Goal: Task Accomplishment & Management: Use online tool/utility

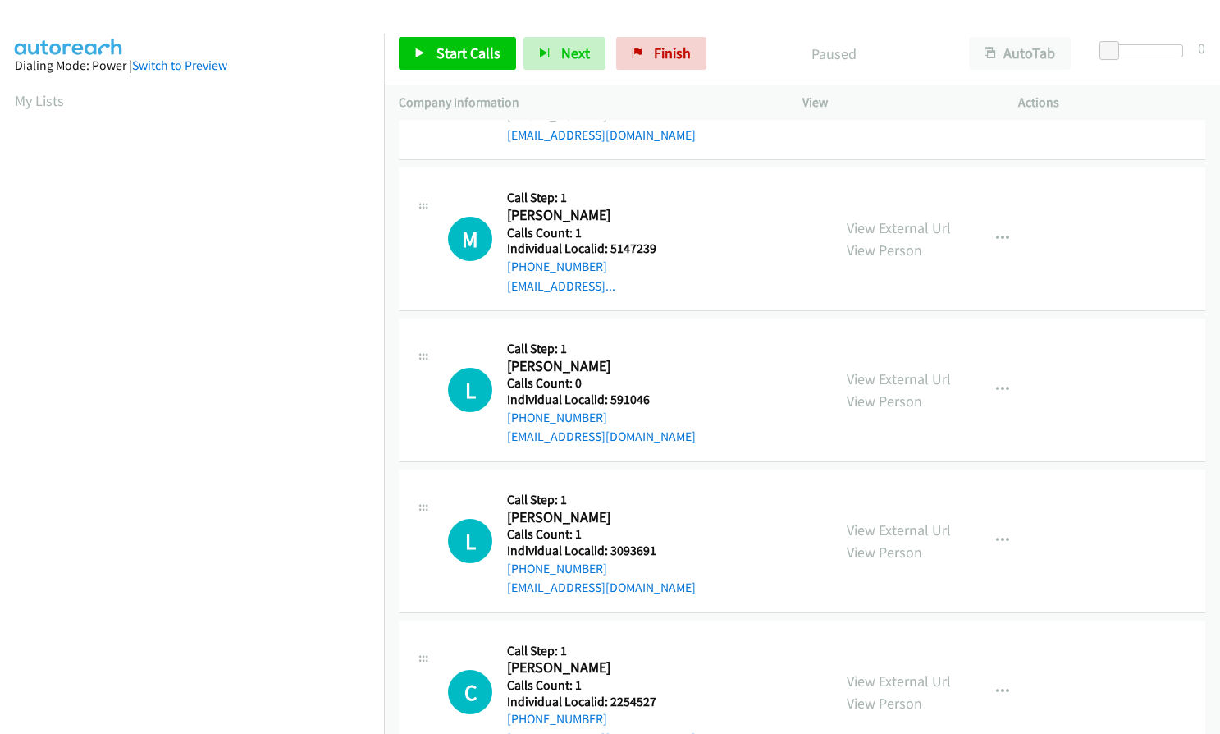
scroll to position [123, 0]
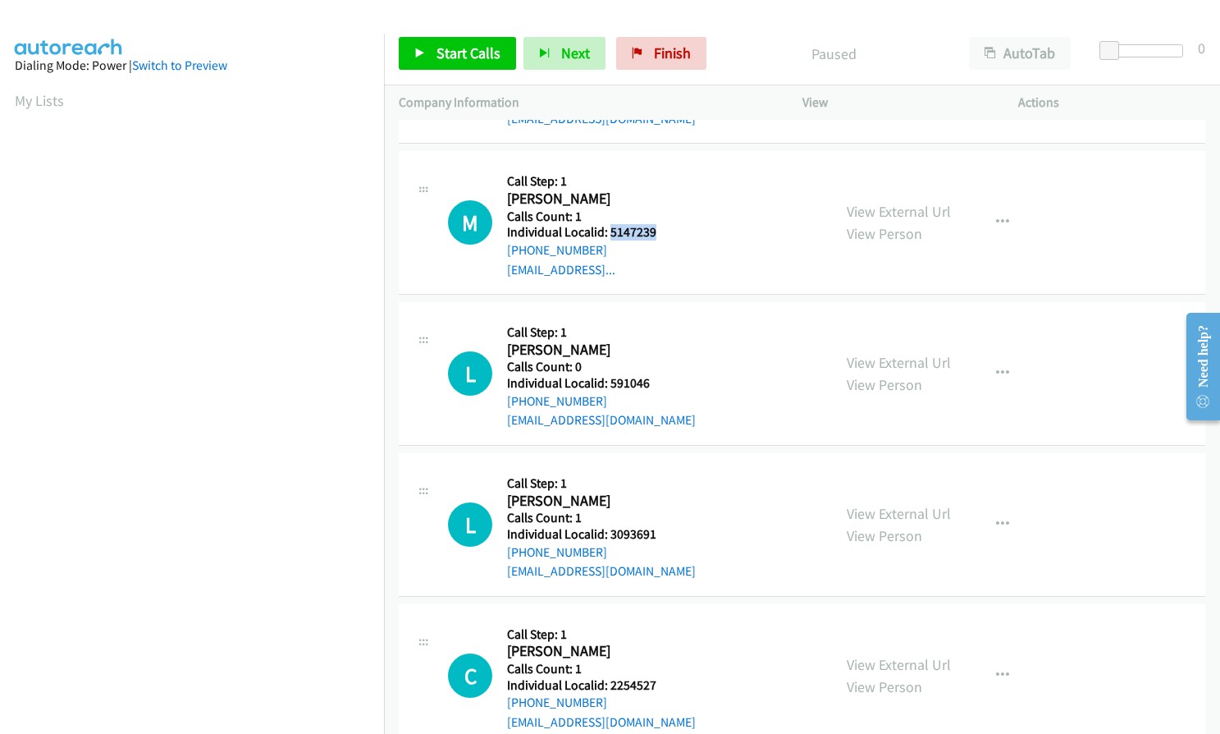
drag, startPoint x: 609, startPoint y: 232, endPoint x: 659, endPoint y: 227, distance: 50.4
click at [666, 229] on h5 "Individual Localid: 5147239" at bounding box center [596, 232] width 178 height 16
copy h5 "5147239"
drag, startPoint x: 607, startPoint y: 385, endPoint x: 654, endPoint y: 384, distance: 46.8
click at [654, 384] on h5 "Individual Localid: 591046" at bounding box center [601, 383] width 189 height 16
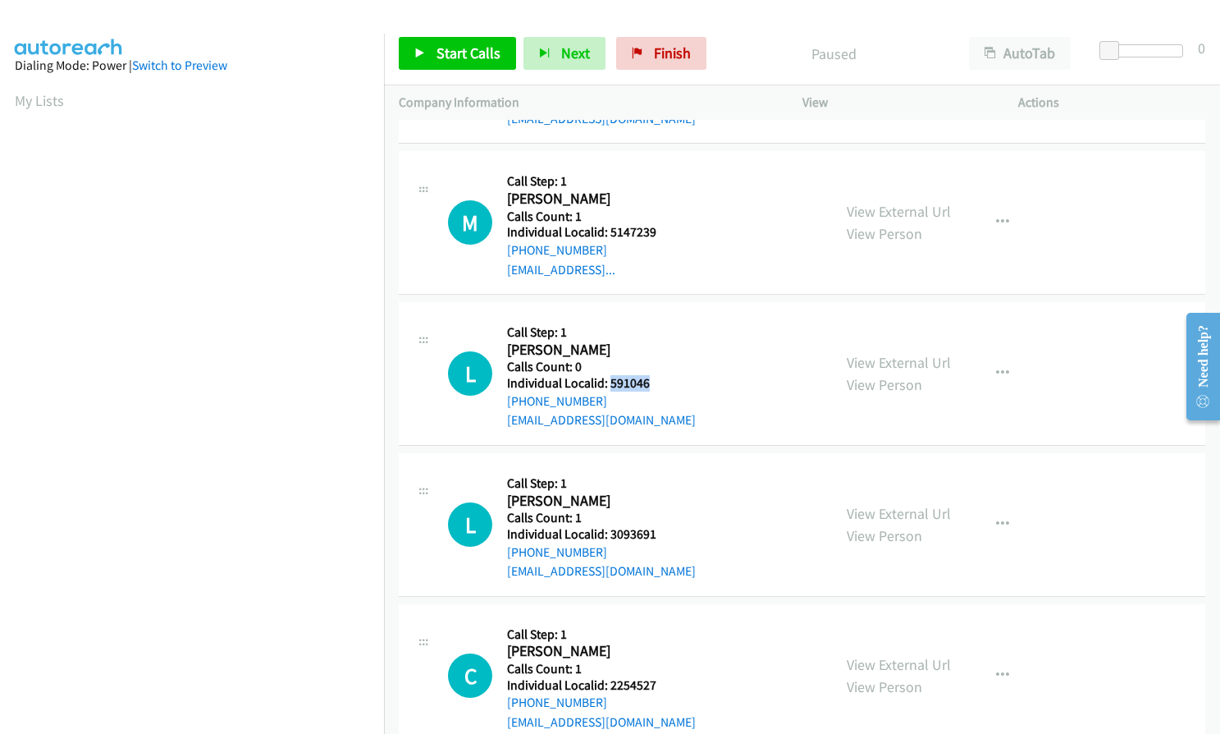
copy h5 "591046"
click at [996, 217] on icon "button" at bounding box center [1002, 222] width 13 height 13
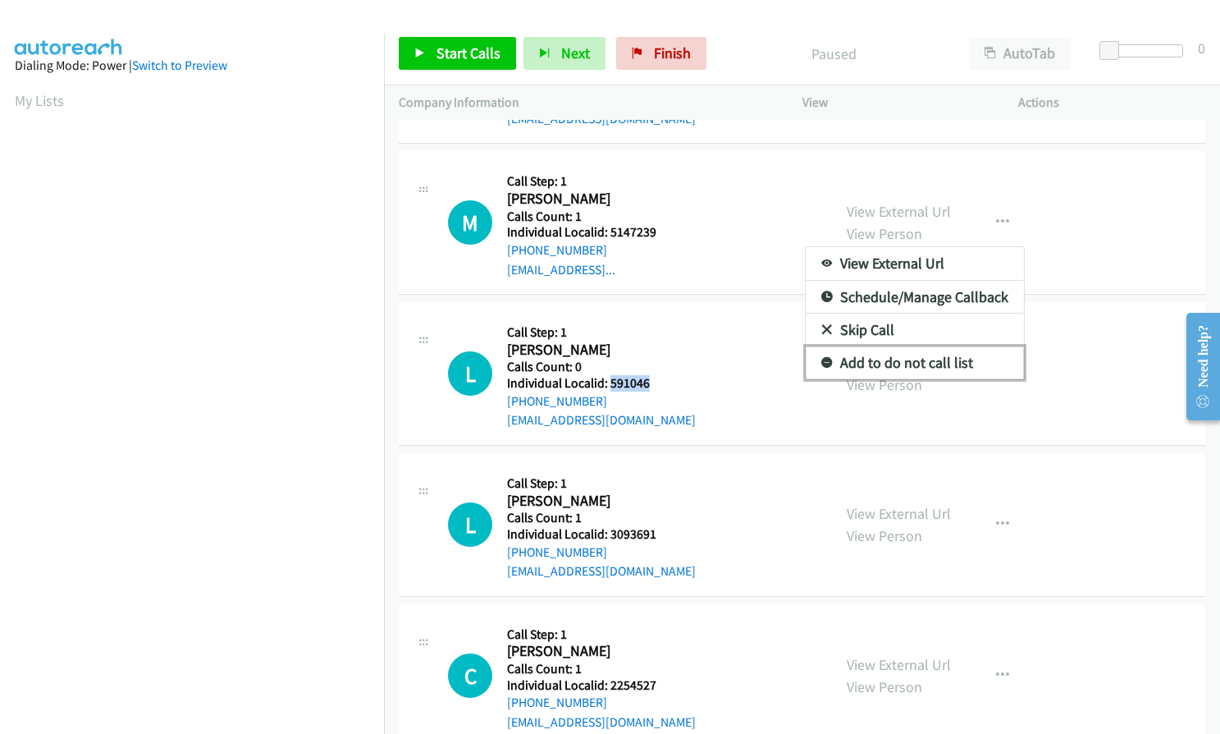
click at [822, 363] on icon at bounding box center [827, 363] width 11 height 11
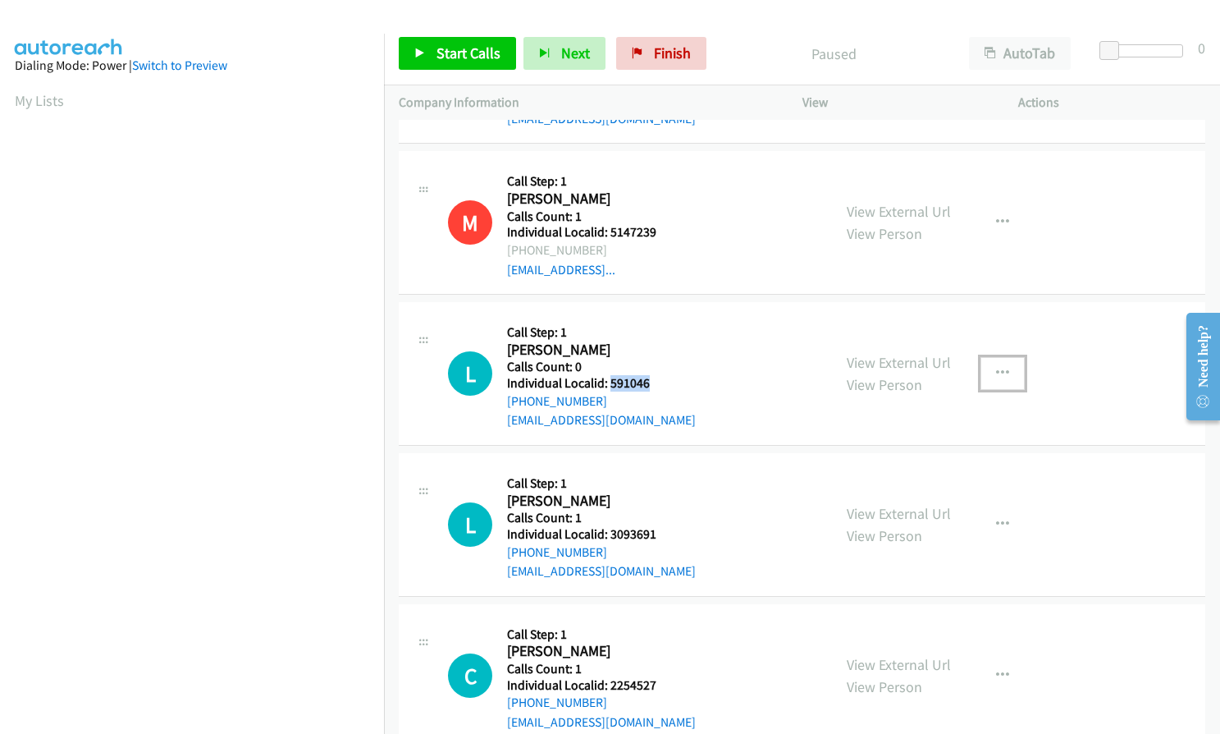
click at [1014, 374] on button "button" at bounding box center [1003, 373] width 44 height 33
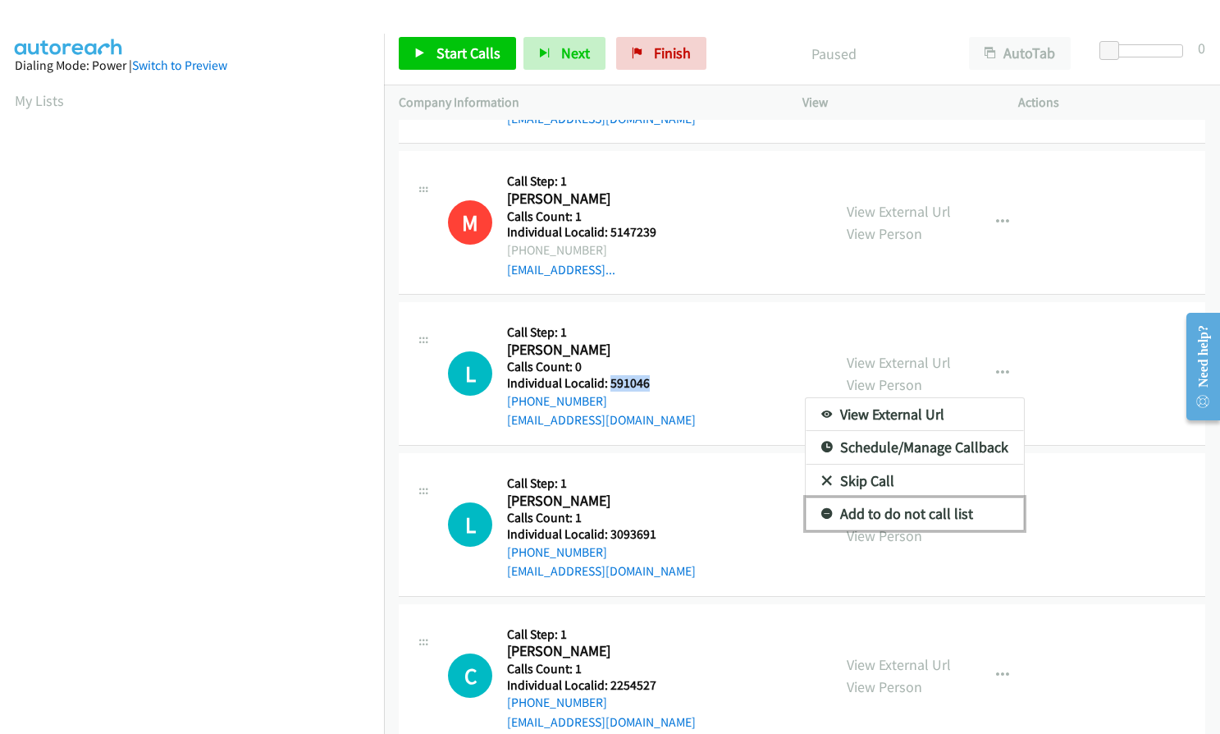
click at [822, 514] on icon at bounding box center [827, 514] width 11 height 11
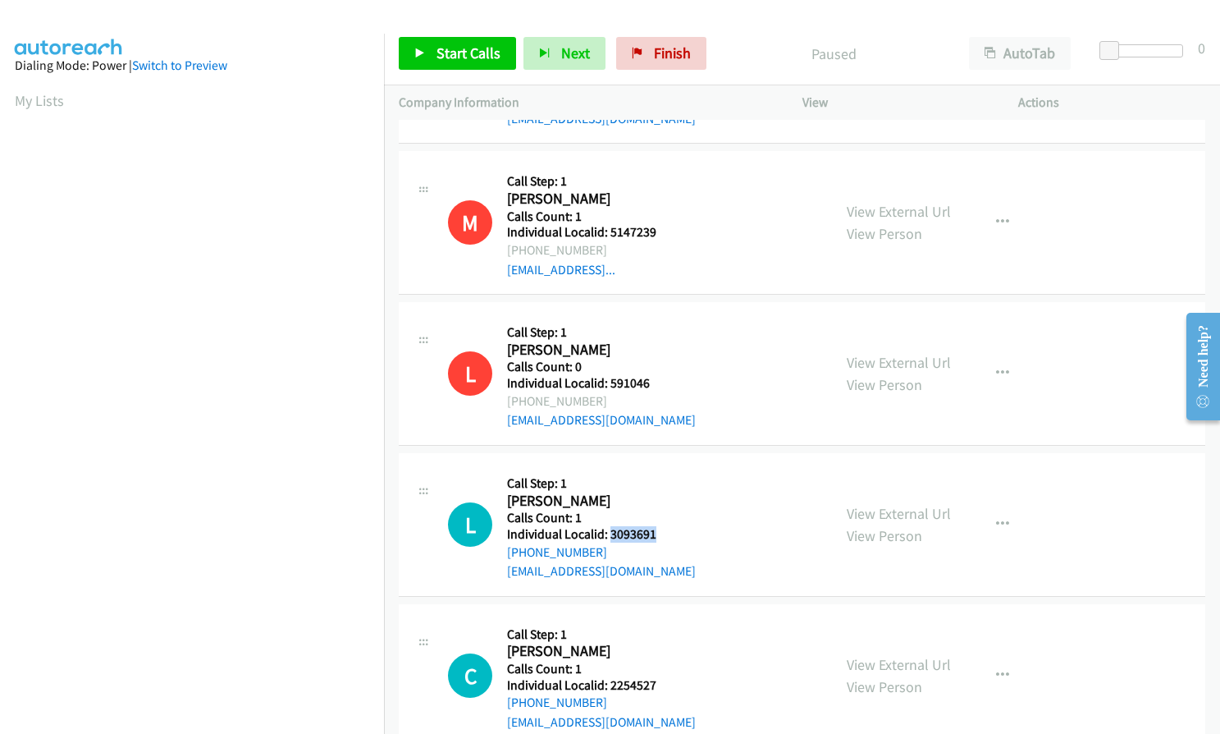
drag, startPoint x: 610, startPoint y: 534, endPoint x: 664, endPoint y: 537, distance: 54.2
click at [664, 537] on h5 "Individual Localid: 3093691" at bounding box center [601, 534] width 189 height 16
copy h5 "3093691"
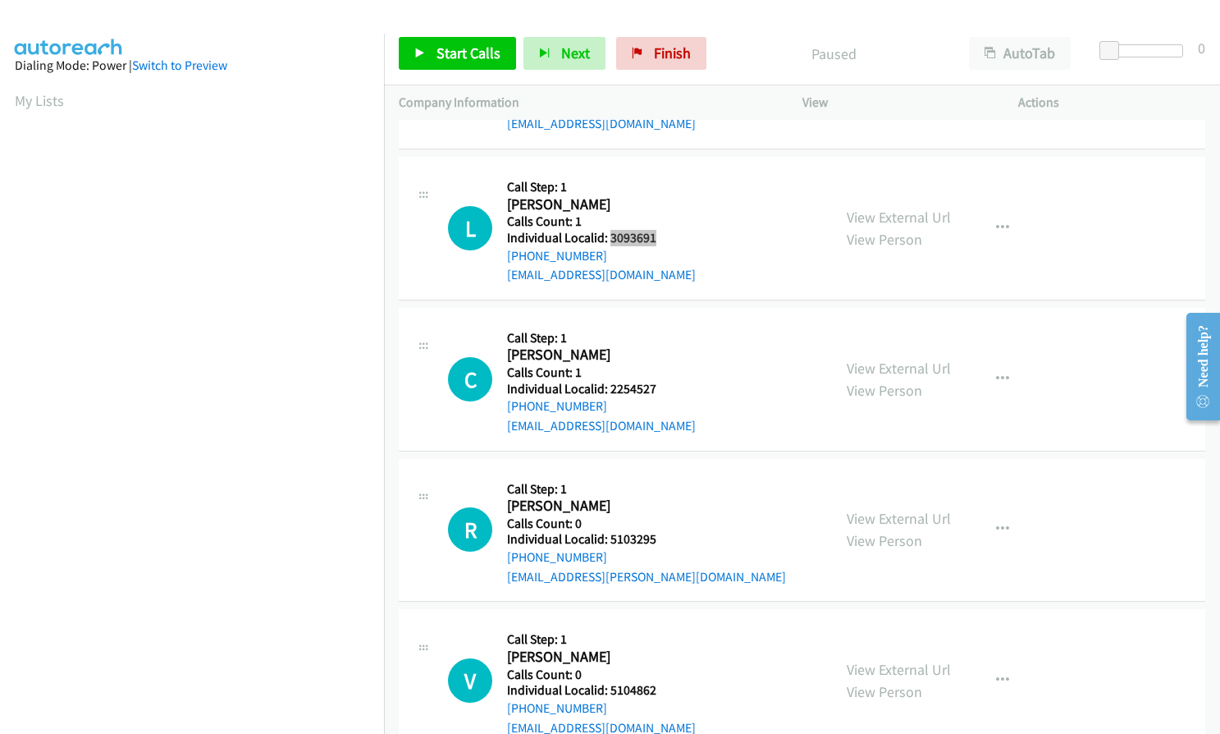
scroll to position [472, 0]
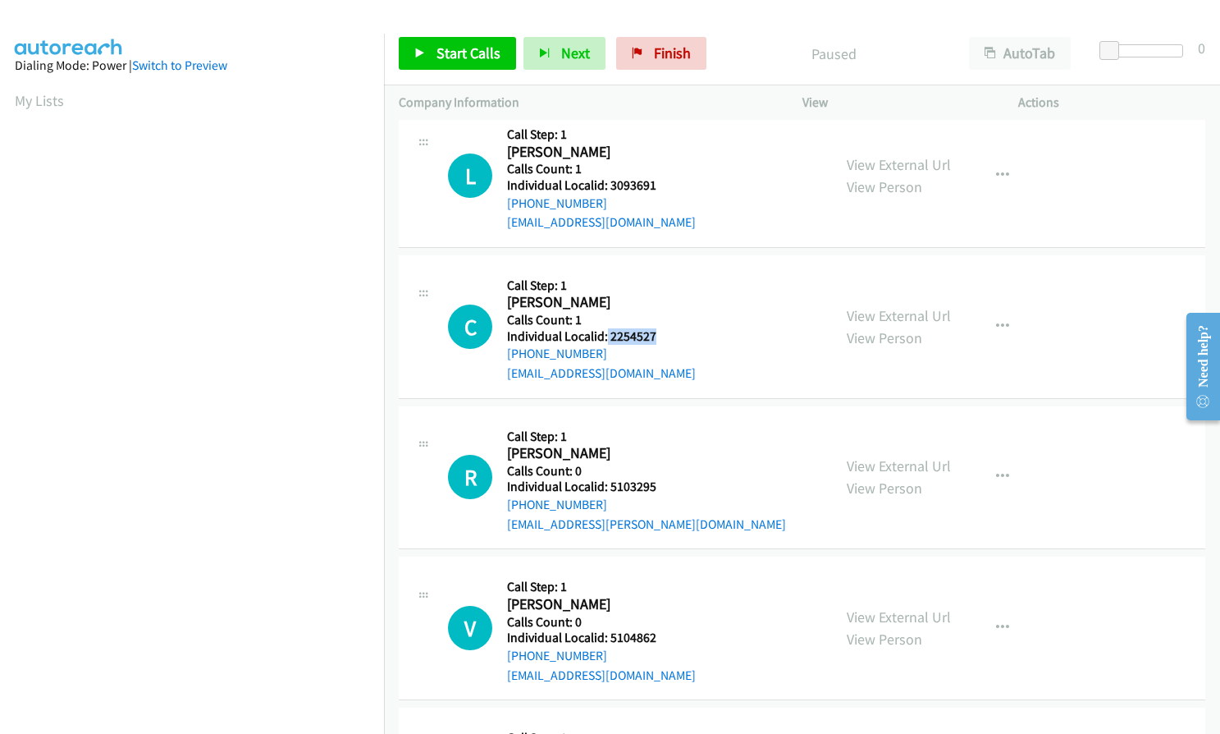
drag, startPoint x: 606, startPoint y: 336, endPoint x: 660, endPoint y: 336, distance: 53.3
click at [660, 336] on h5 "Individual Localid: 2254527" at bounding box center [601, 336] width 189 height 16
copy h5 "2254527"
click at [986, 172] on button "button" at bounding box center [1003, 175] width 44 height 33
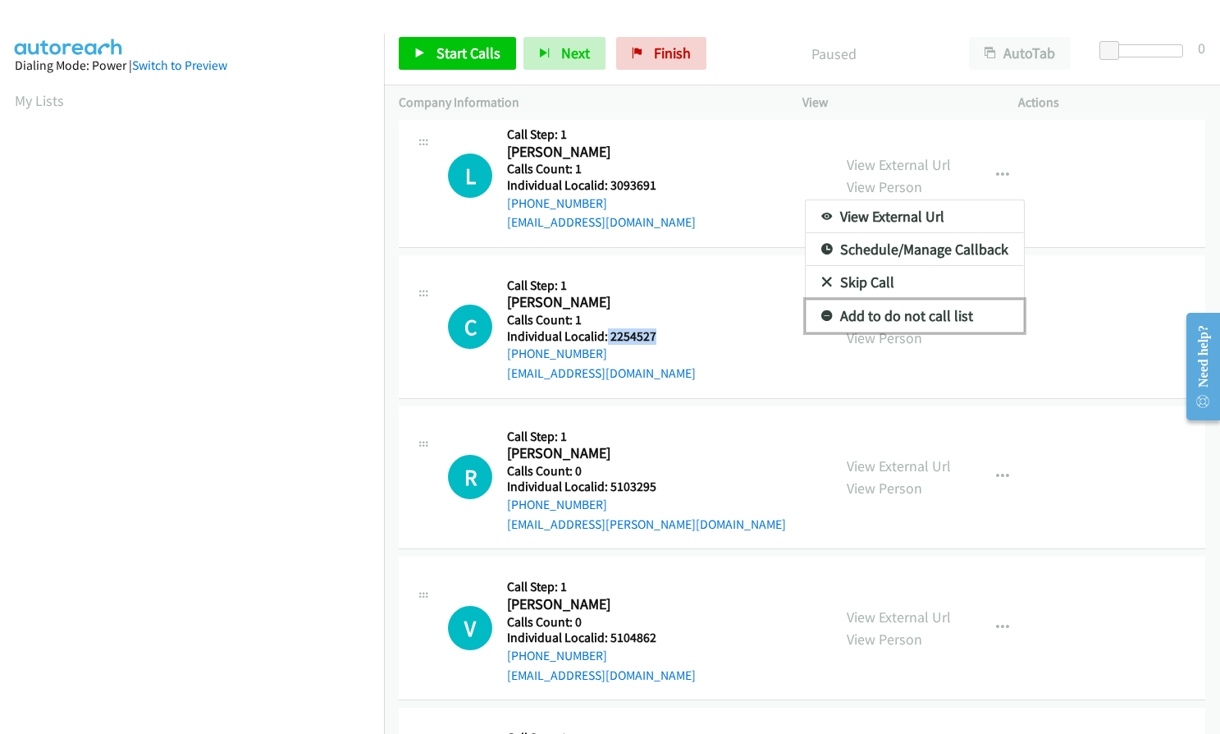
click at [822, 311] on icon at bounding box center [827, 316] width 11 height 11
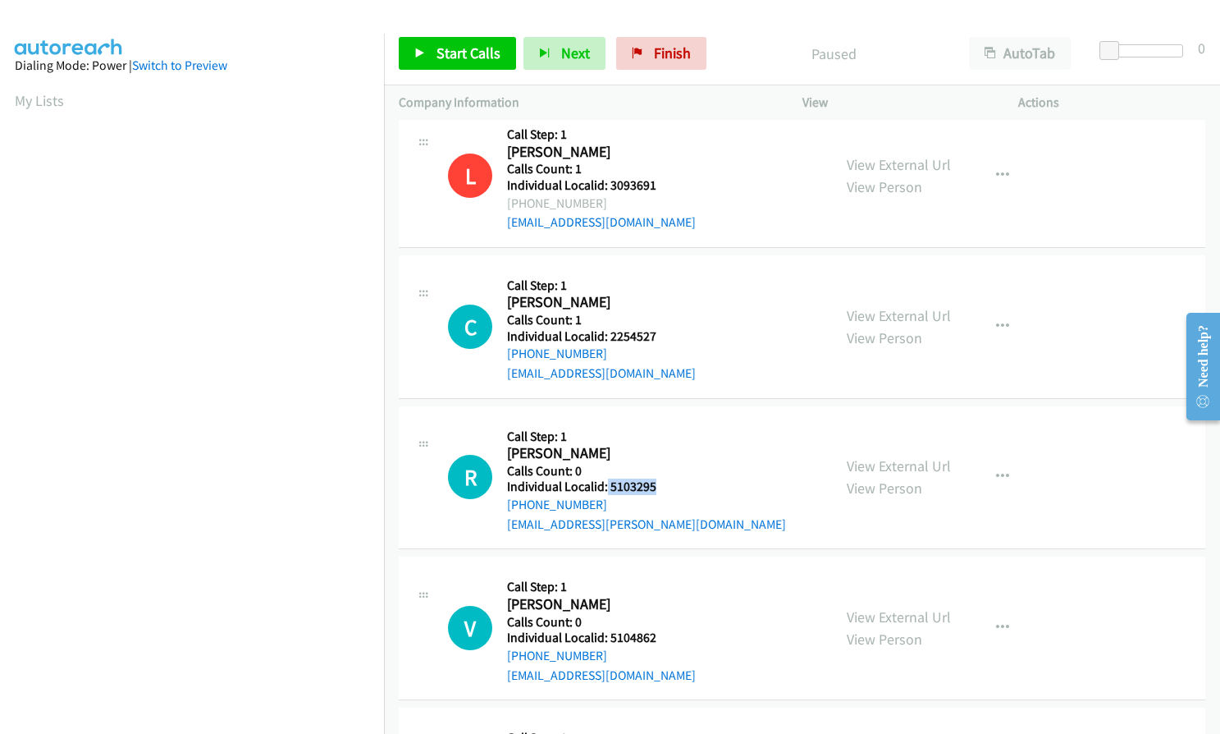
drag, startPoint x: 605, startPoint y: 483, endPoint x: 664, endPoint y: 483, distance: 59.1
click at [664, 483] on h5 "Individual Localid: 5103295" at bounding box center [646, 486] width 279 height 16
copy h5 "5103295"
click at [999, 332] on icon "button" at bounding box center [1002, 326] width 13 height 13
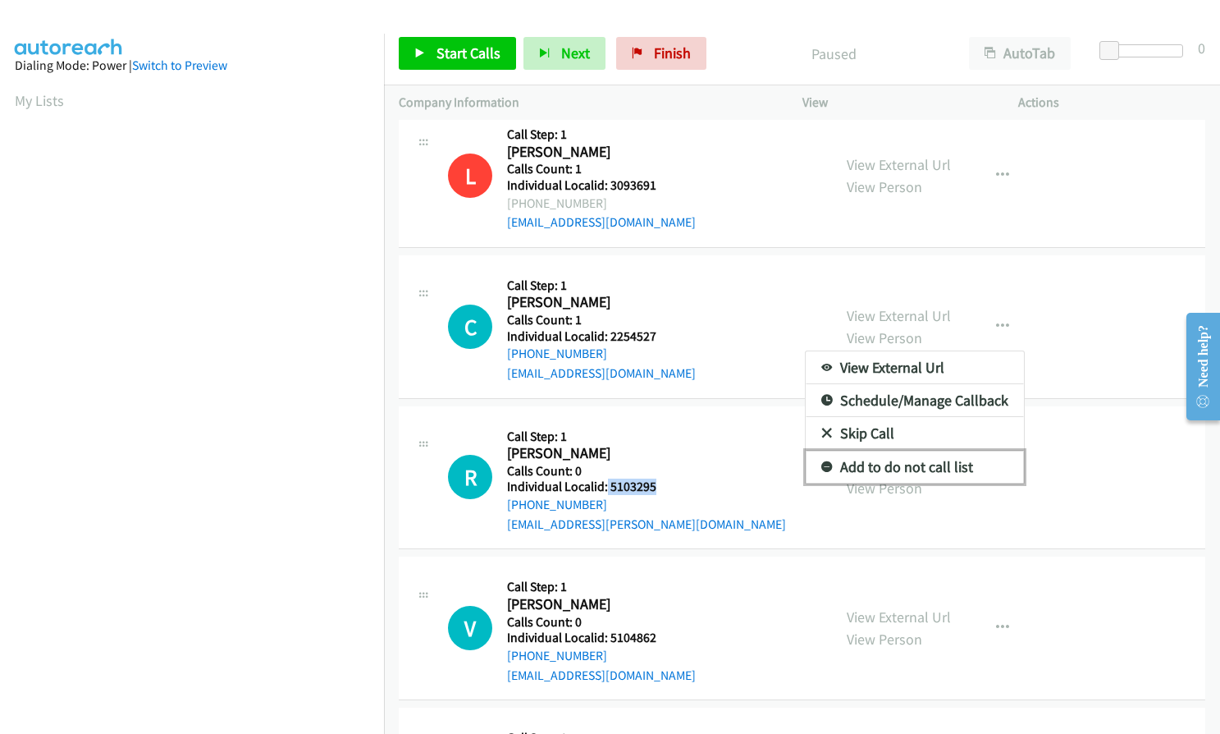
click at [822, 467] on icon at bounding box center [827, 467] width 11 height 11
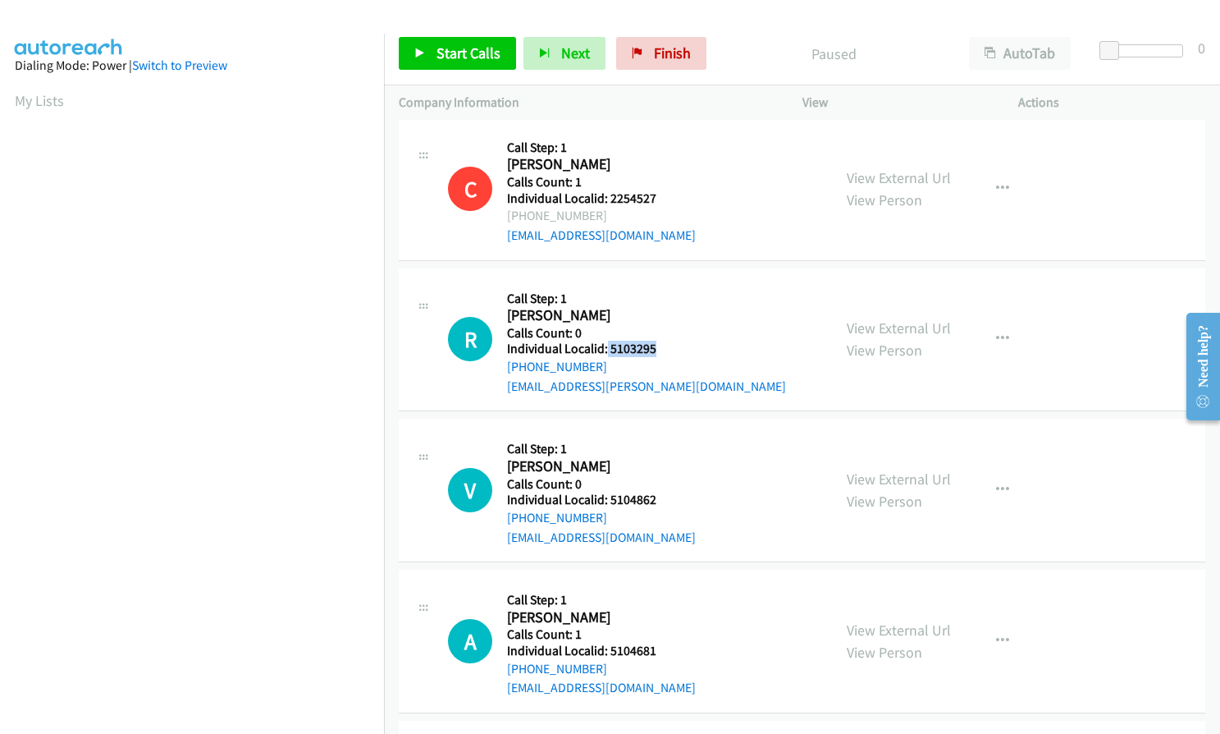
scroll to position [616, 0]
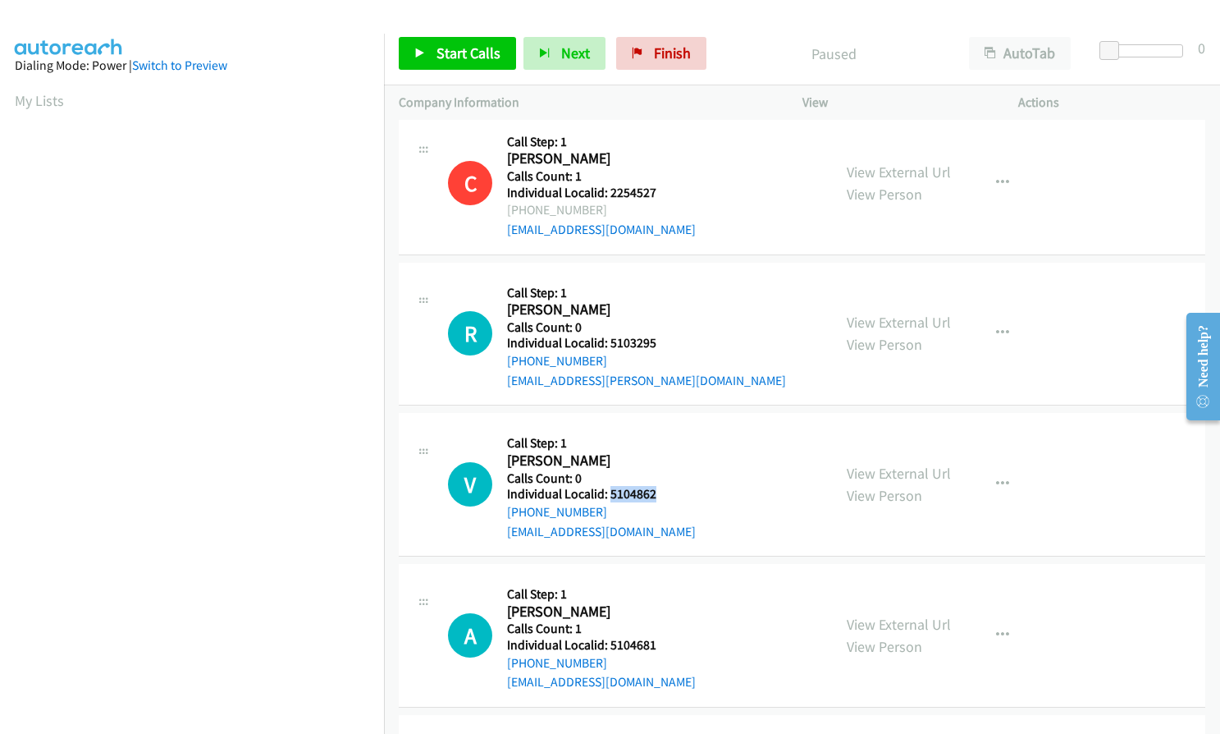
drag, startPoint x: 611, startPoint y: 495, endPoint x: 659, endPoint y: 492, distance: 48.5
click at [659, 492] on h5 "Individual Localid: 5104862" at bounding box center [601, 494] width 189 height 16
copy h5 "5104862"
drag, startPoint x: 605, startPoint y: 641, endPoint x: 638, endPoint y: 643, distance: 32.9
click at [655, 643] on h5 "Individual Localid: 5104681" at bounding box center [601, 645] width 189 height 16
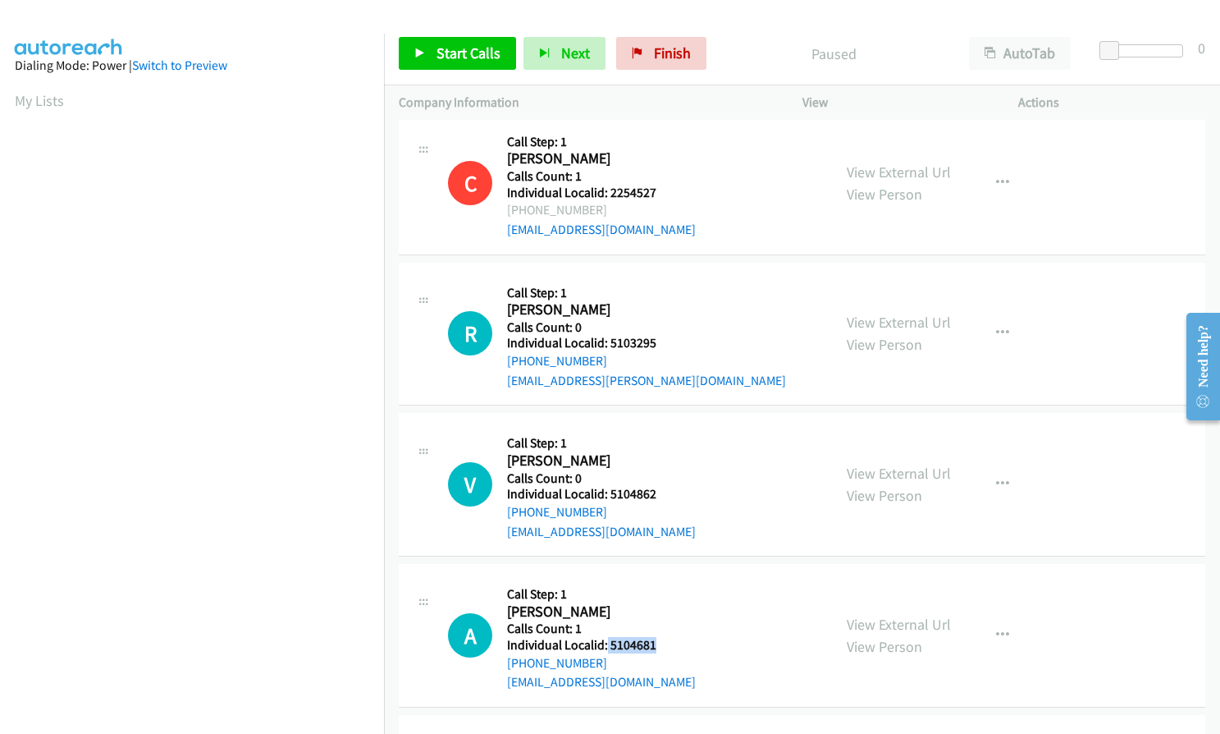
copy h5 "5104681"
click at [998, 332] on icon "button" at bounding box center [1002, 333] width 13 height 13
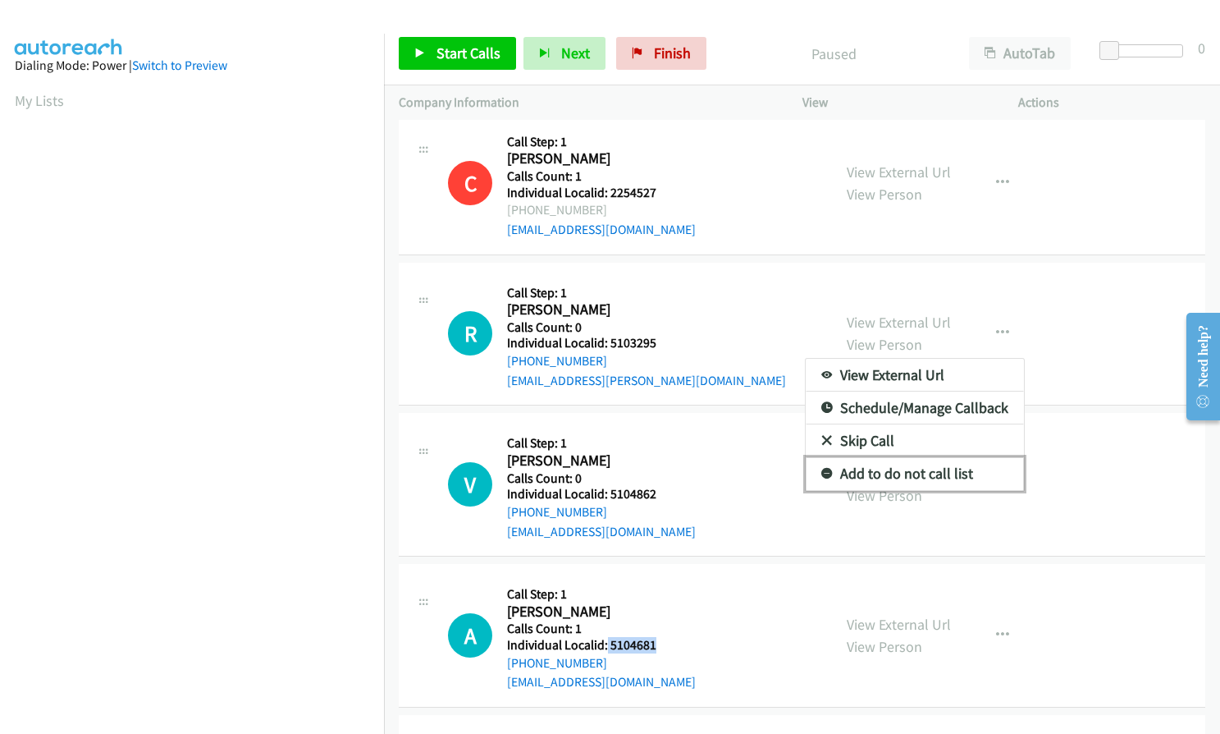
click at [822, 469] on icon at bounding box center [827, 474] width 11 height 11
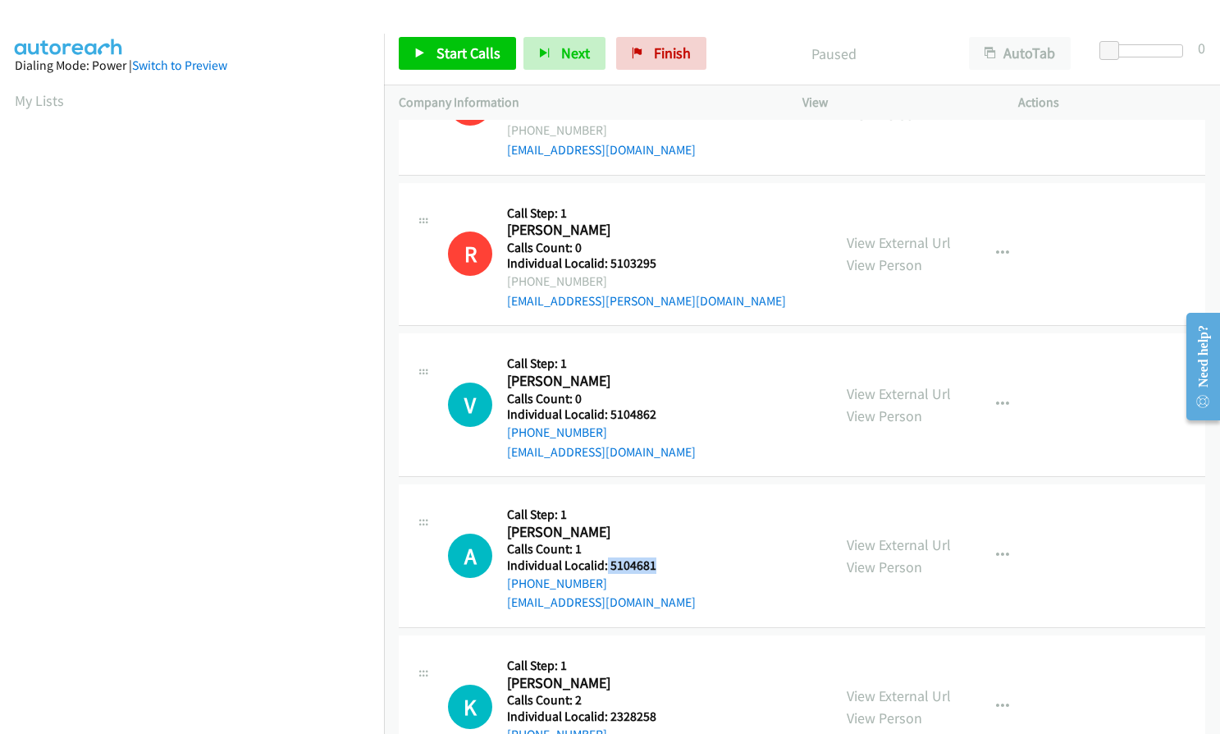
scroll to position [718, 0]
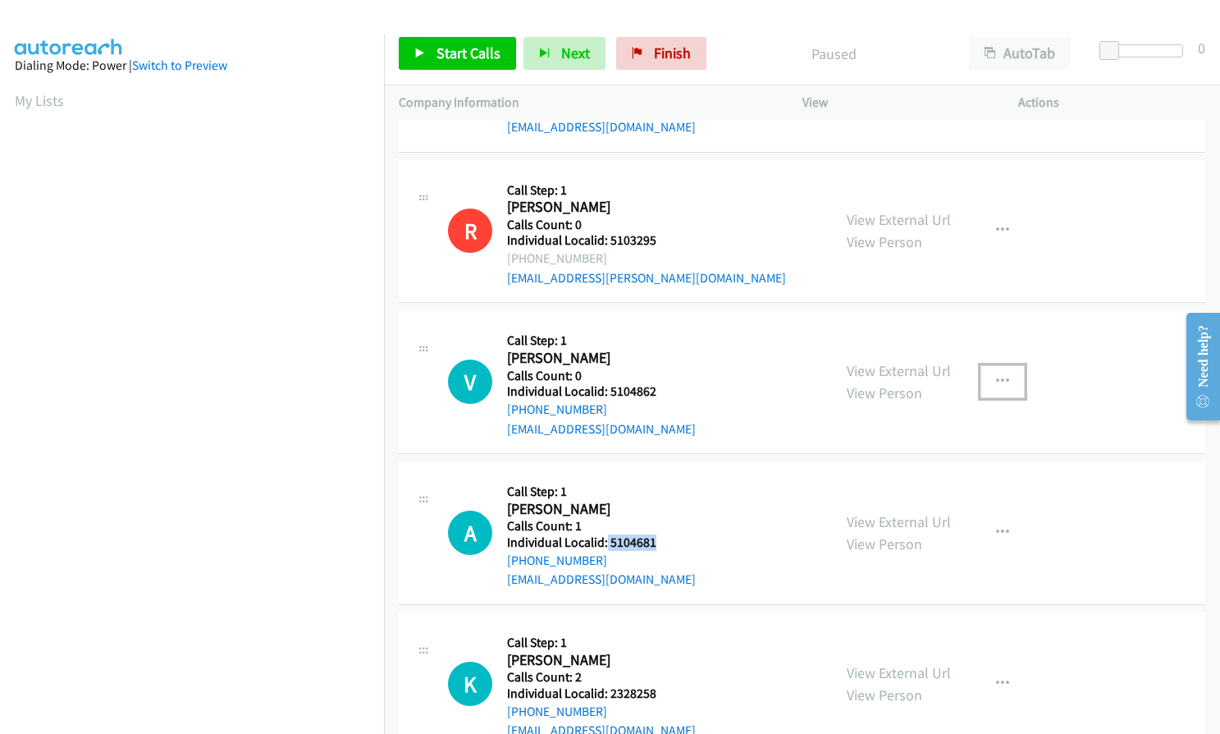
click at [984, 377] on button "button" at bounding box center [1003, 381] width 44 height 33
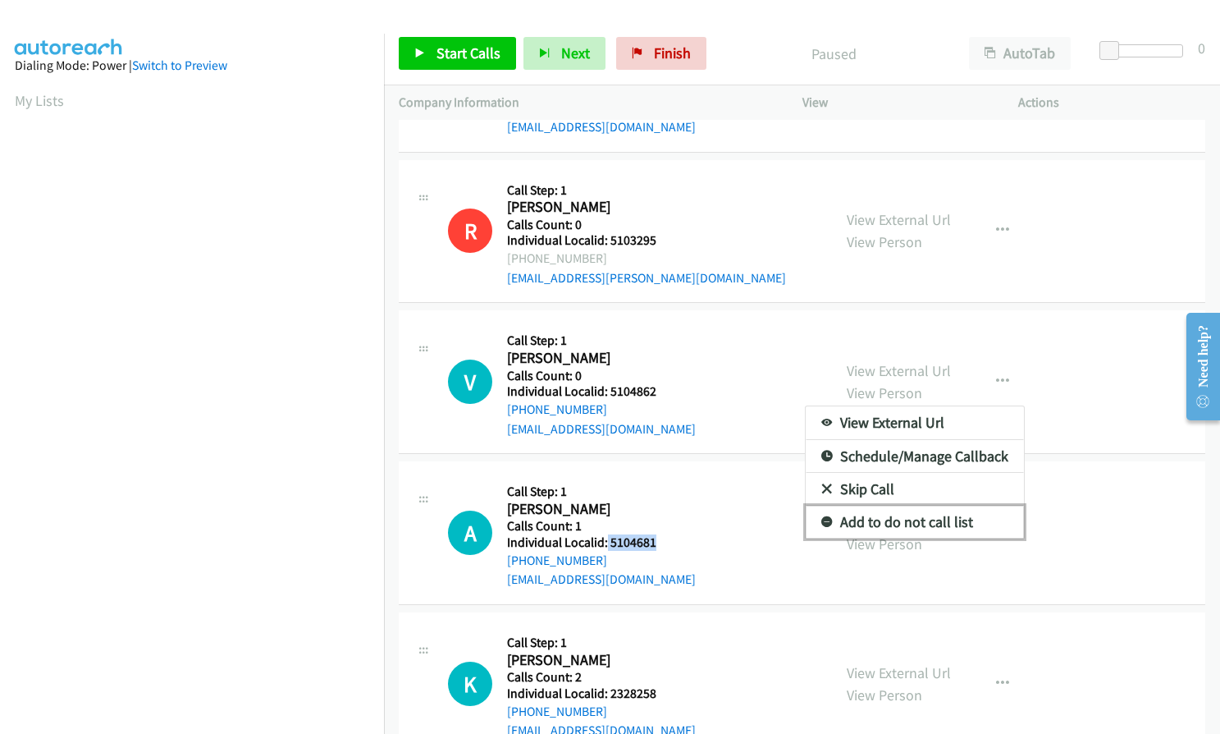
click at [823, 524] on icon at bounding box center [827, 522] width 11 height 11
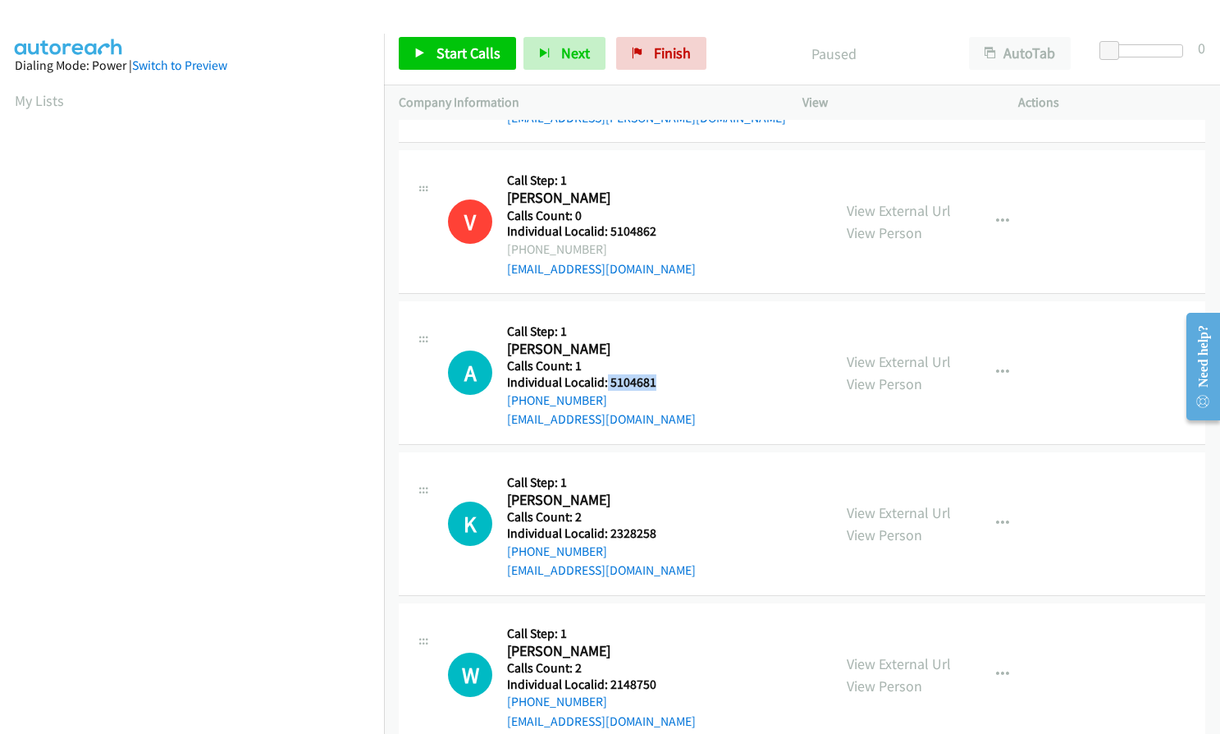
scroll to position [882, 0]
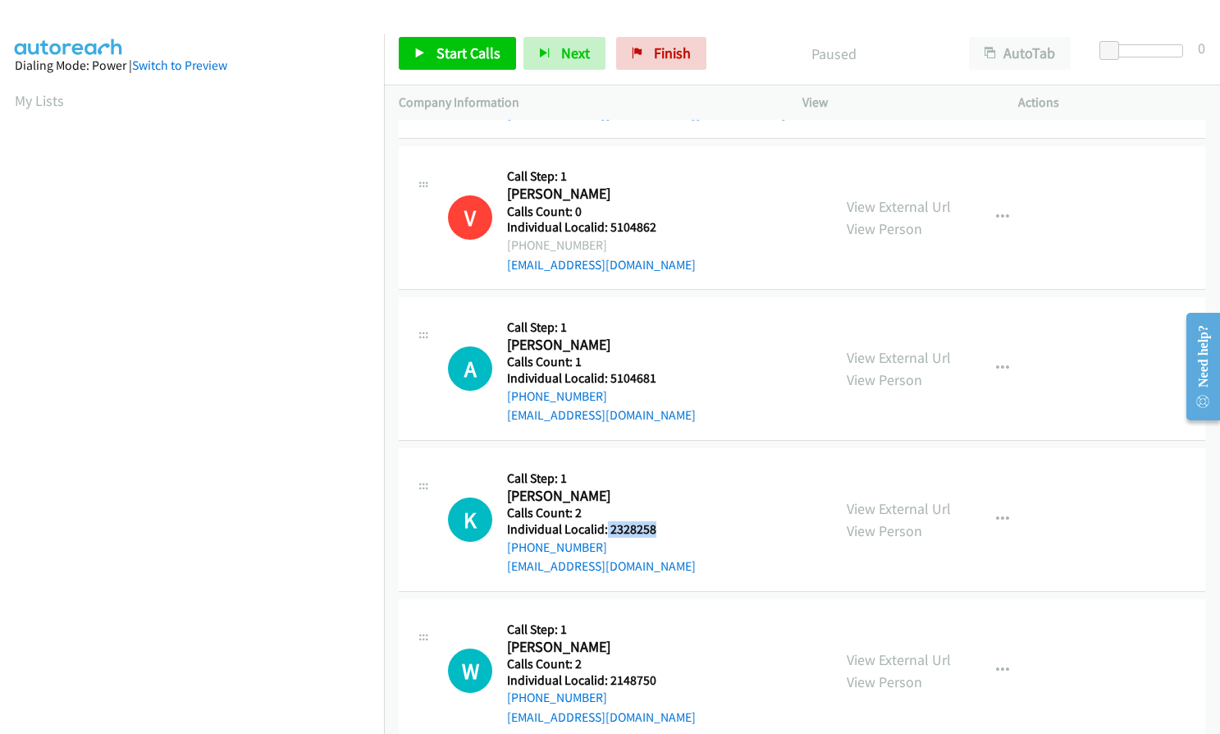
drag, startPoint x: 606, startPoint y: 529, endPoint x: 676, endPoint y: 529, distance: 69.8
click at [676, 529] on h5 "Individual Localid: 2328258" at bounding box center [601, 529] width 189 height 16
copy h5 "2328258"
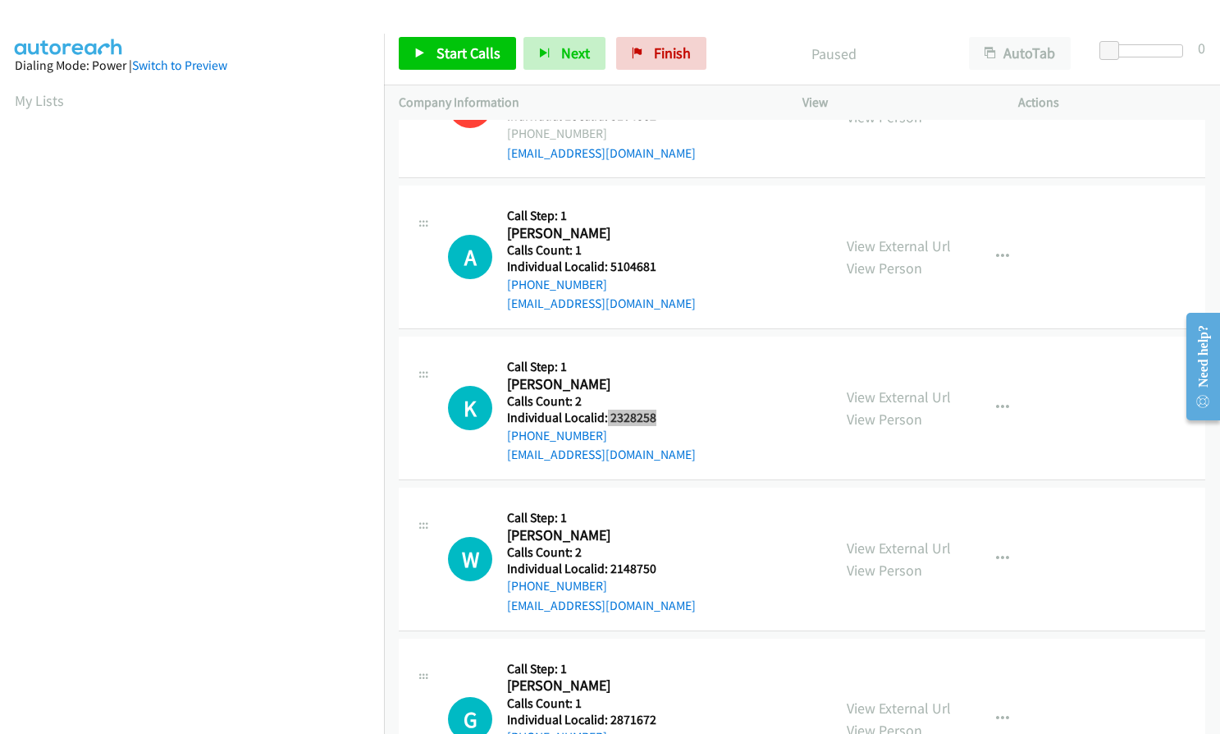
scroll to position [1005, 0]
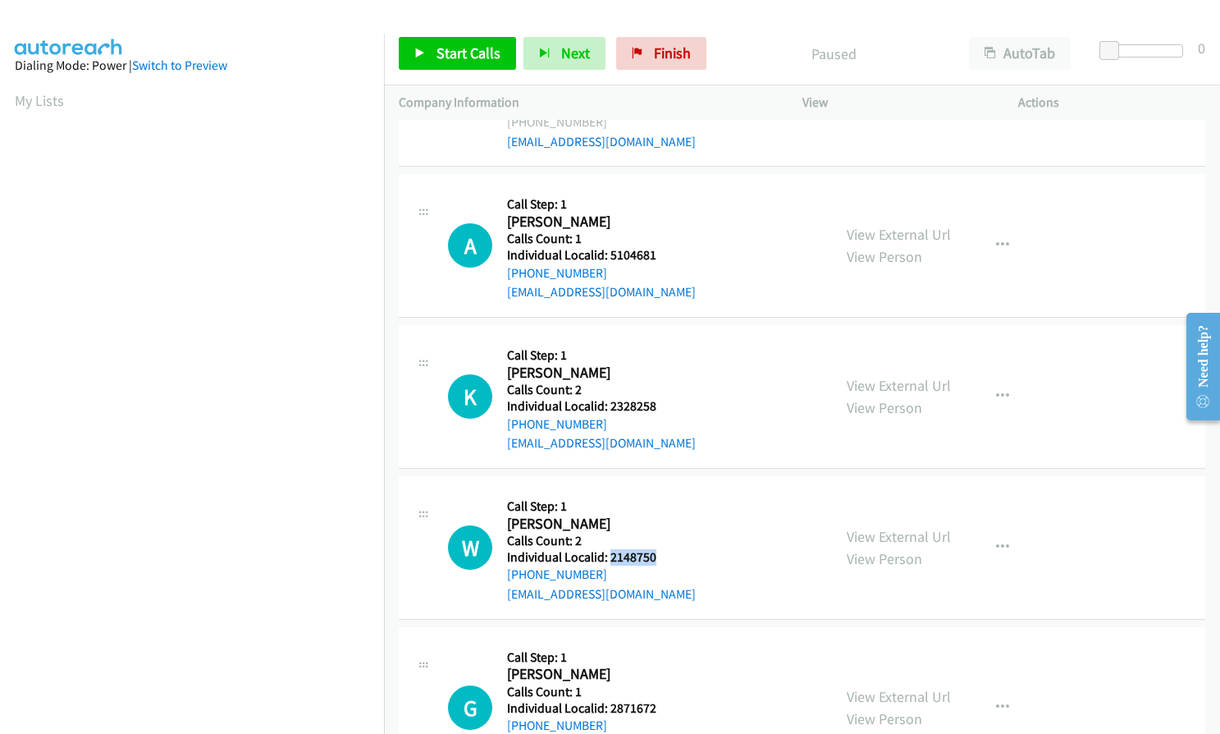
drag, startPoint x: 611, startPoint y: 556, endPoint x: 661, endPoint y: 555, distance: 50.1
click at [661, 555] on h5 "Individual Localid: 2148750" at bounding box center [601, 557] width 189 height 16
copy h5 "2148750"
click at [987, 245] on button "button" at bounding box center [1003, 245] width 44 height 33
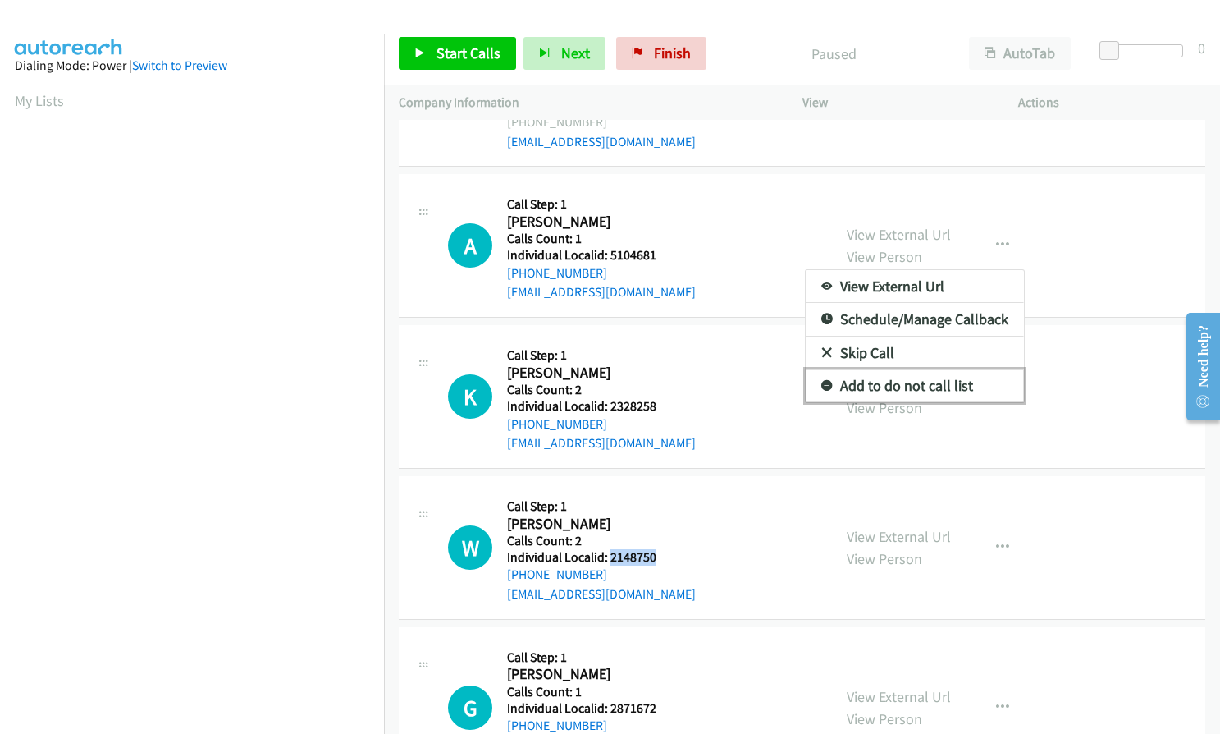
click at [822, 381] on icon at bounding box center [827, 386] width 11 height 11
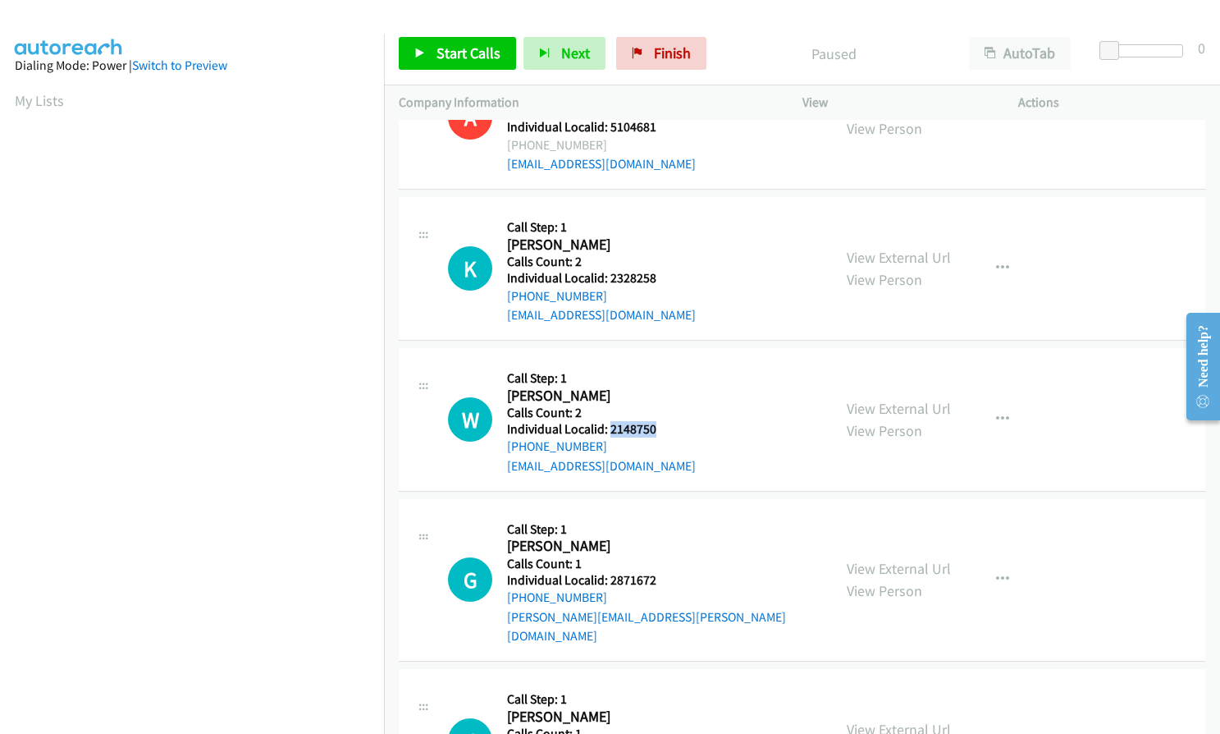
scroll to position [1149, 0]
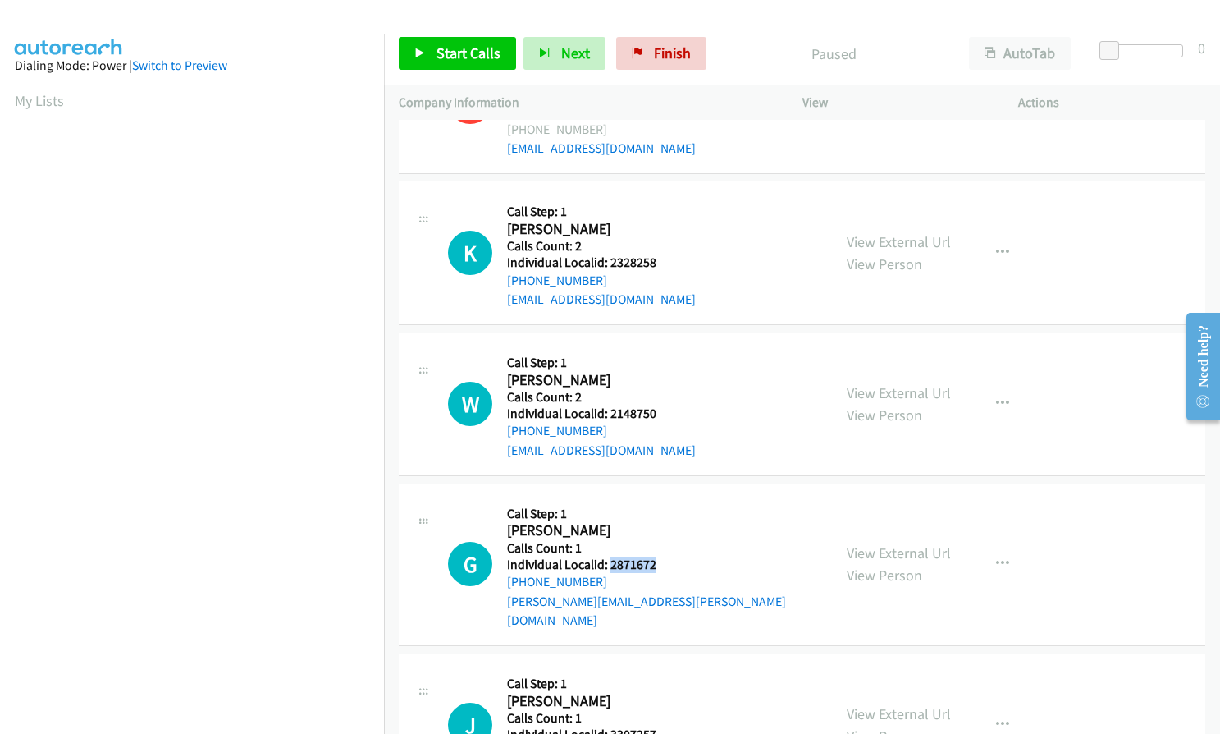
drag, startPoint x: 607, startPoint y: 565, endPoint x: 658, endPoint y: 565, distance: 50.9
click at [658, 565] on h5 "Individual Localid: 2871672" at bounding box center [662, 564] width 310 height 16
copy h5 "2871672"
click at [996, 253] on icon "button" at bounding box center [1002, 252] width 13 height 13
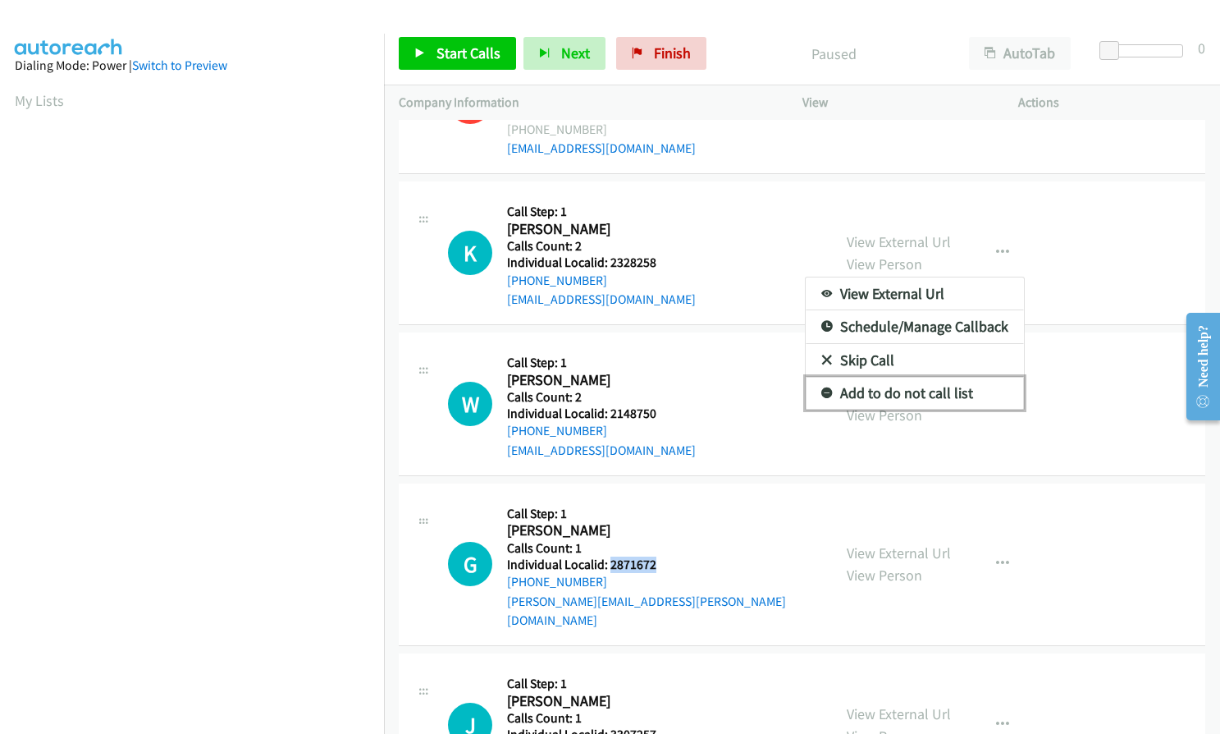
click at [822, 388] on icon at bounding box center [827, 393] width 11 height 11
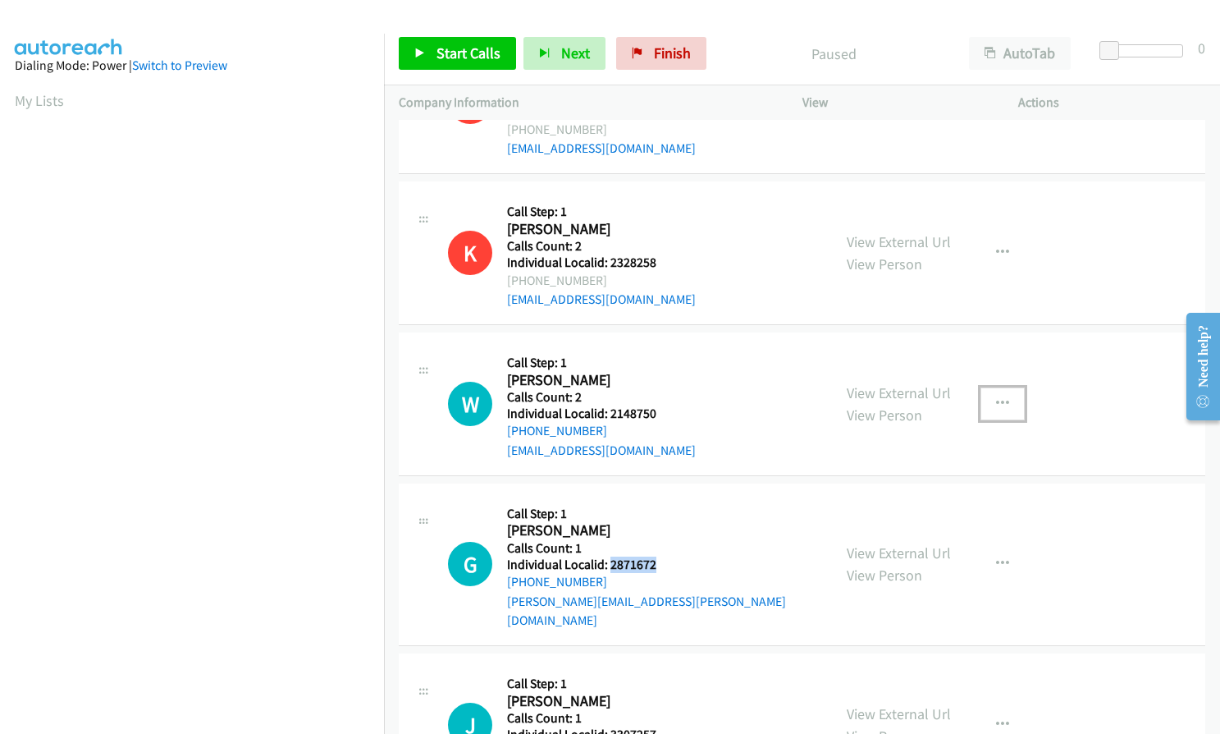
click at [1004, 393] on button "button" at bounding box center [1003, 403] width 44 height 33
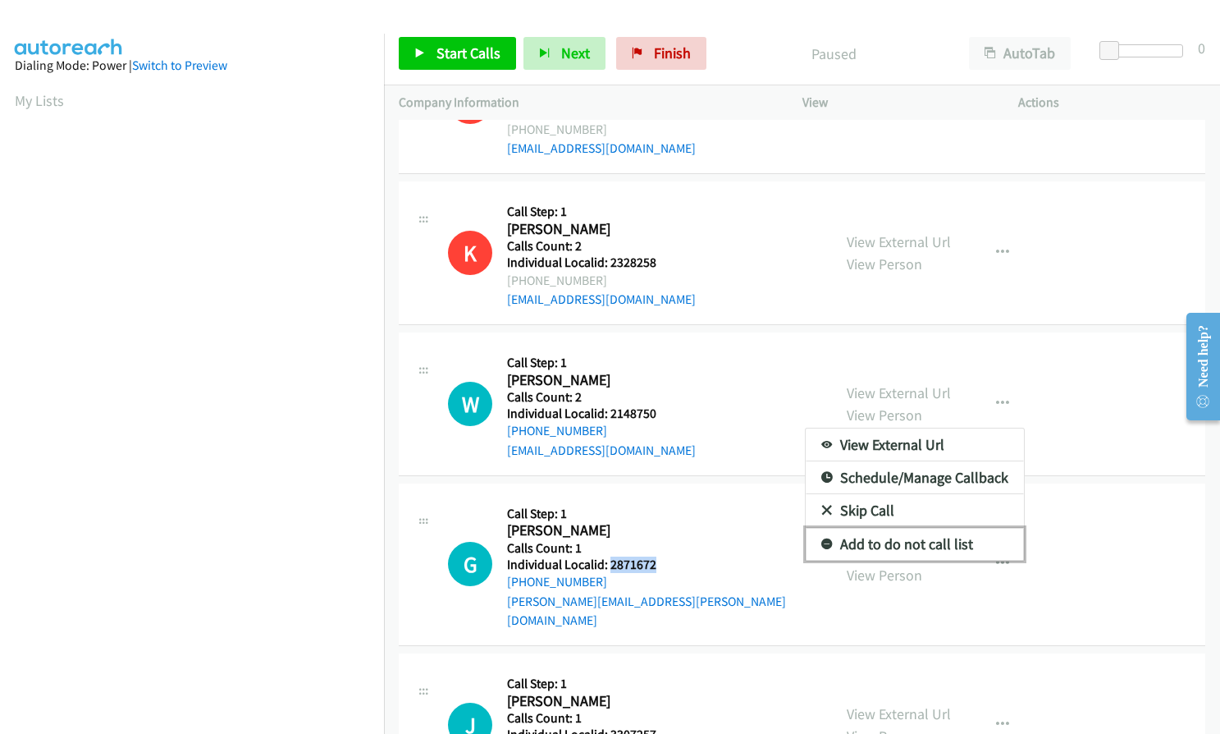
click at [822, 545] on icon at bounding box center [827, 544] width 11 height 11
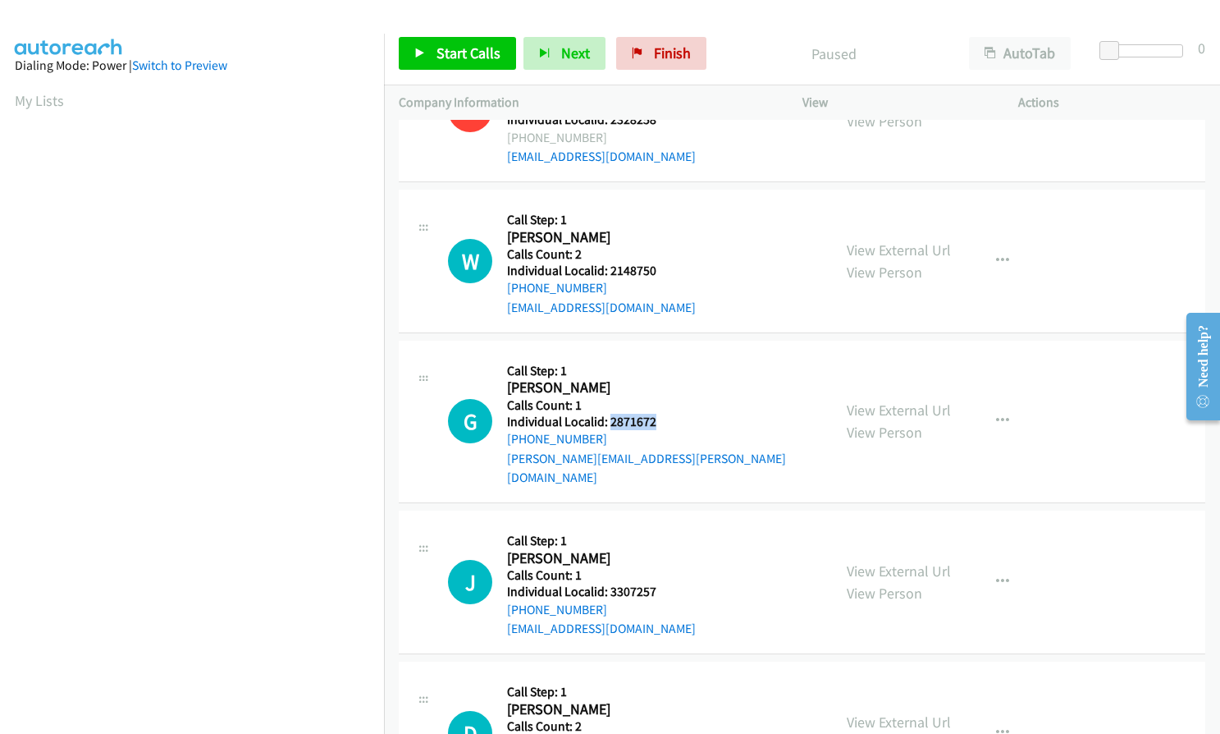
scroll to position [1334, 0]
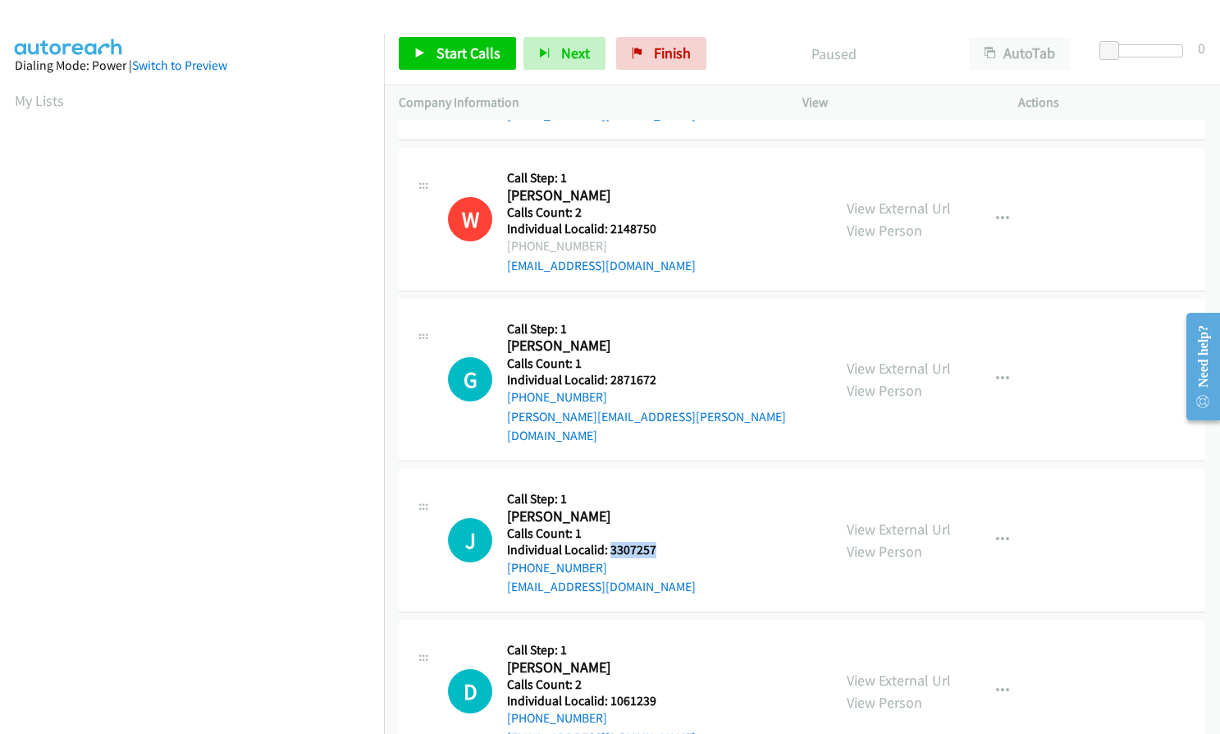
drag, startPoint x: 608, startPoint y: 530, endPoint x: 662, endPoint y: 529, distance: 54.2
click at [662, 542] on h5 "Individual Localid: 3307257" at bounding box center [601, 550] width 189 height 16
click at [1005, 369] on button "button" at bounding box center [1003, 379] width 44 height 33
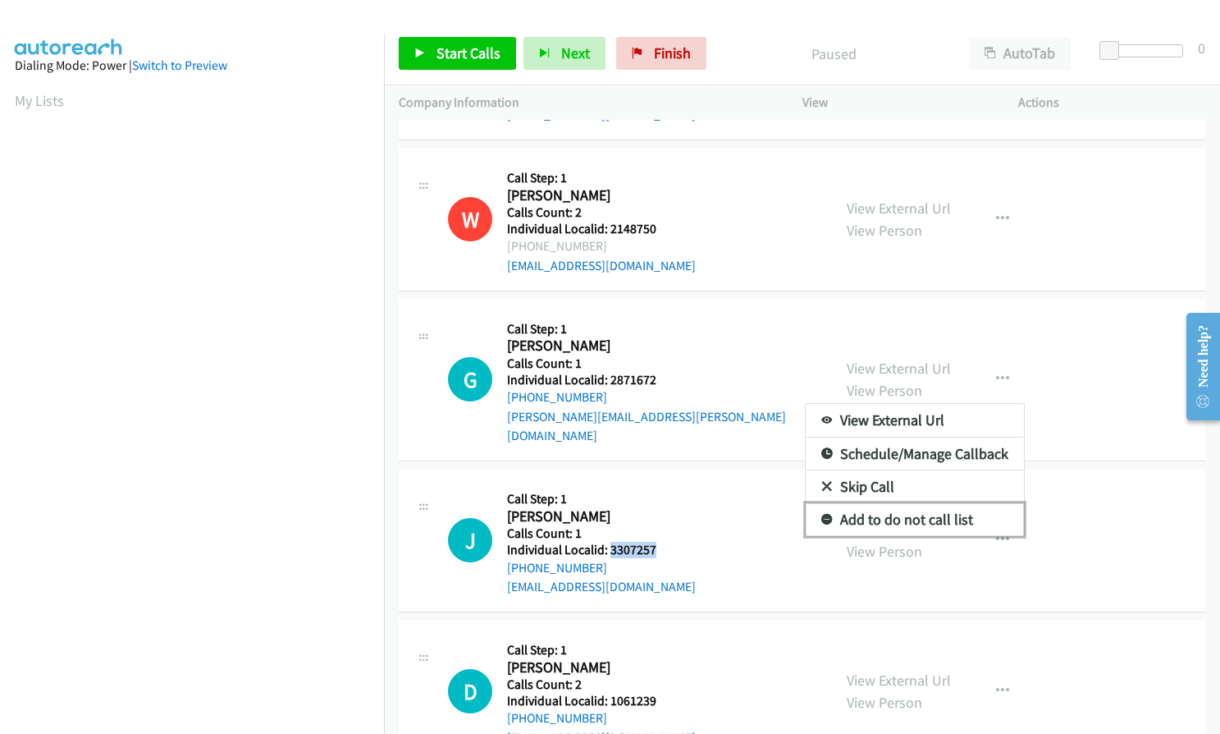
click at [822, 515] on icon at bounding box center [827, 520] width 11 height 11
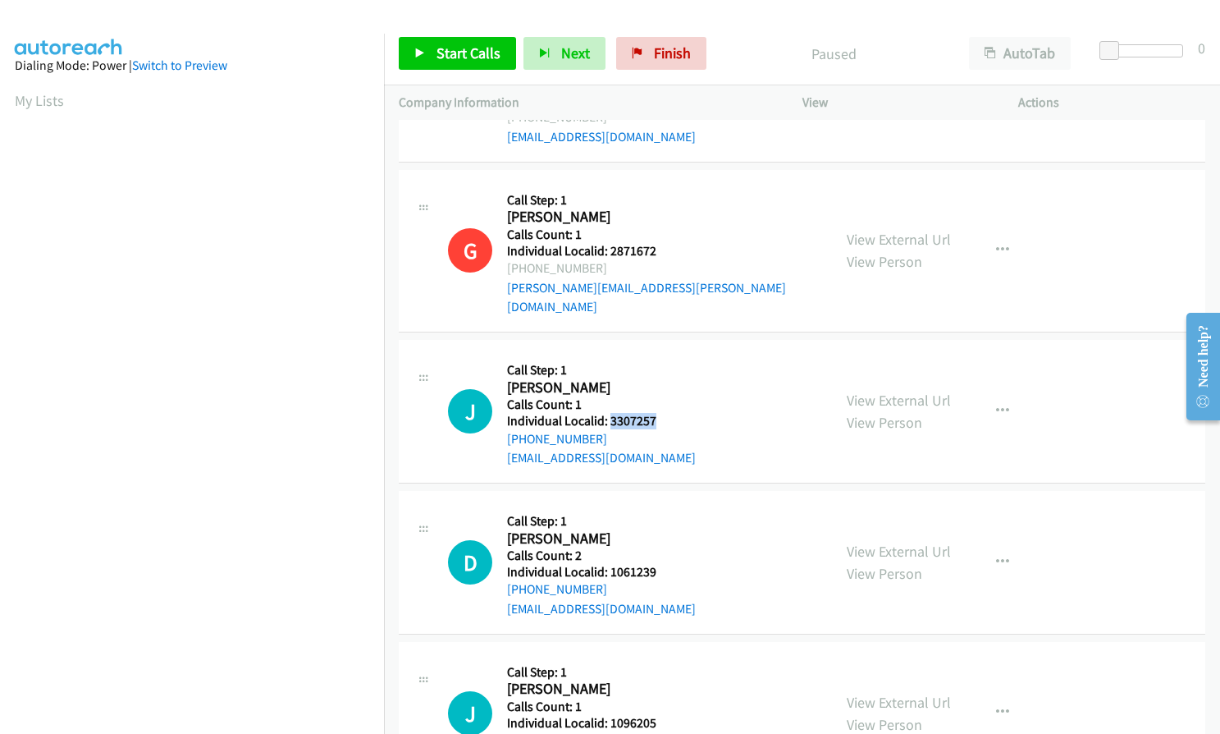
scroll to position [1477, 0]
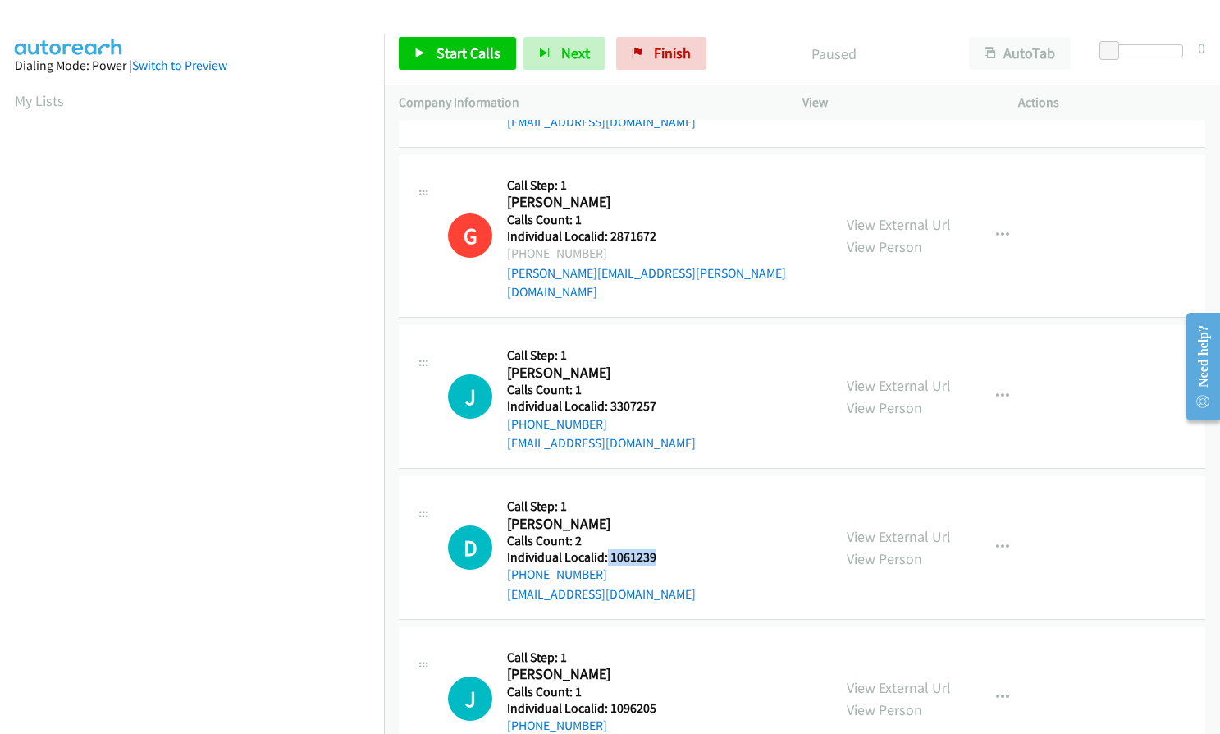
drag, startPoint x: 605, startPoint y: 536, endPoint x: 663, endPoint y: 534, distance: 58.3
click at [663, 549] on h5 "Individual Localid: 1061239" at bounding box center [601, 557] width 189 height 16
click at [1006, 380] on button "button" at bounding box center [1003, 396] width 44 height 33
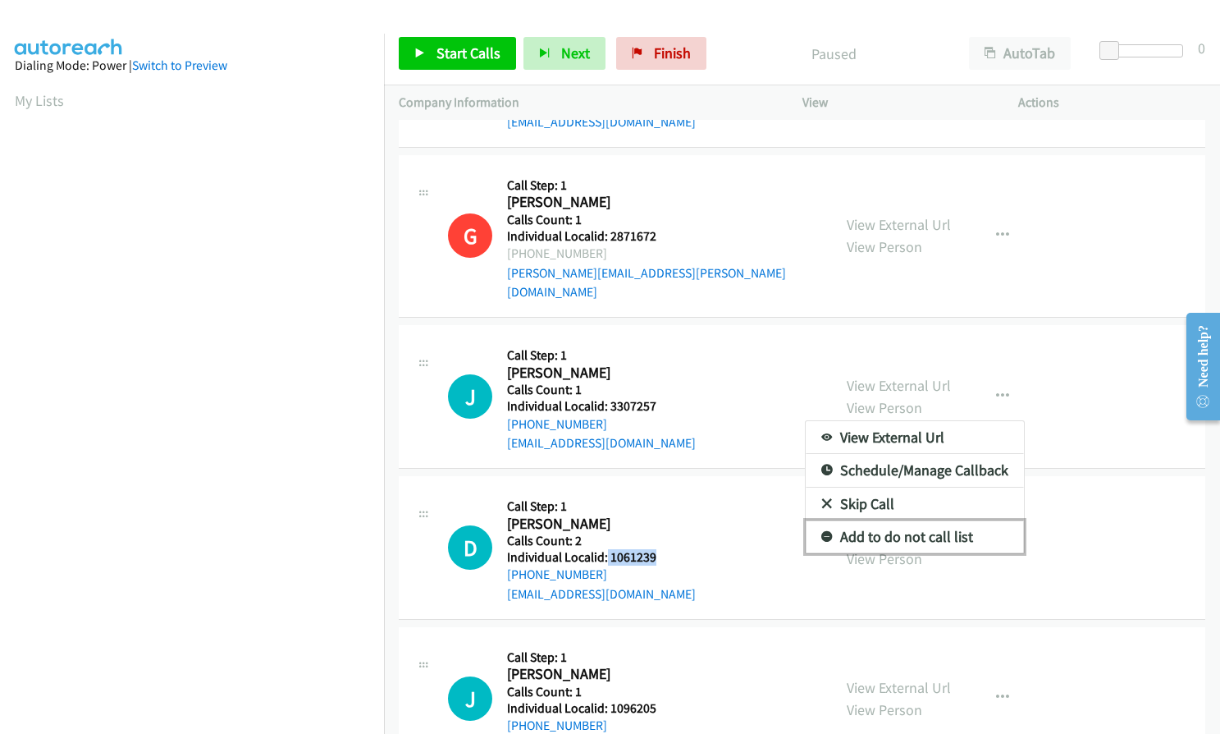
click at [822, 532] on icon at bounding box center [827, 537] width 11 height 11
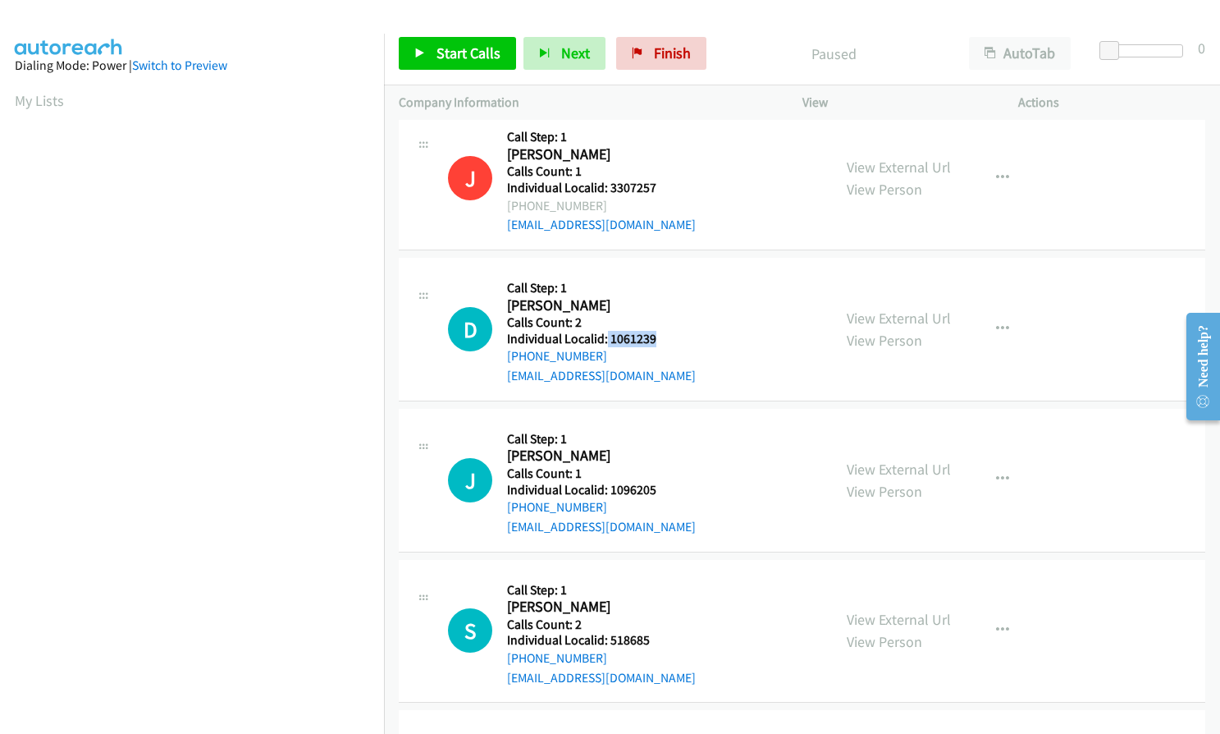
scroll to position [1703, 0]
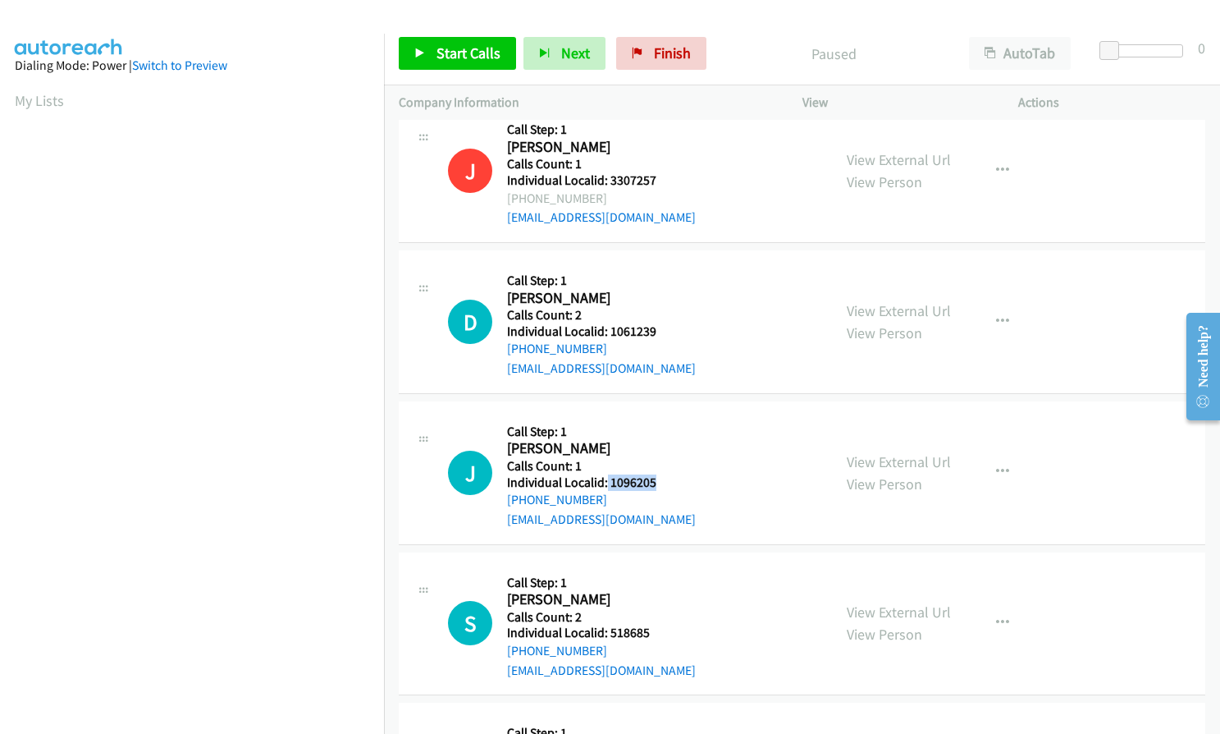
drag, startPoint x: 606, startPoint y: 466, endPoint x: 666, endPoint y: 464, distance: 59.1
click at [666, 474] on h5 "Individual Localid: 1096205" at bounding box center [601, 482] width 189 height 16
click at [1005, 305] on button "button" at bounding box center [1003, 321] width 44 height 33
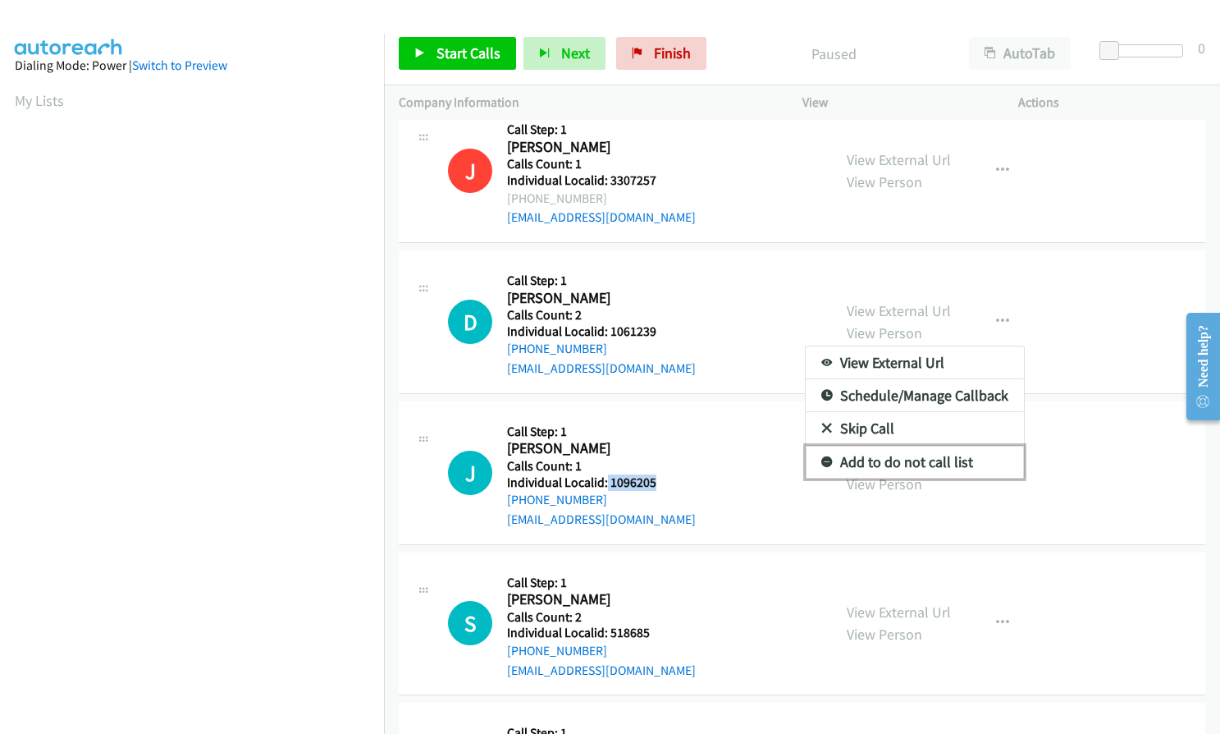
click at [822, 457] on icon at bounding box center [827, 462] width 11 height 11
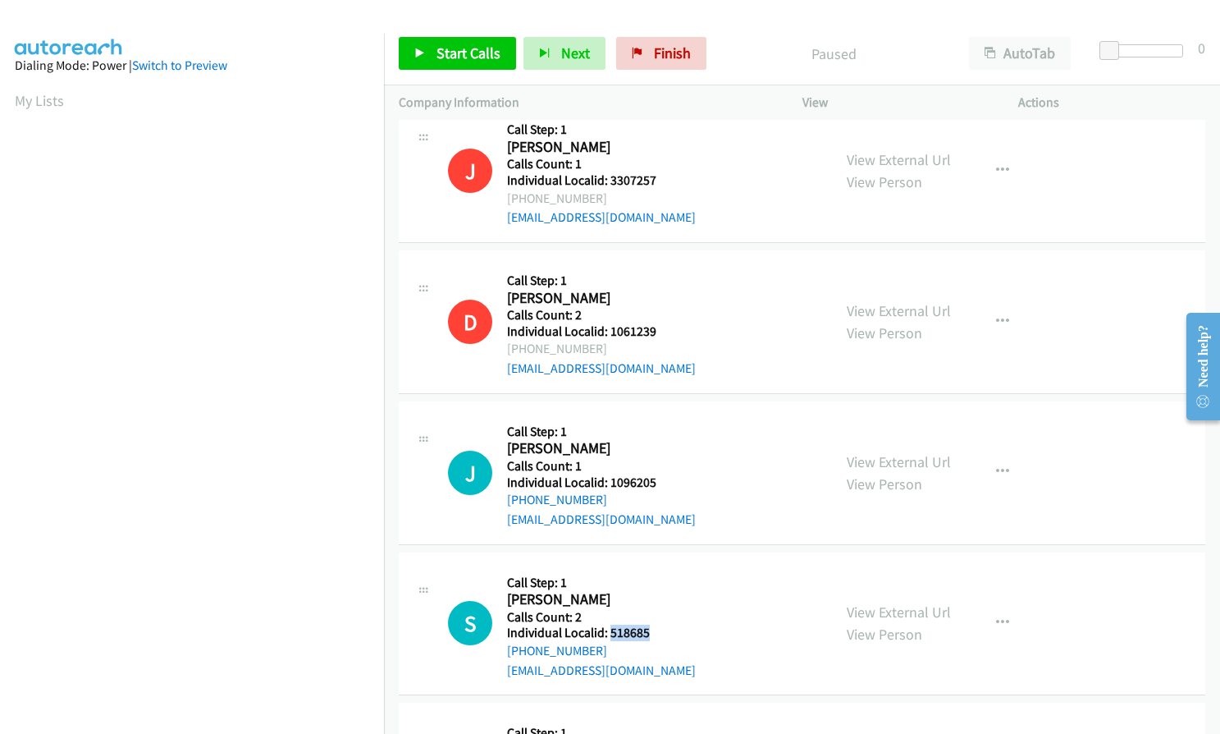
drag, startPoint x: 607, startPoint y: 610, endPoint x: 651, endPoint y: 611, distance: 43.5
click at [651, 625] on h5 "Individual Localid: 518685" at bounding box center [601, 633] width 189 height 16
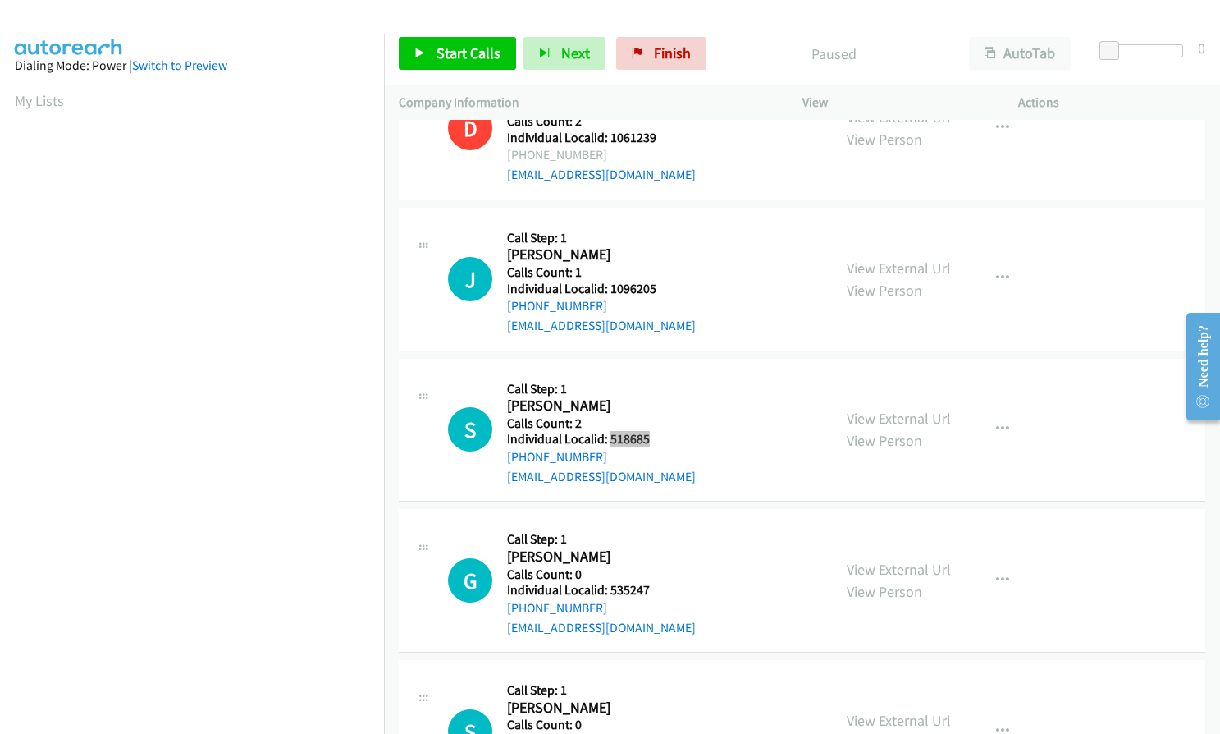
scroll to position [1908, 0]
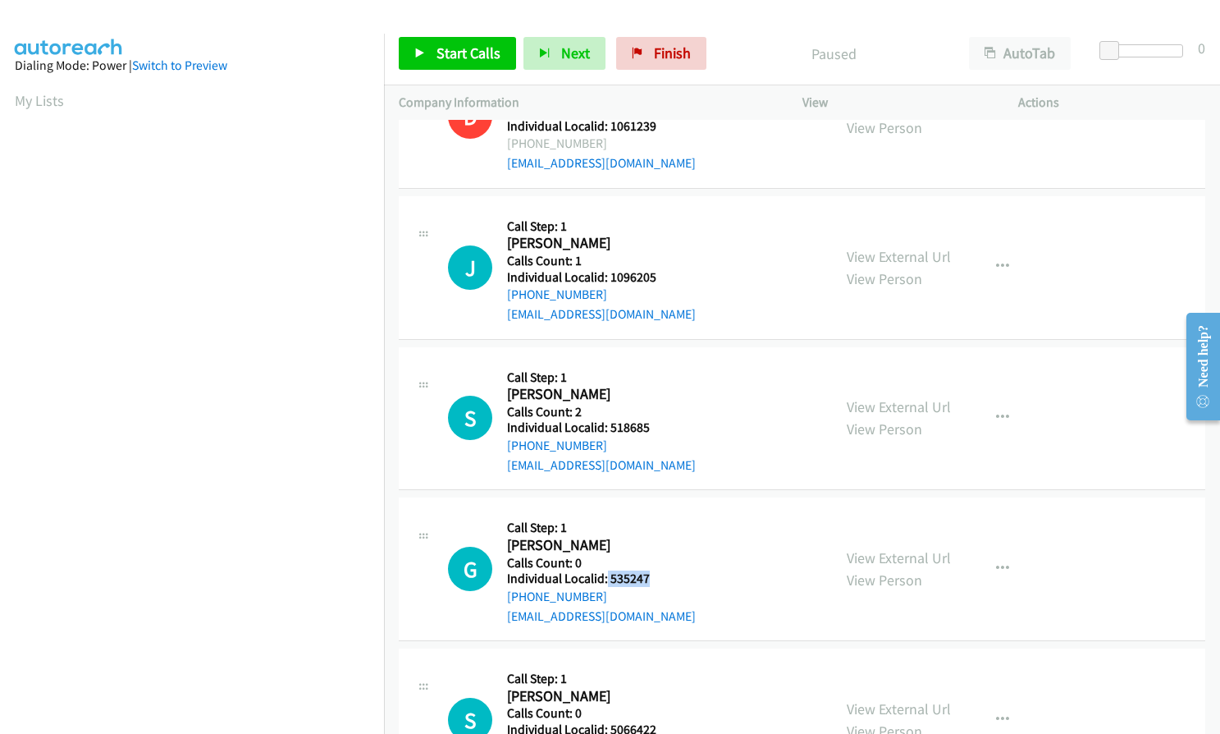
drag, startPoint x: 606, startPoint y: 561, endPoint x: 650, endPoint y: 558, distance: 43.6
click at [657, 570] on h5 "Individual Localid: 535247" at bounding box center [601, 578] width 189 height 16
click at [1006, 250] on button "button" at bounding box center [1003, 266] width 44 height 33
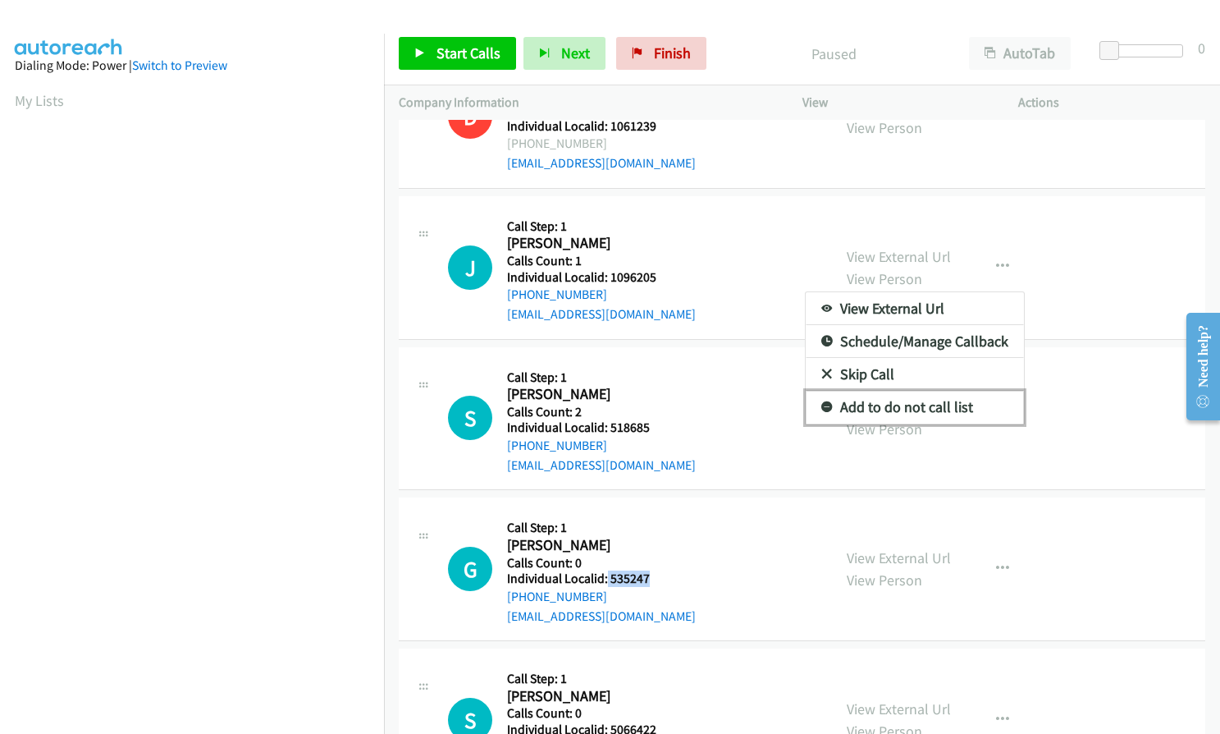
click at [822, 402] on icon at bounding box center [827, 407] width 11 height 11
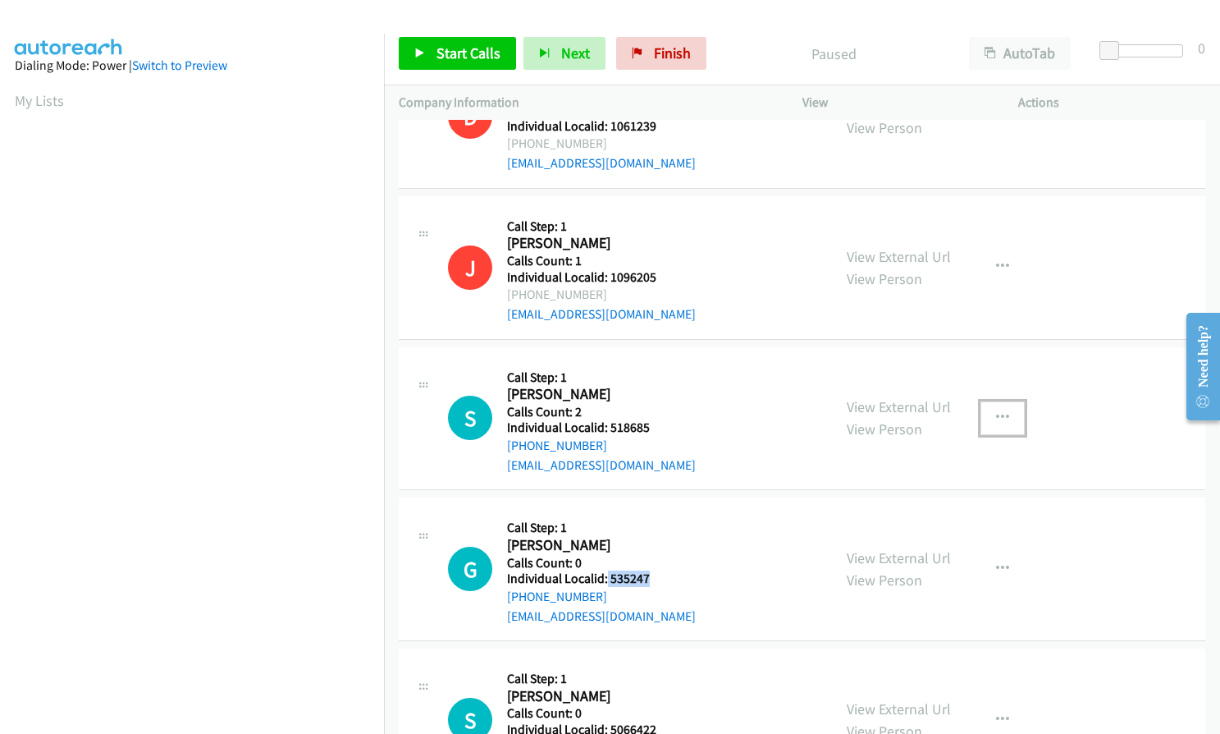
click at [996, 411] on icon "button" at bounding box center [1002, 417] width 13 height 13
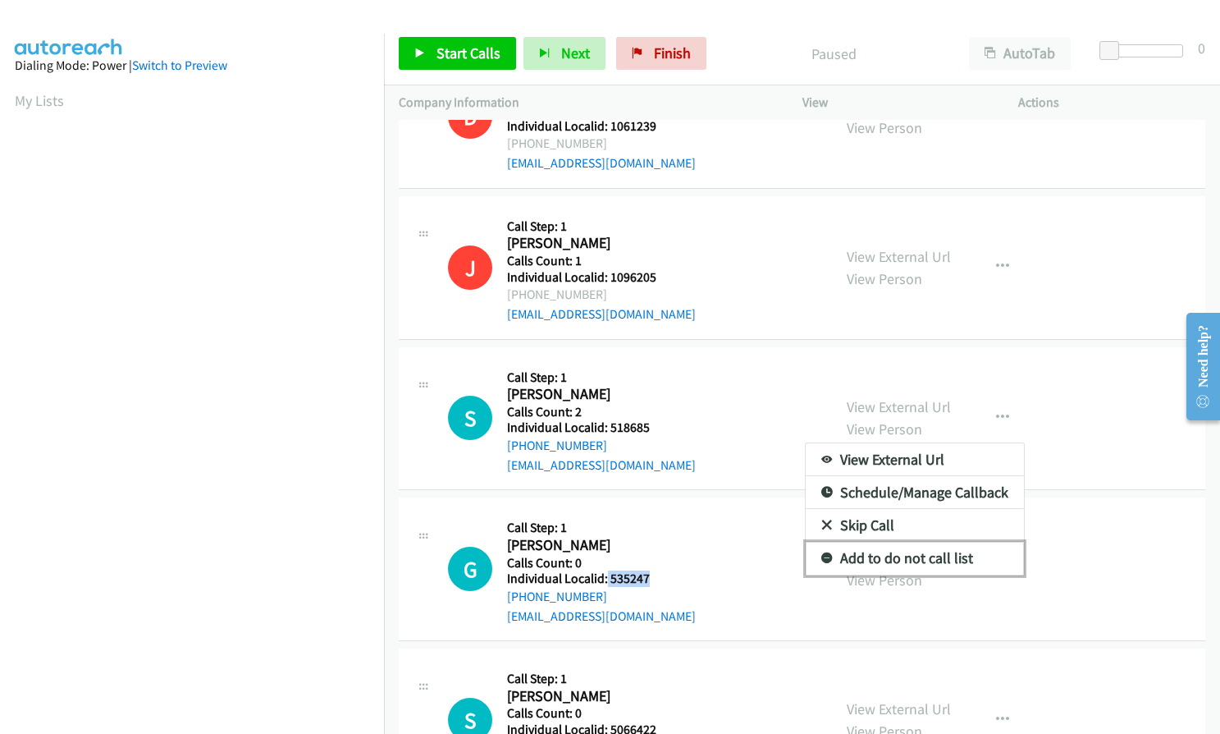
click at [822, 553] on icon at bounding box center [827, 558] width 11 height 11
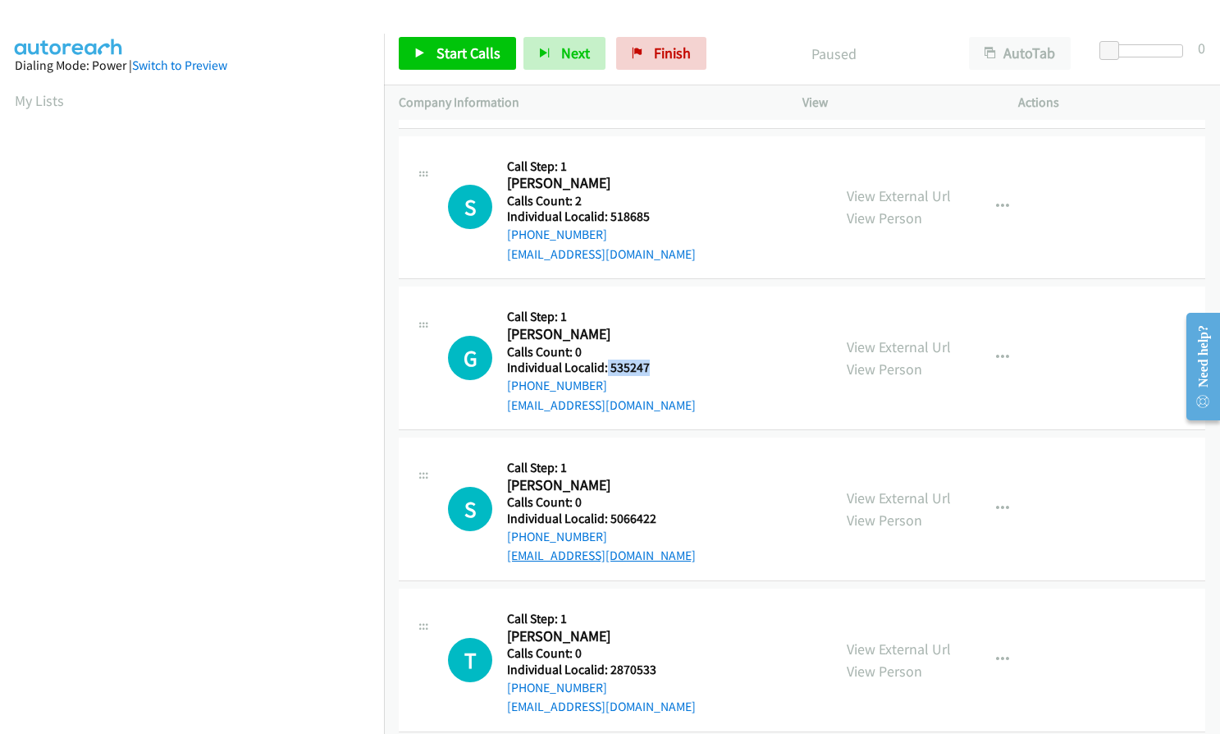
scroll to position [2134, 0]
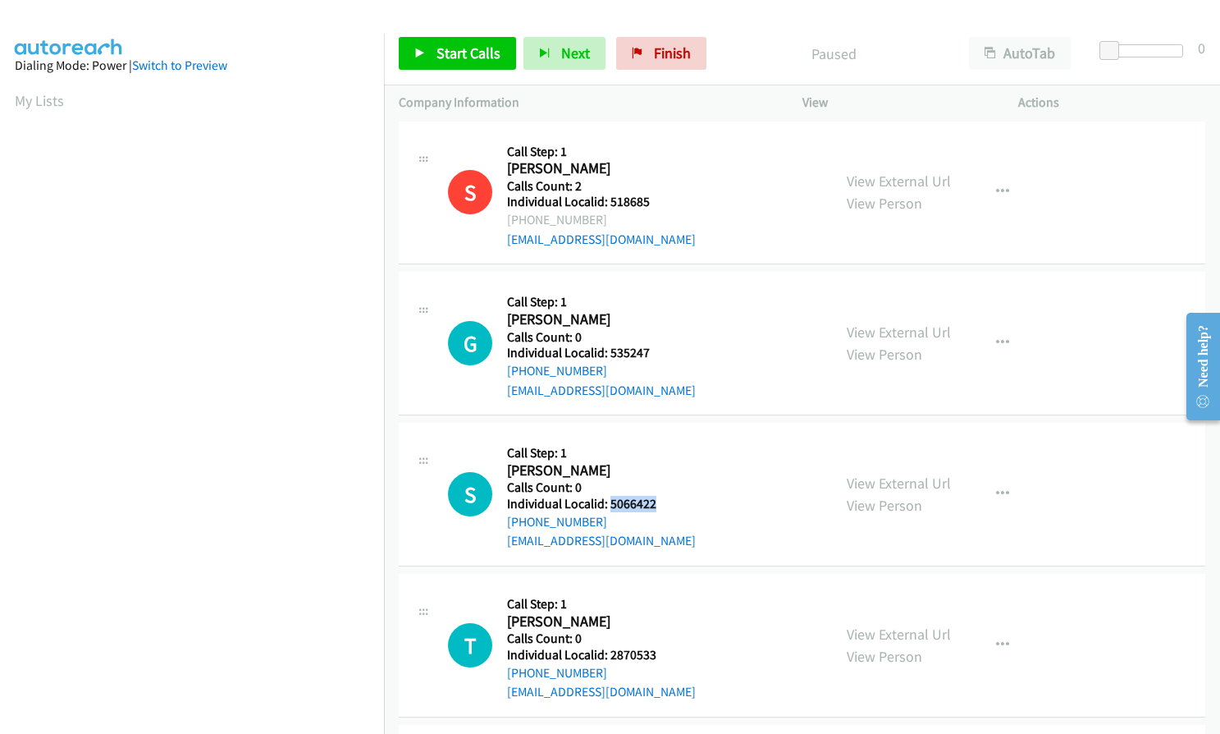
drag, startPoint x: 607, startPoint y: 486, endPoint x: 659, endPoint y: 482, distance: 51.9
click at [659, 496] on h5 "Individual Localid: 5066422" at bounding box center [601, 504] width 189 height 16
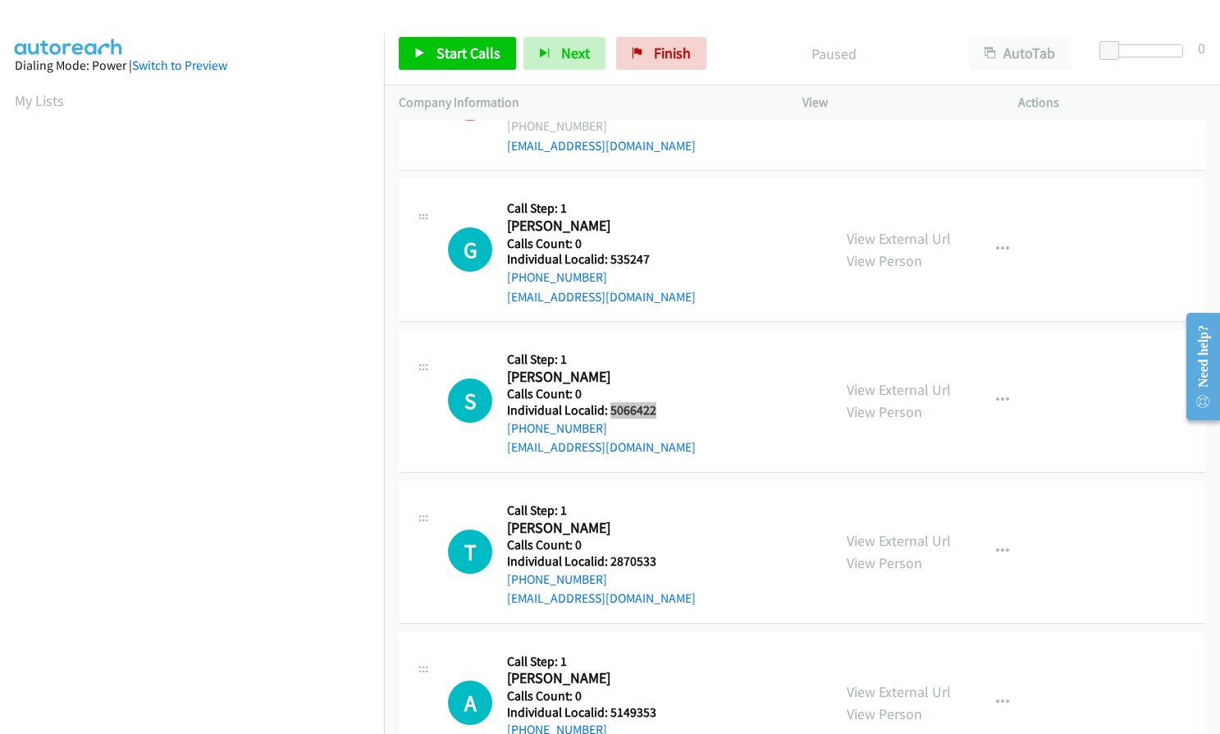
scroll to position [2236, 0]
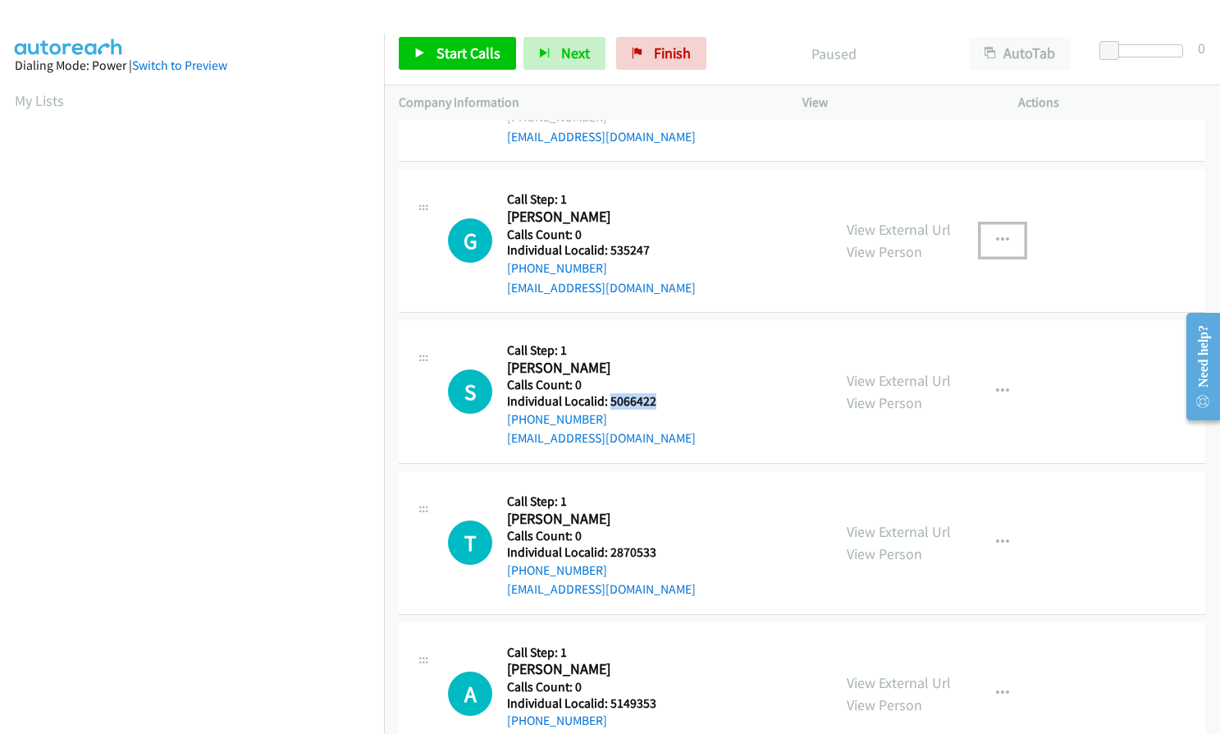
click at [996, 234] on icon "button" at bounding box center [1002, 240] width 13 height 13
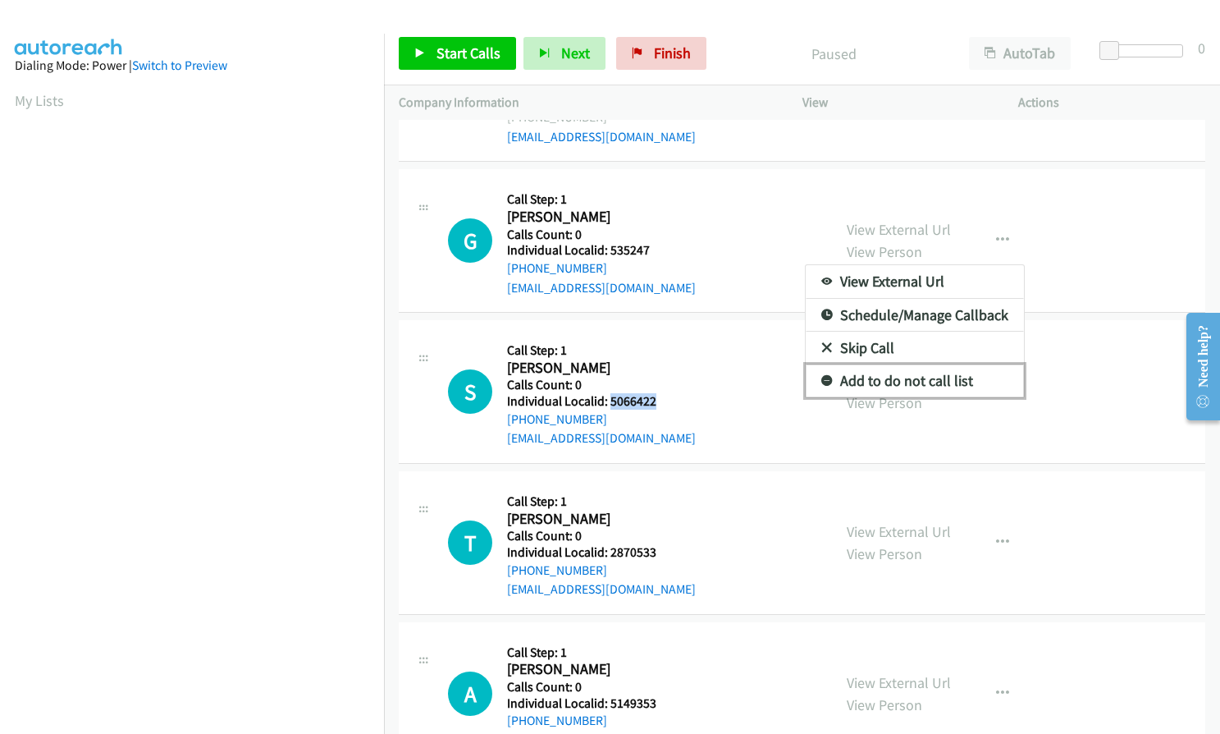
click at [817, 364] on link "Add to do not call list" at bounding box center [915, 380] width 218 height 33
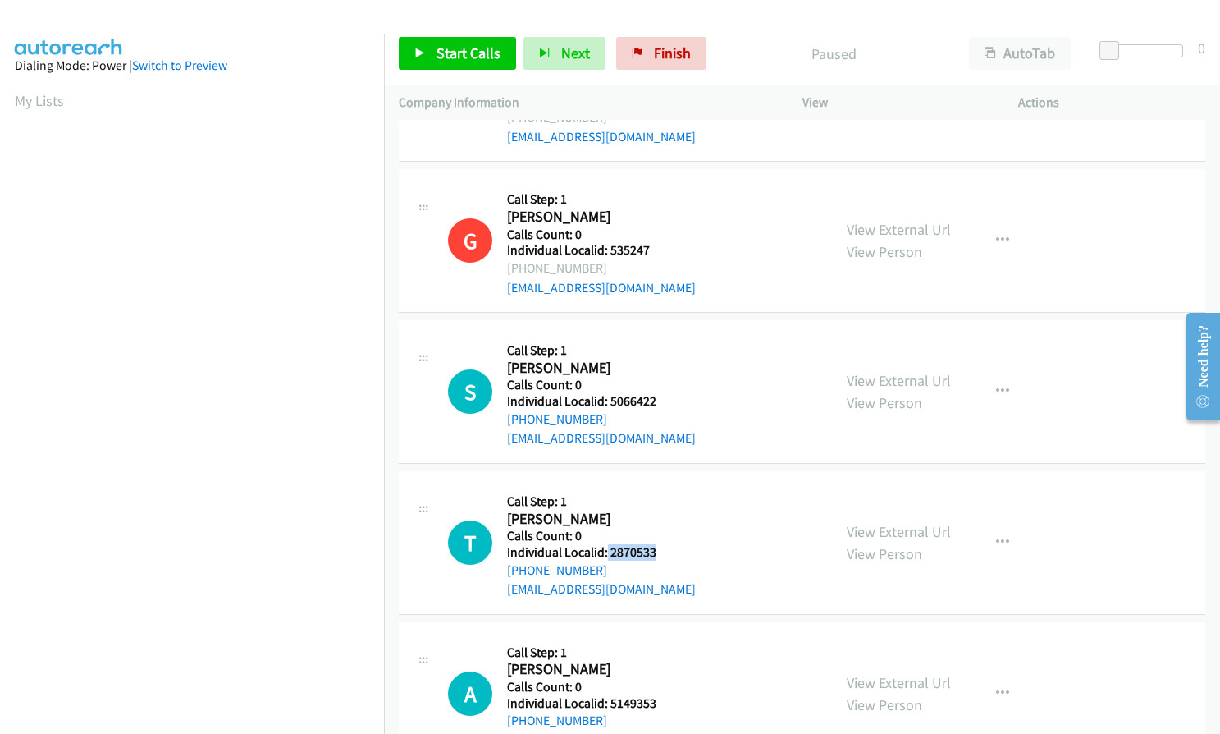
drag, startPoint x: 608, startPoint y: 530, endPoint x: 657, endPoint y: 529, distance: 48.4
click at [657, 544] on h5 "Individual Localid: 2870533" at bounding box center [601, 552] width 189 height 16
click at [990, 353] on div "View External Url View Person View External Url Email Schedule/Manage Callback …" at bounding box center [947, 391] width 231 height 113
click at [996, 385] on icon "button" at bounding box center [1002, 391] width 13 height 13
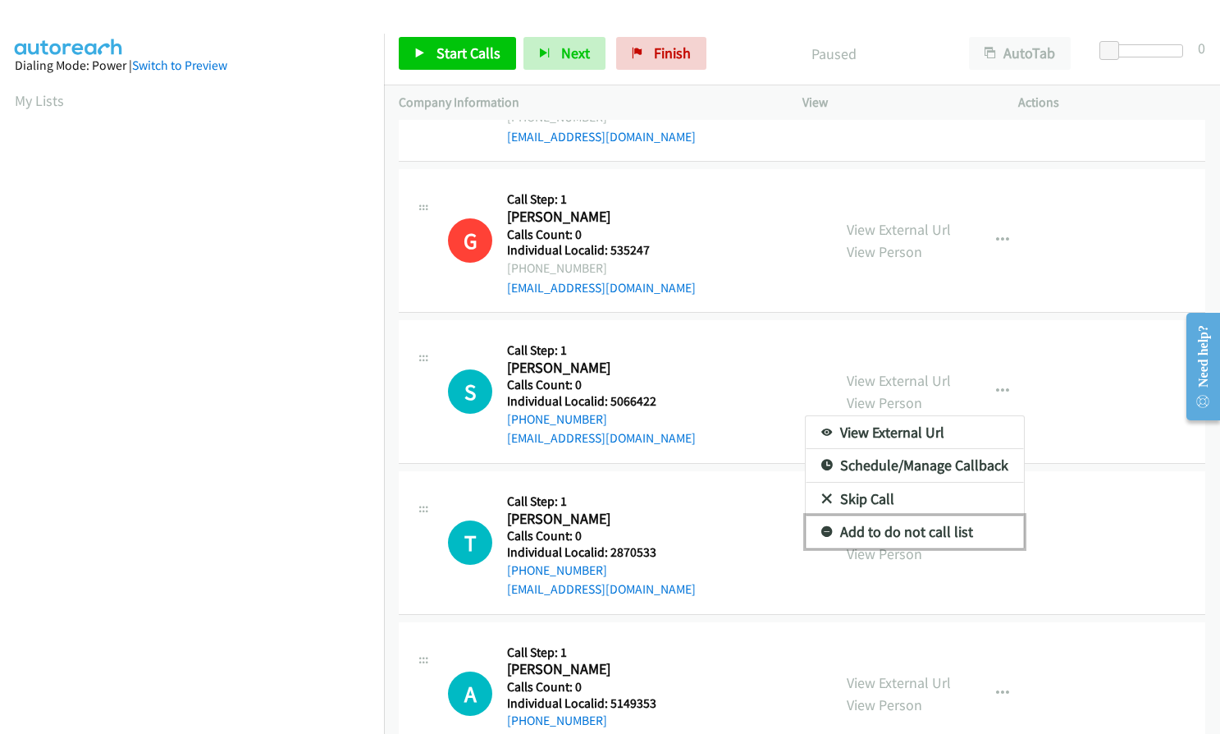
click at [822, 527] on icon at bounding box center [827, 532] width 11 height 11
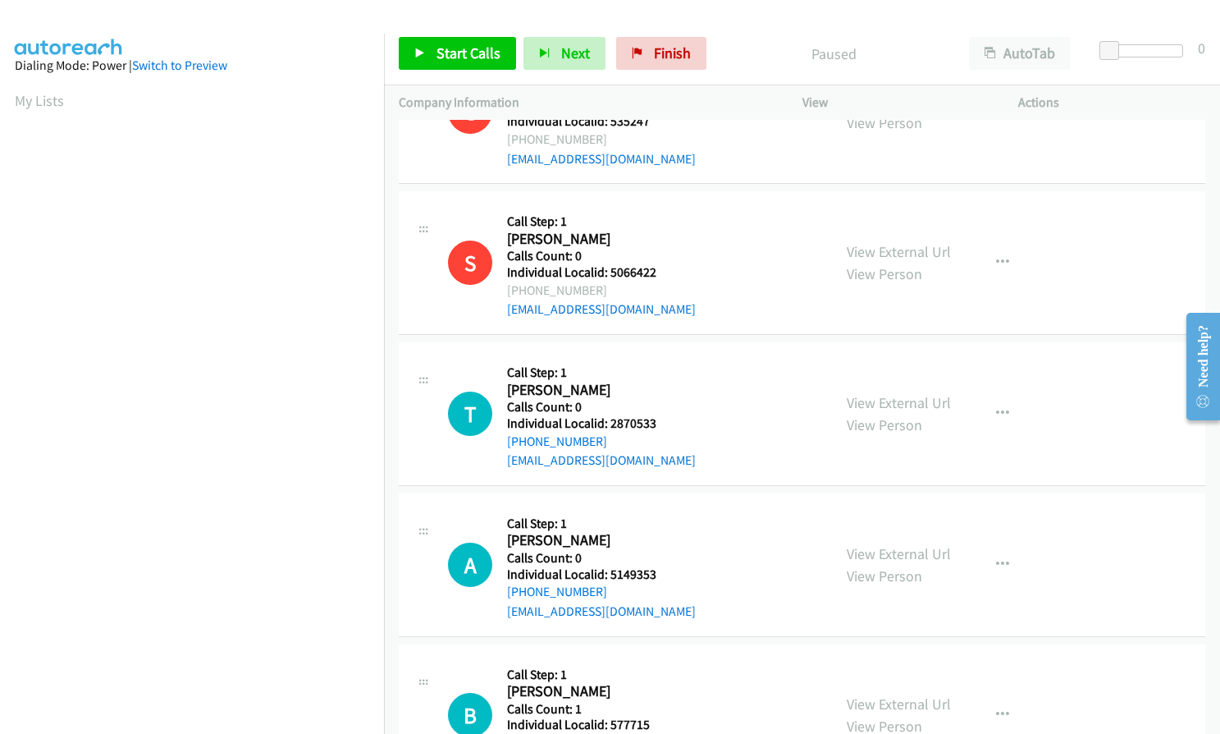
scroll to position [2524, 0]
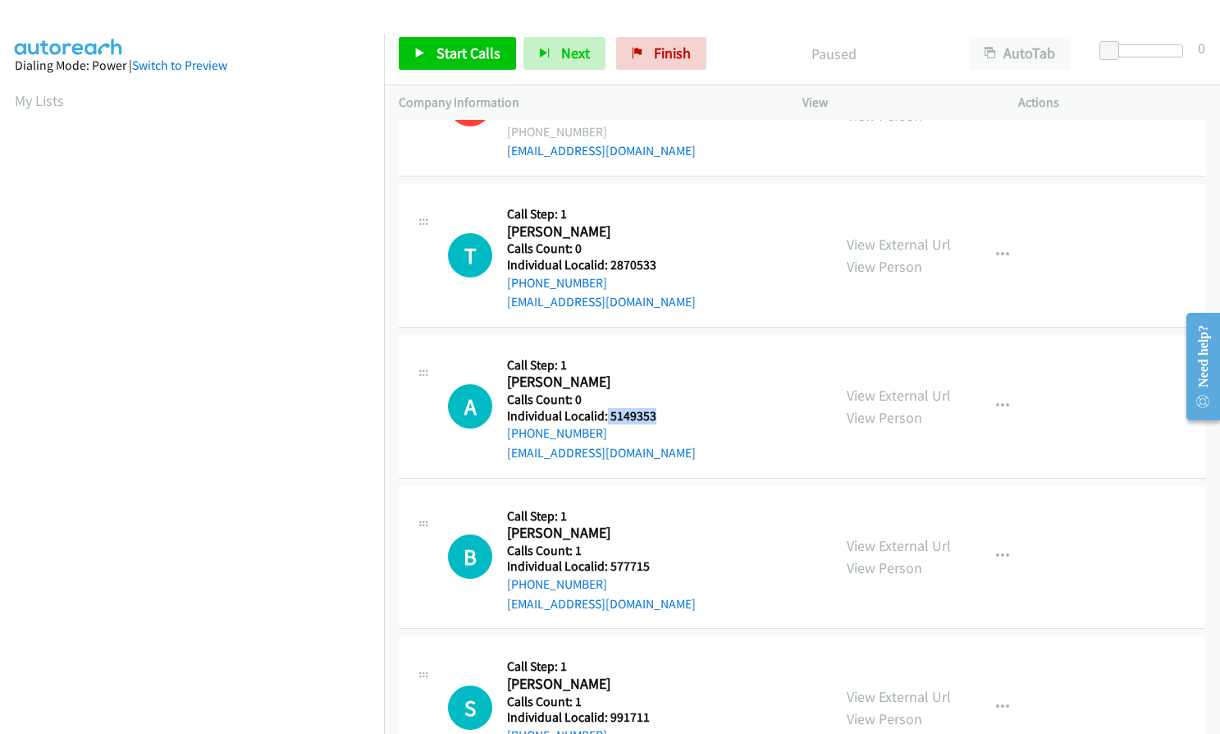
drag, startPoint x: 605, startPoint y: 400, endPoint x: 660, endPoint y: 397, distance: 55.1
click at [660, 408] on h5 "Individual Localid: 5149353" at bounding box center [601, 416] width 189 height 16
drag, startPoint x: 608, startPoint y: 543, endPoint x: 663, endPoint y: 542, distance: 55.0
click at [663, 558] on h5 "Individual Localid: 577715" at bounding box center [601, 566] width 189 height 16
click at [997, 239] on button "button" at bounding box center [1003, 255] width 44 height 33
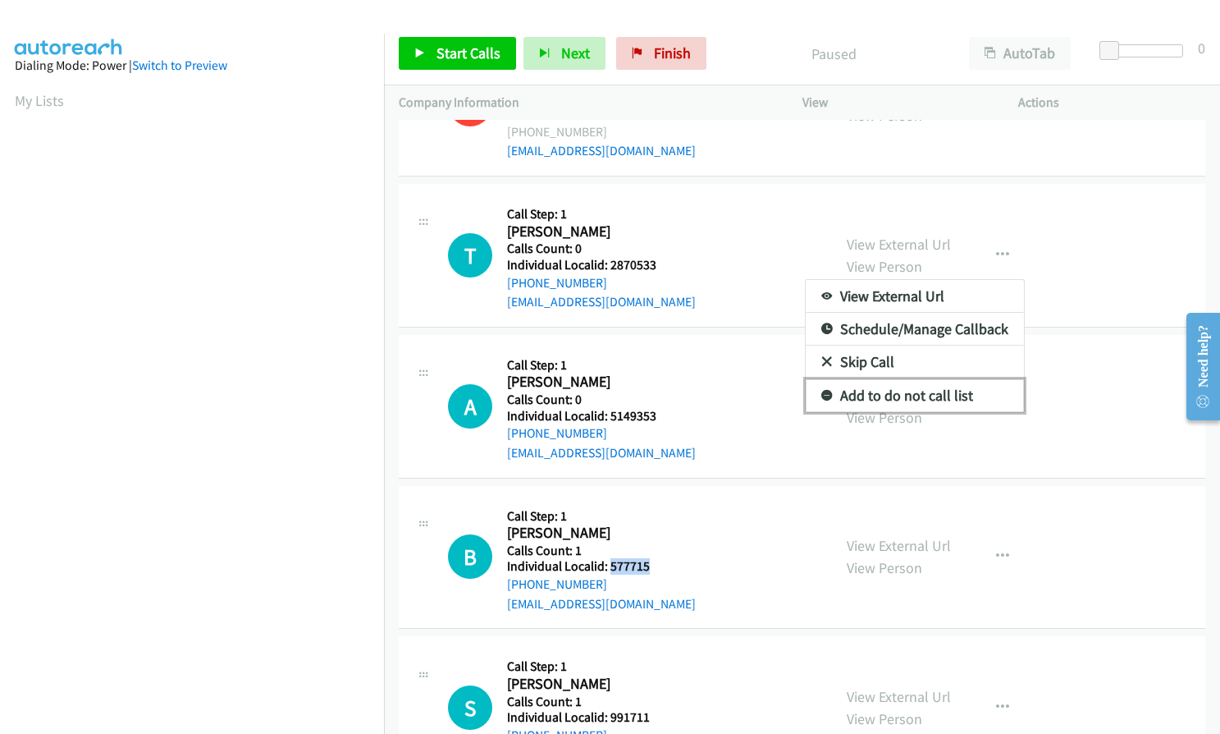
click at [826, 379] on link "Add to do not call list" at bounding box center [915, 395] width 218 height 33
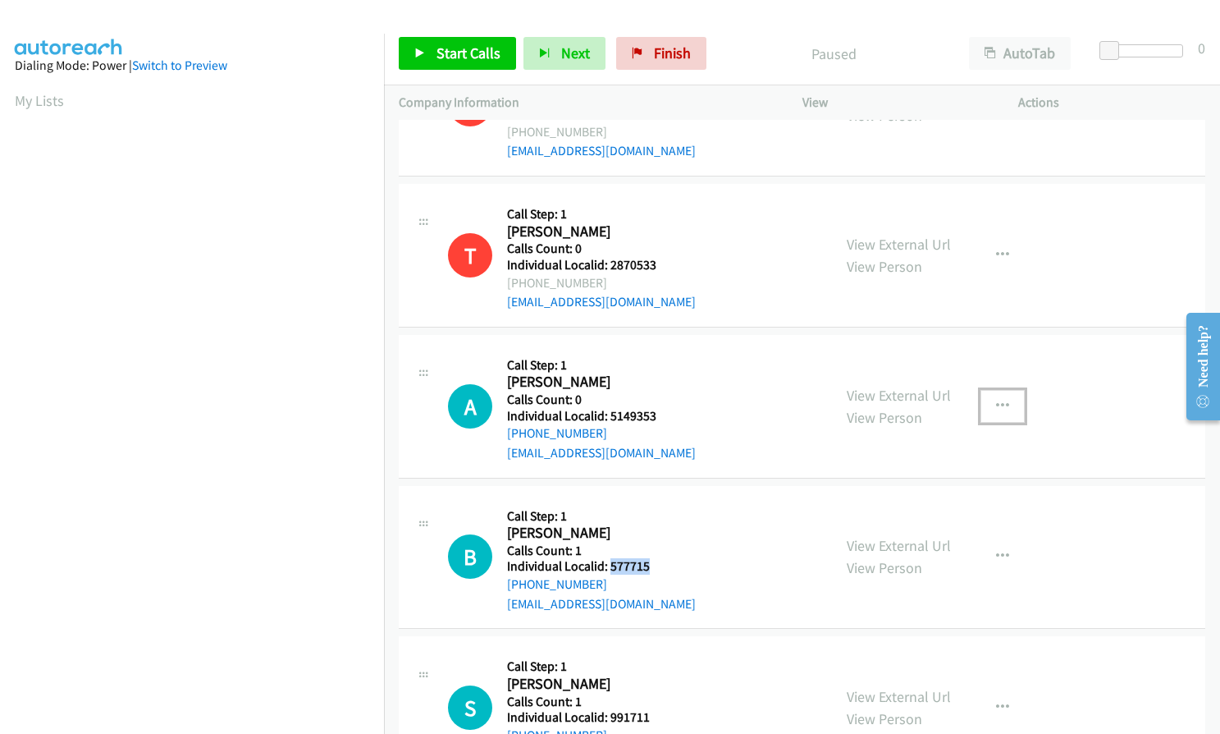
drag, startPoint x: 1000, startPoint y: 384, endPoint x: 982, endPoint y: 418, distance: 37.8
click at [1000, 400] on icon "button" at bounding box center [1002, 406] width 13 height 13
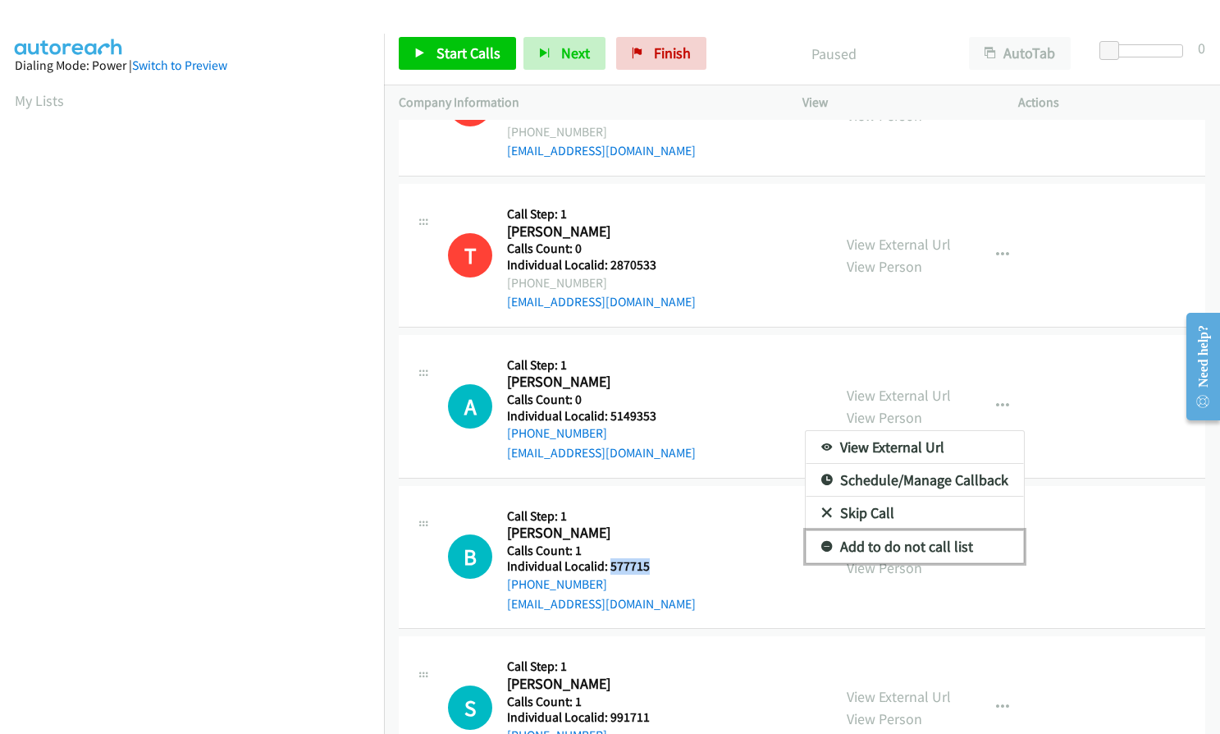
click at [822, 542] on icon at bounding box center [827, 547] width 11 height 11
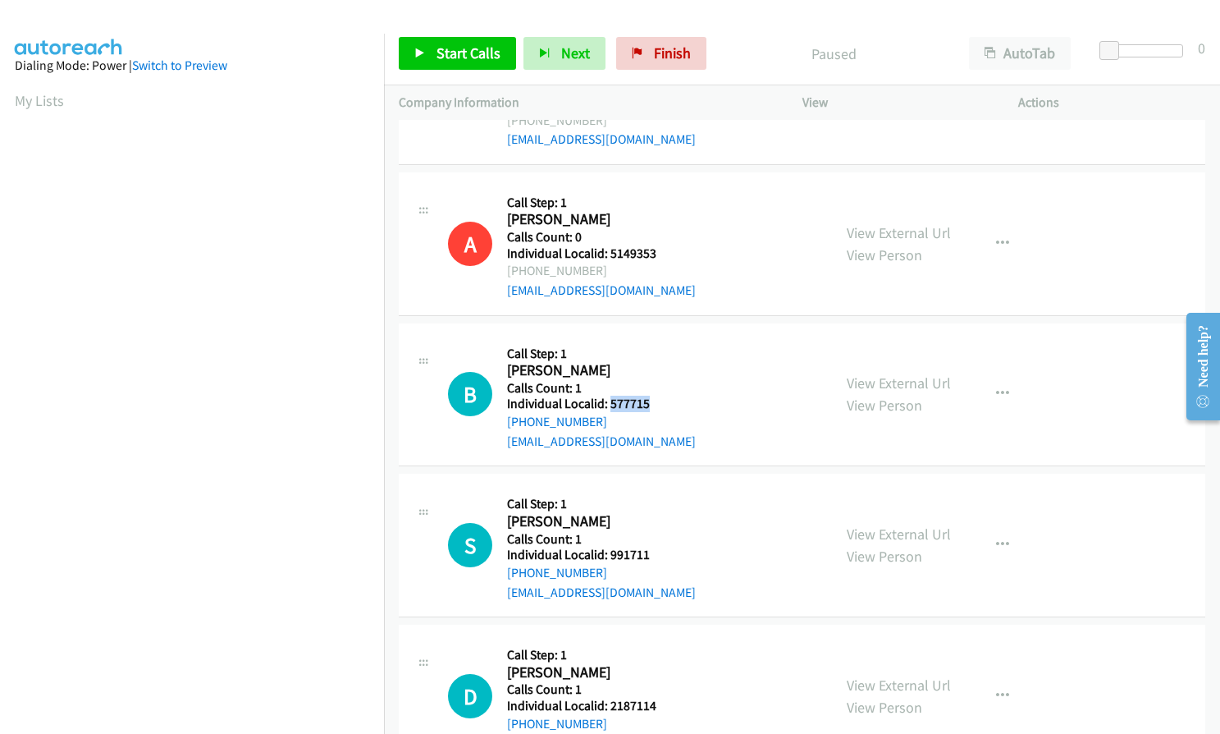
scroll to position [2688, 0]
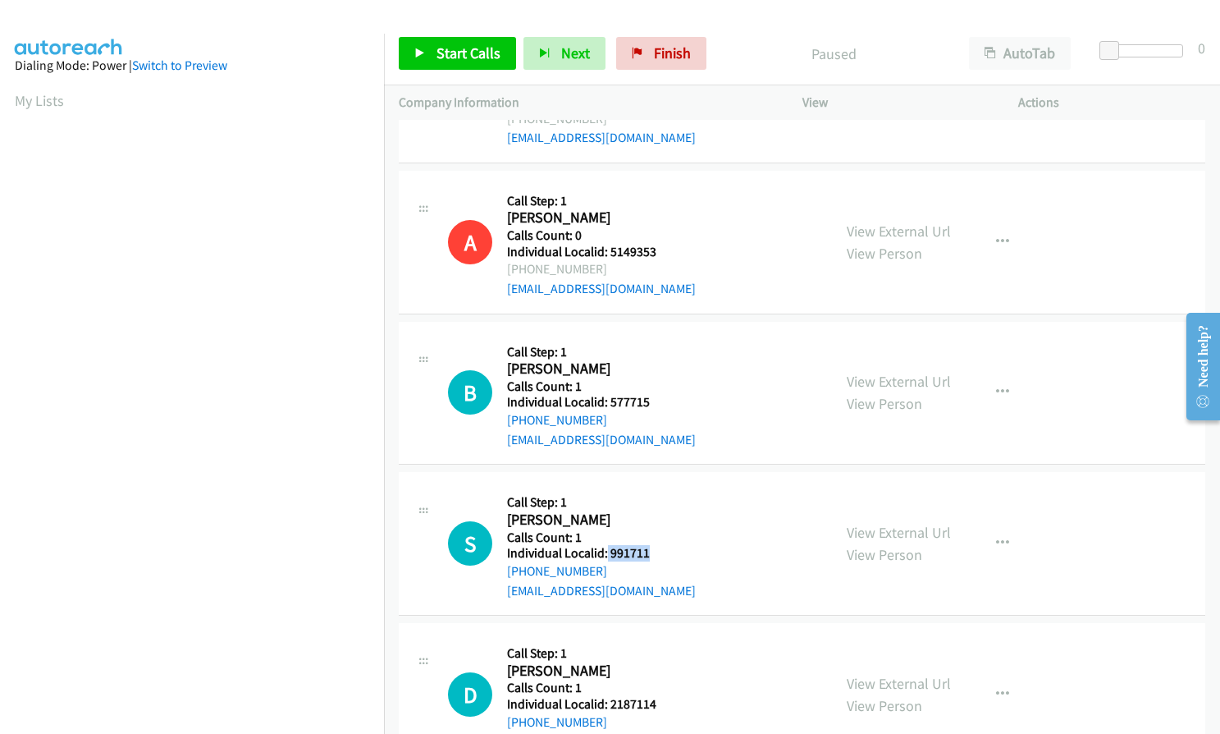
drag, startPoint x: 606, startPoint y: 536, endPoint x: 652, endPoint y: 533, distance: 46.8
click at [652, 545] on h5 "Individual Localid: 991711" at bounding box center [601, 553] width 189 height 16
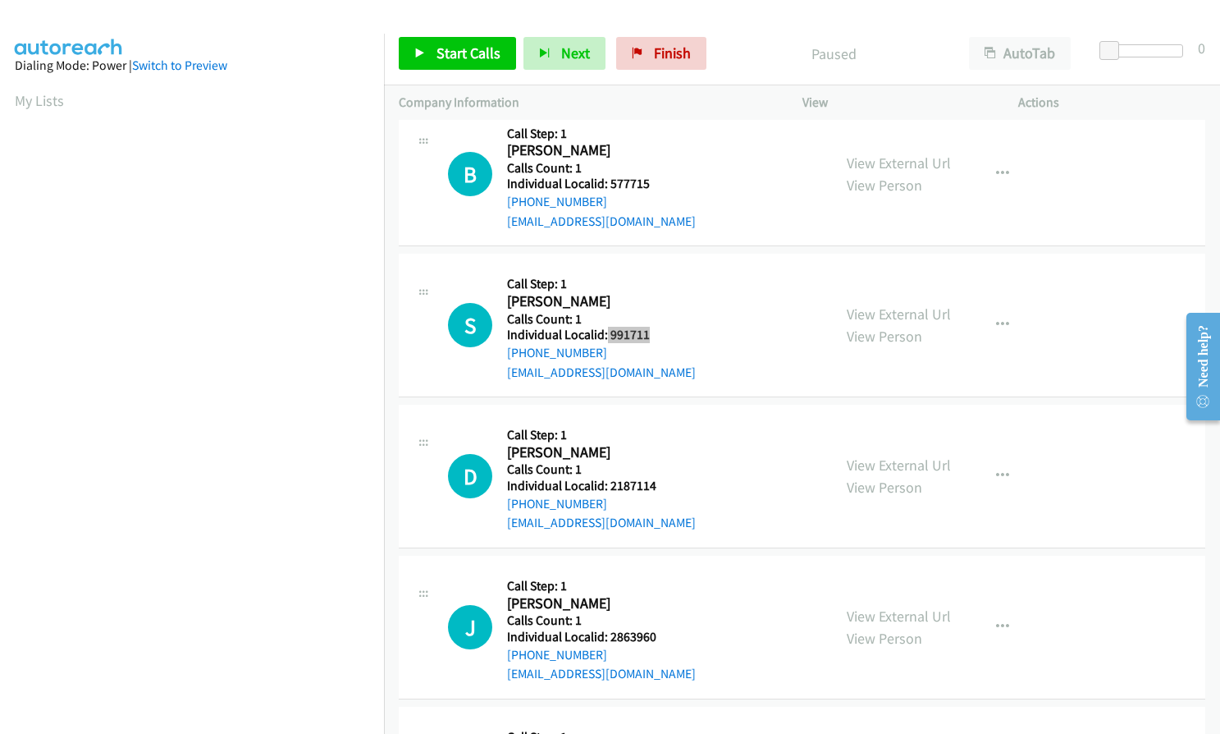
scroll to position [2954, 0]
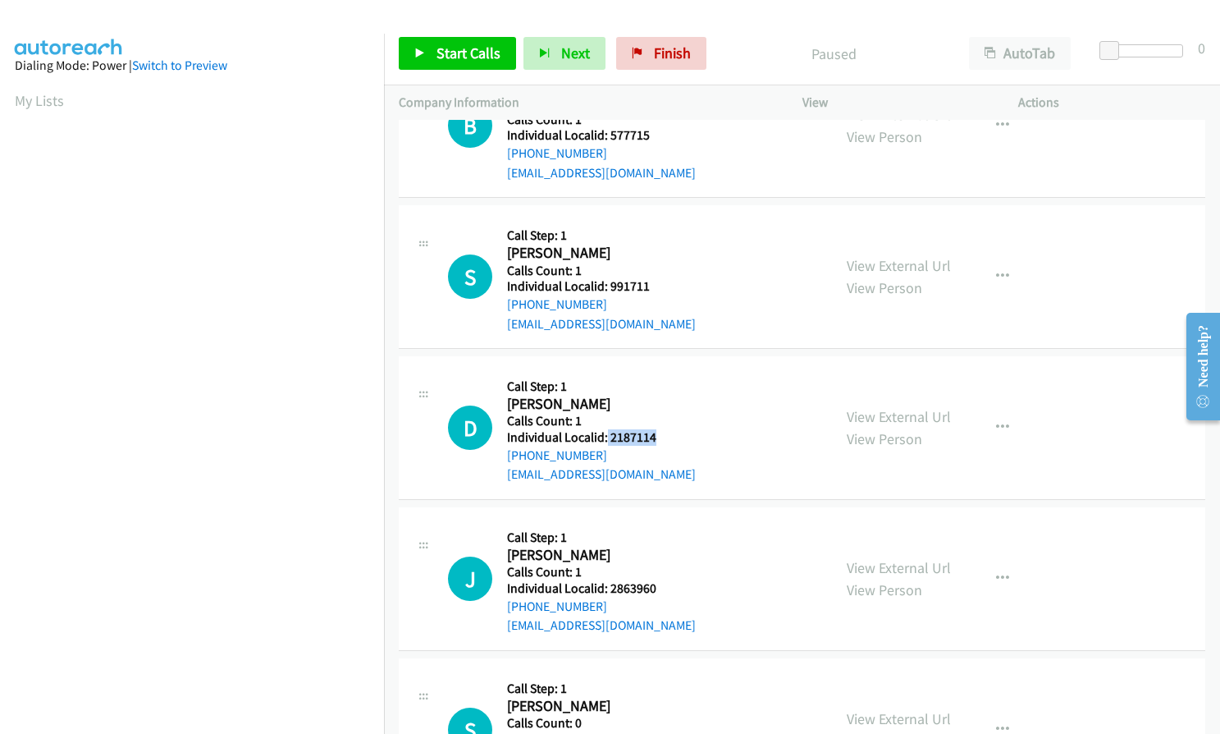
drag, startPoint x: 606, startPoint y: 418, endPoint x: 661, endPoint y: 418, distance: 55.0
click at [661, 429] on h5 "Individual Localid: 2187114" at bounding box center [601, 437] width 189 height 16
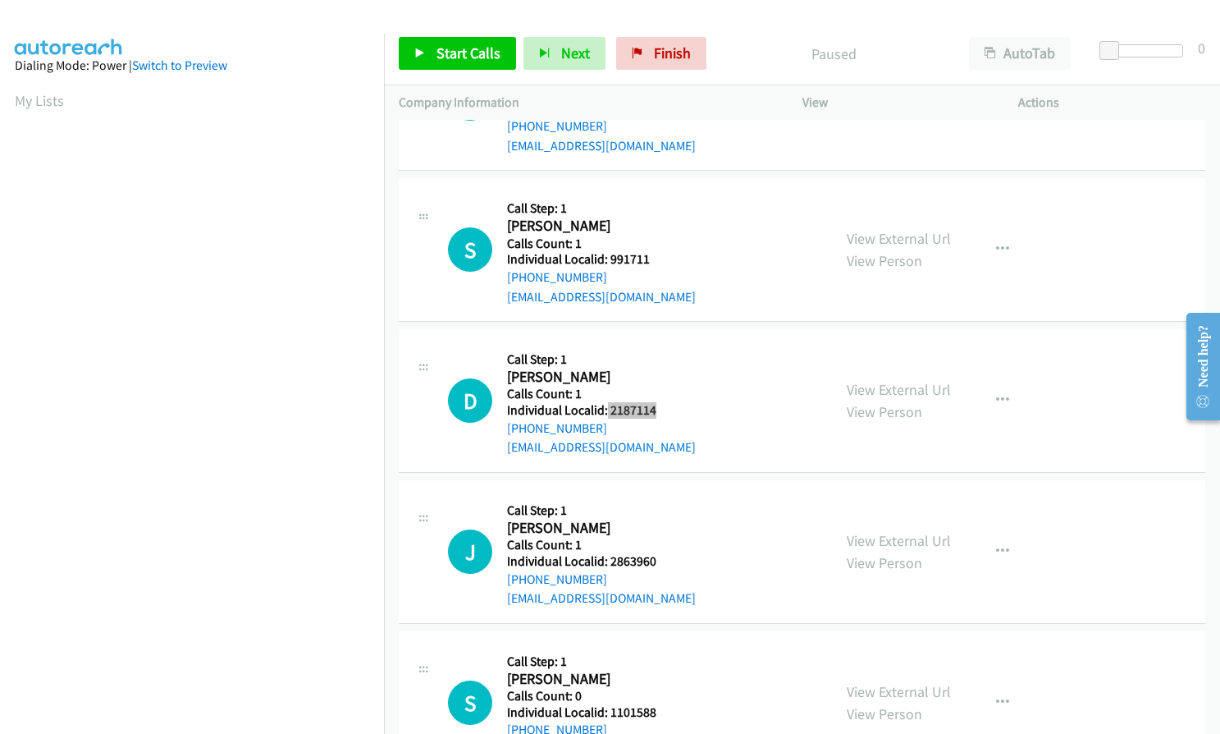
scroll to position [3016, 0]
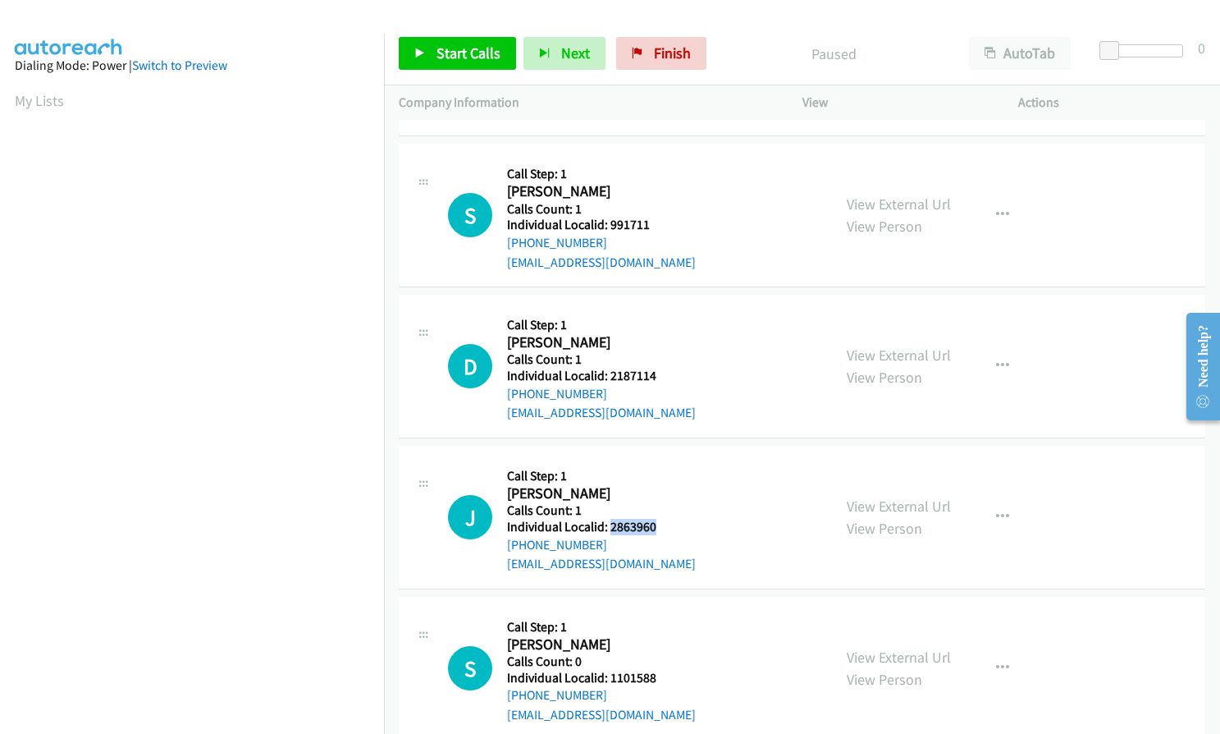
drag, startPoint x: 607, startPoint y: 505, endPoint x: 662, endPoint y: 500, distance: 55.2
click at [662, 519] on h5 "Individual Localid: 2863960" at bounding box center [601, 527] width 189 height 16
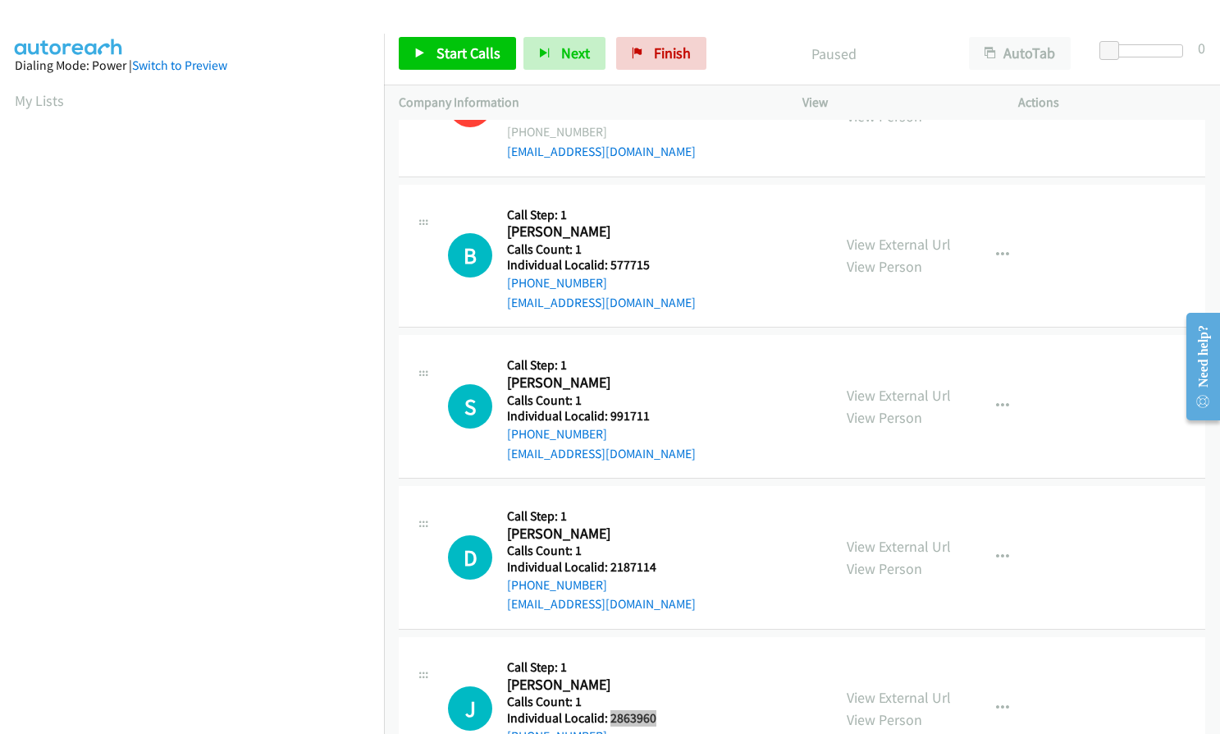
scroll to position [2811, 0]
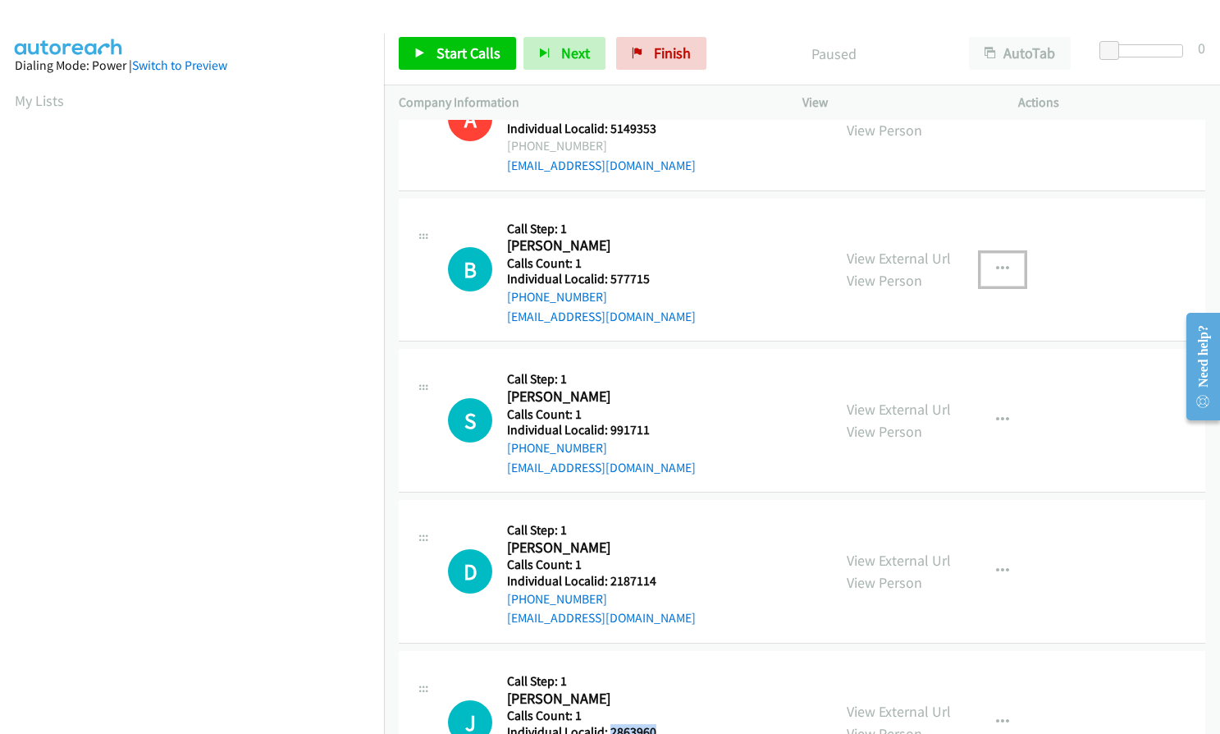
click at [996, 263] on icon "button" at bounding box center [1002, 269] width 13 height 13
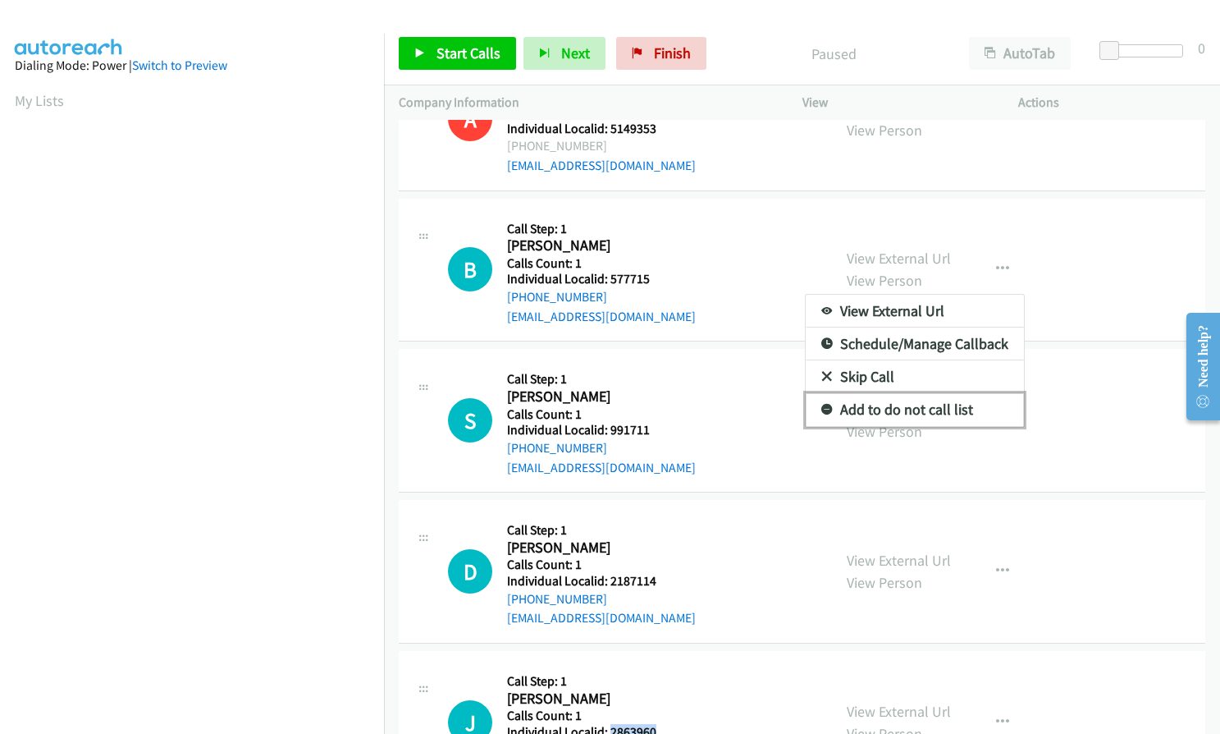
drag, startPoint x: 816, startPoint y: 391, endPoint x: 901, endPoint y: 394, distance: 85.4
click at [822, 405] on icon at bounding box center [827, 410] width 11 height 11
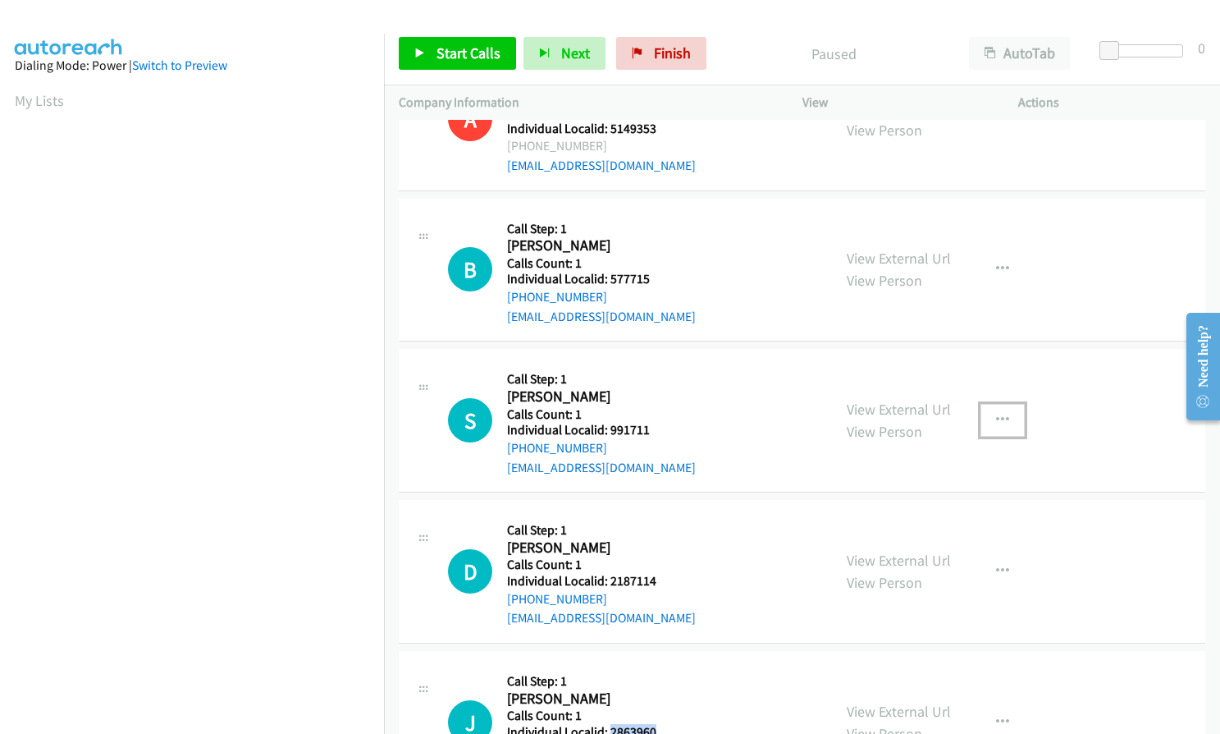
click at [999, 414] on icon "button" at bounding box center [1002, 420] width 13 height 13
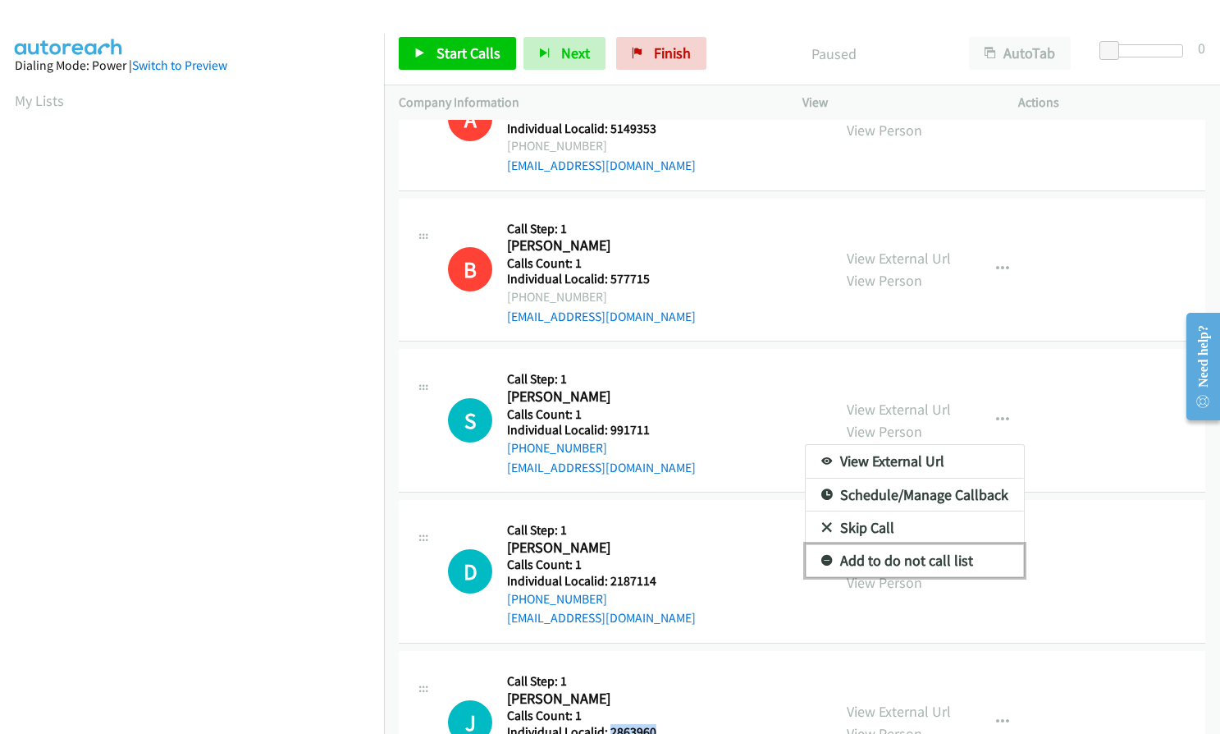
click at [822, 556] on icon at bounding box center [827, 561] width 11 height 11
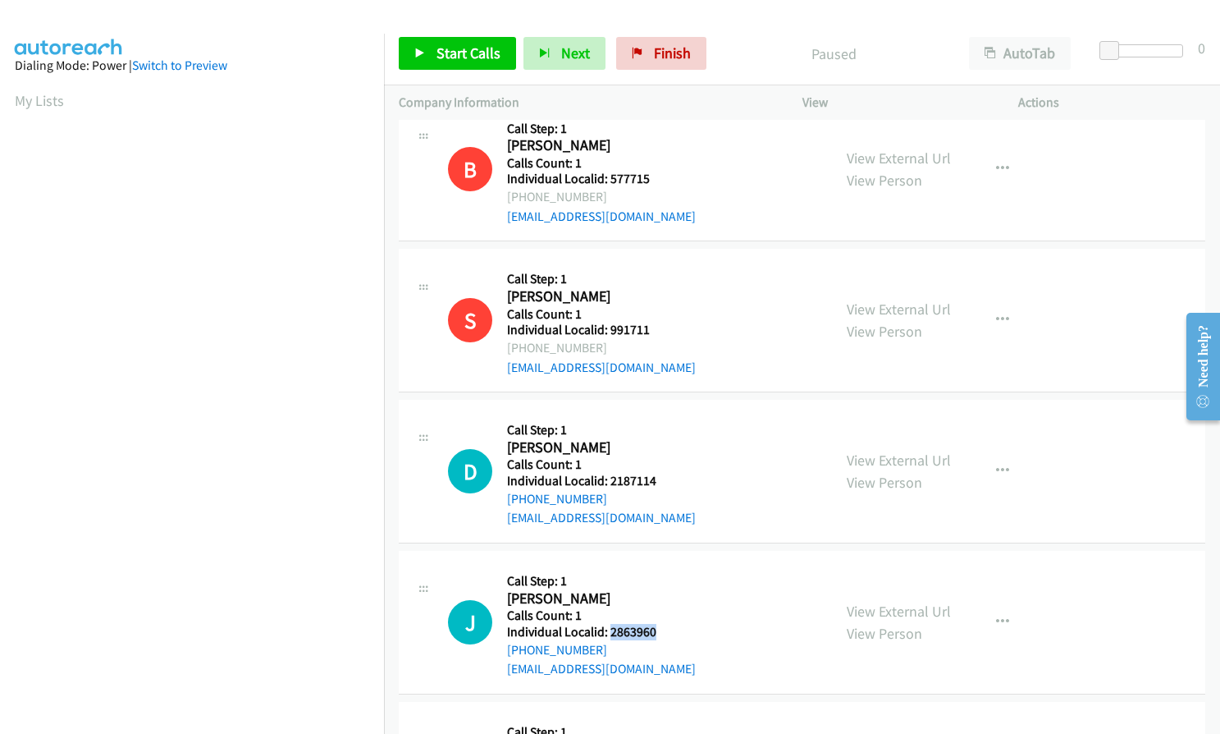
scroll to position [2954, 0]
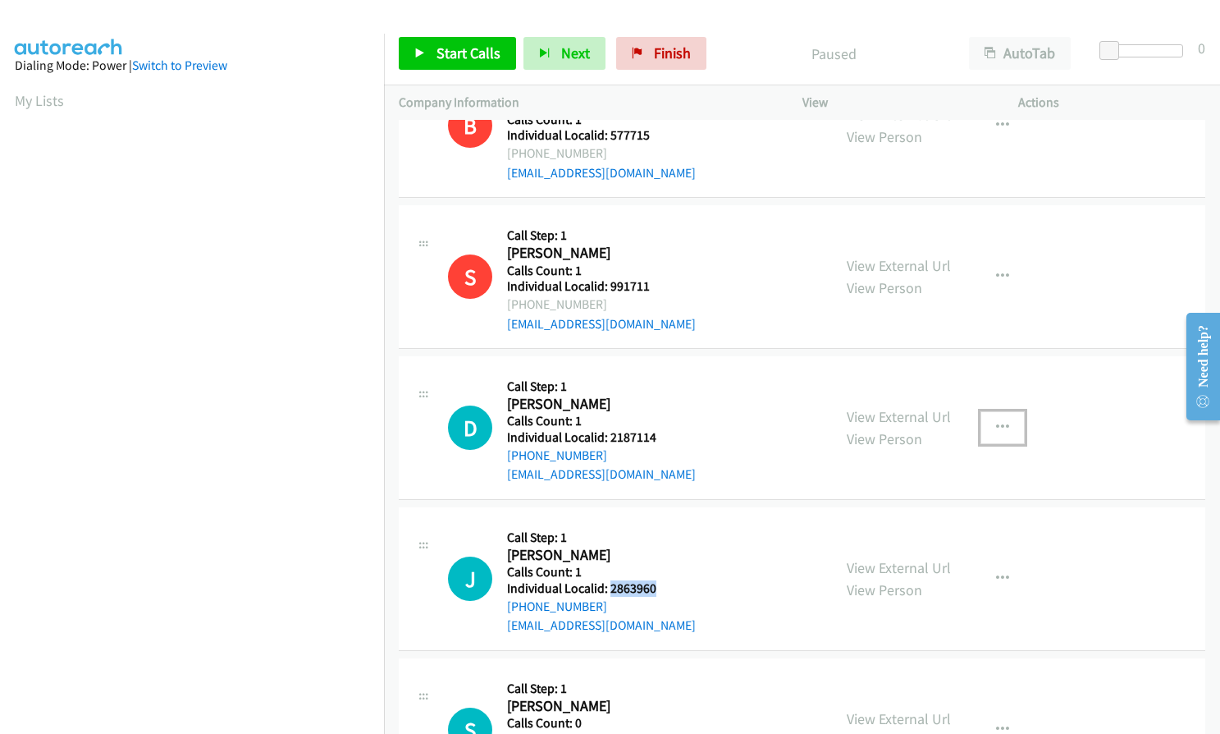
click at [1001, 421] on icon "button" at bounding box center [1002, 427] width 13 height 13
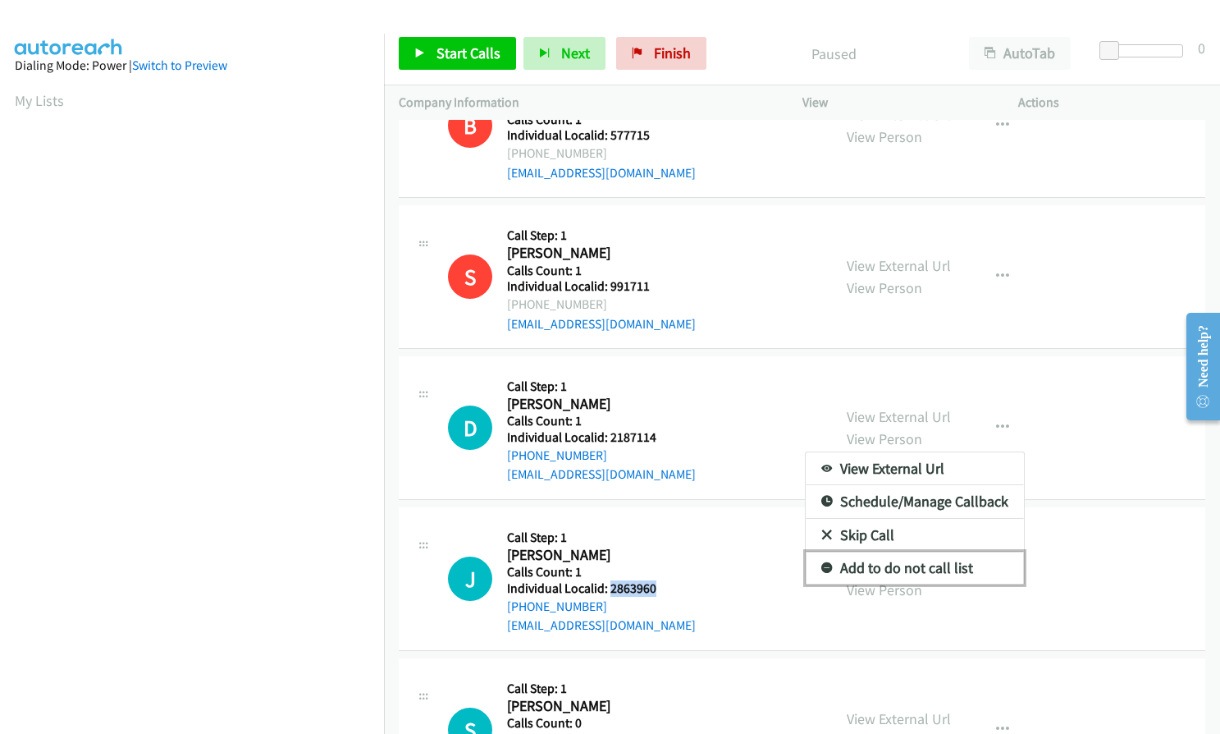
click at [822, 563] on icon at bounding box center [827, 568] width 11 height 11
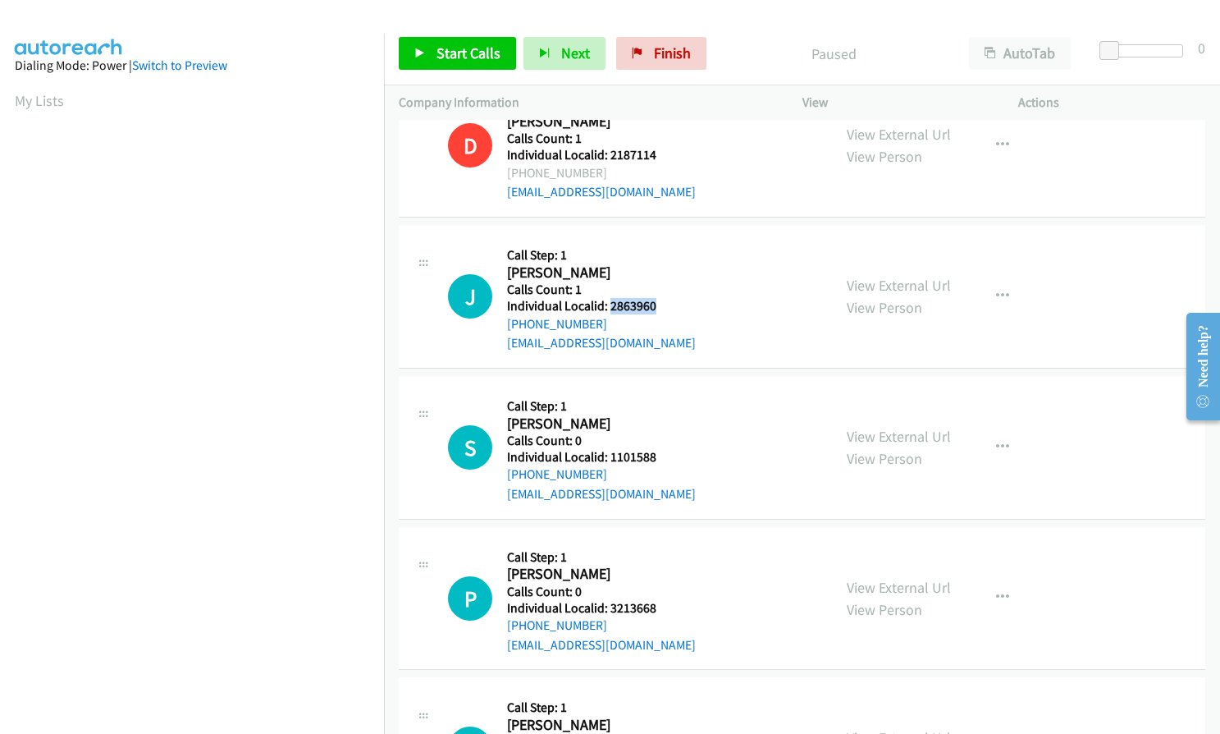
scroll to position [3242, 0]
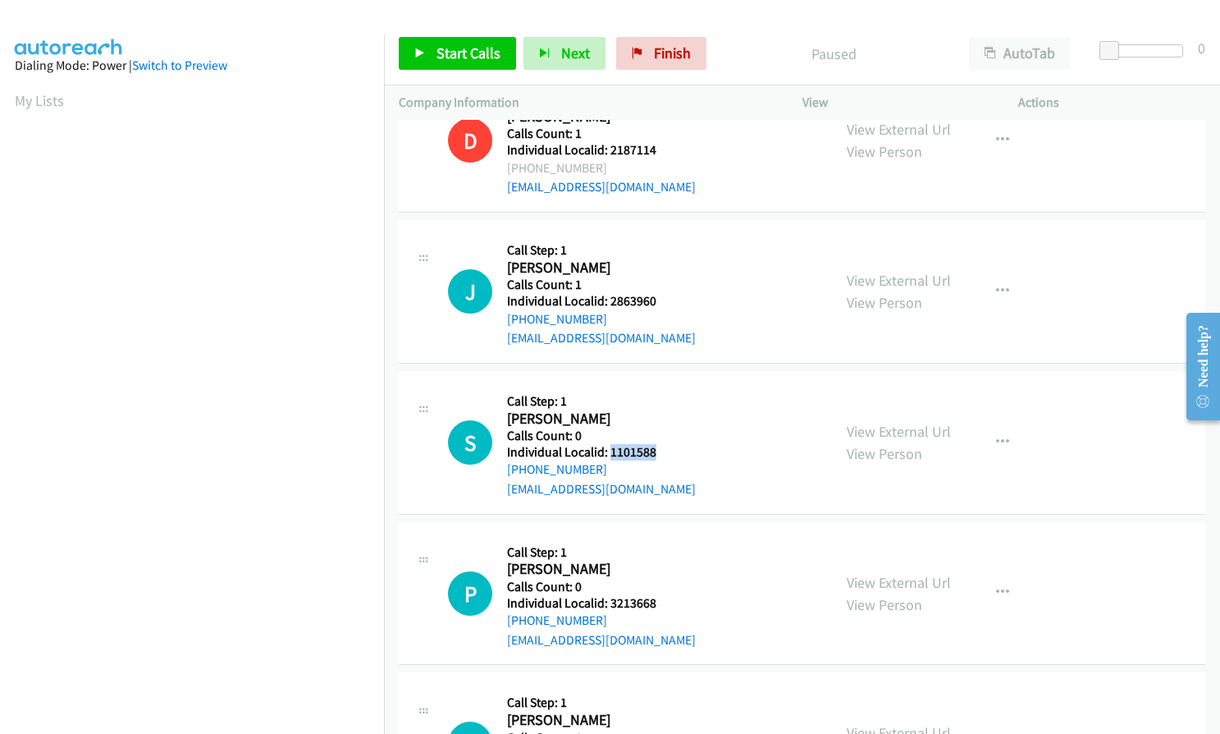
drag, startPoint x: 607, startPoint y: 430, endPoint x: 660, endPoint y: 432, distance: 52.5
click at [660, 444] on h5 "Individual Localid: 1101588" at bounding box center [601, 452] width 189 height 16
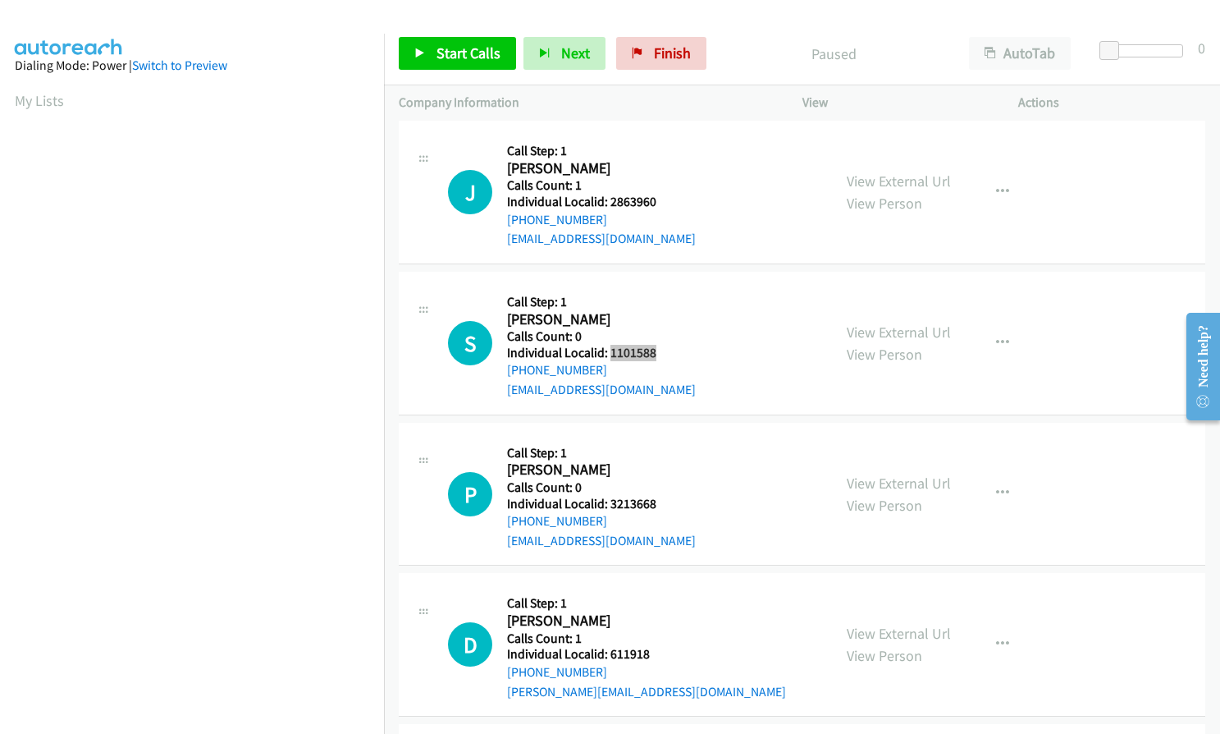
scroll to position [3344, 0]
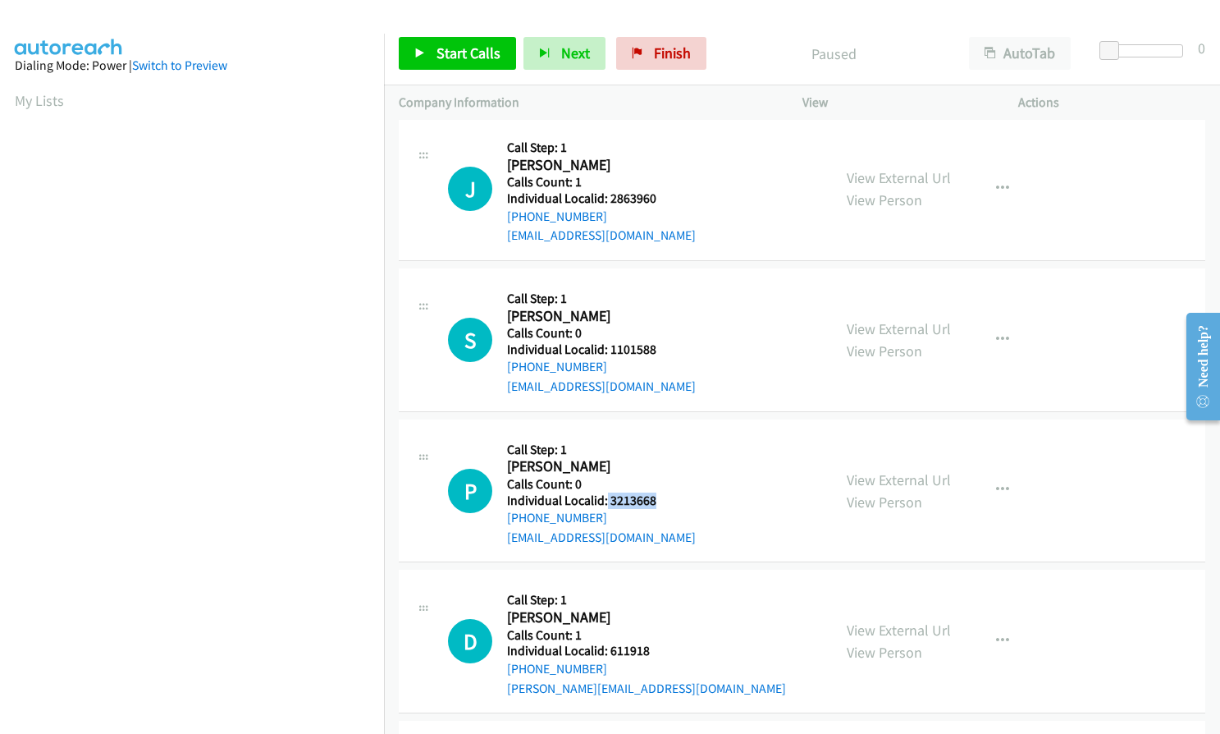
drag, startPoint x: 606, startPoint y: 478, endPoint x: 657, endPoint y: 478, distance: 50.1
click at [657, 492] on h5 "Individual Localid: 3213668" at bounding box center [601, 500] width 189 height 16
drag, startPoint x: 606, startPoint y: 630, endPoint x: 662, endPoint y: 631, distance: 55.8
click at [662, 643] on h5 "Individual Localid: 611918" at bounding box center [646, 651] width 279 height 16
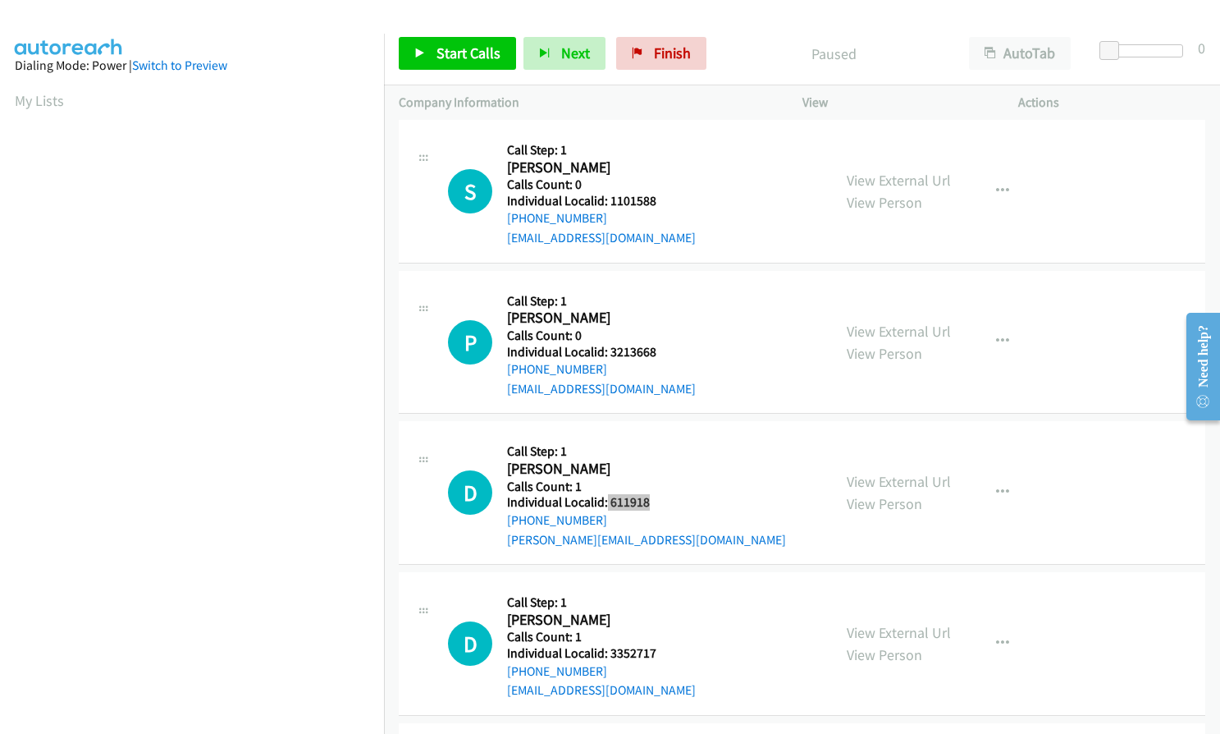
scroll to position [3549, 0]
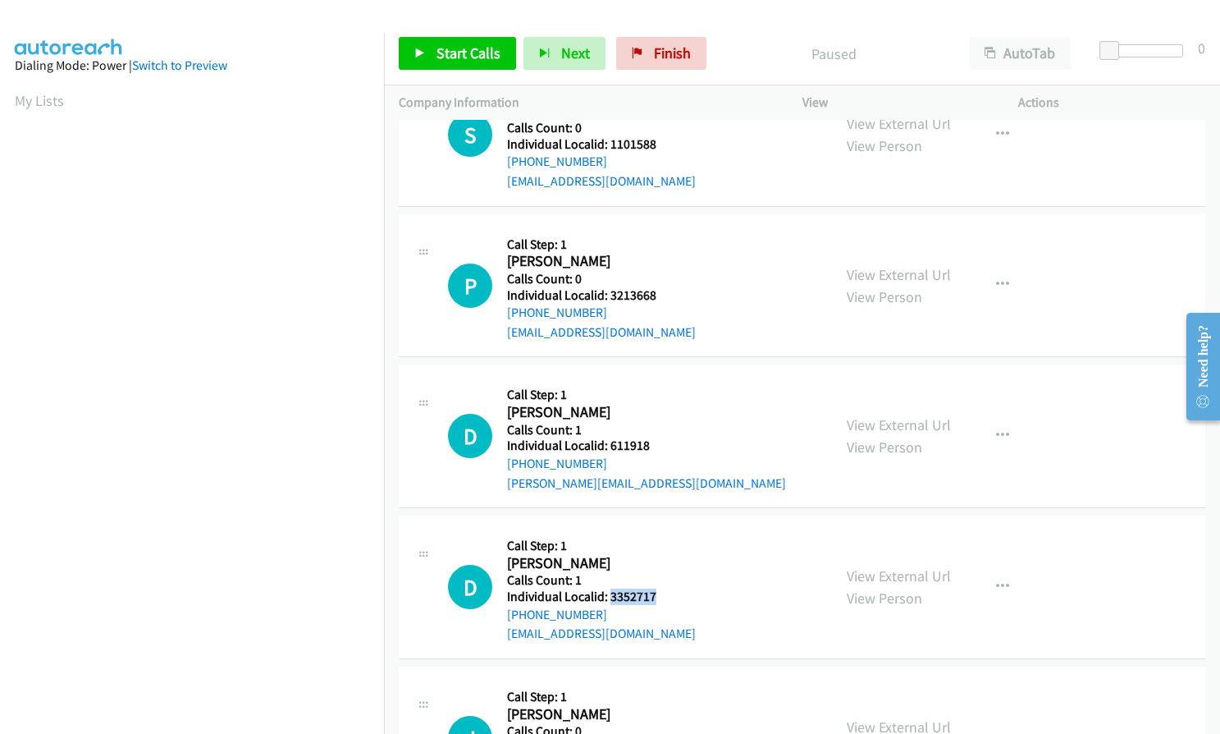
drag, startPoint x: 608, startPoint y: 574, endPoint x: 664, endPoint y: 574, distance: 55.8
click at [664, 588] on h5 "Individual Localid: 3352717" at bounding box center [601, 596] width 189 height 16
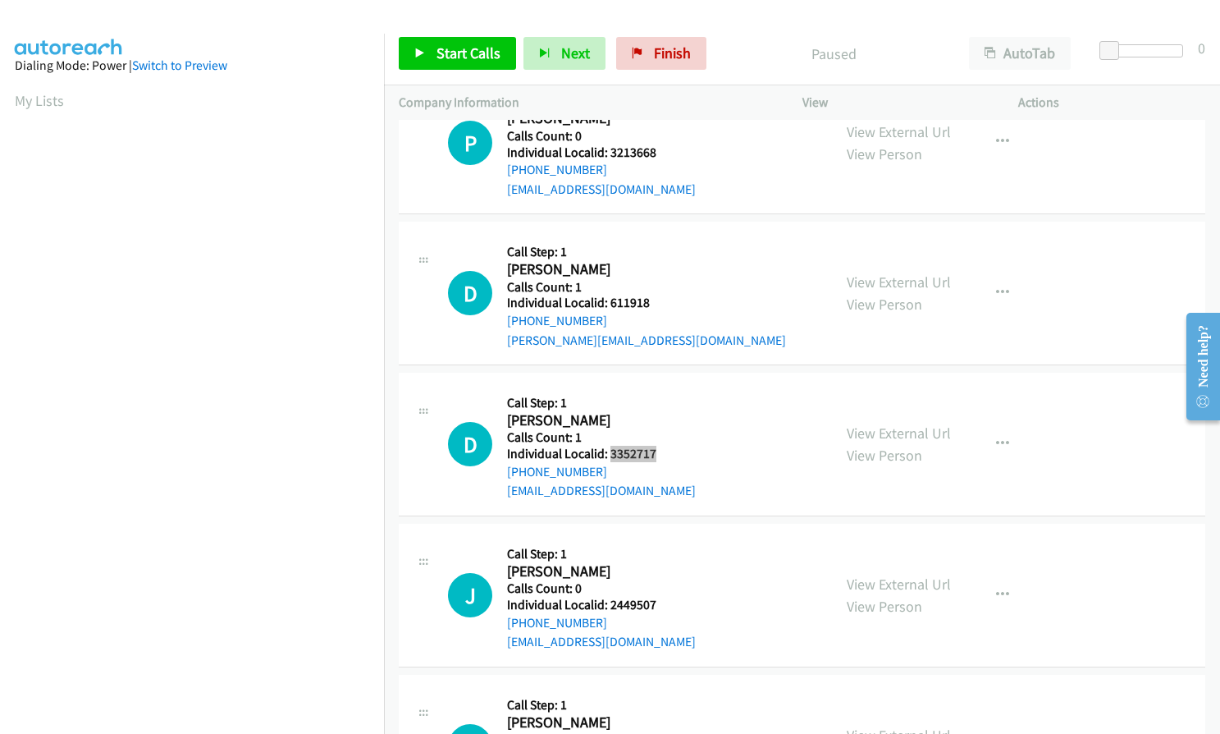
scroll to position [3714, 0]
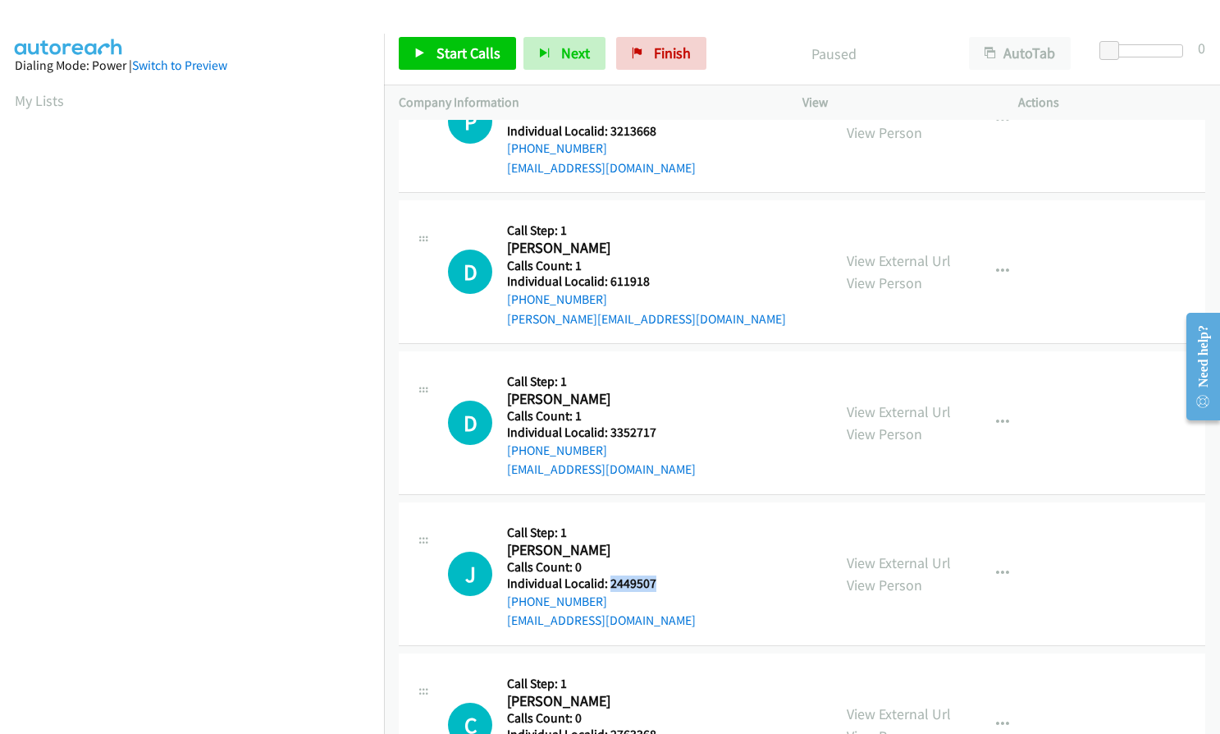
drag, startPoint x: 609, startPoint y: 556, endPoint x: 659, endPoint y: 557, distance: 50.1
click at [659, 575] on h5 "Individual Localid: 2449507" at bounding box center [601, 583] width 189 height 16
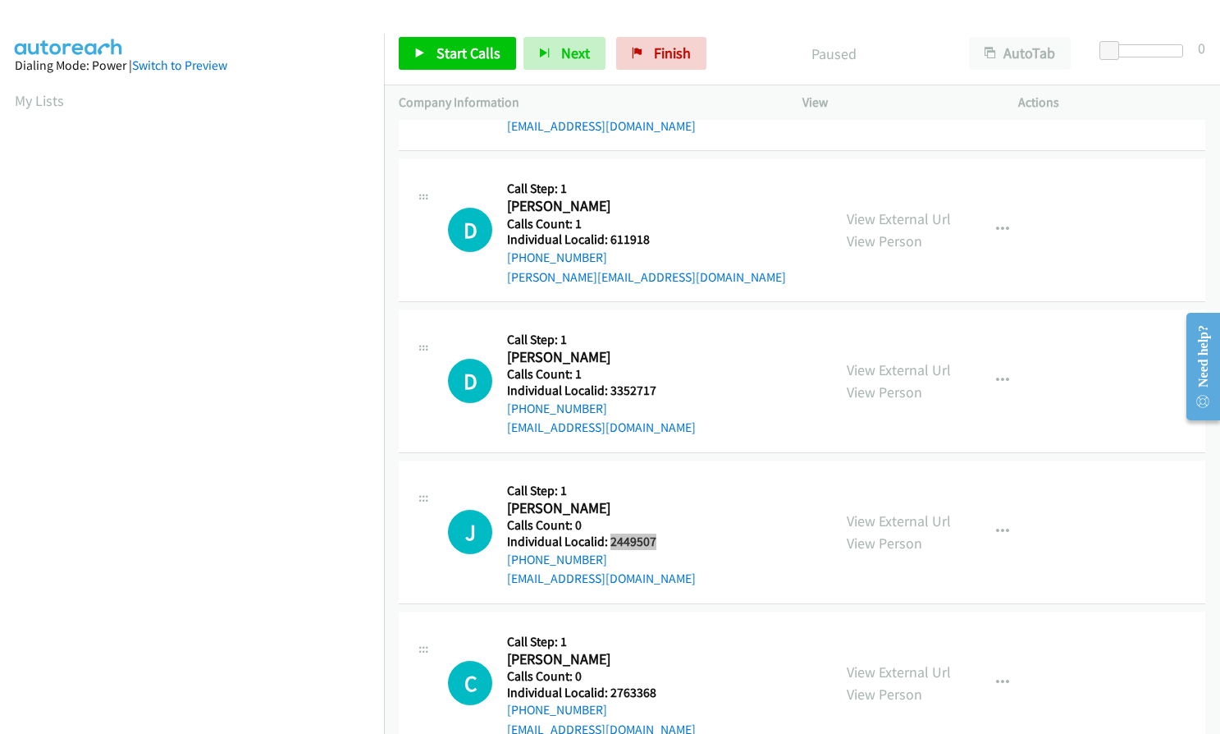
scroll to position [3919, 0]
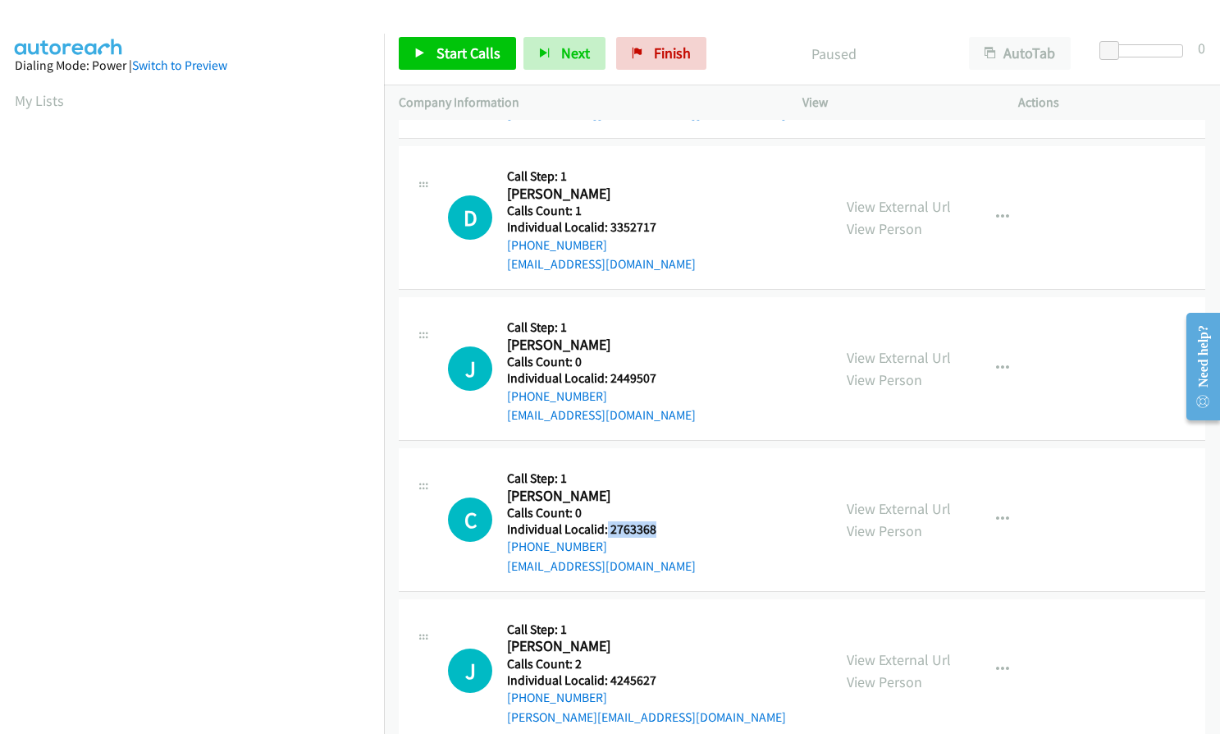
drag, startPoint x: 606, startPoint y: 509, endPoint x: 652, endPoint y: 507, distance: 46.8
click at [656, 521] on h5 "Individual Localid: 2763368" at bounding box center [601, 529] width 189 height 16
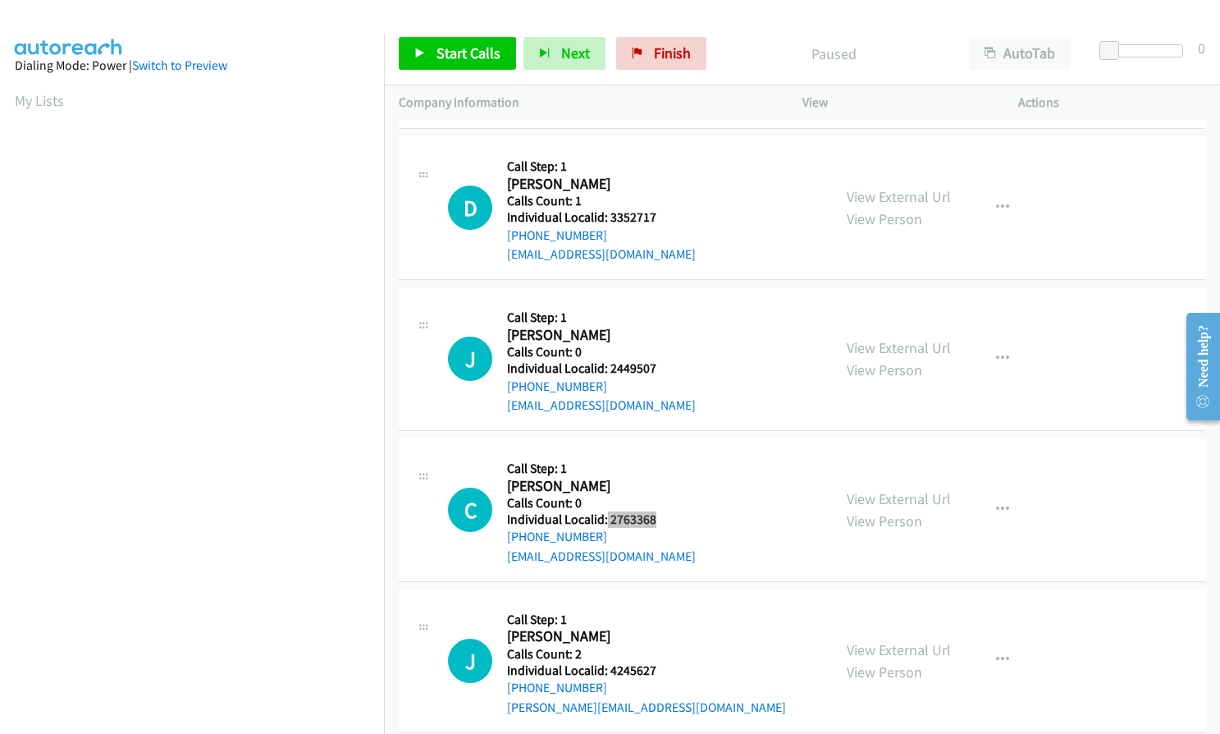
scroll to position [3932, 0]
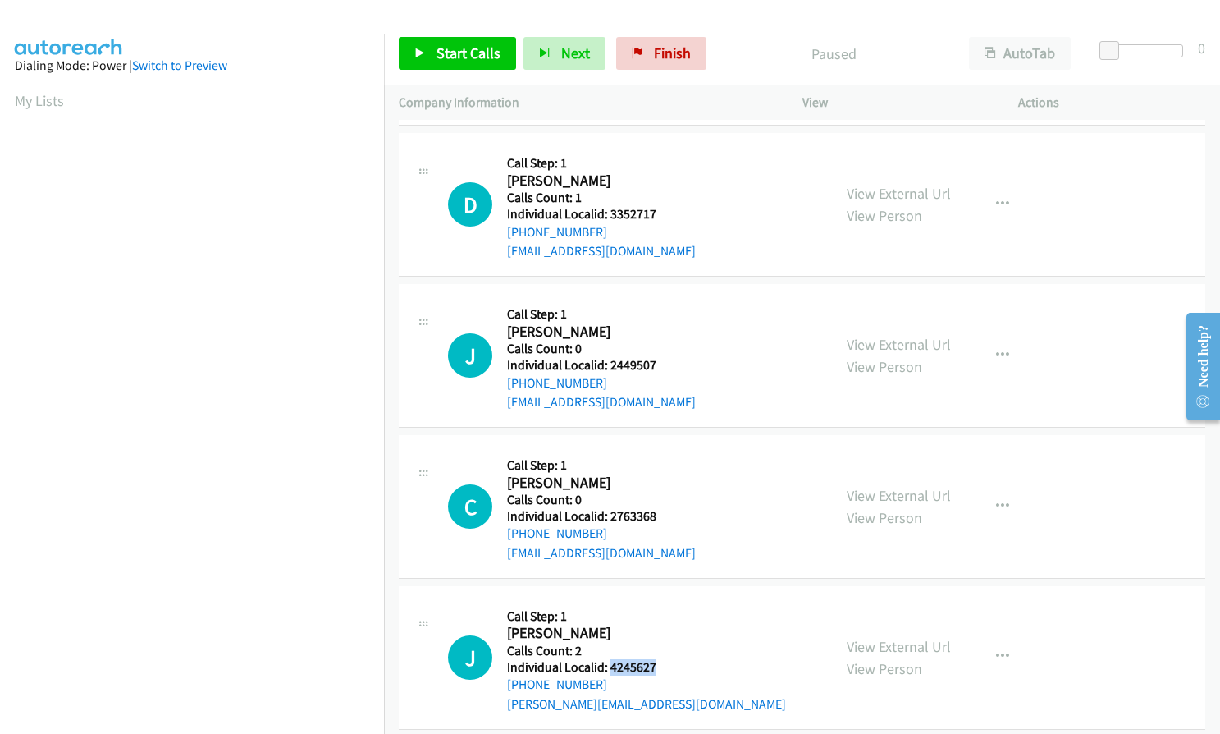
drag, startPoint x: 609, startPoint y: 651, endPoint x: 662, endPoint y: 648, distance: 53.4
click at [662, 659] on h5 "Individual Localid: 4245627" at bounding box center [646, 667] width 279 height 16
click at [989, 640] on button "button" at bounding box center [1003, 656] width 44 height 33
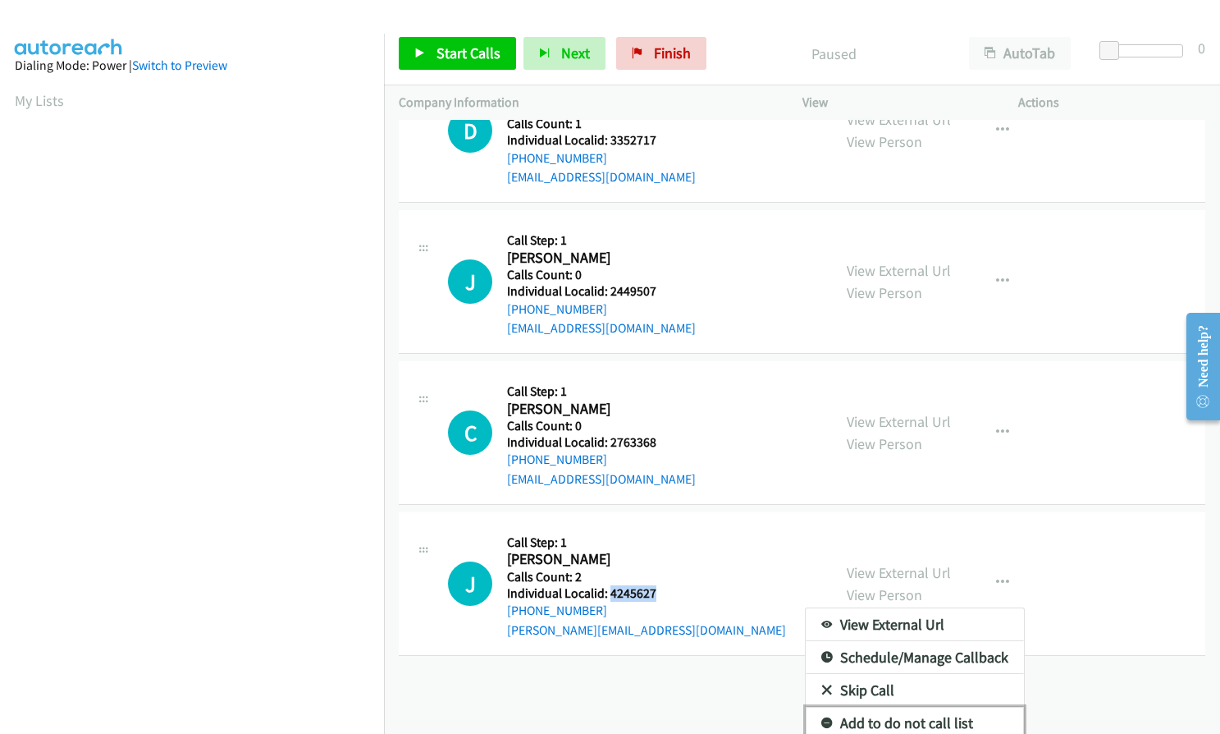
click at [822, 718] on icon at bounding box center [827, 723] width 11 height 11
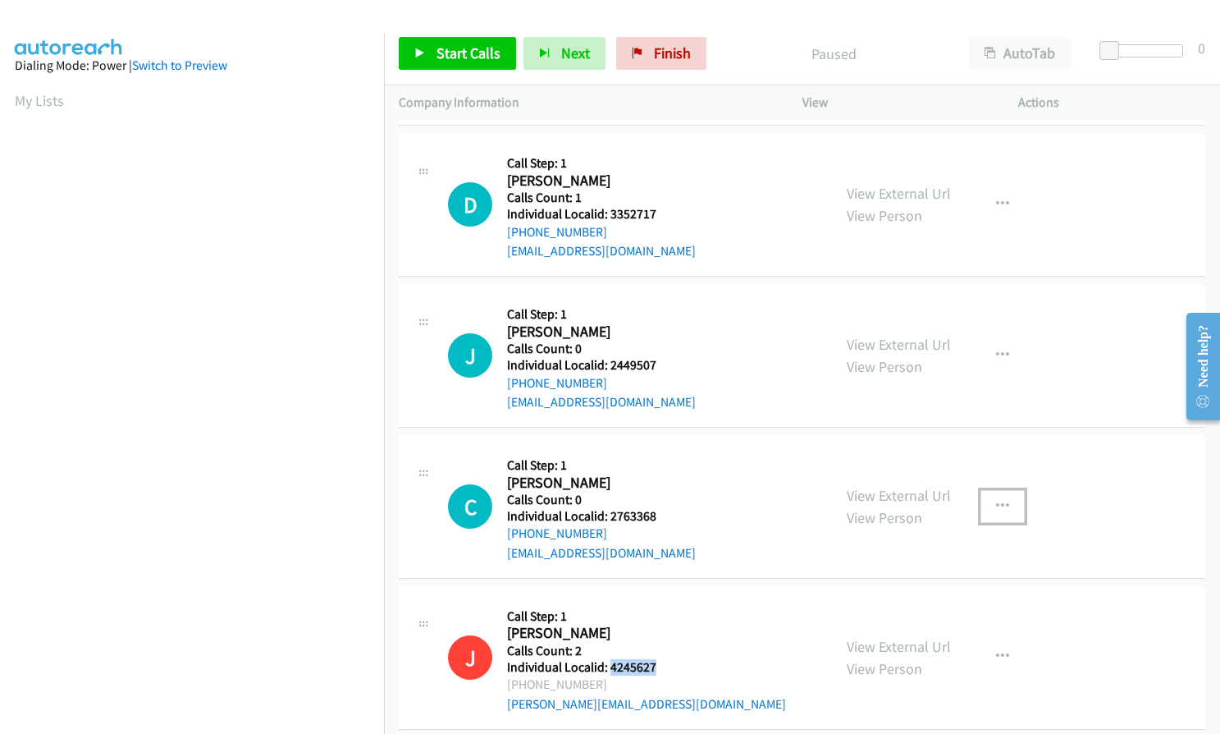
click at [985, 490] on button "button" at bounding box center [1003, 506] width 44 height 33
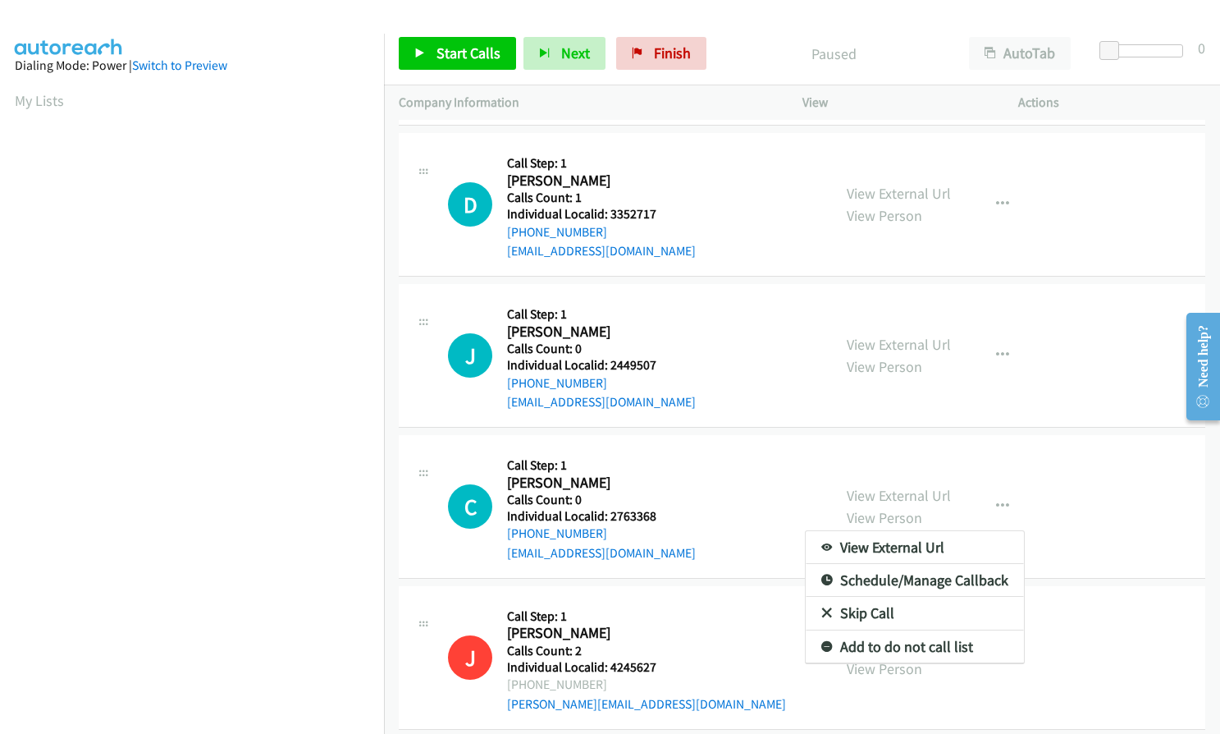
click at [991, 329] on div at bounding box center [610, 367] width 1220 height 734
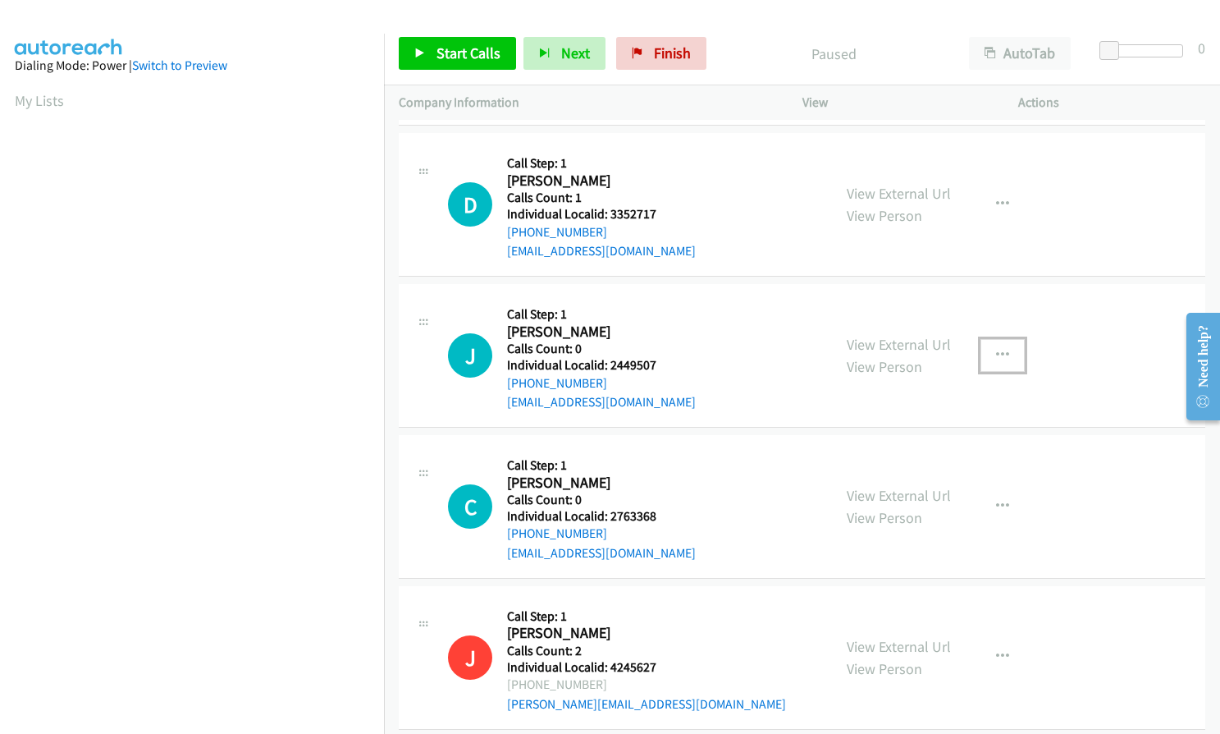
click at [996, 349] on icon "button" at bounding box center [1002, 355] width 13 height 13
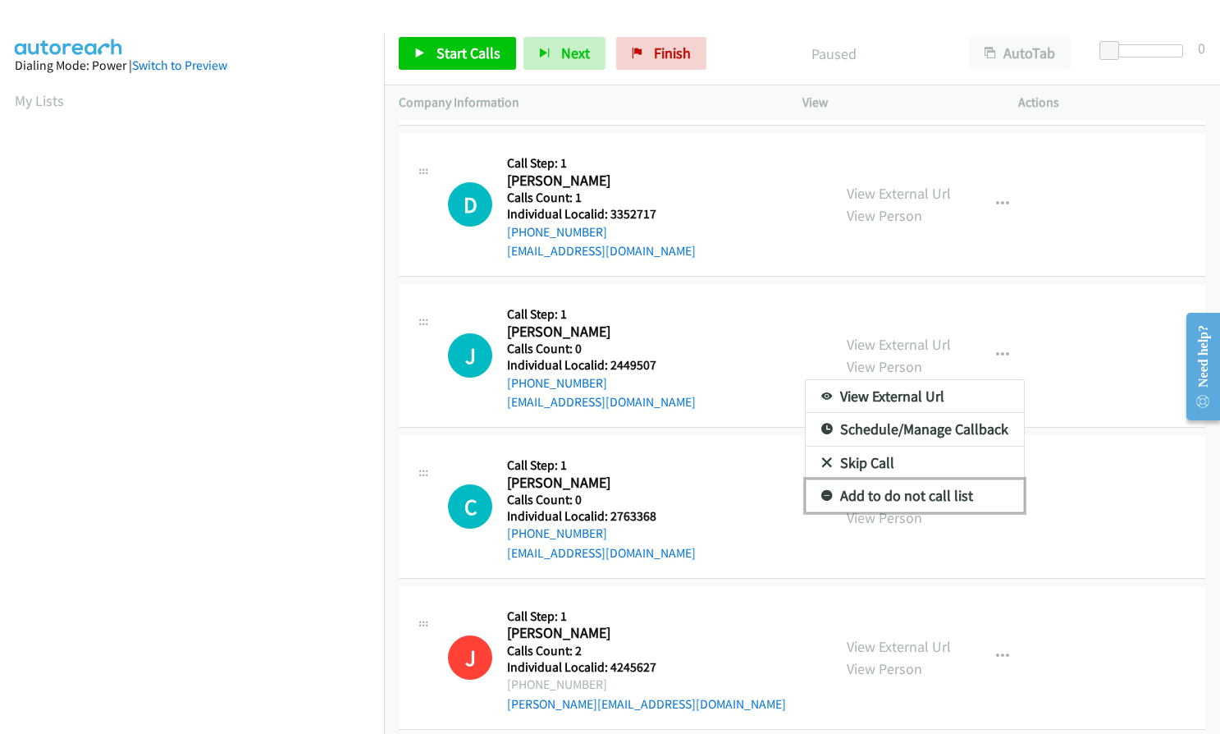
click at [822, 491] on icon at bounding box center [827, 496] width 11 height 11
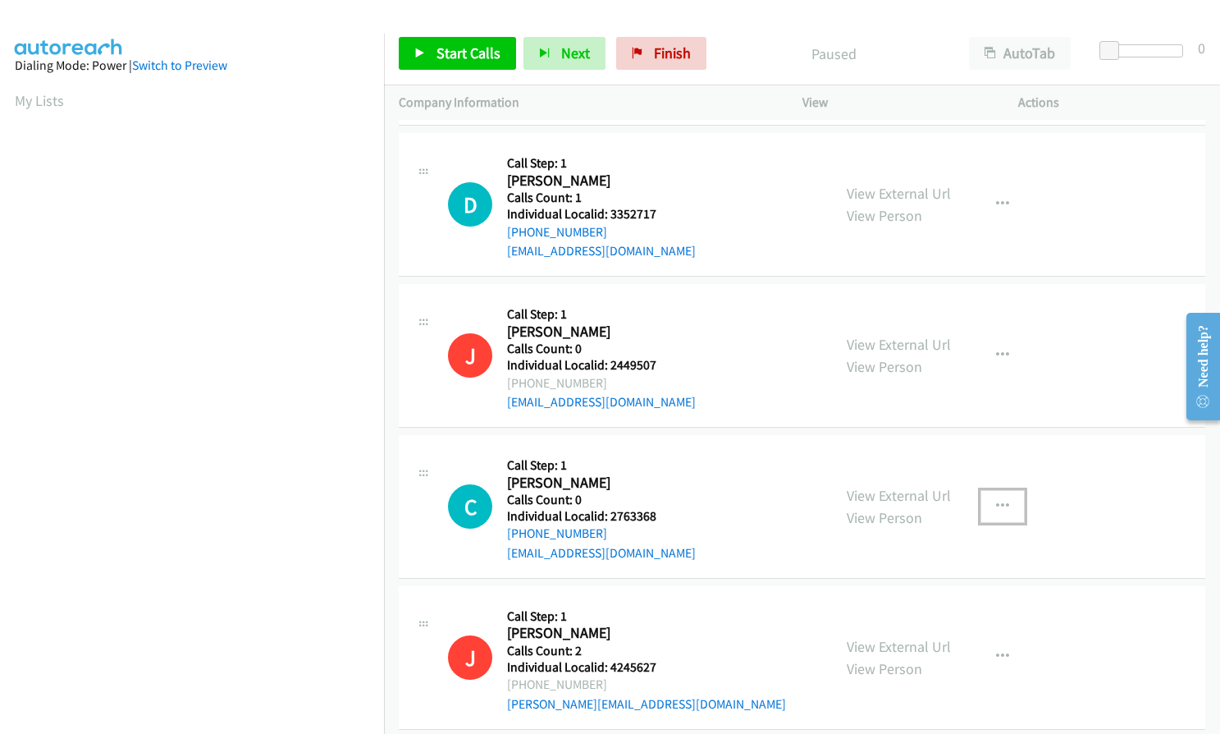
click at [1000, 500] on icon "button" at bounding box center [1002, 506] width 13 height 13
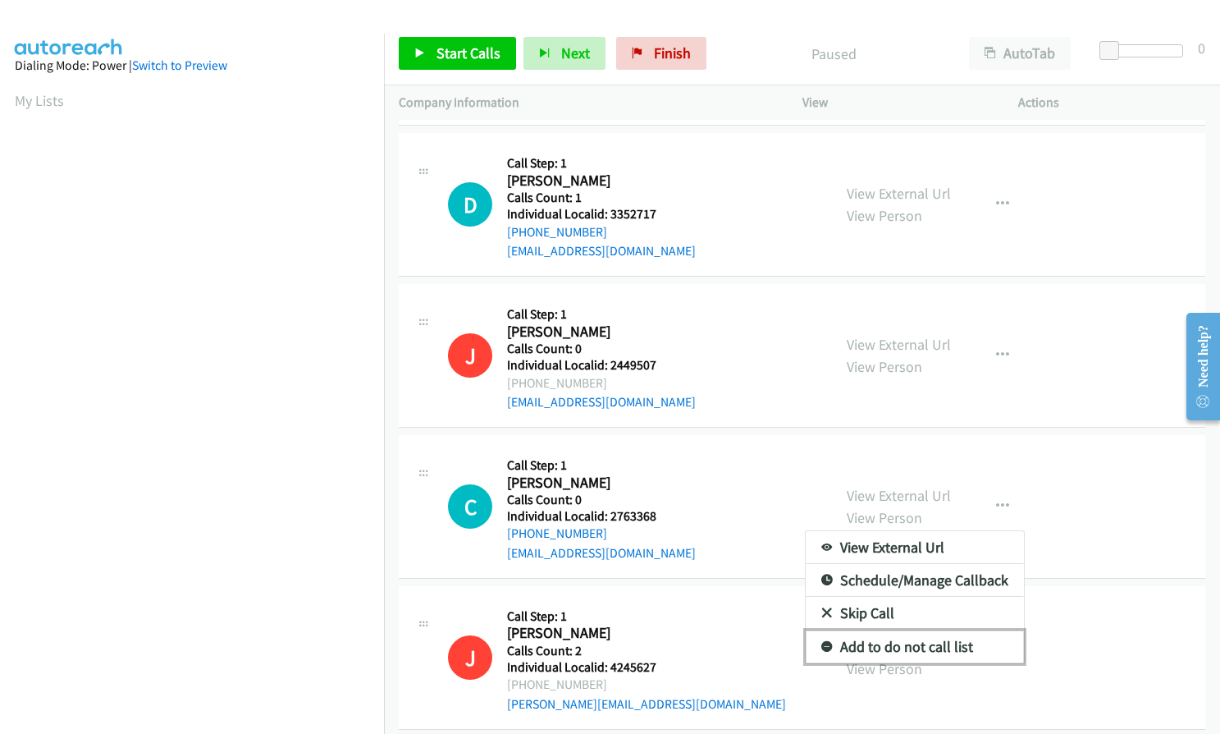
click at [822, 642] on icon at bounding box center [827, 647] width 11 height 11
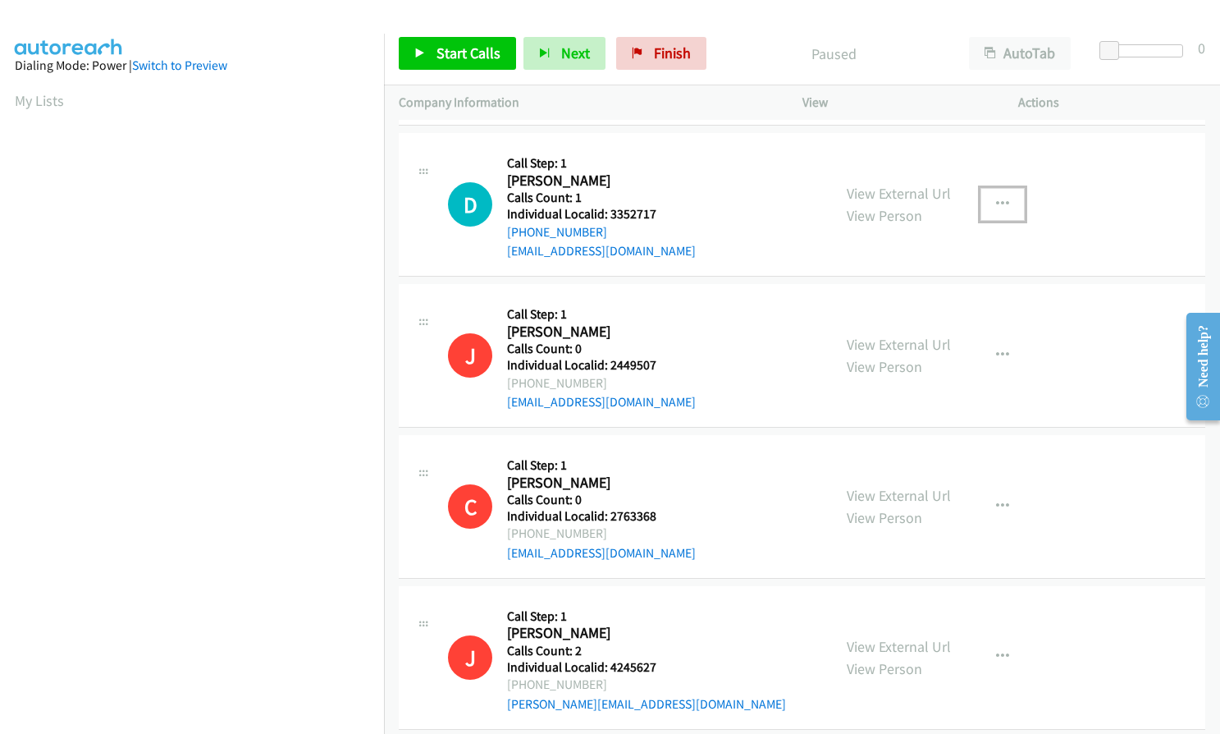
click at [996, 198] on icon "button" at bounding box center [1002, 204] width 13 height 13
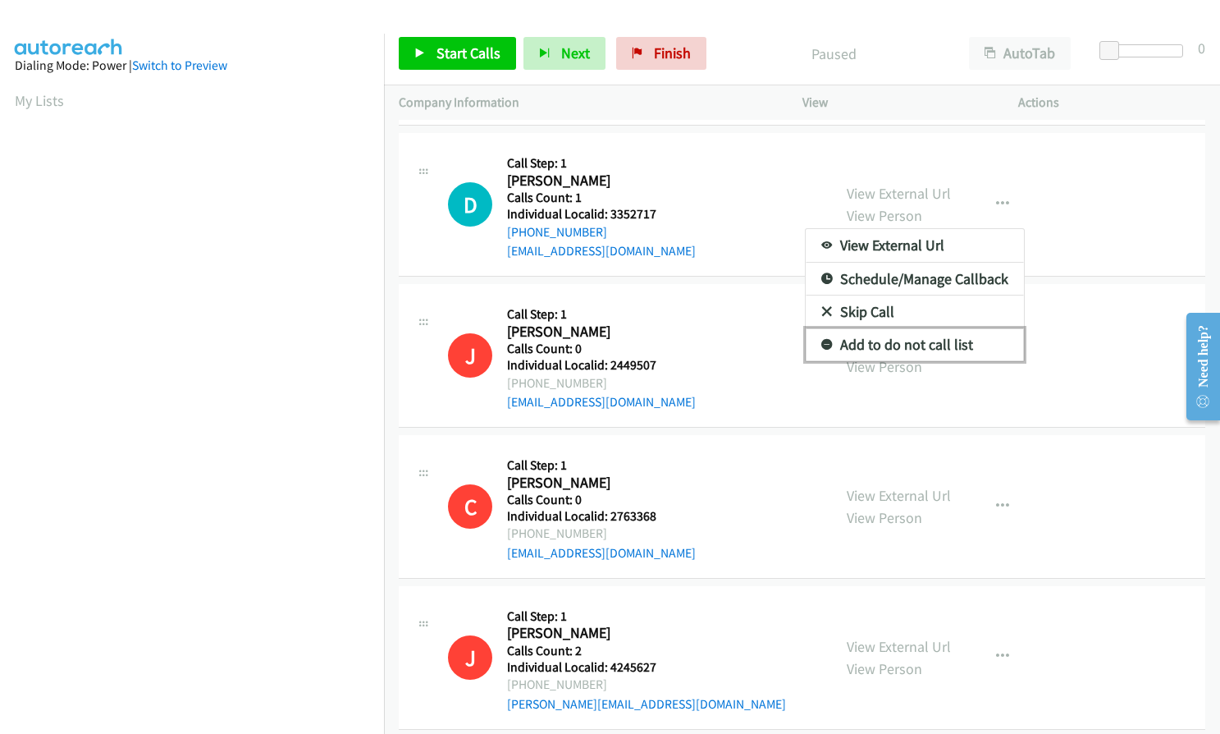
click at [822, 340] on icon at bounding box center [827, 345] width 11 height 11
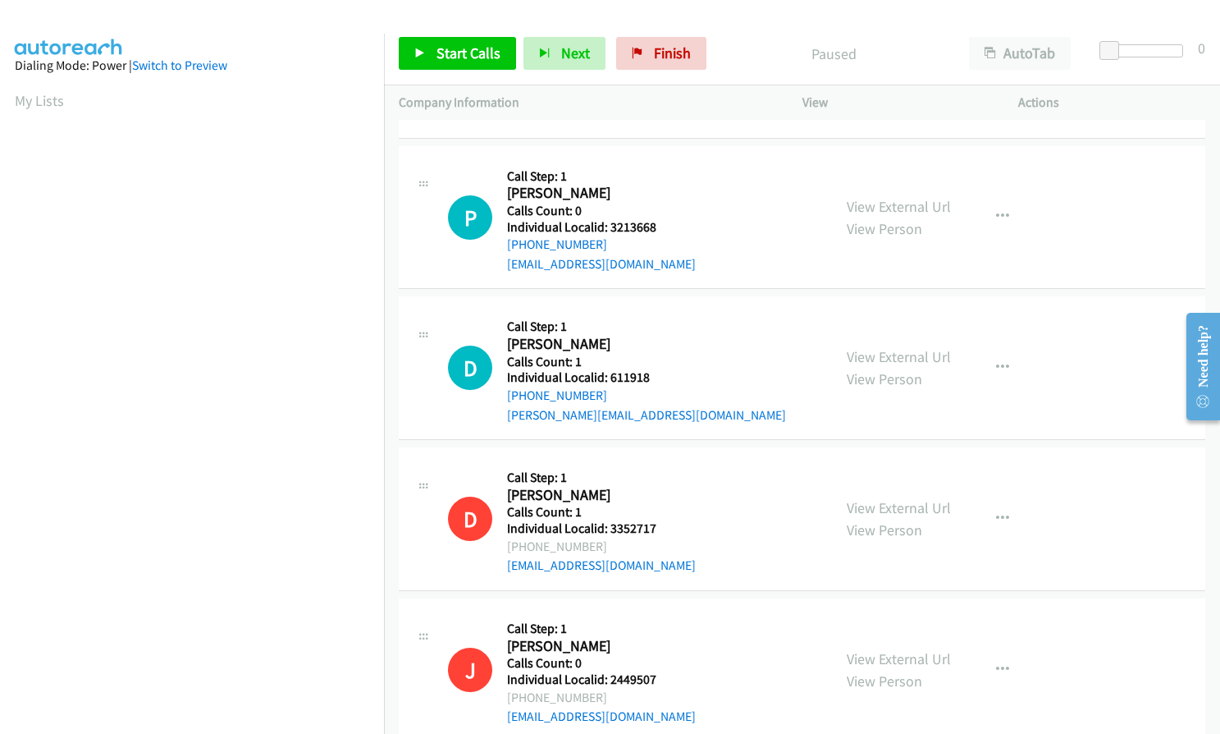
scroll to position [3563, 0]
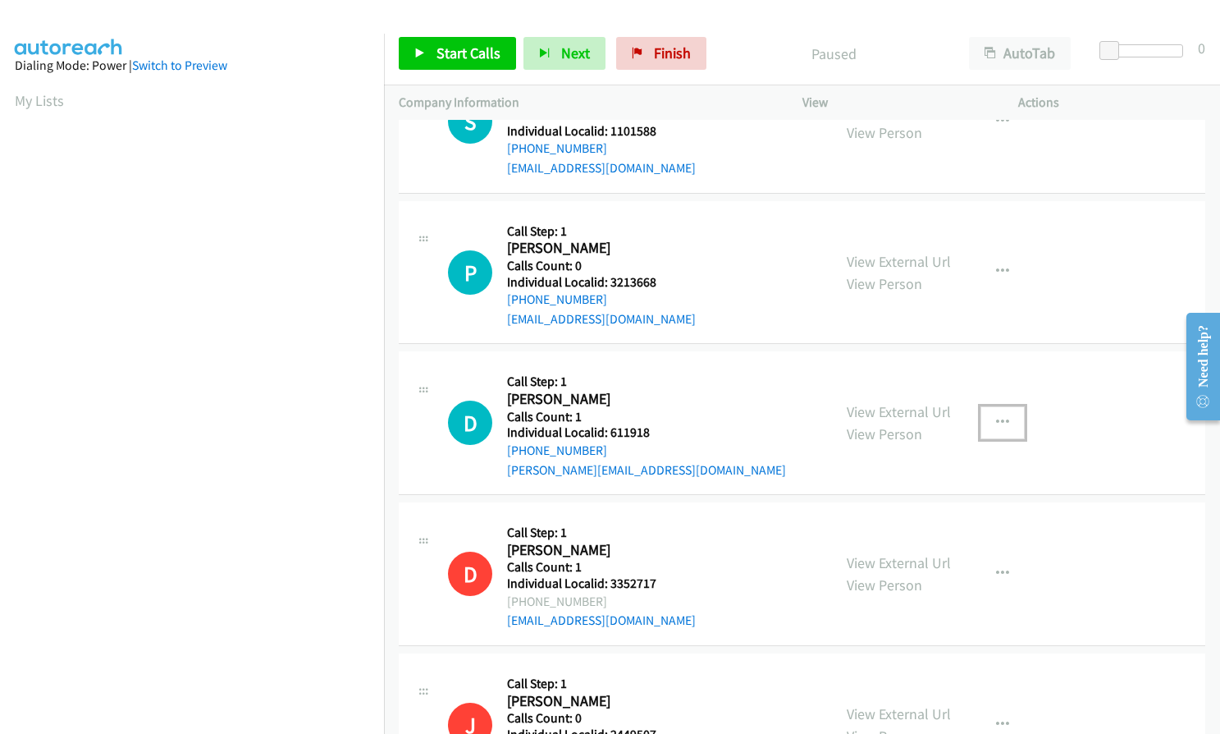
click at [996, 416] on icon "button" at bounding box center [1002, 422] width 13 height 13
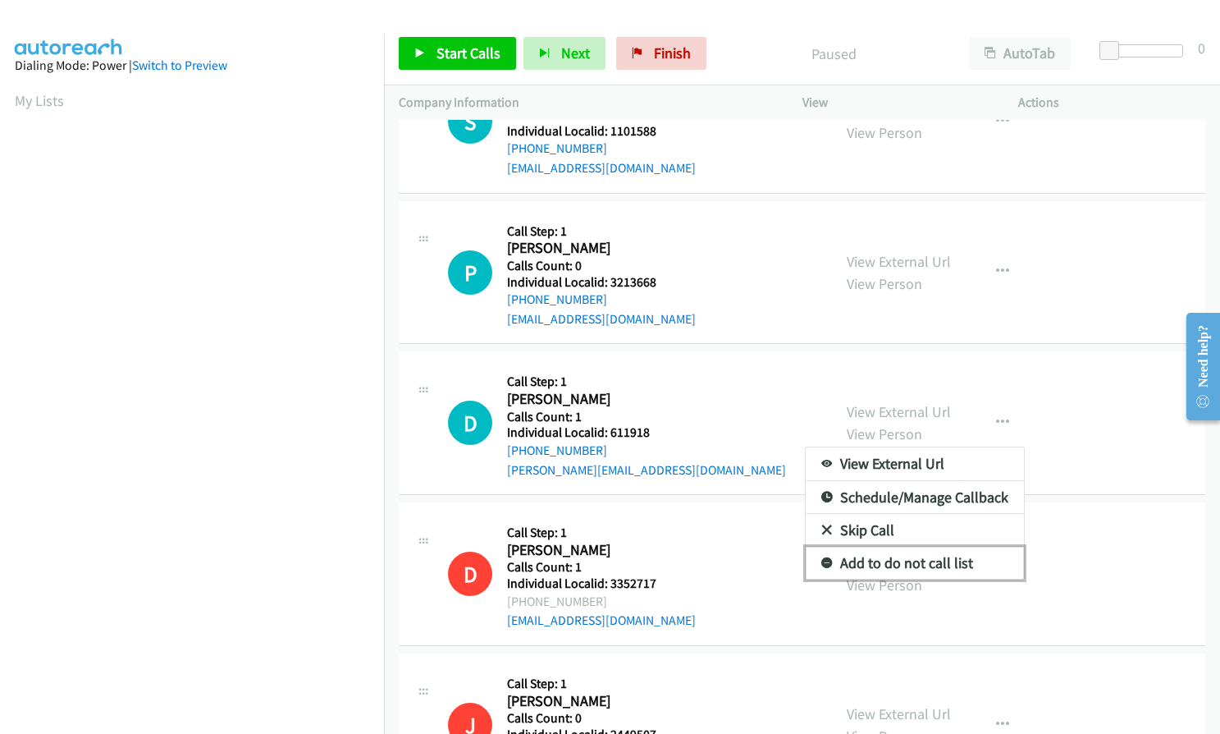
click at [822, 558] on icon at bounding box center [827, 563] width 11 height 11
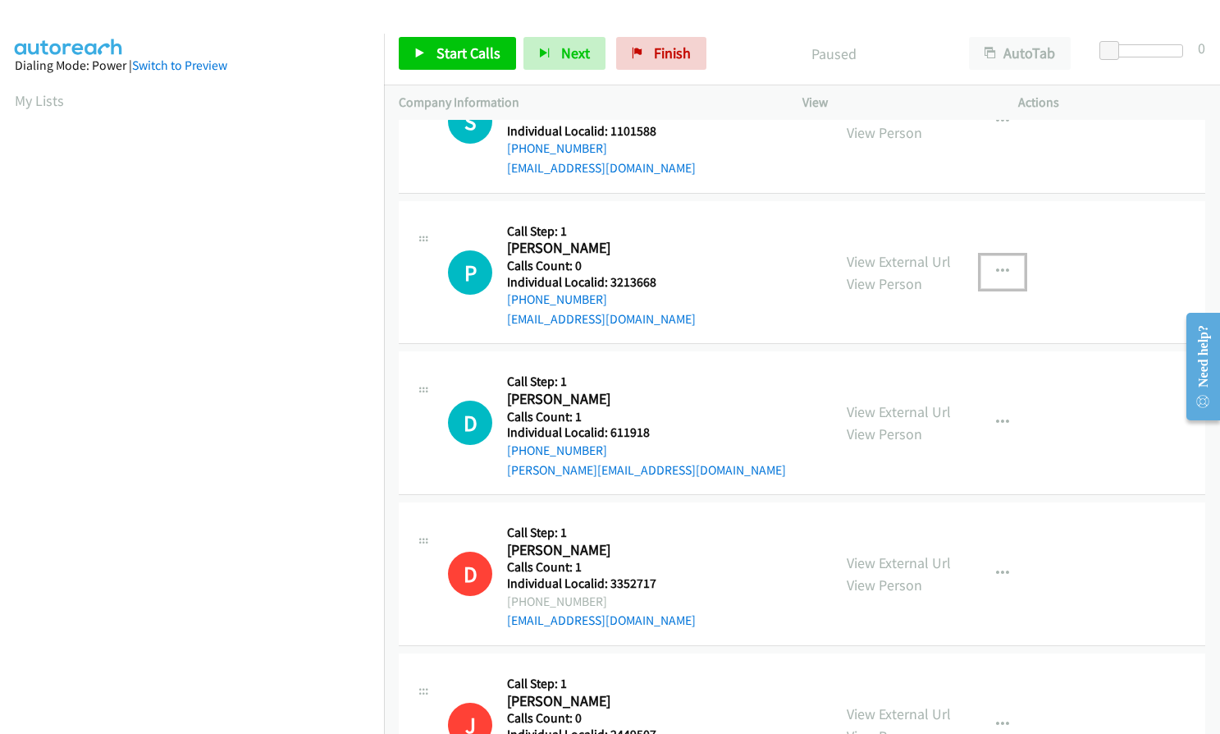
click at [994, 255] on button "button" at bounding box center [1003, 271] width 44 height 33
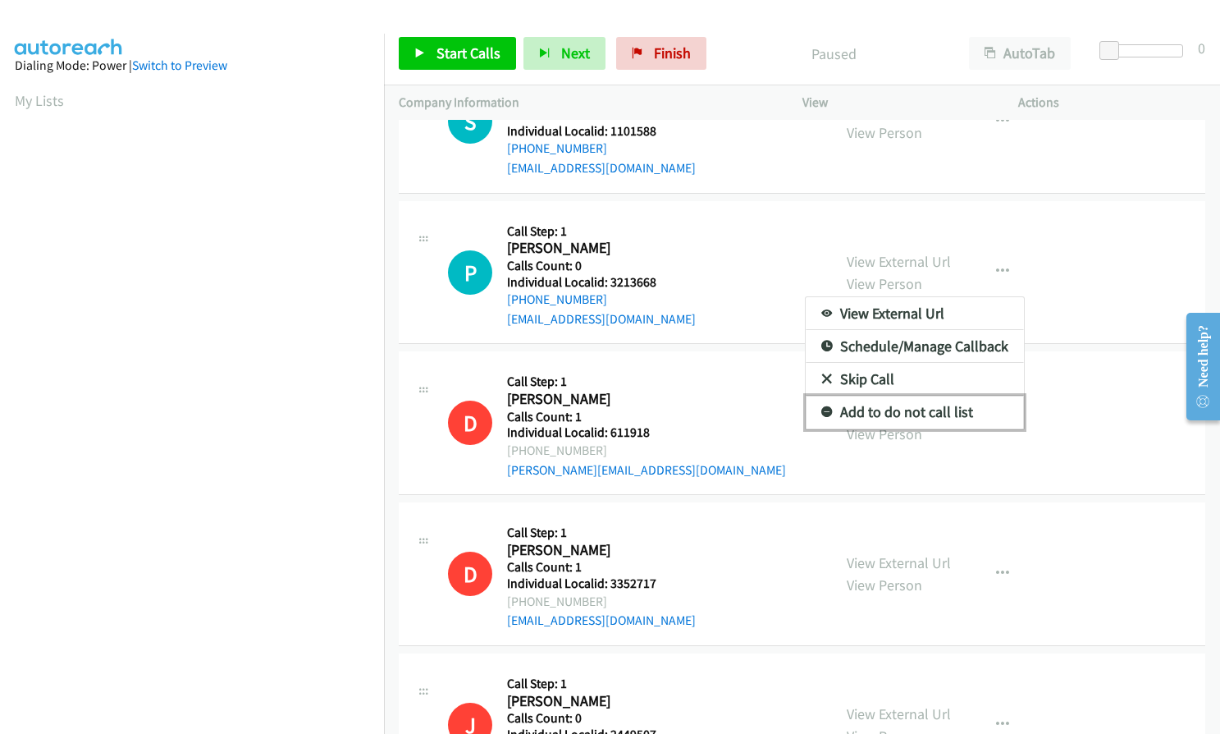
click at [822, 407] on icon at bounding box center [827, 412] width 11 height 11
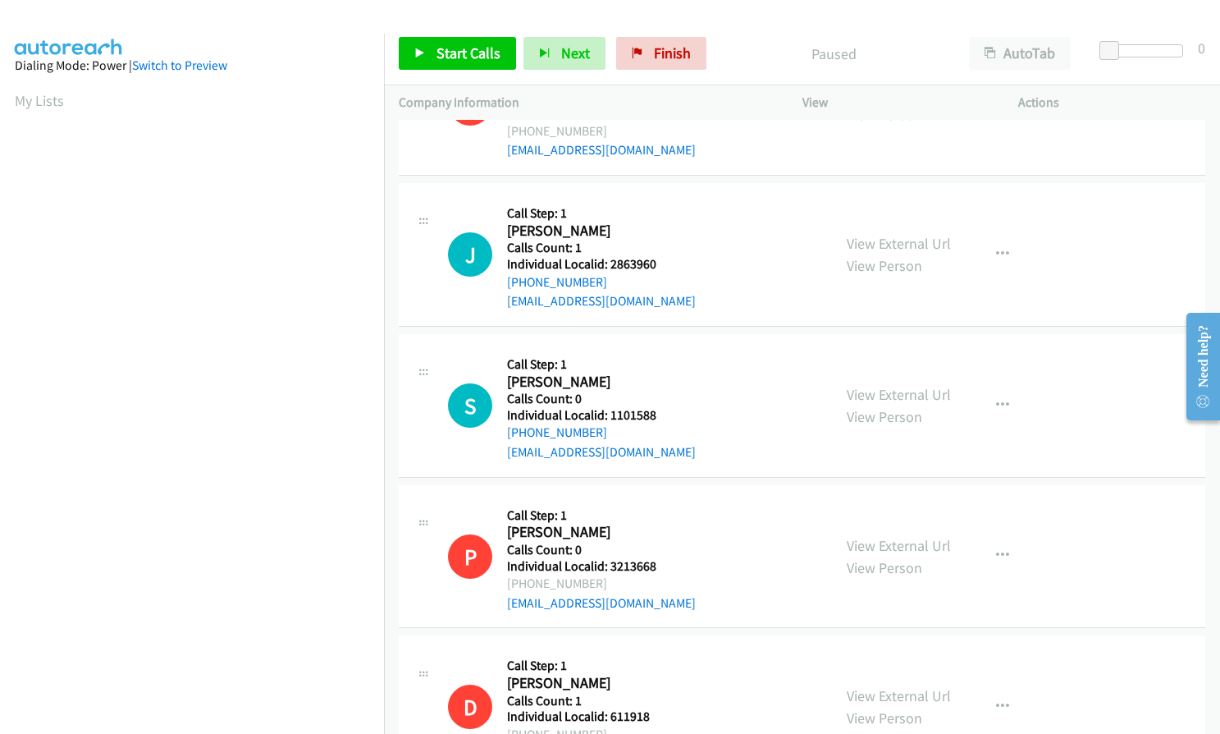
scroll to position [3214, 0]
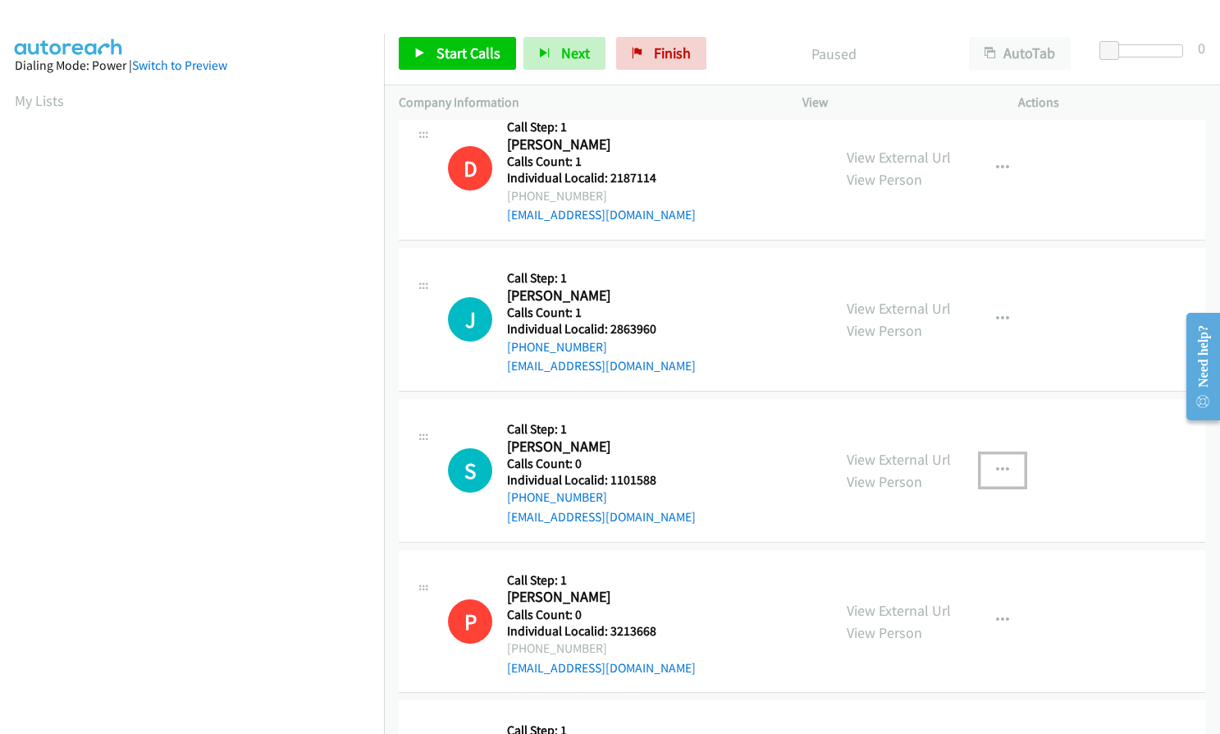
click at [998, 464] on icon "button" at bounding box center [1002, 470] width 13 height 13
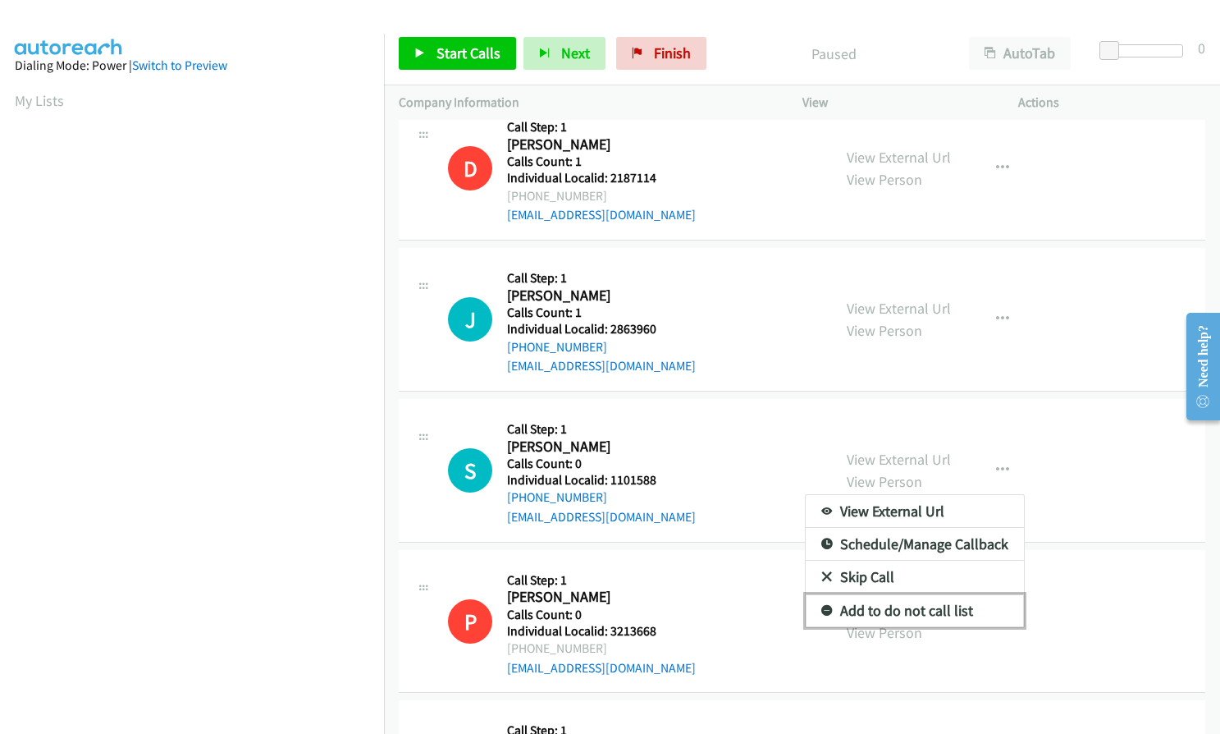
click at [822, 606] on icon at bounding box center [827, 611] width 11 height 11
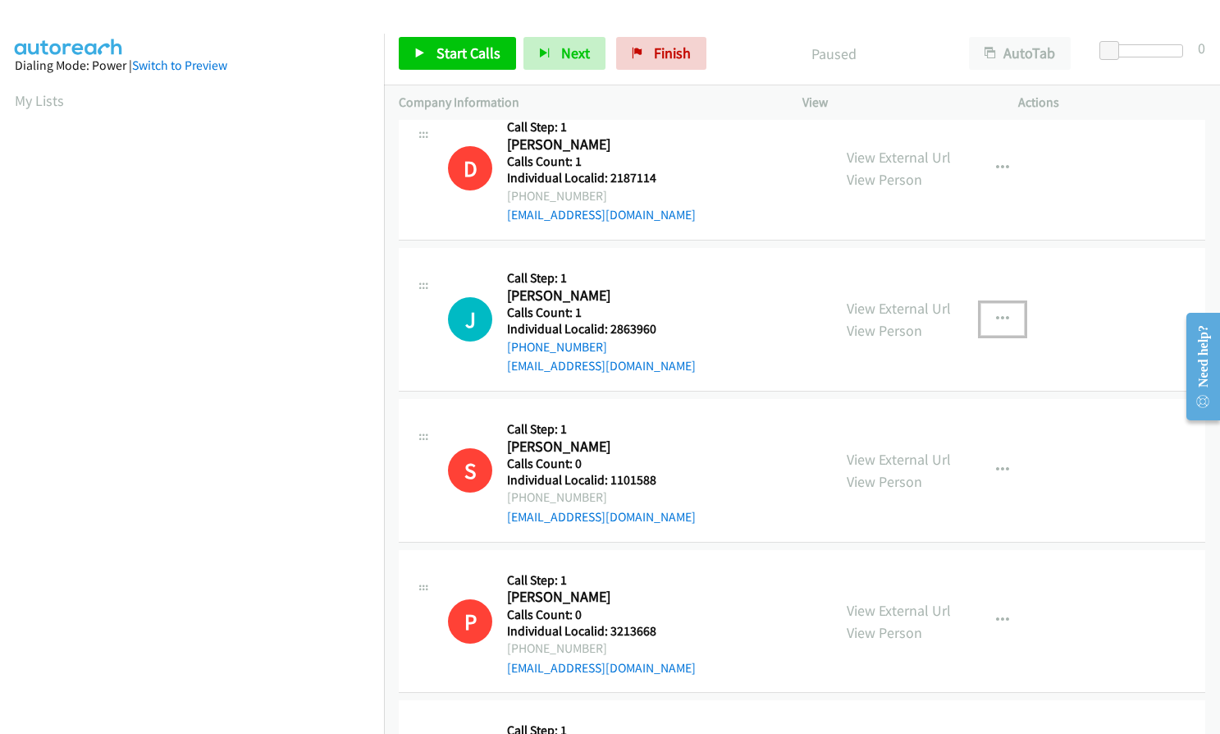
drag, startPoint x: 997, startPoint y: 296, endPoint x: 972, endPoint y: 320, distance: 34.8
click at [997, 313] on icon "button" at bounding box center [1002, 319] width 13 height 13
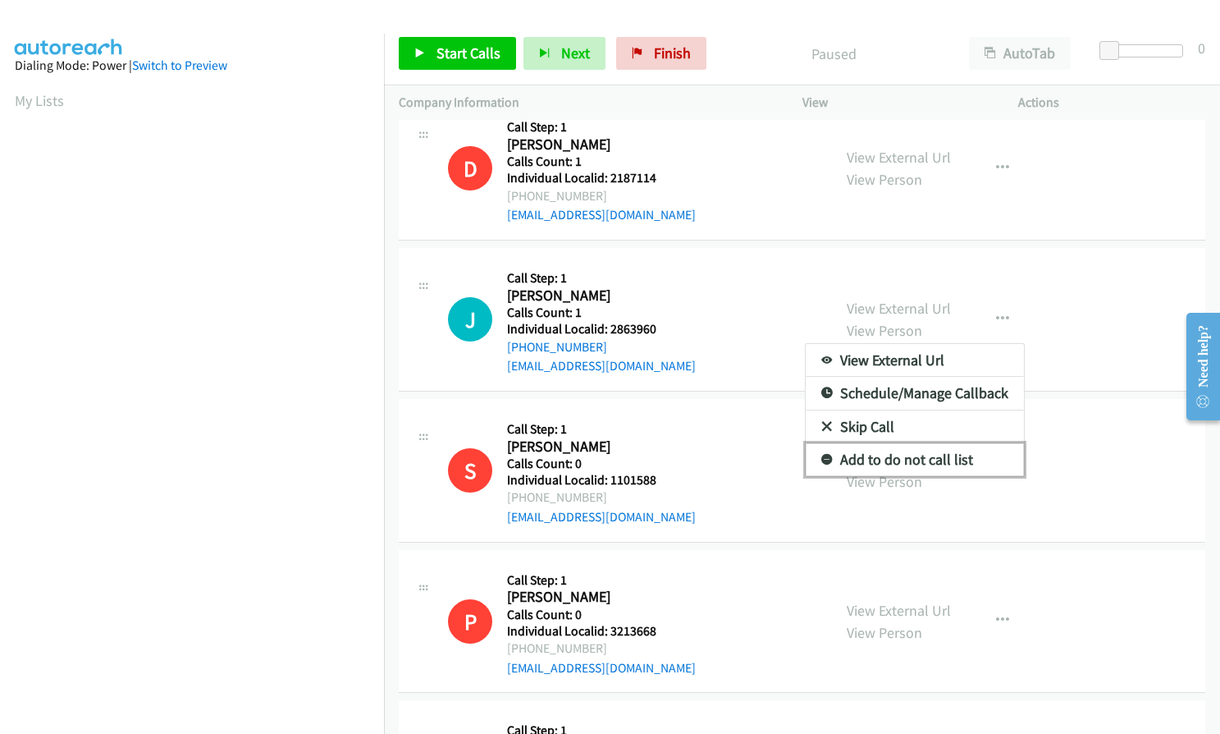
click at [822, 455] on icon at bounding box center [827, 460] width 11 height 11
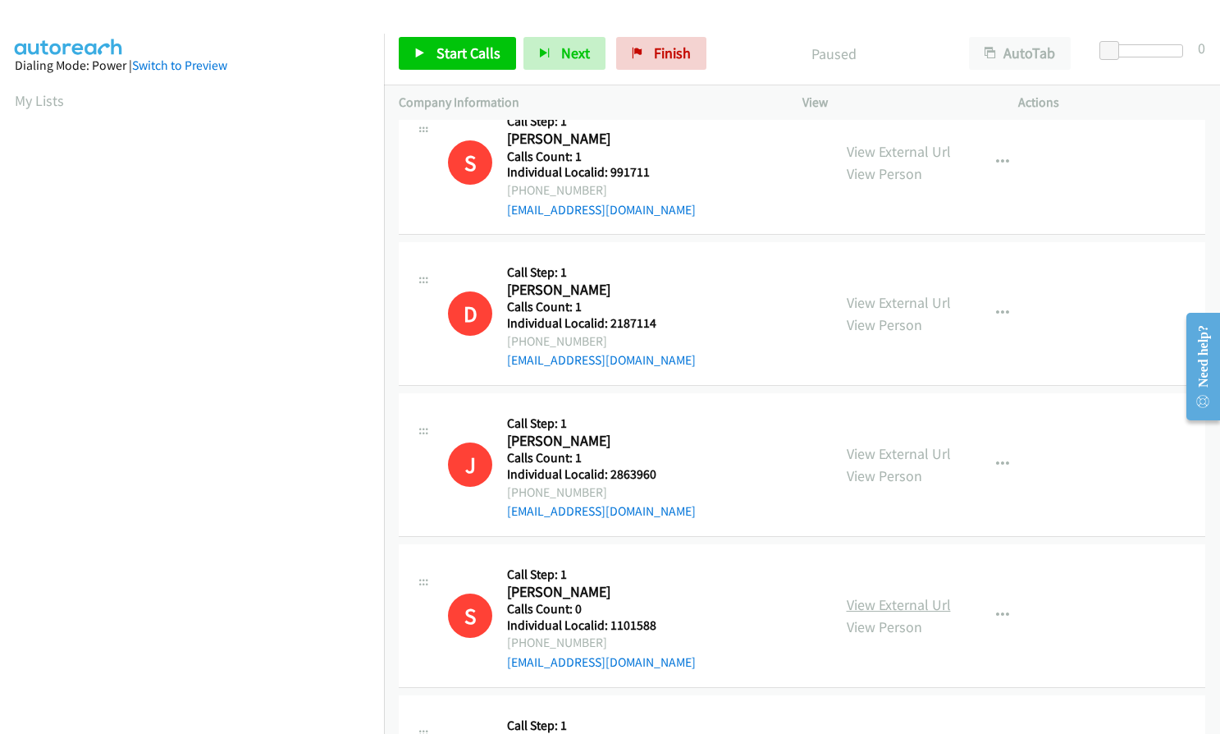
scroll to position [2988, 0]
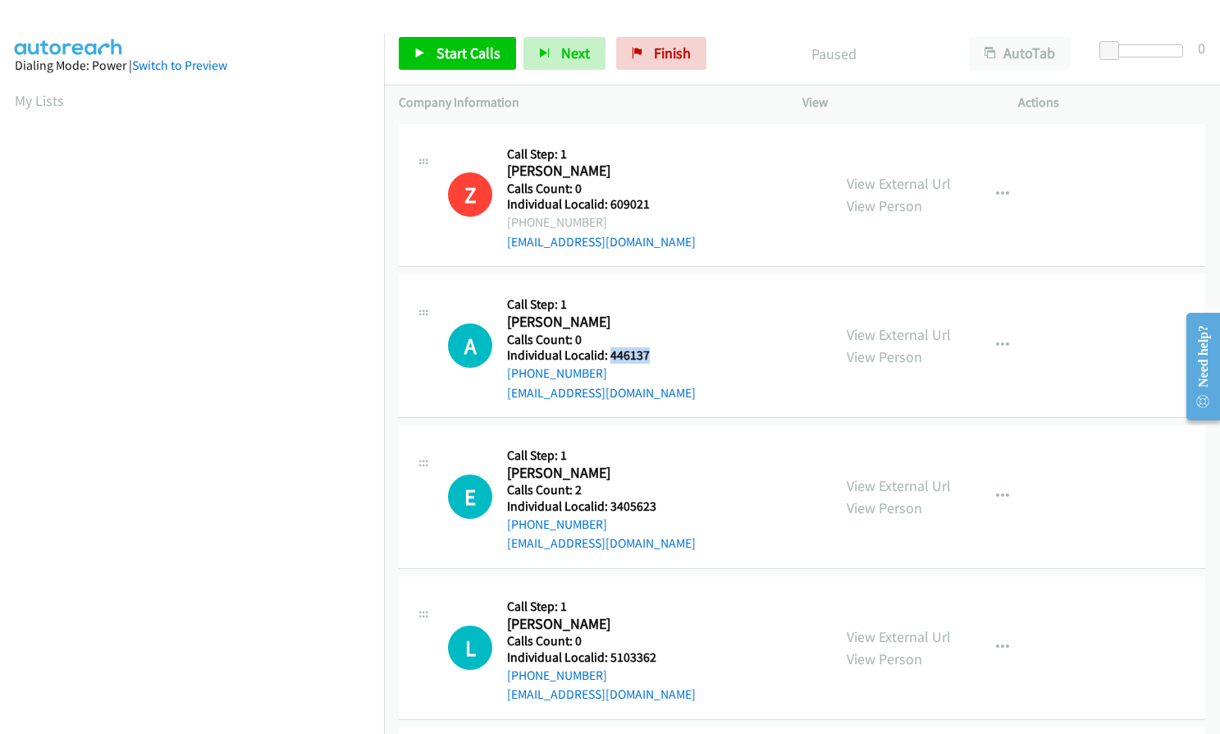
drag, startPoint x: 611, startPoint y: 356, endPoint x: 659, endPoint y: 356, distance: 48.4
click at [659, 356] on div "A Callback Scheduled Call Step: 1 Arnold Adams America/New_York Calls Count: 0 …" at bounding box center [632, 345] width 369 height 113
copy h5 "446137"
click at [601, 502] on h5 "Individual Localid: 3405623" at bounding box center [601, 506] width 189 height 16
drag, startPoint x: 605, startPoint y: 504, endPoint x: 658, endPoint y: 502, distance: 53.4
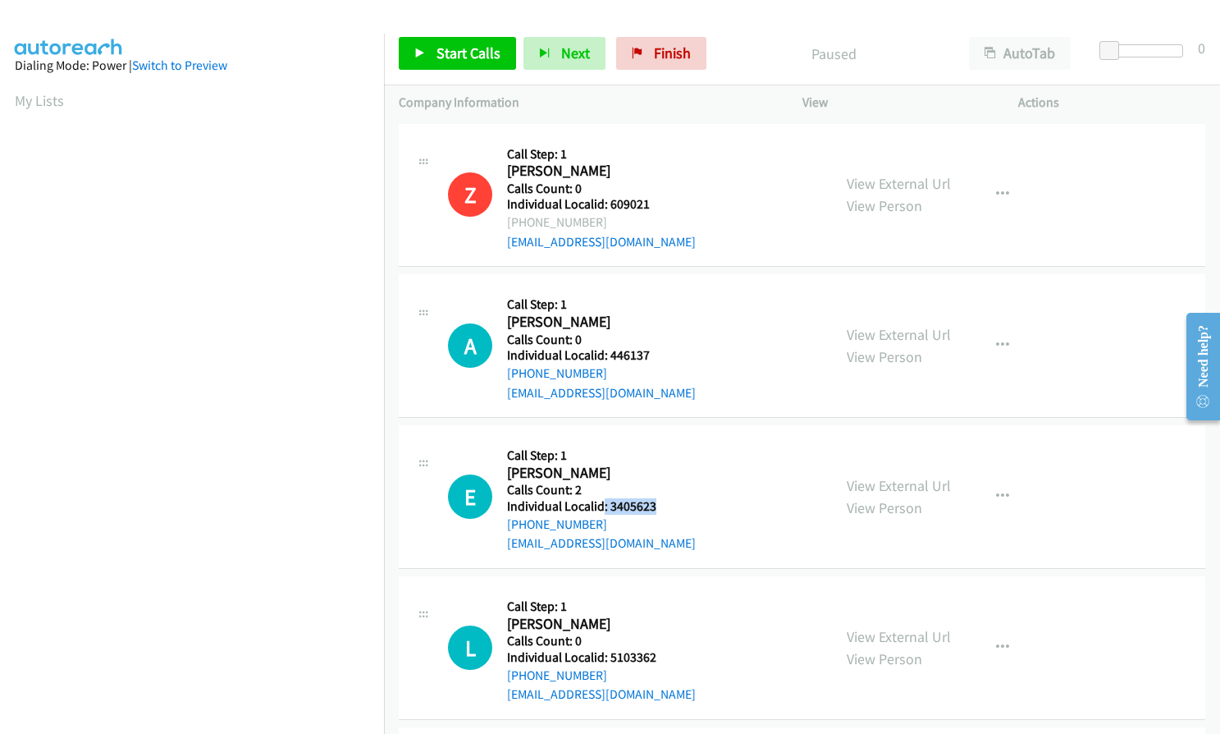
click at [658, 502] on div "E Callback Scheduled Call Step: 1 Eric Ewen America/New_York Calls Count: 2 Ind…" at bounding box center [632, 496] width 369 height 113
copy h5 ": 3405623"
click at [986, 346] on button "button" at bounding box center [1003, 345] width 44 height 33
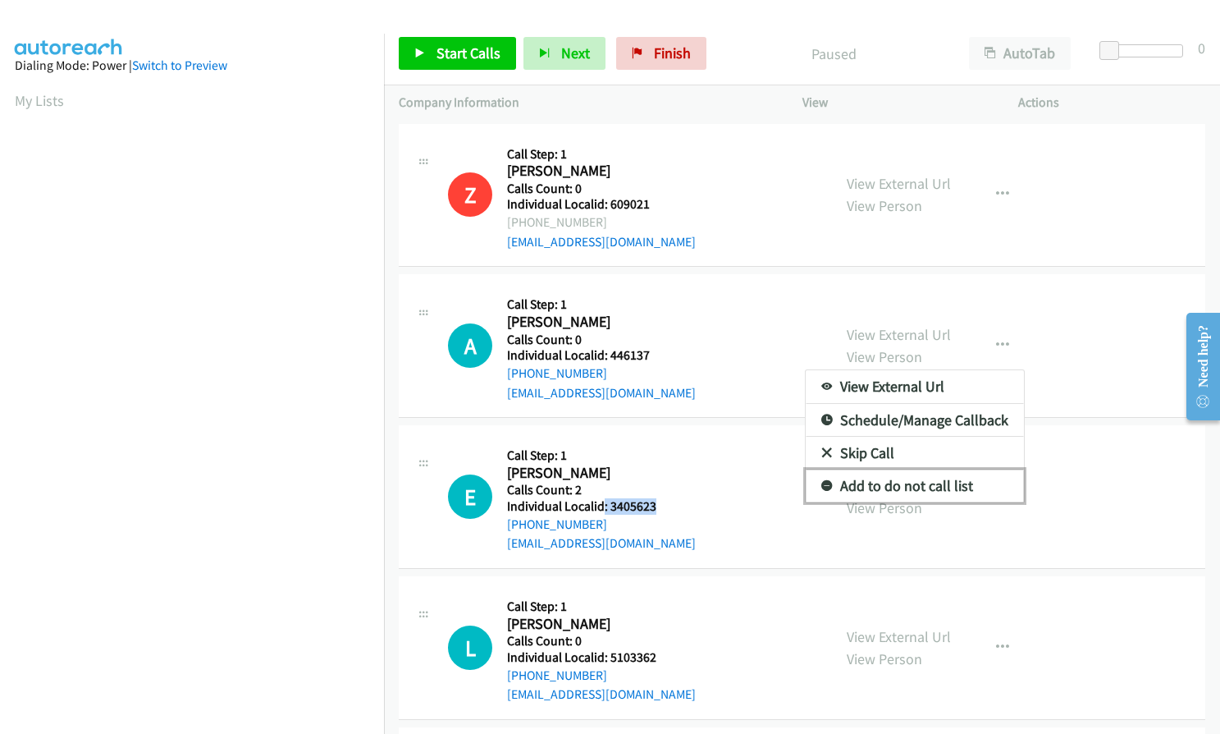
click at [822, 485] on icon at bounding box center [827, 486] width 11 height 11
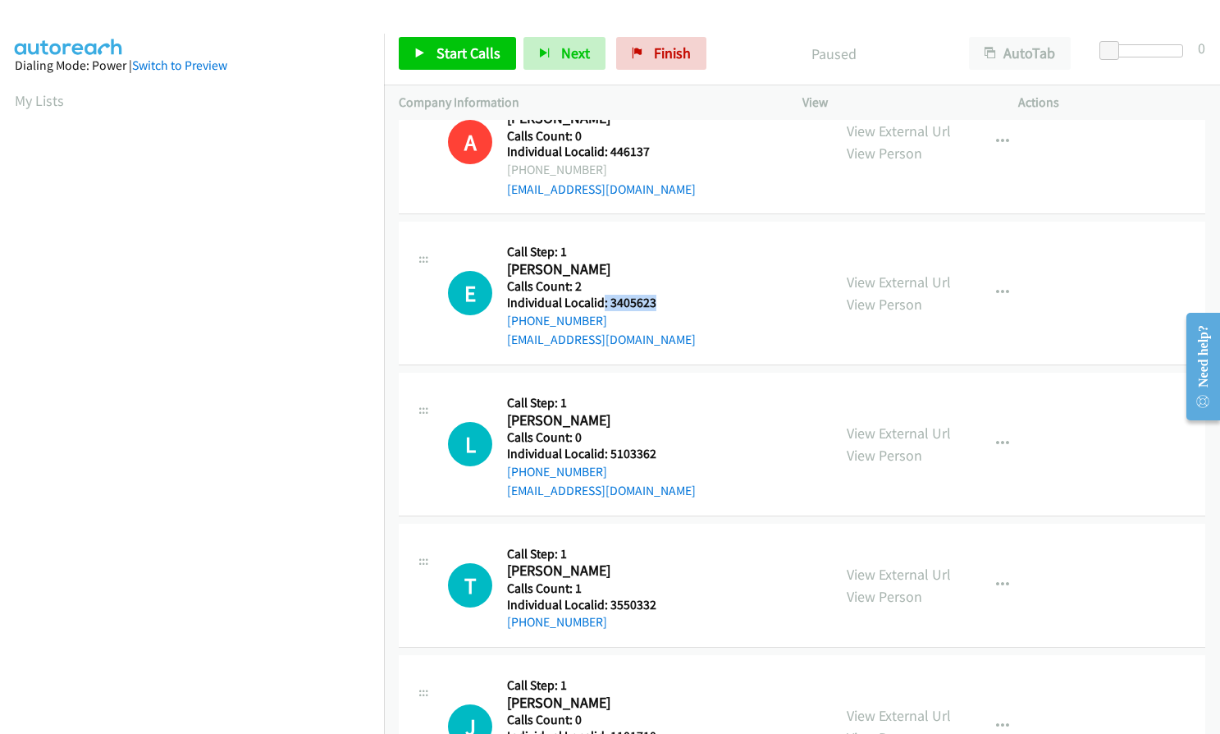
scroll to position [205, 0]
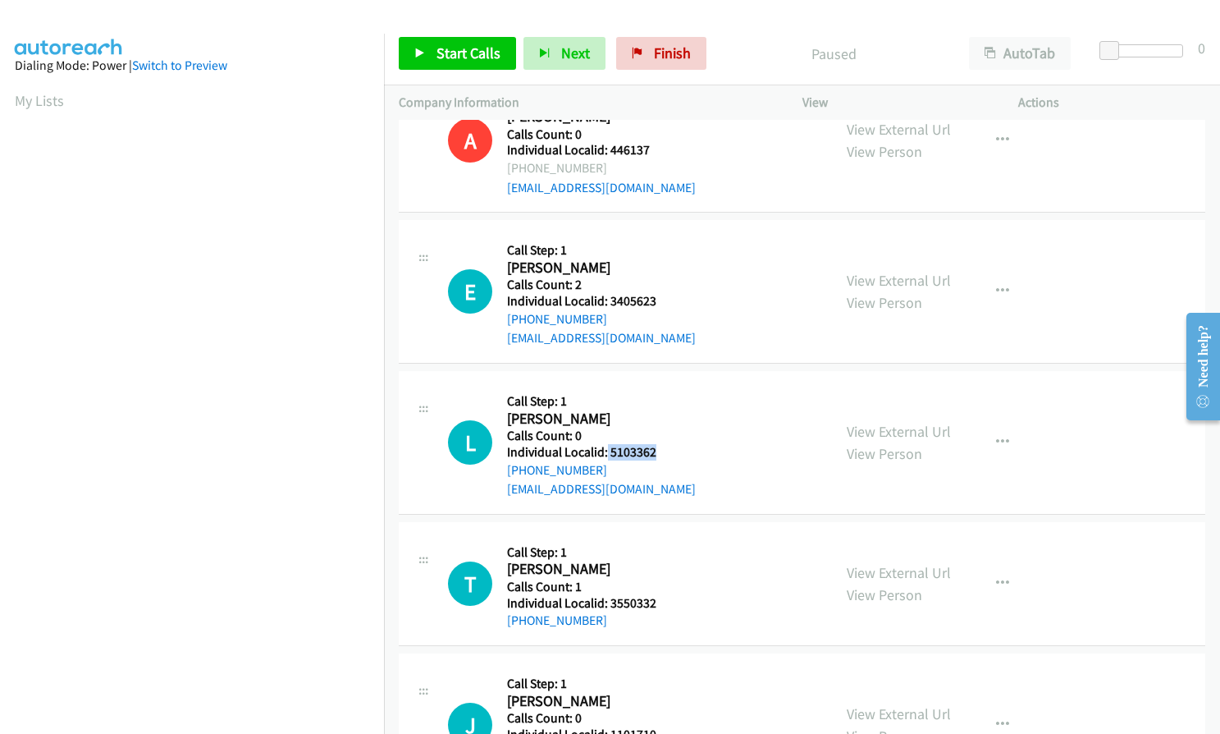
drag, startPoint x: 605, startPoint y: 455, endPoint x: 661, endPoint y: 450, distance: 56.1
click at [661, 450] on div "L Callback Scheduled Call Step: 1 Lantz Riggio America/New_York Calls Count: 0 …" at bounding box center [632, 442] width 369 height 113
copy h5 "5103362"
drag, startPoint x: 607, startPoint y: 601, endPoint x: 646, endPoint y: 608, distance: 39.3
click at [663, 606] on div "T Callback Scheduled Call Step: 1 Tyler Cox America/New_York Calls Count: 1 Ind…" at bounding box center [632, 584] width 369 height 94
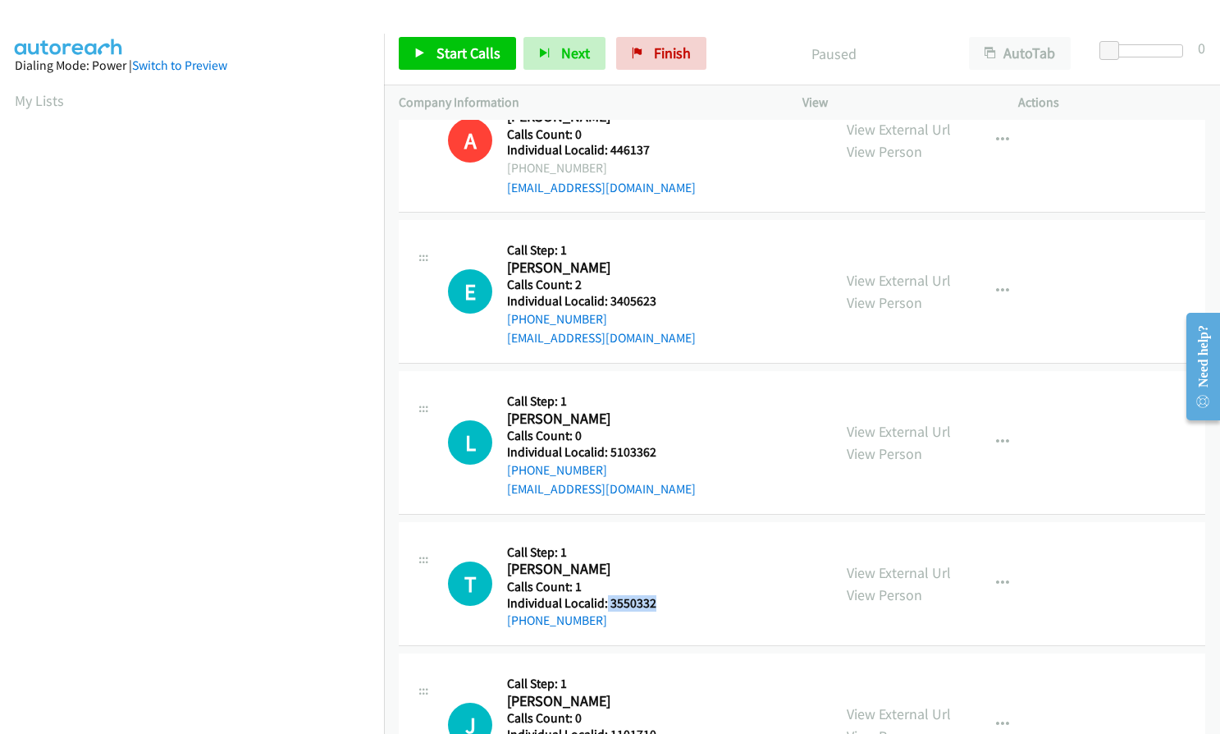
copy h5 "3550332"
click at [1000, 277] on button "button" at bounding box center [1003, 291] width 44 height 33
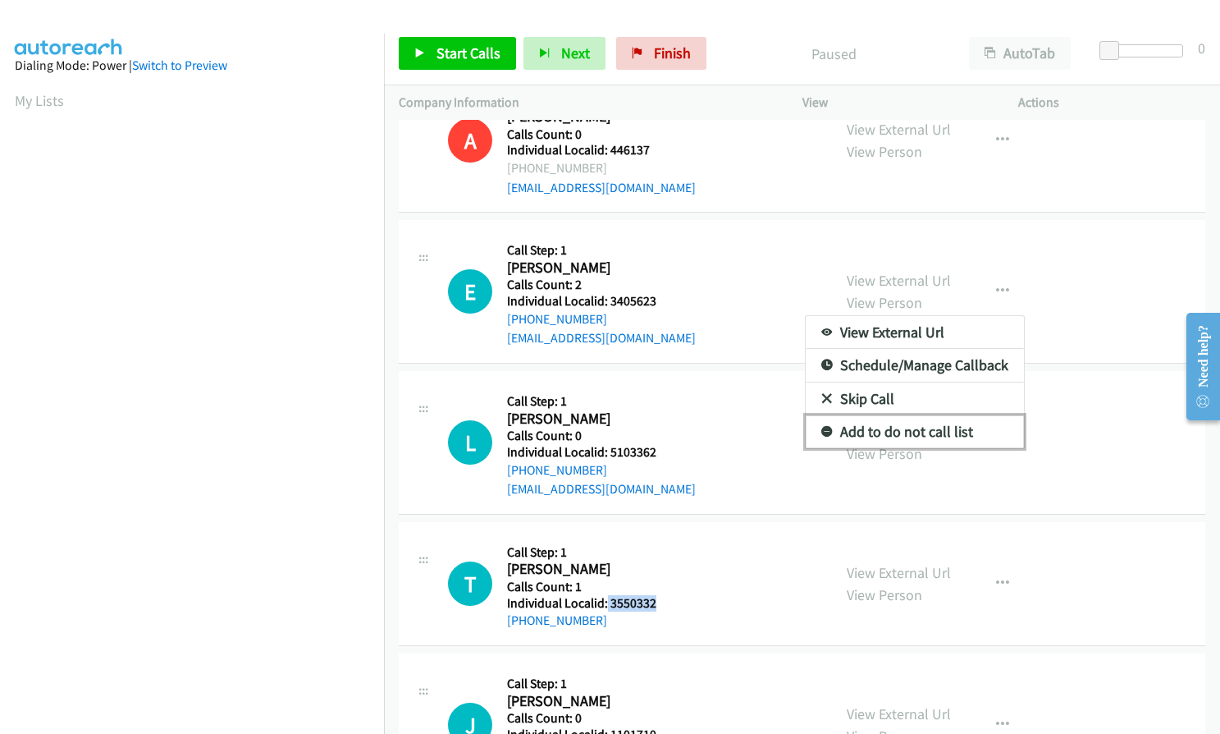
click at [820, 424] on link "Add to do not call list" at bounding box center [915, 431] width 218 height 33
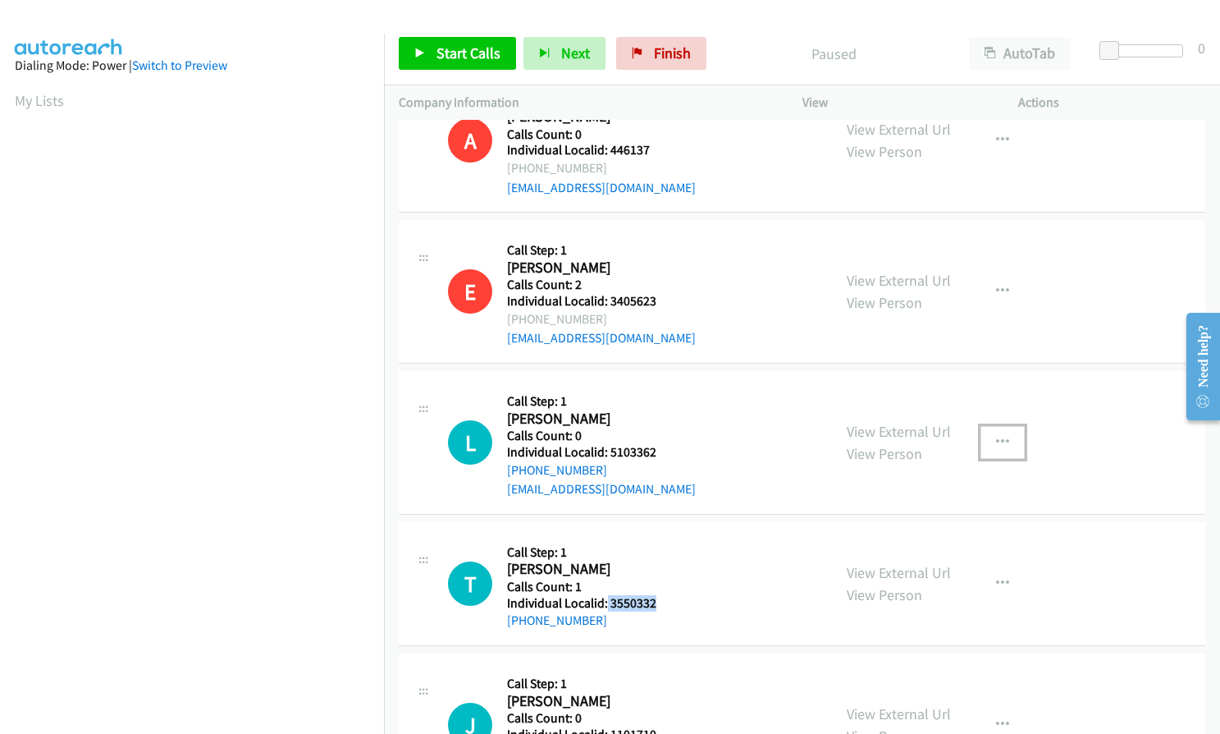
click at [996, 439] on icon "button" at bounding box center [1002, 442] width 13 height 13
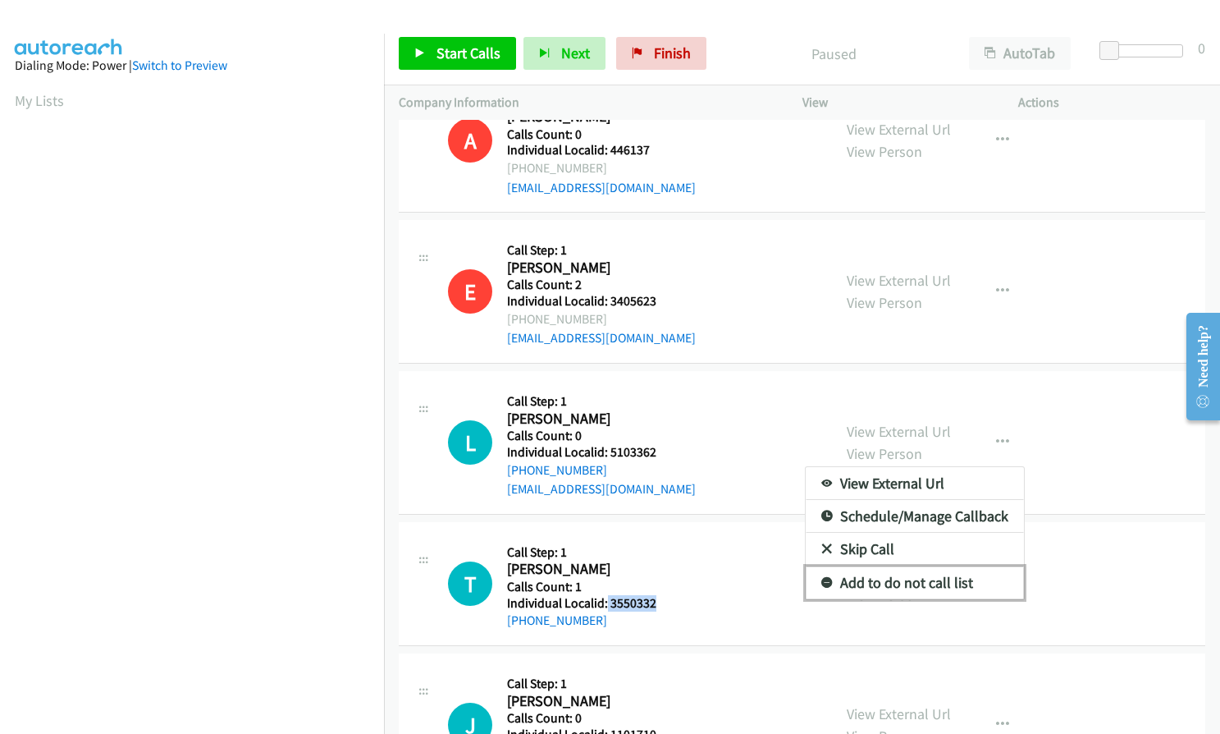
click at [822, 581] on icon at bounding box center [827, 583] width 11 height 11
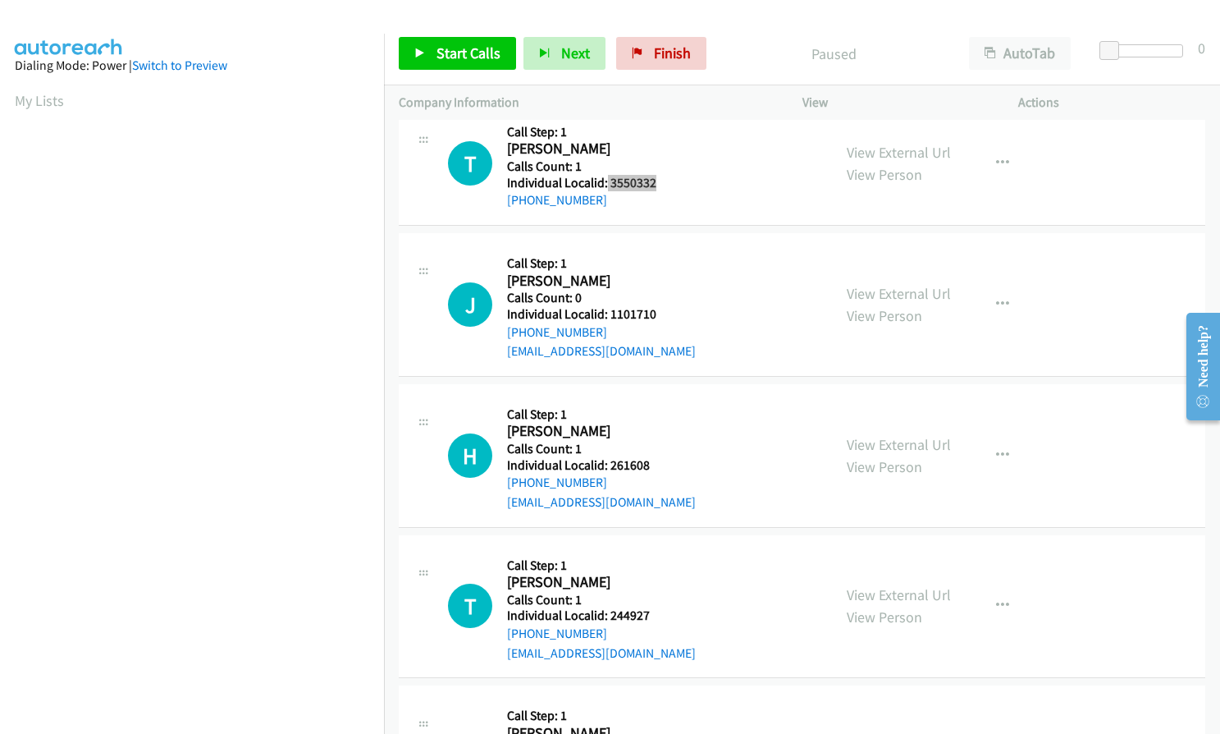
scroll to position [636, 0]
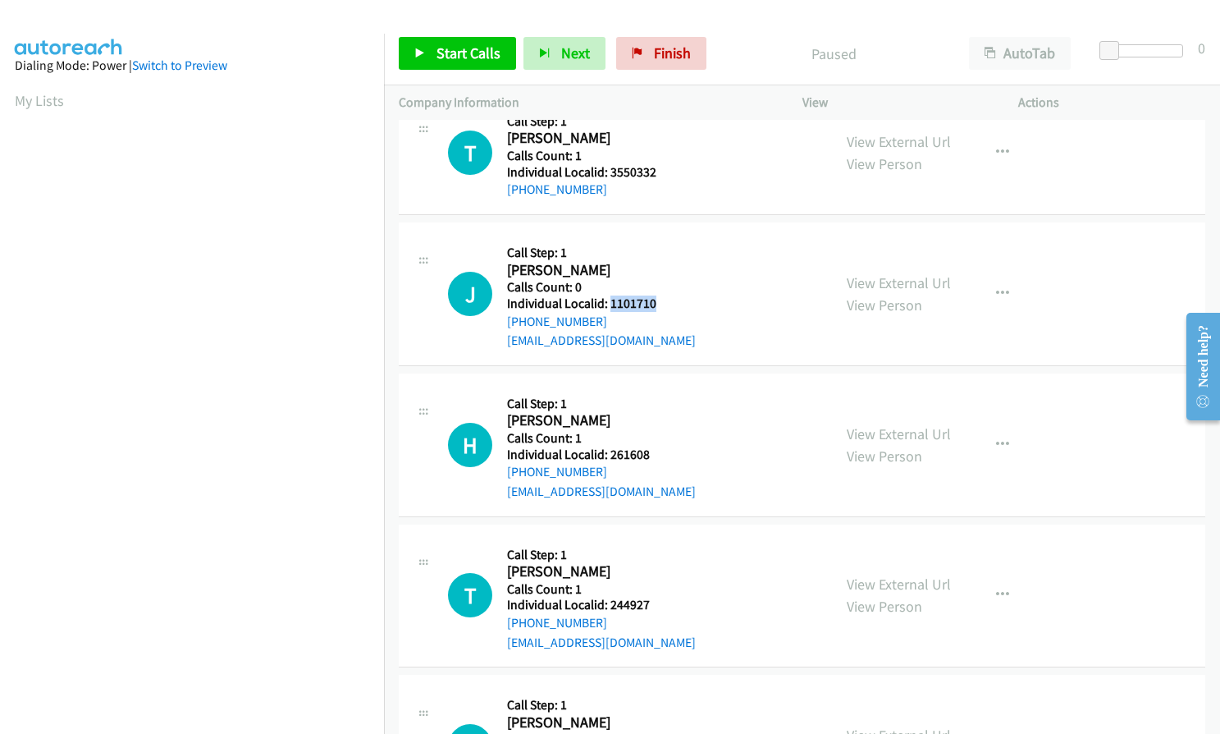
drag, startPoint x: 611, startPoint y: 304, endPoint x: 659, endPoint y: 303, distance: 47.6
click at [659, 303] on div "J Callback Scheduled Call Step: 1 Jacob Paul America/New_York Calls Count: 0 In…" at bounding box center [632, 293] width 369 height 113
copy h5 "1101710"
drag, startPoint x: 609, startPoint y: 453, endPoint x: 655, endPoint y: 451, distance: 46.0
click at [655, 451] on div "H Callback Scheduled Call Step: 1 Henry Outeiral America/New_York Calls Count: …" at bounding box center [632, 444] width 369 height 113
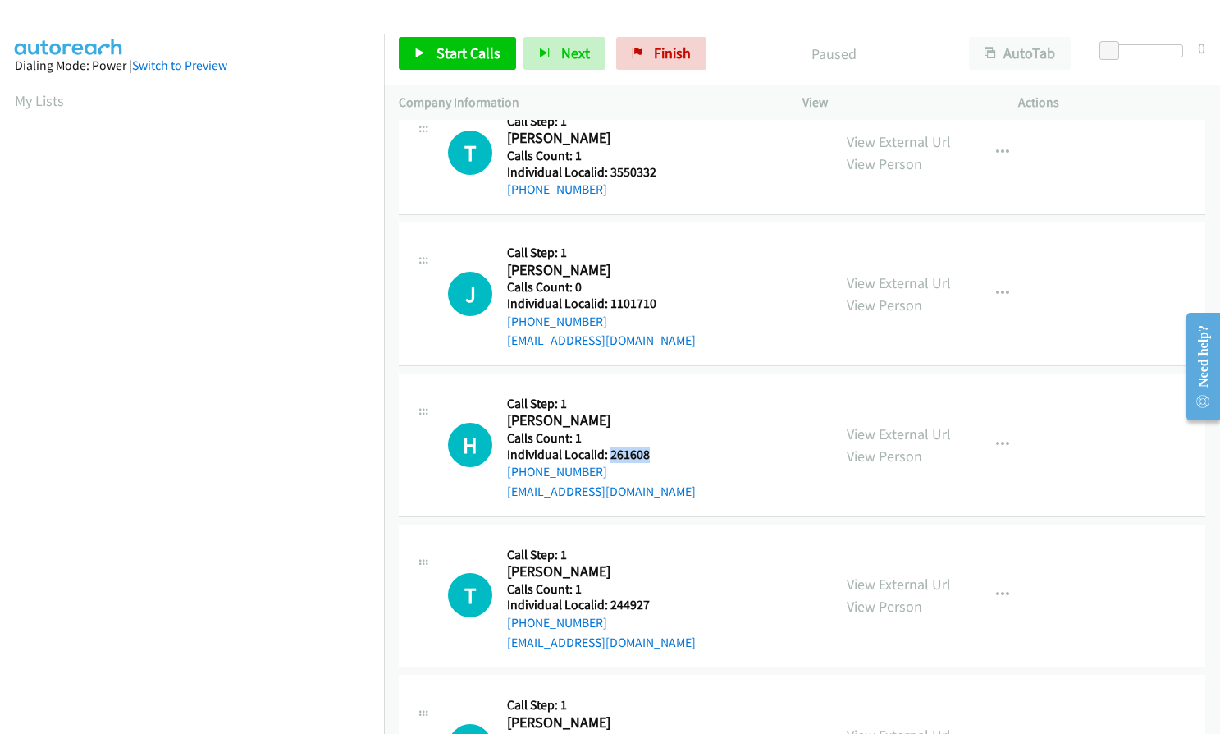
copy h5 "261608"
drag, startPoint x: 611, startPoint y: 606, endPoint x: 655, endPoint y: 604, distance: 44.4
click at [655, 604] on div "T Callback Scheduled Call Step: 1 Todd Ploharski America/New_York Calls Count: …" at bounding box center [632, 595] width 369 height 113
copy h5 "244927"
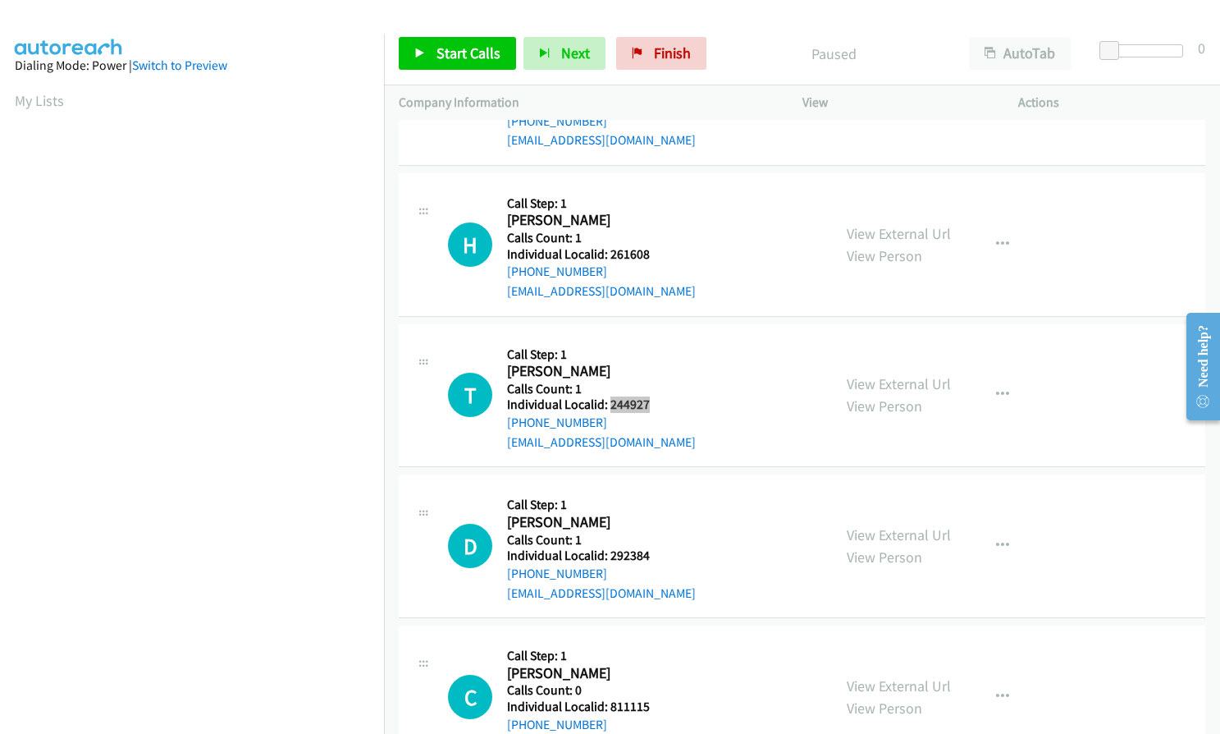
scroll to position [841, 0]
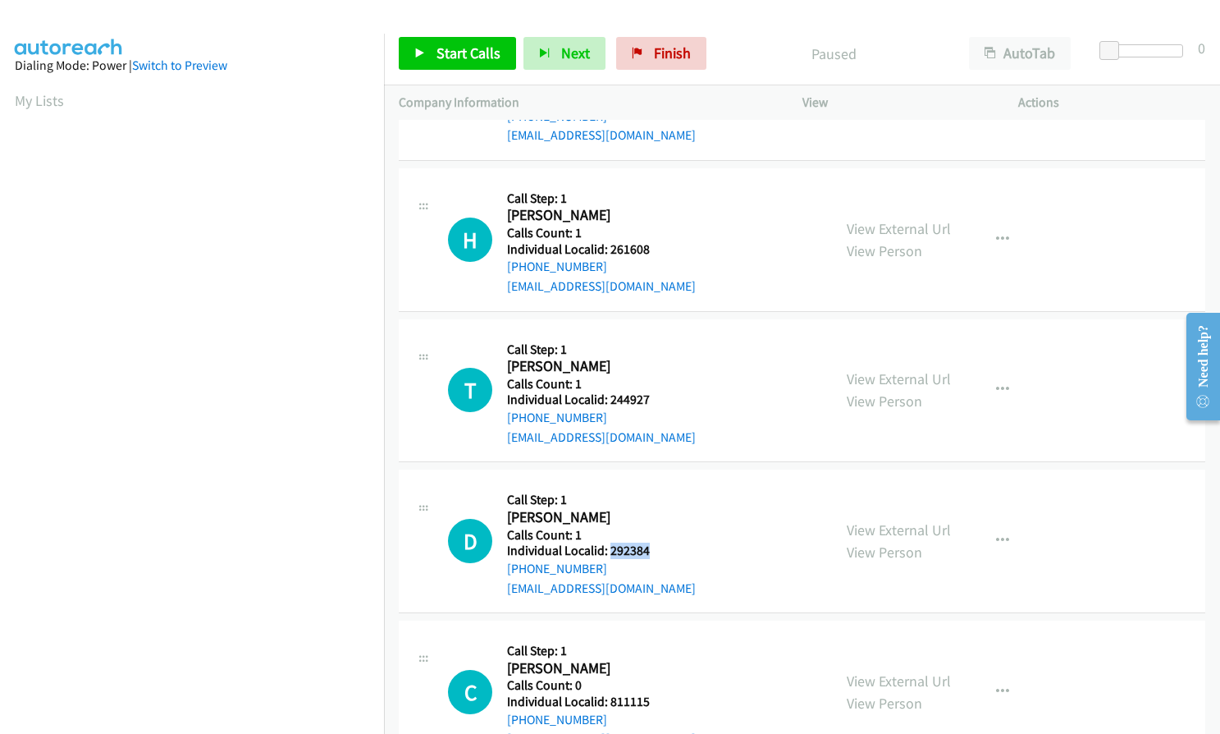
drag, startPoint x: 610, startPoint y: 545, endPoint x: 657, endPoint y: 550, distance: 47.0
click at [657, 550] on h5 "Individual Localid: 292384" at bounding box center [601, 550] width 189 height 16
copy h5 "292384"
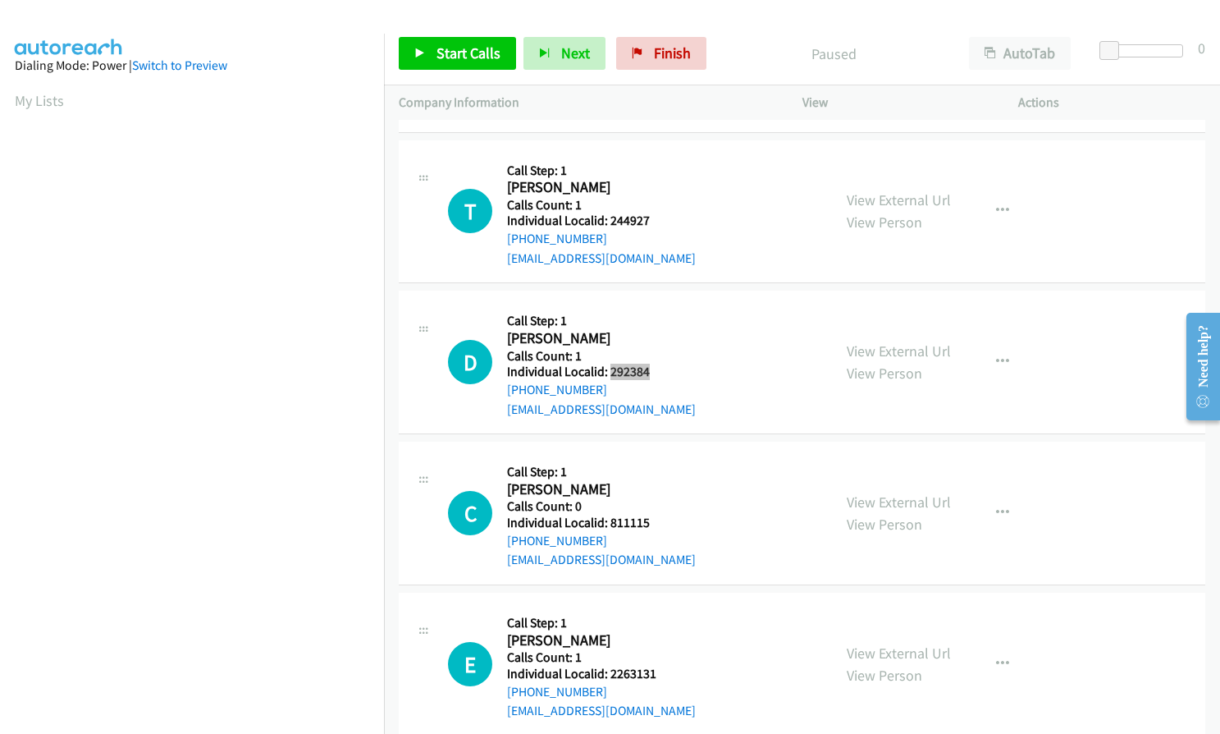
scroll to position [1067, 0]
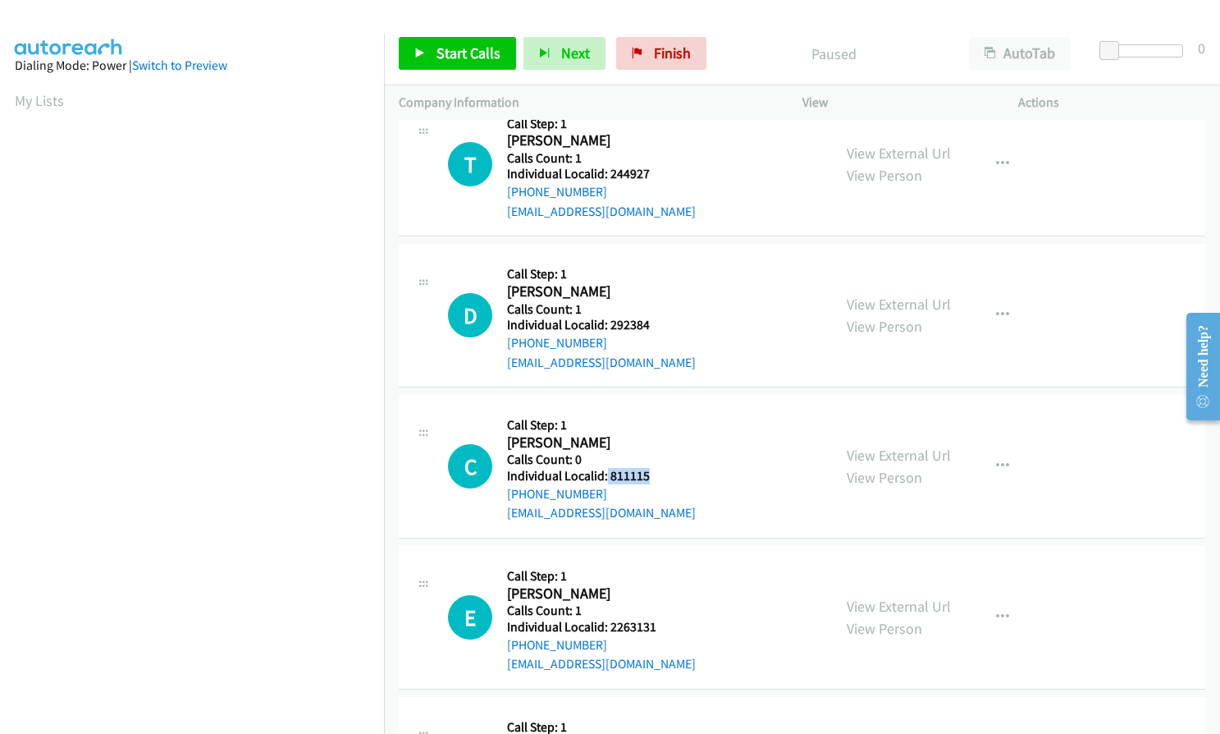
drag, startPoint x: 606, startPoint y: 473, endPoint x: 657, endPoint y: 478, distance: 51.2
click at [657, 478] on div "C Callback Scheduled Call Step: 1 Christopher Mckay America/New_York Calls Coun…" at bounding box center [632, 466] width 369 height 113
copy h5 "811115"
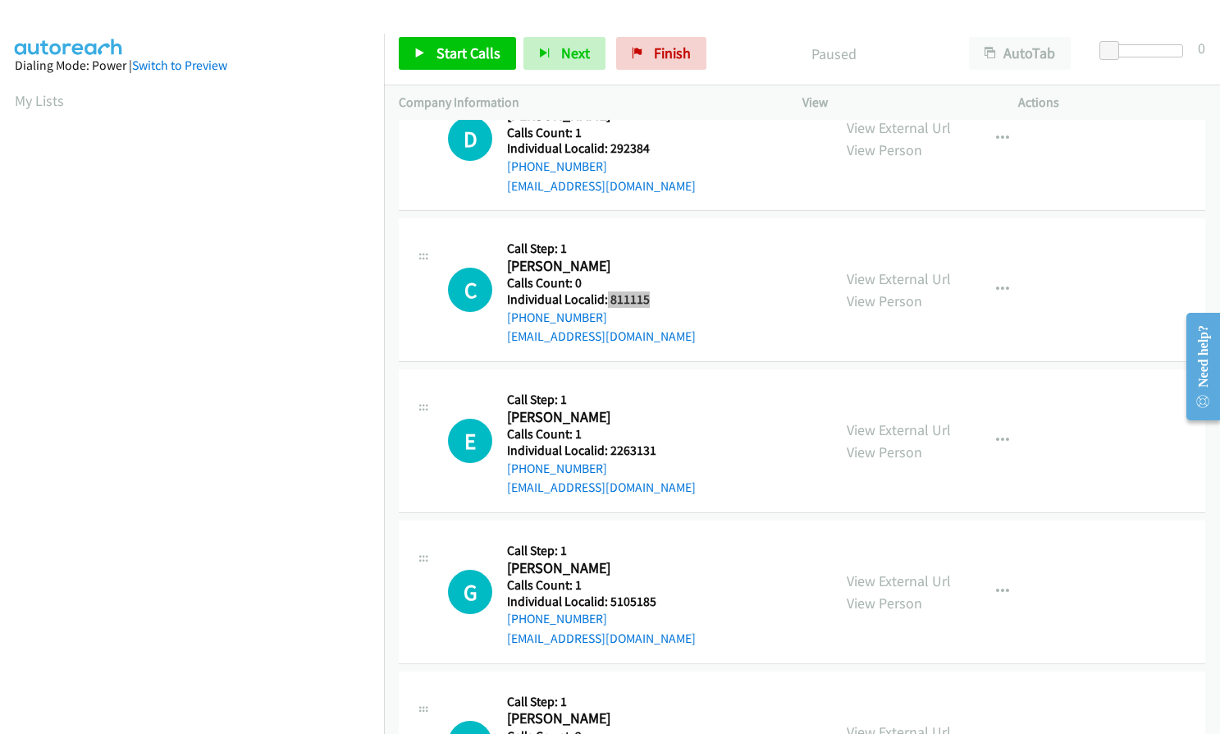
scroll to position [1354, 0]
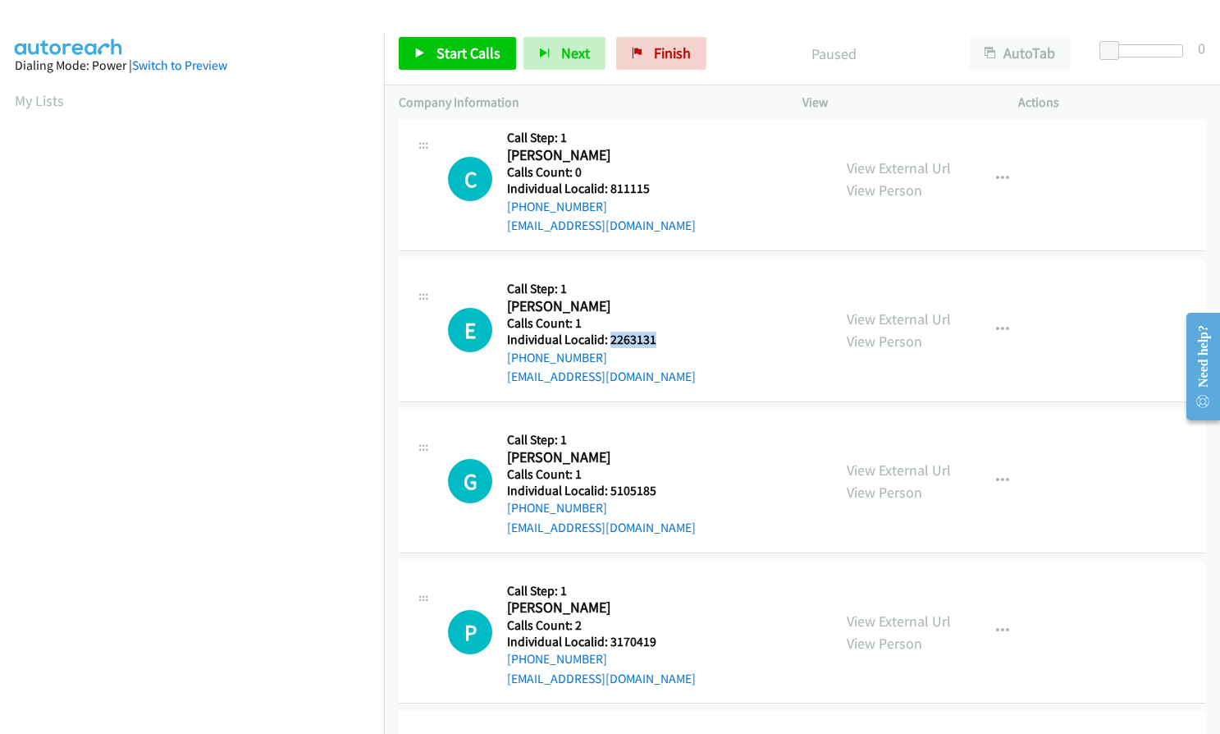
drag, startPoint x: 616, startPoint y: 339, endPoint x: 666, endPoint y: 341, distance: 50.1
click at [666, 341] on div "E Callback Scheduled Call Step: 1 Evan Nucci America/New_York Calls Count: 1 In…" at bounding box center [632, 329] width 369 height 113
copy h5 "2263131"
drag, startPoint x: 606, startPoint y: 489, endPoint x: 660, endPoint y: 487, distance: 53.4
click at [660, 487] on div "G Callback Scheduled Call Step: 1 Gregory Roush America/New_York Calls Count: 1…" at bounding box center [632, 480] width 369 height 113
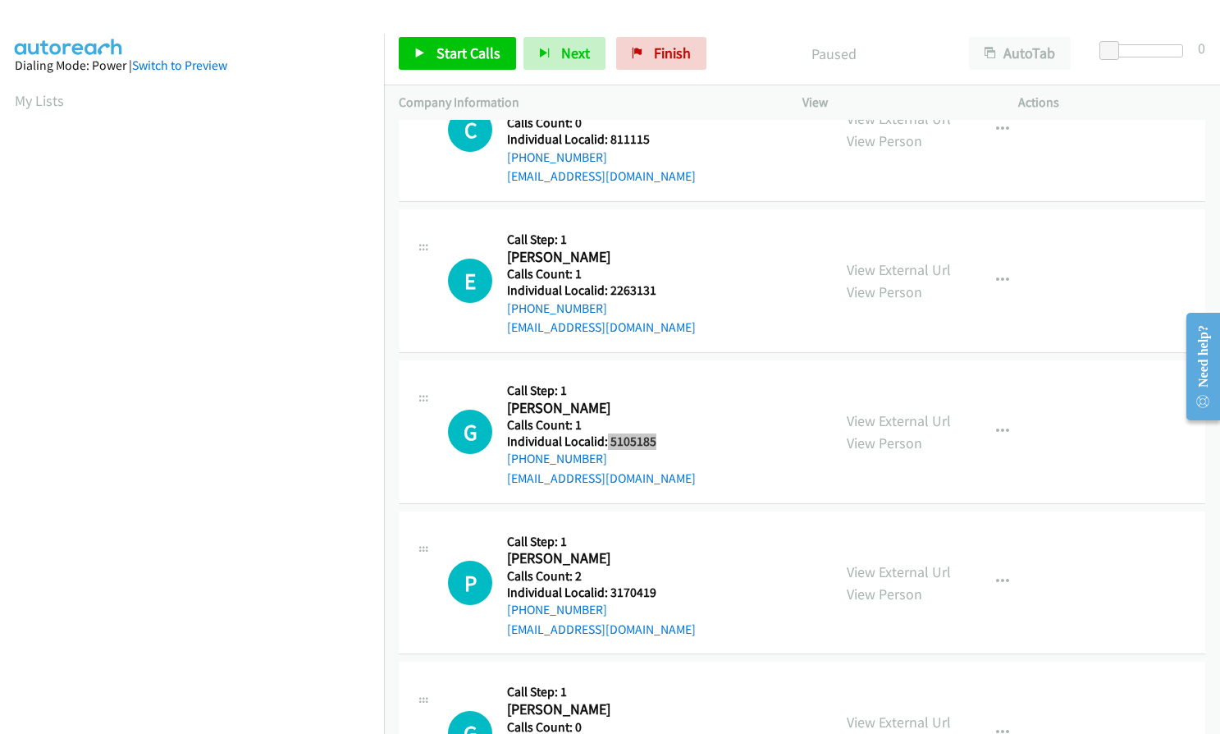
scroll to position [1580, 0]
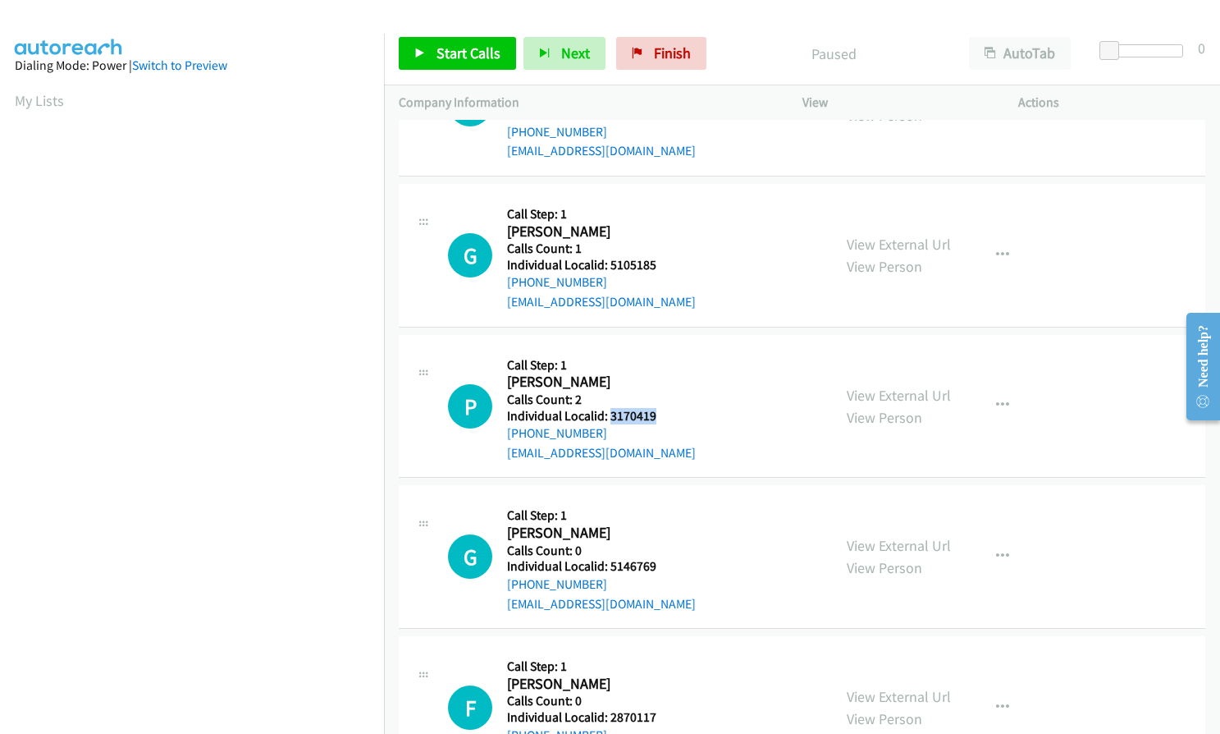
drag, startPoint x: 607, startPoint y: 416, endPoint x: 665, endPoint y: 413, distance: 57.5
click at [665, 413] on div "P Callback Scheduled Call Step: 1 Pete Borchester America/New_York Calls Count:…" at bounding box center [632, 406] width 369 height 113
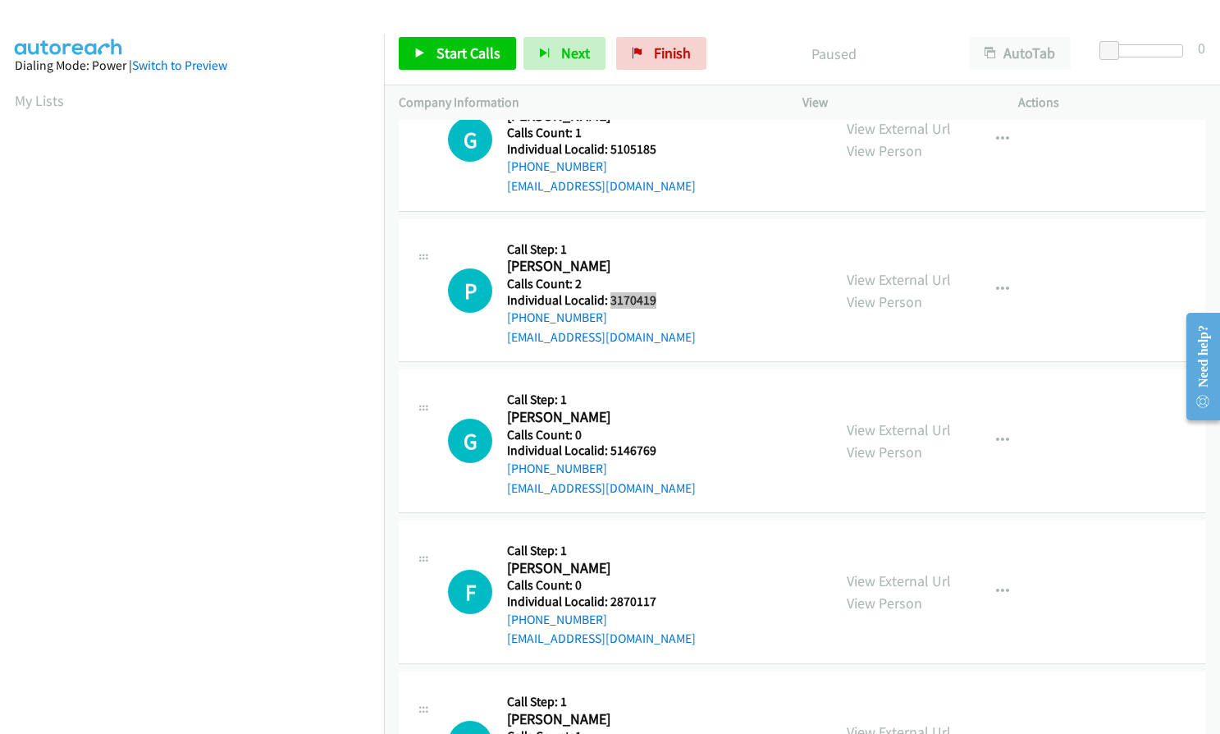
scroll to position [1703, 0]
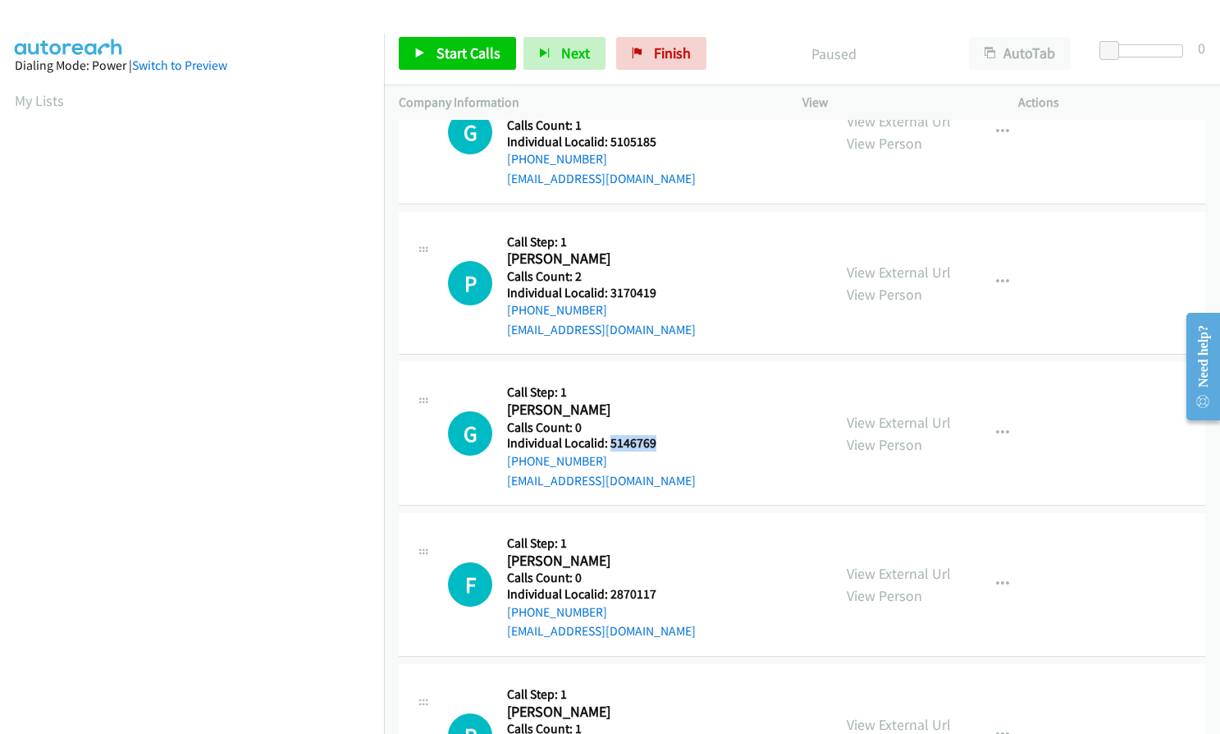
drag, startPoint x: 609, startPoint y: 443, endPoint x: 664, endPoint y: 442, distance: 55.0
click at [664, 442] on div "G Callback Scheduled Call Step: 1 Grayson Wyne America/New_York Calls Count: 0 …" at bounding box center [632, 433] width 369 height 113
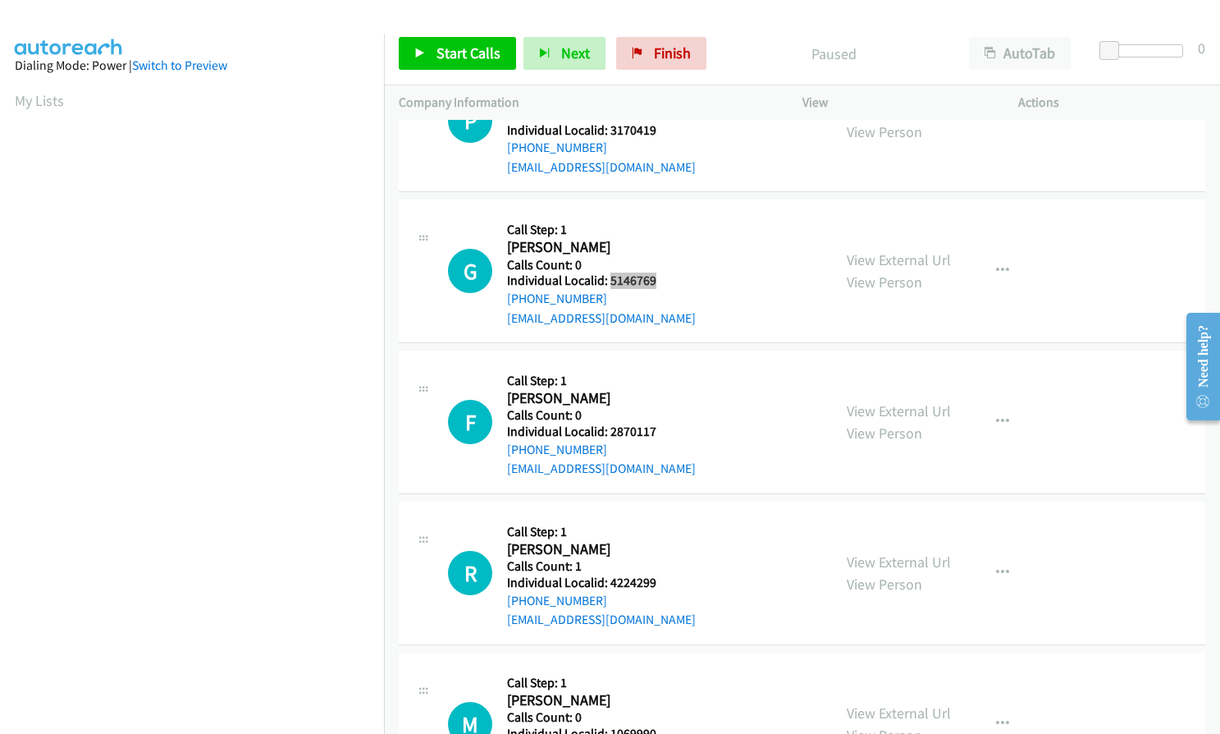
scroll to position [1867, 0]
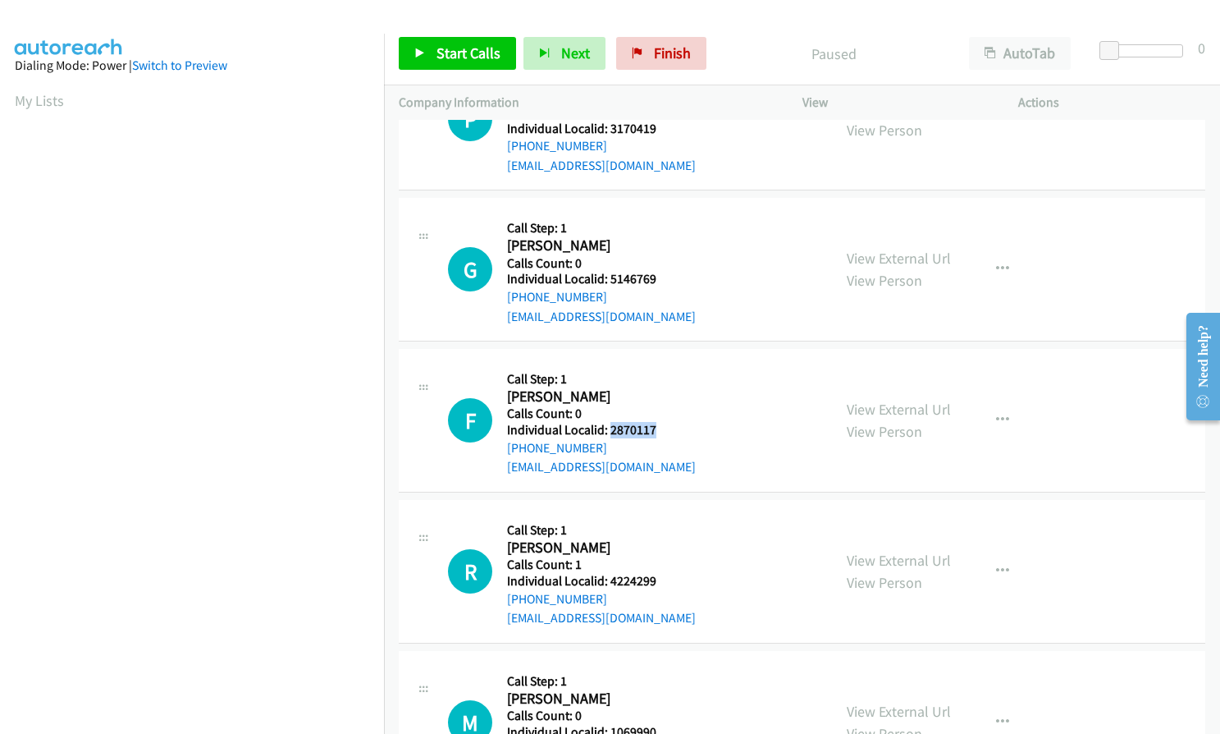
drag, startPoint x: 611, startPoint y: 429, endPoint x: 664, endPoint y: 428, distance: 53.4
click at [664, 428] on div "F Callback Scheduled Call Step: 1 Frank Peralta America/New_York Calls Count: 0…" at bounding box center [632, 420] width 369 height 113
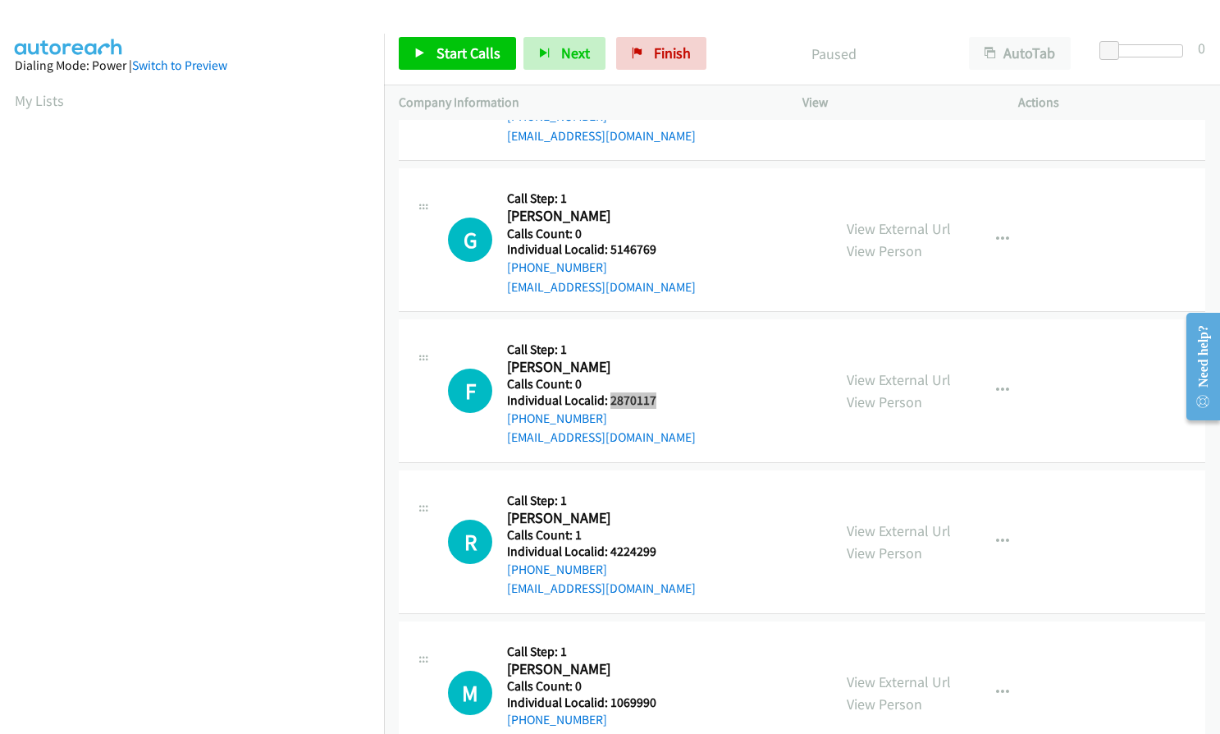
scroll to position [2011, 0]
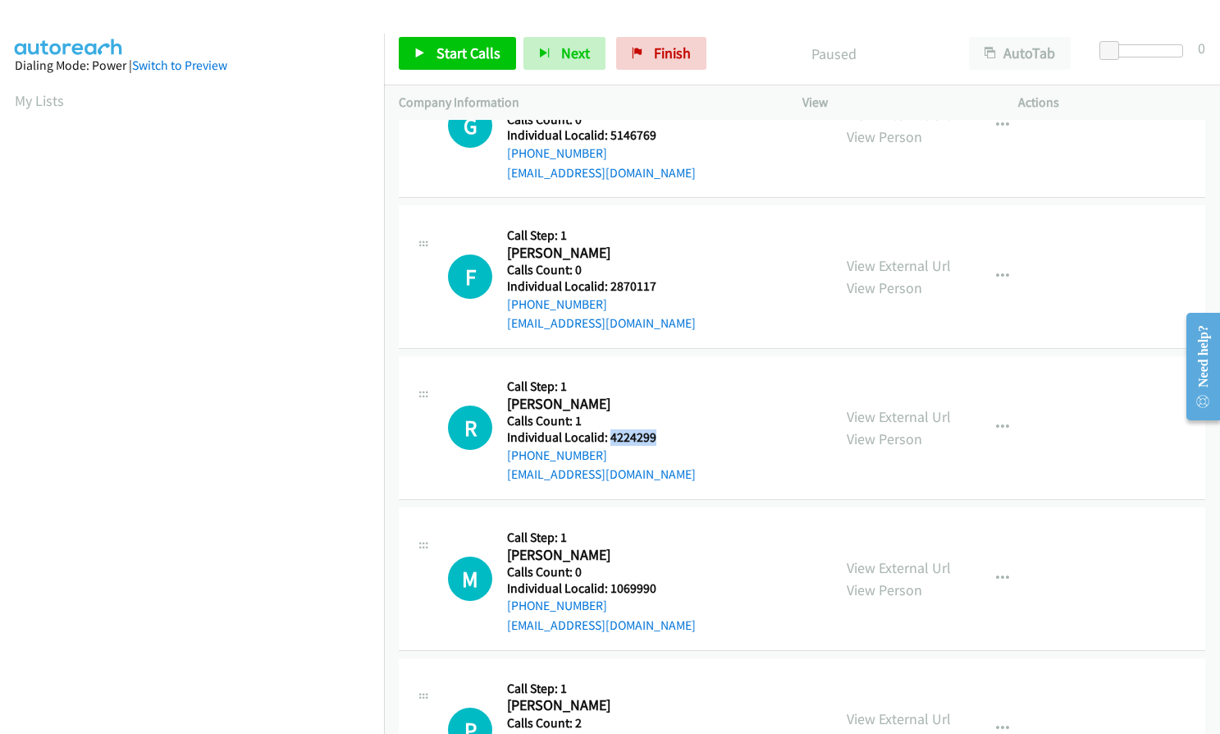
drag, startPoint x: 607, startPoint y: 436, endPoint x: 657, endPoint y: 436, distance: 49.2
click at [657, 436] on div "R Callback Scheduled Call Step: 1 Roger Soares America/New_York Calls Count: 1 …" at bounding box center [632, 427] width 369 height 113
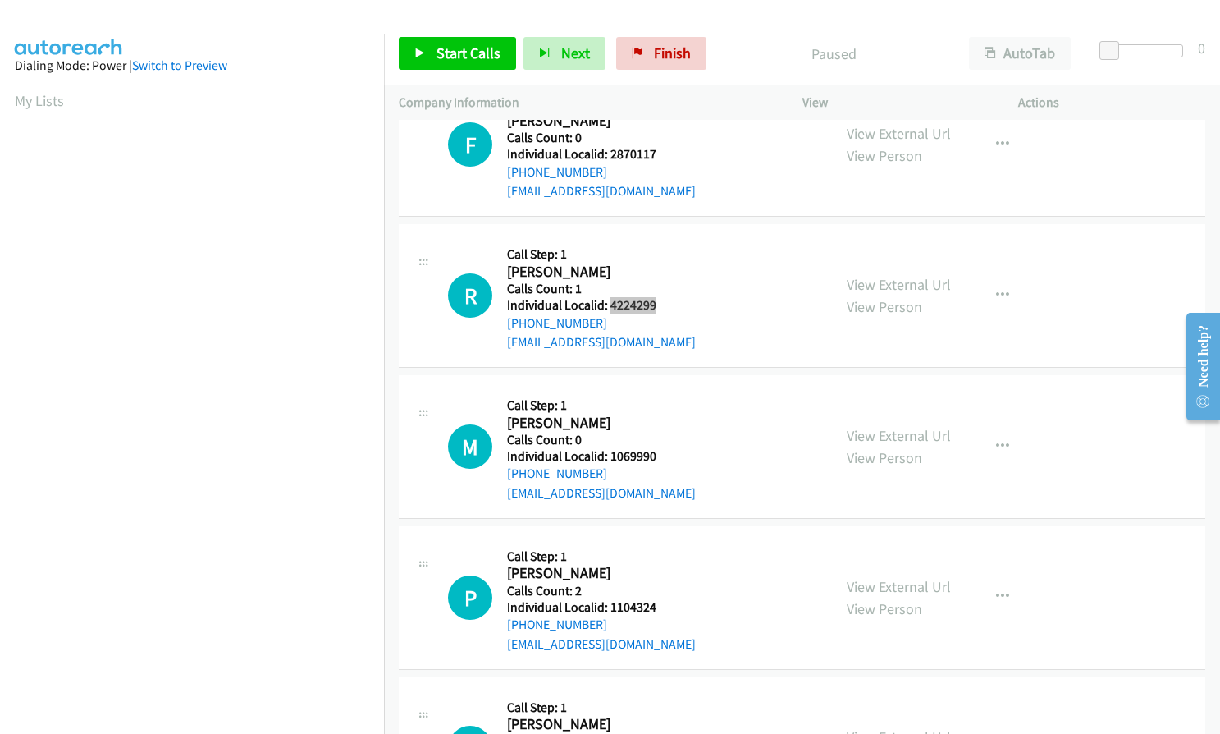
scroll to position [2154, 0]
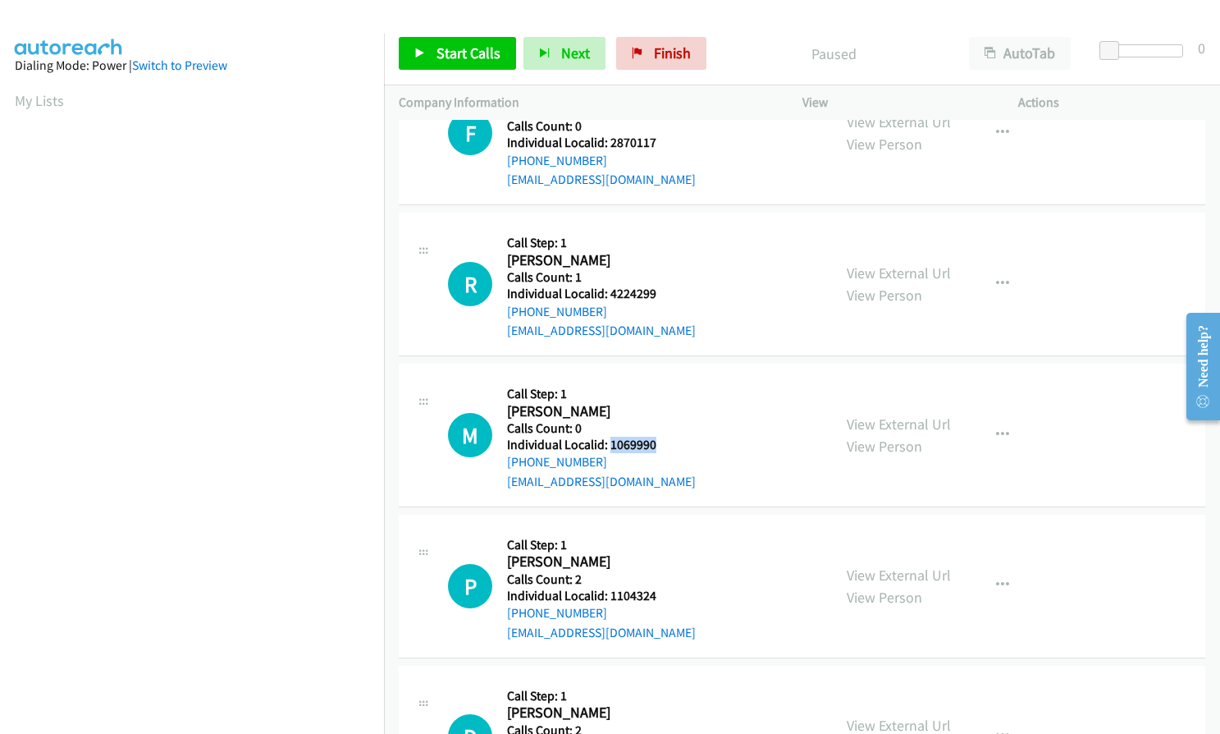
drag, startPoint x: 609, startPoint y: 442, endPoint x: 651, endPoint y: 443, distance: 41.9
click at [651, 443] on h5 "Individual Localid: 1069990" at bounding box center [601, 445] width 189 height 16
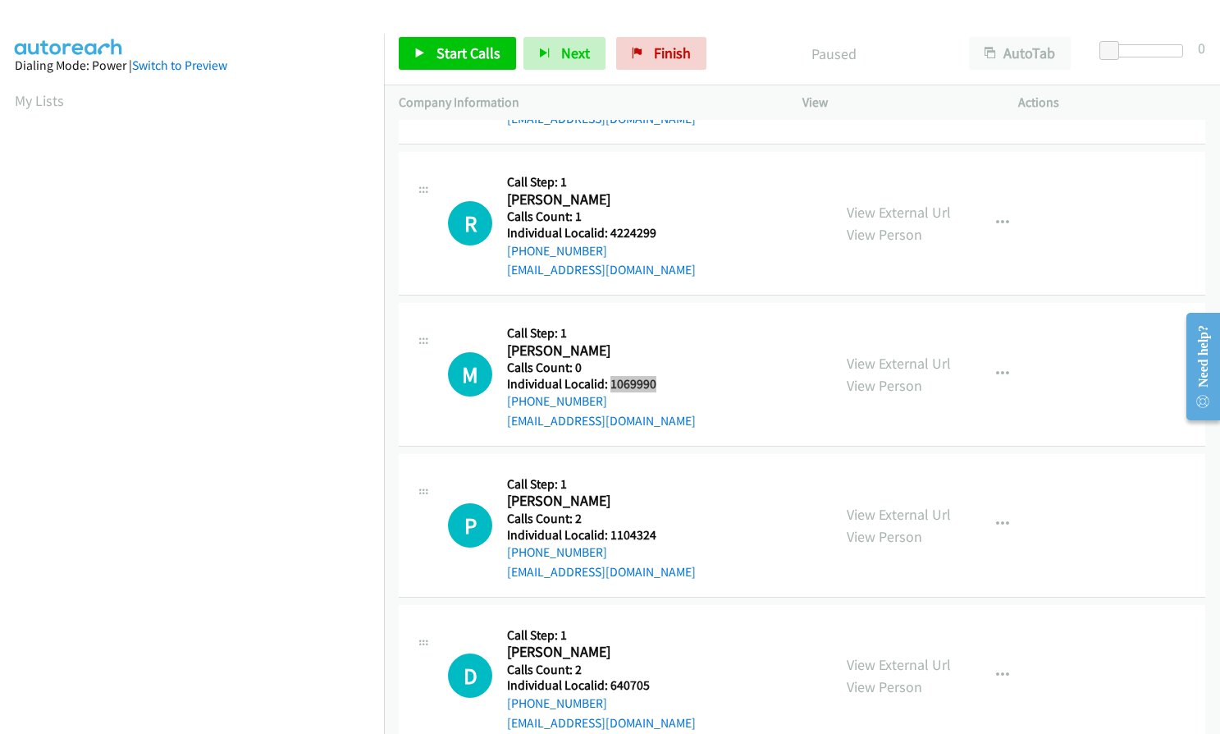
scroll to position [2421, 0]
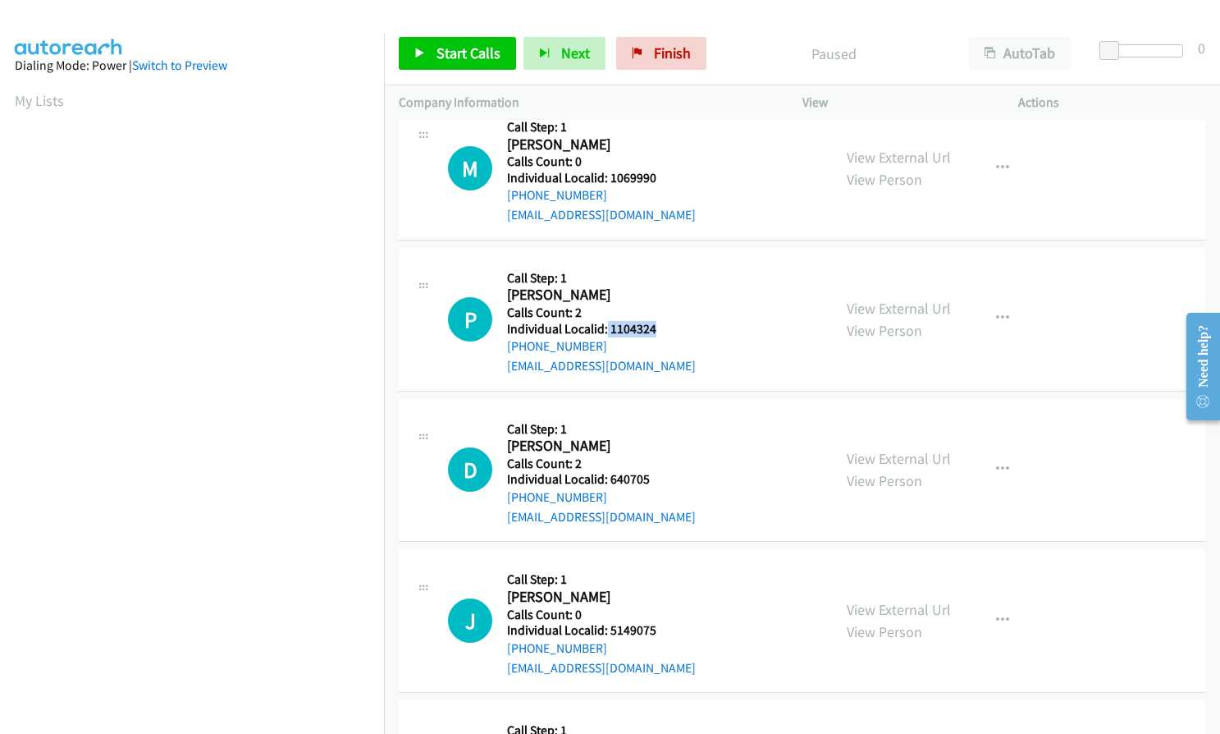
drag, startPoint x: 606, startPoint y: 324, endPoint x: 663, endPoint y: 324, distance: 57.4
click at [663, 324] on h5 "Individual Localid: 1104324" at bounding box center [601, 329] width 189 height 16
drag, startPoint x: 608, startPoint y: 477, endPoint x: 668, endPoint y: 478, distance: 59.9
click at [668, 478] on div "D Callback Scheduled Call Step: 1 Douglas Bannon America/New_York Calls Count: …" at bounding box center [632, 470] width 369 height 113
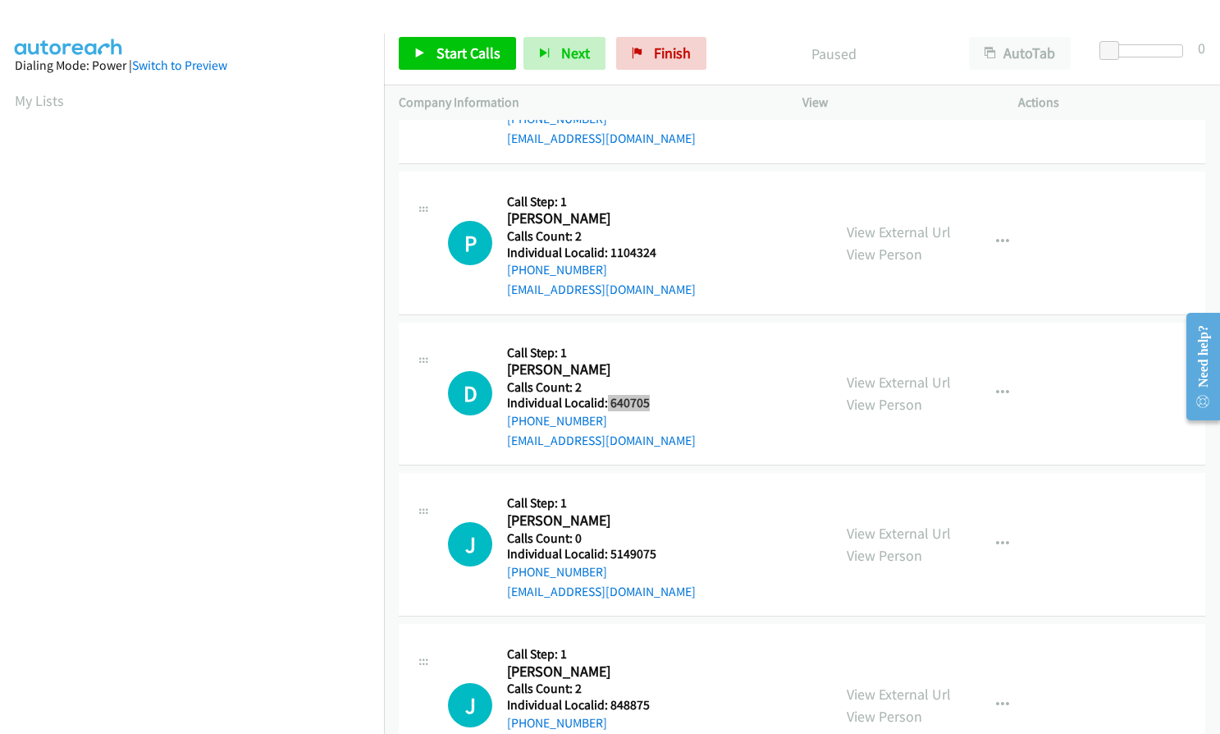
scroll to position [2503, 0]
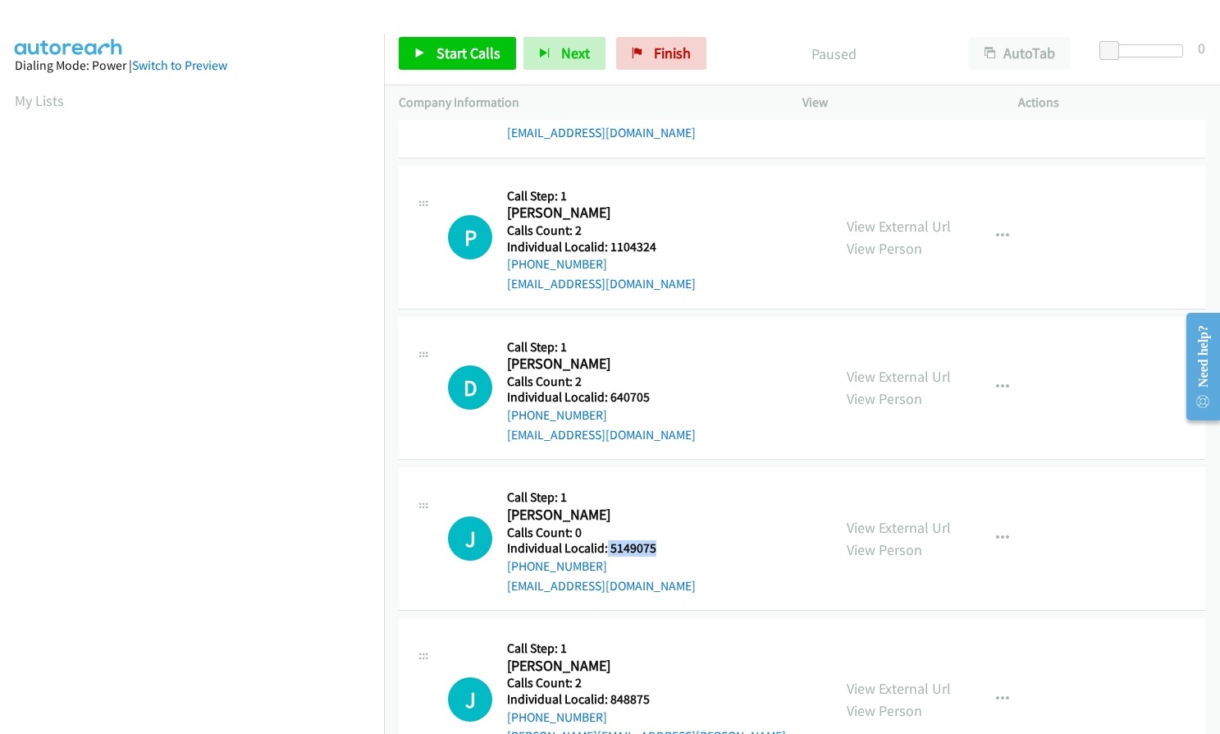
drag, startPoint x: 605, startPoint y: 548, endPoint x: 657, endPoint y: 547, distance: 52.5
click at [657, 547] on div "J Callback Scheduled Call Step: 1 Julie Parham America/New_York Calls Count: 0 …" at bounding box center [632, 538] width 369 height 113
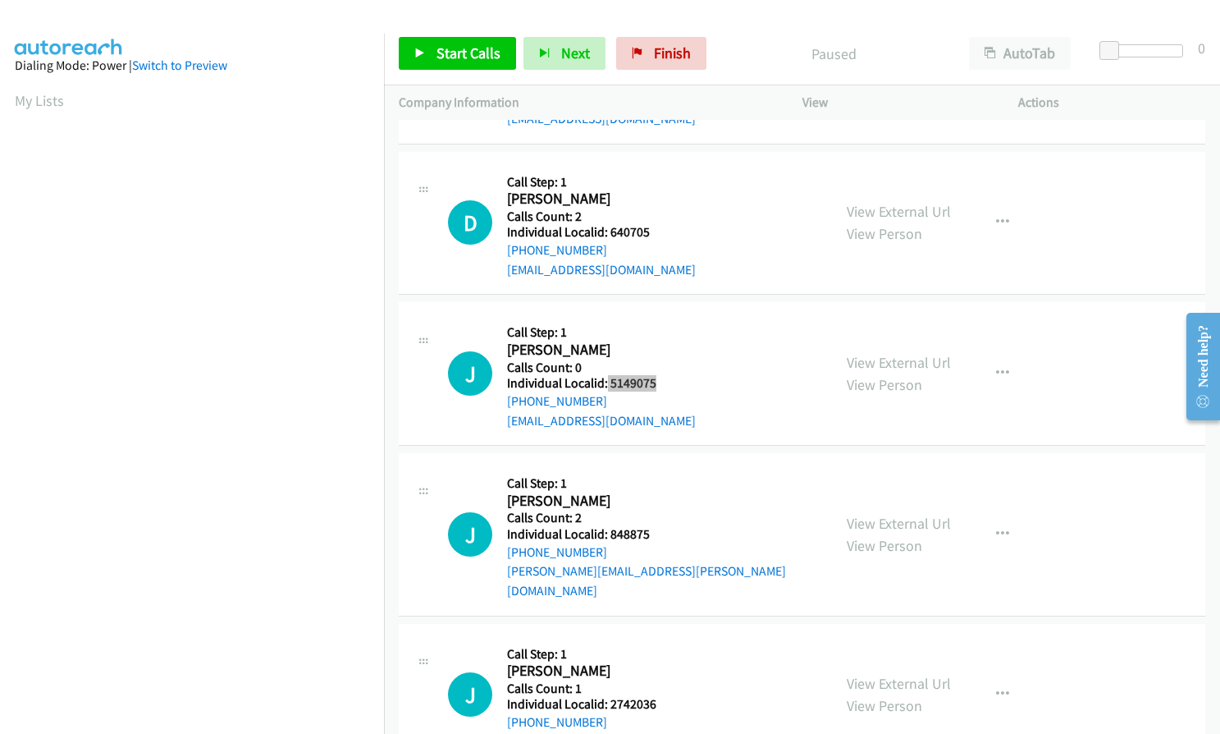
scroll to position [2688, 0]
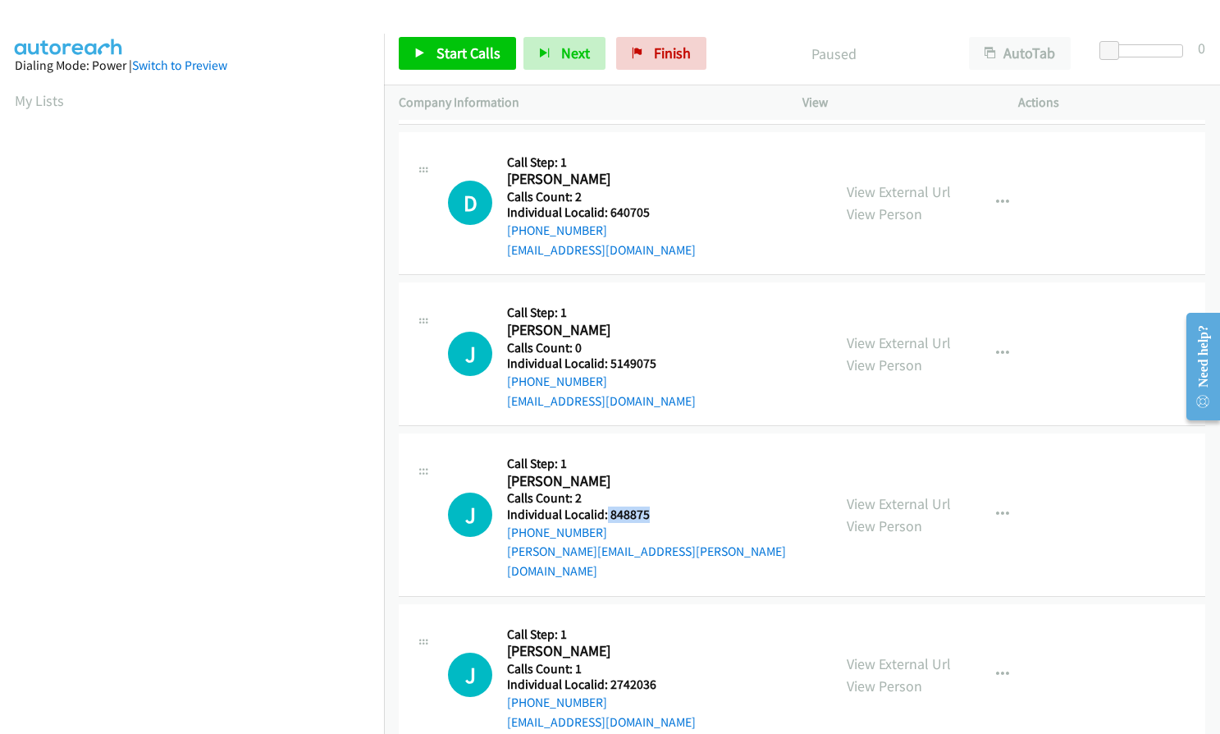
drag, startPoint x: 606, startPoint y: 515, endPoint x: 658, endPoint y: 513, distance: 52.5
click at [658, 513] on div "J Callback Scheduled Call Step: 1 Jeff Pratola America/New_York Calls Count: 2 …" at bounding box center [632, 514] width 369 height 132
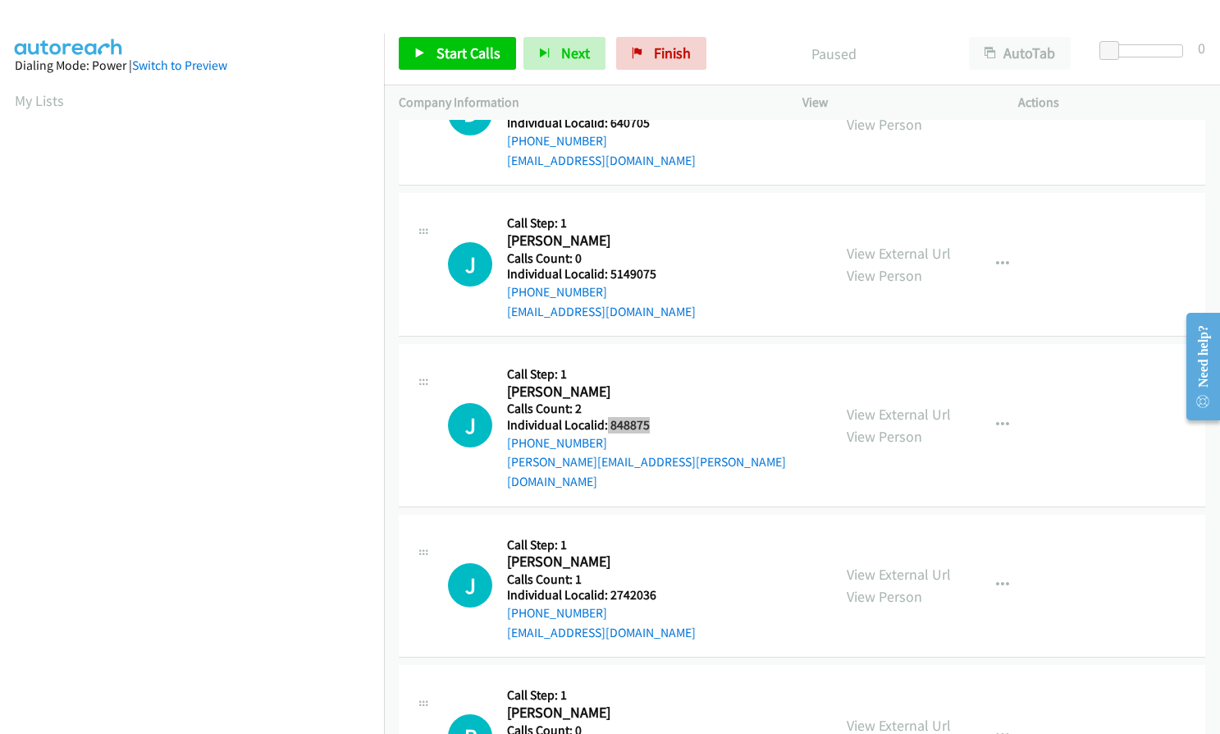
scroll to position [2790, 0]
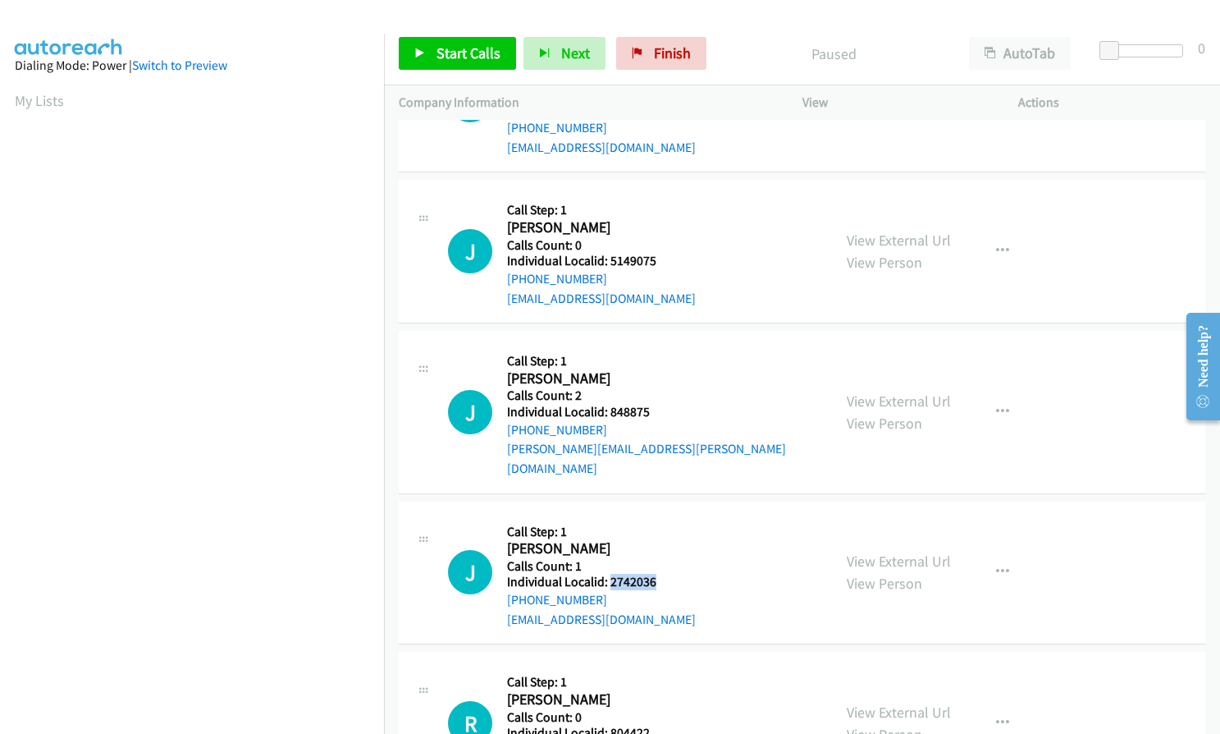
drag, startPoint x: 609, startPoint y: 565, endPoint x: 659, endPoint y: 558, distance: 50.6
click at [659, 558] on div "J Callback Scheduled Call Step: 1 John Wojtowicz America/New_York Calls Count: …" at bounding box center [632, 572] width 369 height 113
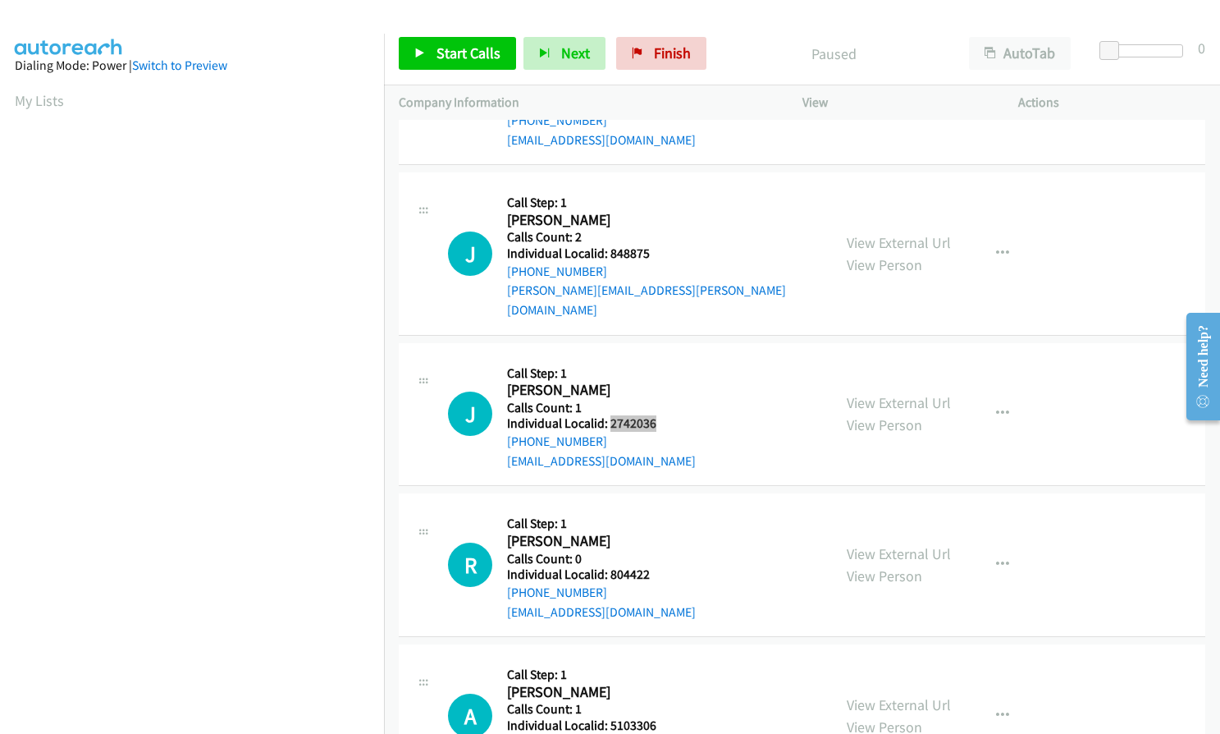
scroll to position [2975, 0]
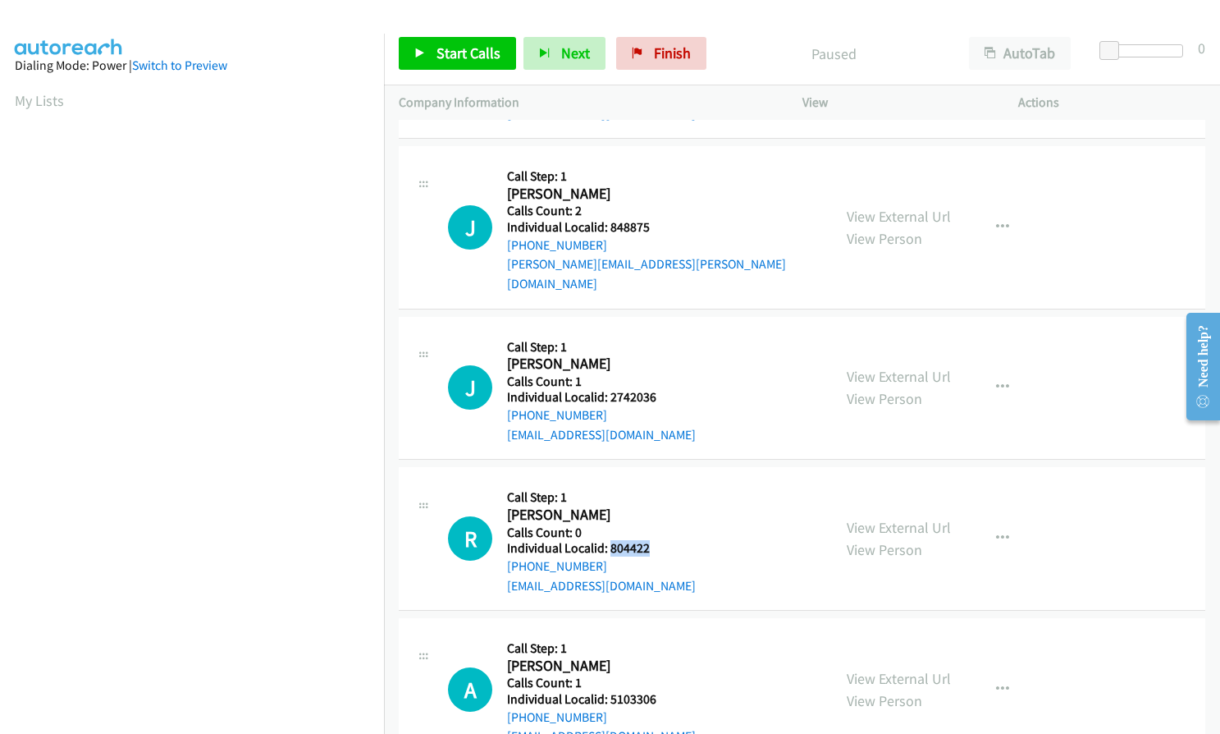
drag, startPoint x: 608, startPoint y: 526, endPoint x: 653, endPoint y: 526, distance: 45.1
click at [653, 526] on div "R Callback Scheduled Call Step: 1 Robert Manucy America/New_York Calls Count: 0…" at bounding box center [632, 538] width 369 height 113
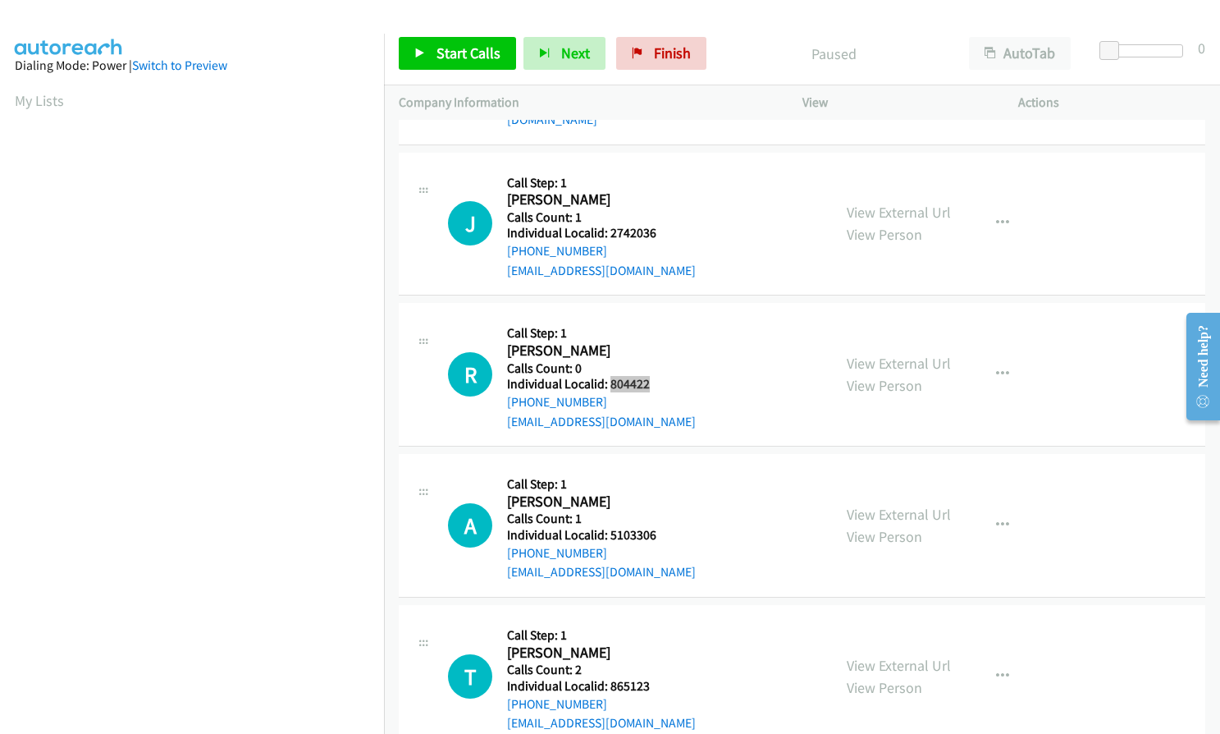
scroll to position [3242, 0]
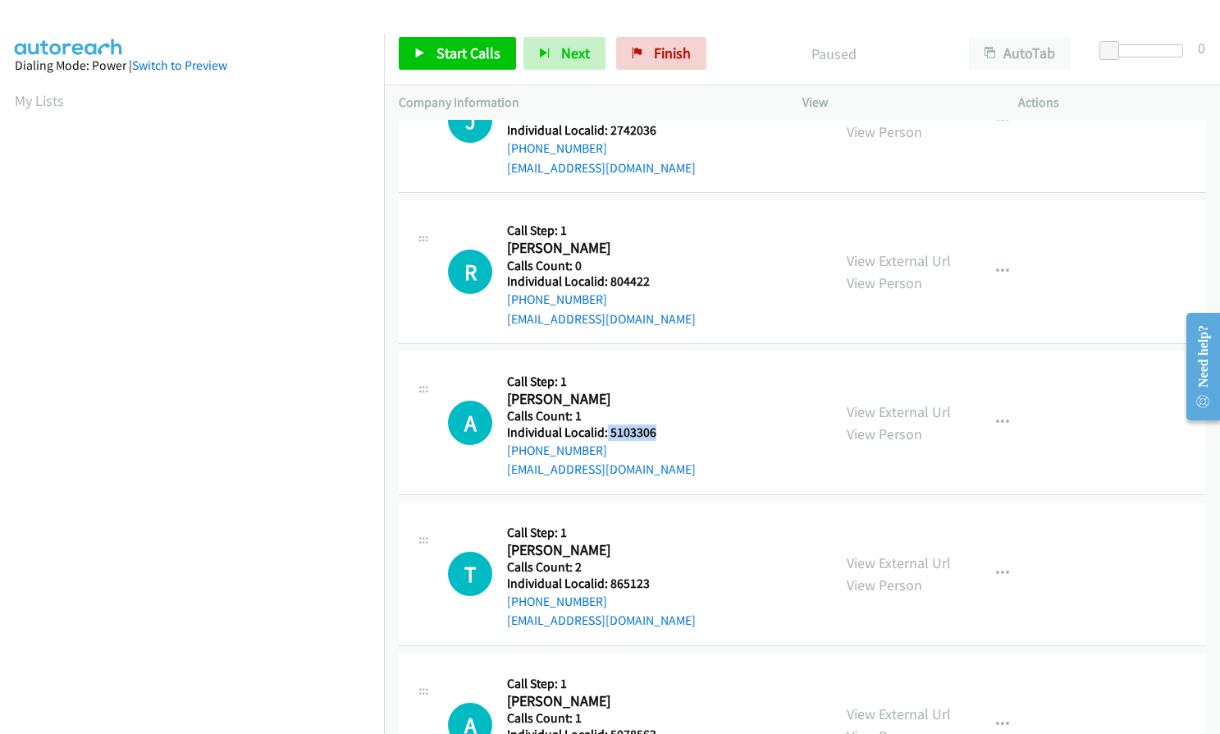
drag, startPoint x: 605, startPoint y: 411, endPoint x: 663, endPoint y: 410, distance: 58.3
click at [663, 410] on div "A Callback Scheduled Call Step: 1 Austin Venable America/New_York Calls Count: …" at bounding box center [632, 422] width 369 height 113
drag, startPoint x: 606, startPoint y: 562, endPoint x: 657, endPoint y: 559, distance: 51.0
click at [657, 559] on div "T Callback Scheduled Call Step: 1 Tyler Schmidt America/New_York Calls Count: 2…" at bounding box center [632, 573] width 369 height 113
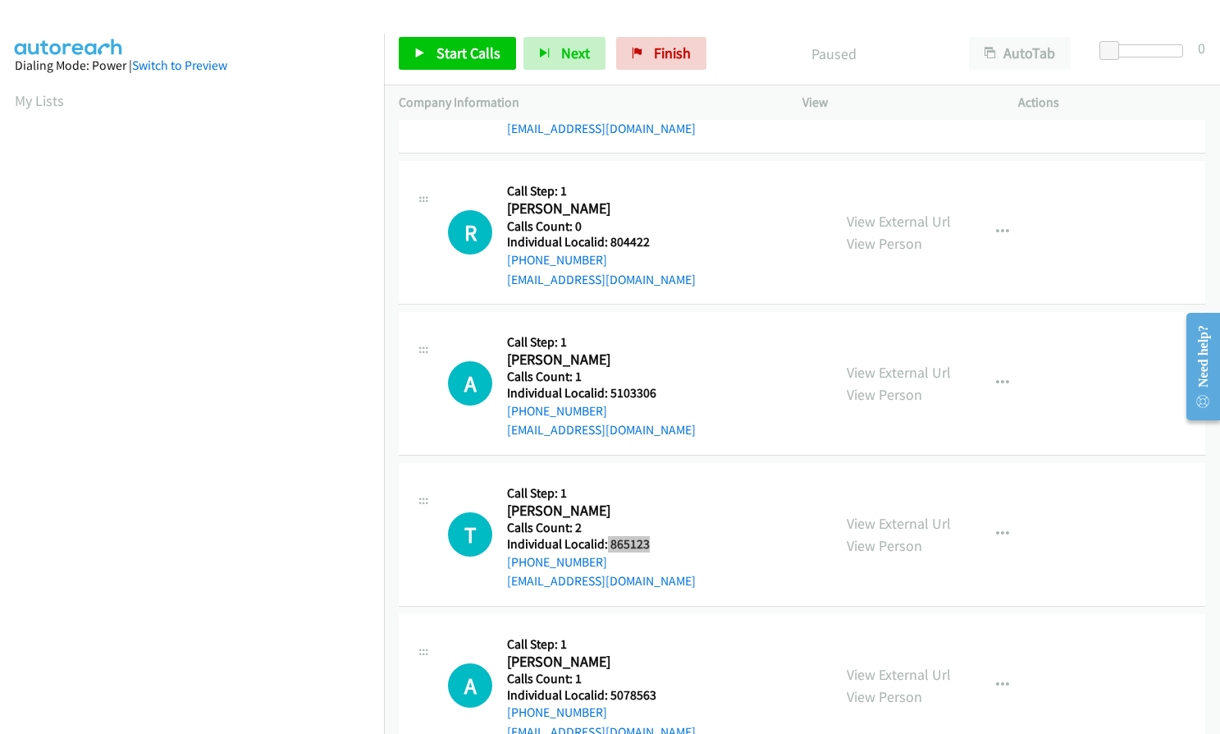
scroll to position [3467, 0]
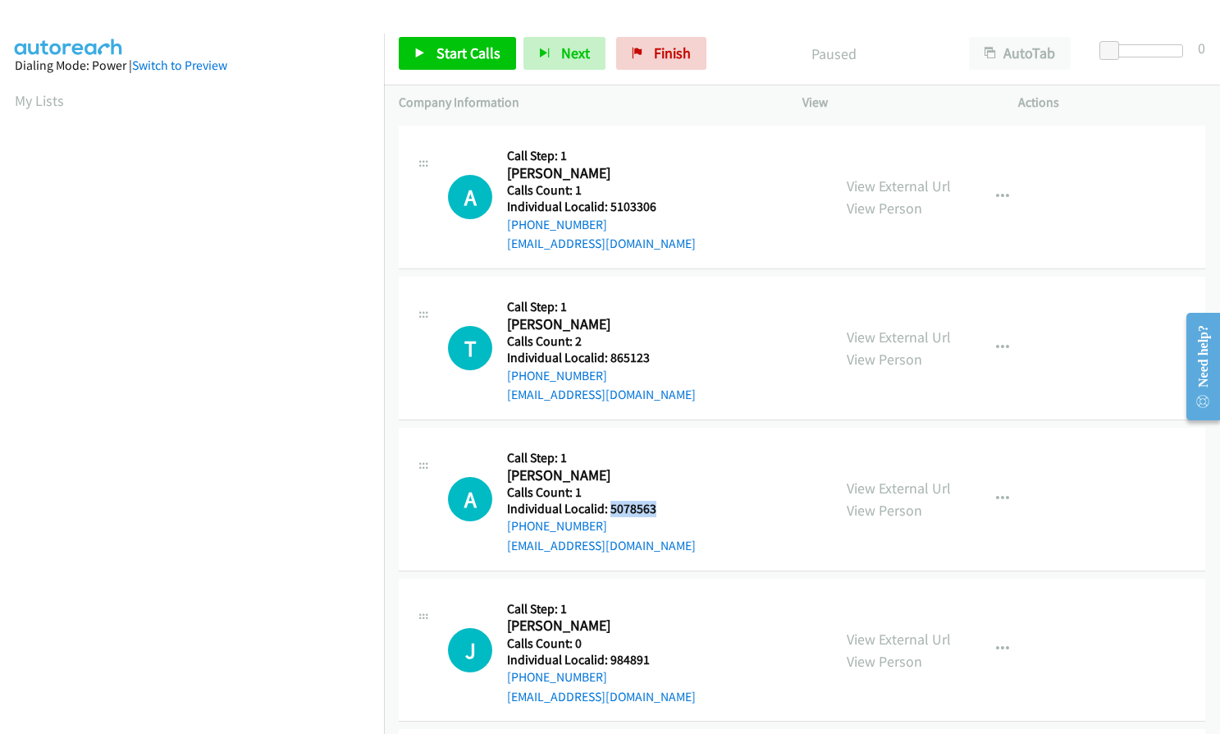
drag, startPoint x: 610, startPoint y: 487, endPoint x: 657, endPoint y: 487, distance: 46.8
click at [657, 487] on div "A Callback Scheduled Call Step: 1 Arun Ruck America/New_York Calls Count: 1 Ind…" at bounding box center [632, 498] width 369 height 113
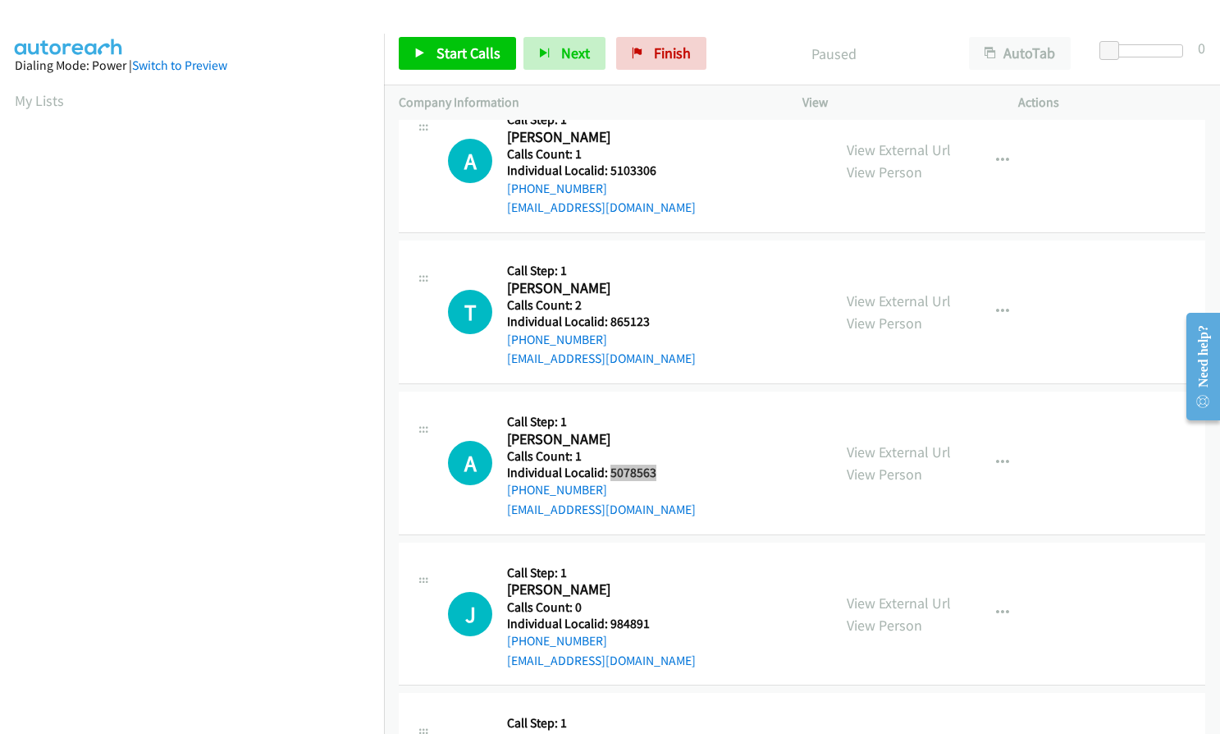
scroll to position [3632, 0]
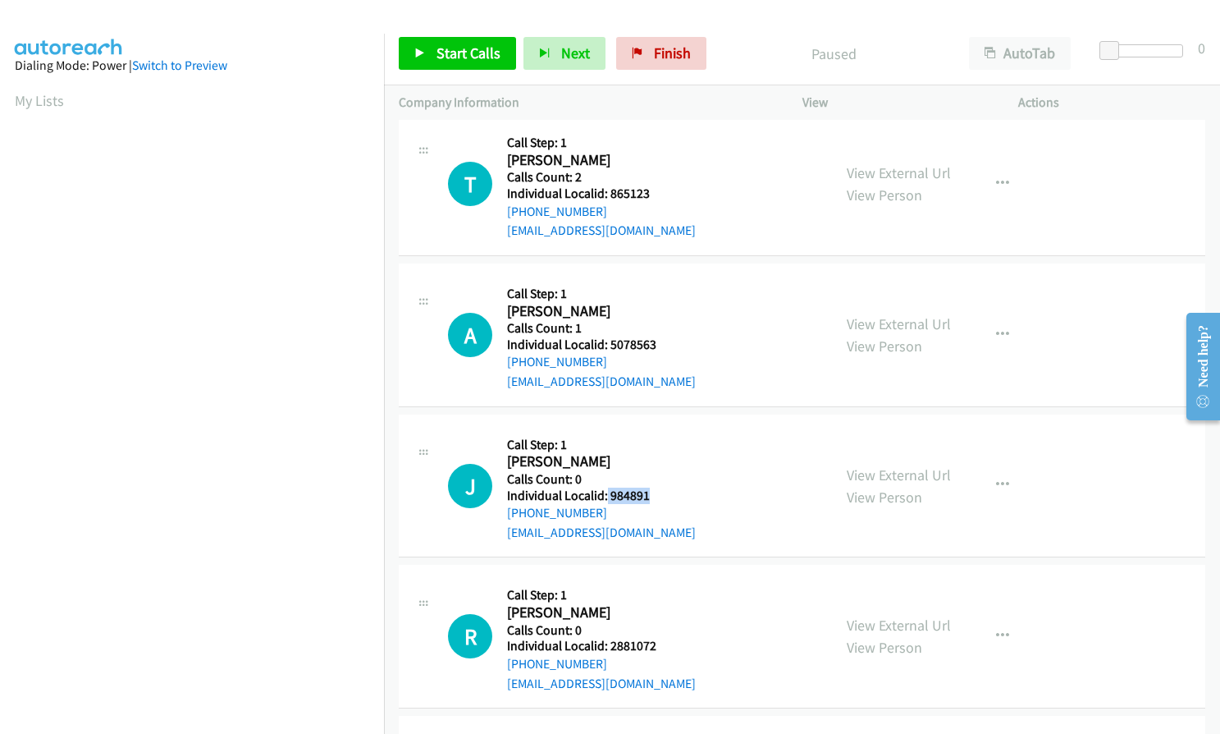
drag, startPoint x: 606, startPoint y: 475, endPoint x: 661, endPoint y: 473, distance: 54.2
click at [665, 473] on div "J Callback Scheduled Call Step: 1 Jeff Corson America/New_York Calls Count: 0 I…" at bounding box center [632, 485] width 369 height 113
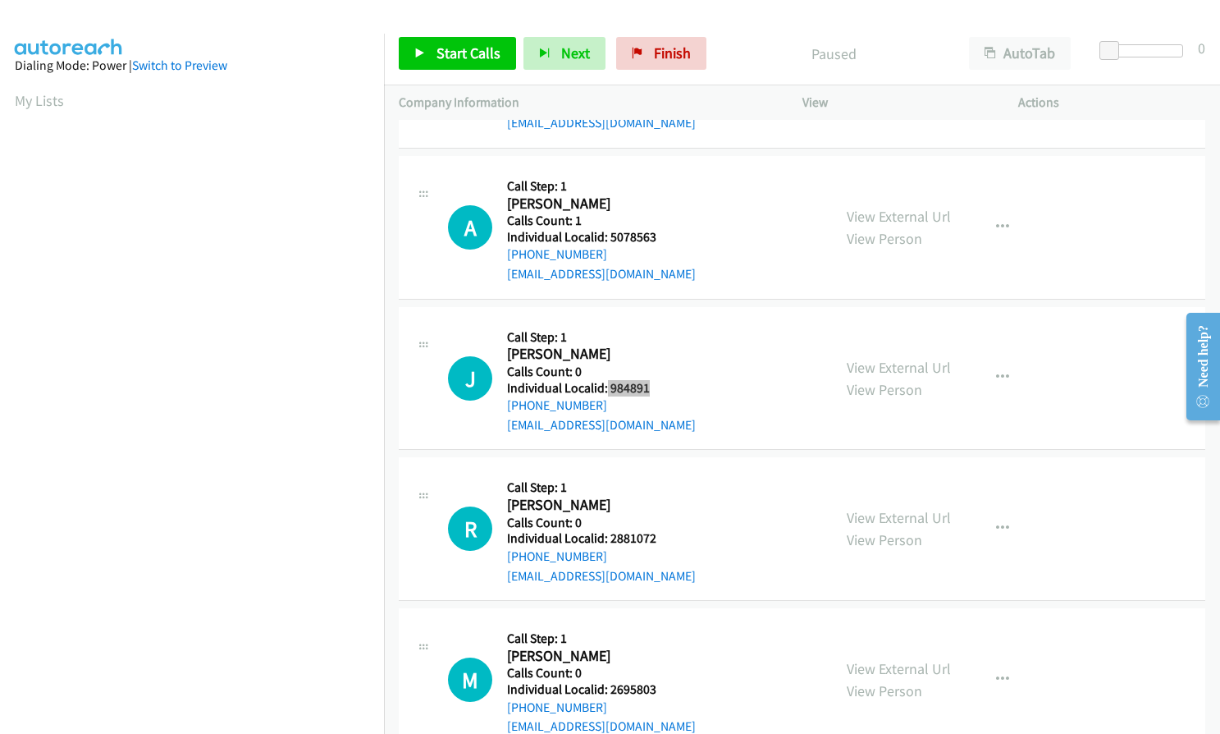
scroll to position [3775, 0]
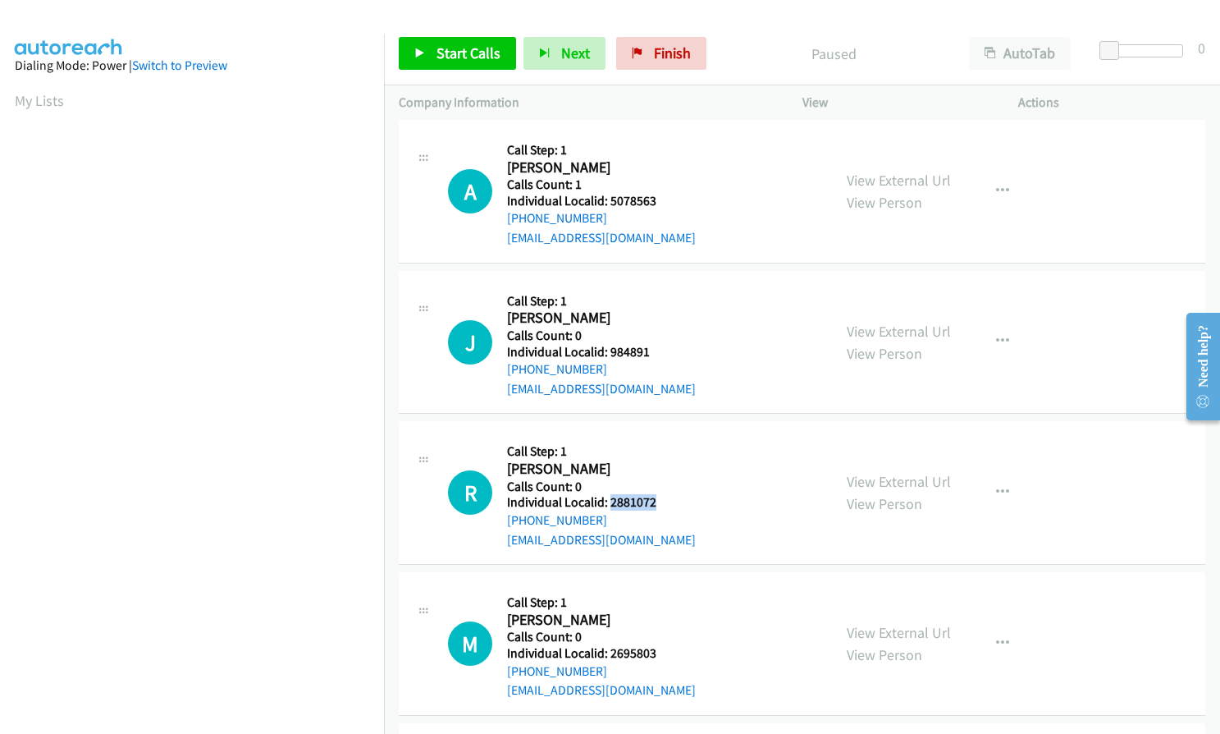
drag, startPoint x: 607, startPoint y: 485, endPoint x: 668, endPoint y: 480, distance: 60.9
click at [668, 480] on div "R Callback Scheduled Call Step: 1 Ronald Jobe America/New_York Calls Count: 0 I…" at bounding box center [632, 492] width 369 height 113
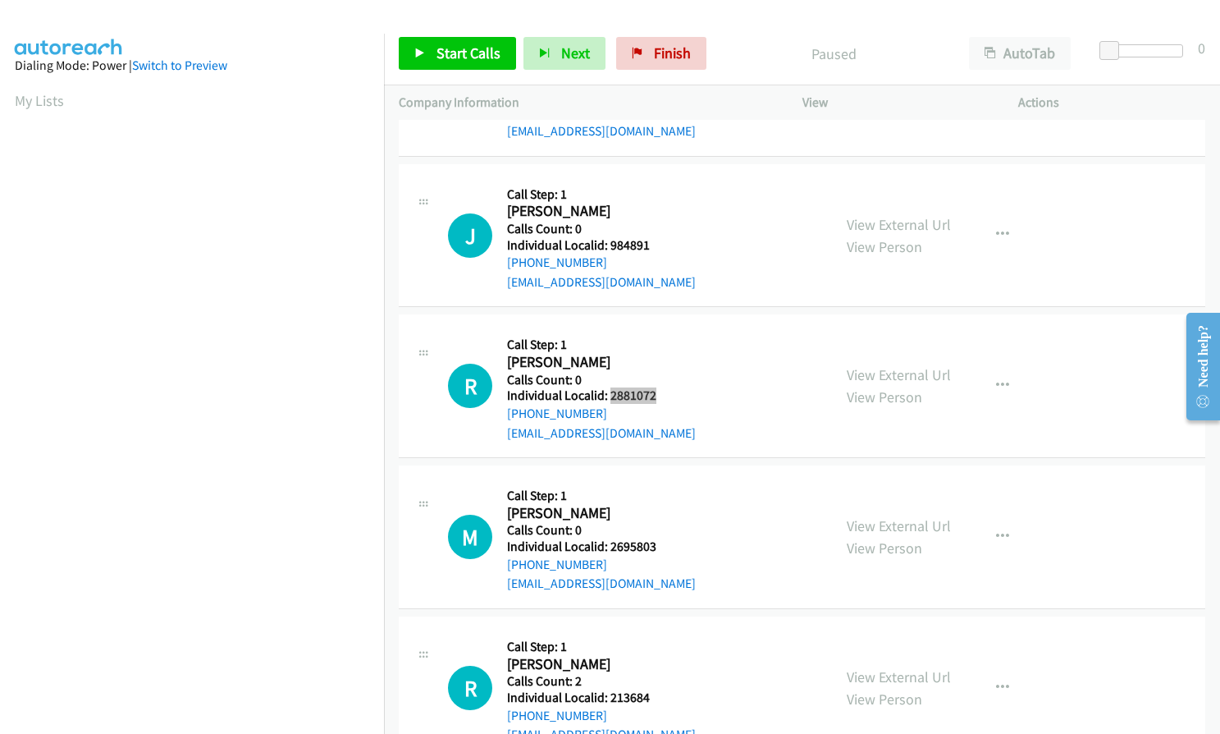
scroll to position [3913, 0]
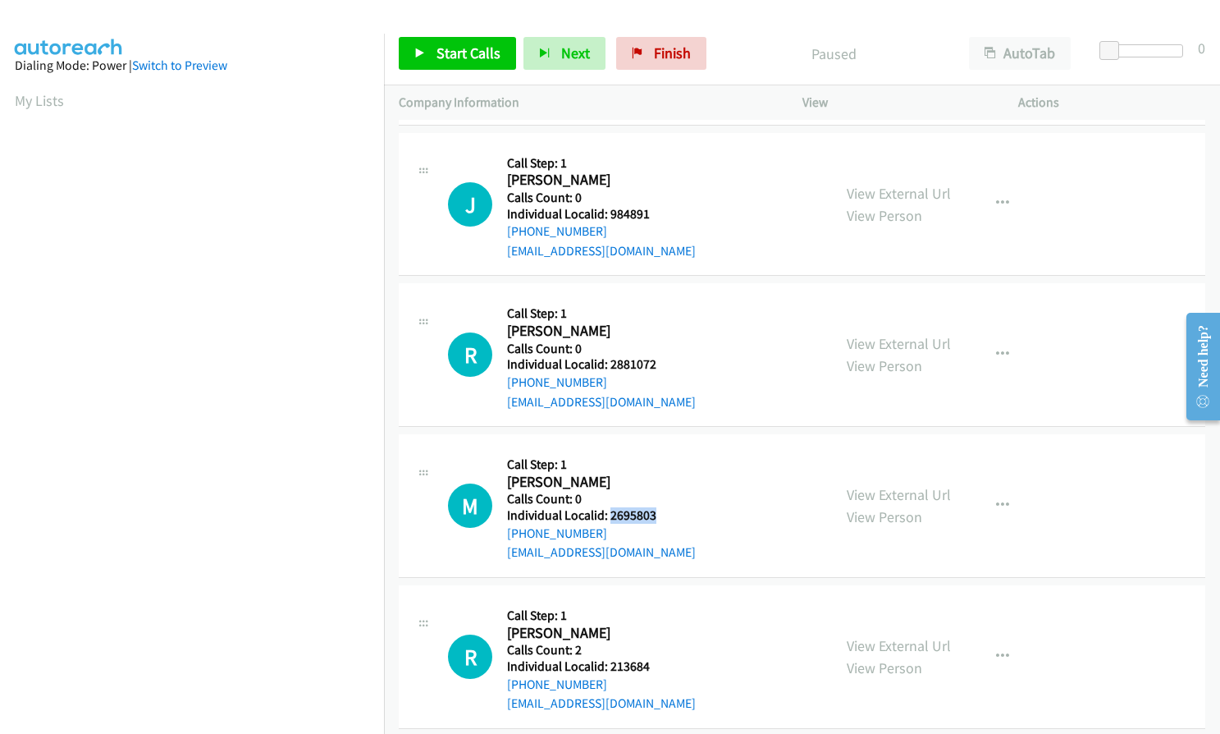
drag, startPoint x: 608, startPoint y: 495, endPoint x: 663, endPoint y: 491, distance: 55.1
click at [663, 491] on div "M Callback Scheduled Call Step: 1 Matthew Bernazzoli America/New_York Calls Cou…" at bounding box center [632, 505] width 369 height 113
drag, startPoint x: 606, startPoint y: 644, endPoint x: 657, endPoint y: 640, distance: 51.9
click at [657, 640] on div "R Callback Scheduled Call Step: 1 Ron Traudt America/New_York Calls Count: 2 In…" at bounding box center [632, 656] width 369 height 113
click at [987, 640] on button "button" at bounding box center [1003, 656] width 44 height 33
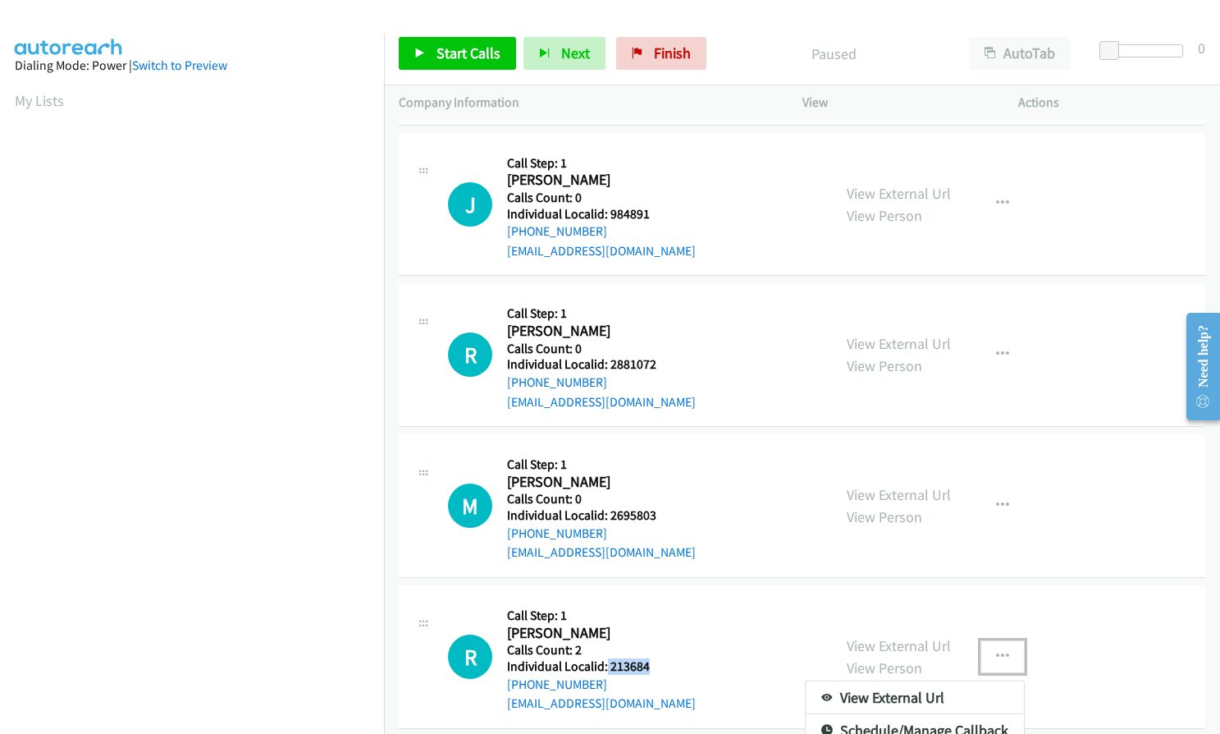
scroll to position [3986, 0]
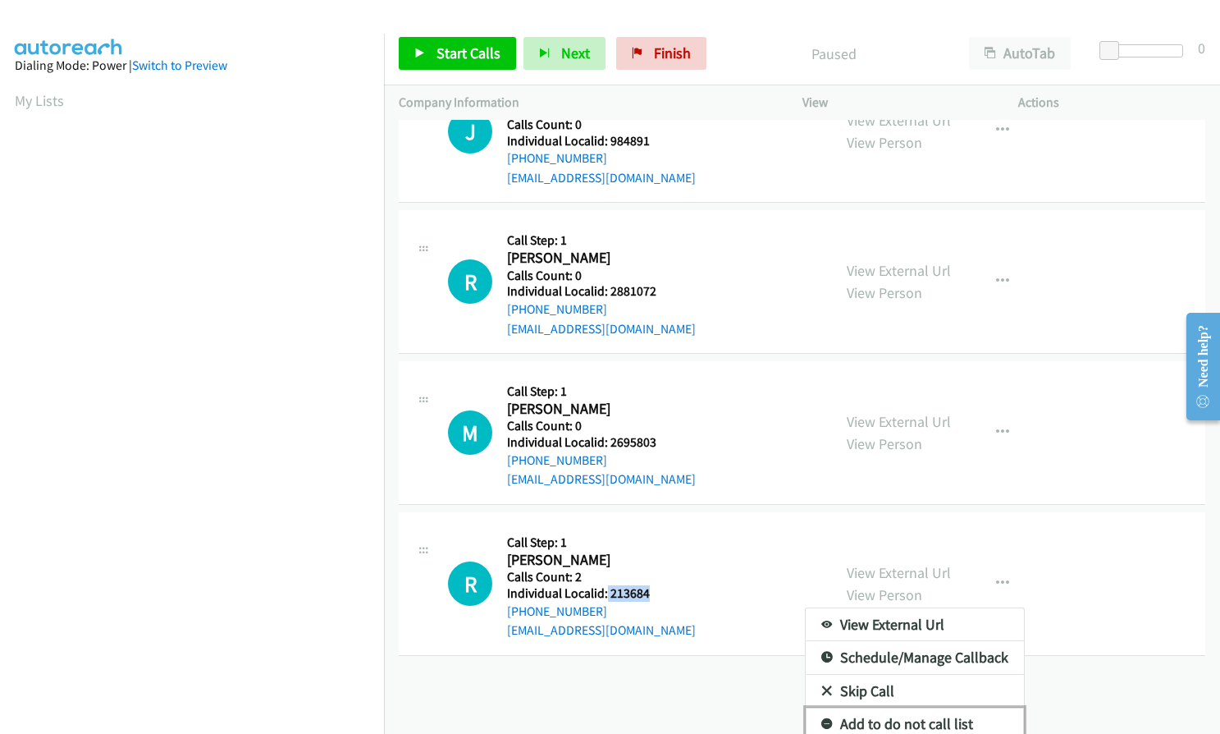
click at [812, 707] on link "Add to do not call list" at bounding box center [915, 723] width 218 height 33
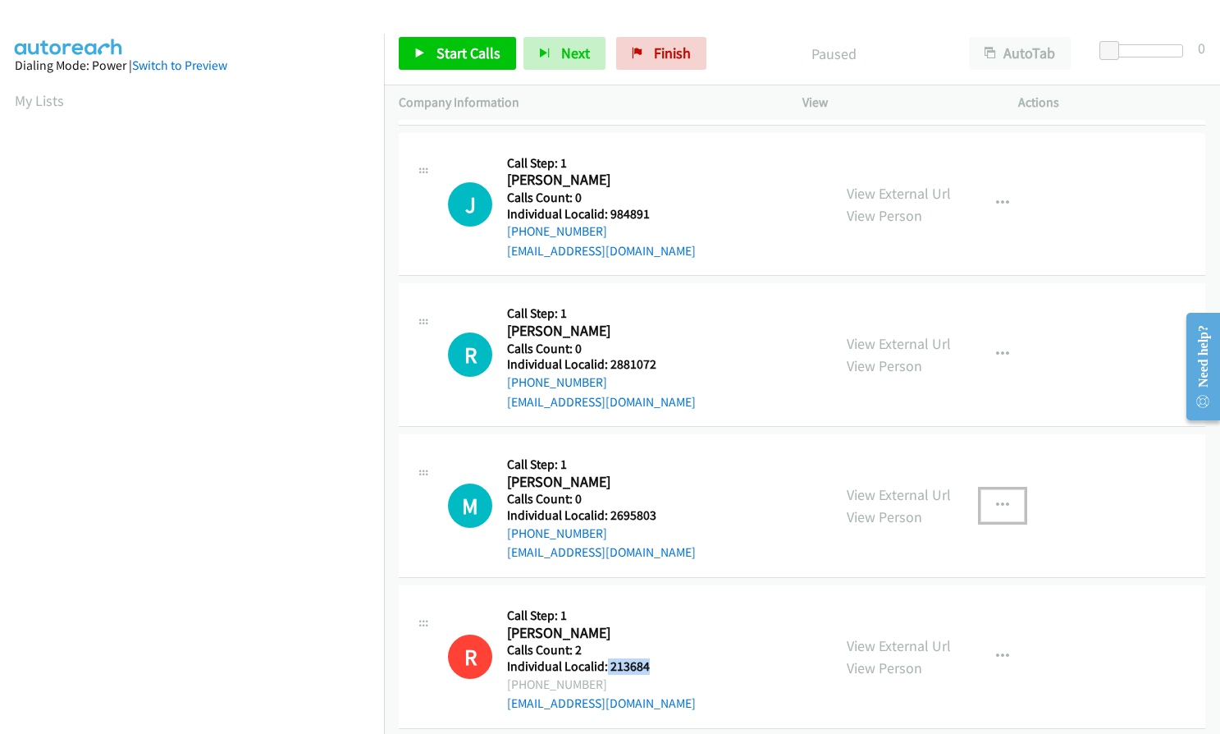
click at [1005, 489] on button "button" at bounding box center [1003, 505] width 44 height 33
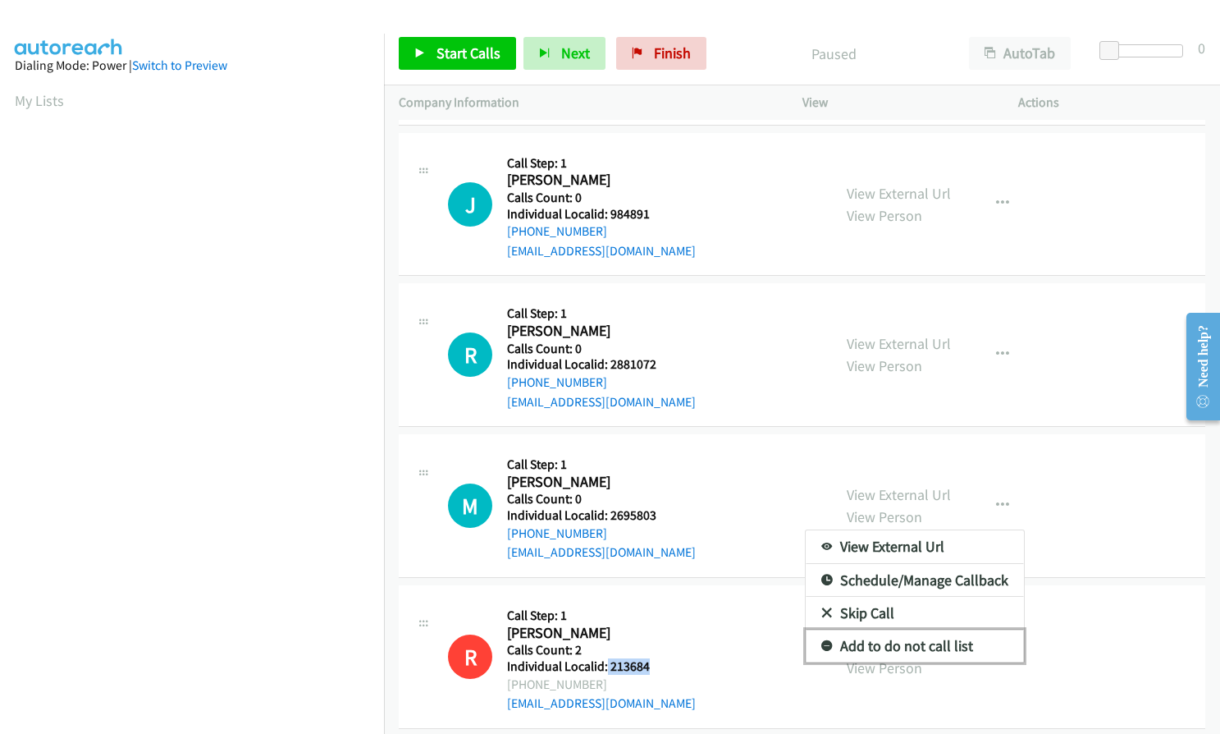
click at [822, 641] on icon at bounding box center [827, 646] width 11 height 11
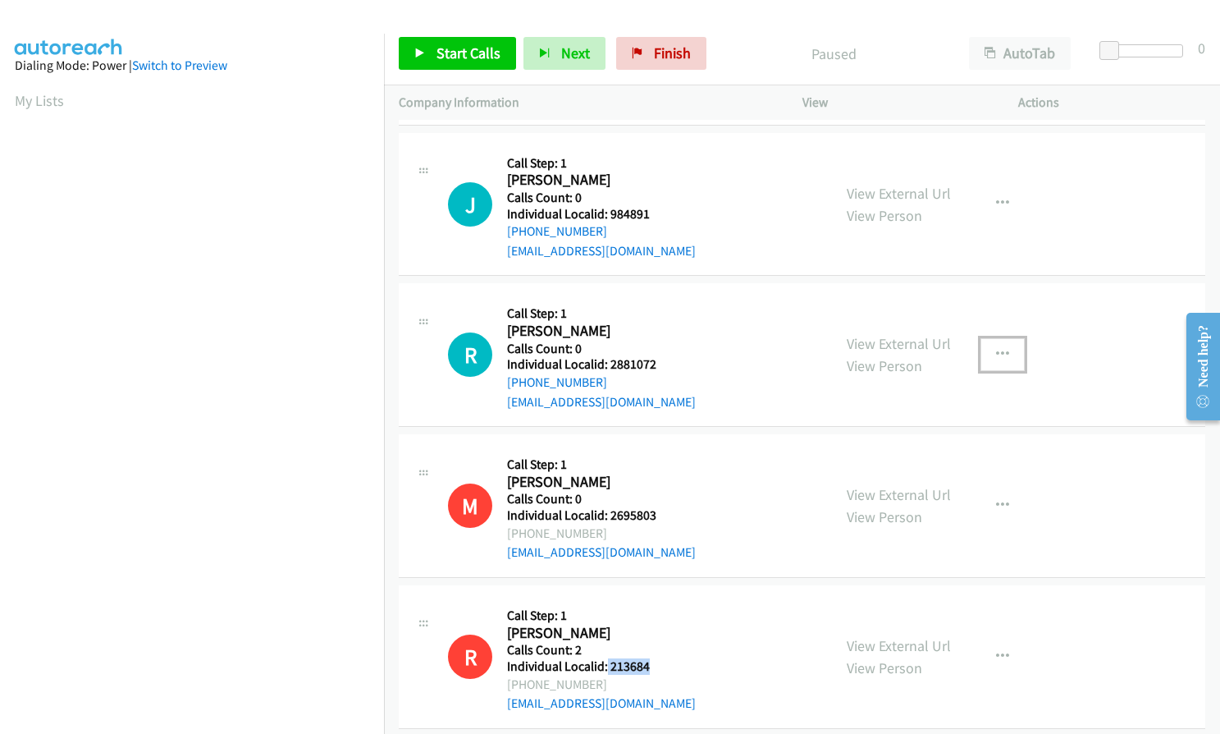
click at [996, 348] on icon "button" at bounding box center [1002, 354] width 13 height 13
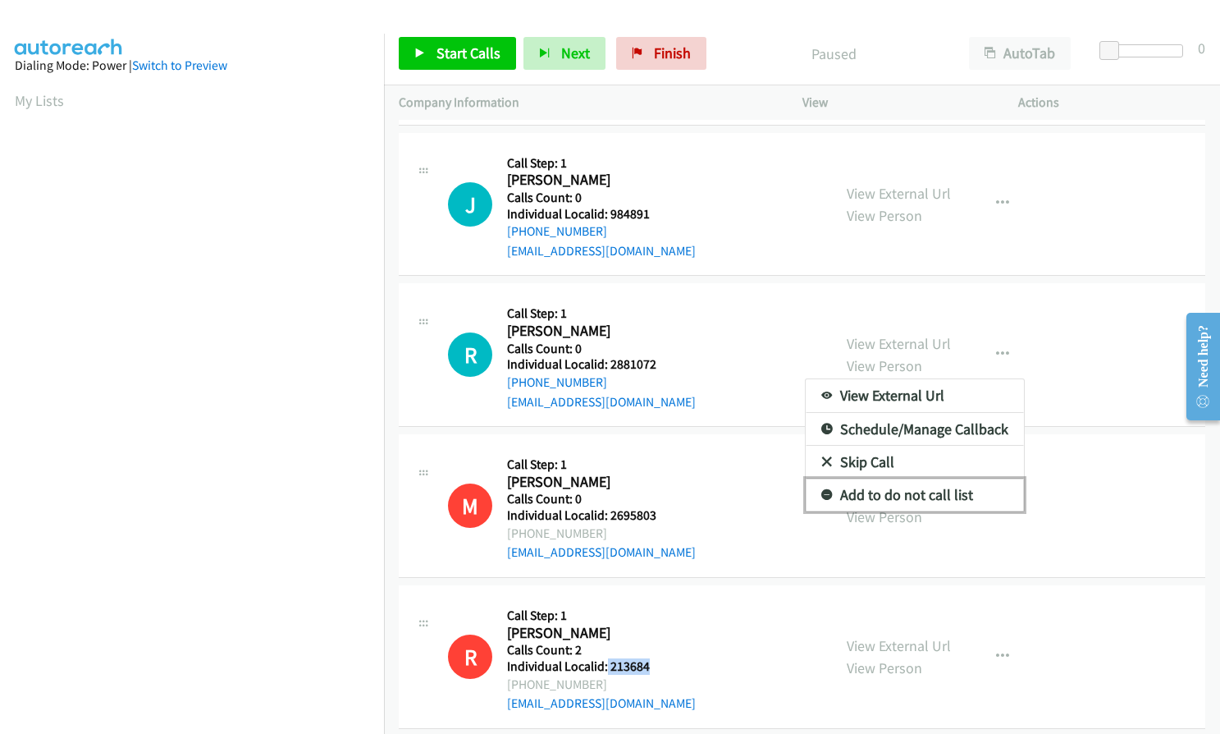
click at [822, 490] on icon at bounding box center [827, 495] width 11 height 11
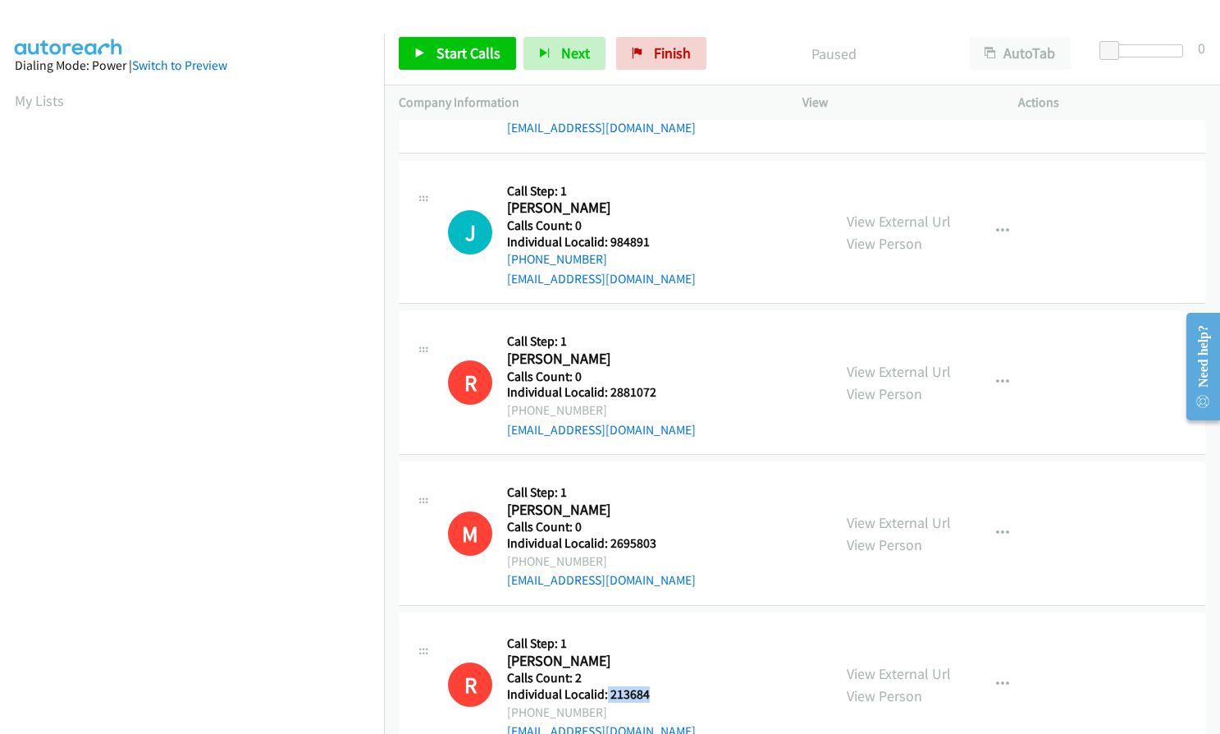
scroll to position [3810, 0]
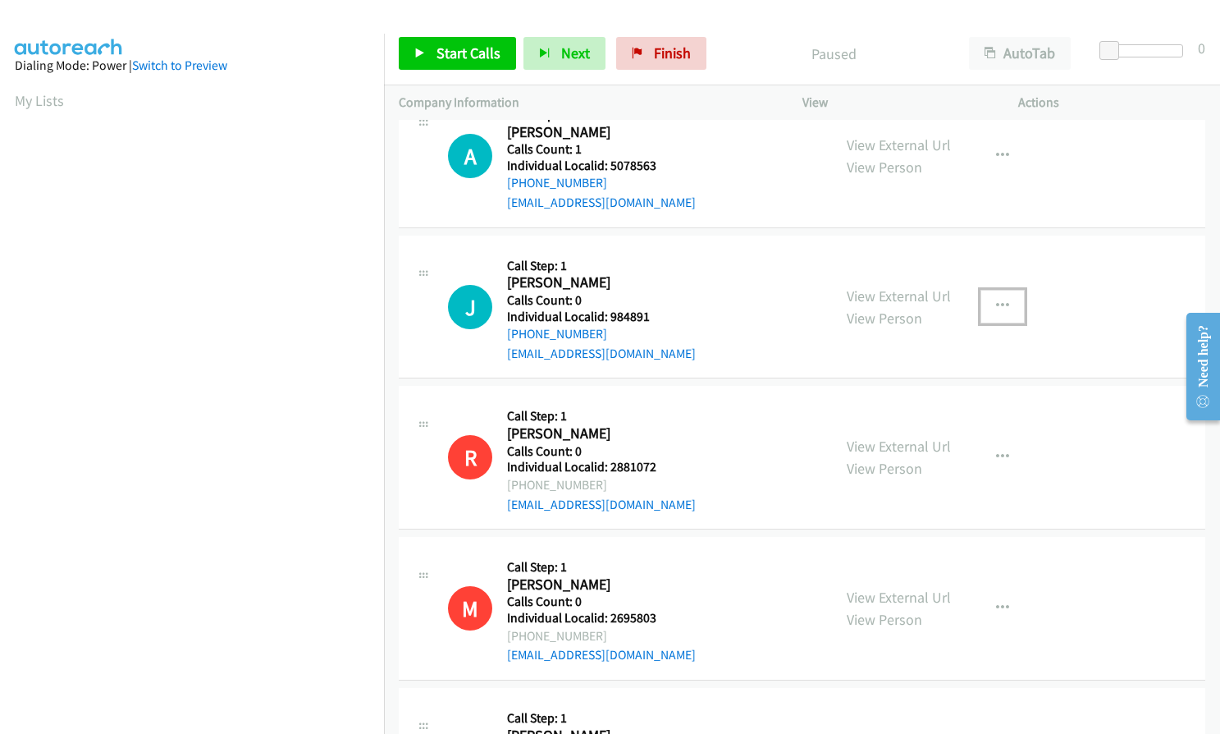
click at [996, 300] on icon "button" at bounding box center [1002, 306] width 13 height 13
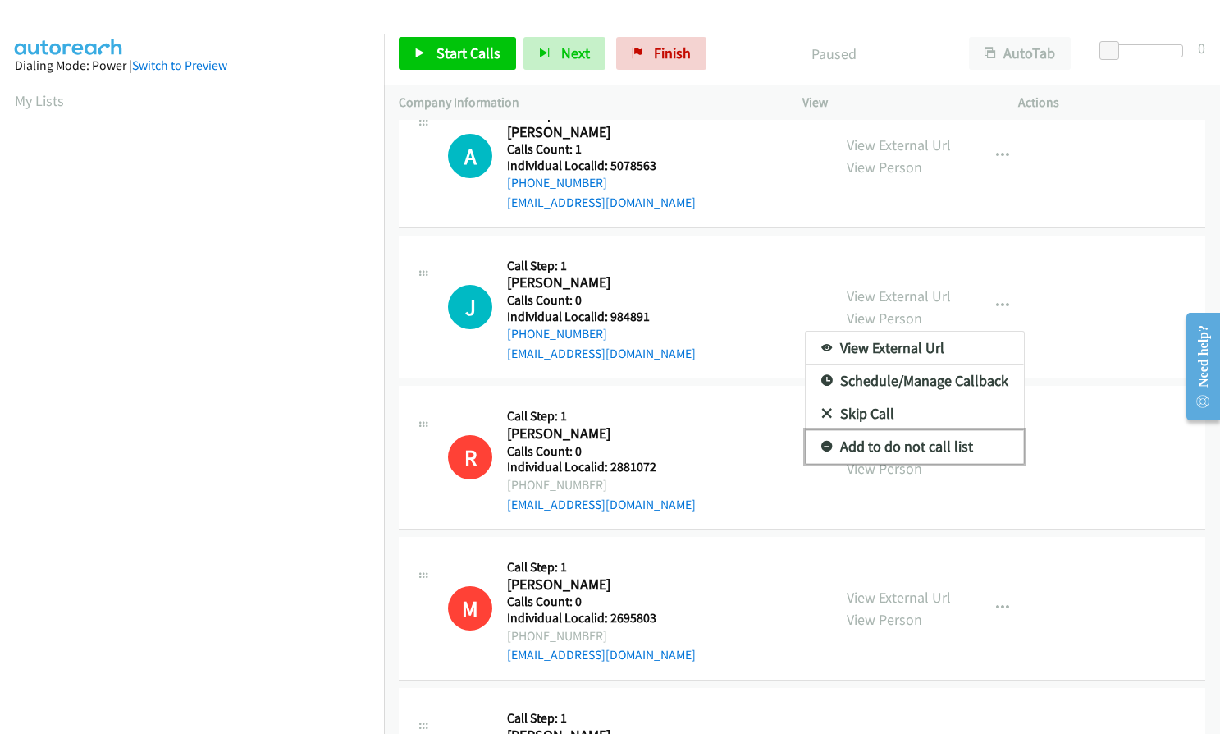
click at [822, 442] on icon at bounding box center [827, 447] width 11 height 11
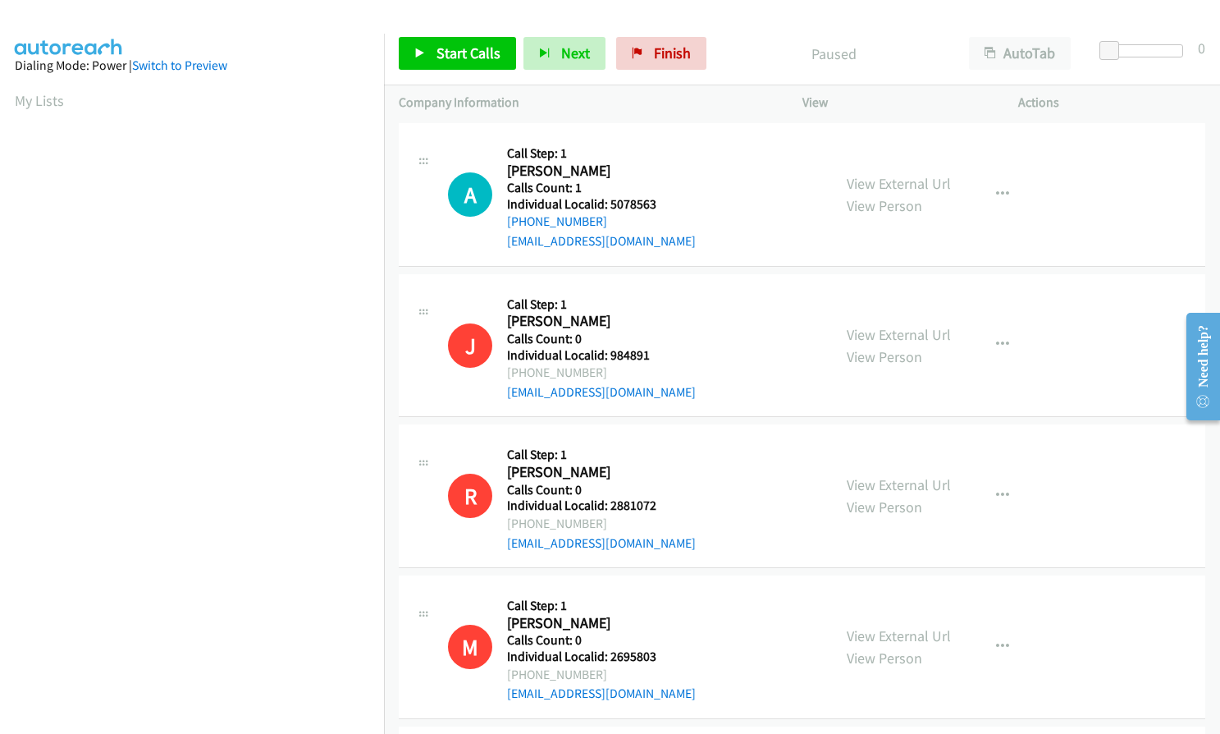
scroll to position [3646, 0]
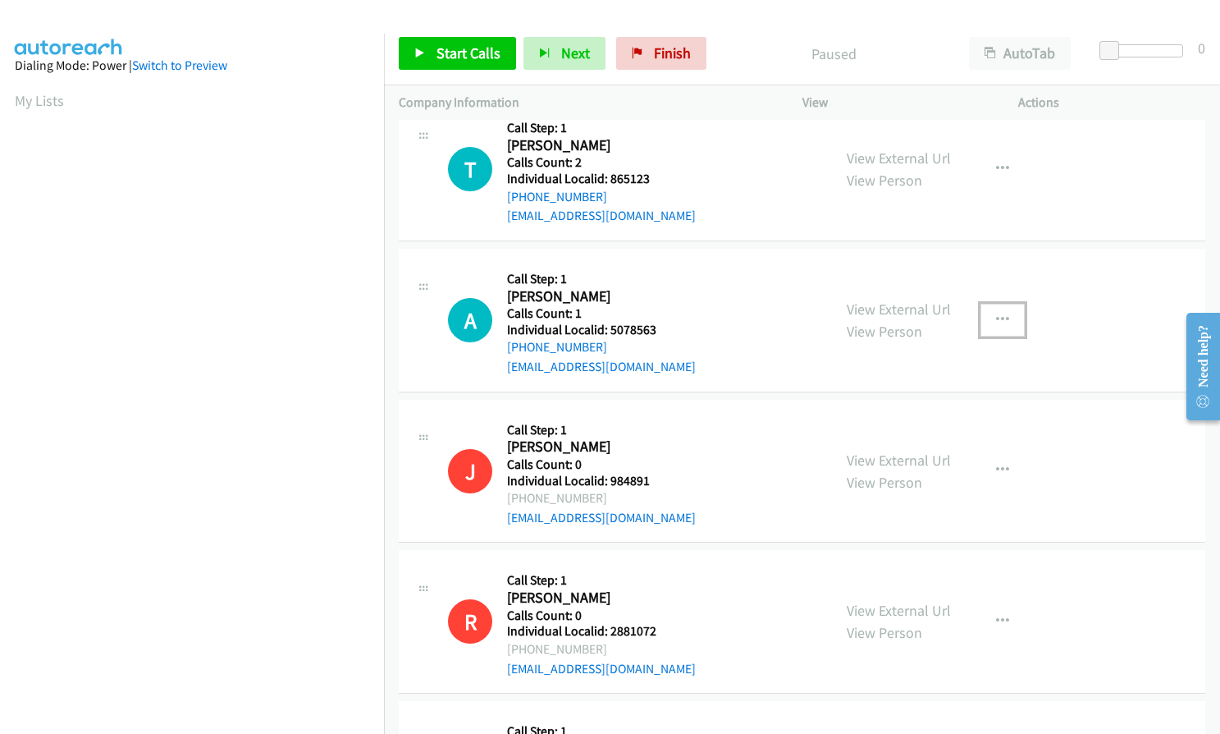
click at [996, 314] on icon "button" at bounding box center [1002, 320] width 13 height 13
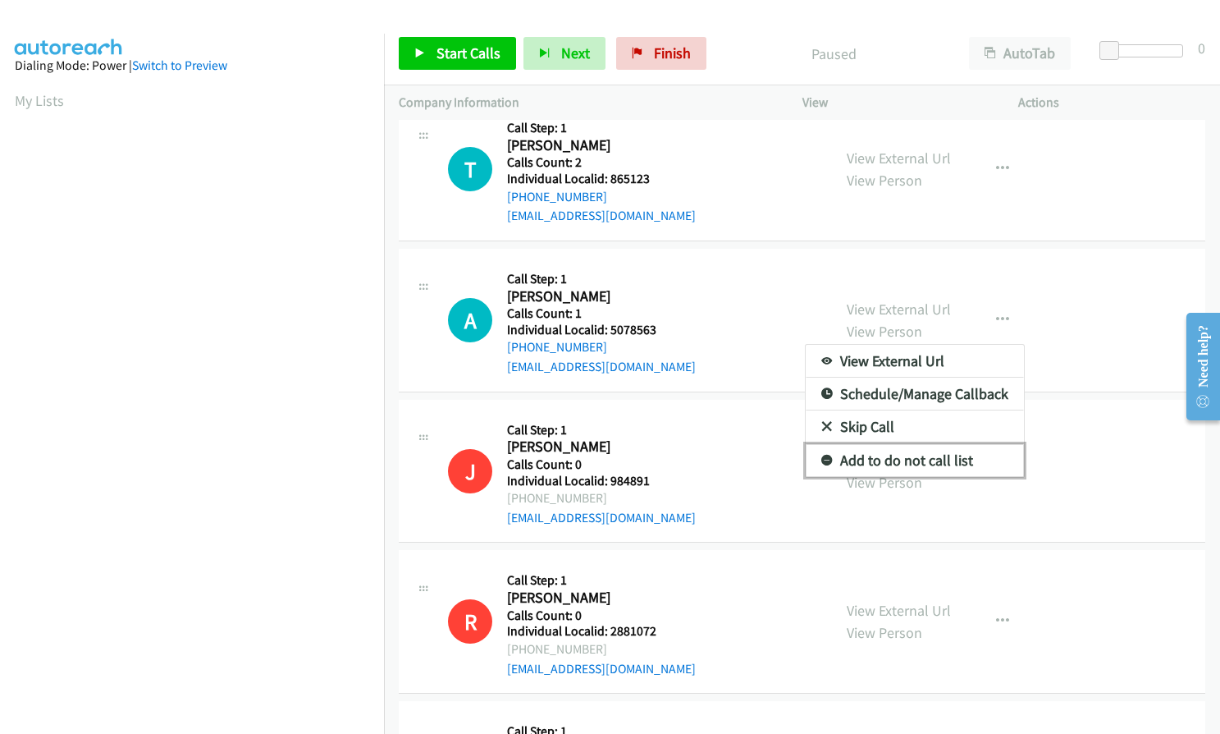
click at [822, 455] on icon at bounding box center [827, 460] width 11 height 11
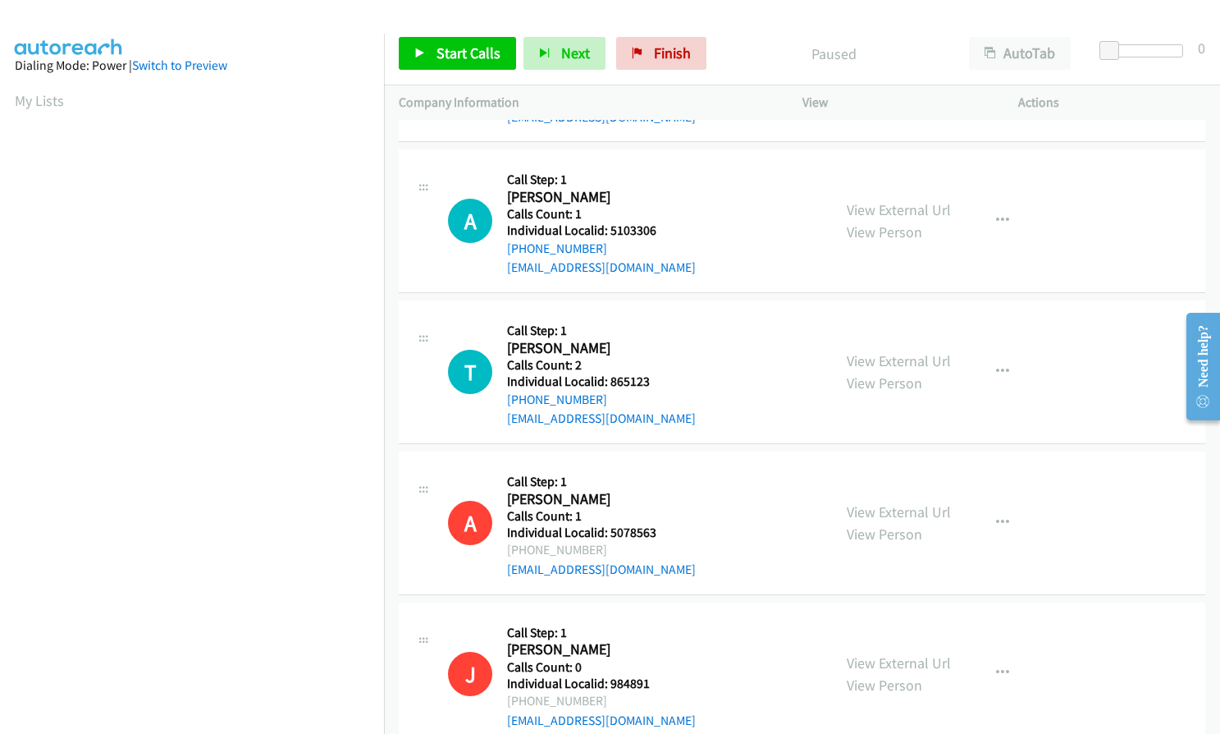
scroll to position [3441, 0]
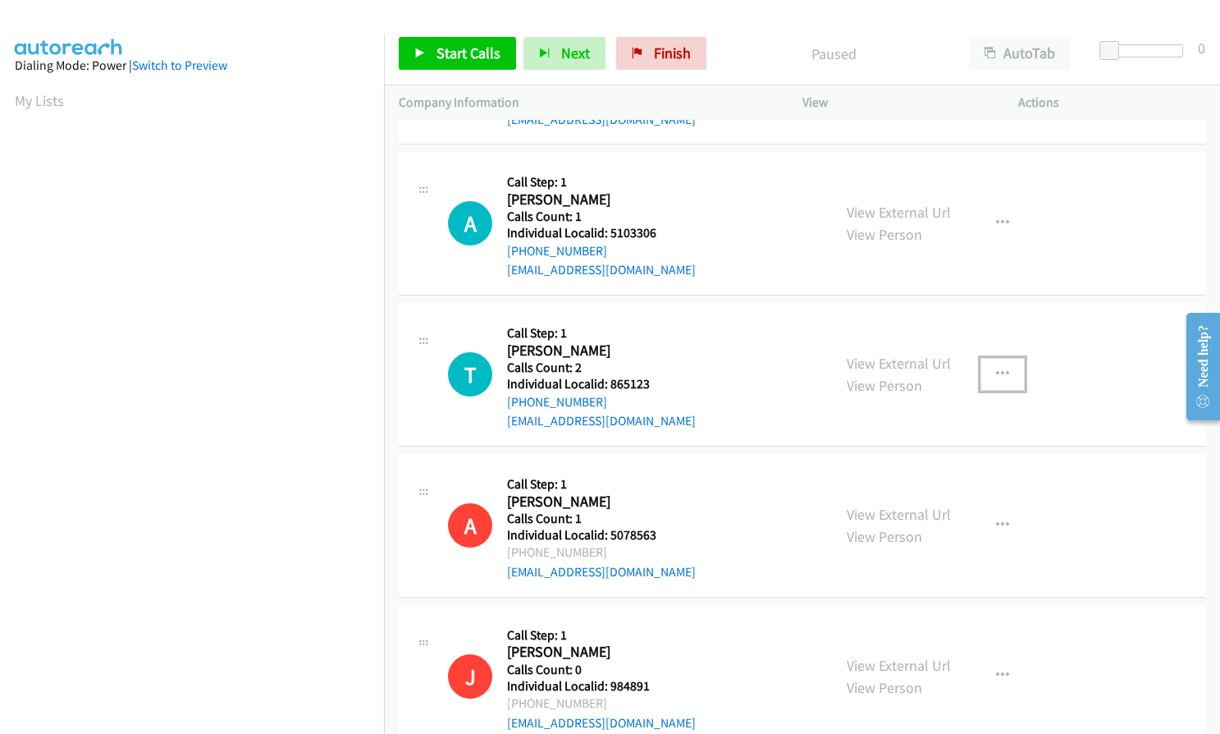
click at [996, 368] on icon "button" at bounding box center [1002, 374] width 13 height 13
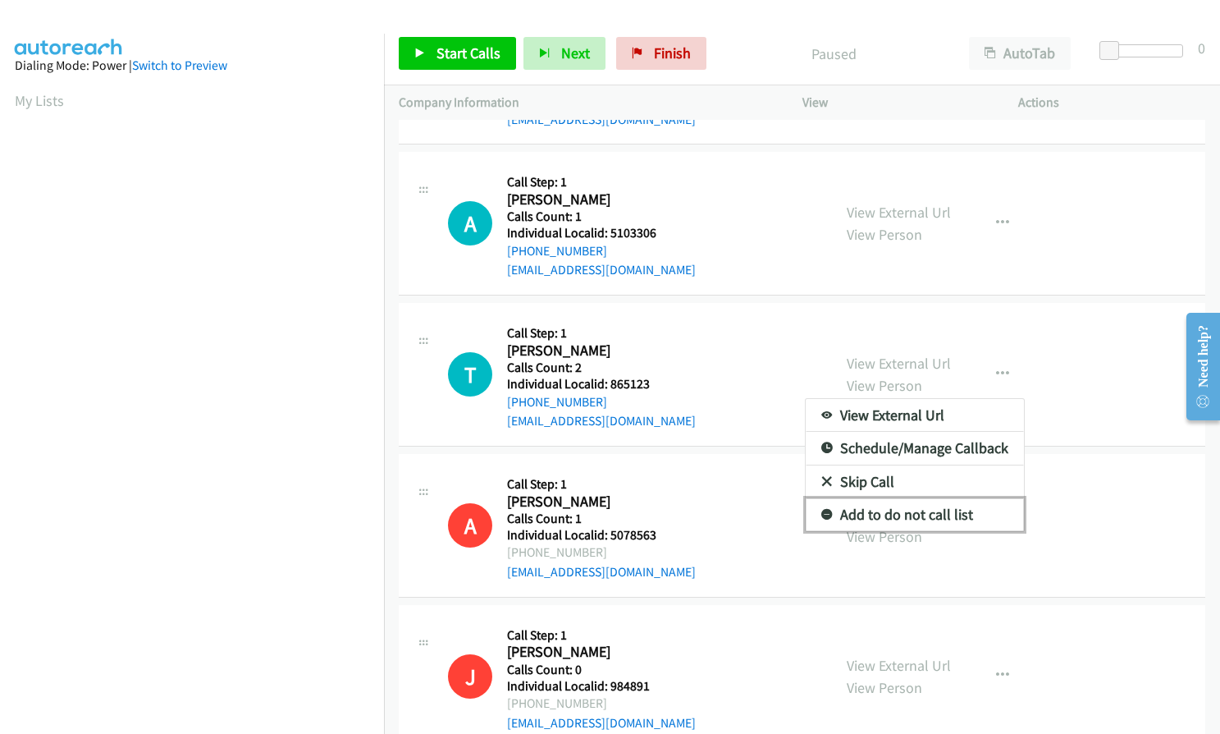
click at [822, 510] on icon at bounding box center [827, 515] width 11 height 11
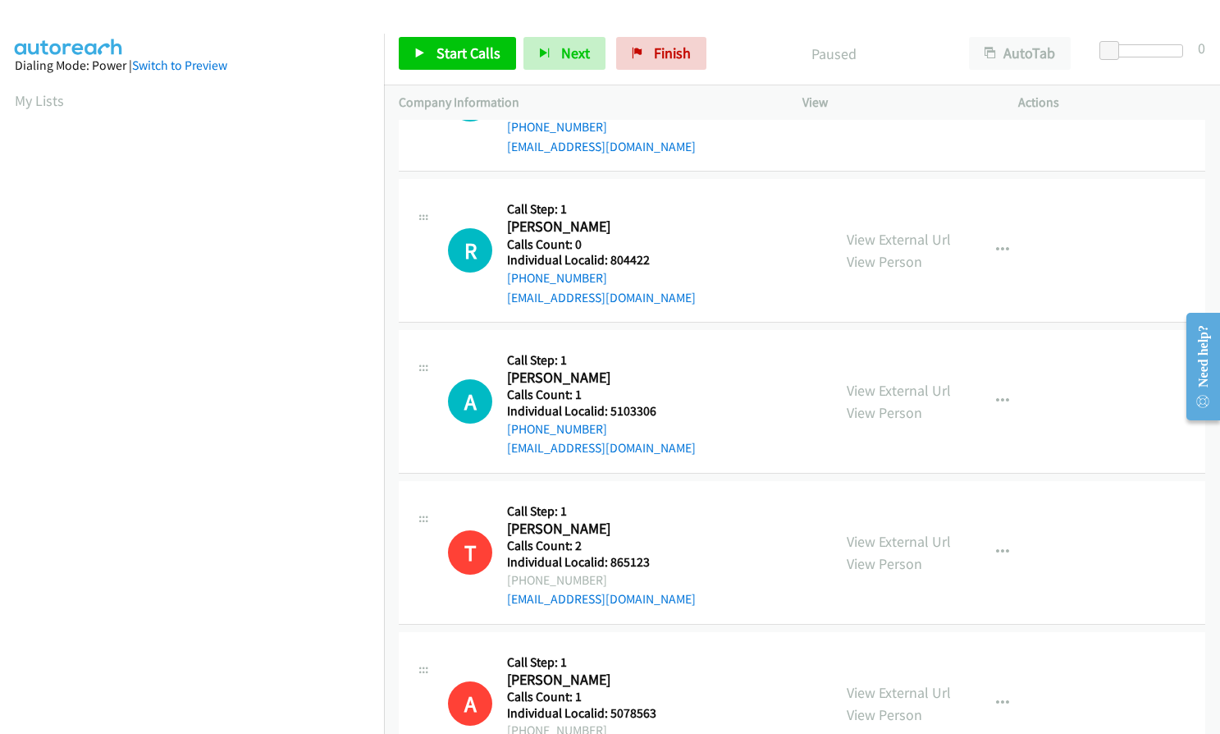
scroll to position [3236, 0]
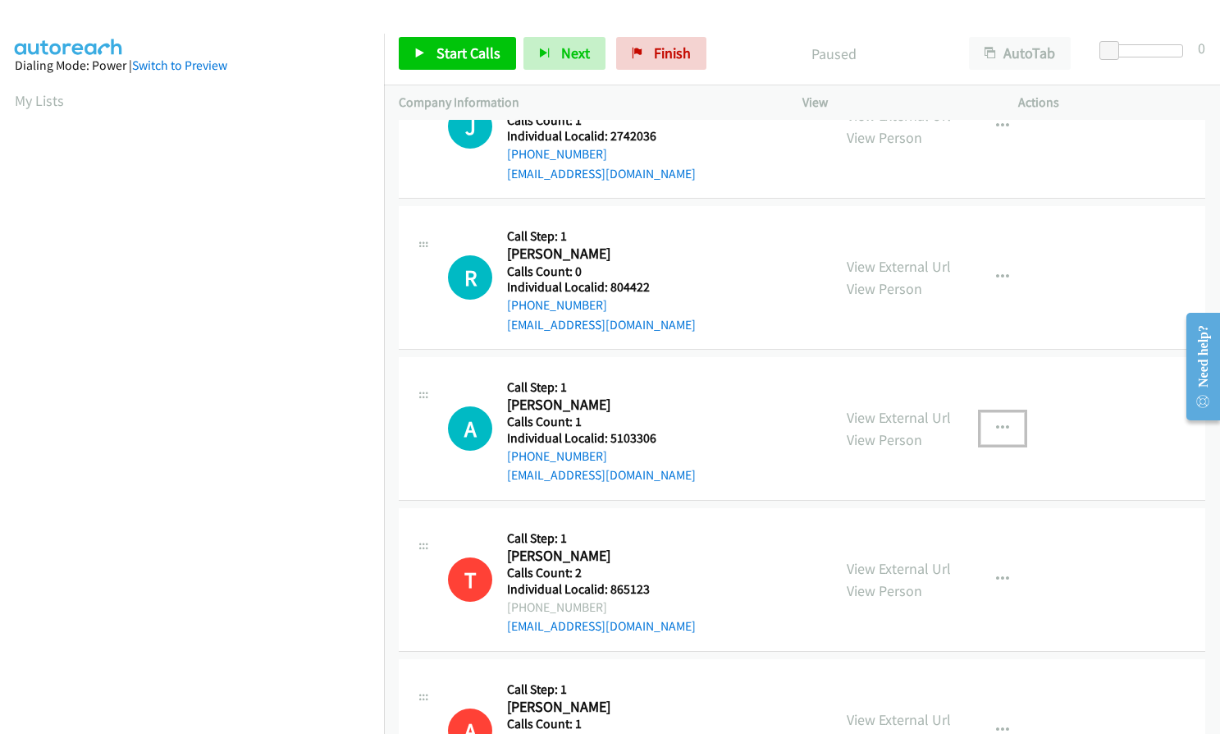
click at [996, 422] on icon "button" at bounding box center [1002, 428] width 13 height 13
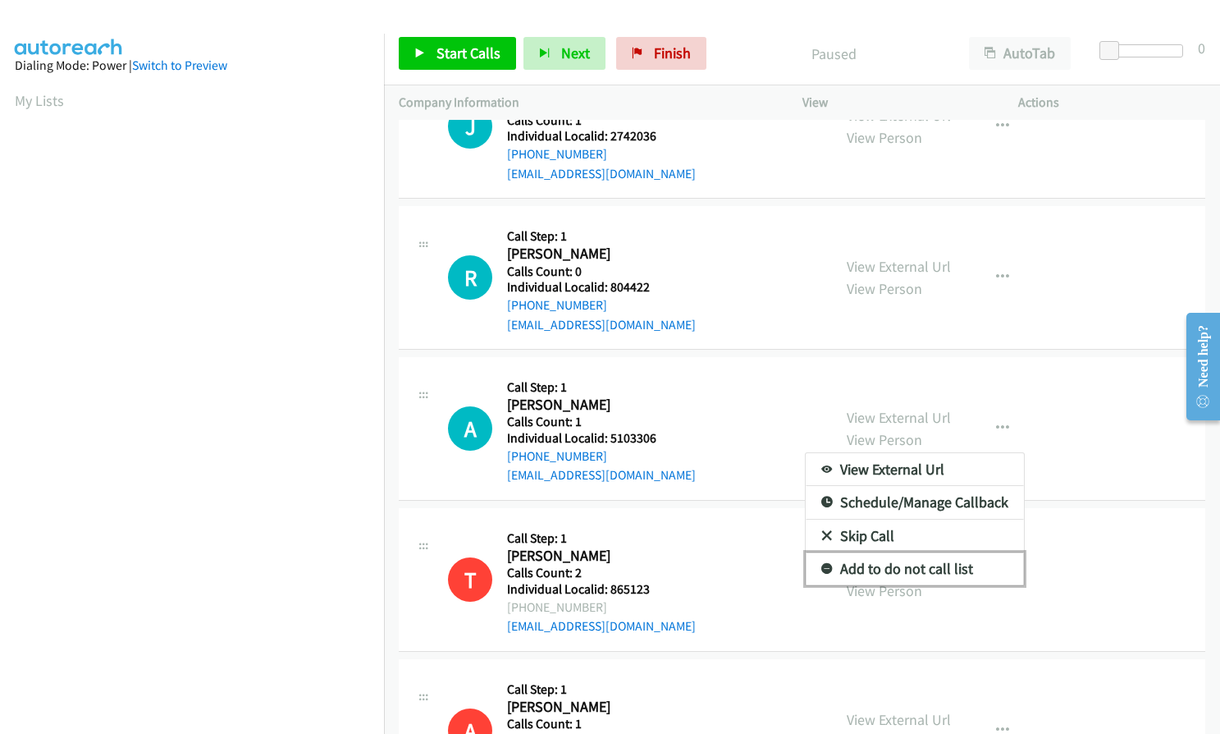
click at [822, 564] on icon at bounding box center [827, 569] width 11 height 11
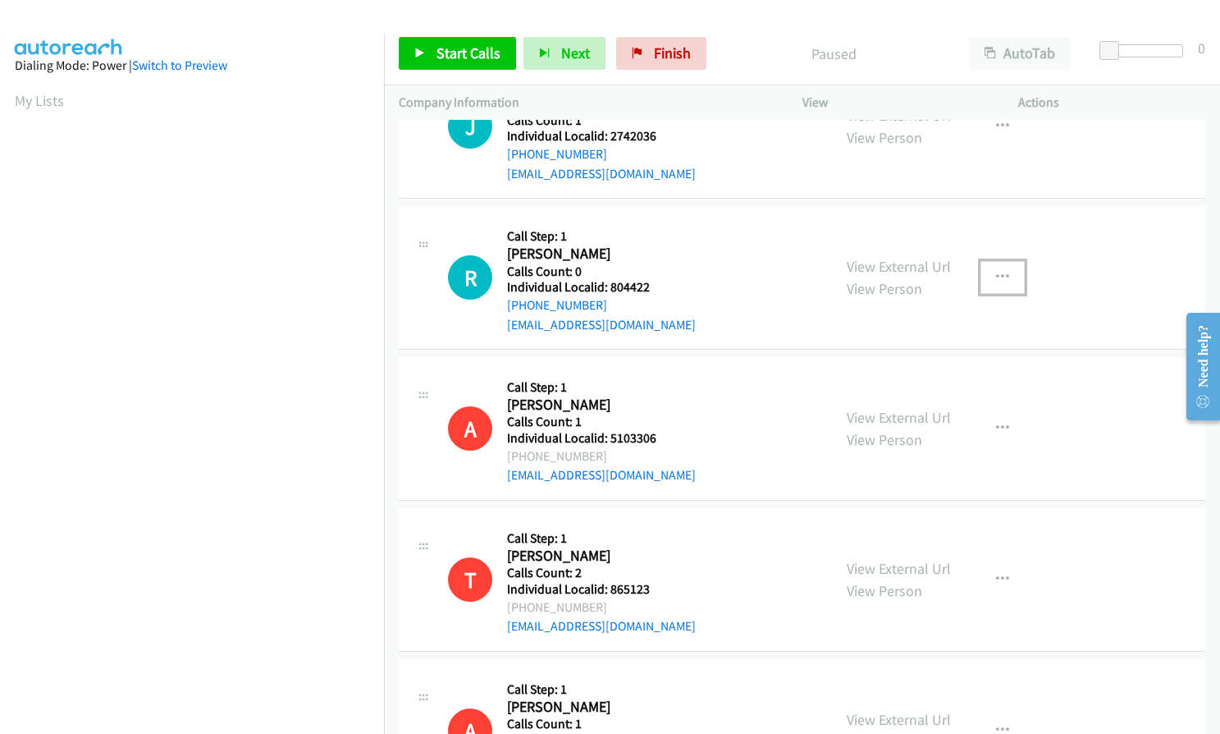
click at [996, 271] on icon "button" at bounding box center [1002, 277] width 13 height 13
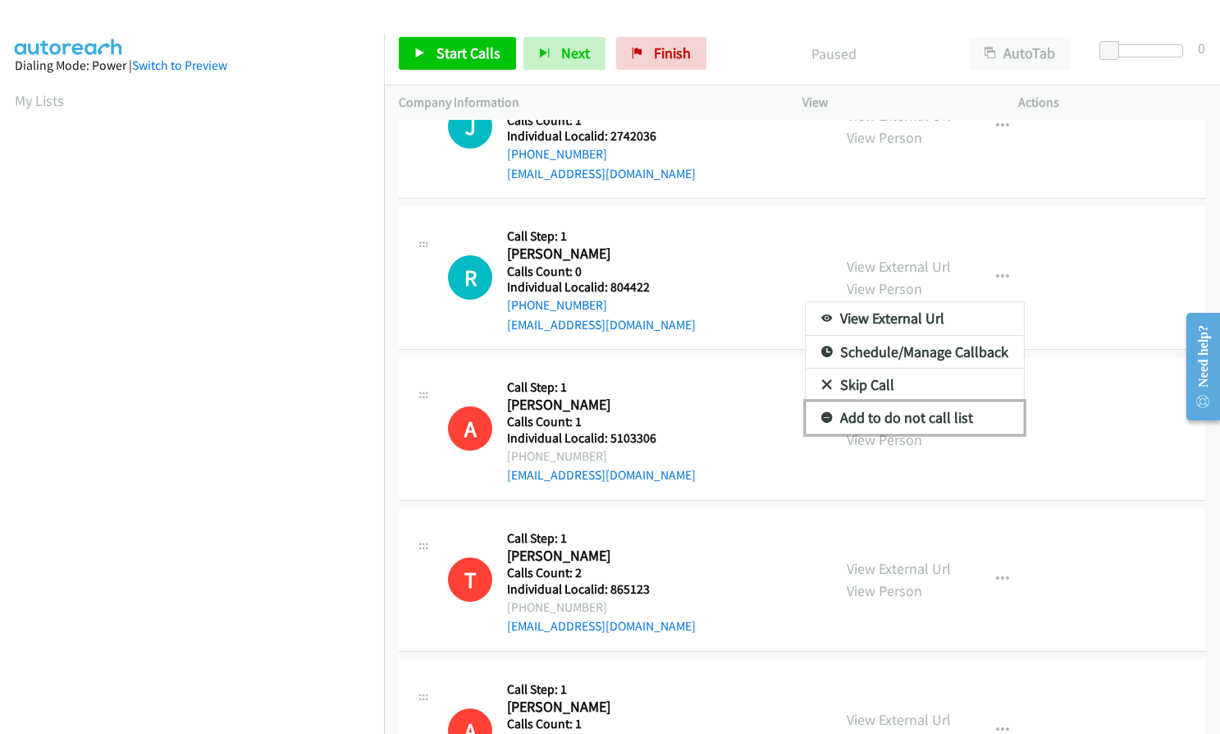
click at [822, 413] on icon at bounding box center [827, 418] width 11 height 11
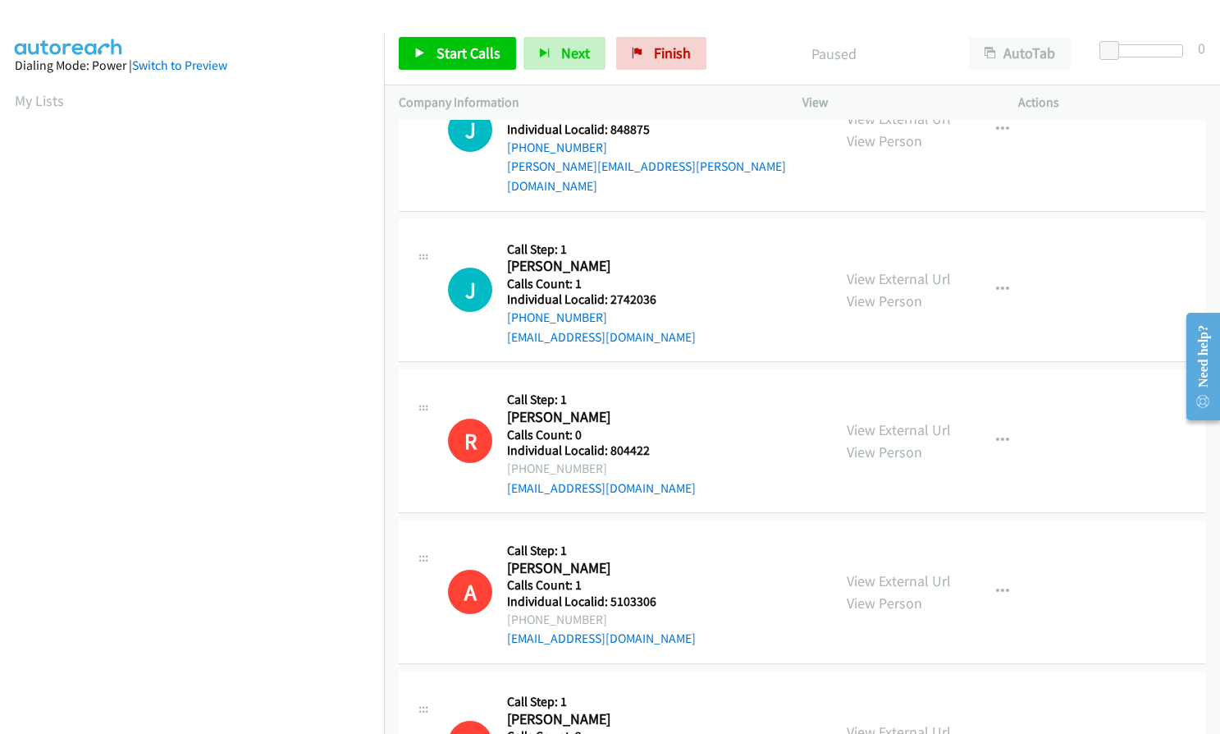
scroll to position [3072, 0]
click at [996, 284] on icon "button" at bounding box center [1002, 290] width 13 height 13
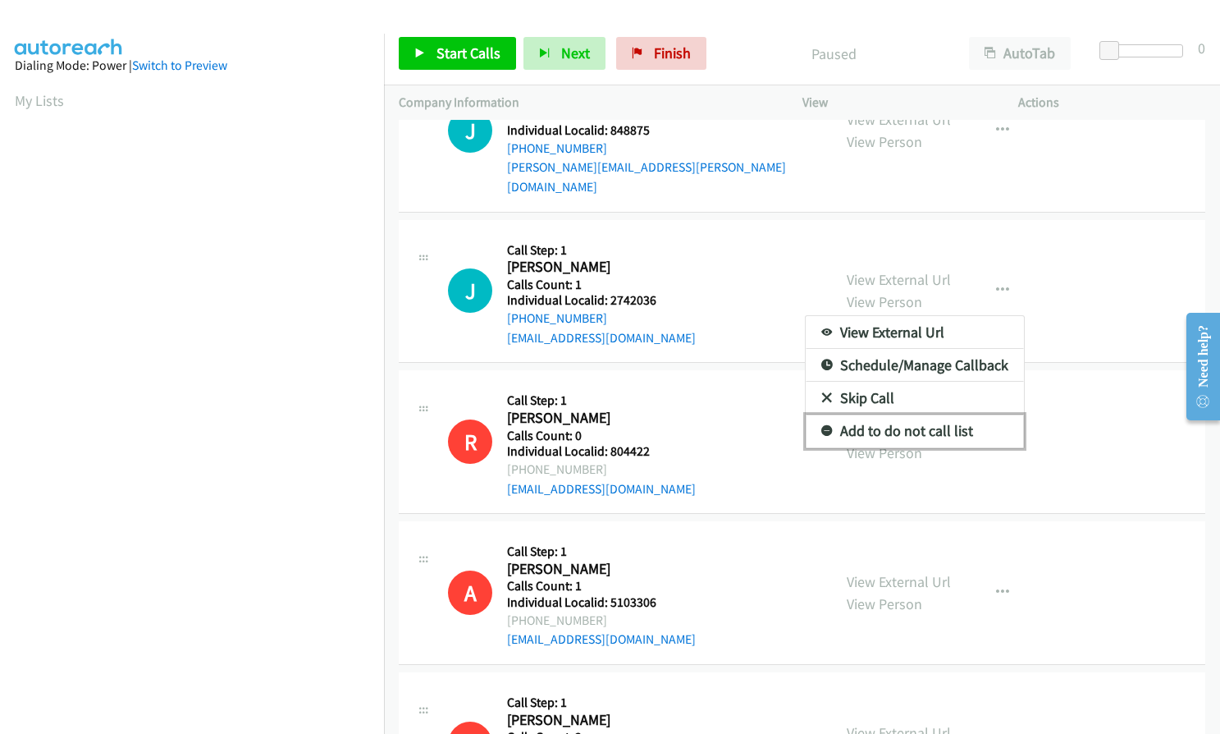
click at [822, 426] on icon at bounding box center [827, 431] width 11 height 11
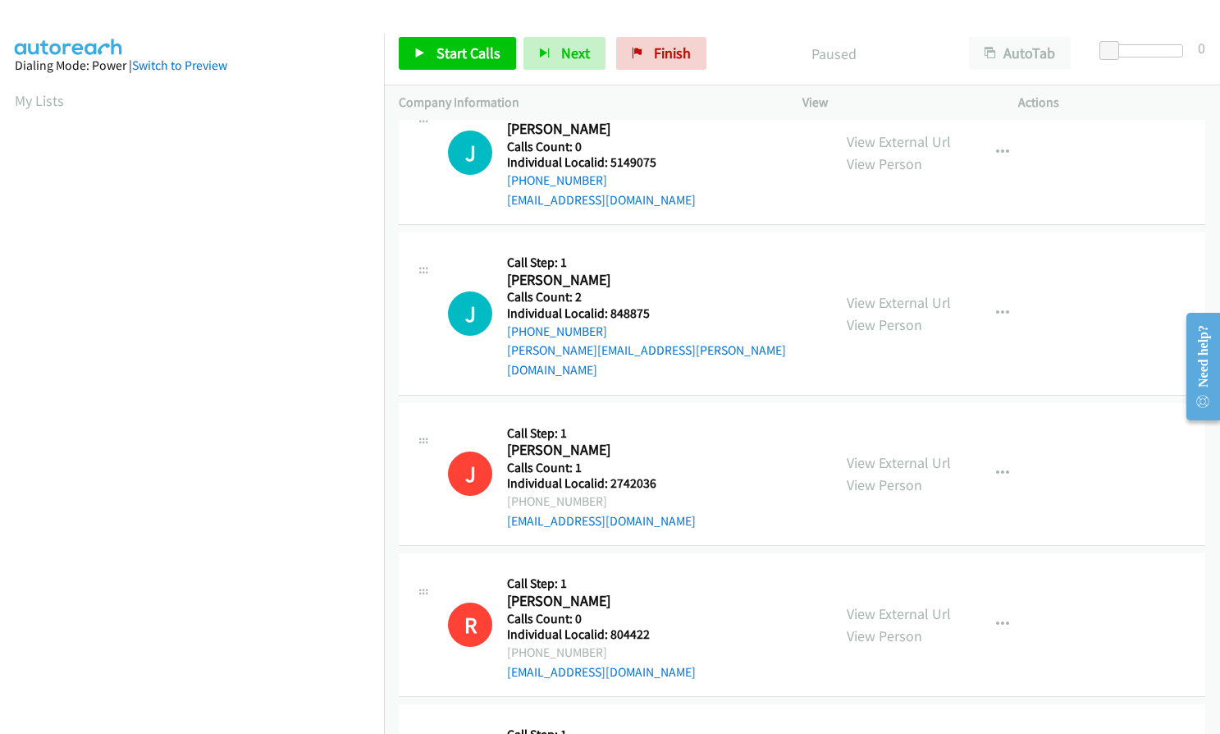
scroll to position [2887, 0]
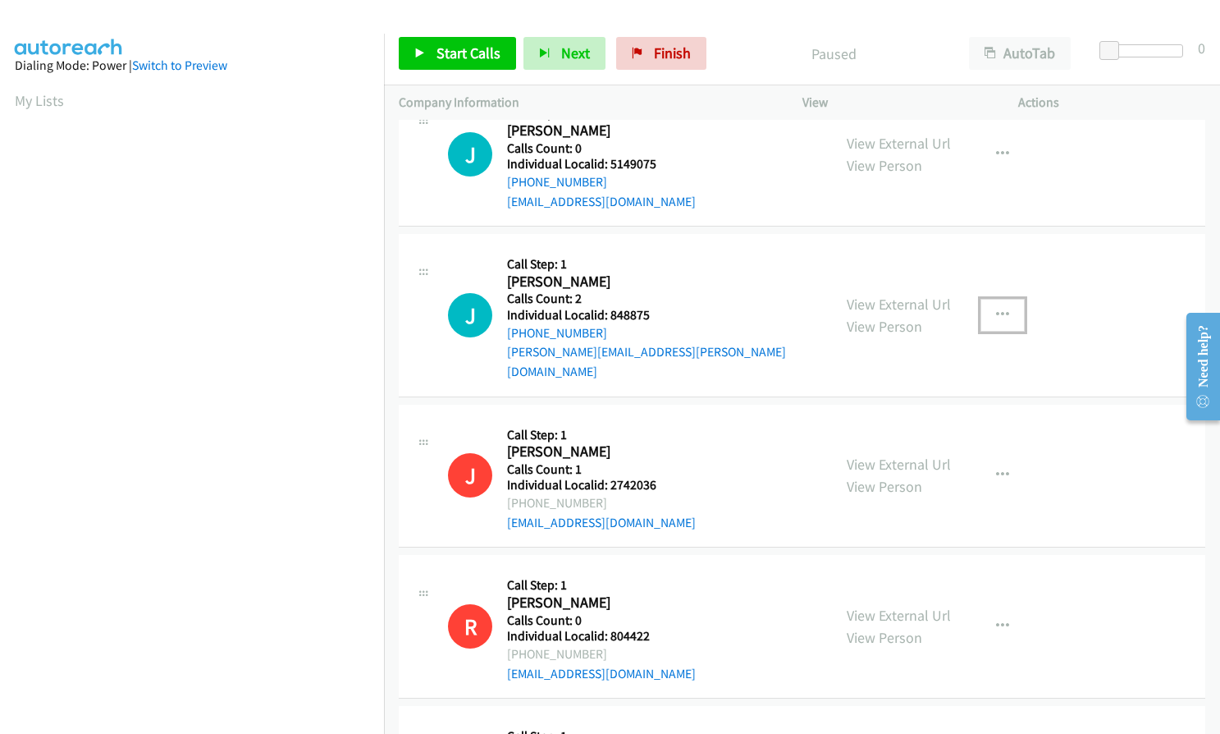
click at [996, 309] on icon "button" at bounding box center [1002, 315] width 13 height 13
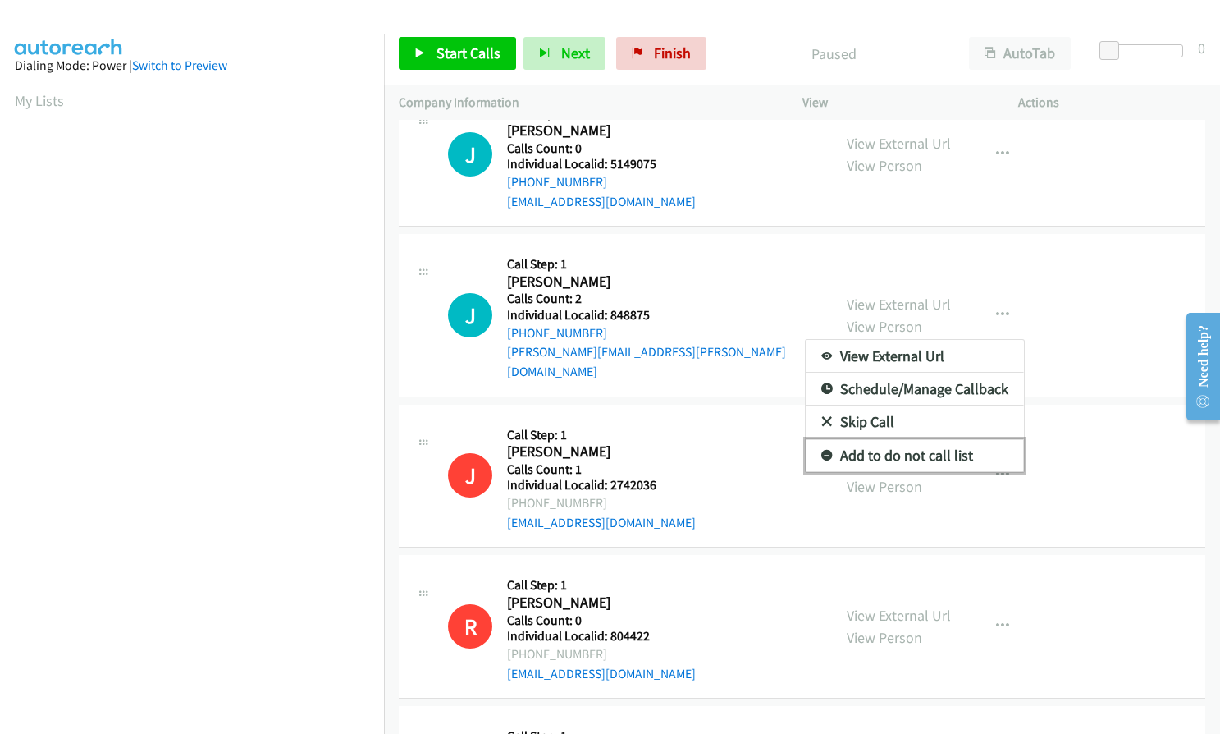
click at [822, 451] on icon at bounding box center [827, 456] width 11 height 11
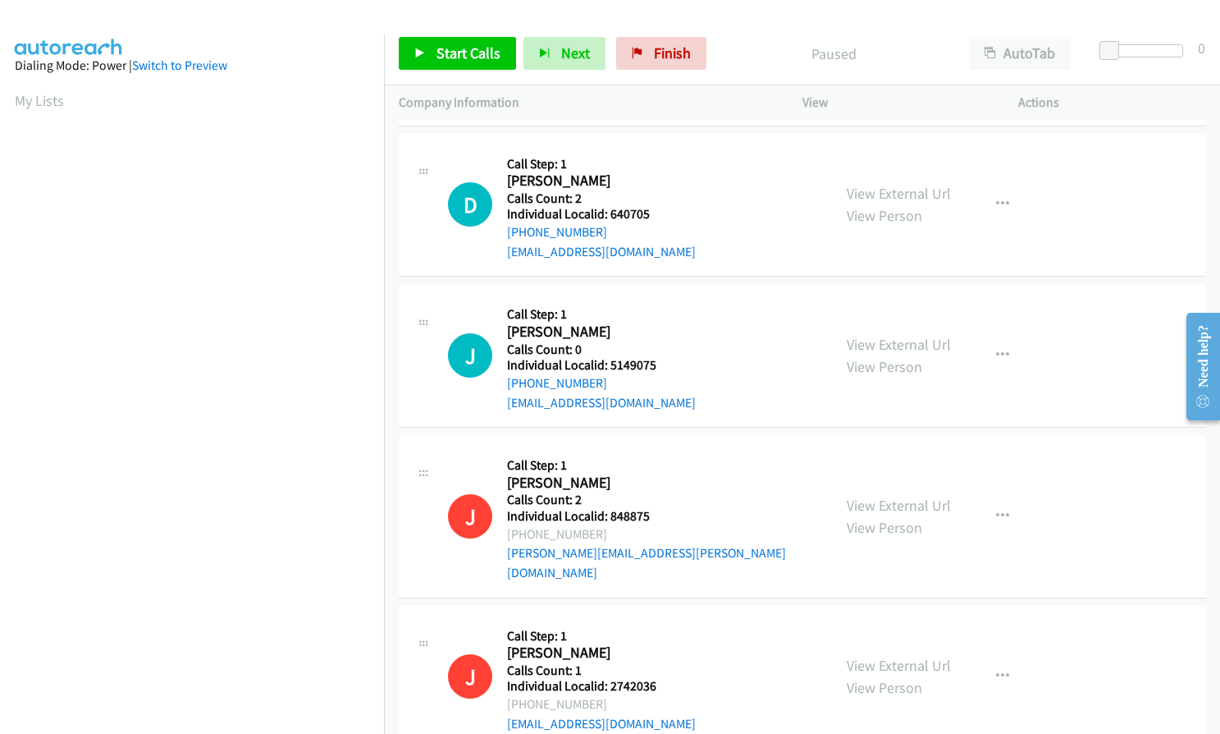
scroll to position [2620, 0]
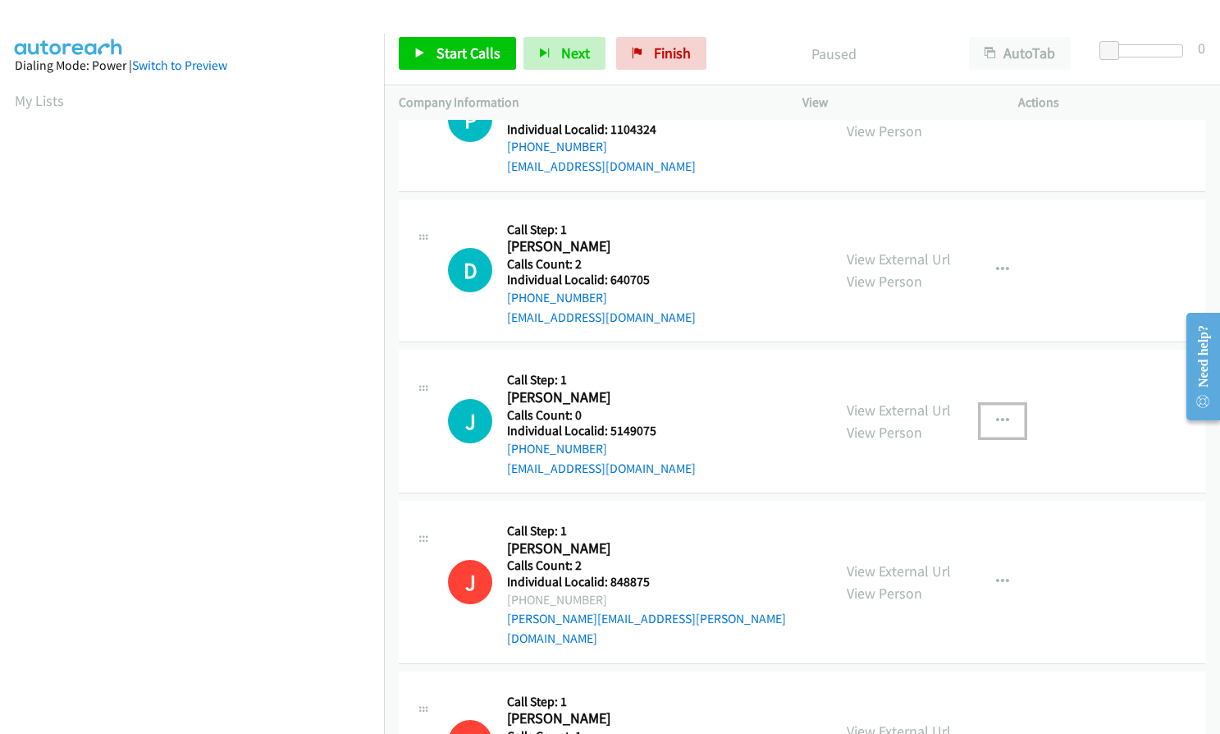
click at [987, 416] on button "button" at bounding box center [1003, 421] width 44 height 33
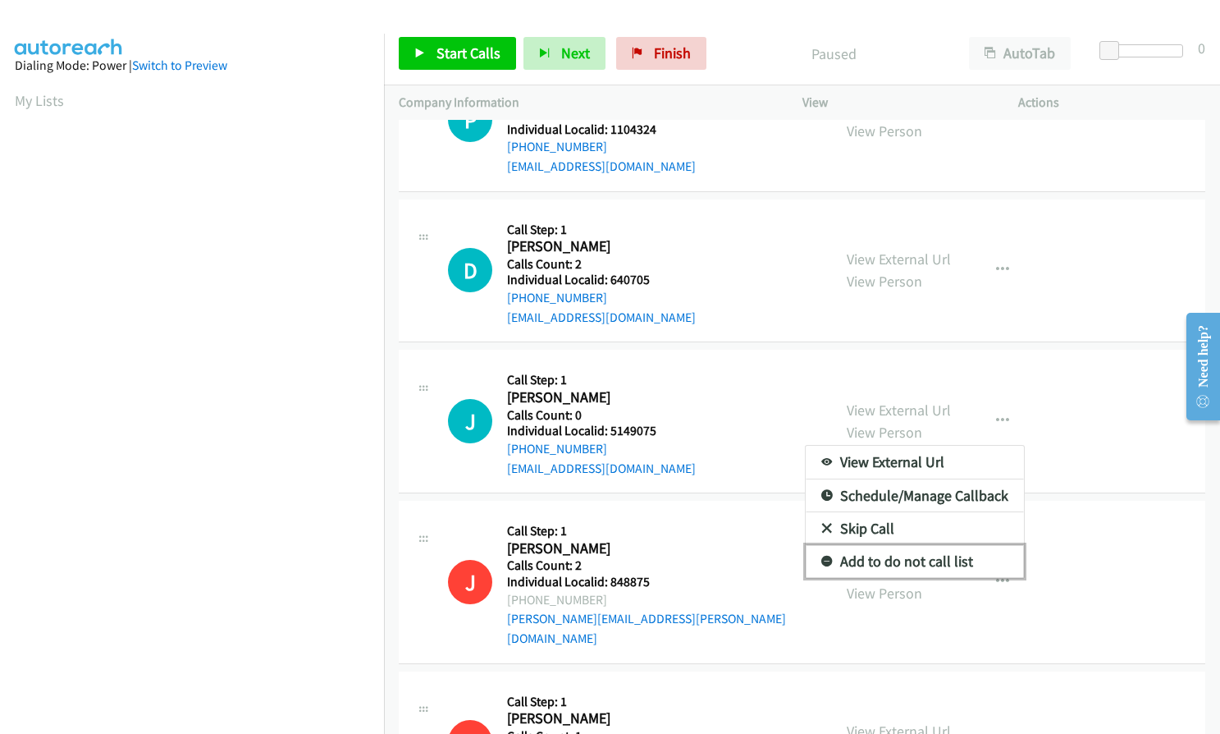
click at [820, 554] on link "Add to do not call list" at bounding box center [915, 561] width 218 height 33
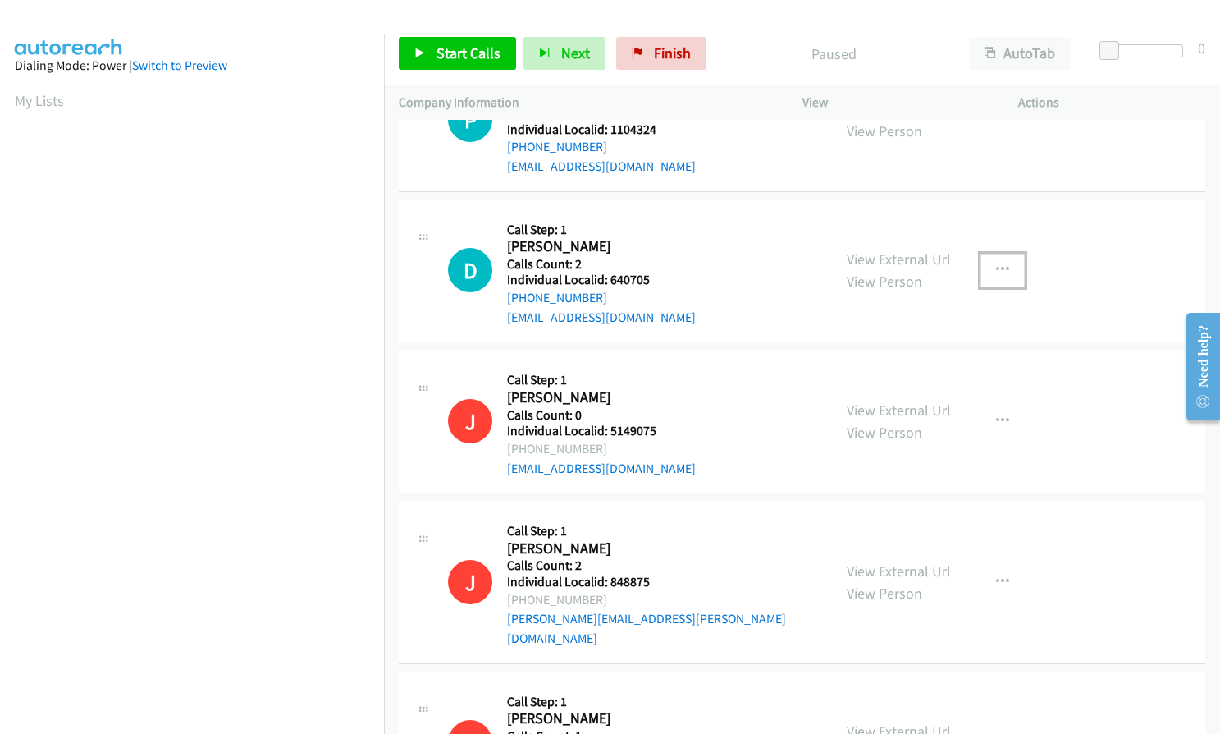
drag, startPoint x: 986, startPoint y: 268, endPoint x: 966, endPoint y: 302, distance: 39.7
click at [986, 268] on button "button" at bounding box center [1003, 270] width 44 height 33
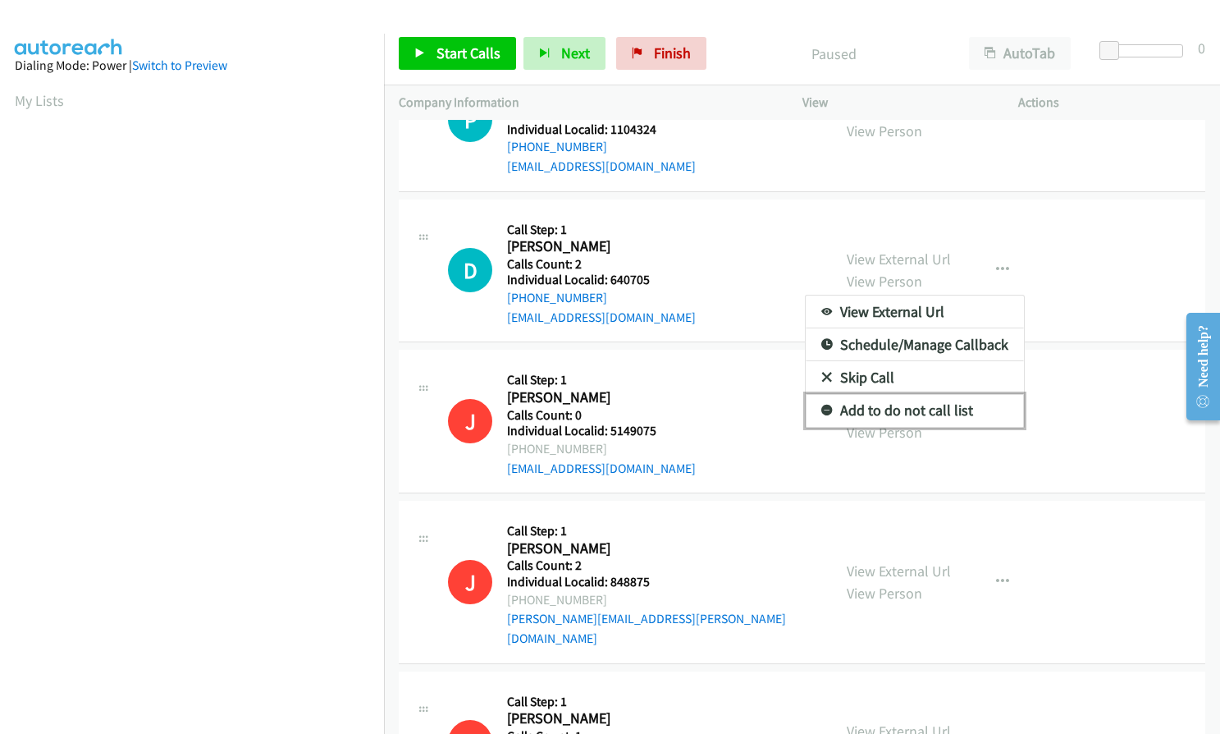
click at [822, 406] on icon at bounding box center [827, 410] width 11 height 11
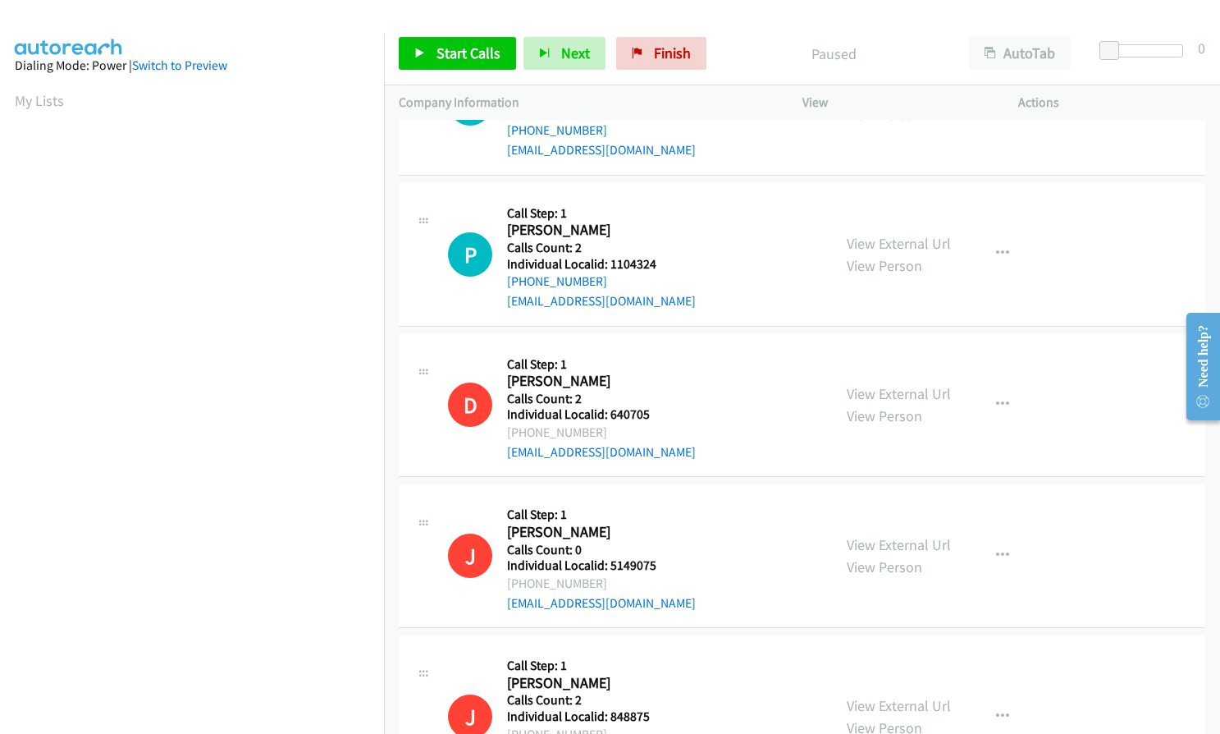
scroll to position [2374, 0]
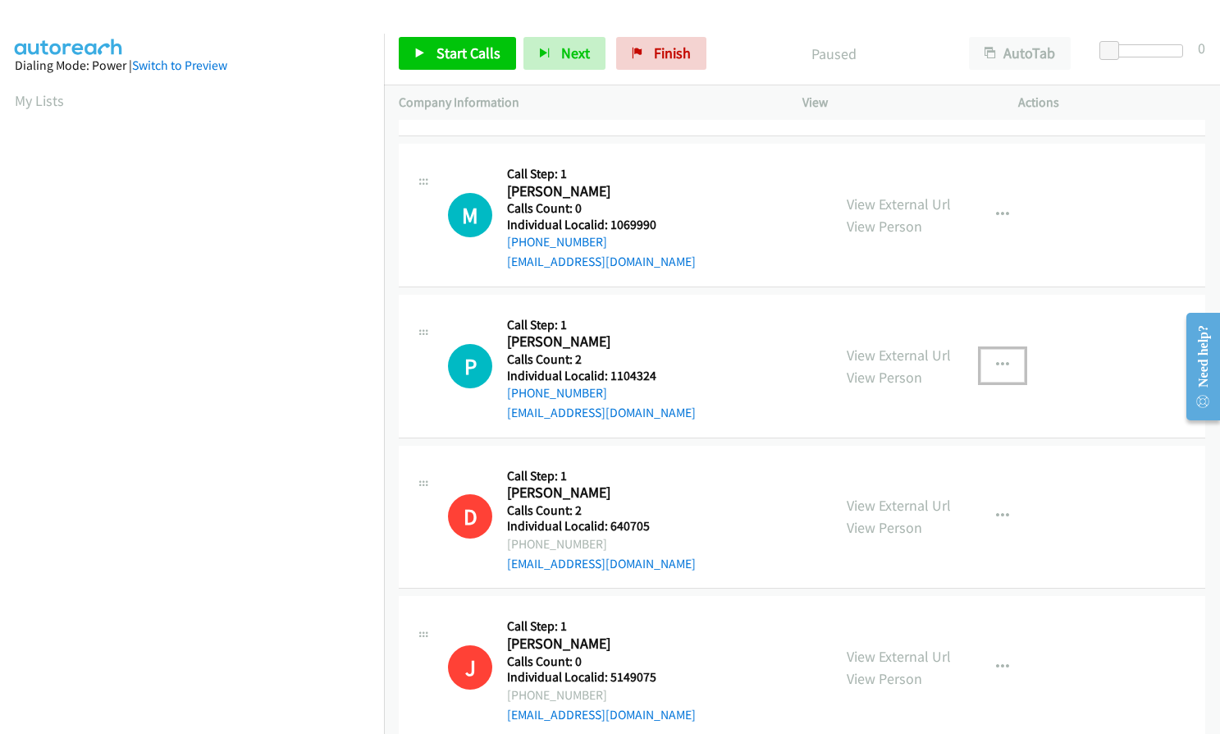
click at [988, 355] on button "button" at bounding box center [1003, 365] width 44 height 33
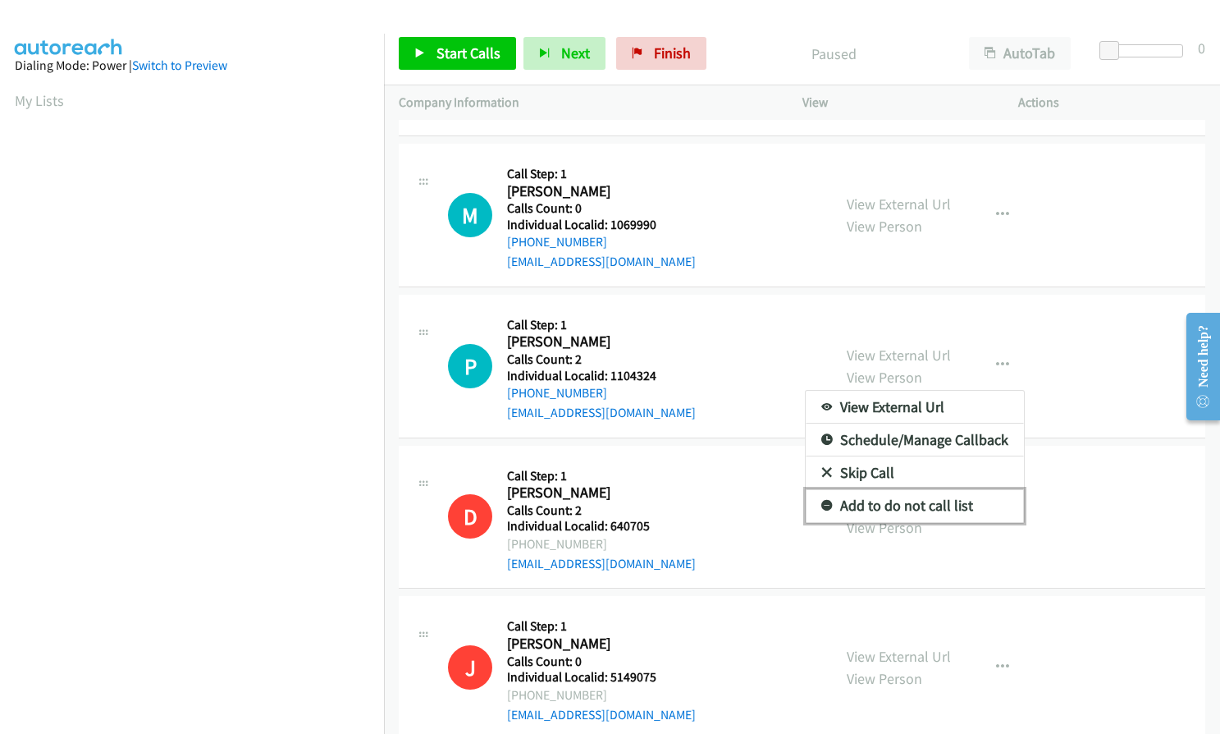
click at [822, 503] on icon at bounding box center [827, 506] width 11 height 11
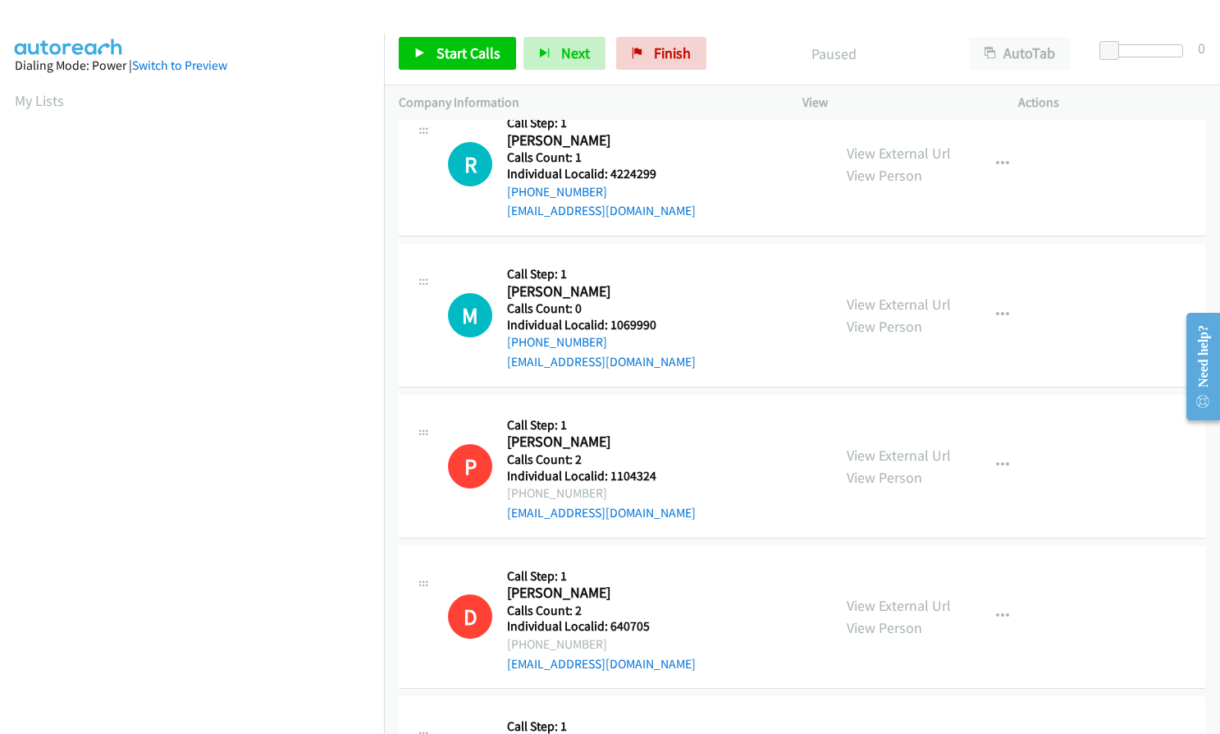
scroll to position [2251, 0]
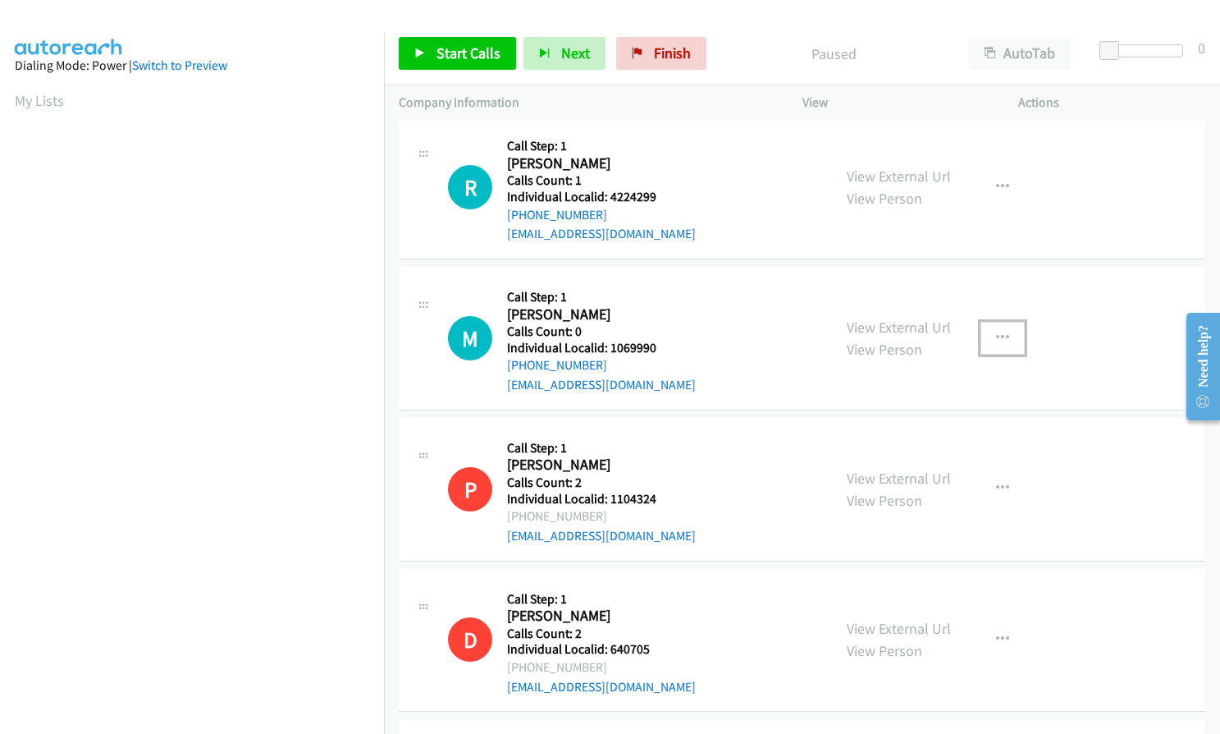
click at [996, 338] on icon "button" at bounding box center [1002, 338] width 13 height 13
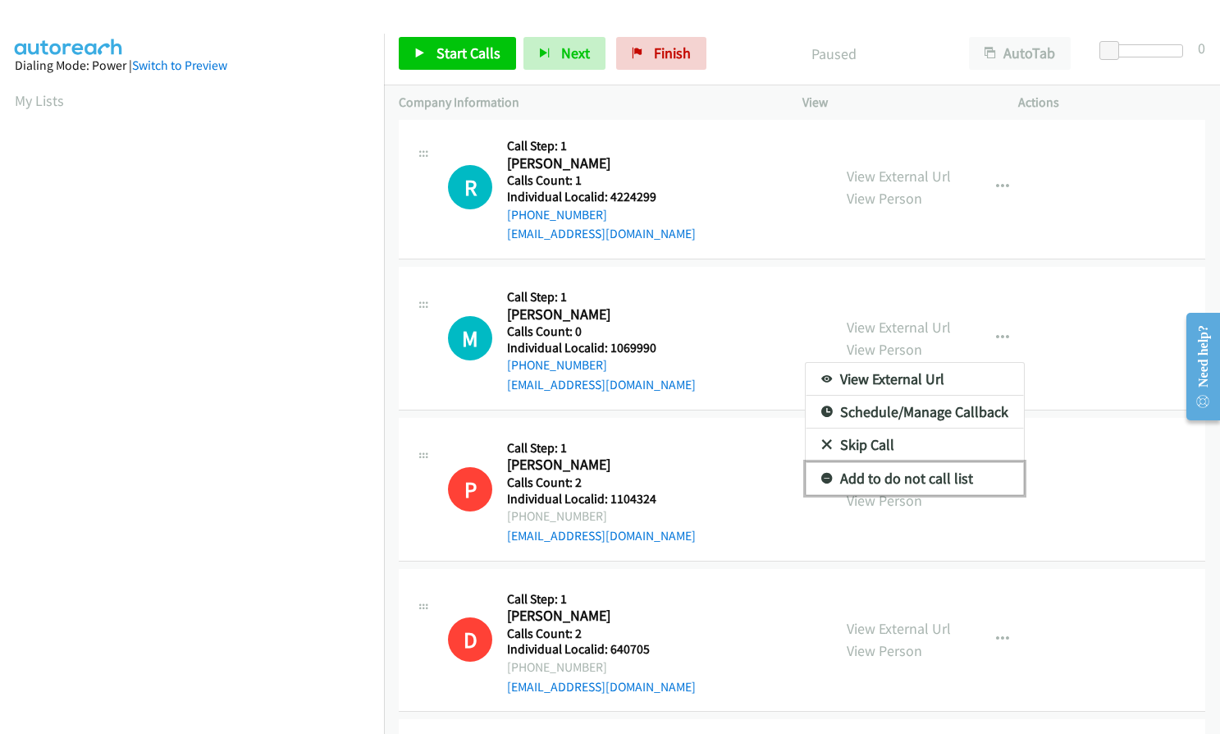
click at [822, 477] on icon at bounding box center [827, 479] width 11 height 11
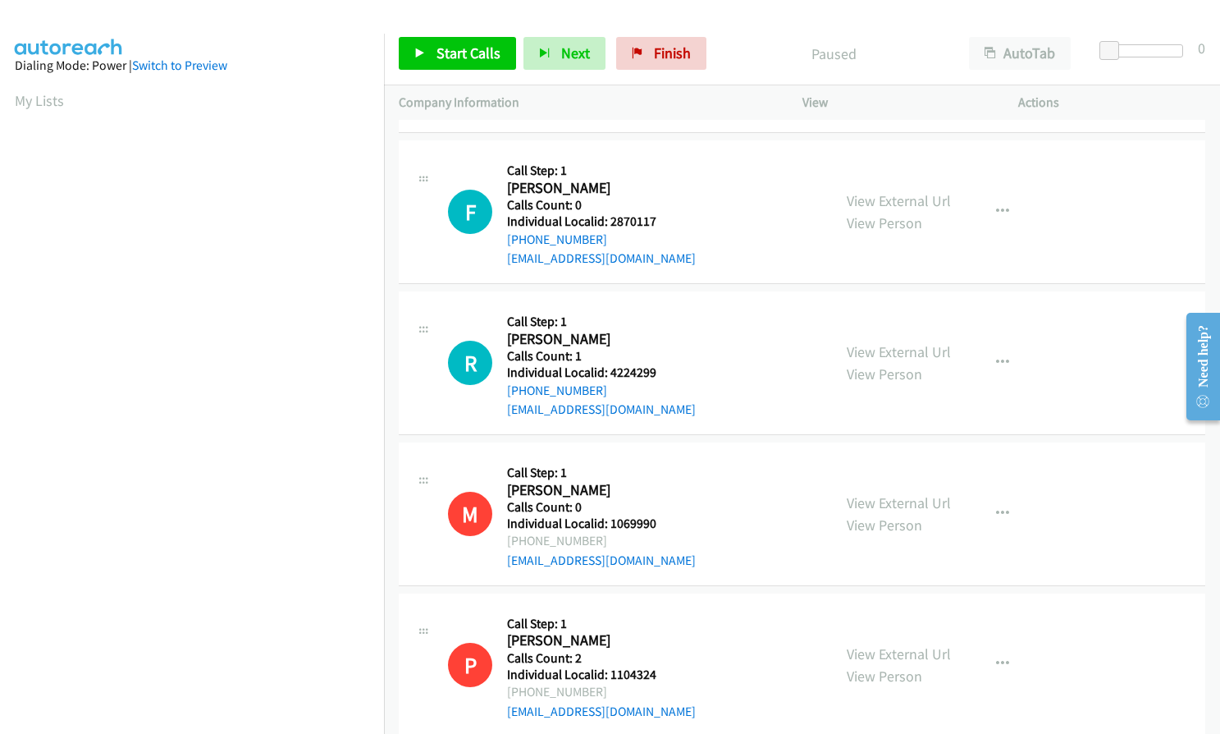
scroll to position [2066, 0]
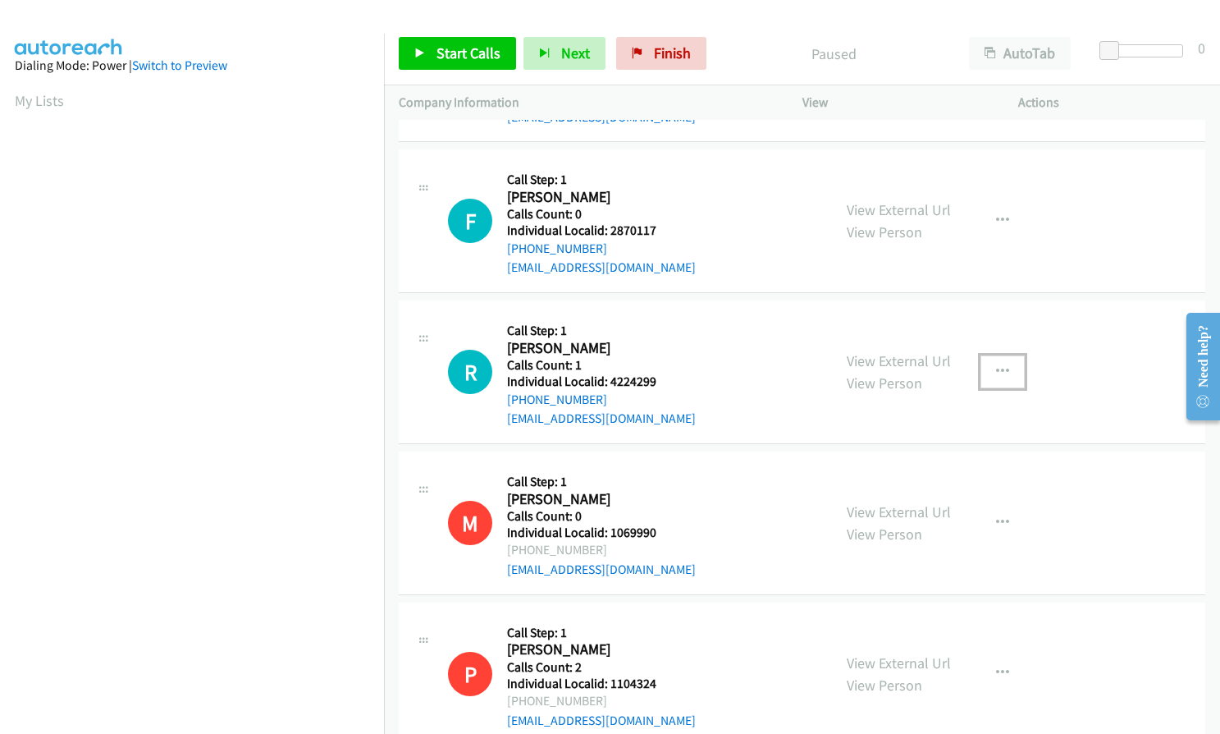
click at [1005, 367] on button "button" at bounding box center [1003, 371] width 44 height 33
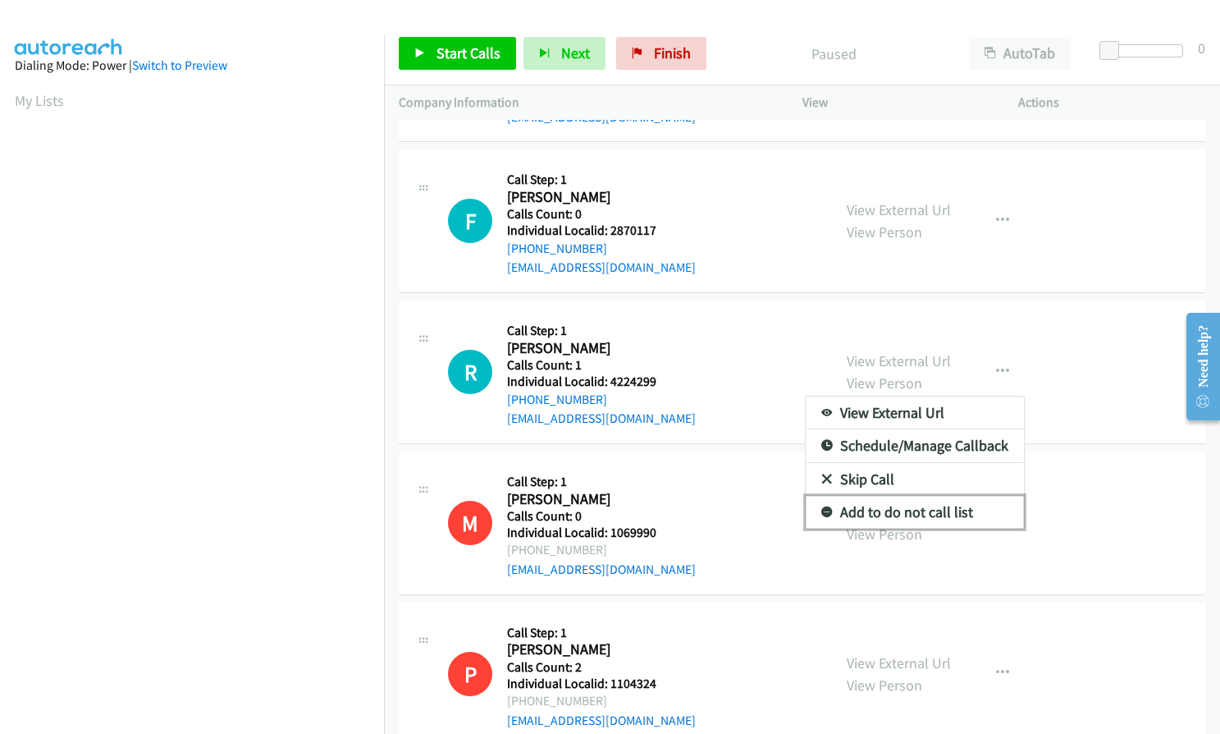
click at [823, 510] on icon at bounding box center [827, 512] width 11 height 11
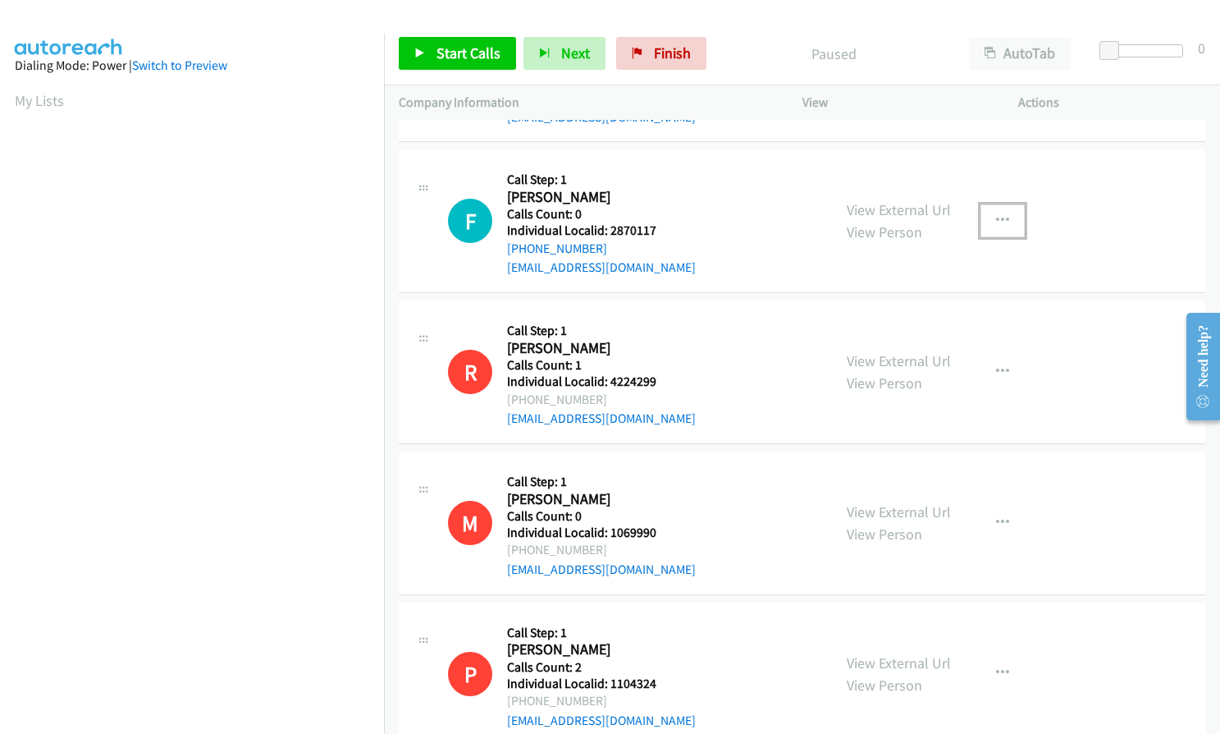
click at [996, 214] on icon "button" at bounding box center [1002, 220] width 13 height 13
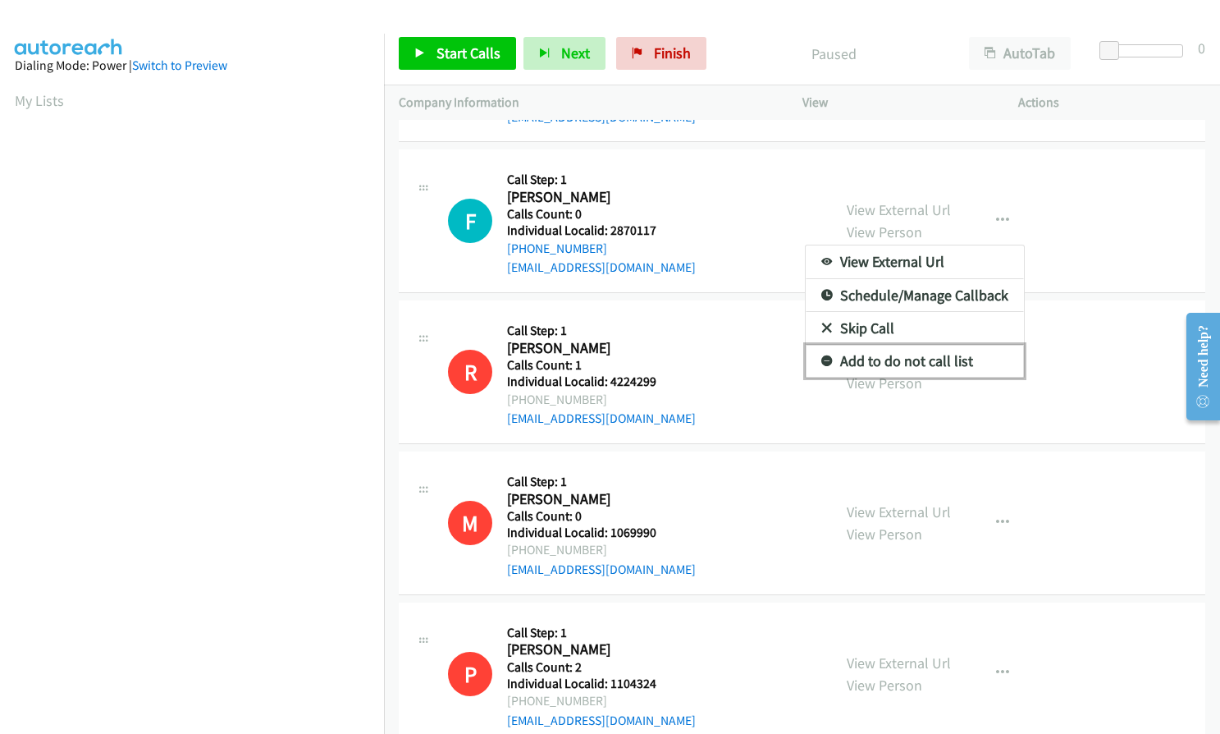
click at [822, 359] on icon at bounding box center [827, 361] width 11 height 11
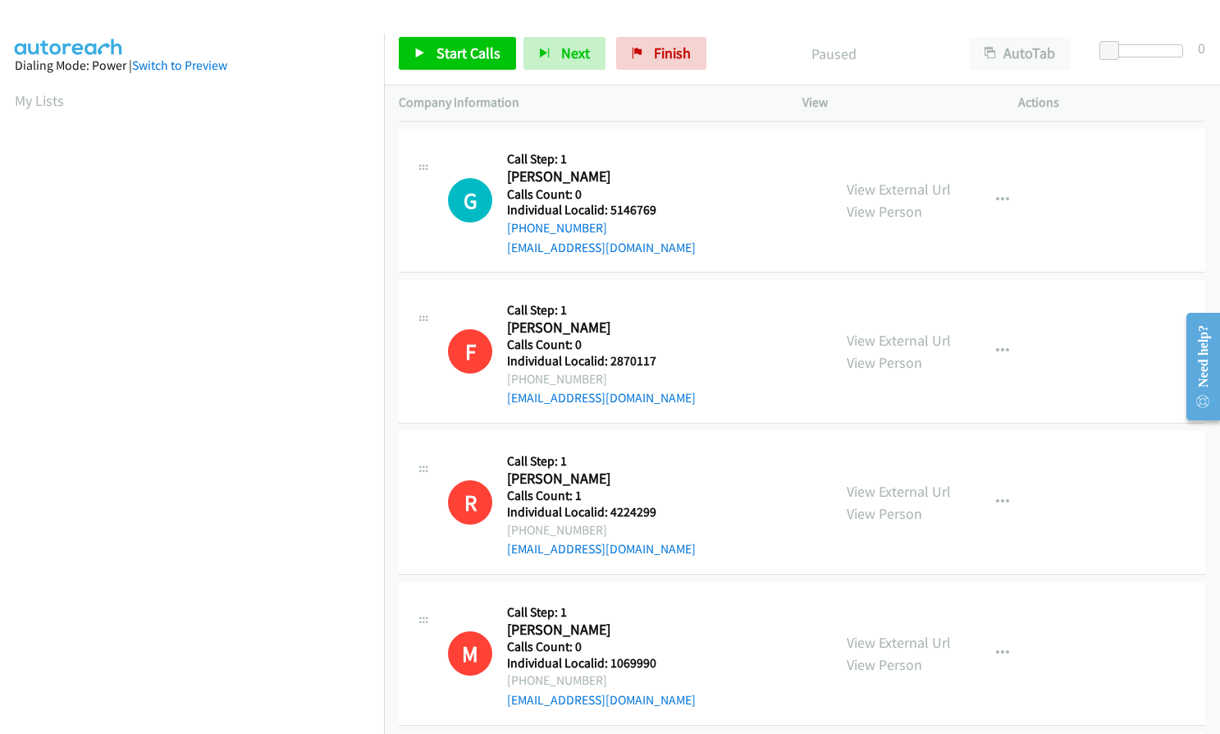
scroll to position [1861, 0]
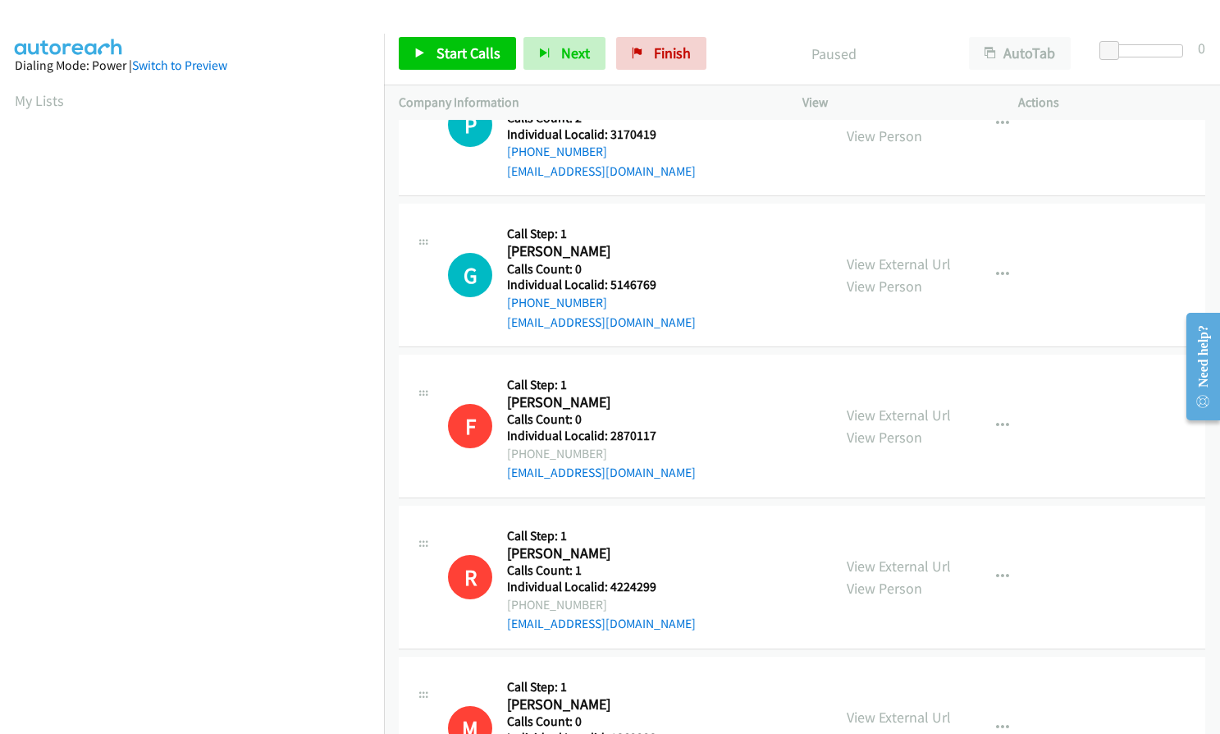
click at [992, 256] on div "View External Url View Person View External Url Email Schedule/Manage Callback …" at bounding box center [947, 274] width 231 height 113
click at [991, 264] on button "button" at bounding box center [1003, 275] width 44 height 33
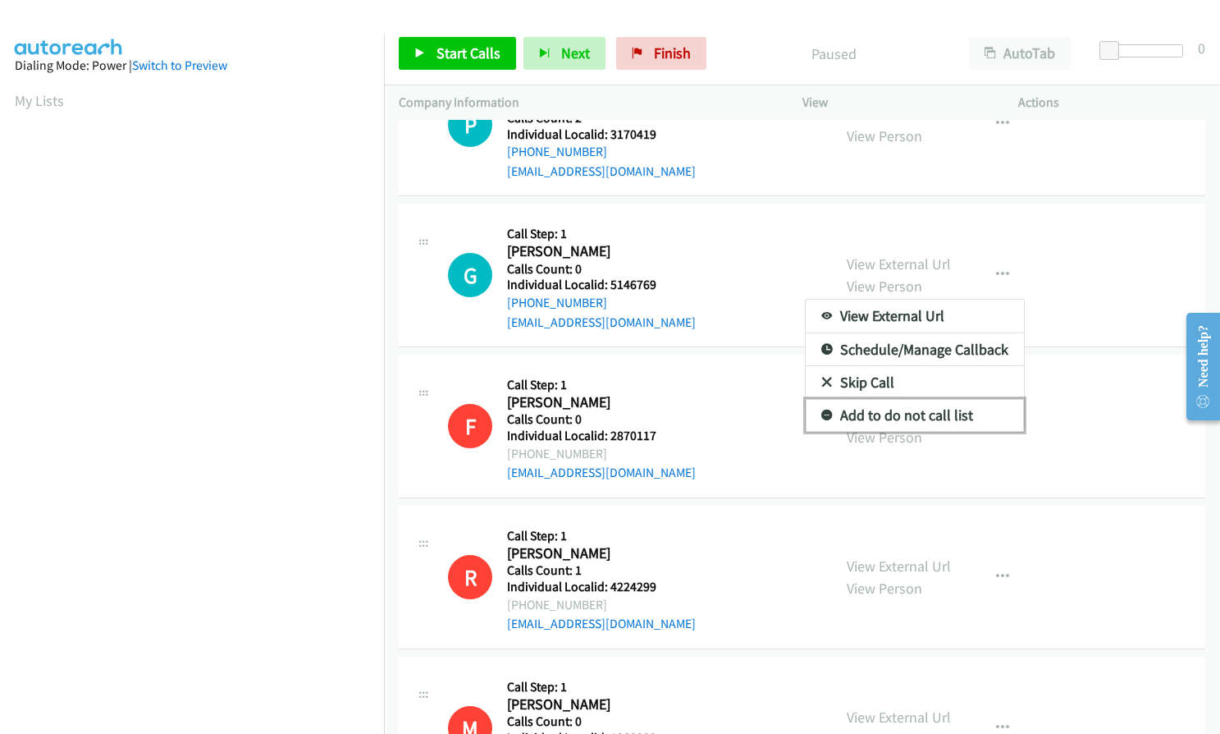
click at [827, 410] on link "Add to do not call list" at bounding box center [915, 415] width 218 height 33
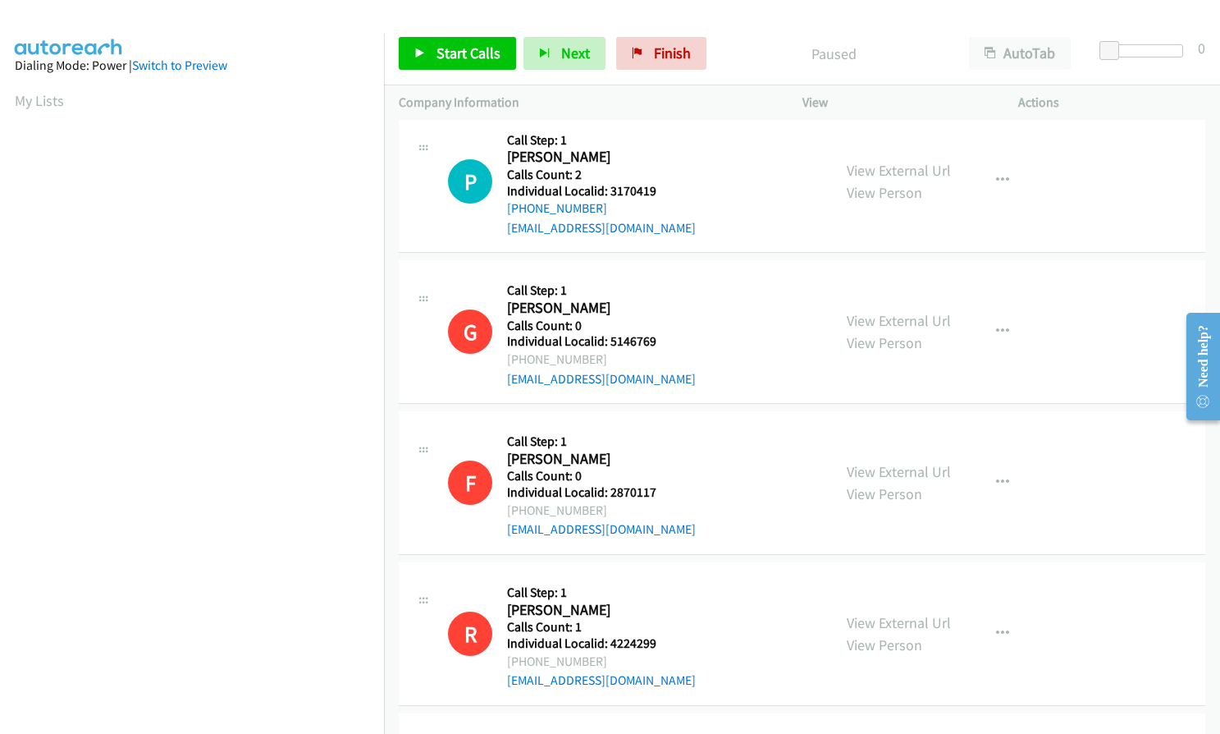
scroll to position [1779, 0]
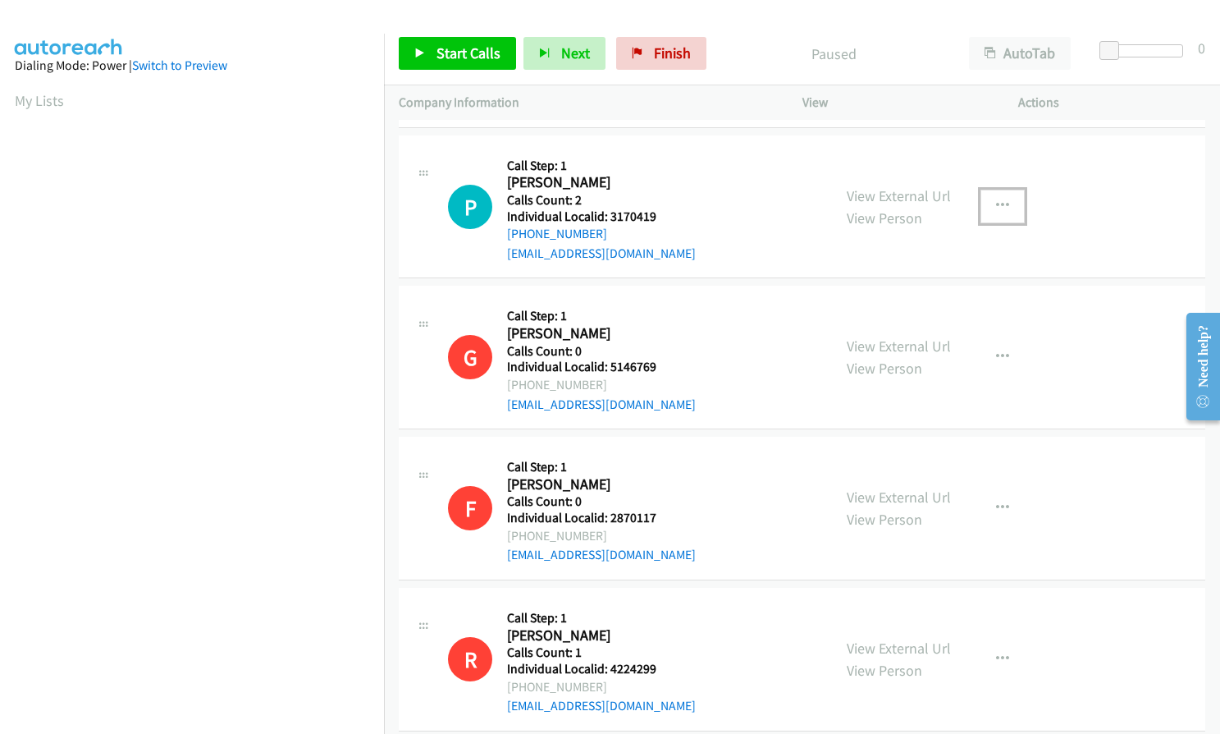
click at [996, 204] on icon "button" at bounding box center [1002, 205] width 13 height 13
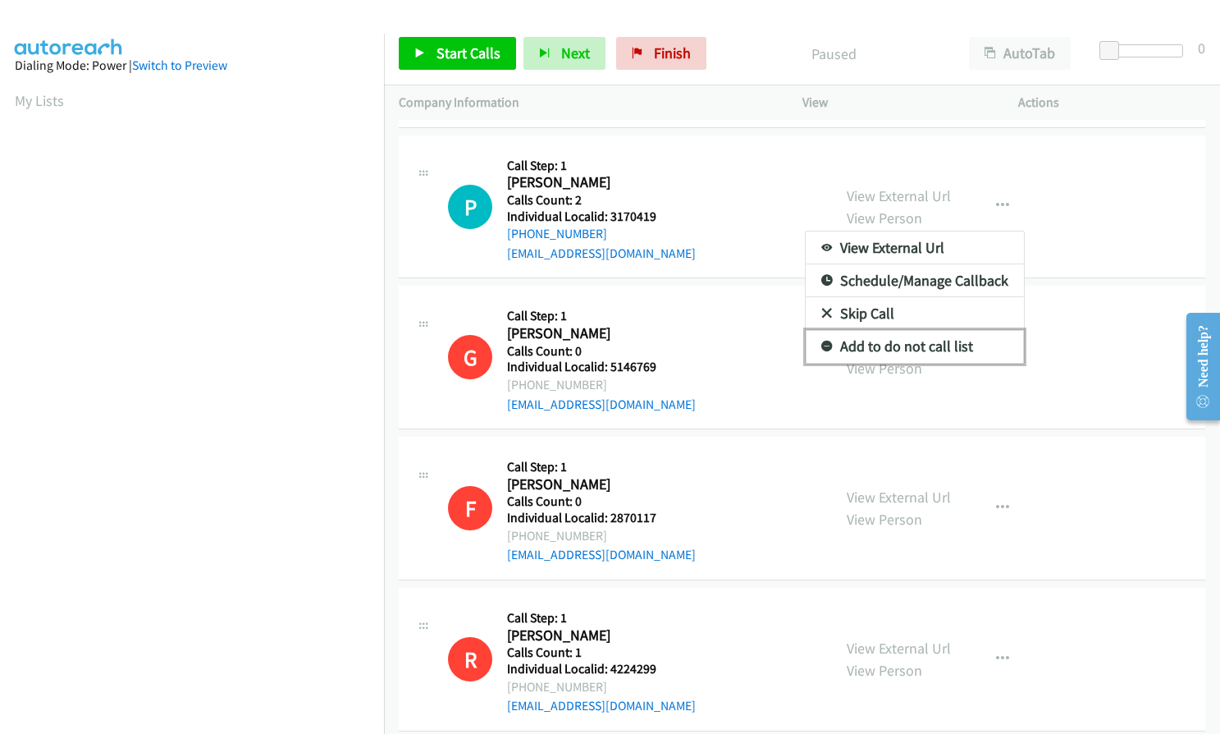
click at [822, 343] on icon at bounding box center [827, 346] width 11 height 11
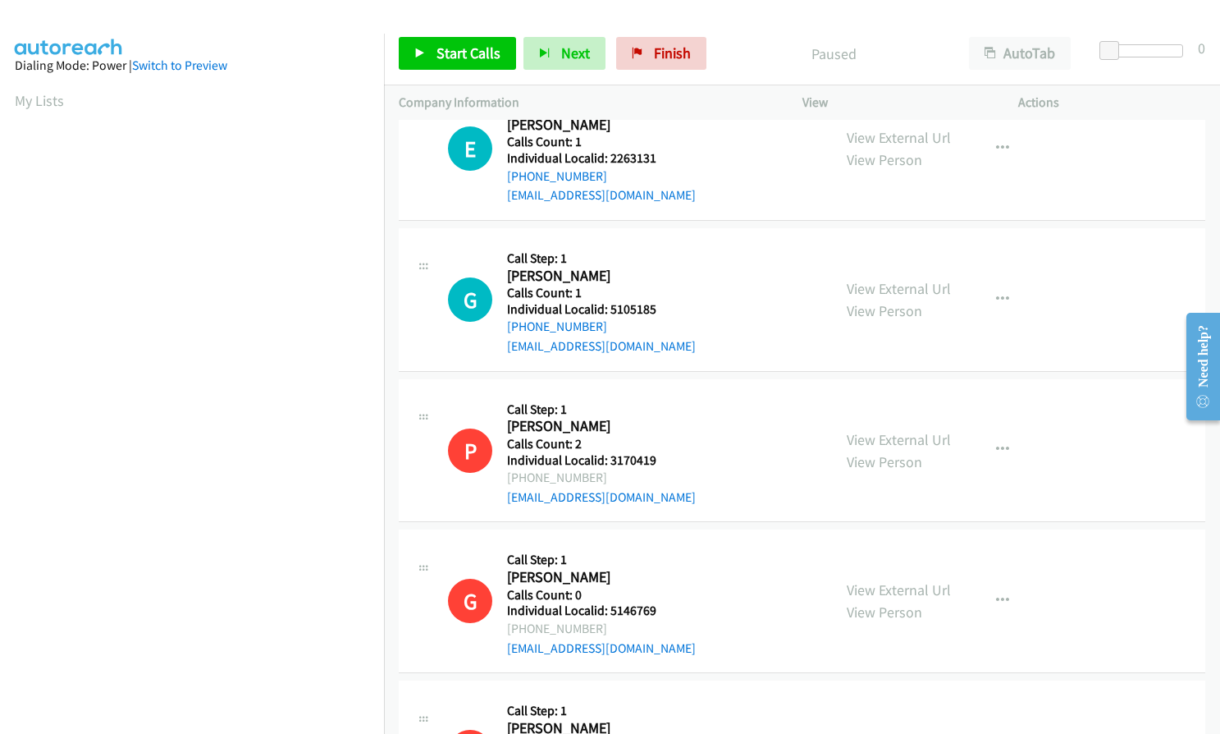
scroll to position [1533, 0]
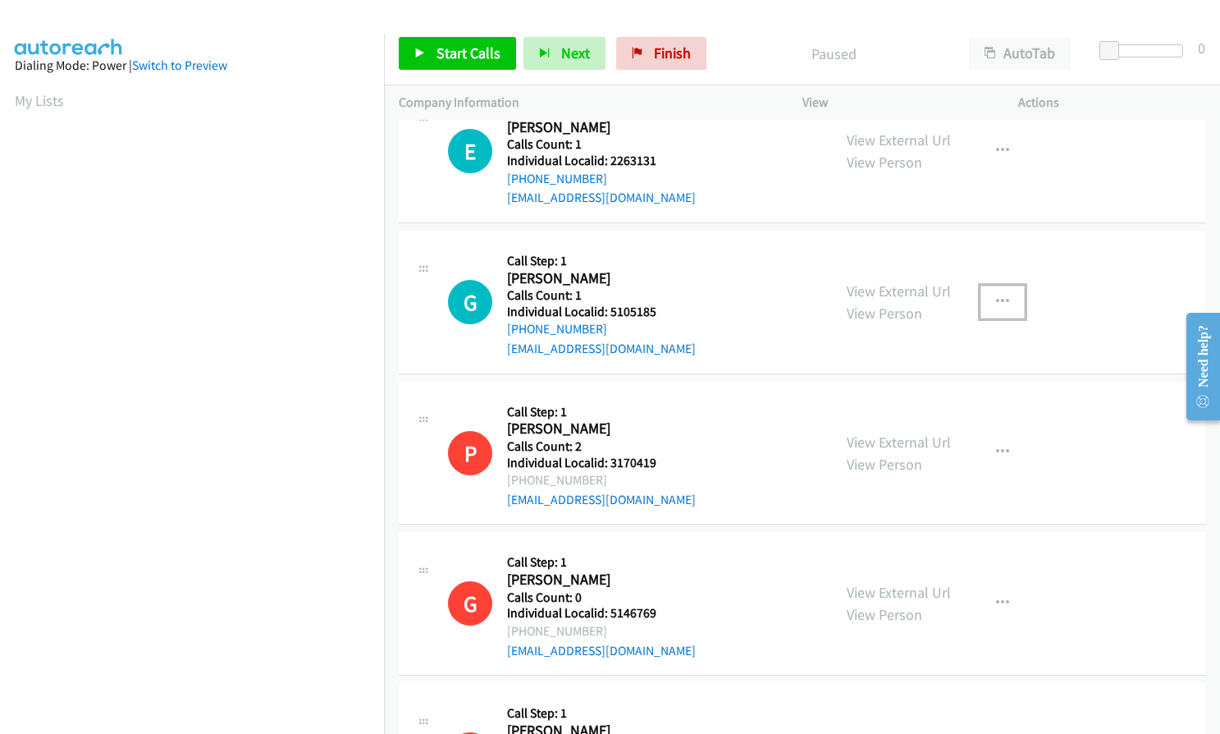
click at [996, 304] on icon "button" at bounding box center [1002, 301] width 13 height 13
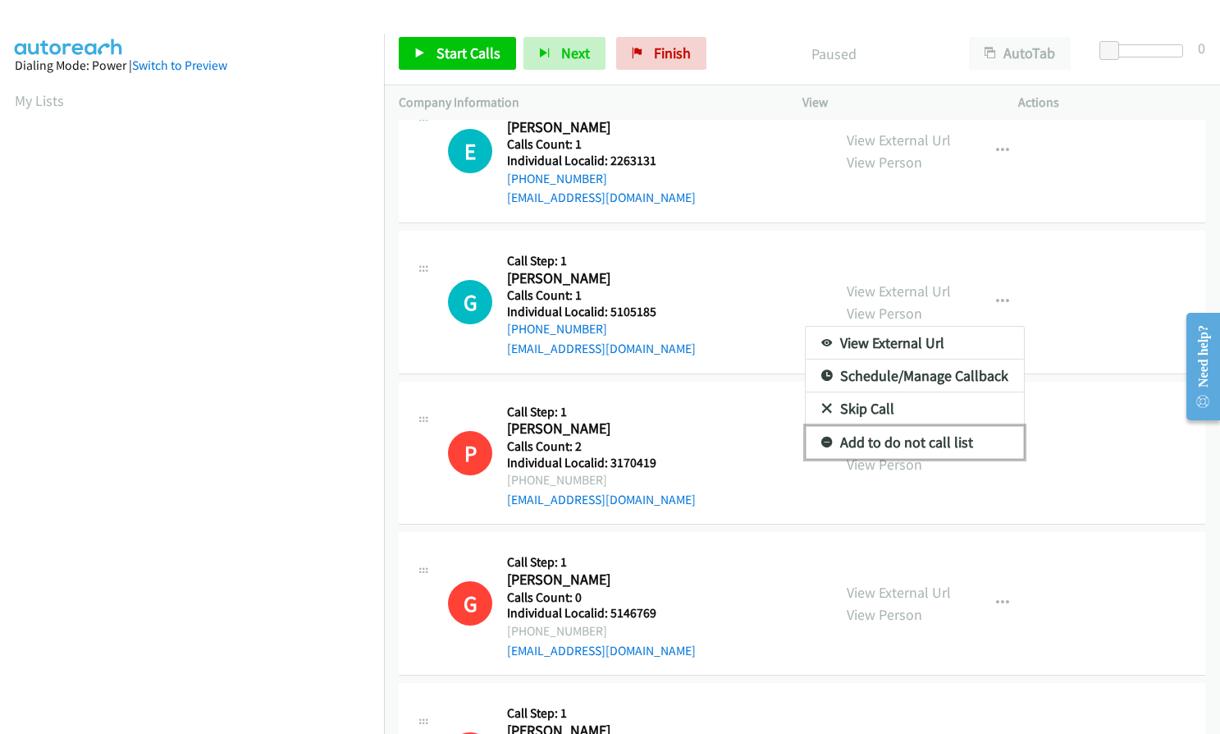
click at [822, 439] on icon at bounding box center [827, 442] width 11 height 11
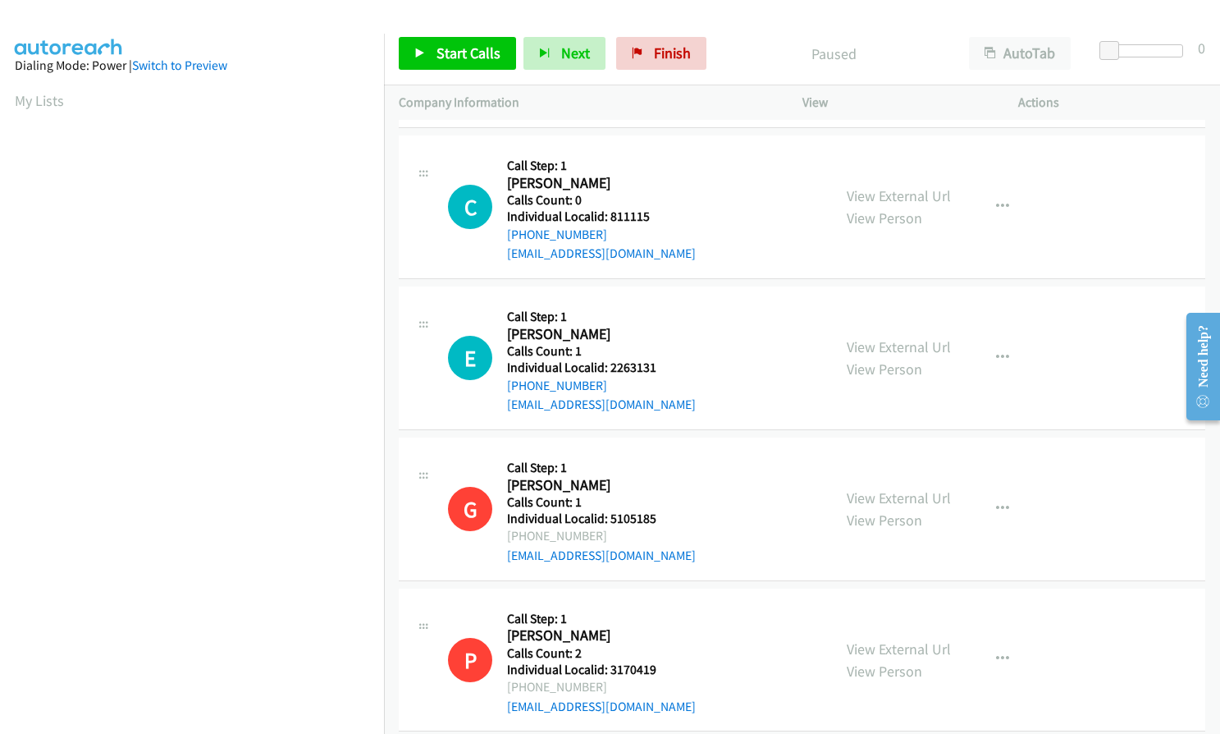
scroll to position [1307, 0]
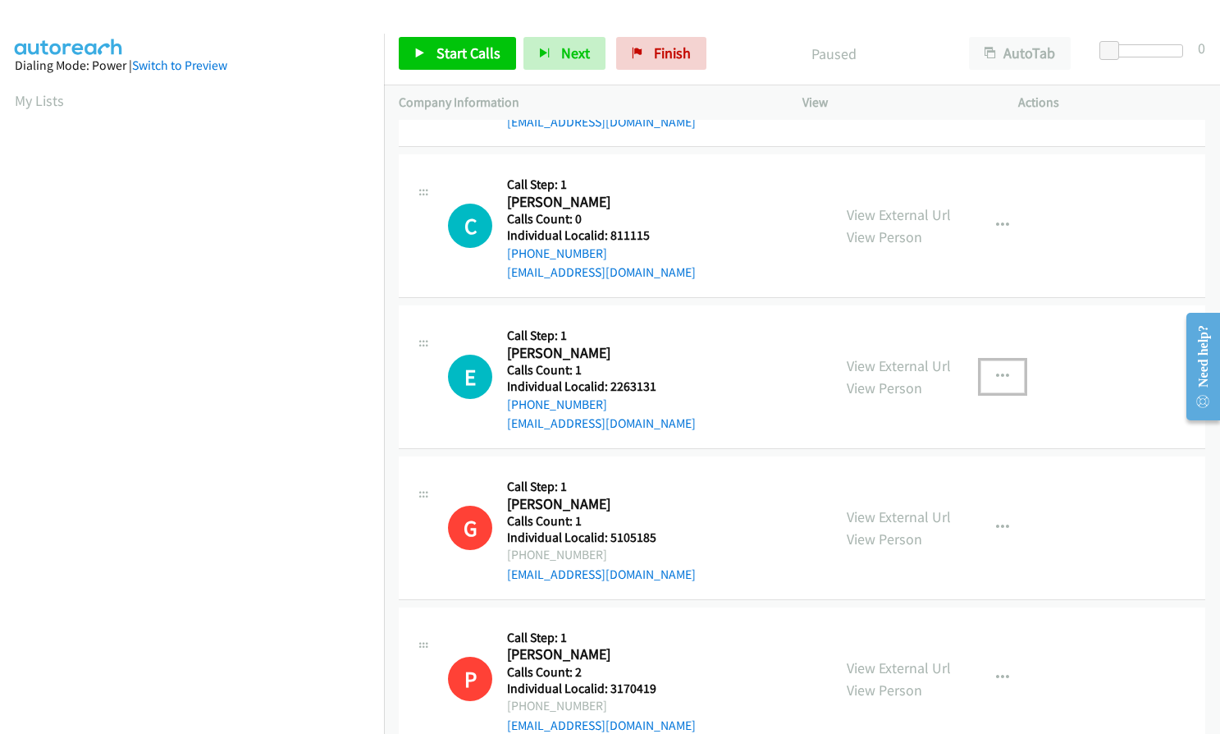
click at [996, 373] on icon "button" at bounding box center [1002, 376] width 13 height 13
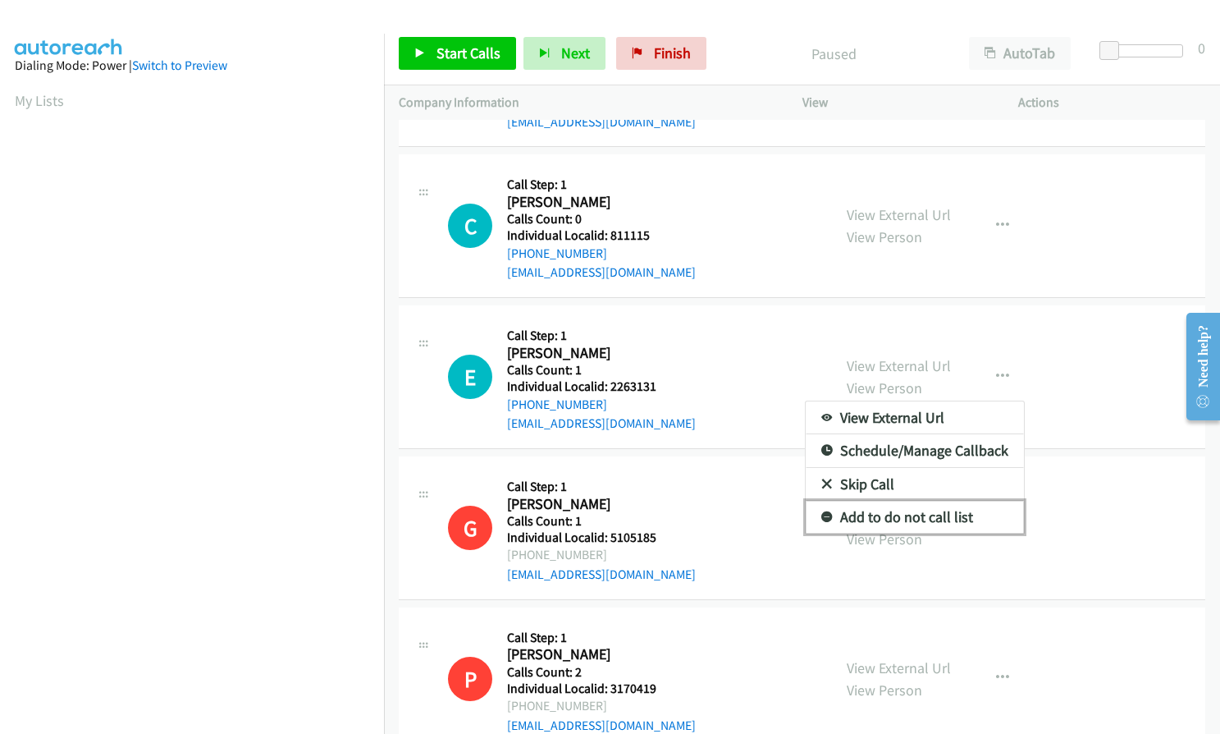
click at [826, 510] on link "Add to do not call list" at bounding box center [915, 517] width 218 height 33
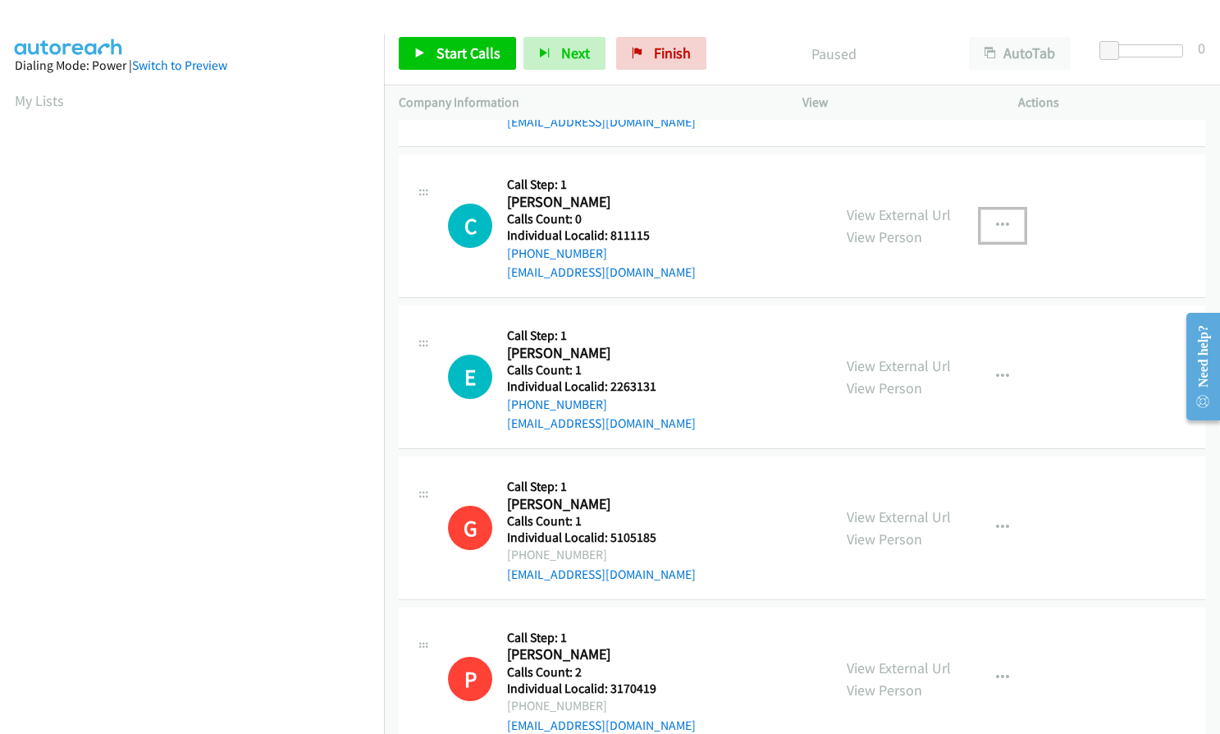
click at [1002, 213] on button "button" at bounding box center [1003, 225] width 44 height 33
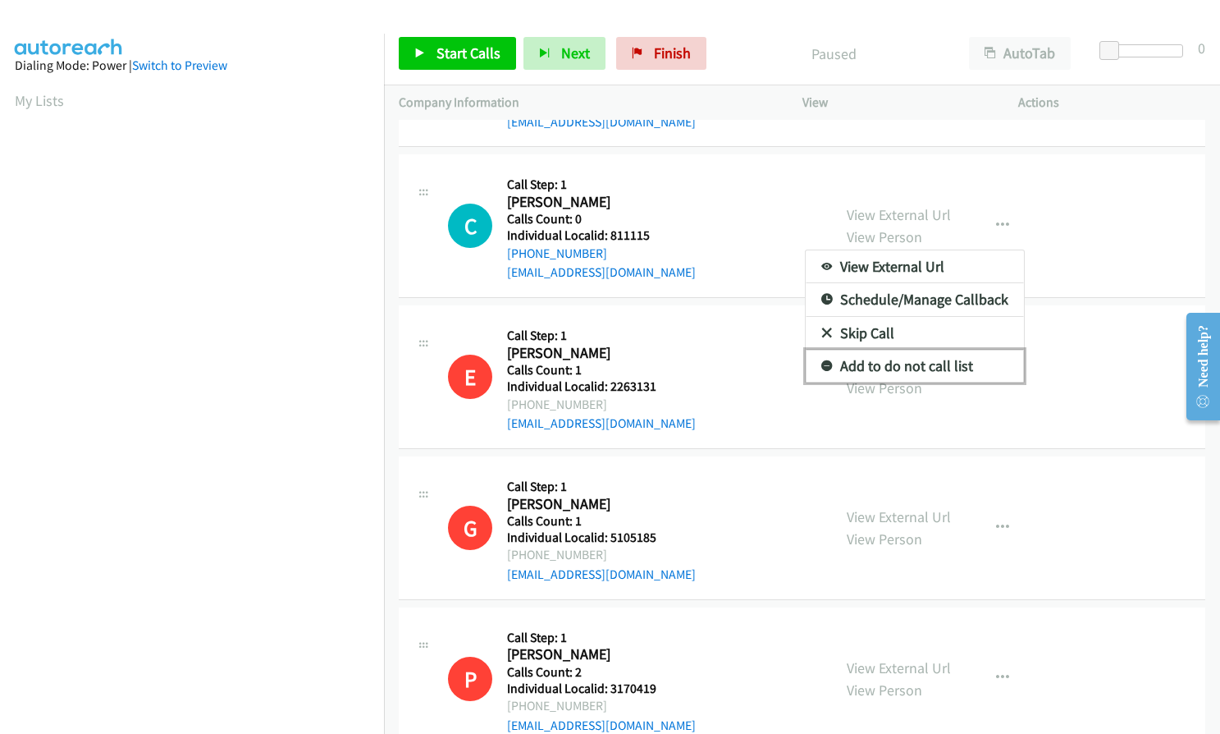
click at [822, 362] on icon at bounding box center [827, 366] width 11 height 11
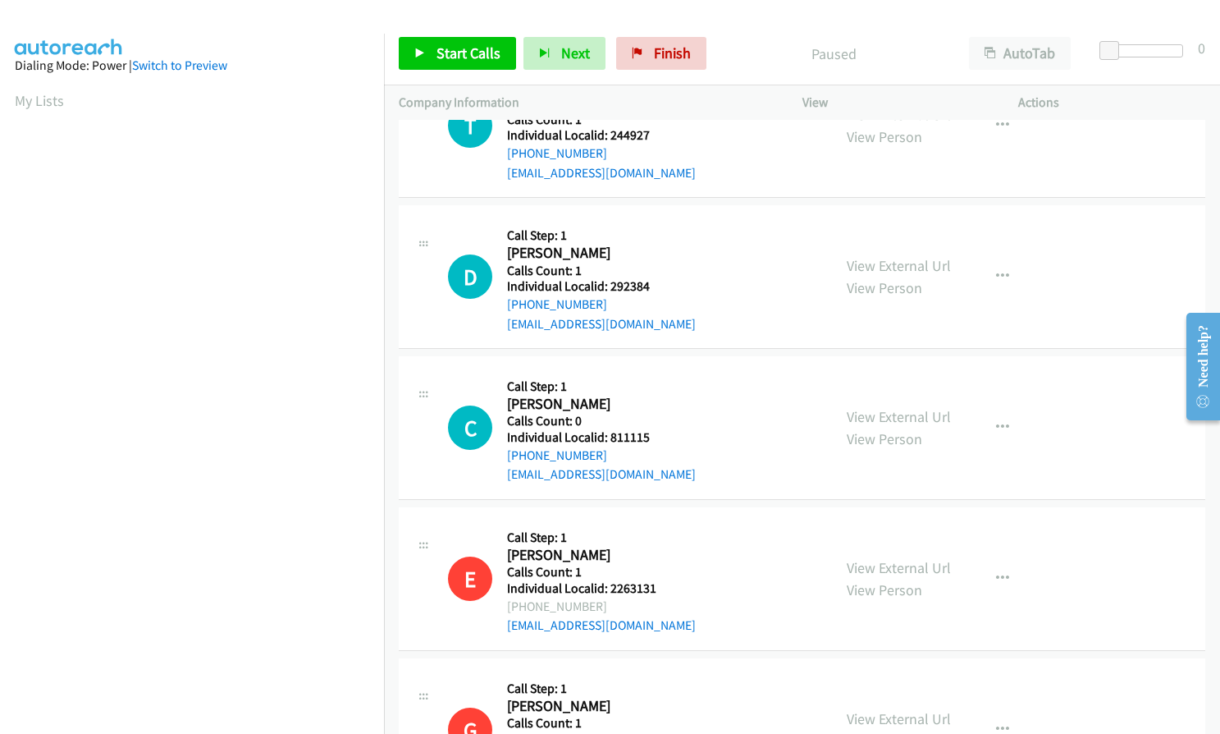
scroll to position [1102, 0]
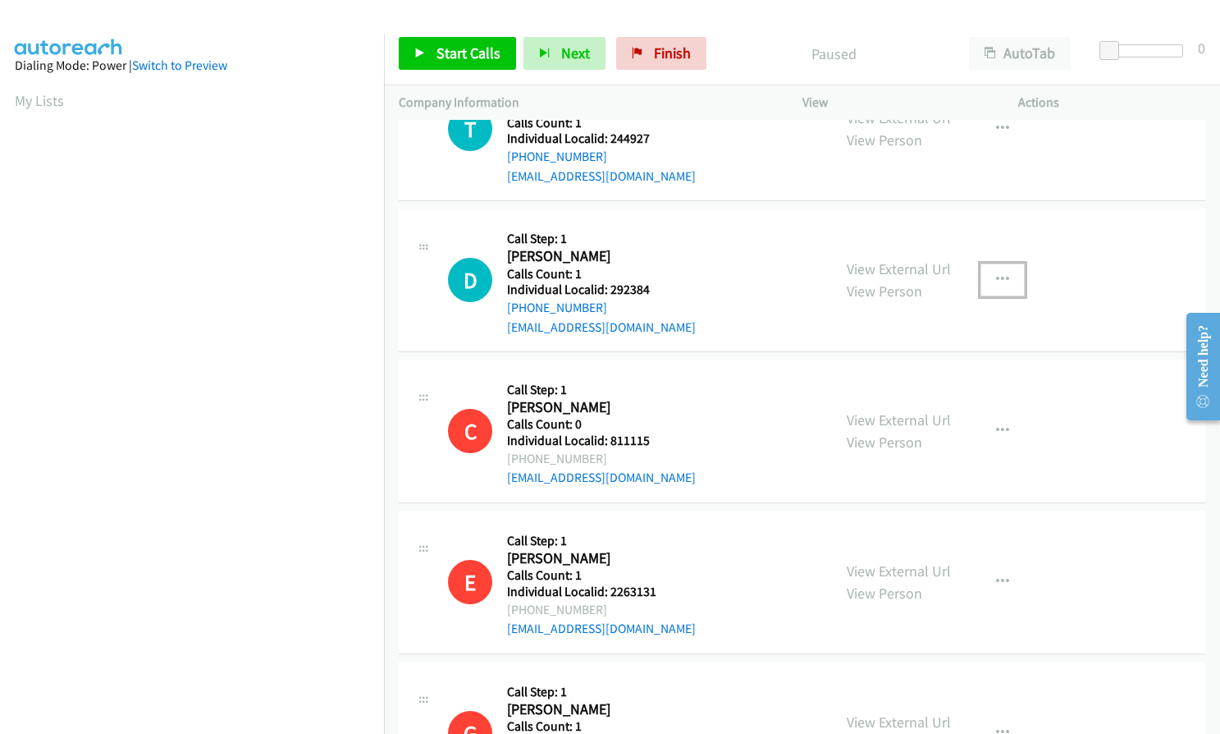
click at [987, 281] on button "button" at bounding box center [1003, 279] width 44 height 33
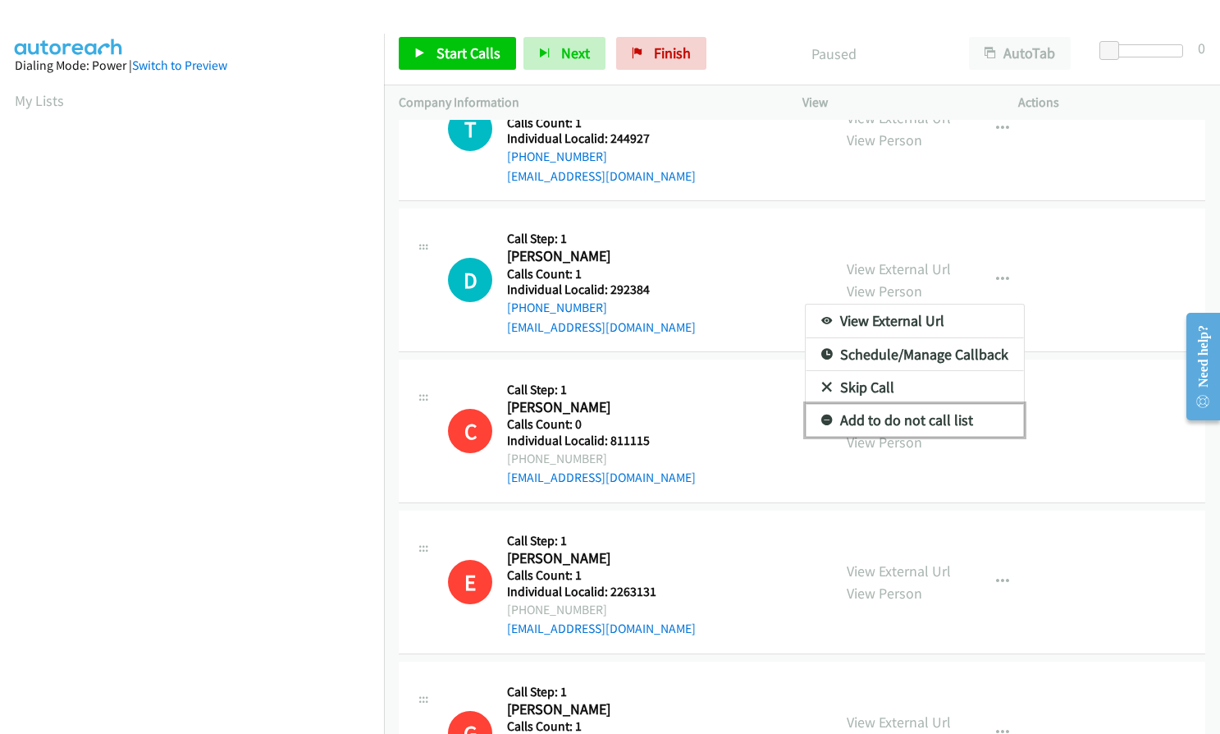
click at [823, 410] on link "Add to do not call list" at bounding box center [915, 420] width 218 height 33
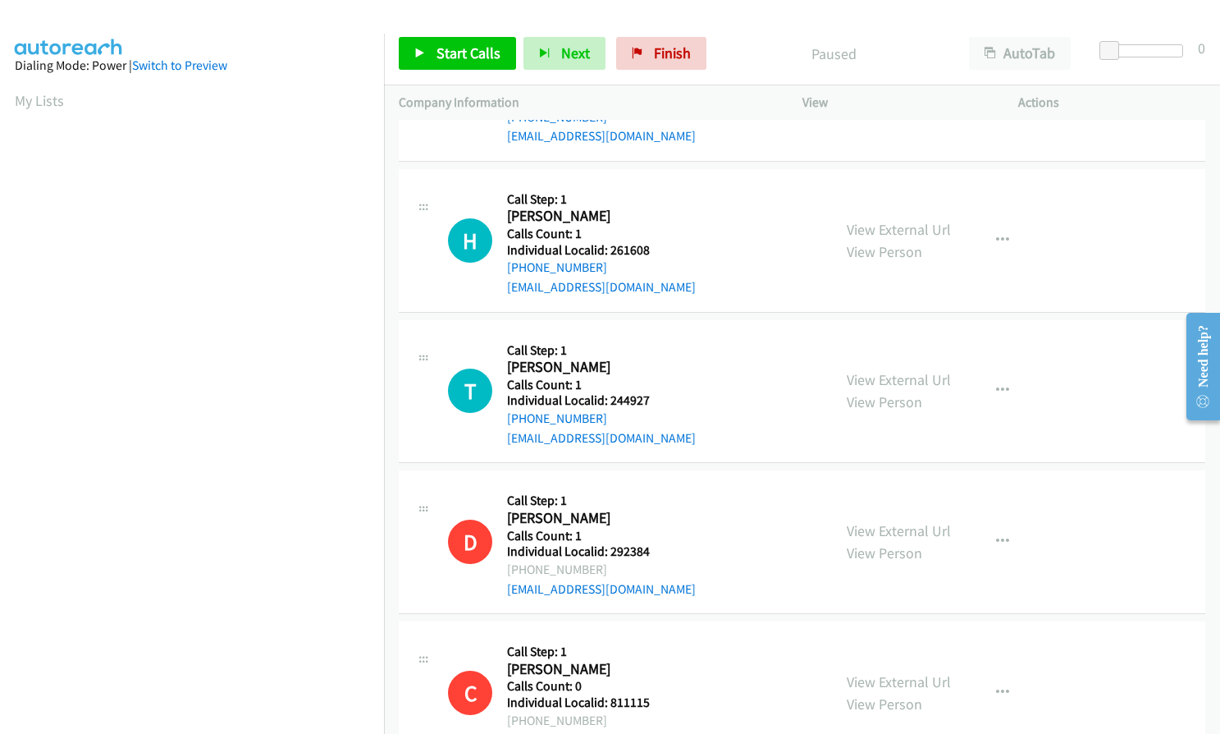
scroll to position [835, 0]
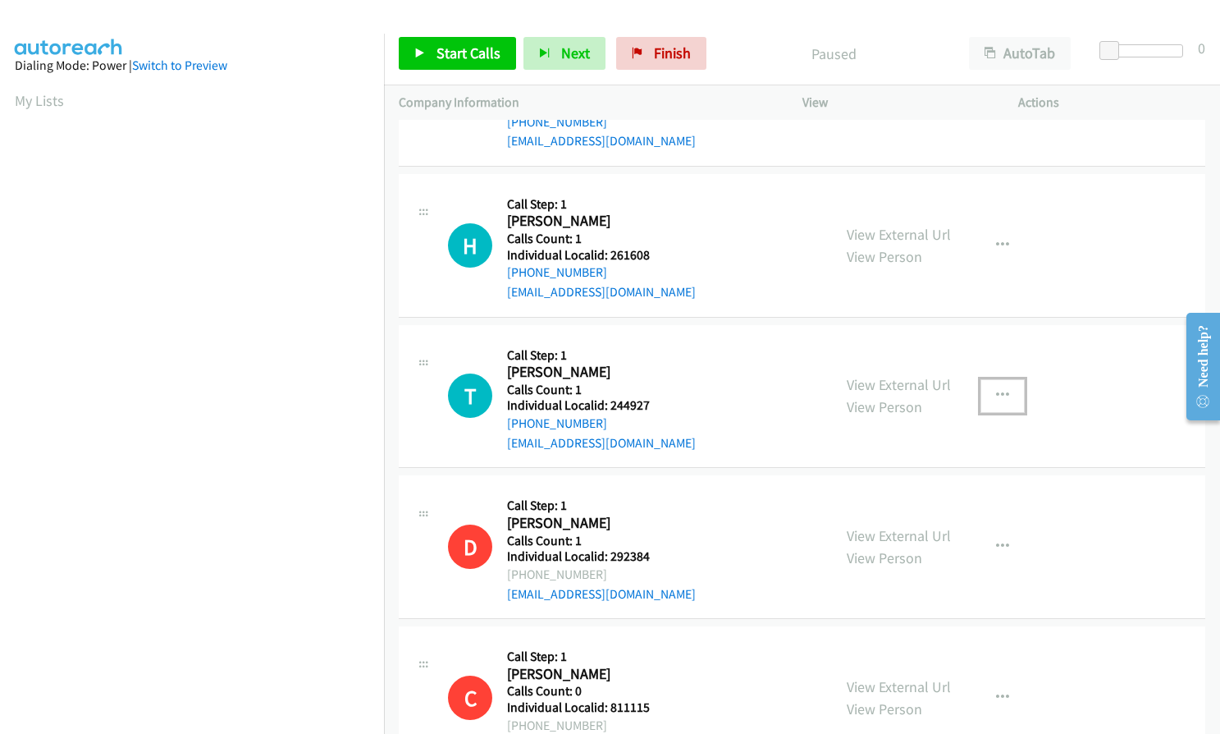
click at [996, 390] on icon "button" at bounding box center [1002, 395] width 13 height 13
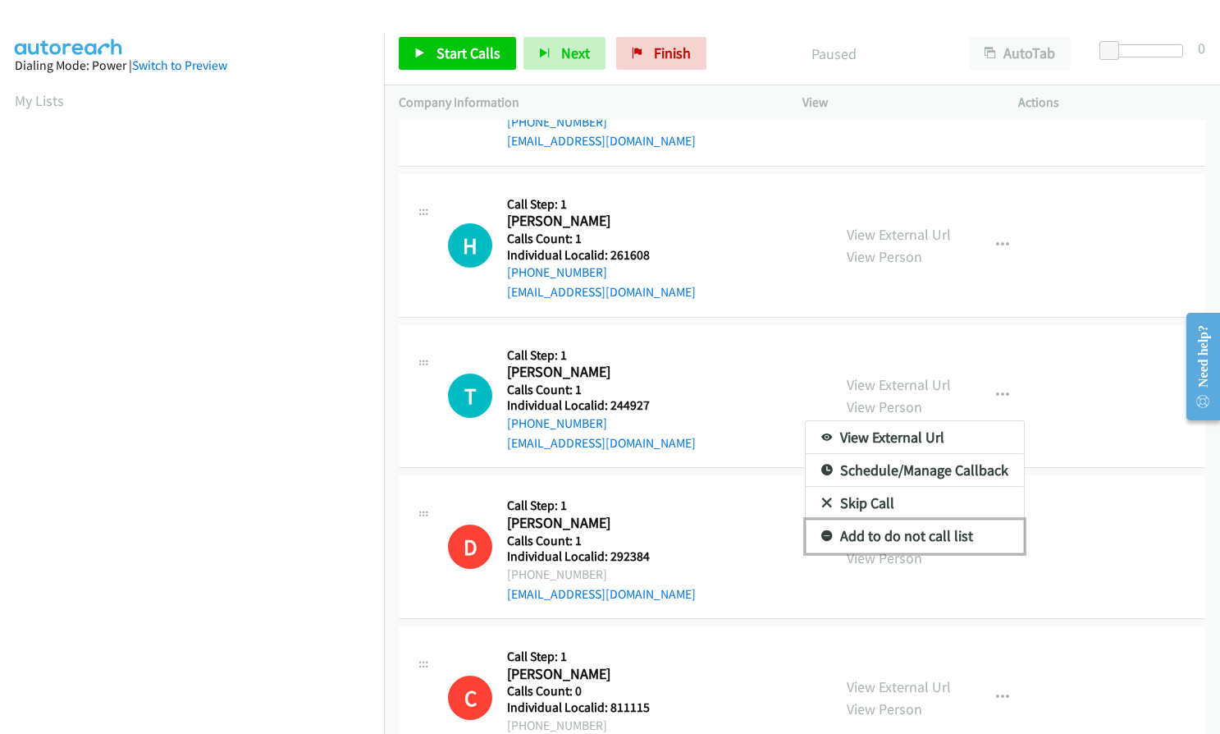
click at [822, 537] on icon at bounding box center [827, 536] width 11 height 11
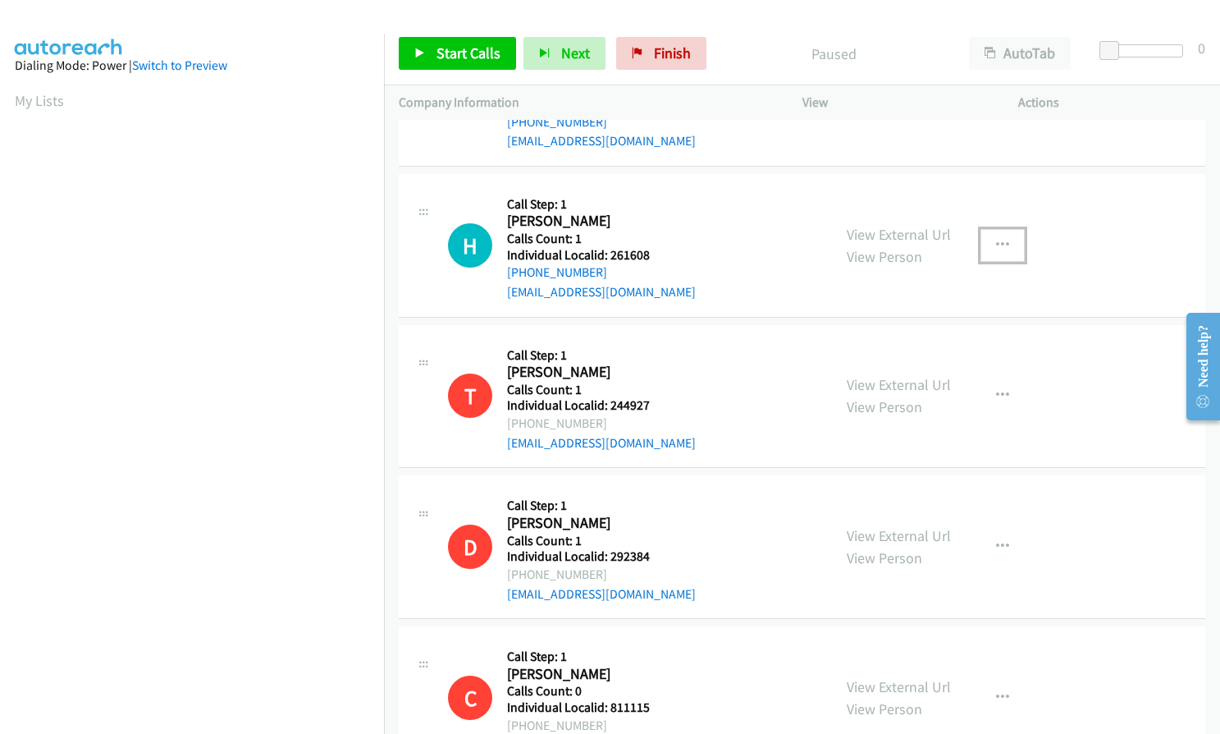
click at [1000, 242] on icon "button" at bounding box center [1002, 245] width 13 height 13
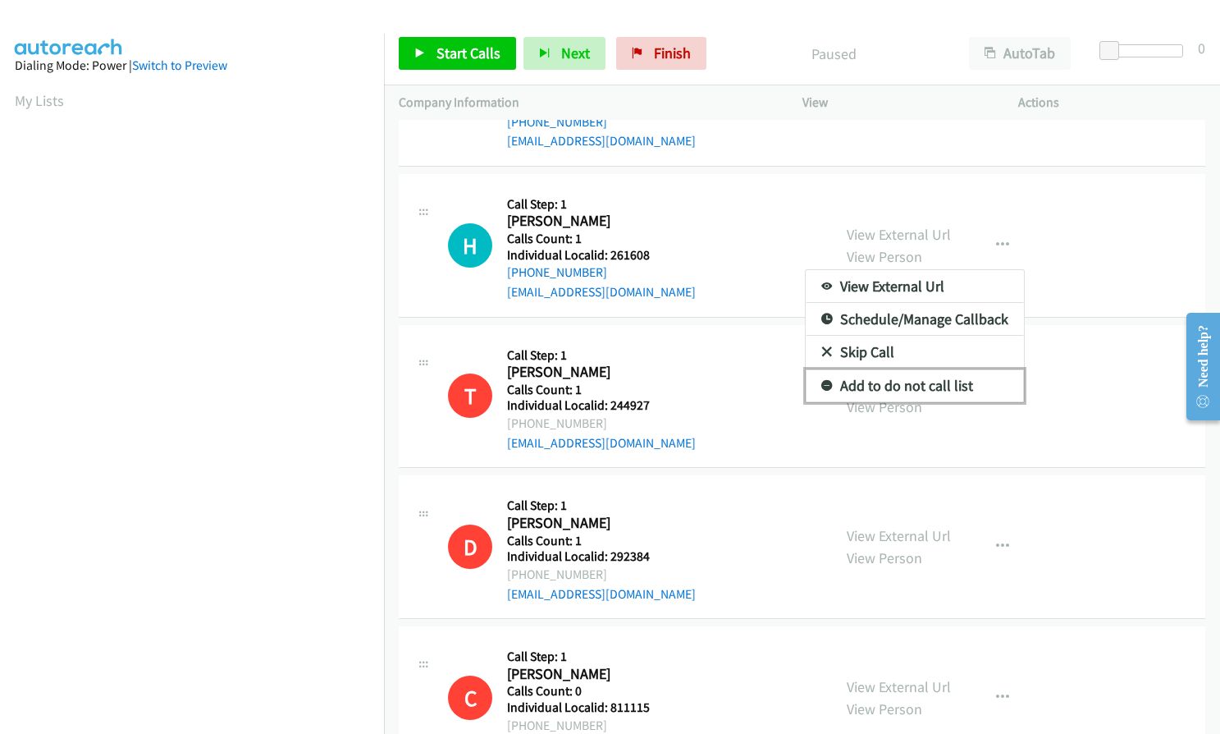
click at [822, 385] on icon at bounding box center [827, 386] width 11 height 11
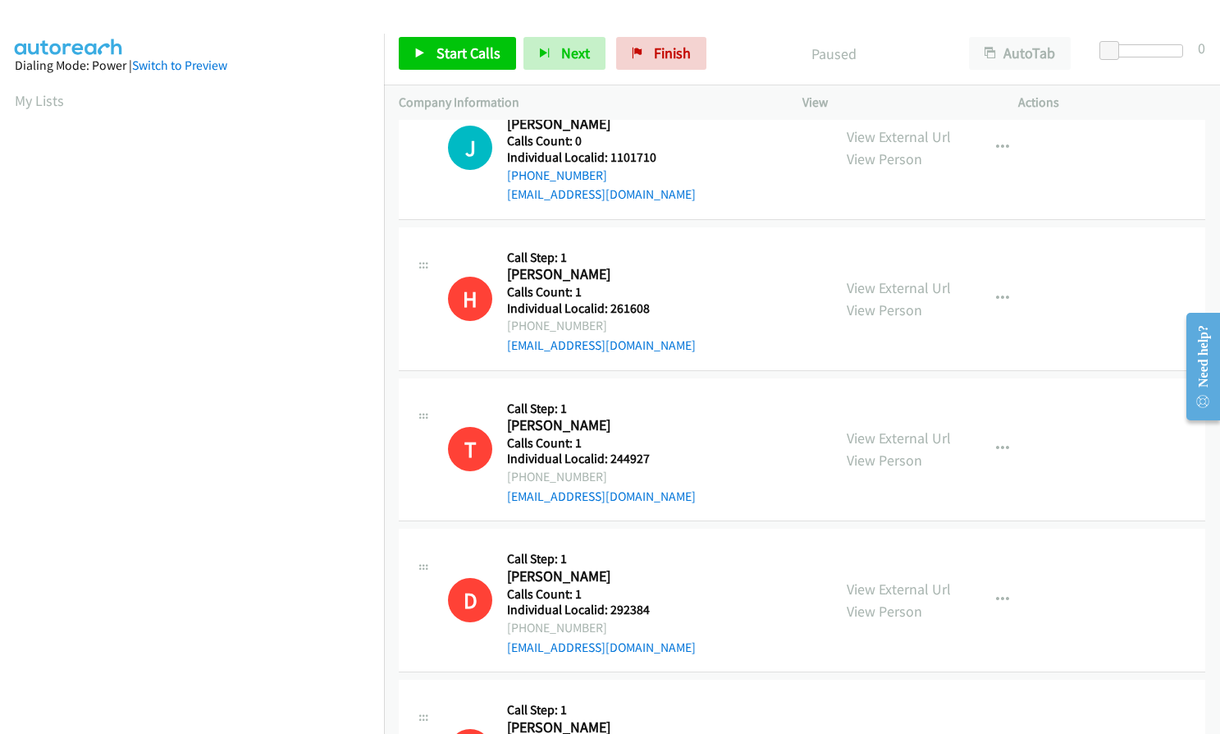
scroll to position [548, 0]
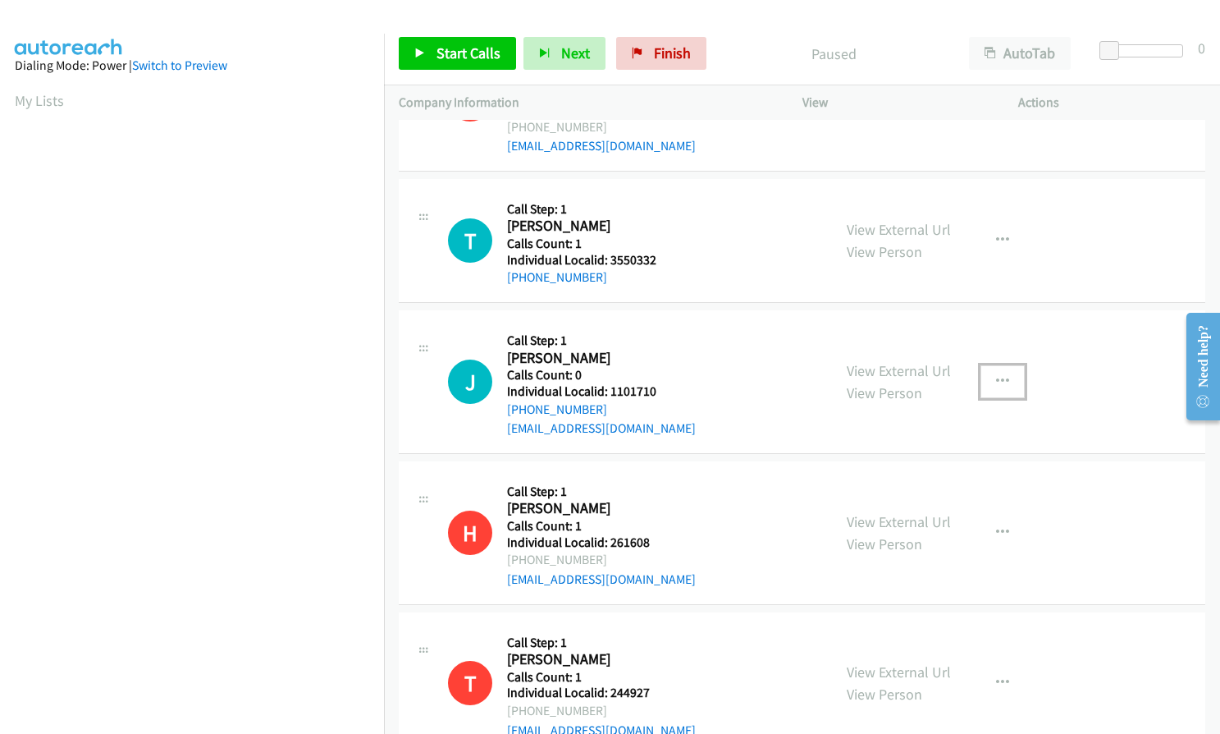
click at [986, 375] on button "button" at bounding box center [1003, 381] width 44 height 33
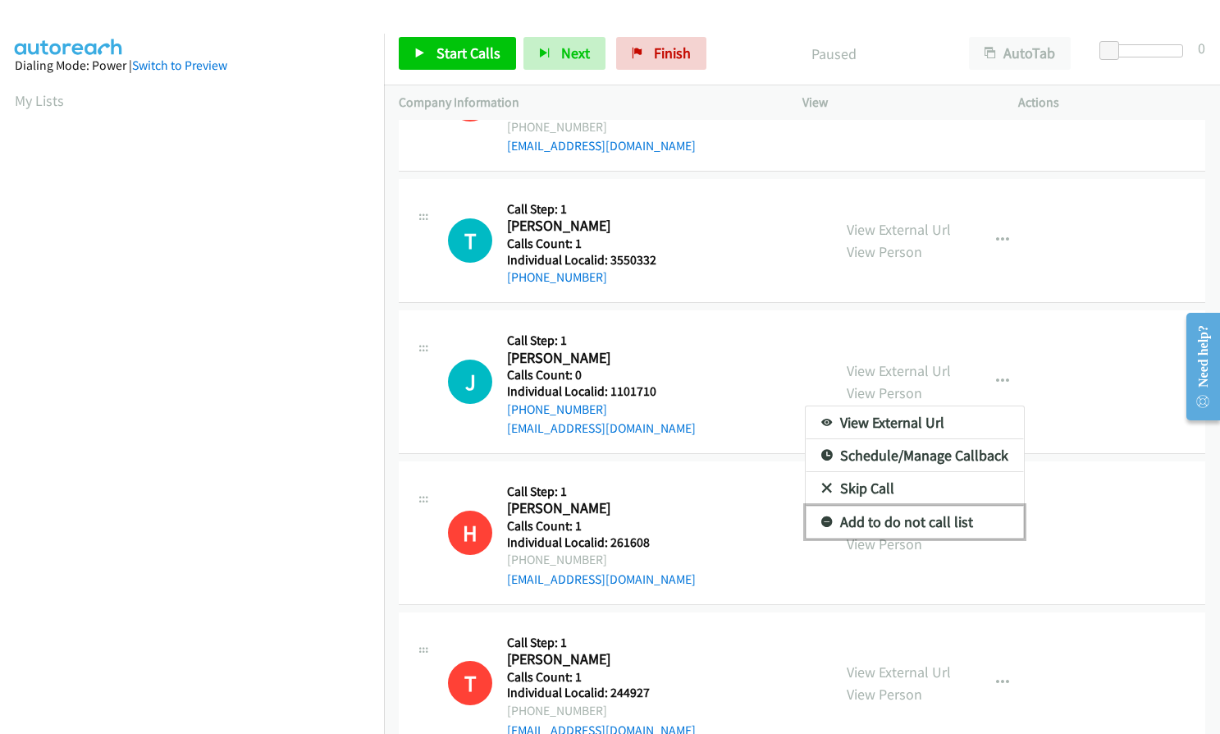
click at [823, 523] on icon at bounding box center [827, 522] width 11 height 11
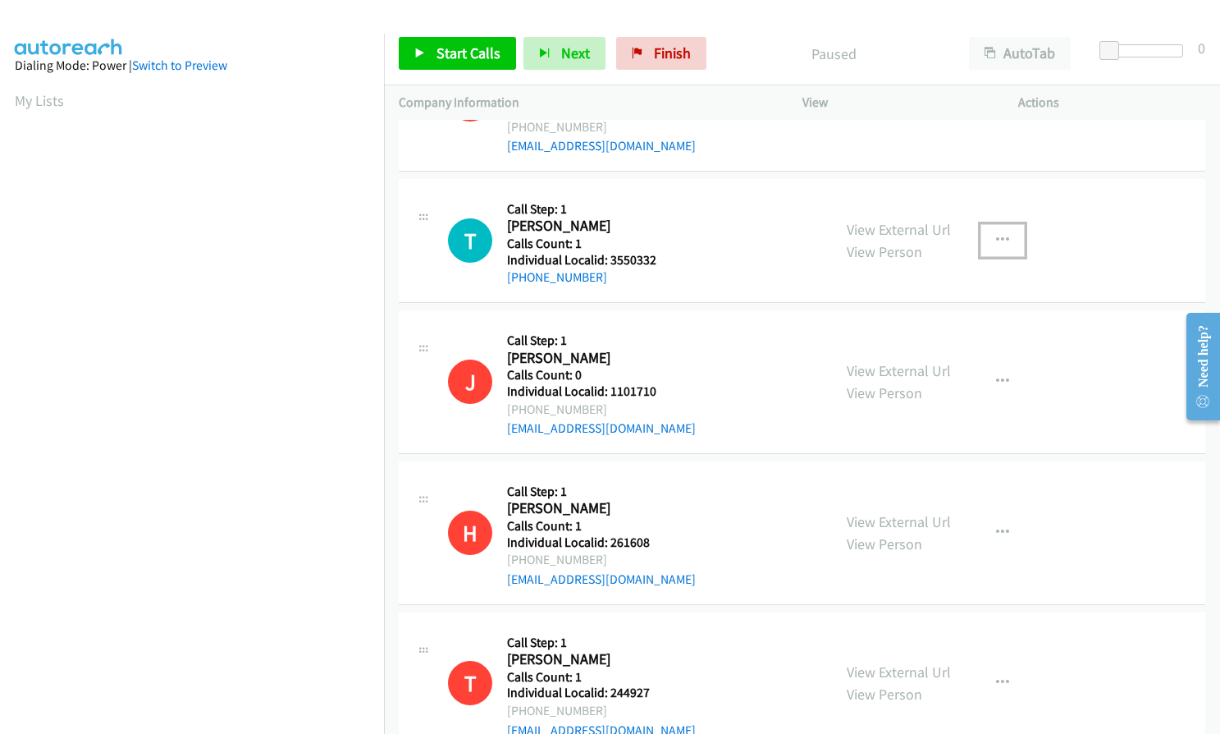
click at [1010, 230] on button "button" at bounding box center [1003, 240] width 44 height 33
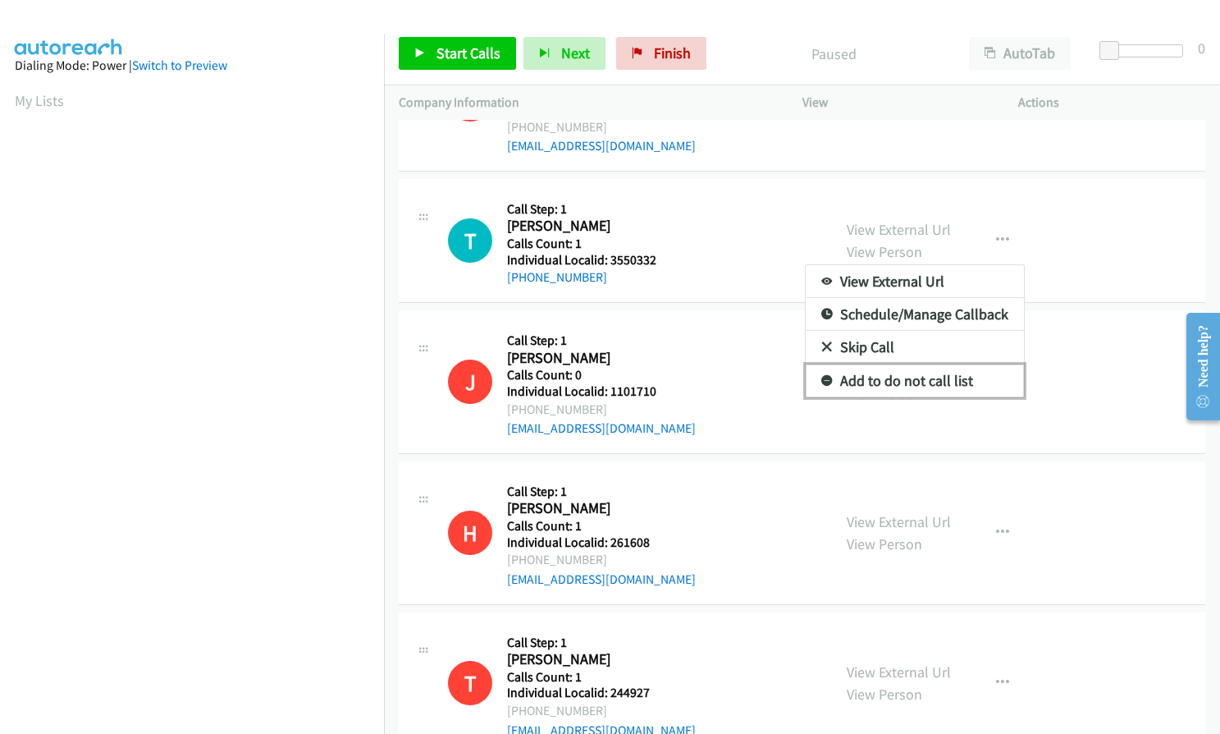
click at [822, 378] on icon at bounding box center [827, 381] width 11 height 11
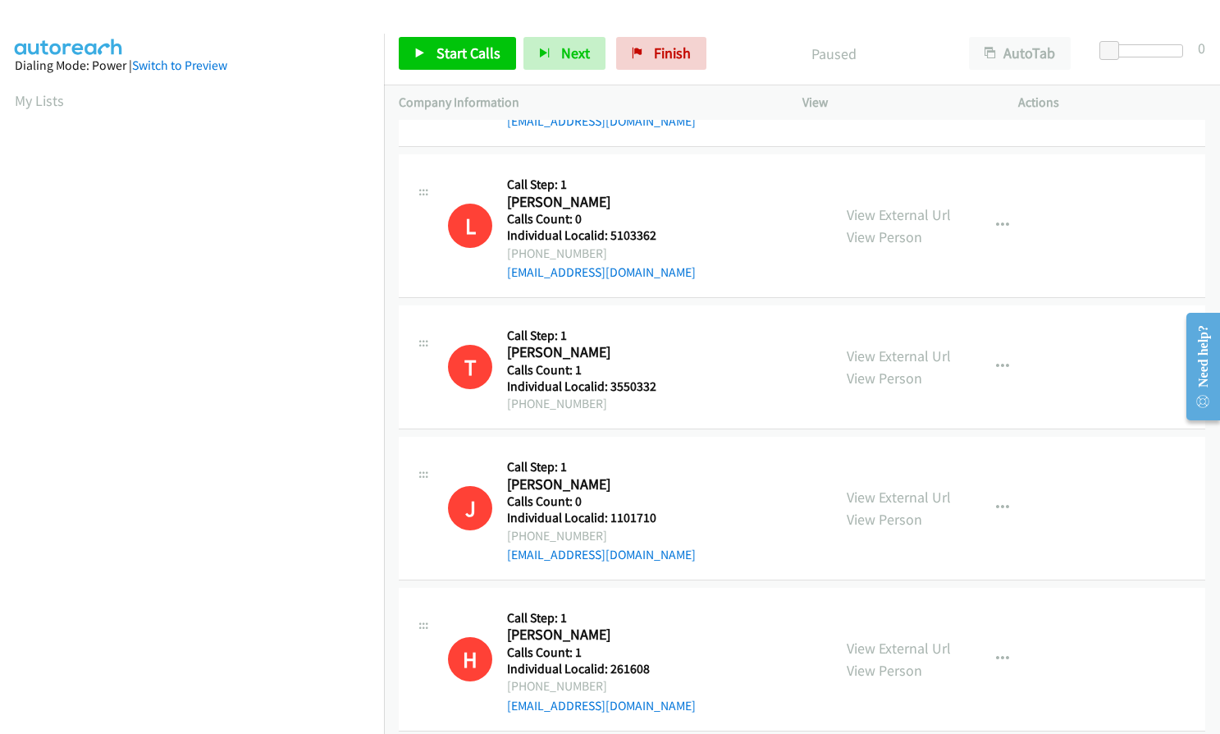
scroll to position [405, 0]
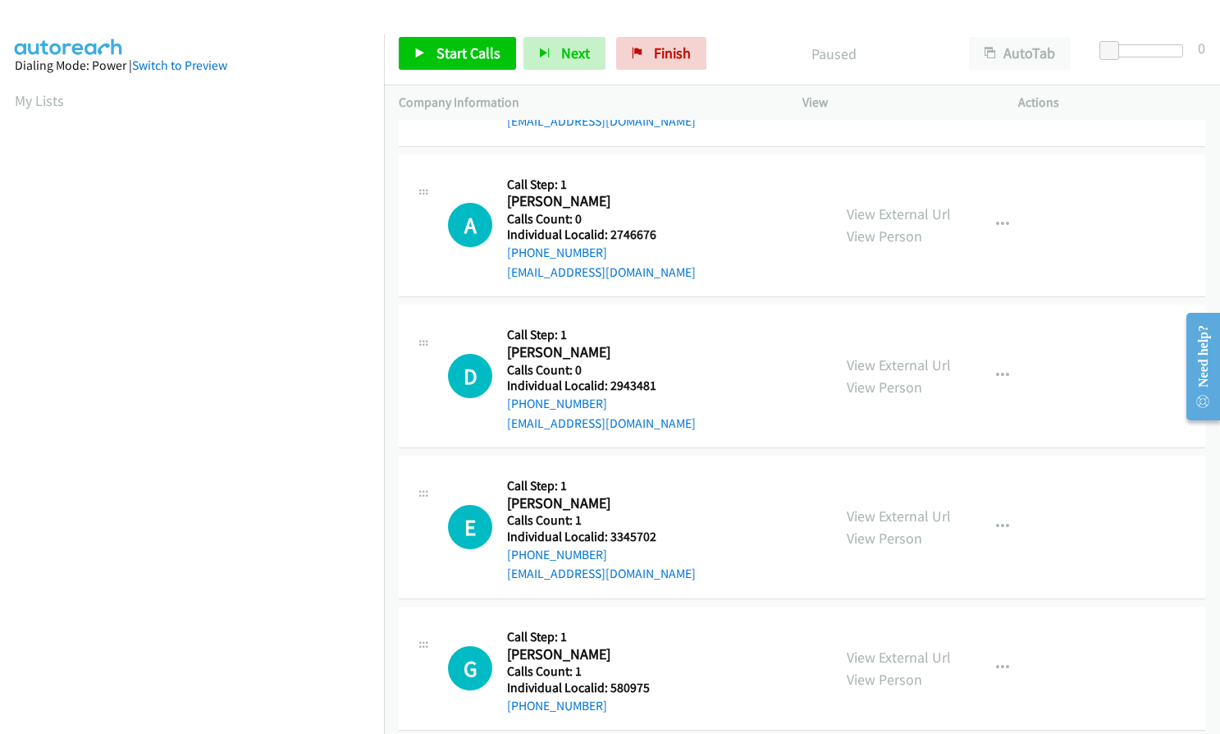
scroll to position [745, 0]
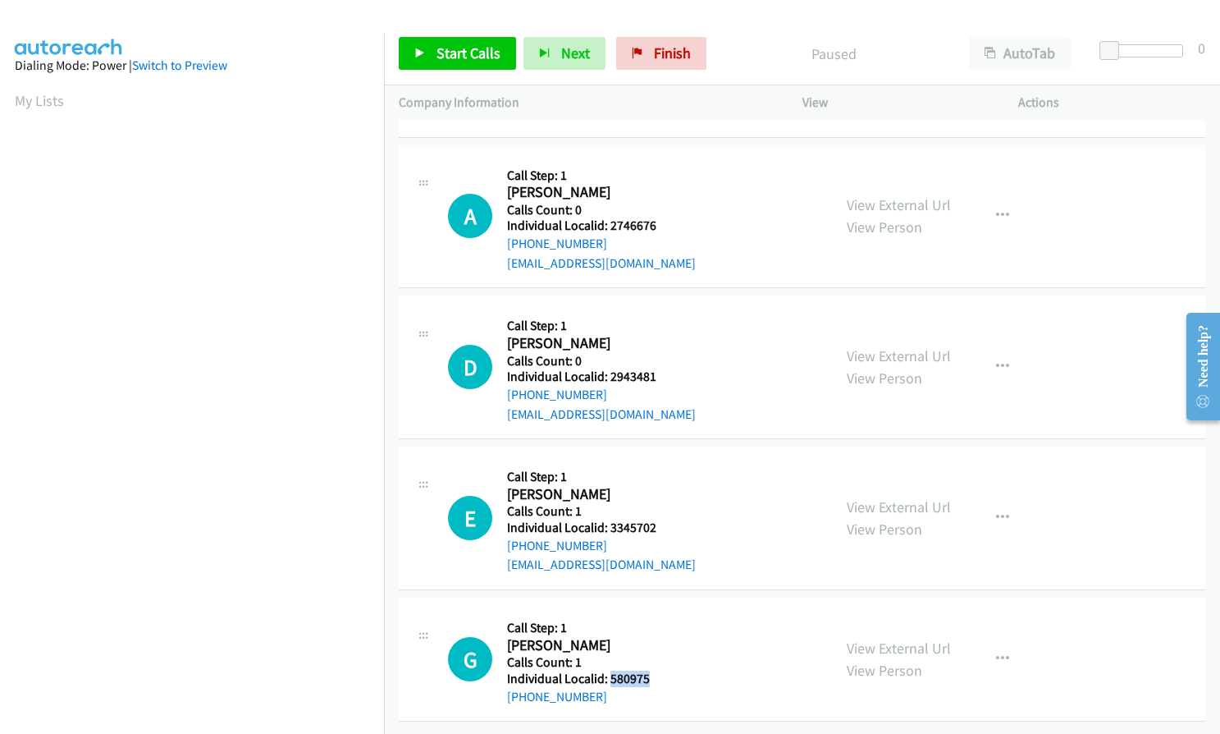
drag, startPoint x: 609, startPoint y: 665, endPoint x: 647, endPoint y: 664, distance: 37.8
click at [647, 671] on h5 "Individual Localid: 580975" at bounding box center [578, 679] width 143 height 16
copy h5 "580975"
drag, startPoint x: 607, startPoint y: 512, endPoint x: 665, endPoint y: 510, distance: 57.5
click at [665, 510] on div "E Callback Scheduled Call Step: 1 Edward Mc Cormick America/New_York Calls Coun…" at bounding box center [632, 517] width 369 height 113
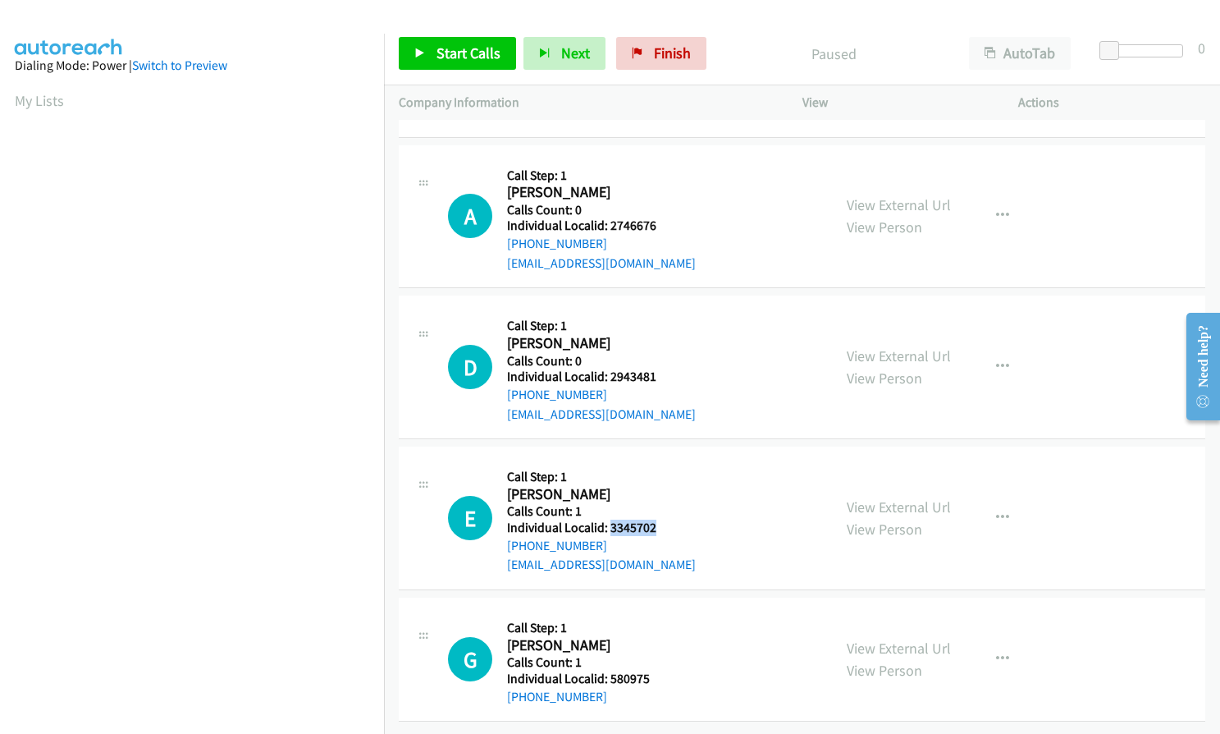
copy h5 "3345702"
drag, startPoint x: 609, startPoint y: 361, endPoint x: 658, endPoint y: 362, distance: 49.2
click at [658, 368] on h5 "Individual Localid: 2943481" at bounding box center [601, 376] width 189 height 16
copy h5 "2943481"
drag, startPoint x: 610, startPoint y: 213, endPoint x: 658, endPoint y: 214, distance: 48.4
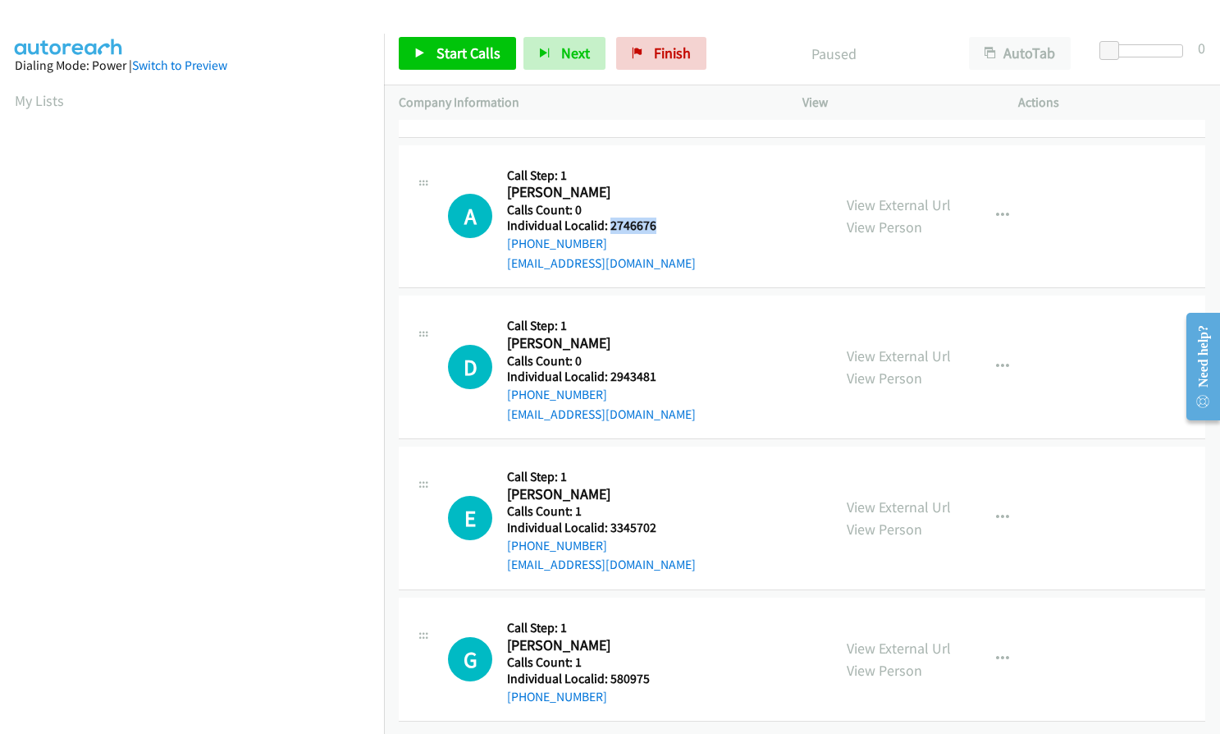
click at [658, 214] on div "A Callback Scheduled Call Step: 1 Andrew Klejnot America/New_York Calls Count: …" at bounding box center [632, 216] width 369 height 113
copy h5 "2746676"
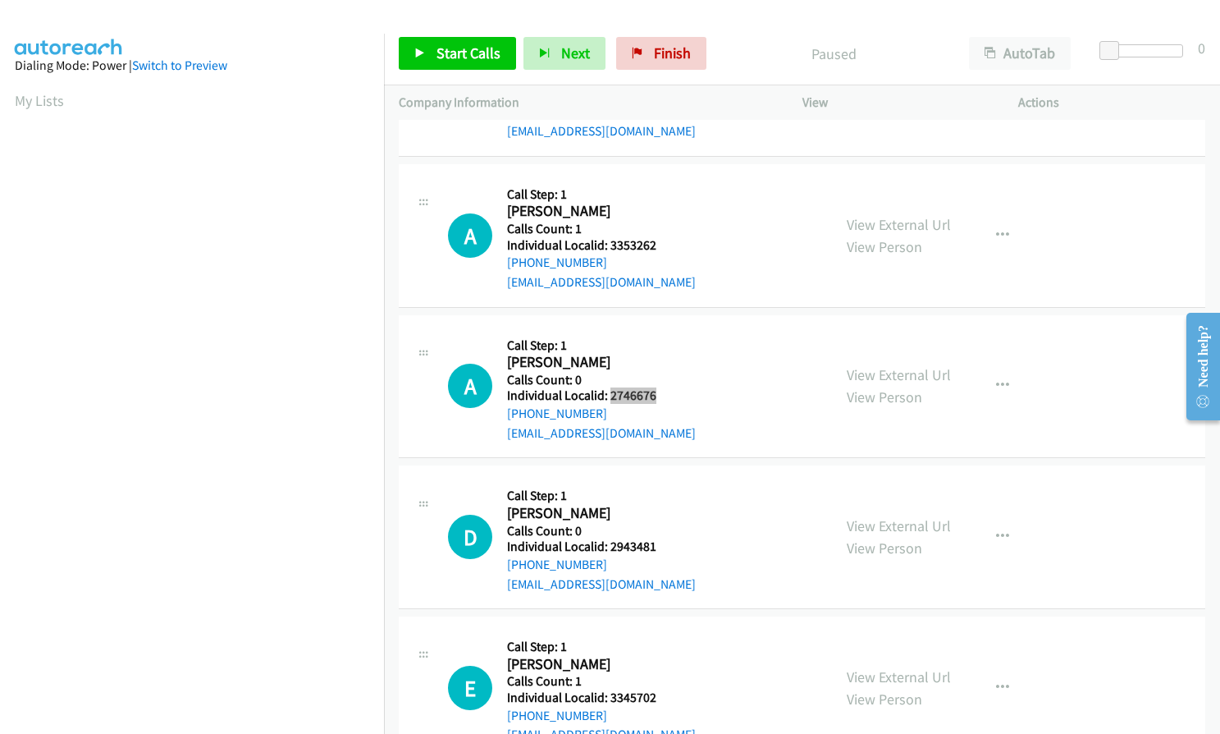
scroll to position [540, 0]
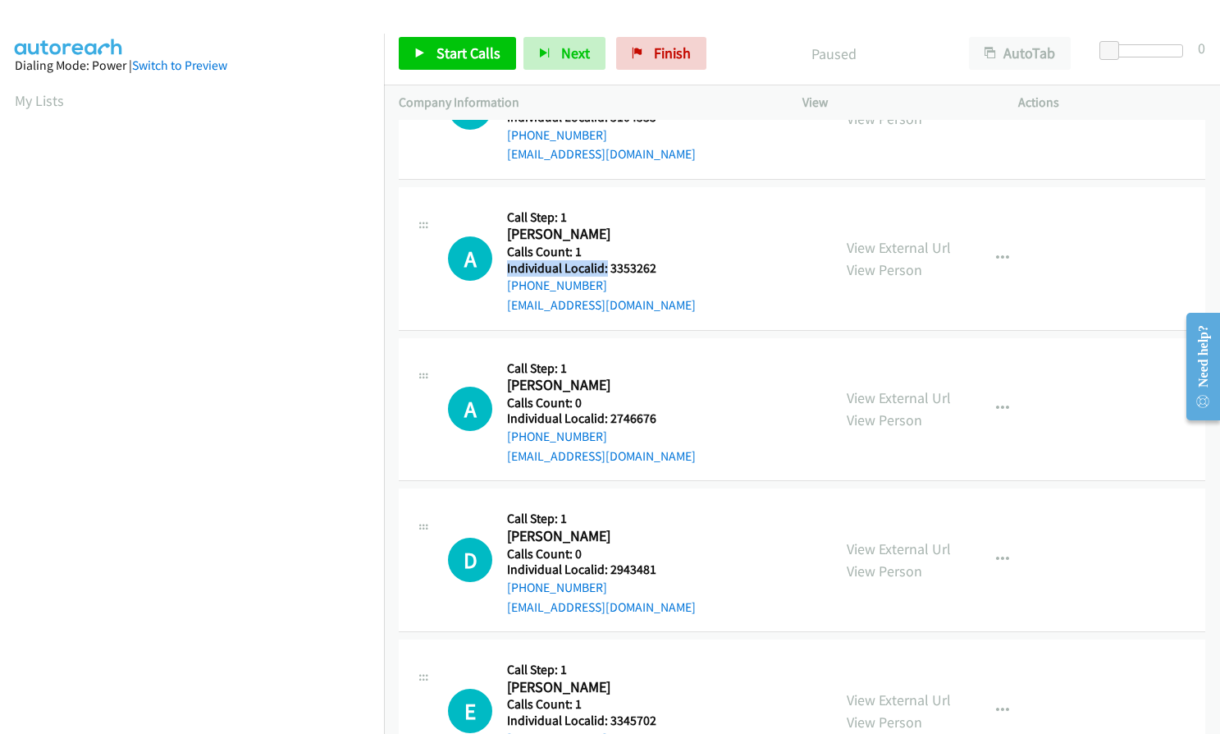
drag, startPoint x: 606, startPoint y: 271, endPoint x: 659, endPoint y: 257, distance: 54.3
click at [659, 257] on div "A Callback Scheduled Call Step: 1 Andre Bouchard America/New_York Calls Count: …" at bounding box center [632, 258] width 369 height 113
drag, startPoint x: 608, startPoint y: 262, endPoint x: 659, endPoint y: 261, distance: 50.9
click at [659, 261] on div "A Callback Scheduled Call Step: 1 Andre Bouchard America/New_York Calls Count: …" at bounding box center [632, 258] width 369 height 113
drag, startPoint x: 627, startPoint y: 277, endPoint x: 643, endPoint y: 248, distance: 32.7
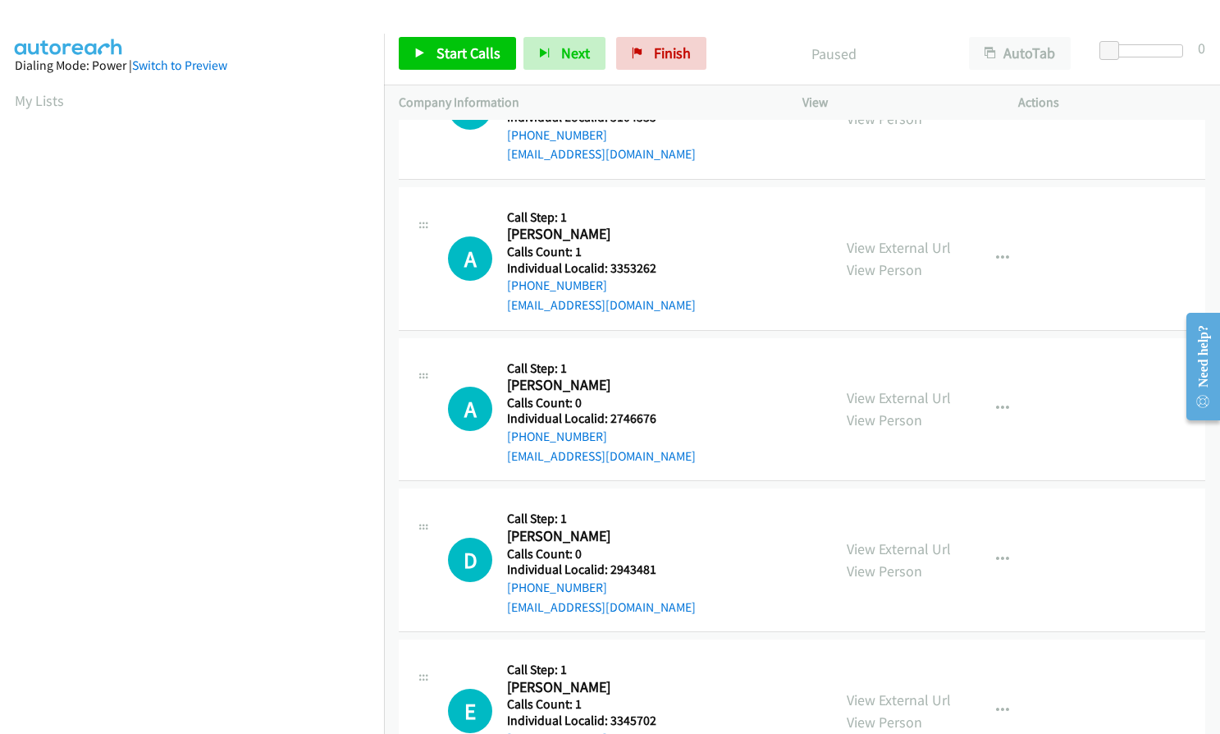
click at [643, 248] on h5 "Calls Count: 1" at bounding box center [601, 252] width 189 height 16
drag, startPoint x: 606, startPoint y: 266, endPoint x: 667, endPoint y: 263, distance: 60.8
click at [667, 263] on div "A Callback Scheduled Call Step: 1 Andre Bouchard America/New_York Calls Count: …" at bounding box center [632, 258] width 369 height 113
copy h5 "3353262"
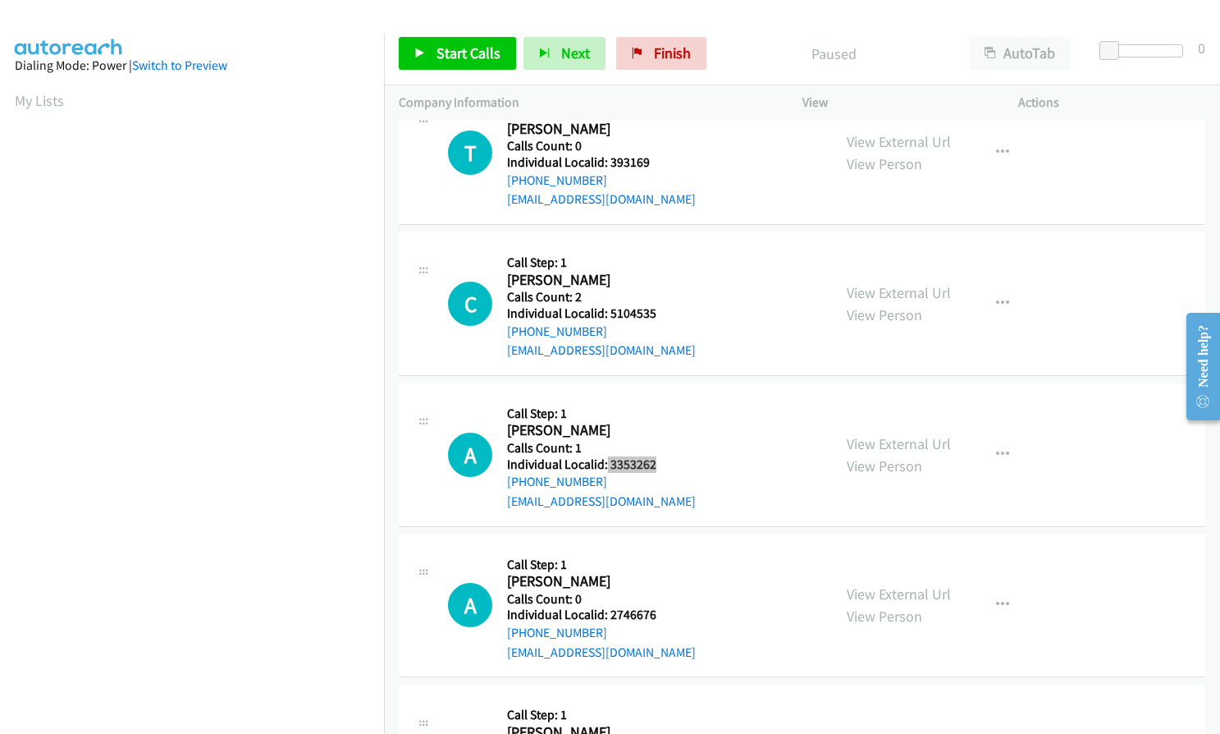
scroll to position [273, 0]
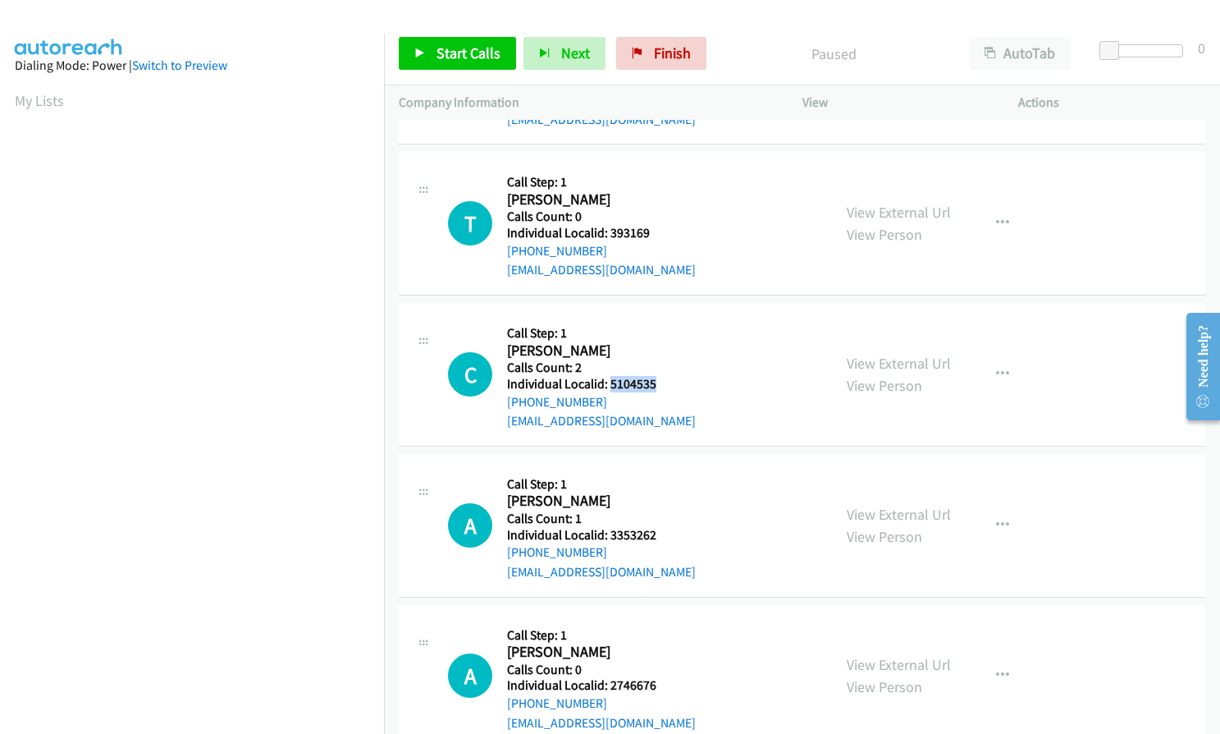
drag, startPoint x: 610, startPoint y: 383, endPoint x: 660, endPoint y: 382, distance: 50.1
click at [660, 382] on div "C Callback Scheduled Call Step: 1 Corey Riddell America/New_York Calls Count: 2…" at bounding box center [632, 374] width 369 height 113
copy h5 "5104535"
drag, startPoint x: 605, startPoint y: 235, endPoint x: 659, endPoint y: 231, distance: 54.3
click at [659, 231] on h5 "Individual Localid: 393169" at bounding box center [601, 233] width 189 height 16
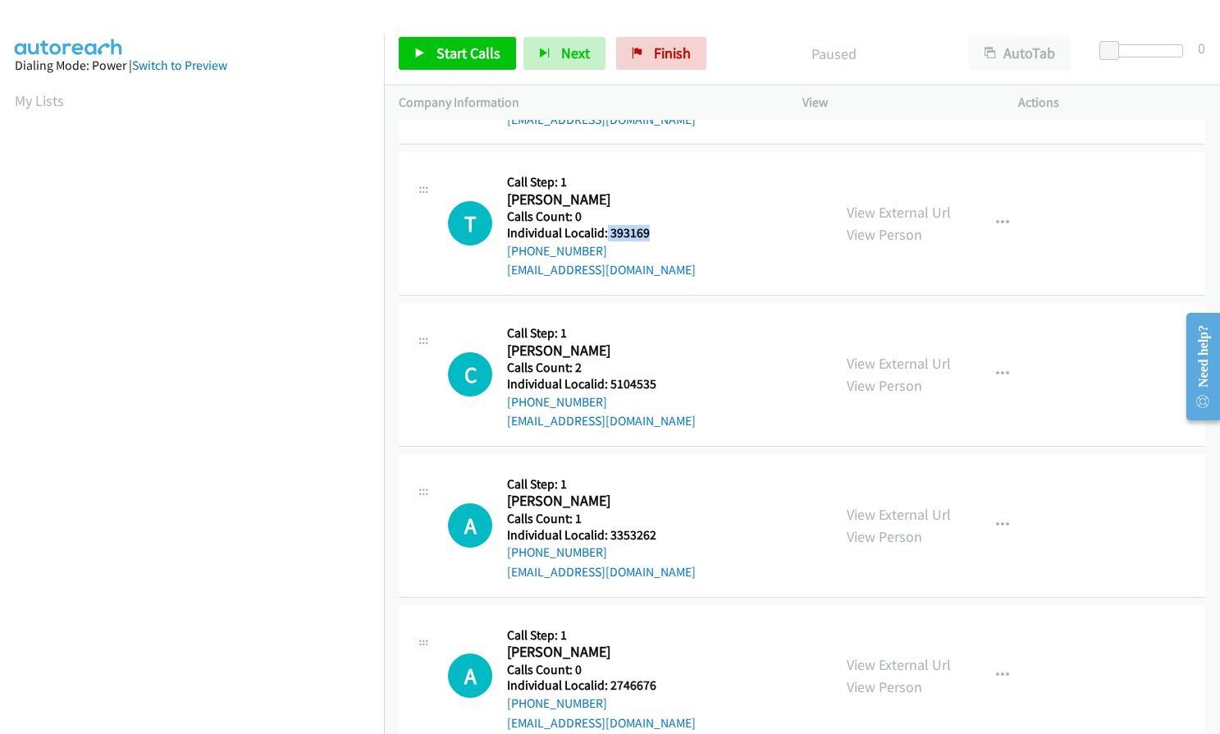
copy h5 "393169"
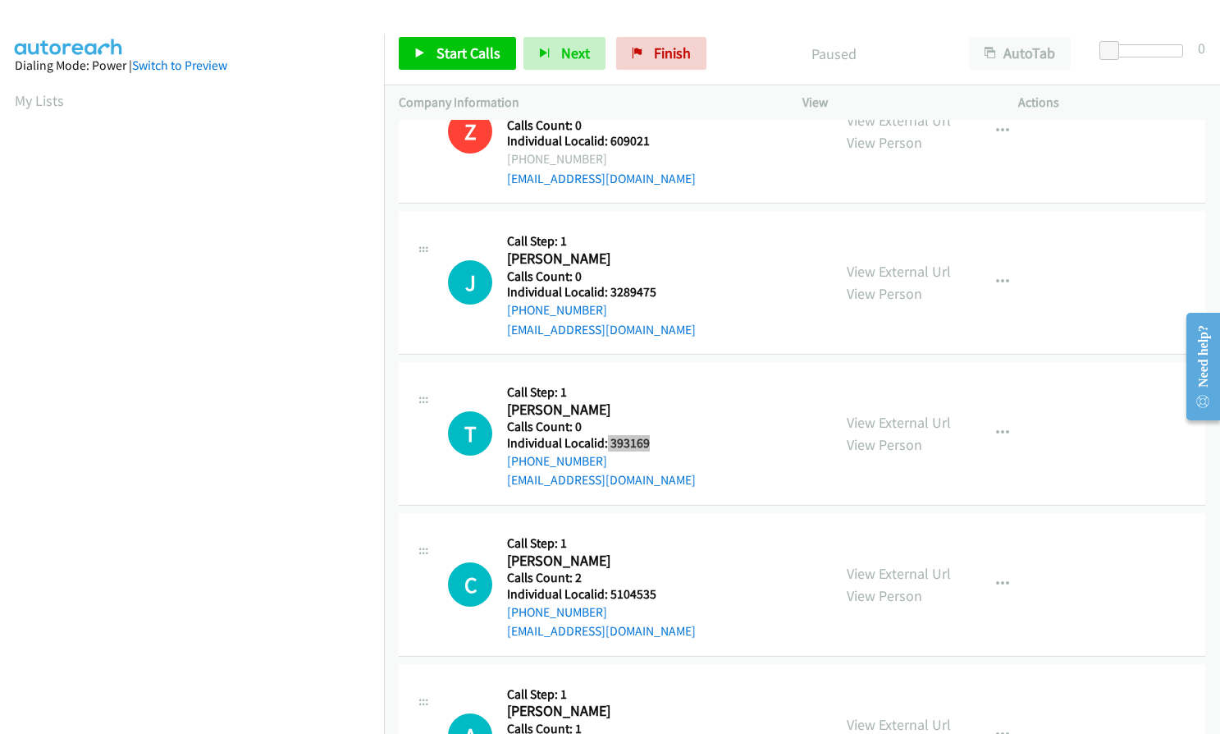
scroll to position [0, 0]
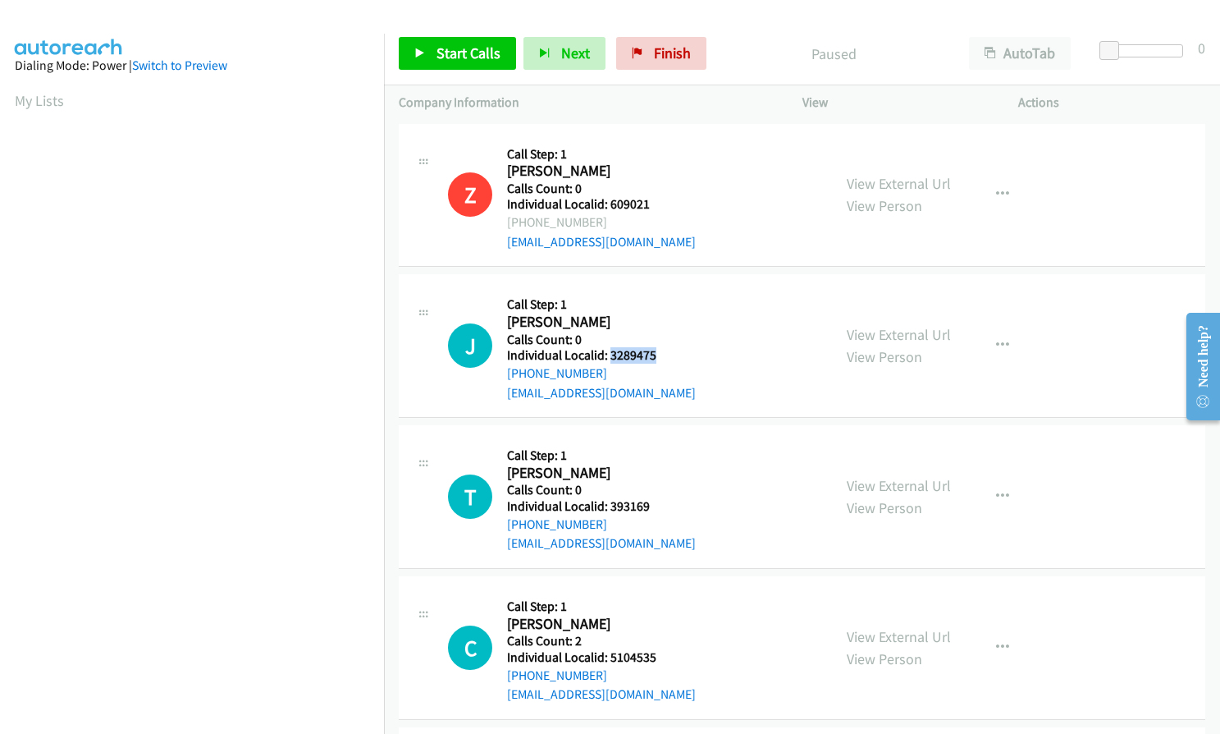
drag, startPoint x: 607, startPoint y: 355, endPoint x: 646, endPoint y: 353, distance: 38.7
click at [663, 353] on div "J Callback Scheduled Call Step: 1 John Logan America/New_York Calls Count: 0 In…" at bounding box center [632, 345] width 369 height 113
copy h5 "3289475"
click at [996, 339] on icon "button" at bounding box center [1002, 345] width 13 height 13
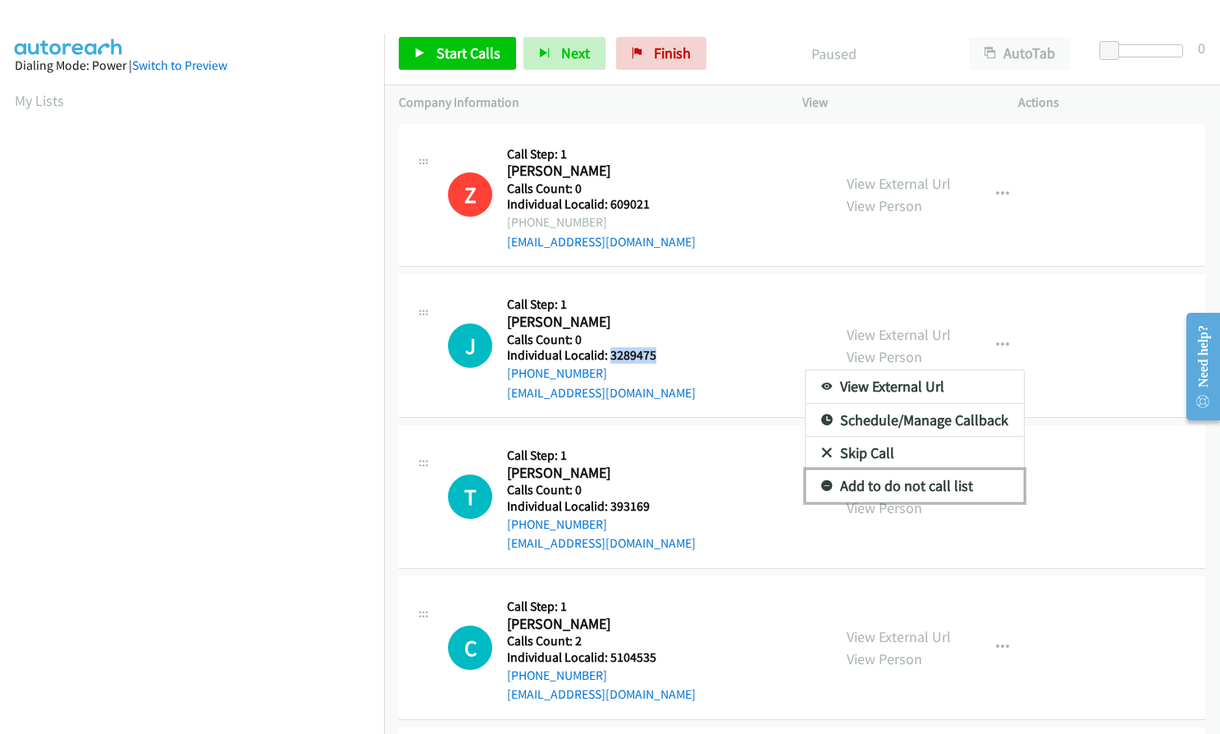
click at [825, 485] on link "Add to do not call list" at bounding box center [915, 485] width 218 height 33
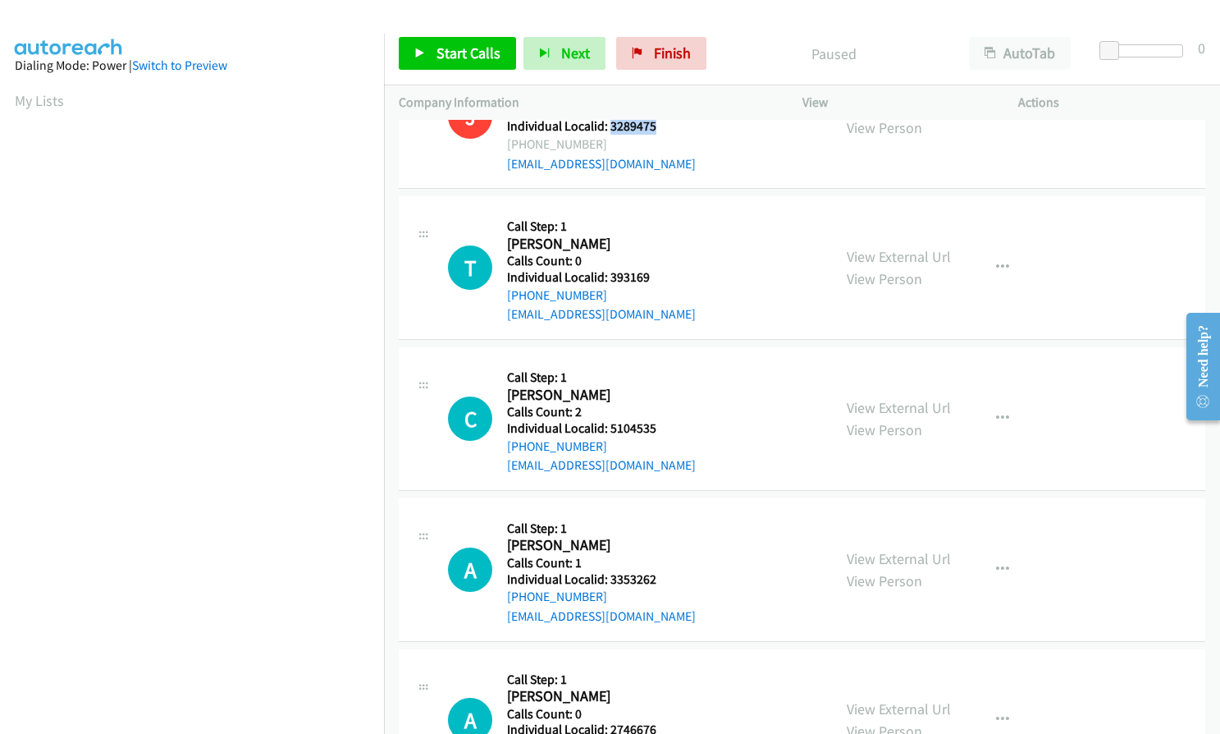
scroll to position [246, 0]
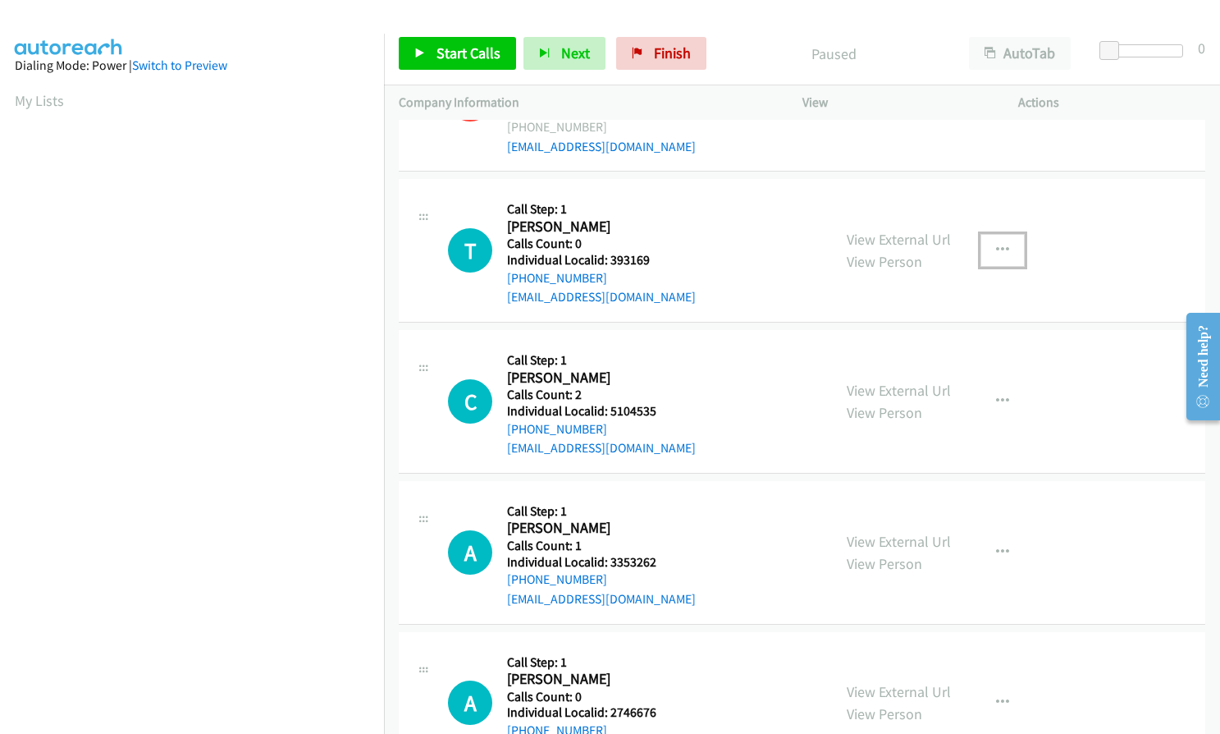
click at [982, 244] on button "button" at bounding box center [1003, 250] width 44 height 33
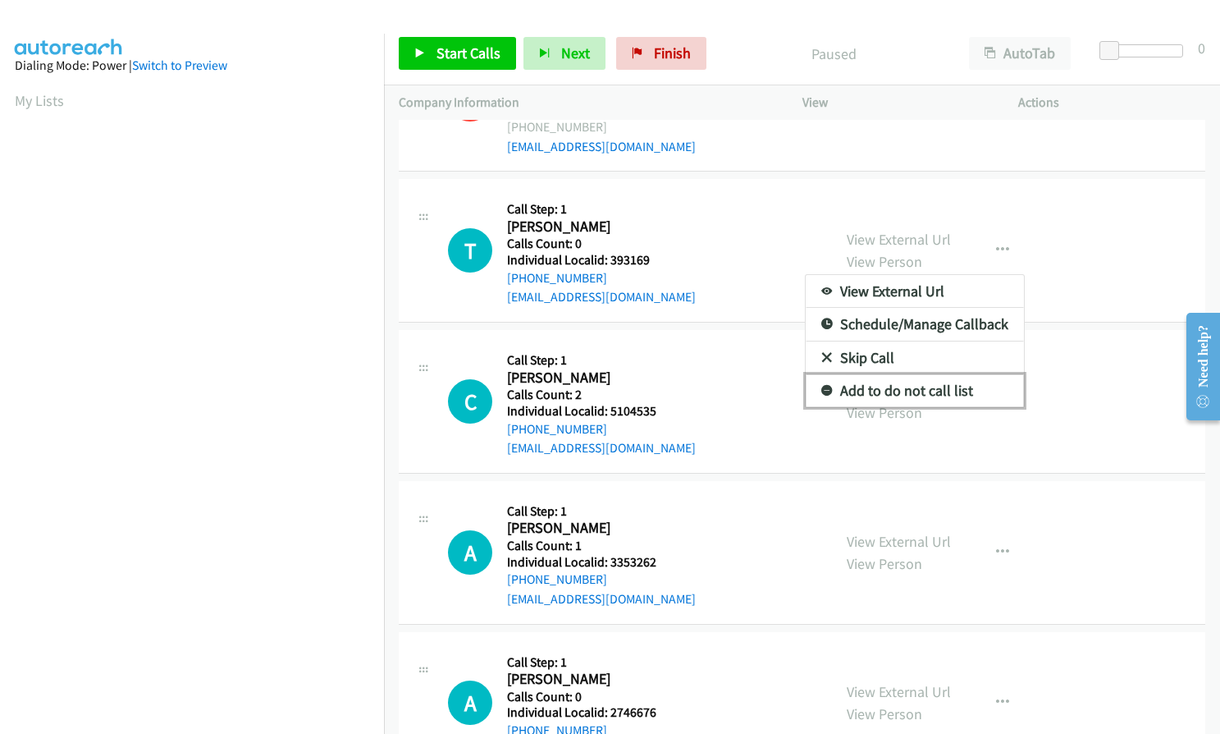
click at [822, 391] on icon at bounding box center [827, 391] width 11 height 11
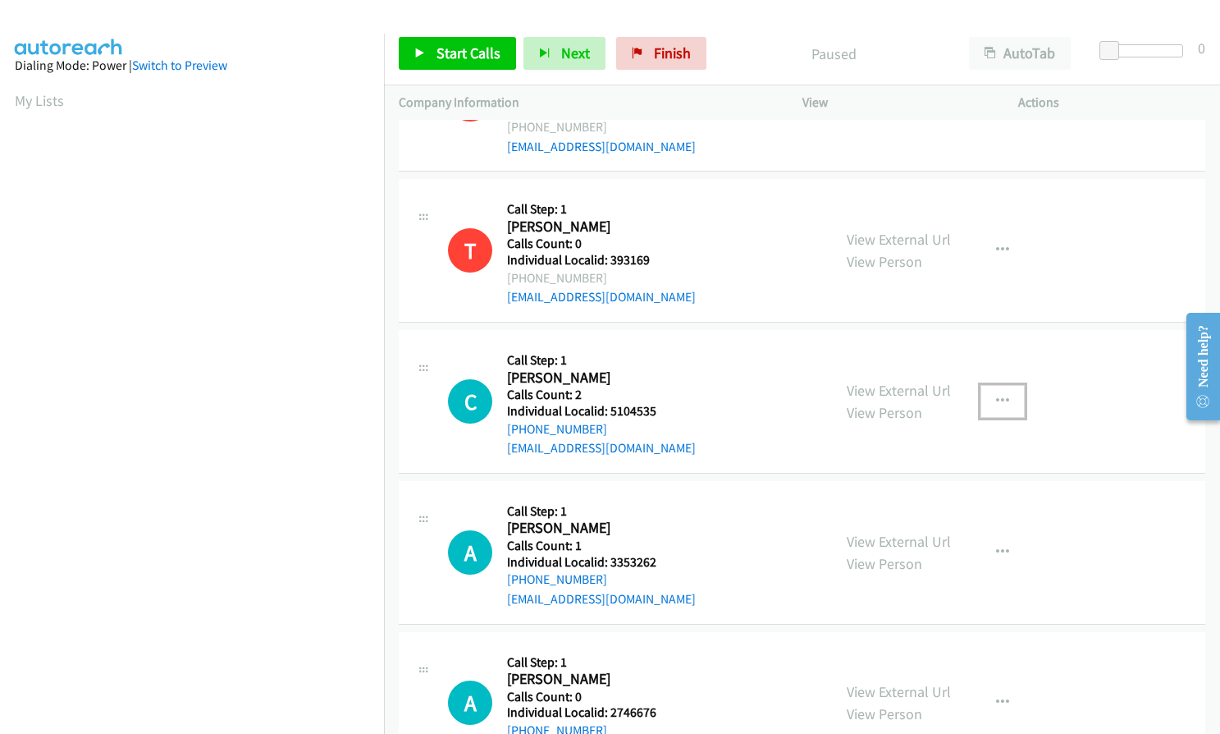
drag, startPoint x: 1000, startPoint y: 402, endPoint x: 994, endPoint y: 410, distance: 9.4
click at [997, 403] on icon "button" at bounding box center [1002, 401] width 13 height 13
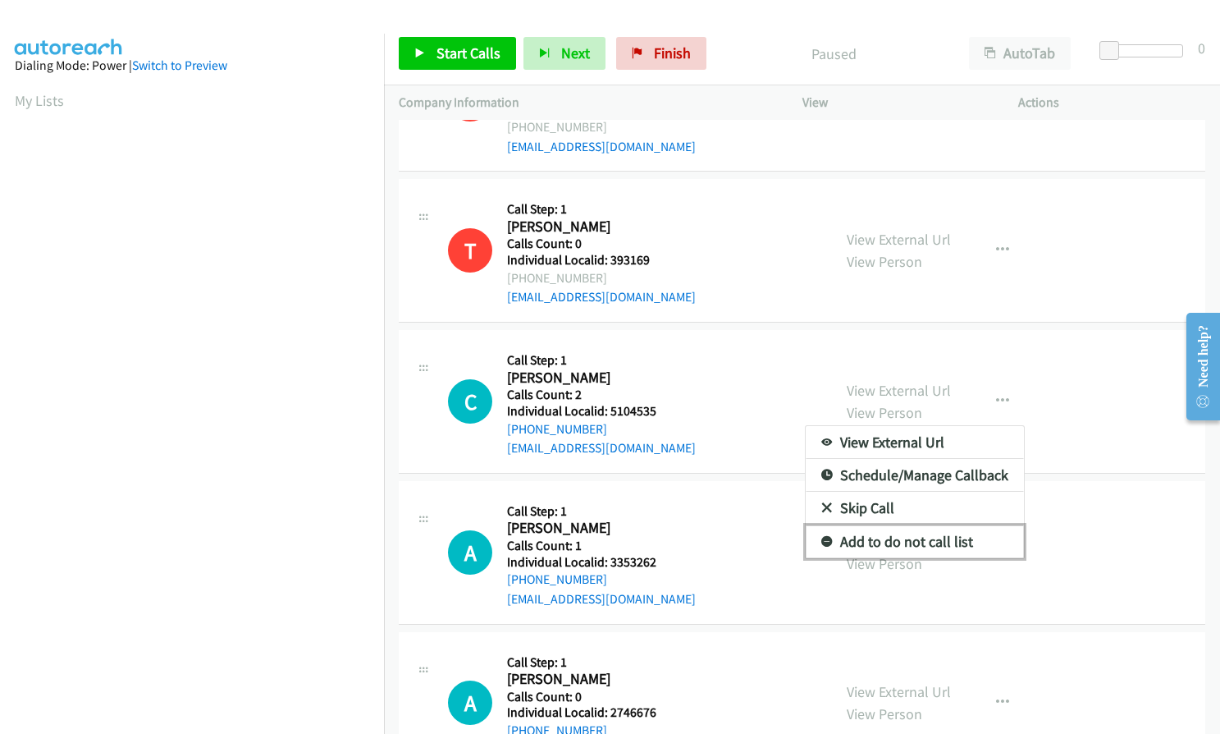
click at [822, 544] on icon at bounding box center [827, 542] width 11 height 11
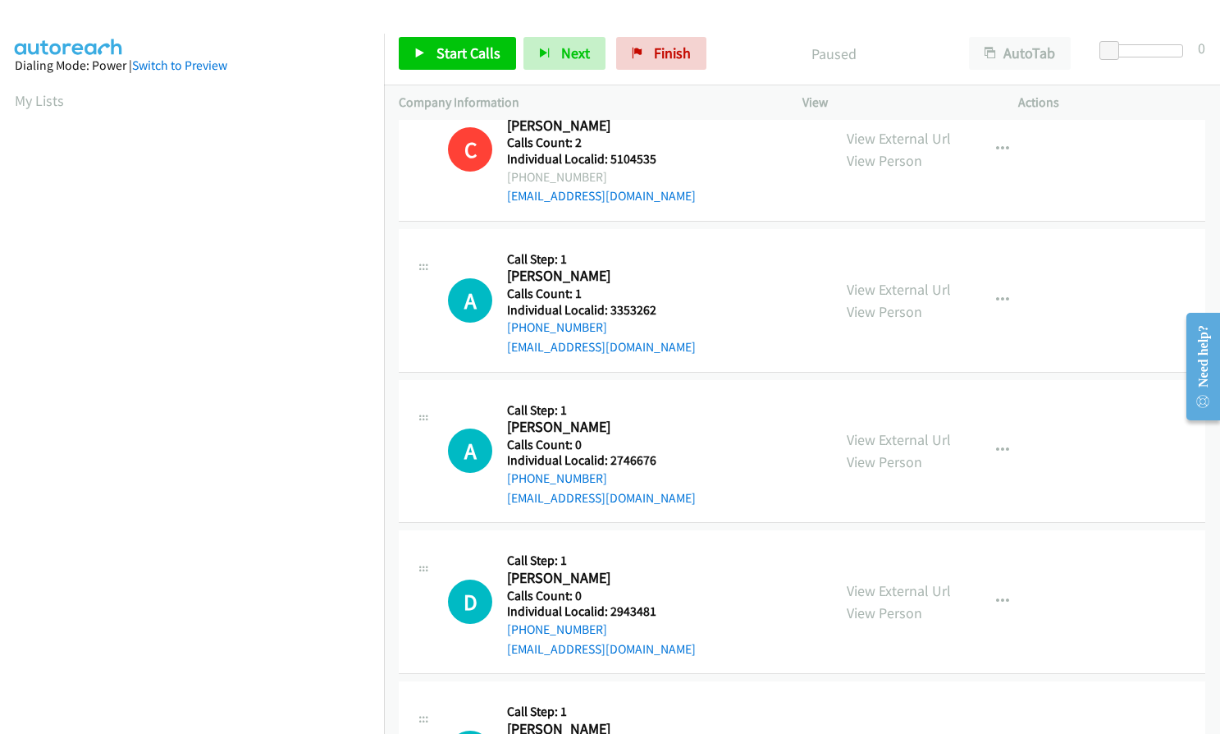
scroll to position [533, 0]
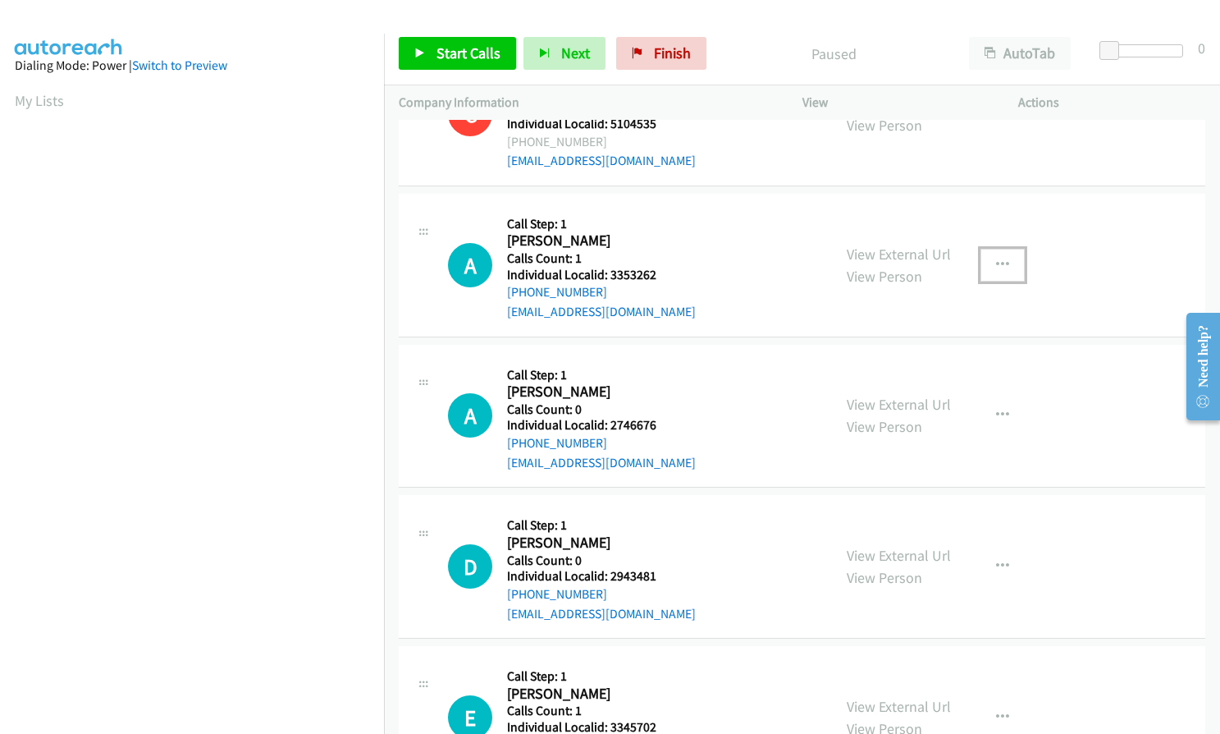
click at [1000, 259] on icon "button" at bounding box center [1002, 265] width 13 height 13
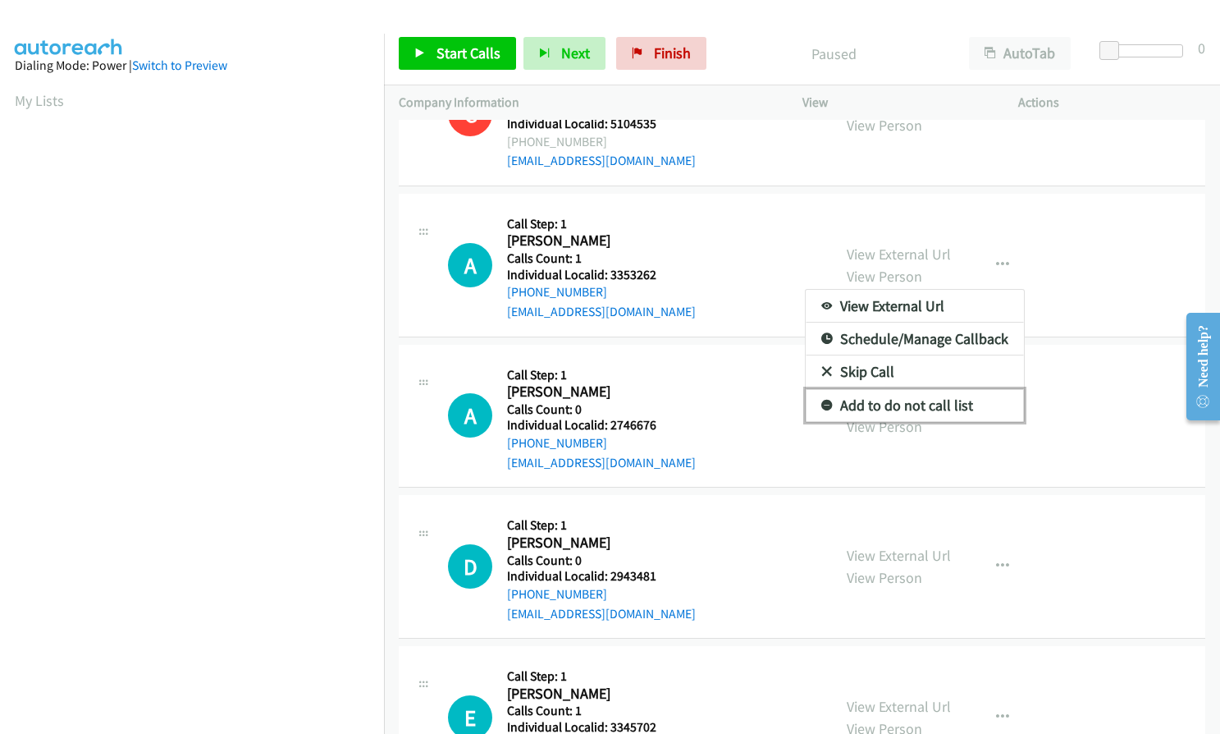
click at [811, 406] on link "Add to do not call list" at bounding box center [915, 405] width 218 height 33
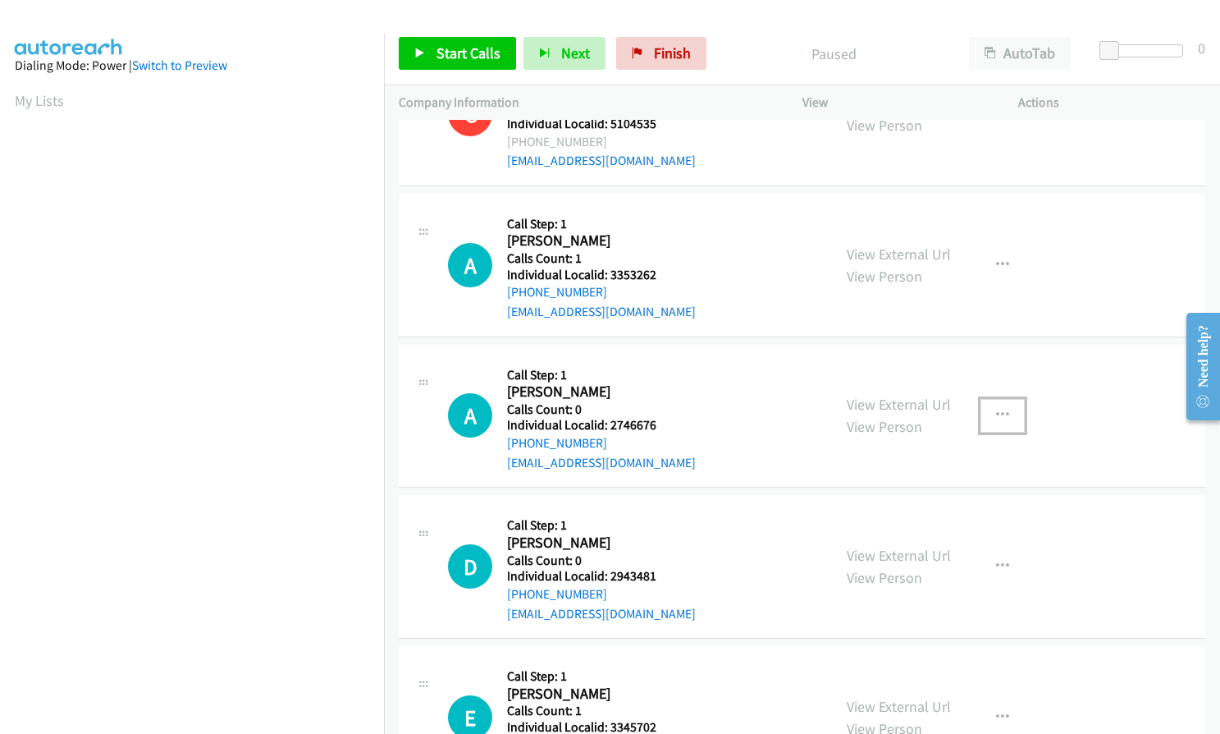
click at [996, 414] on icon "button" at bounding box center [1002, 415] width 13 height 13
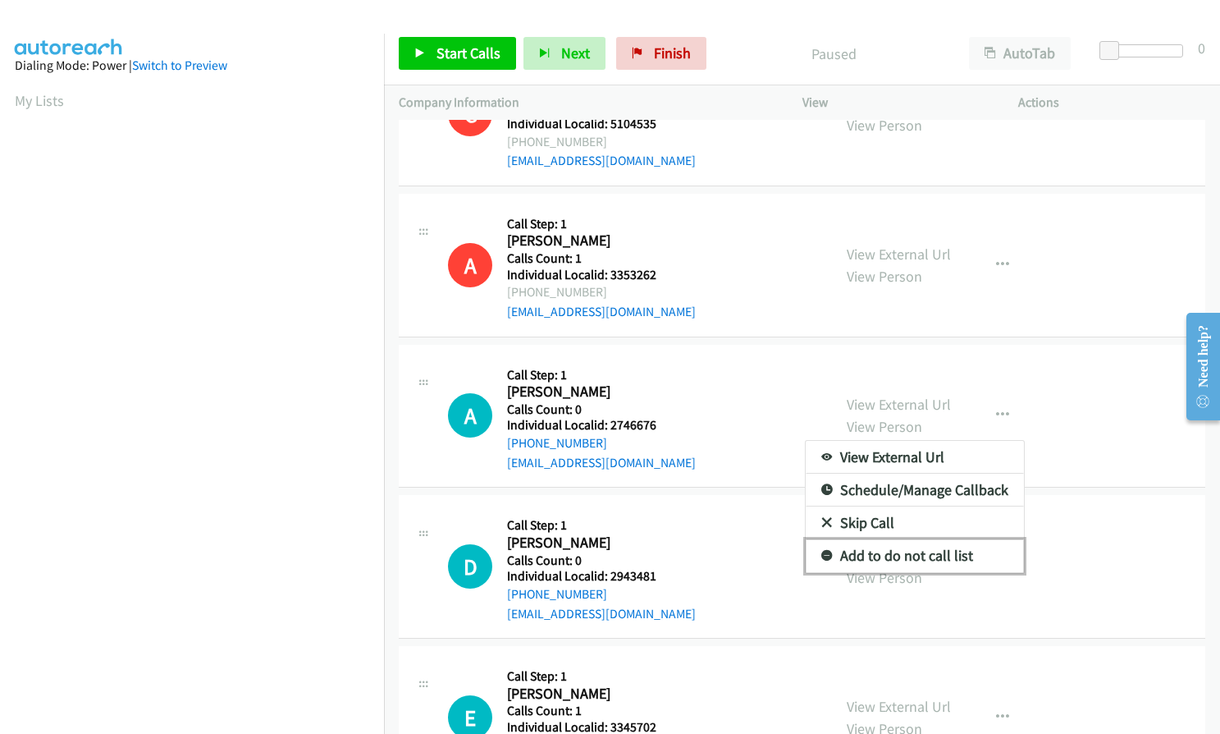
click at [822, 558] on icon at bounding box center [827, 556] width 11 height 11
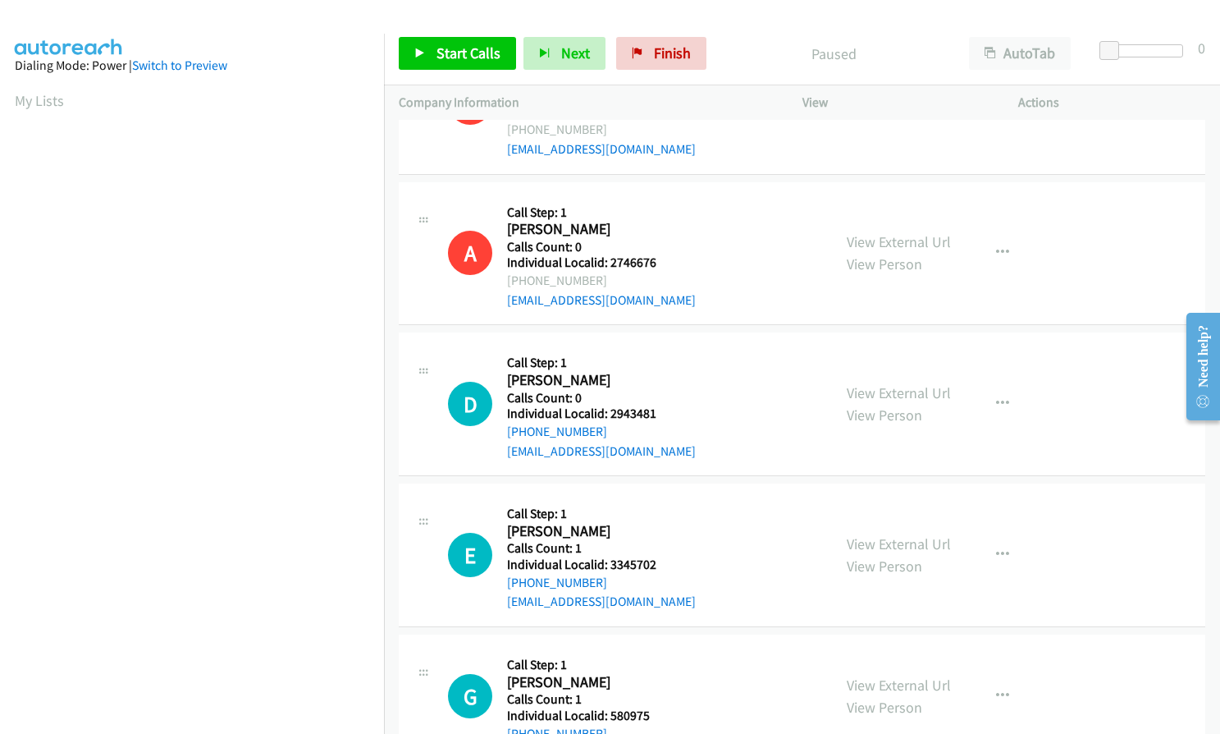
scroll to position [698, 0]
click at [996, 400] on icon "button" at bounding box center [1002, 402] width 13 height 13
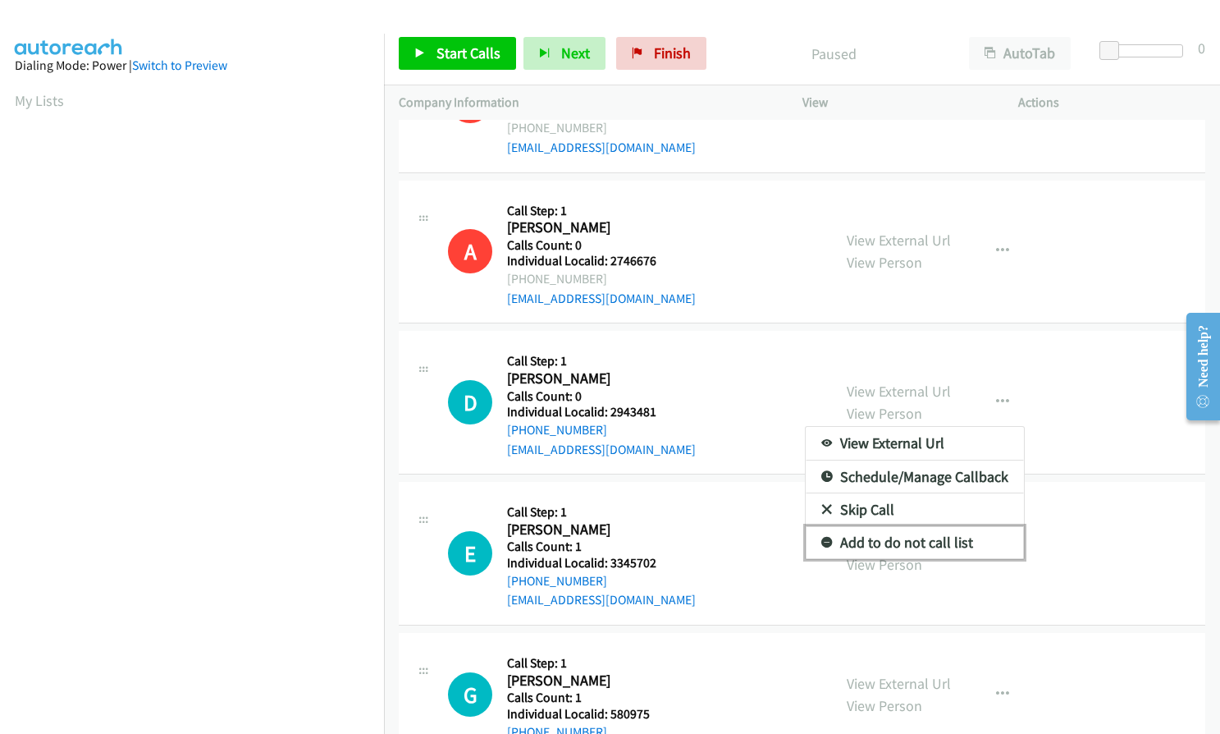
click at [822, 544] on icon at bounding box center [827, 543] width 11 height 11
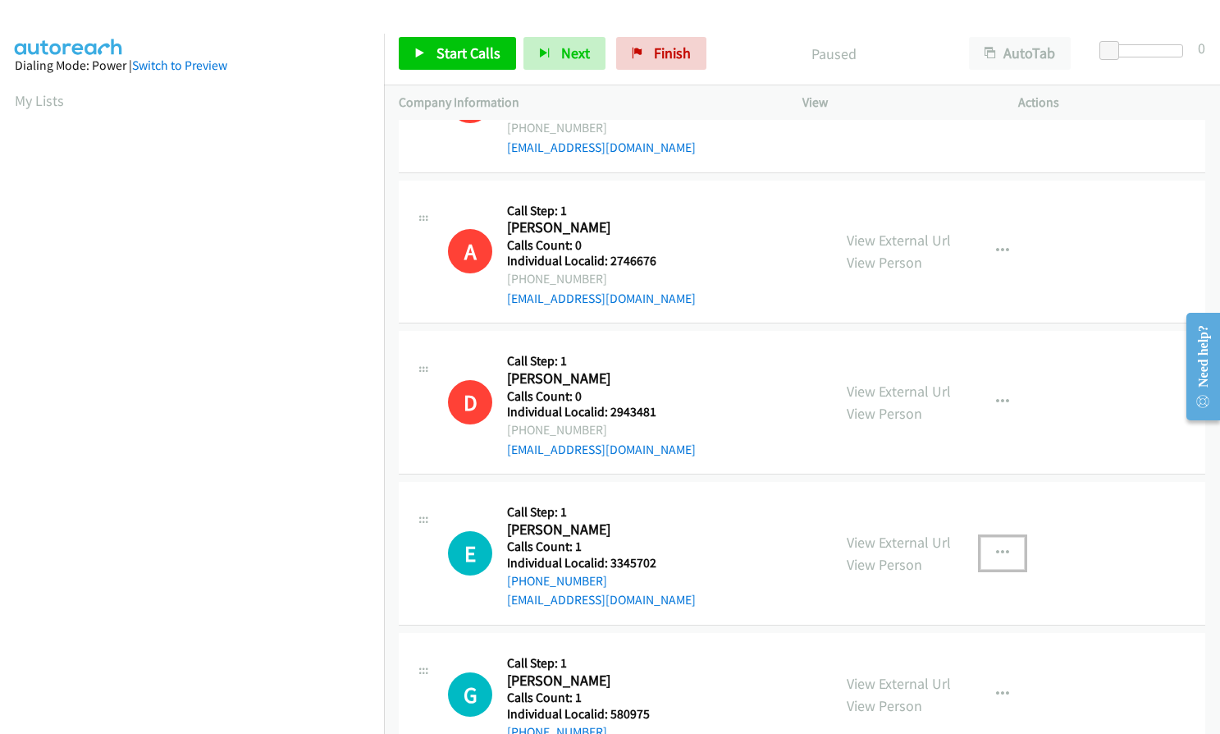
click at [996, 554] on icon "button" at bounding box center [1002, 553] width 13 height 13
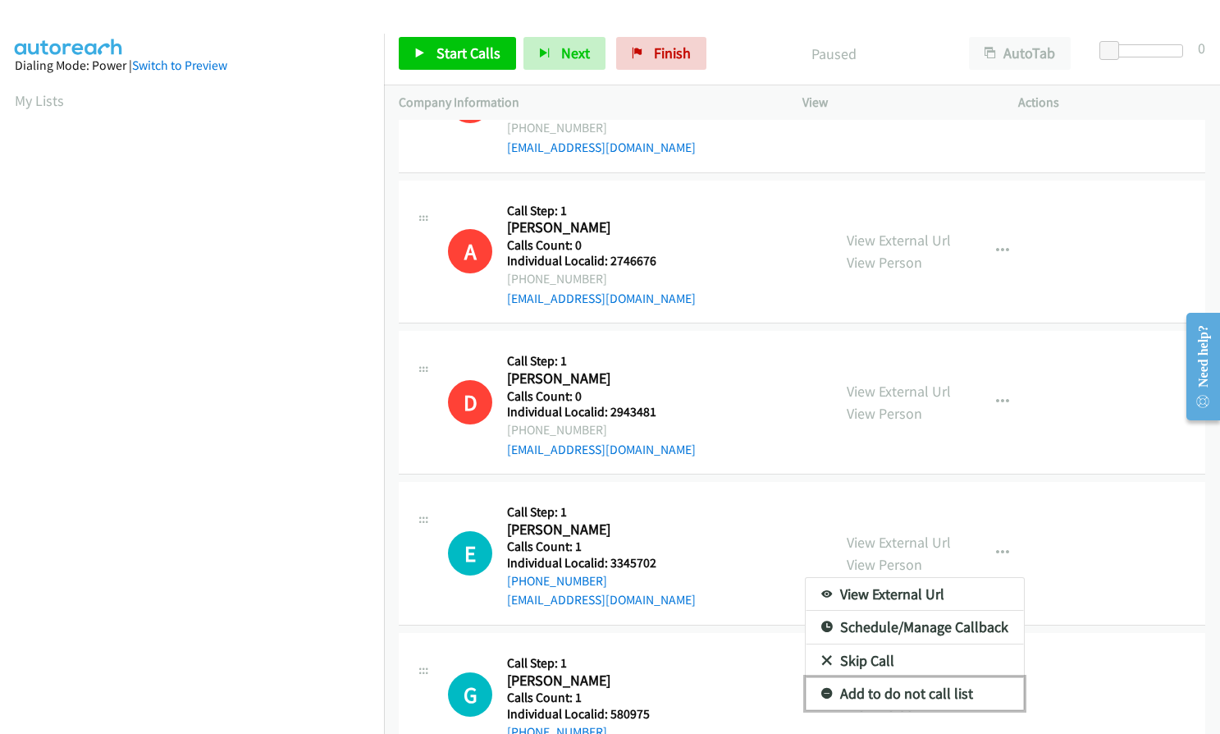
drag, startPoint x: 816, startPoint y: 695, endPoint x: 812, endPoint y: 680, distance: 15.9
click at [822, 694] on icon at bounding box center [827, 694] width 11 height 11
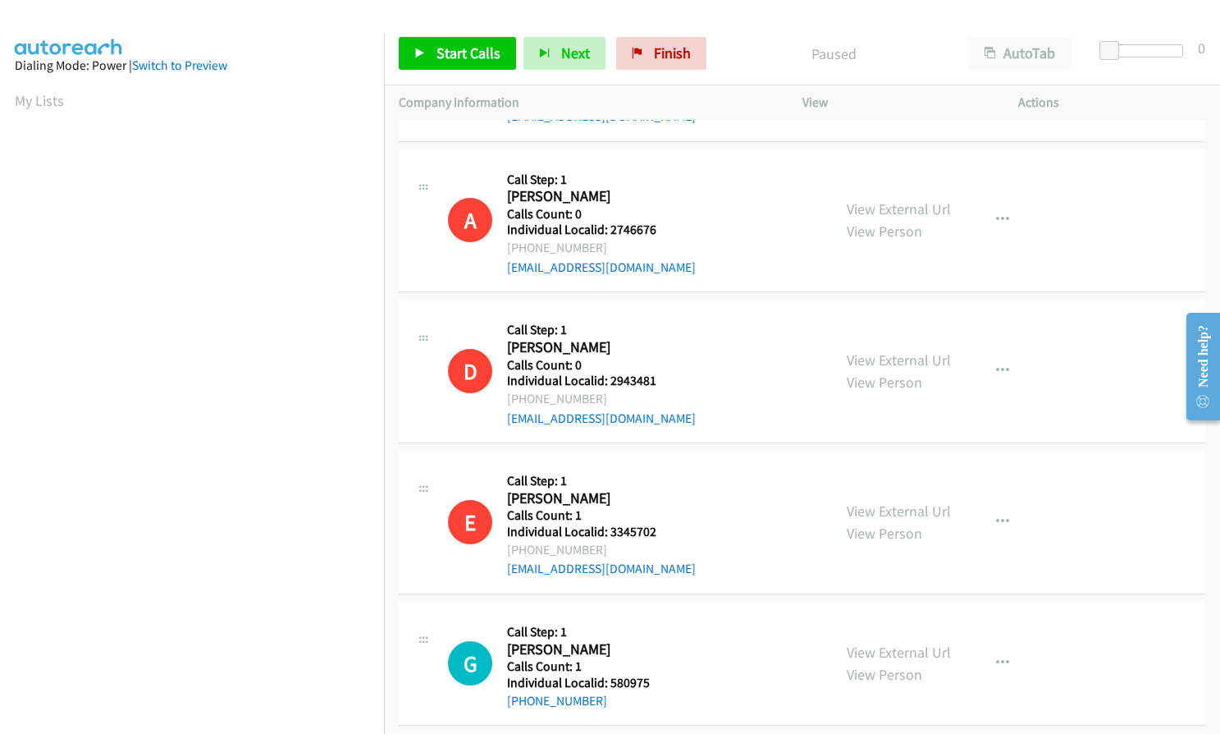
scroll to position [745, 0]
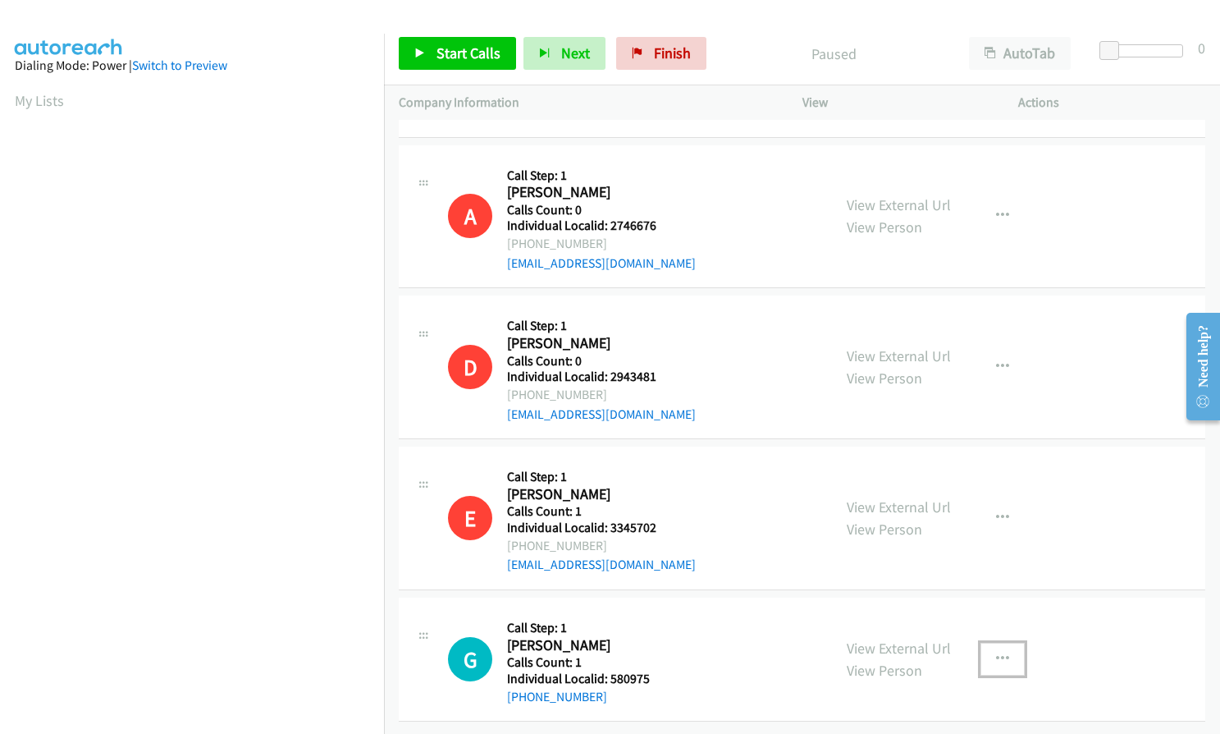
click at [996, 652] on icon "button" at bounding box center [1002, 658] width 13 height 13
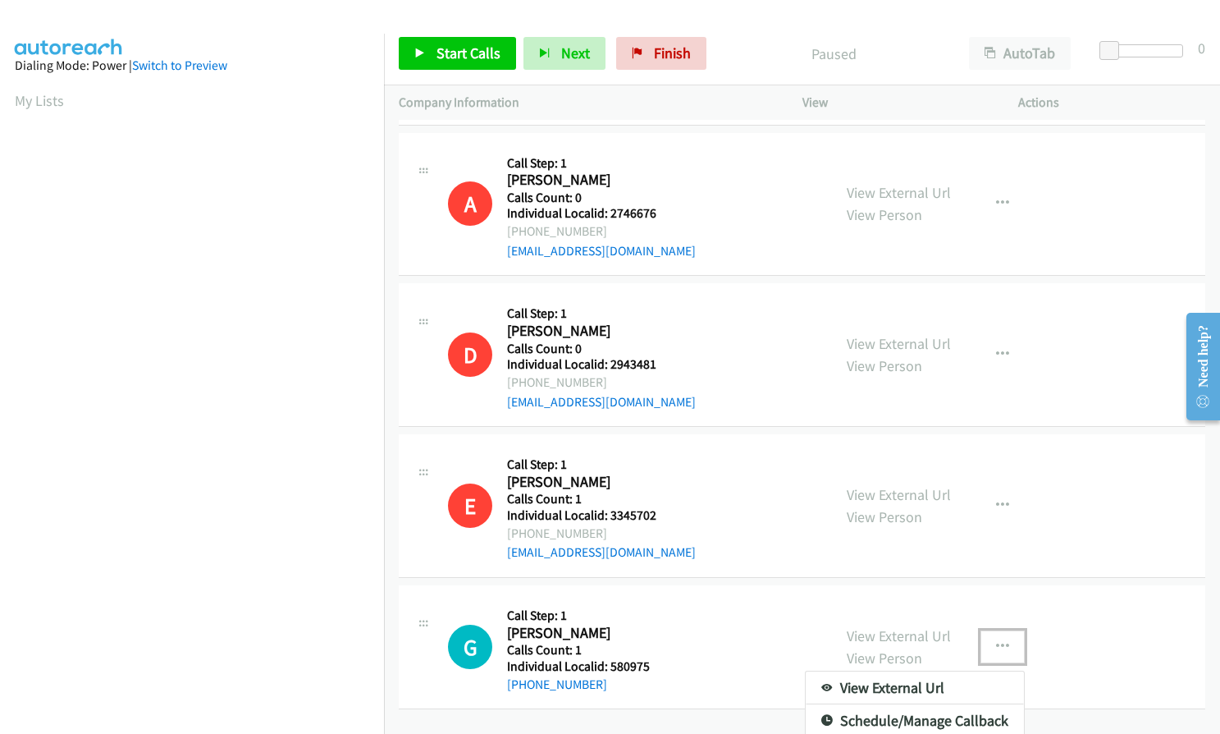
scroll to position [828, 0]
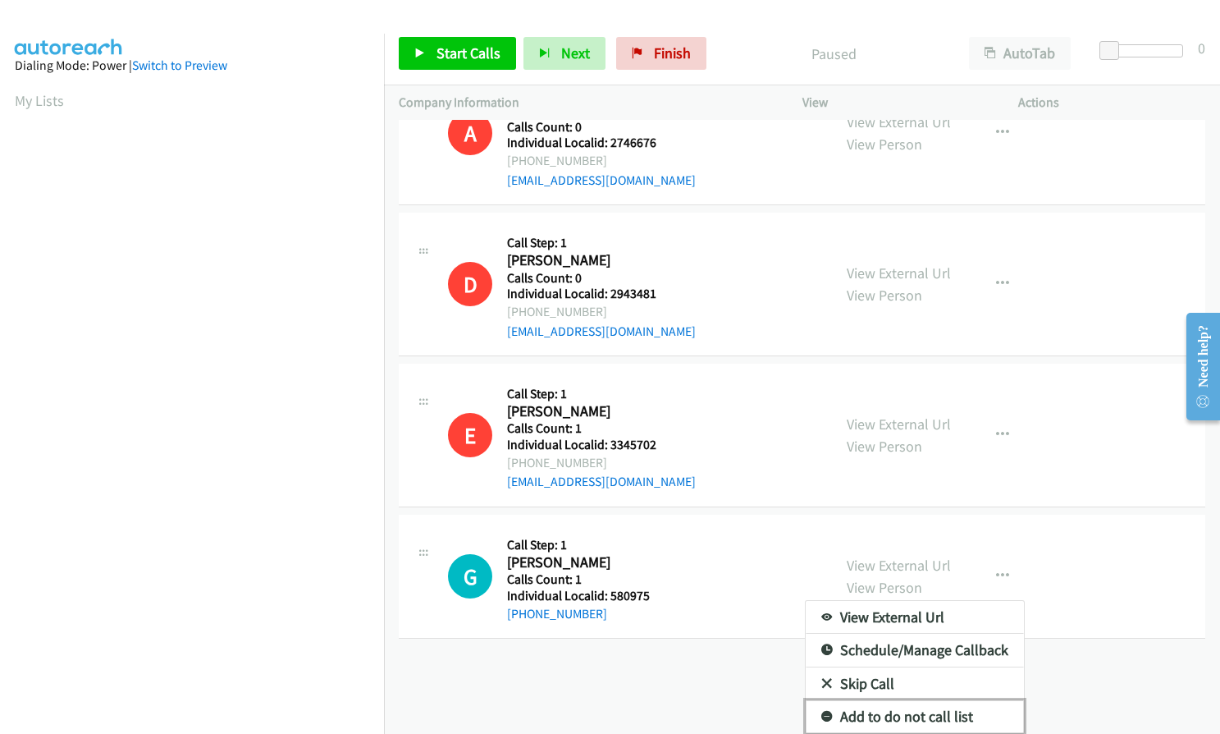
click at [822, 712] on icon at bounding box center [827, 717] width 11 height 11
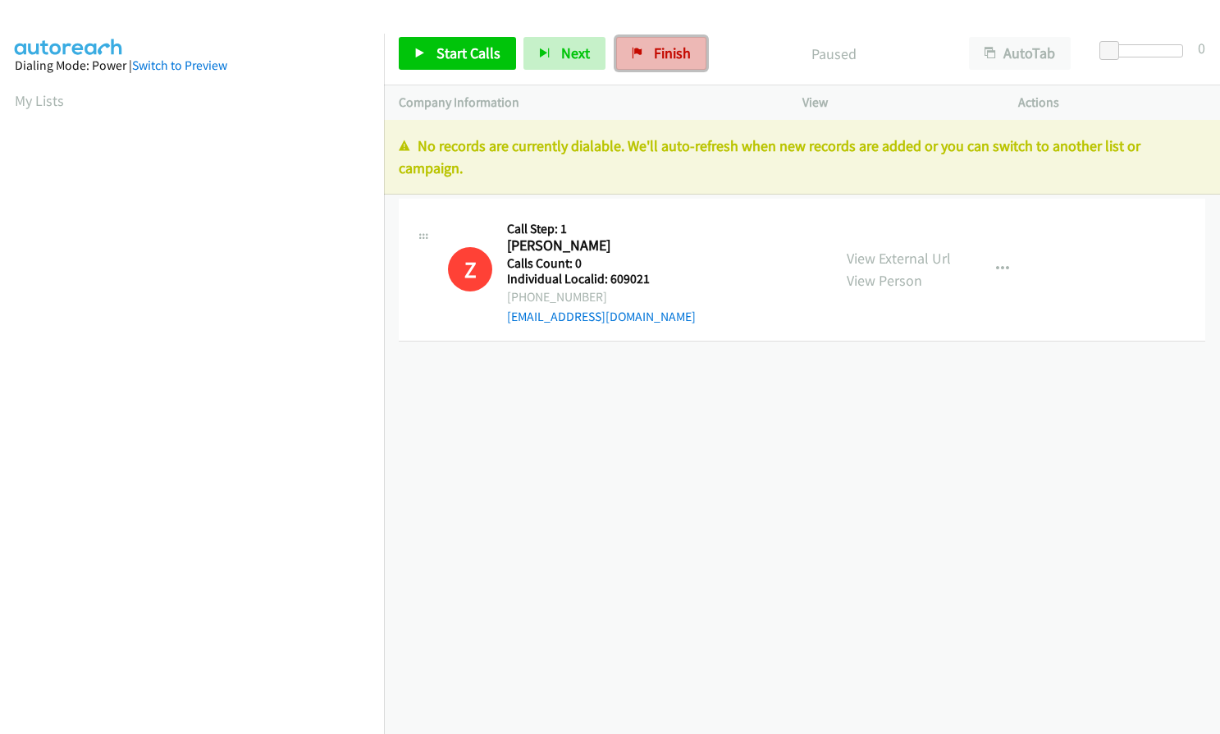
click at [654, 44] on span "Finish" at bounding box center [672, 52] width 37 height 19
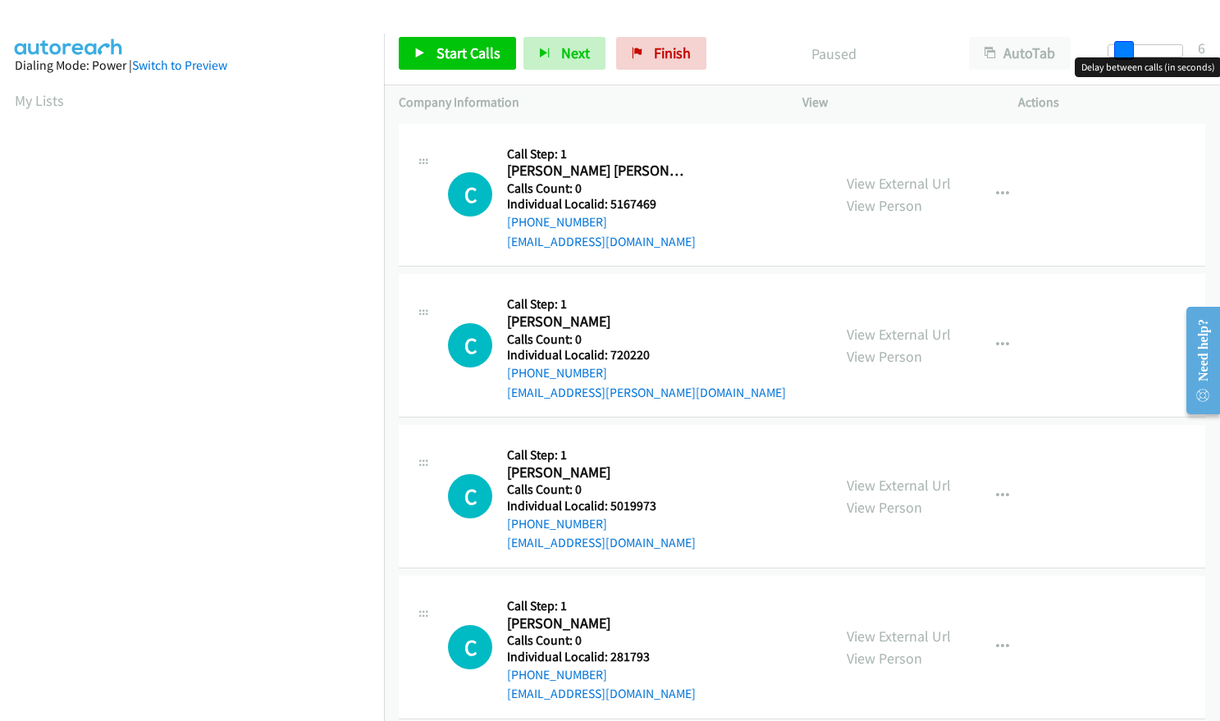
drag, startPoint x: 1105, startPoint y: 45, endPoint x: 1119, endPoint y: 43, distance: 13.4
click at [1119, 43] on span at bounding box center [1124, 51] width 20 height 20
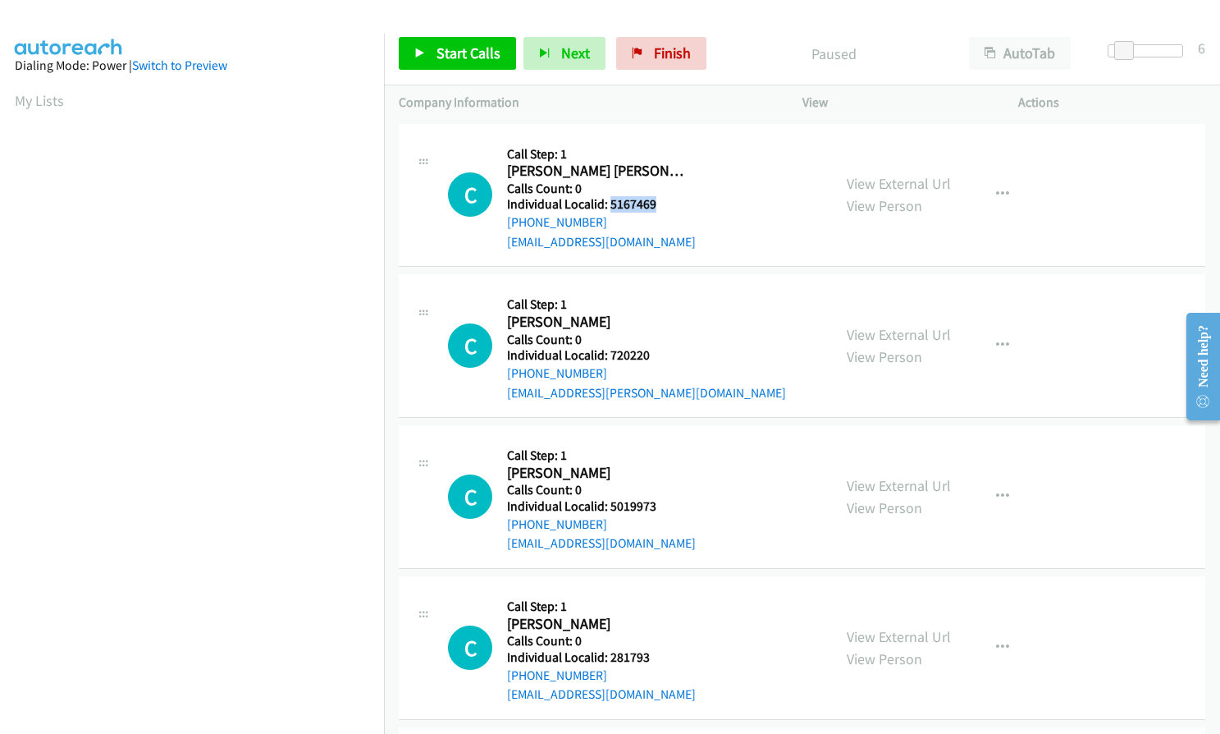
drag, startPoint x: 608, startPoint y: 203, endPoint x: 659, endPoint y: 200, distance: 50.9
click at [659, 200] on h5 "Individual Localid: 5167469" at bounding box center [601, 204] width 189 height 16
copy h5 "5167469"
drag, startPoint x: 613, startPoint y: 355, endPoint x: 652, endPoint y: 355, distance: 39.4
click at [655, 355] on h5 "Individual Localid: 720220" at bounding box center [646, 355] width 279 height 16
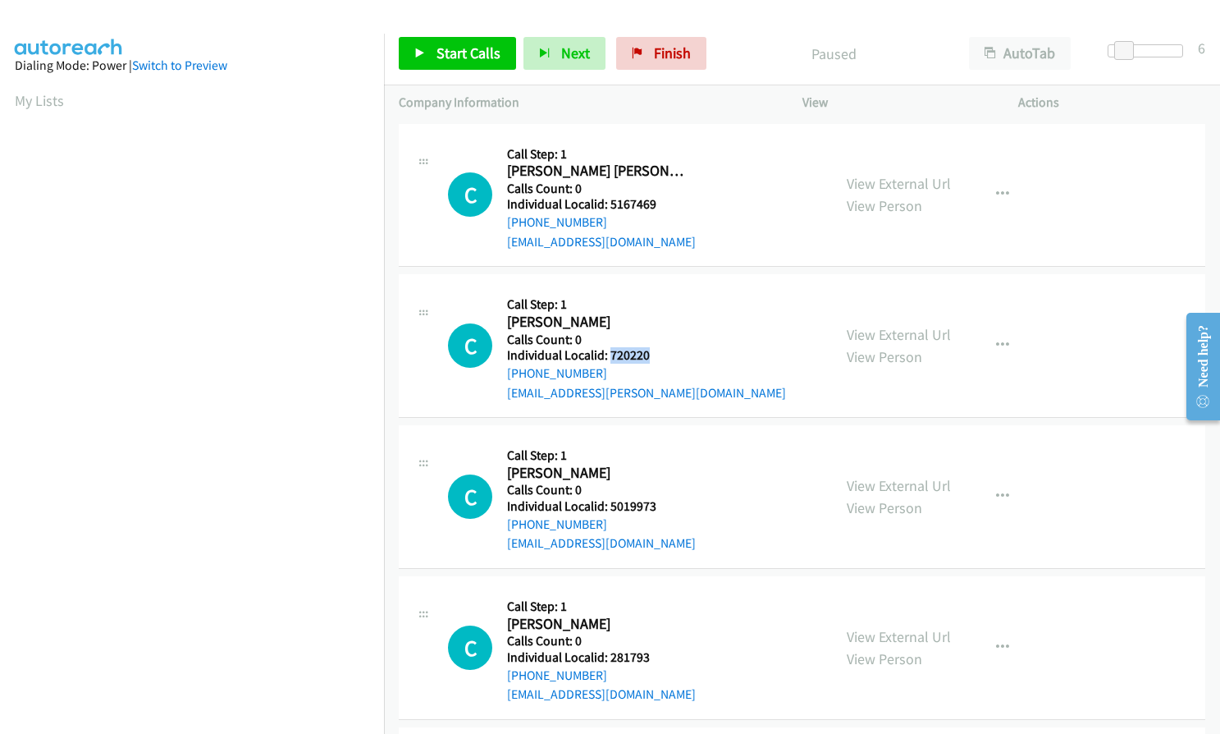
copy h5 "720220"
drag, startPoint x: 618, startPoint y: 505, endPoint x: 658, endPoint y: 503, distance: 40.2
click at [658, 503] on h5 "Individual Localid: 5019973" at bounding box center [601, 506] width 189 height 16
copy h5 "5019973"
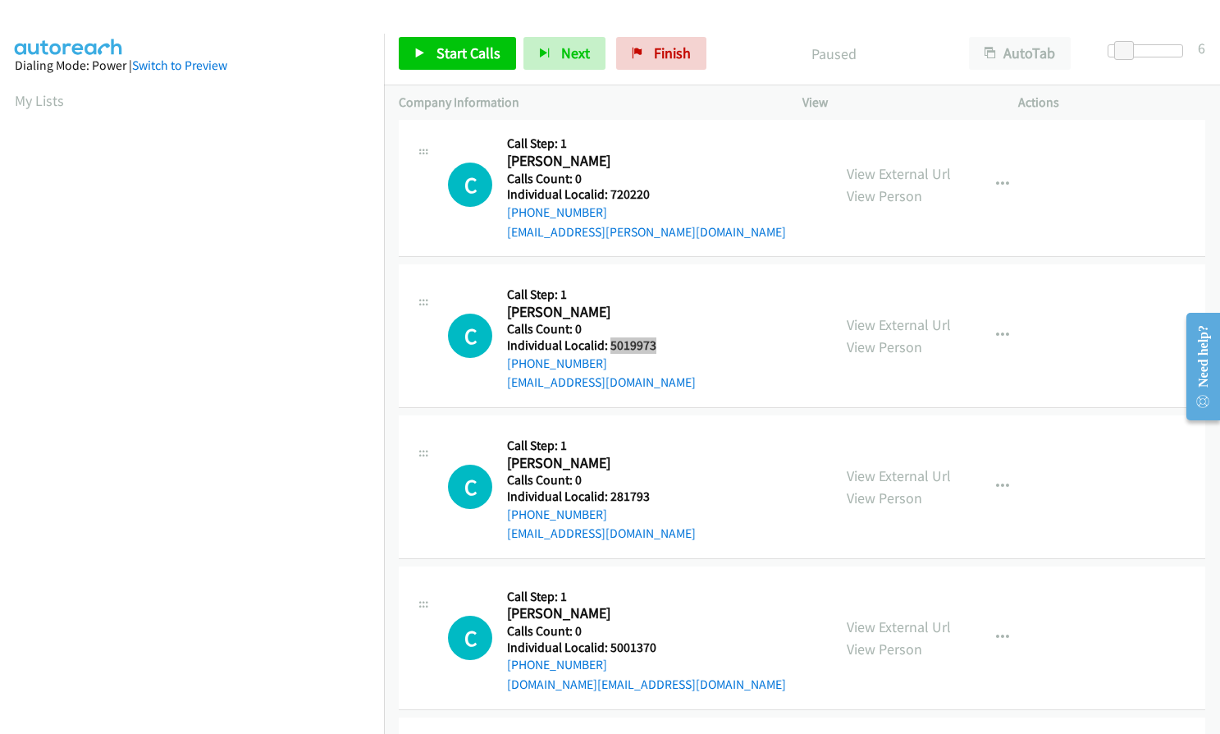
scroll to position [185, 0]
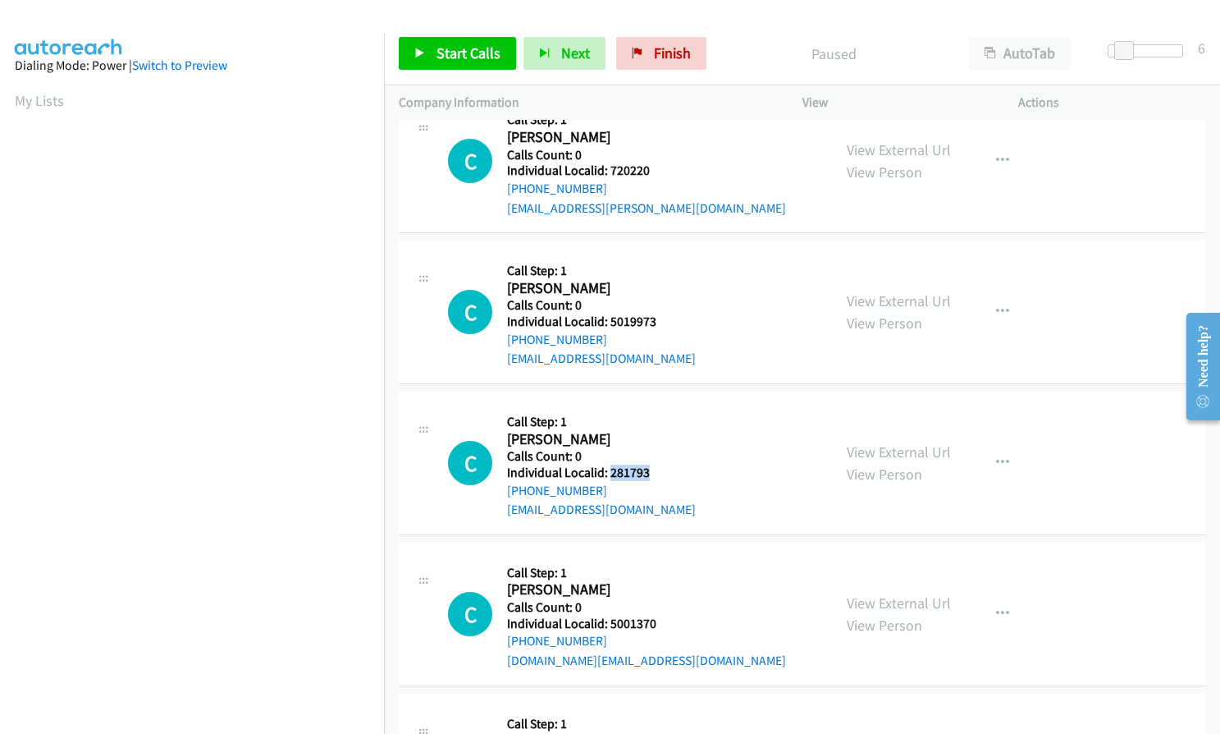
drag, startPoint x: 610, startPoint y: 474, endPoint x: 652, endPoint y: 473, distance: 42.7
click at [652, 473] on h5 "Individual Localid: 281793" at bounding box center [601, 473] width 189 height 16
copy h5 "281793"
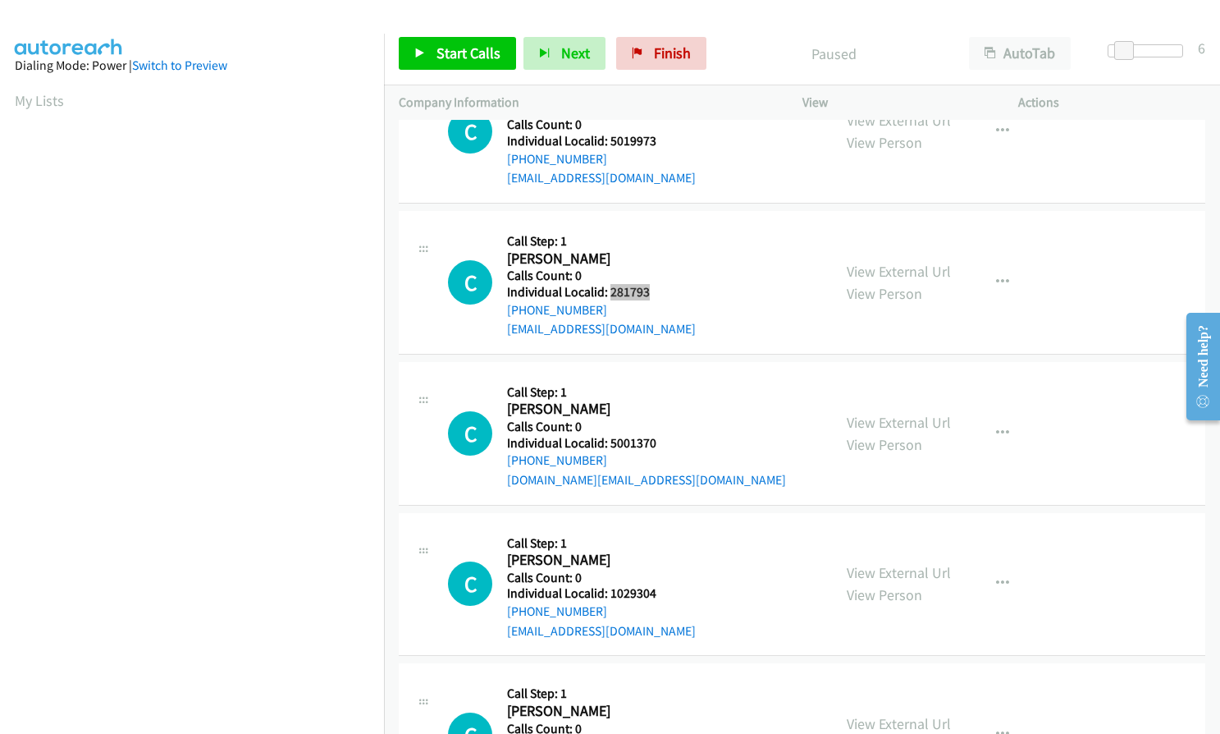
scroll to position [369, 0]
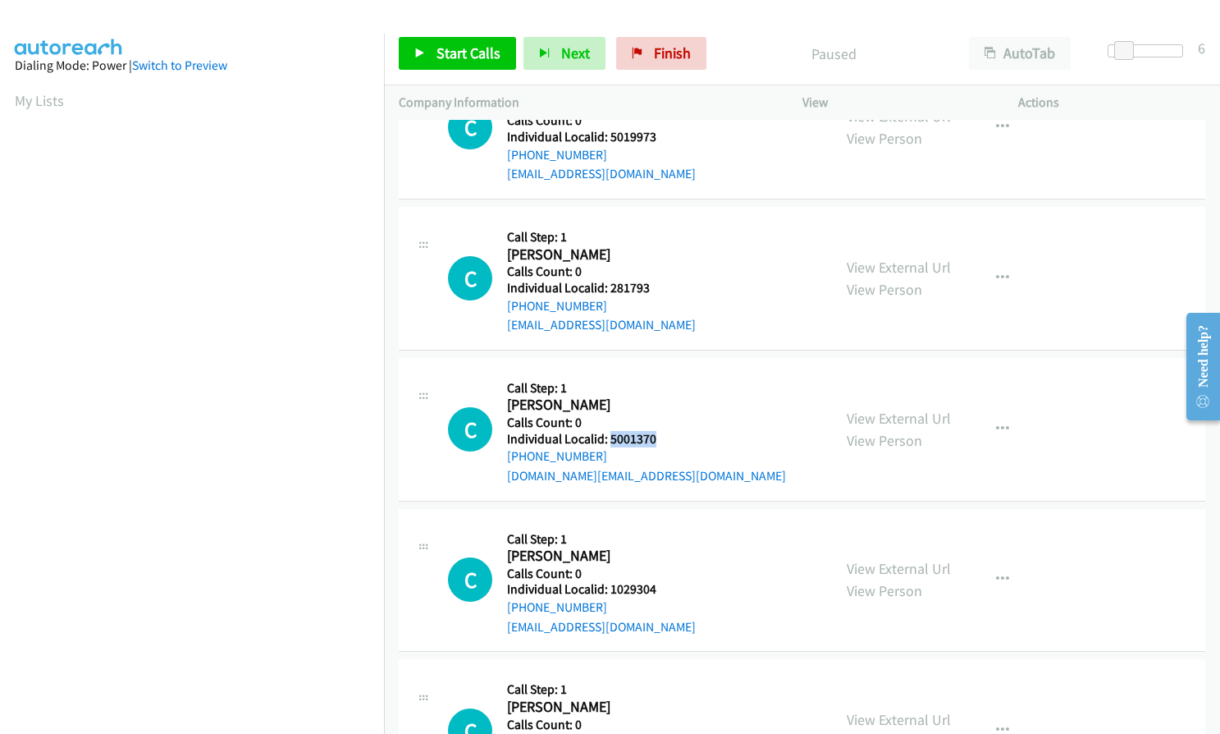
drag, startPoint x: 610, startPoint y: 434, endPoint x: 661, endPoint y: 437, distance: 51.8
click at [662, 437] on h5 "Individual Localid: 5001370" at bounding box center [646, 439] width 279 height 16
copy h5 "5001370"
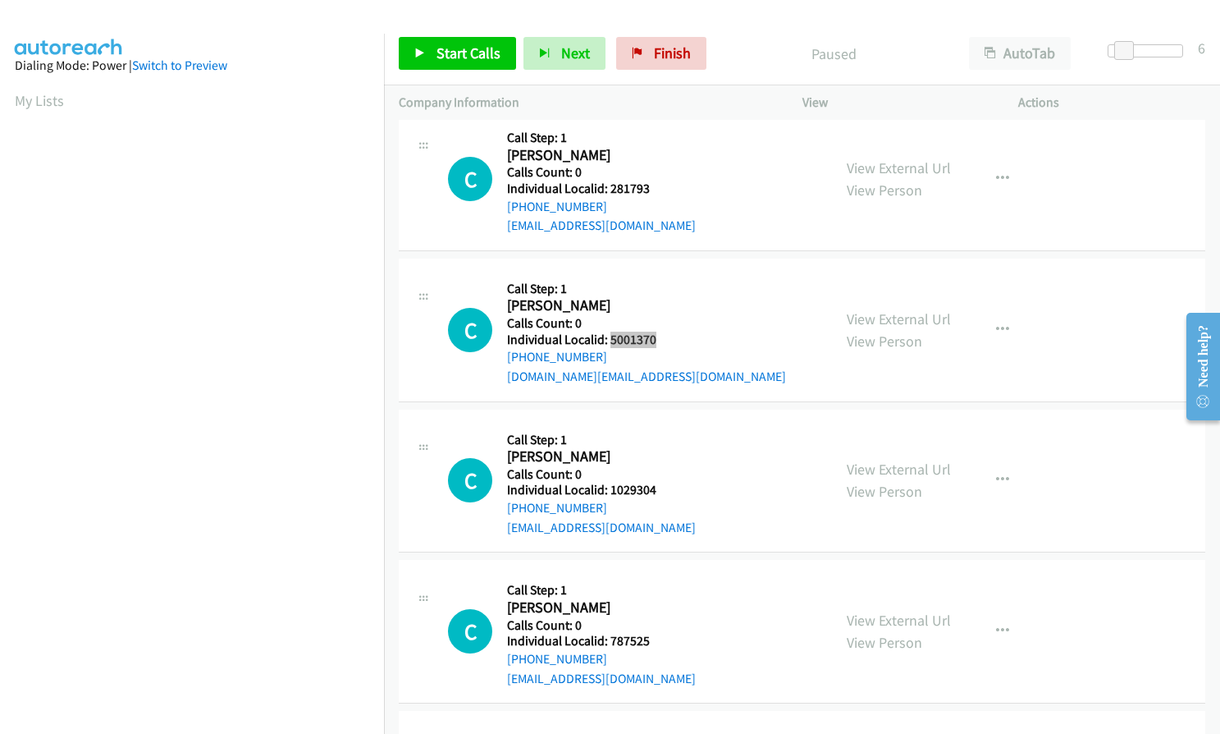
scroll to position [472, 0]
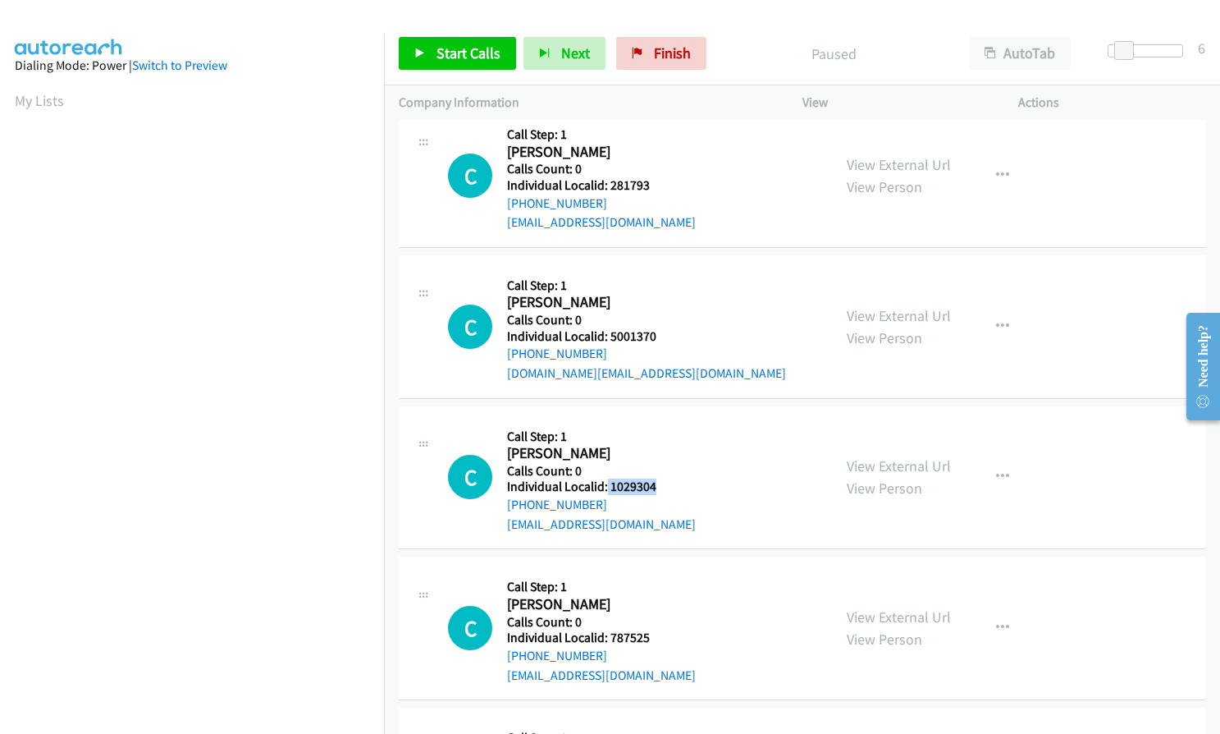
drag, startPoint x: 606, startPoint y: 482, endPoint x: 661, endPoint y: 488, distance: 54.6
click at [661, 488] on h5 "Individual Localid: 1029304" at bounding box center [601, 486] width 189 height 16
copy h5 "1029304"
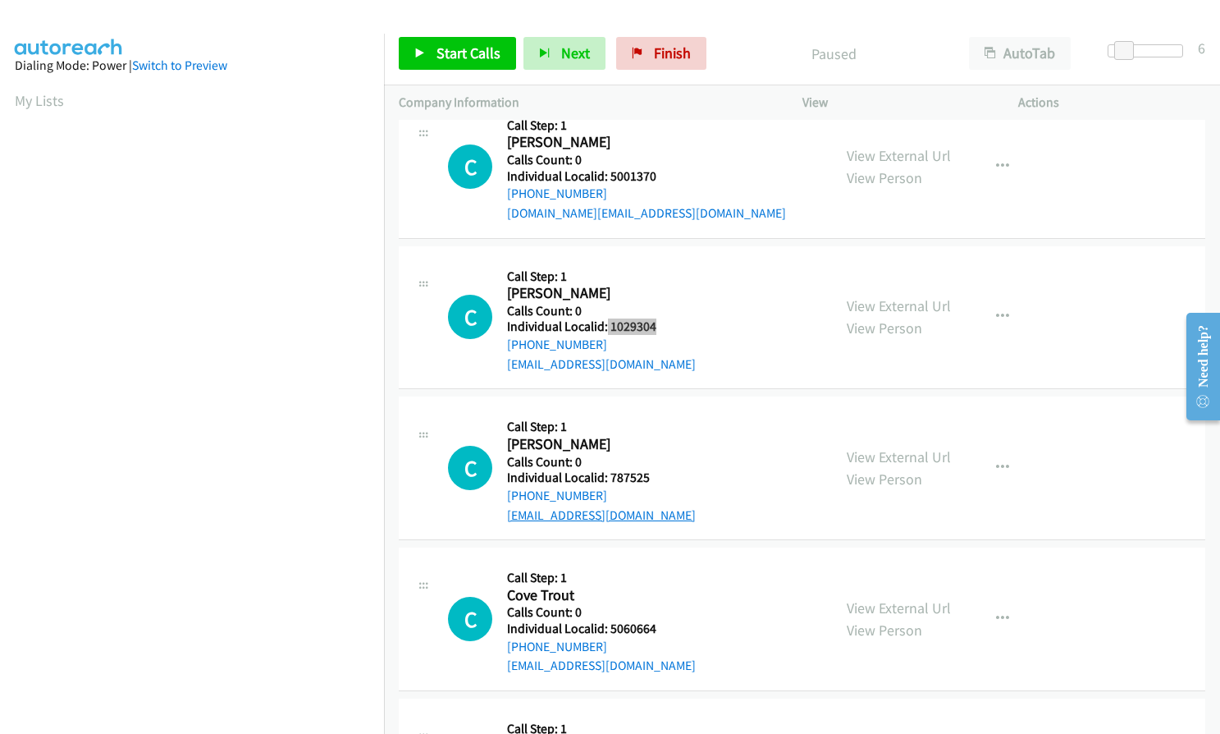
scroll to position [657, 0]
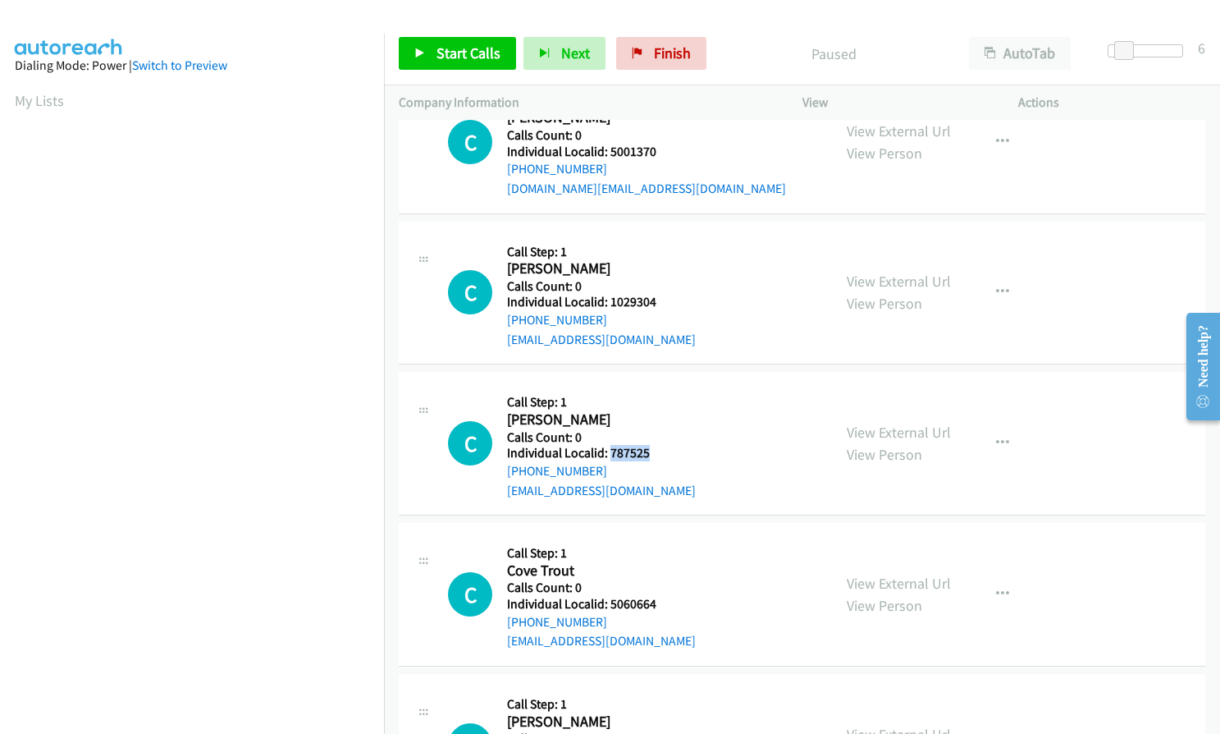
drag, startPoint x: 611, startPoint y: 451, endPoint x: 657, endPoint y: 452, distance: 46.0
click at [657, 452] on h5 "Individual Localid: 787525" at bounding box center [601, 453] width 189 height 16
copy h5 "787525"
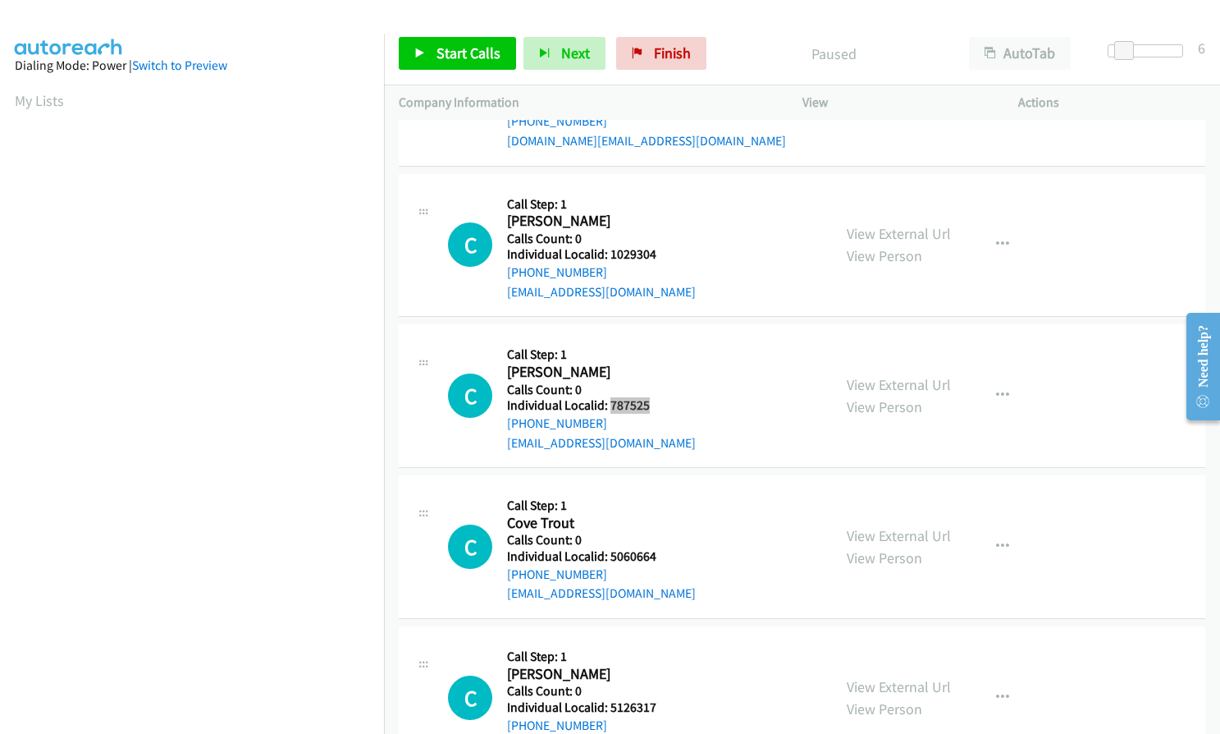
scroll to position [800, 0]
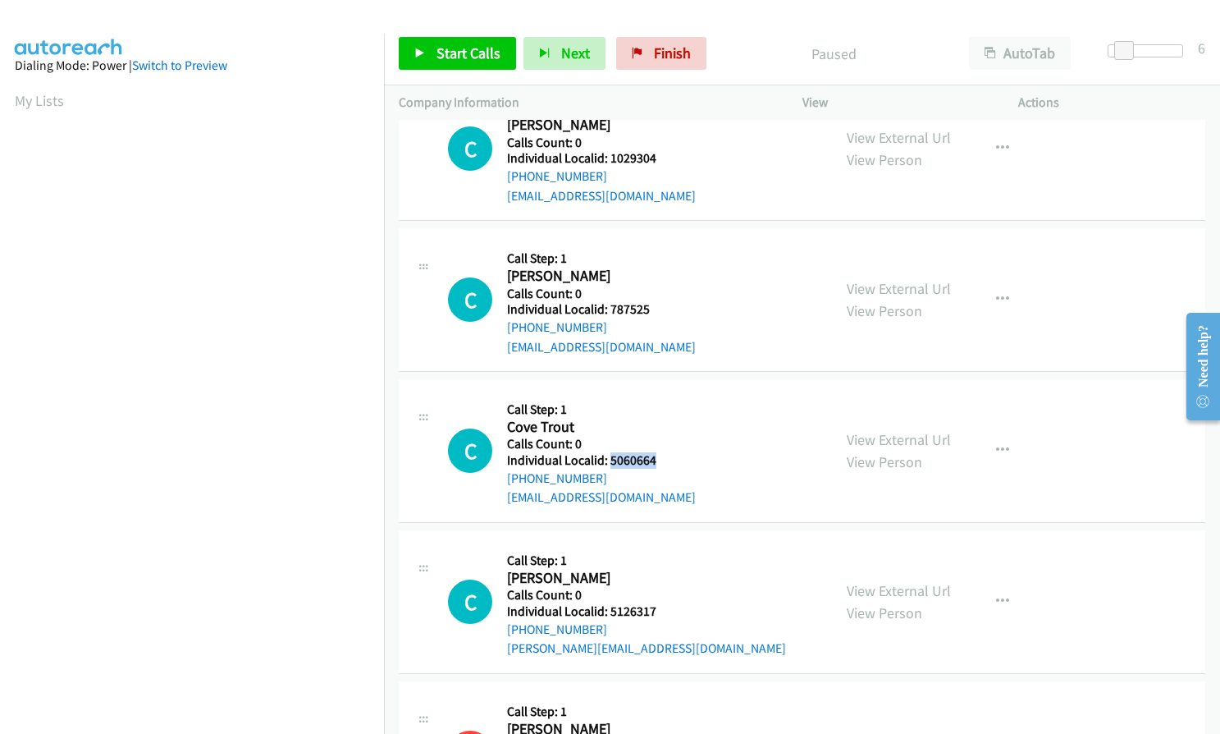
drag, startPoint x: 616, startPoint y: 462, endPoint x: 657, endPoint y: 461, distance: 41.0
click at [657, 461] on h5 "Individual Localid: 5060664" at bounding box center [601, 460] width 189 height 16
copy h5 "5060664"
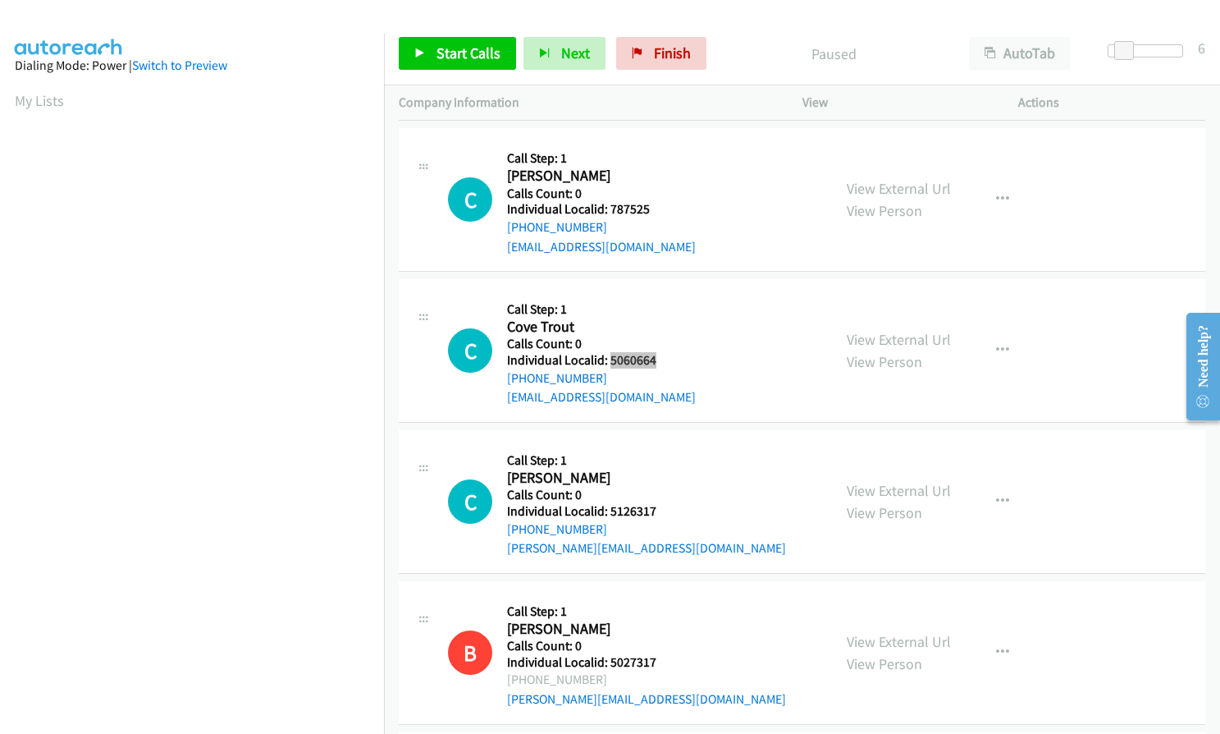
scroll to position [903, 0]
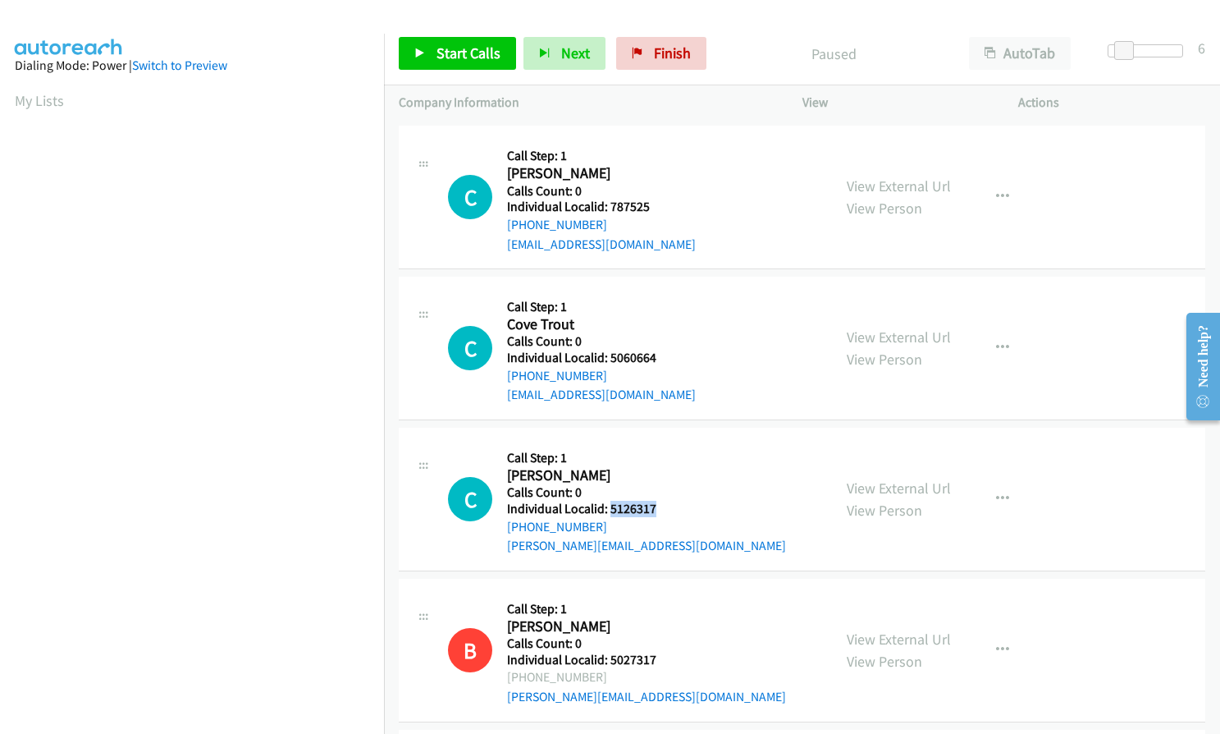
drag, startPoint x: 626, startPoint y: 509, endPoint x: 663, endPoint y: 510, distance: 36.9
click at [663, 510] on h5 "Individual Localid: 5126317" at bounding box center [646, 509] width 279 height 16
copy h5 "5126317"
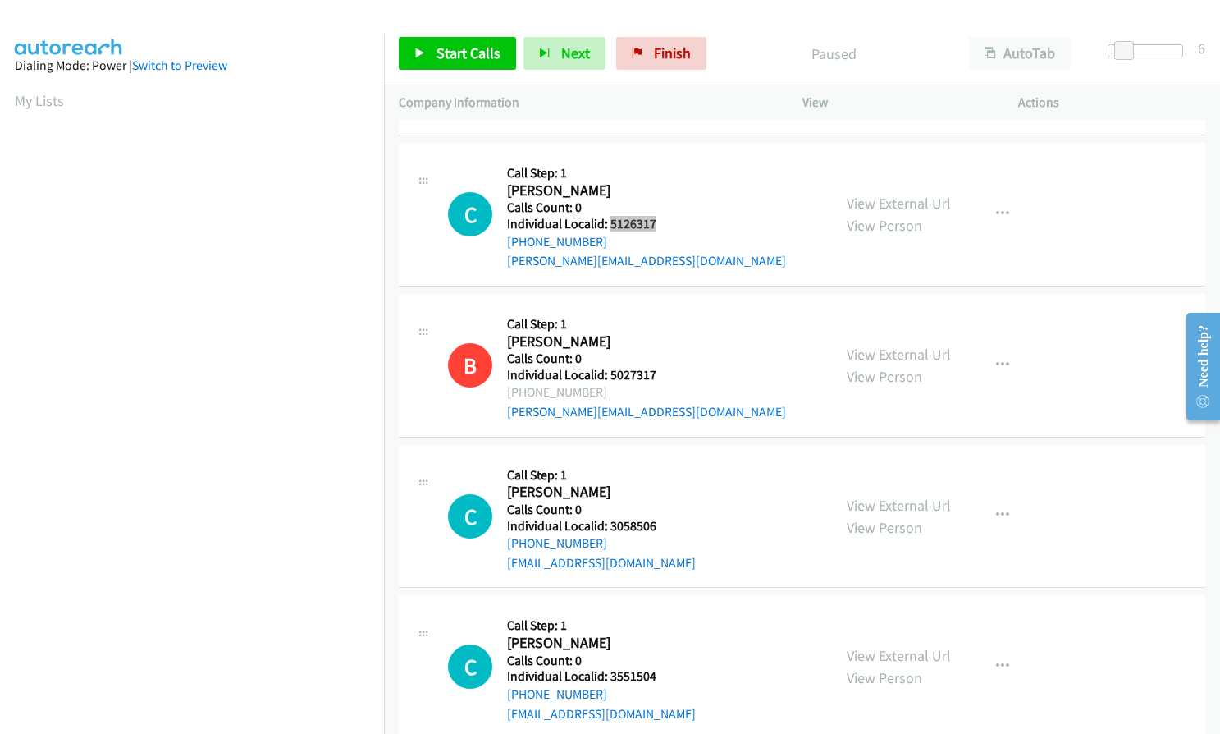
scroll to position [1190, 0]
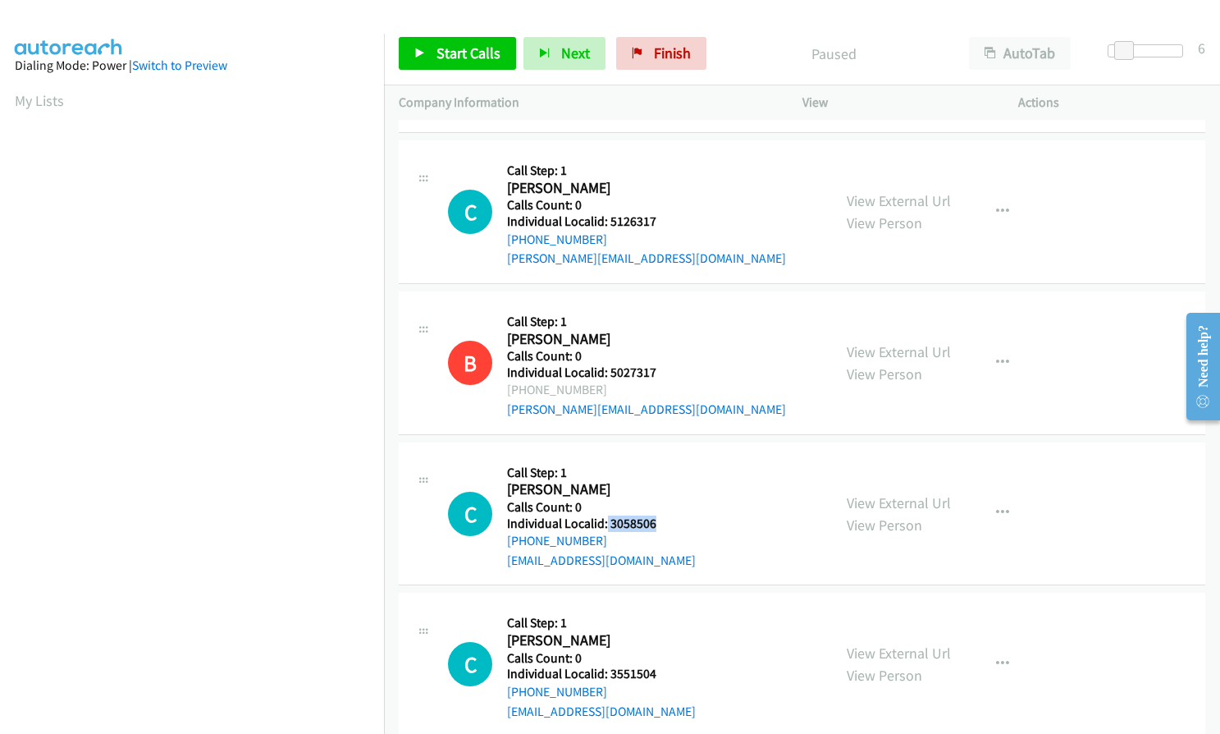
drag, startPoint x: 606, startPoint y: 522, endPoint x: 649, endPoint y: 522, distance: 42.7
click at [653, 522] on h5 "Individual Localid: 3058506" at bounding box center [601, 523] width 189 height 16
copy h5 "3058506"
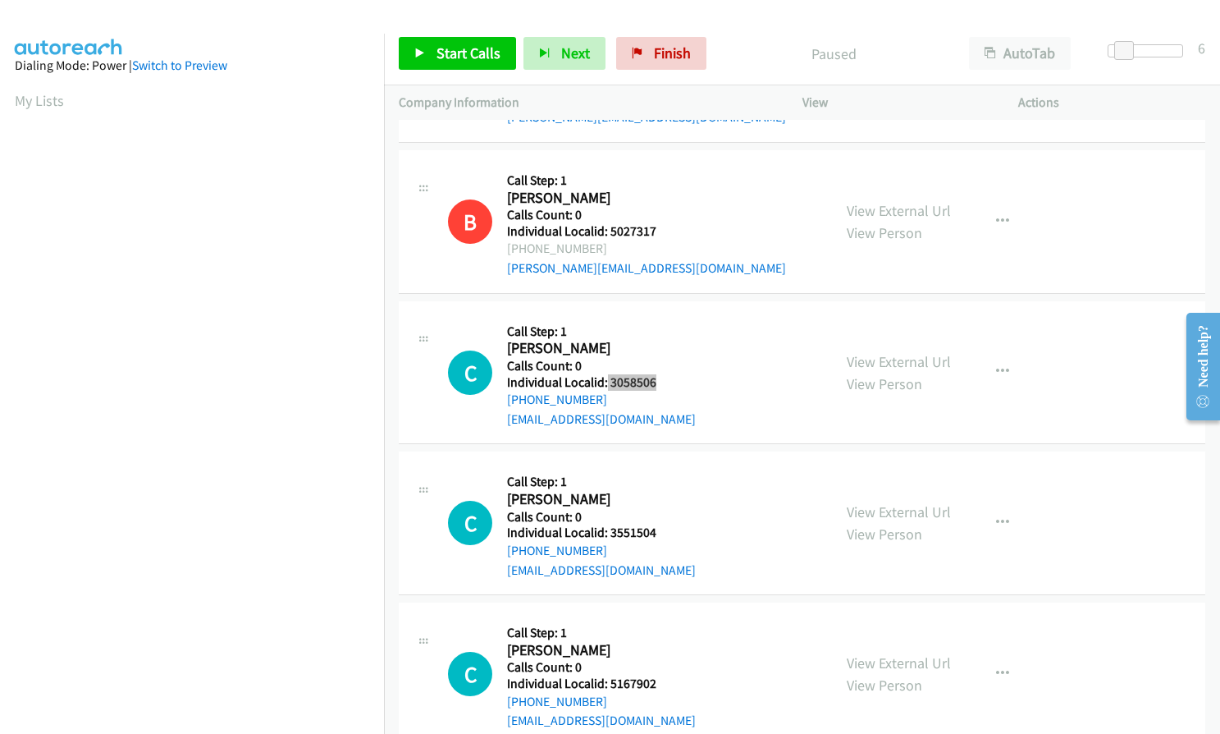
scroll to position [1375, 0]
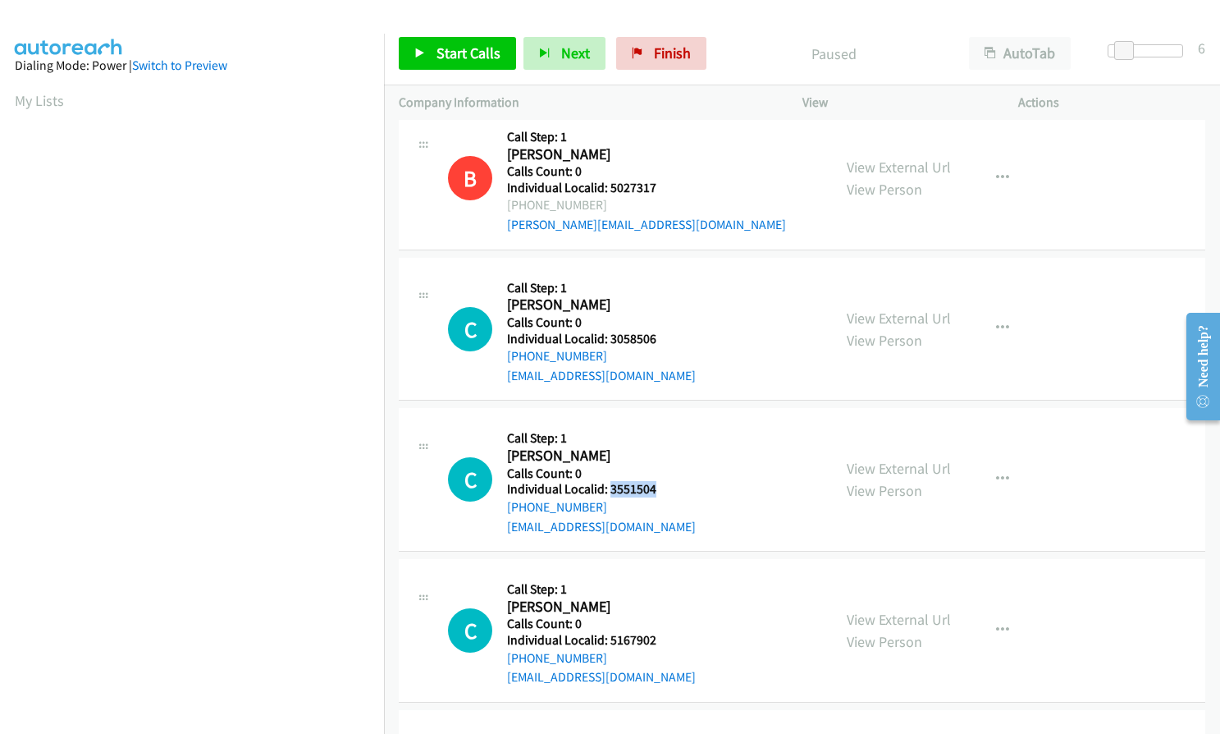
drag, startPoint x: 607, startPoint y: 486, endPoint x: 648, endPoint y: 486, distance: 40.2
click at [652, 486] on h5 "Individual Localid: 3551504" at bounding box center [601, 489] width 189 height 16
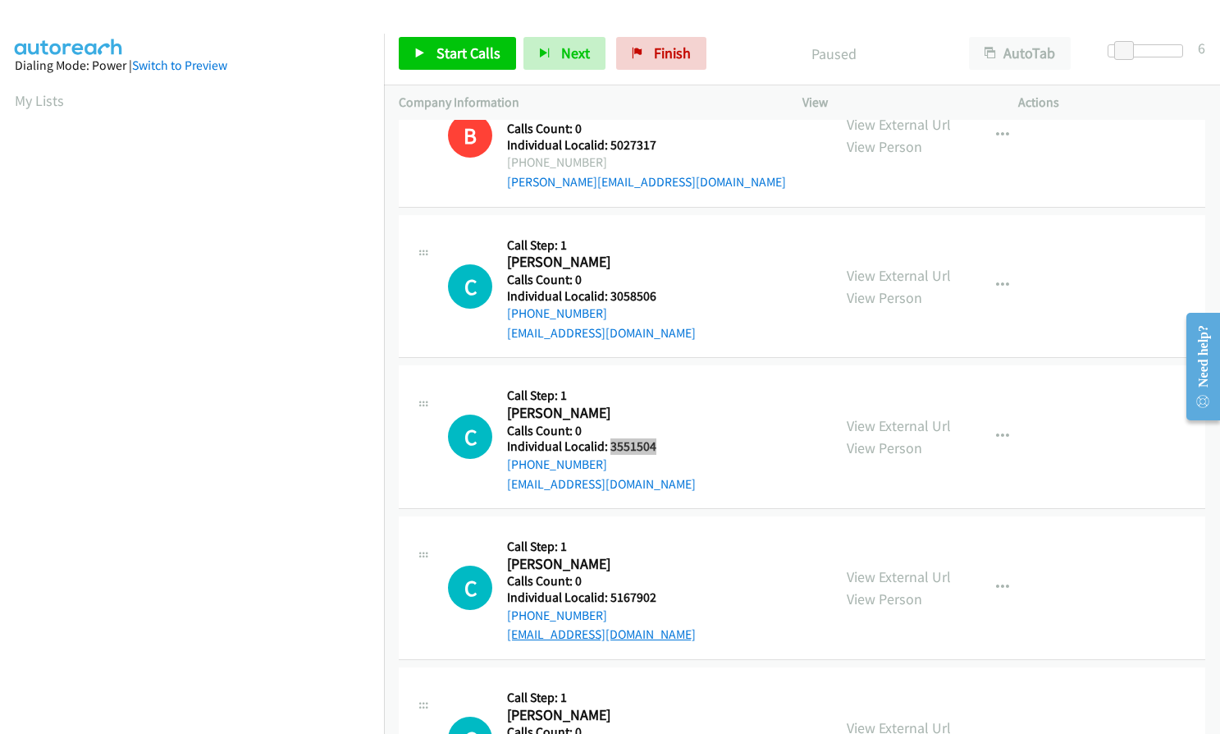
scroll to position [1539, 0]
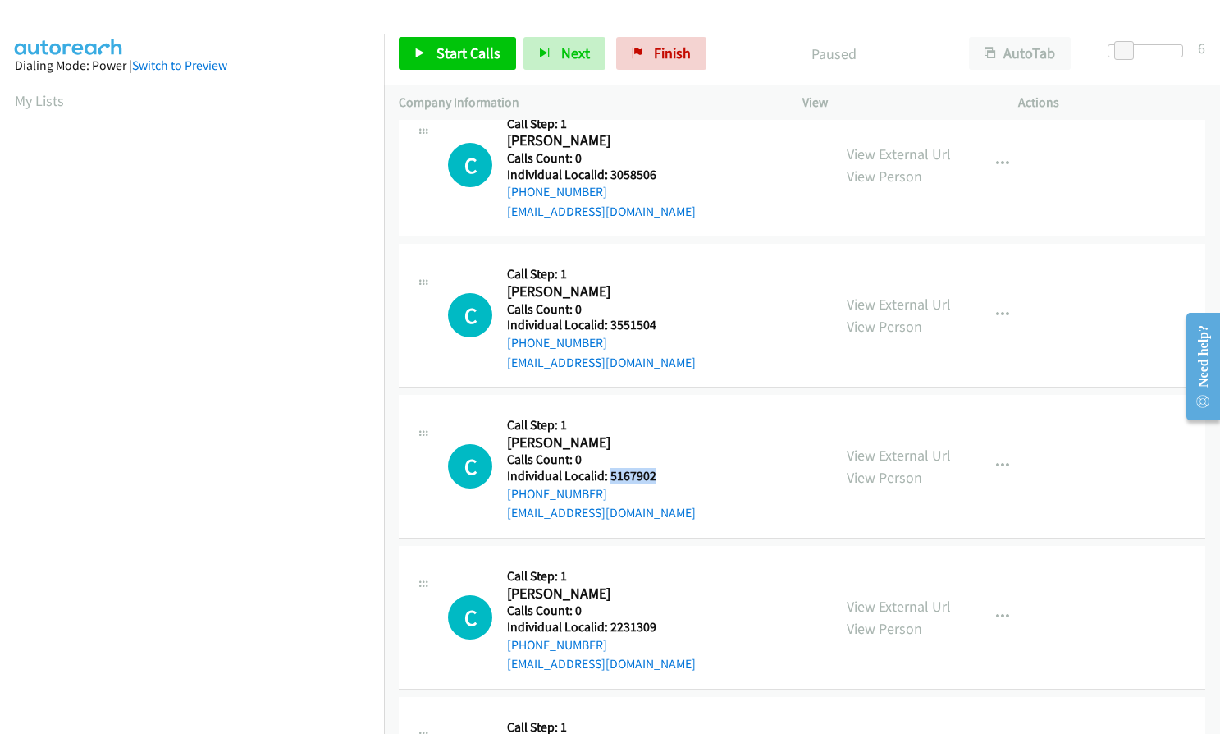
drag, startPoint x: 610, startPoint y: 477, endPoint x: 652, endPoint y: 477, distance: 41.9
click at [652, 477] on h5 "Individual Localid: 5167902" at bounding box center [601, 476] width 189 height 16
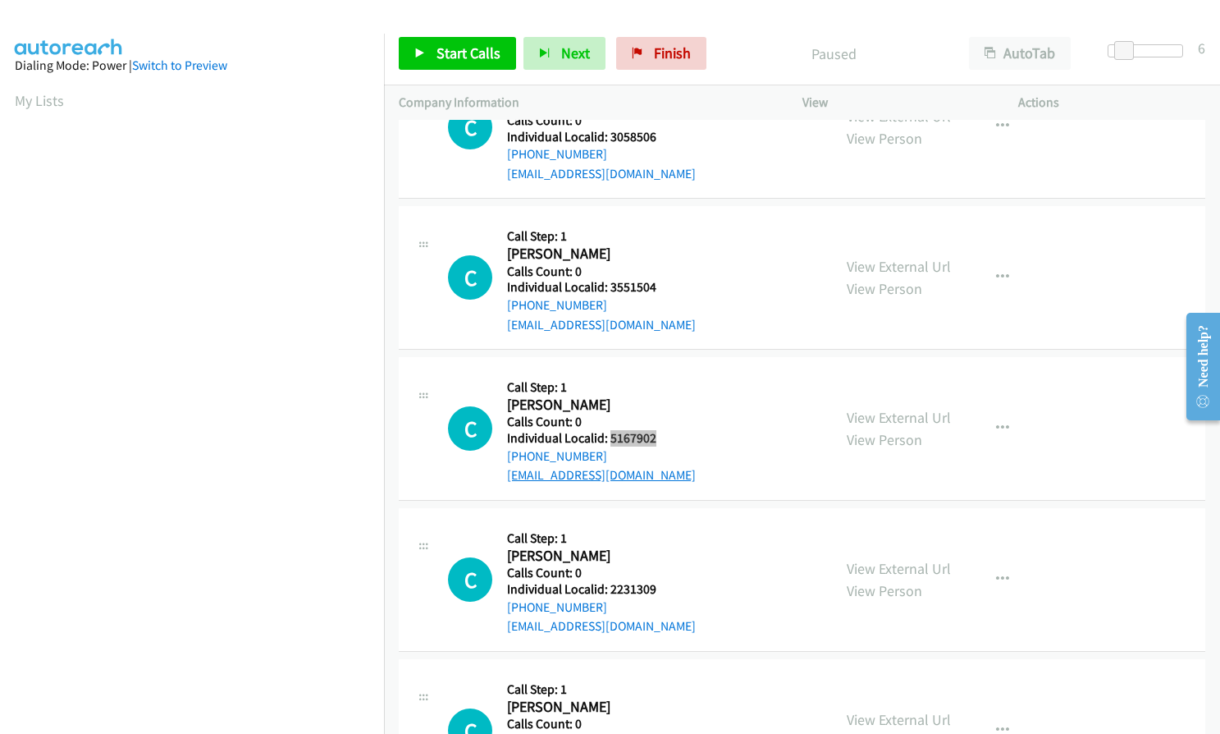
scroll to position [1682, 0]
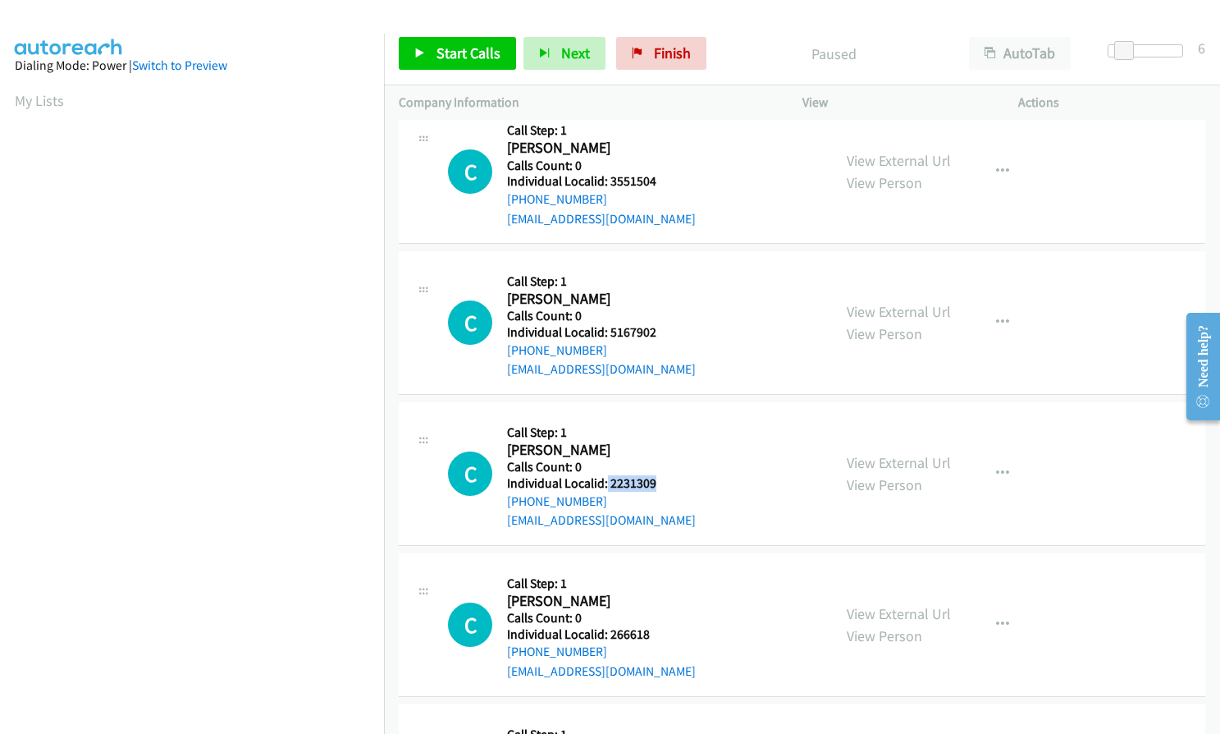
drag, startPoint x: 606, startPoint y: 483, endPoint x: 658, endPoint y: 483, distance: 52.5
click at [658, 483] on h5 "Individual Localid: 2231309" at bounding box center [601, 483] width 189 height 16
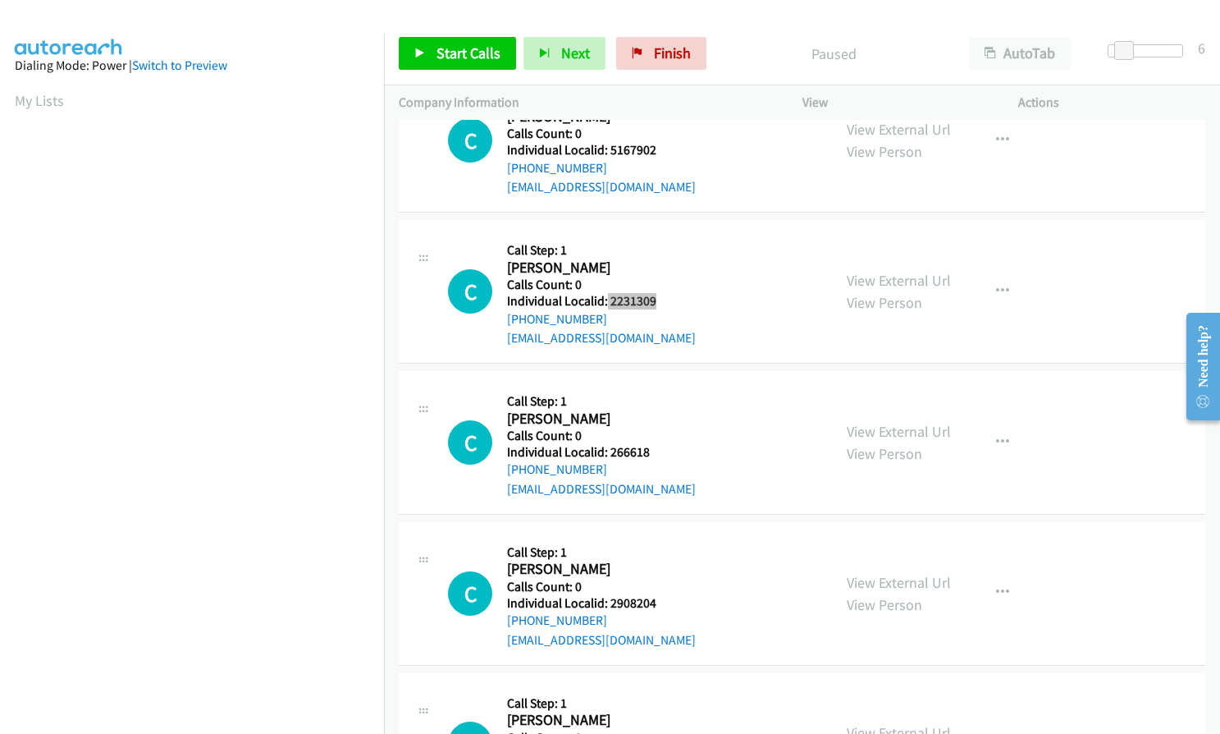
scroll to position [1888, 0]
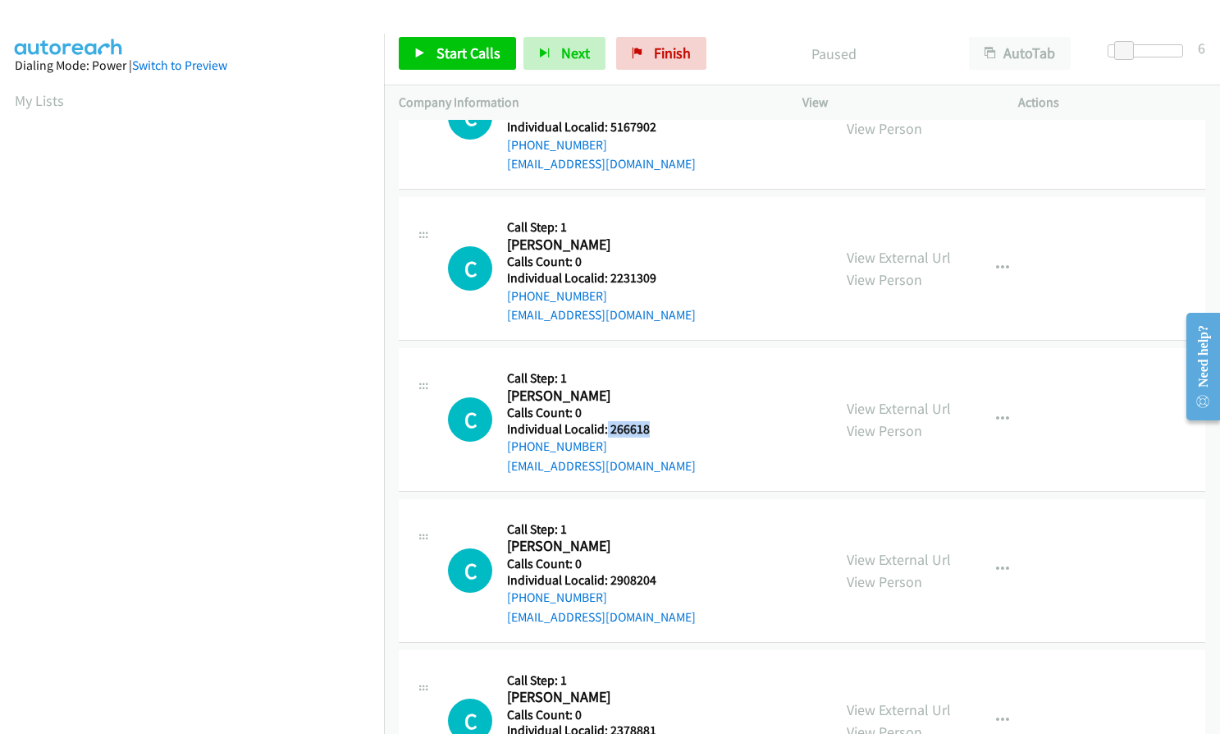
drag, startPoint x: 606, startPoint y: 430, endPoint x: 656, endPoint y: 428, distance: 50.1
click at [656, 428] on h5 "Individual Localid: 266618" at bounding box center [601, 429] width 189 height 16
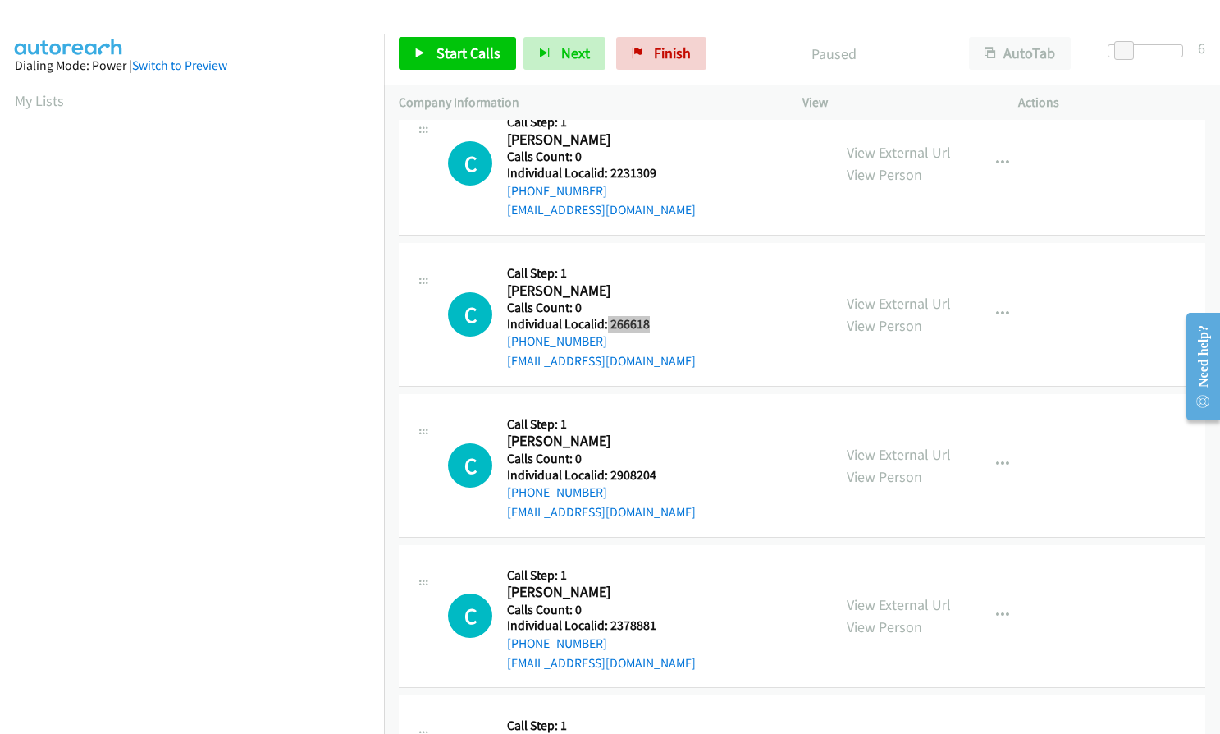
scroll to position [2011, 0]
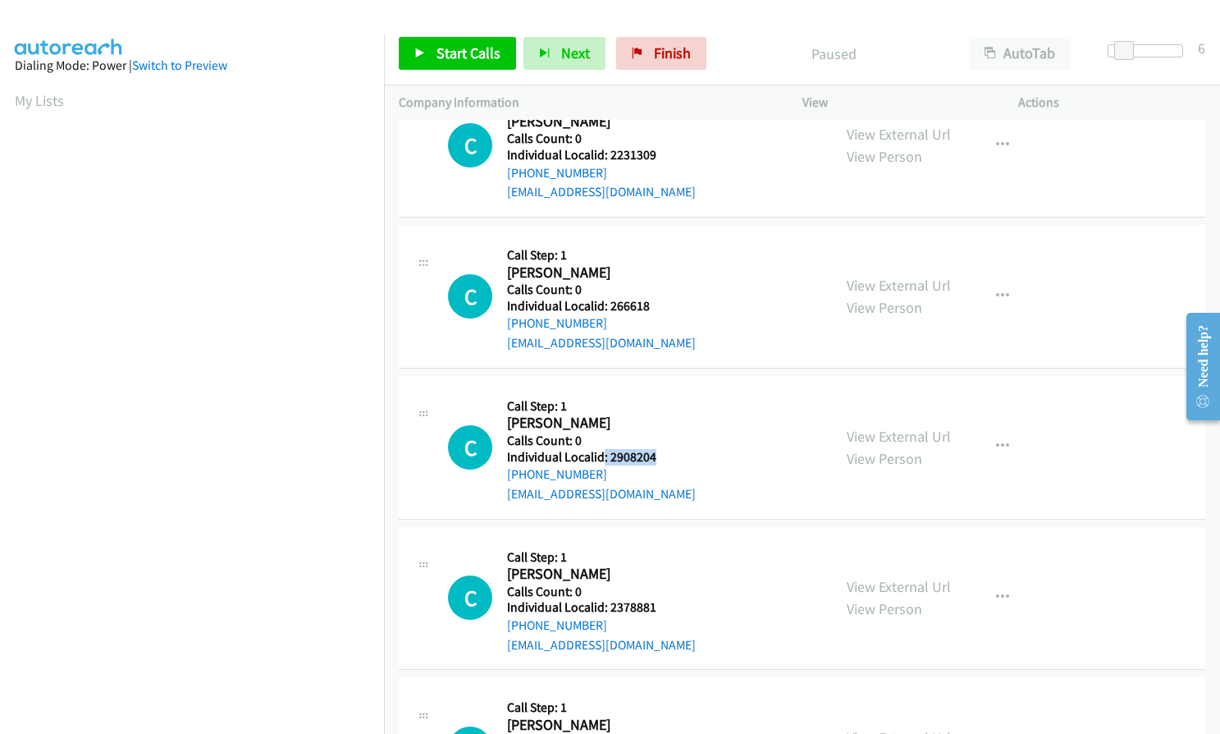
drag, startPoint x: 604, startPoint y: 456, endPoint x: 653, endPoint y: 455, distance: 49.2
click at [653, 455] on h5 "Individual Localid: 2908204" at bounding box center [601, 457] width 189 height 16
click at [462, 55] on span "Start Calls" at bounding box center [469, 52] width 64 height 19
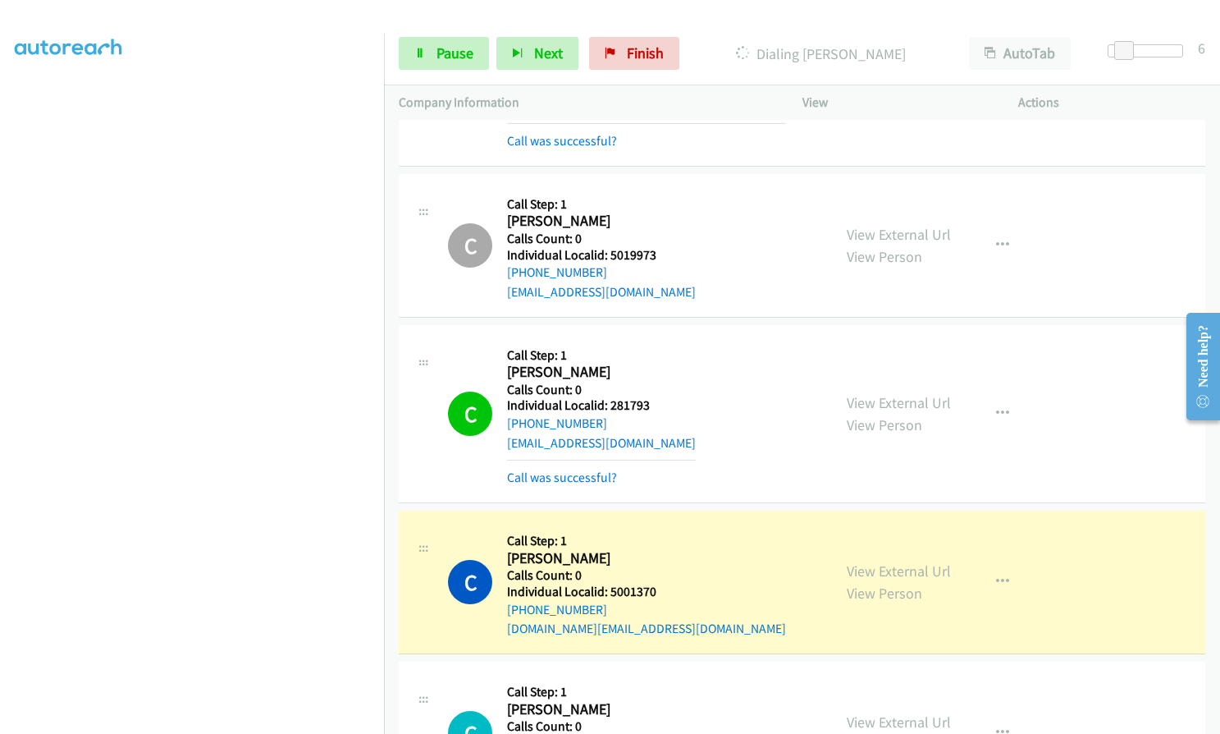
scroll to position [287, 0]
click at [996, 408] on icon "button" at bounding box center [1002, 412] width 13 height 13
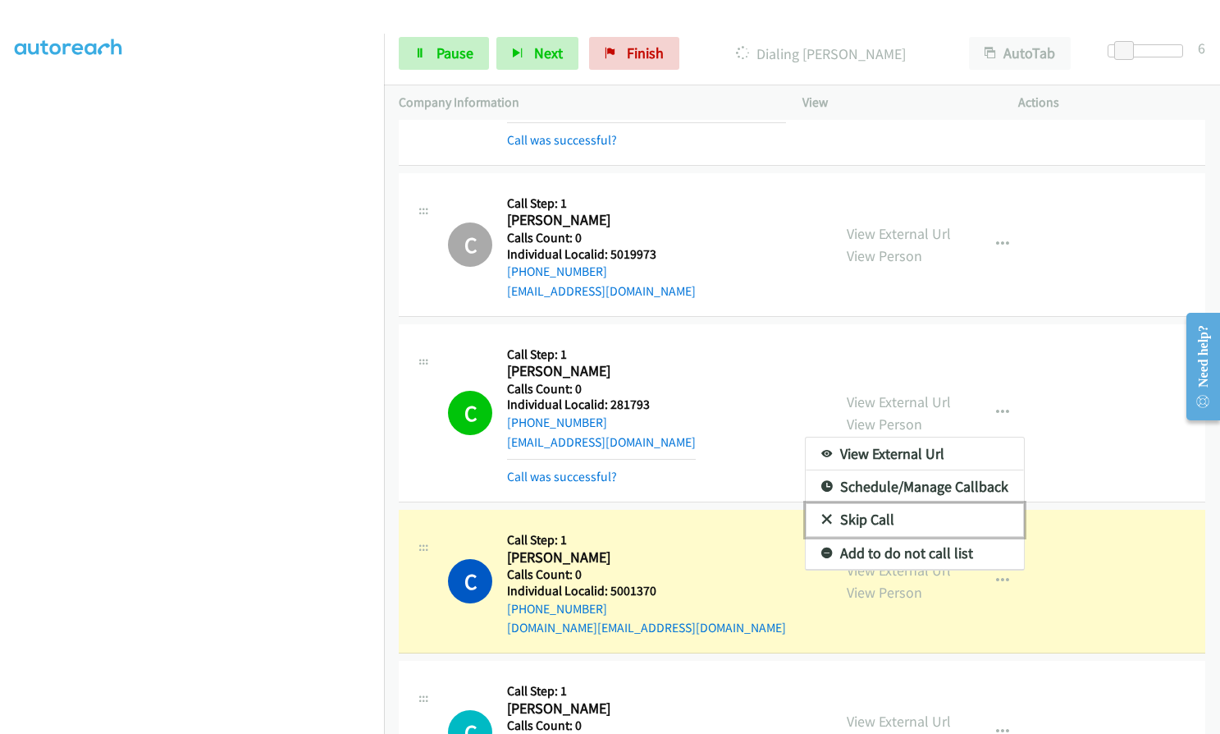
click at [826, 521] on link "Skip Call" at bounding box center [915, 519] width 218 height 33
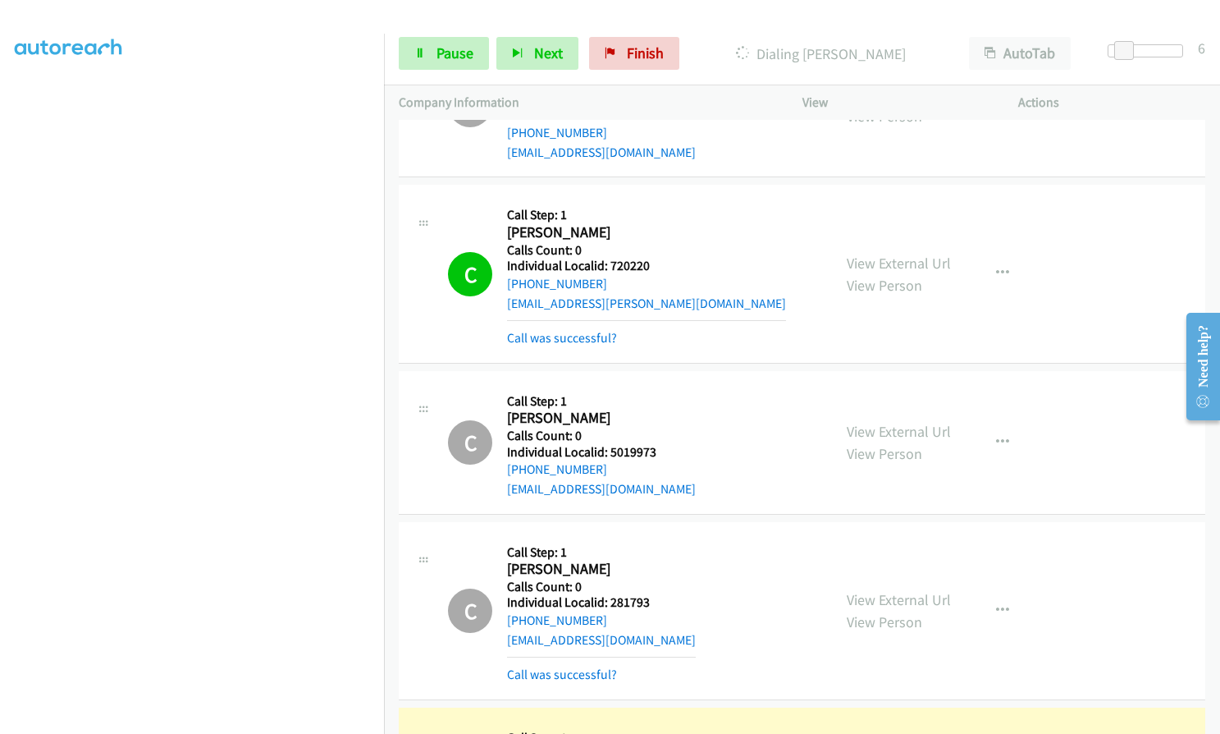
scroll to position [82, 0]
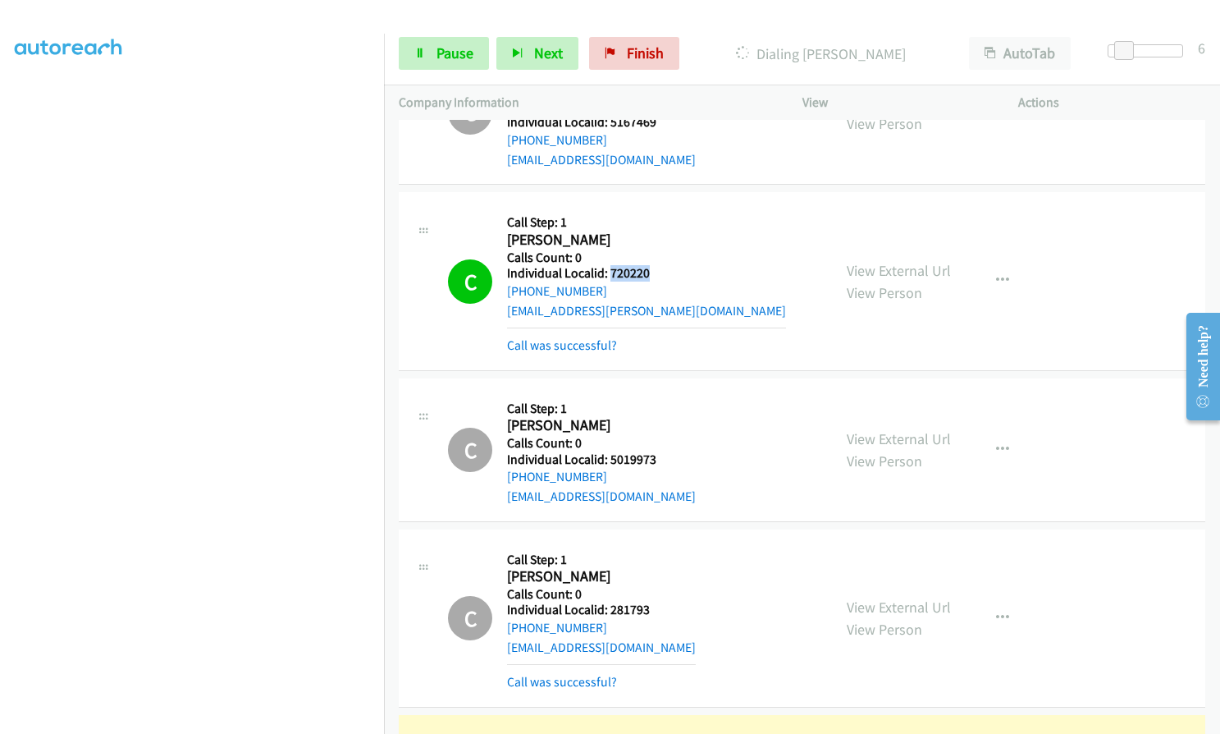
drag, startPoint x: 608, startPoint y: 268, endPoint x: 656, endPoint y: 275, distance: 48.2
click at [656, 275] on h5 "Individual Localid: 720220" at bounding box center [646, 273] width 279 height 16
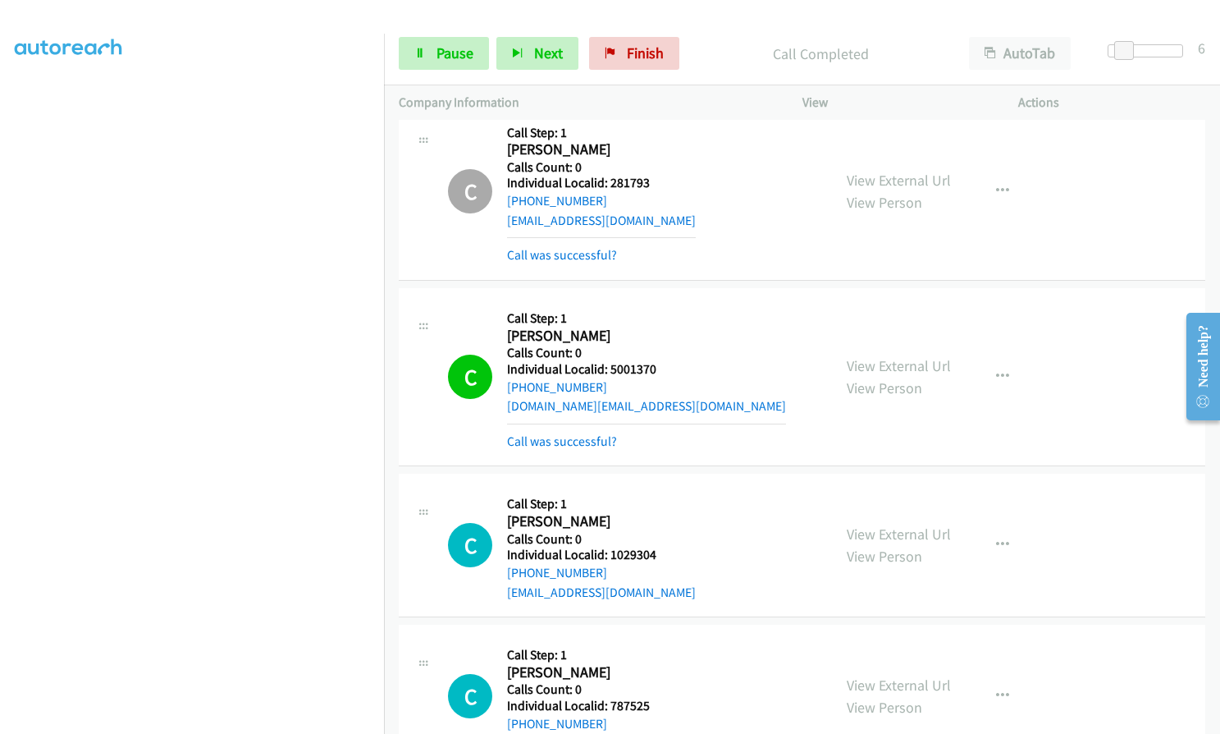
scroll to position [513, 0]
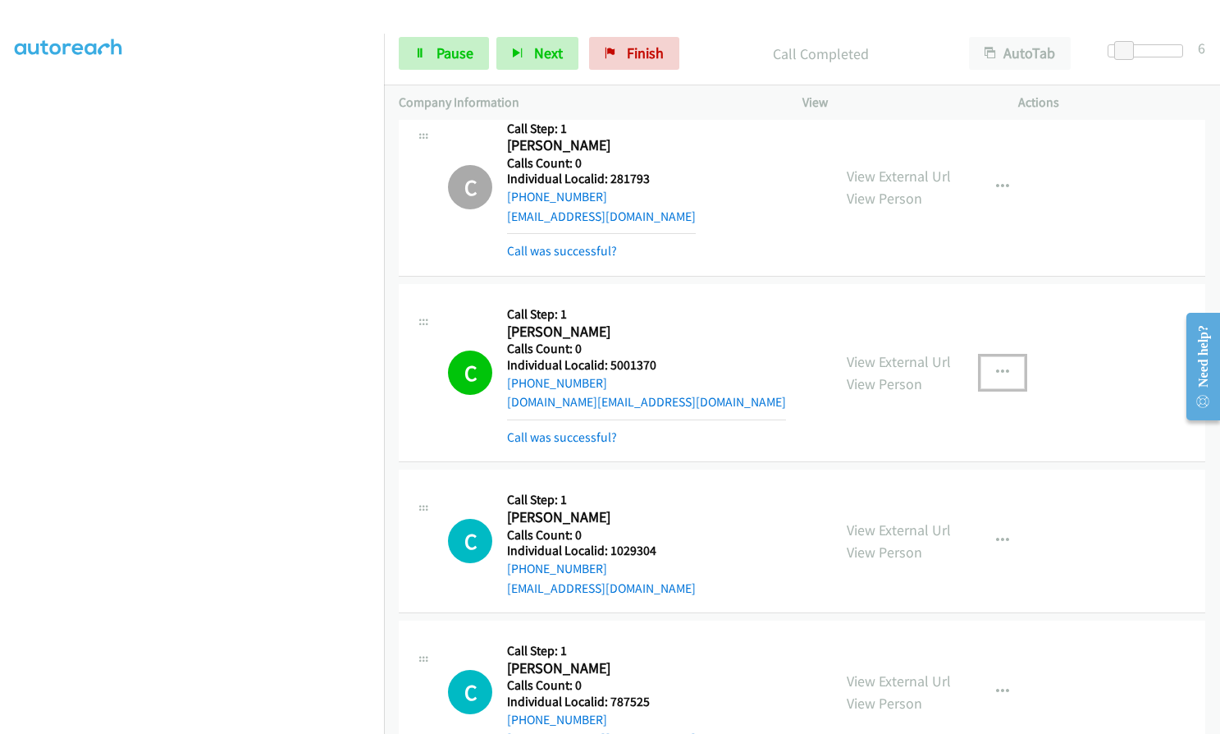
click at [996, 366] on icon "button" at bounding box center [1002, 372] width 13 height 13
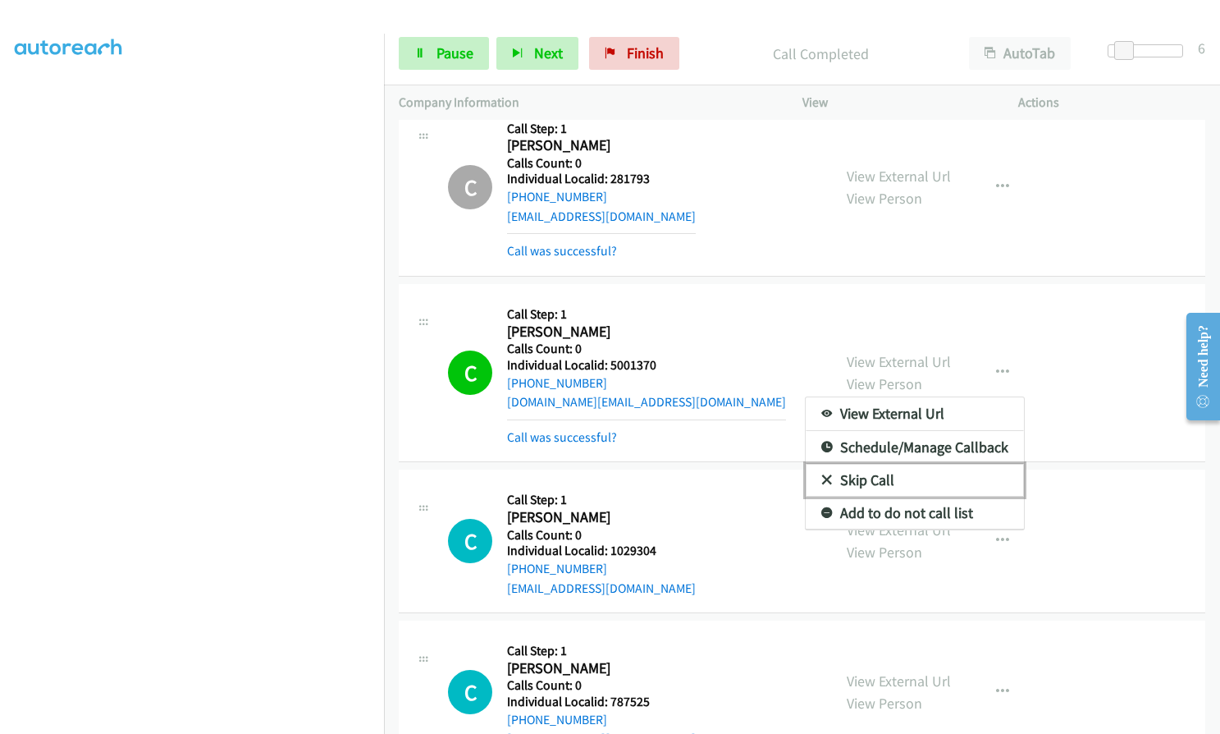
click at [822, 480] on icon at bounding box center [827, 480] width 11 height 11
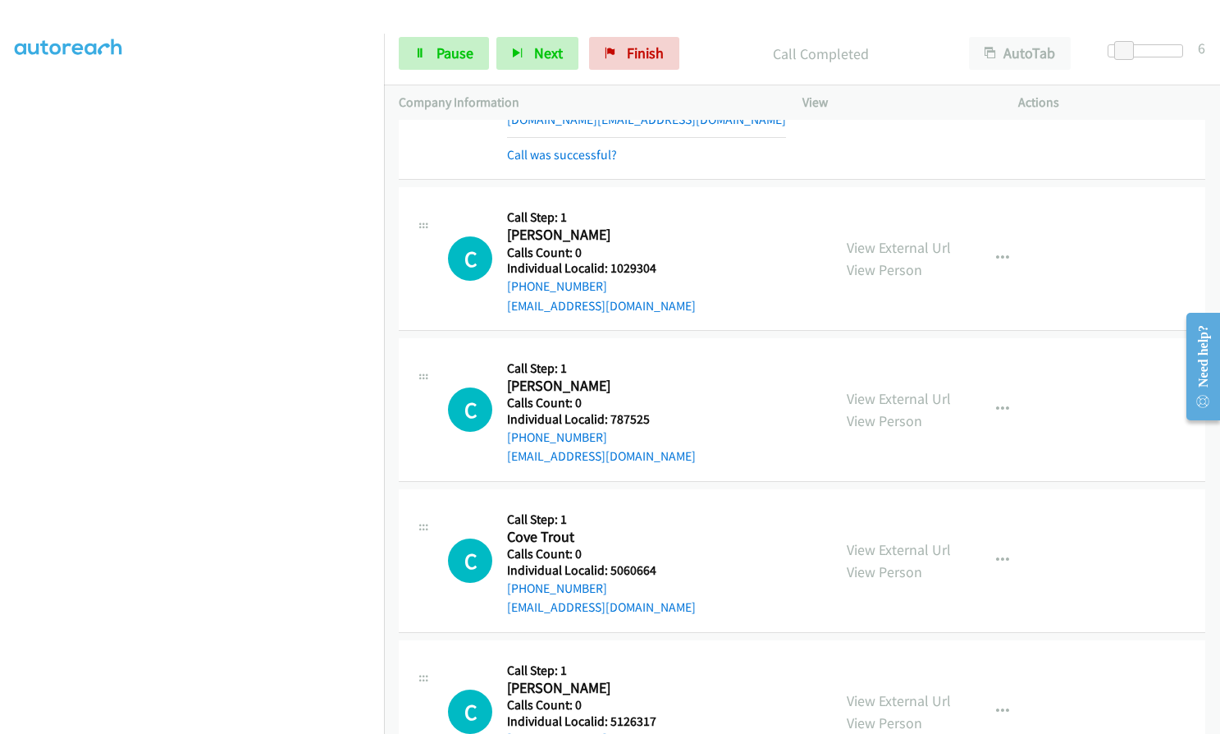
scroll to position [841, 0]
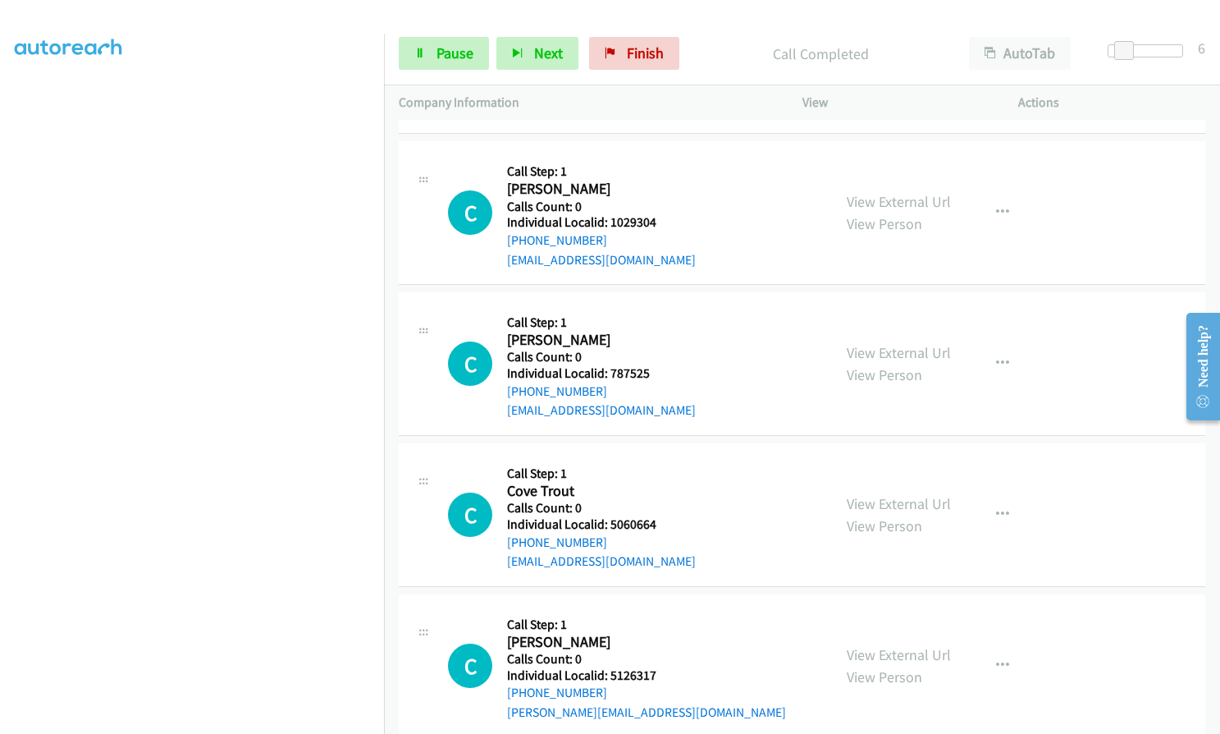
click at [732, 303] on div "C Callback Scheduled Call Step: 1 [PERSON_NAME] America/[GEOGRAPHIC_DATA] Calls…" at bounding box center [802, 364] width 807 height 144
click at [541, 48] on span "Next" at bounding box center [548, 52] width 29 height 19
click at [414, 44] on link "Pause" at bounding box center [444, 53] width 90 height 33
click at [414, 44] on link "Start Calls" at bounding box center [457, 53] width 117 height 33
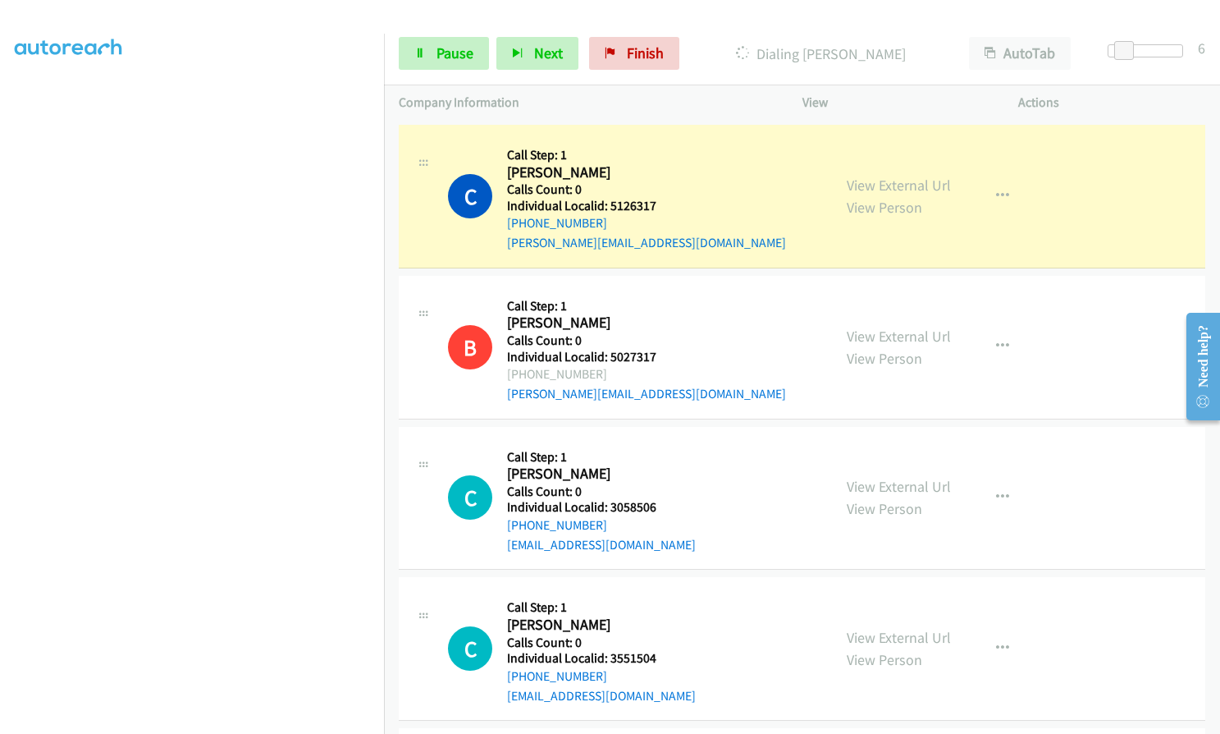
scroll to position [1313, 0]
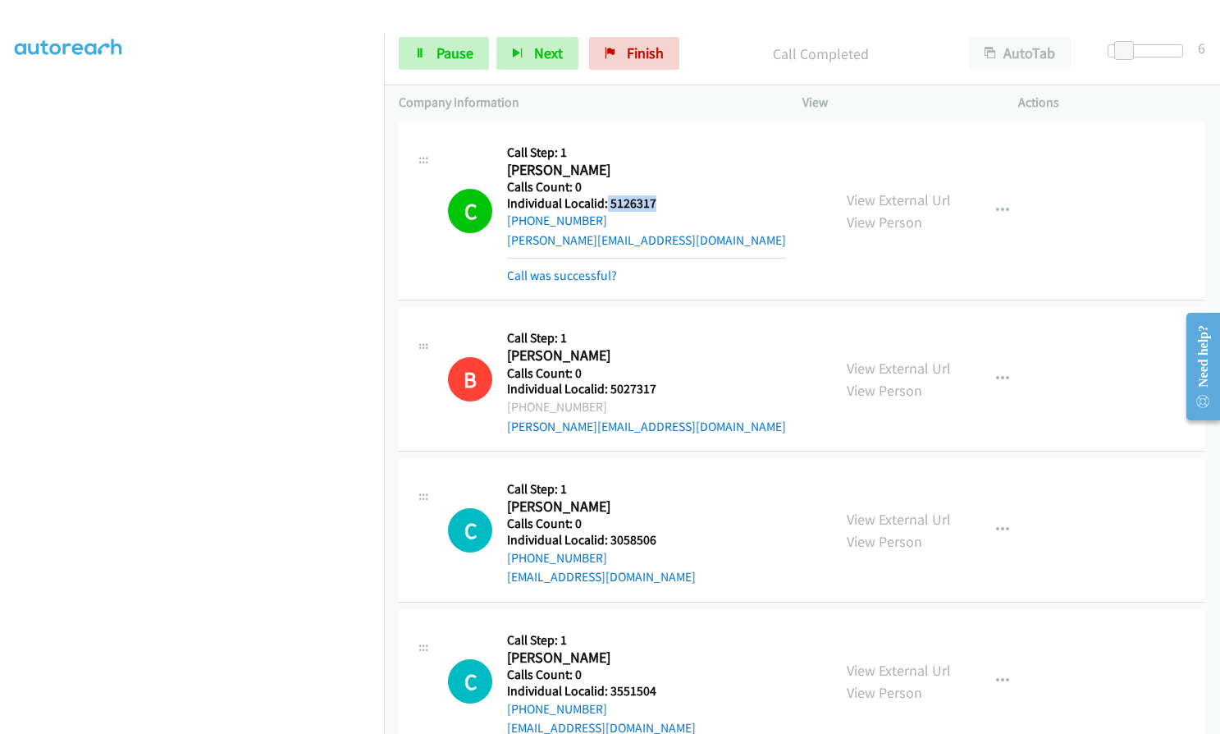
drag, startPoint x: 606, startPoint y: 205, endPoint x: 655, endPoint y: 199, distance: 48.9
click at [657, 199] on h5 "Individual Localid: 5126317" at bounding box center [646, 203] width 279 height 16
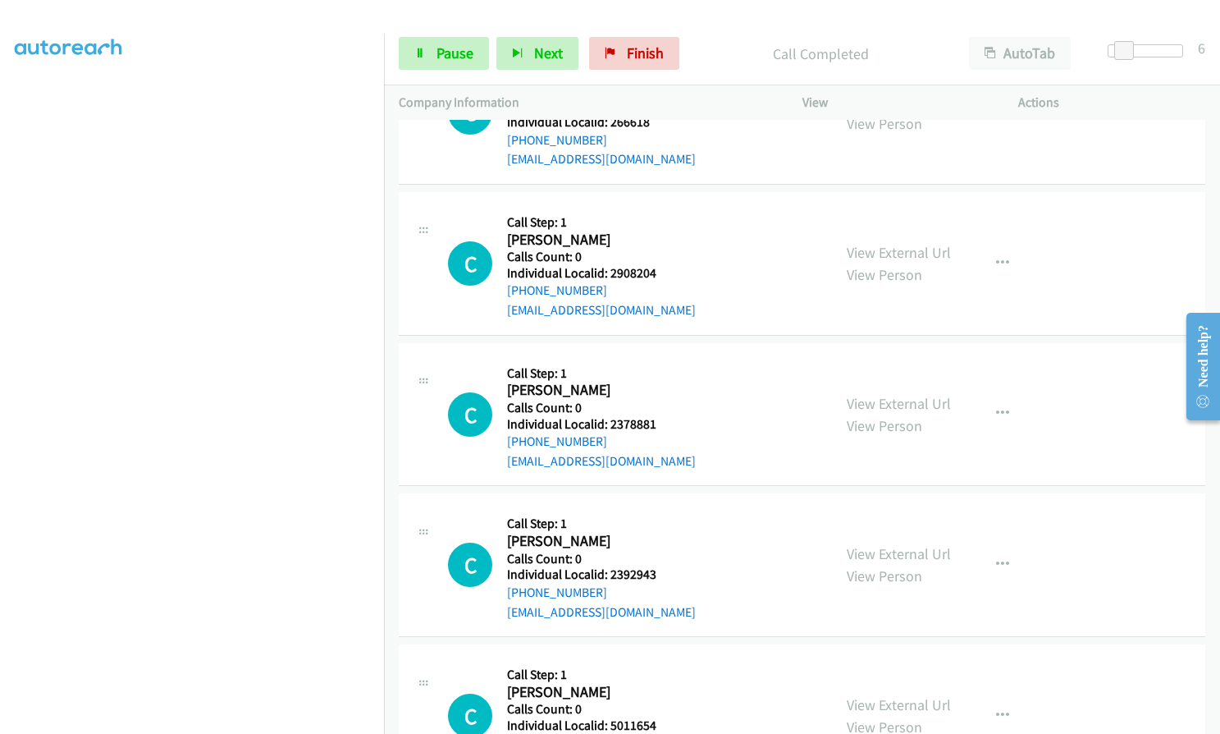
scroll to position [2380, 0]
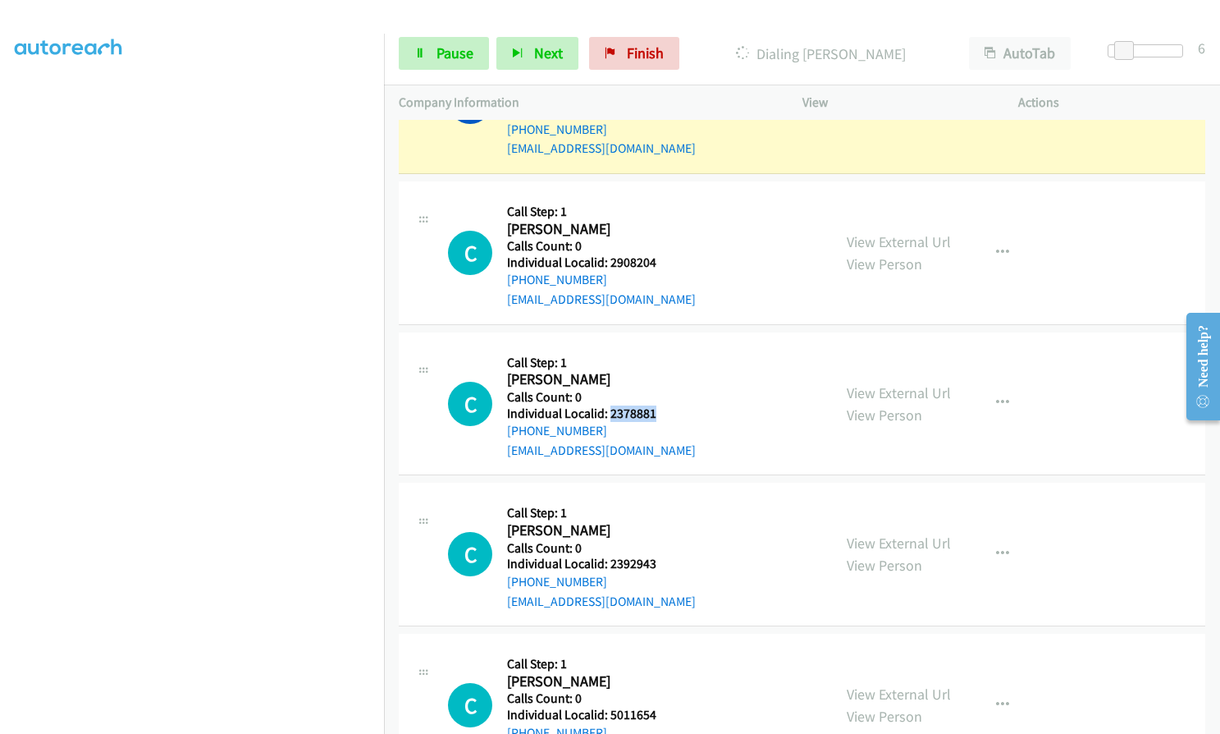
drag, startPoint x: 607, startPoint y: 411, endPoint x: 671, endPoint y: 411, distance: 64.0
click at [671, 411] on h5 "Individual Localid: 2378881" at bounding box center [601, 413] width 189 height 16
drag, startPoint x: 610, startPoint y: 561, endPoint x: 671, endPoint y: 565, distance: 60.9
click at [671, 565] on h5 "Individual Localid: 2392943" at bounding box center [601, 564] width 189 height 16
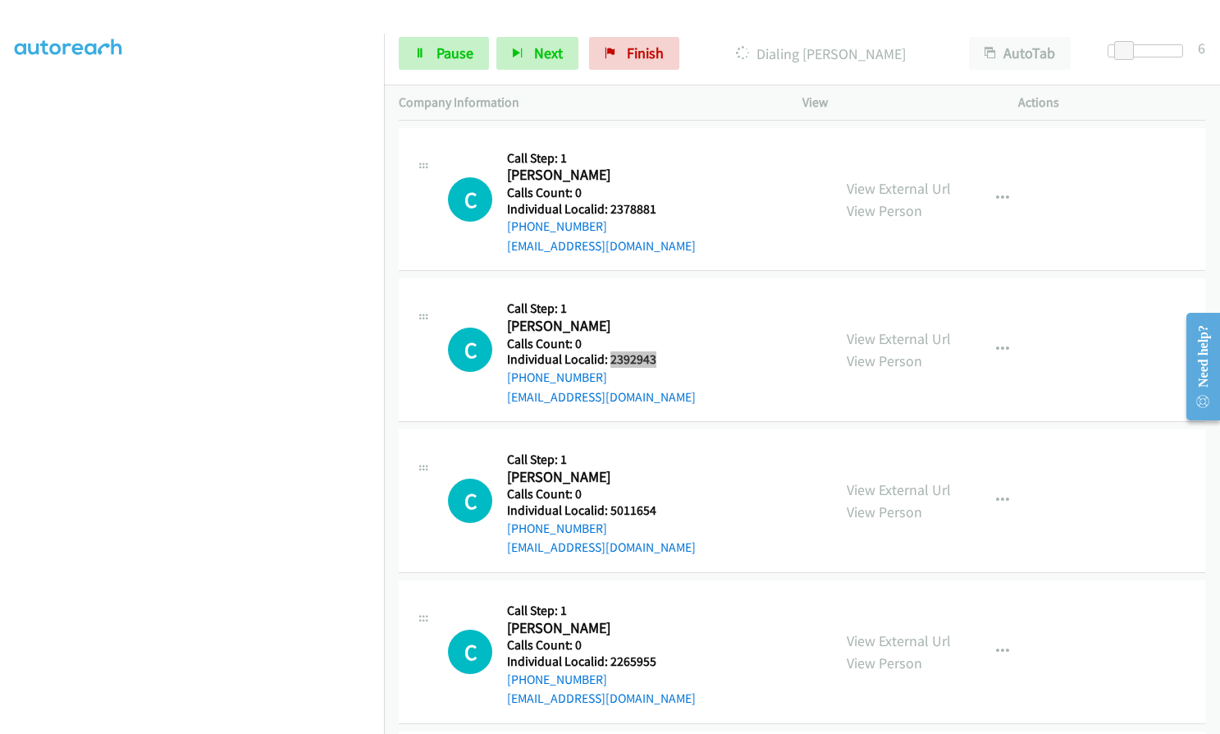
scroll to position [2585, 0]
drag, startPoint x: 609, startPoint y: 506, endPoint x: 659, endPoint y: 509, distance: 50.2
click at [659, 509] on h5 "Individual Localid: 5011654" at bounding box center [601, 509] width 189 height 16
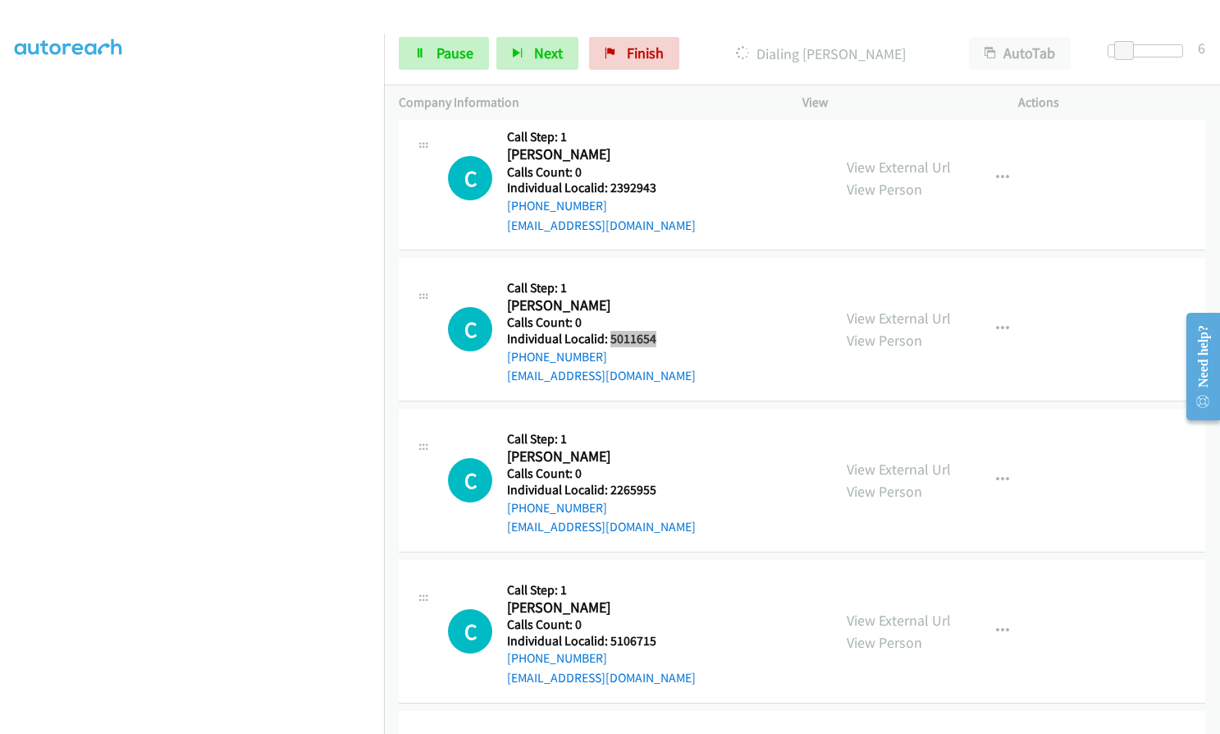
scroll to position [2770, 0]
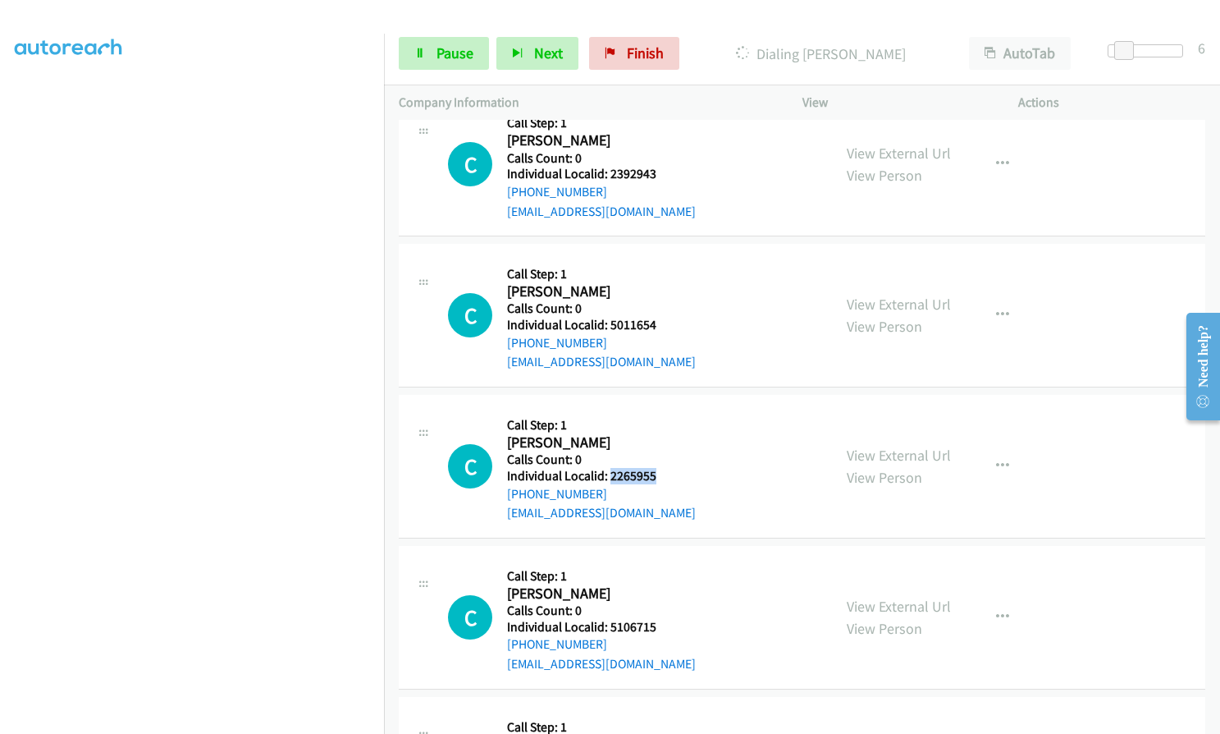
drag, startPoint x: 615, startPoint y: 472, endPoint x: 661, endPoint y: 474, distance: 46.8
click at [661, 474] on h5 "Individual Localid: 2265955" at bounding box center [601, 476] width 189 height 16
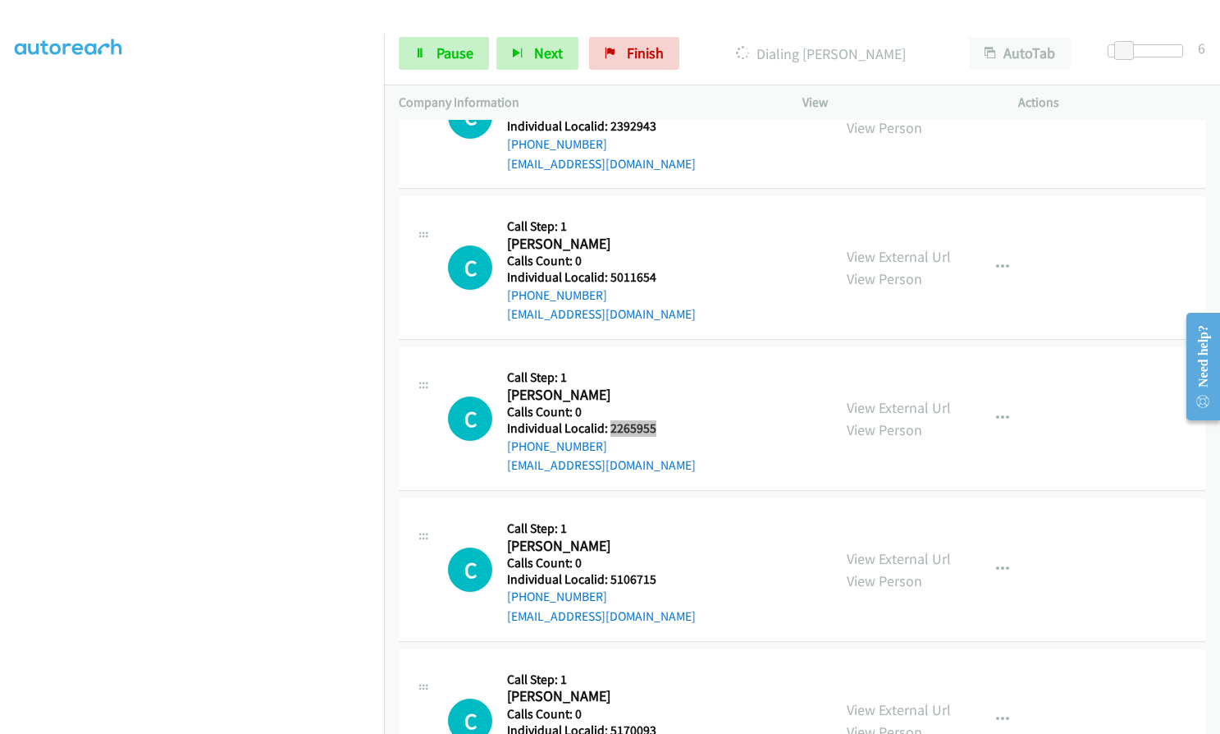
scroll to position [2934, 0]
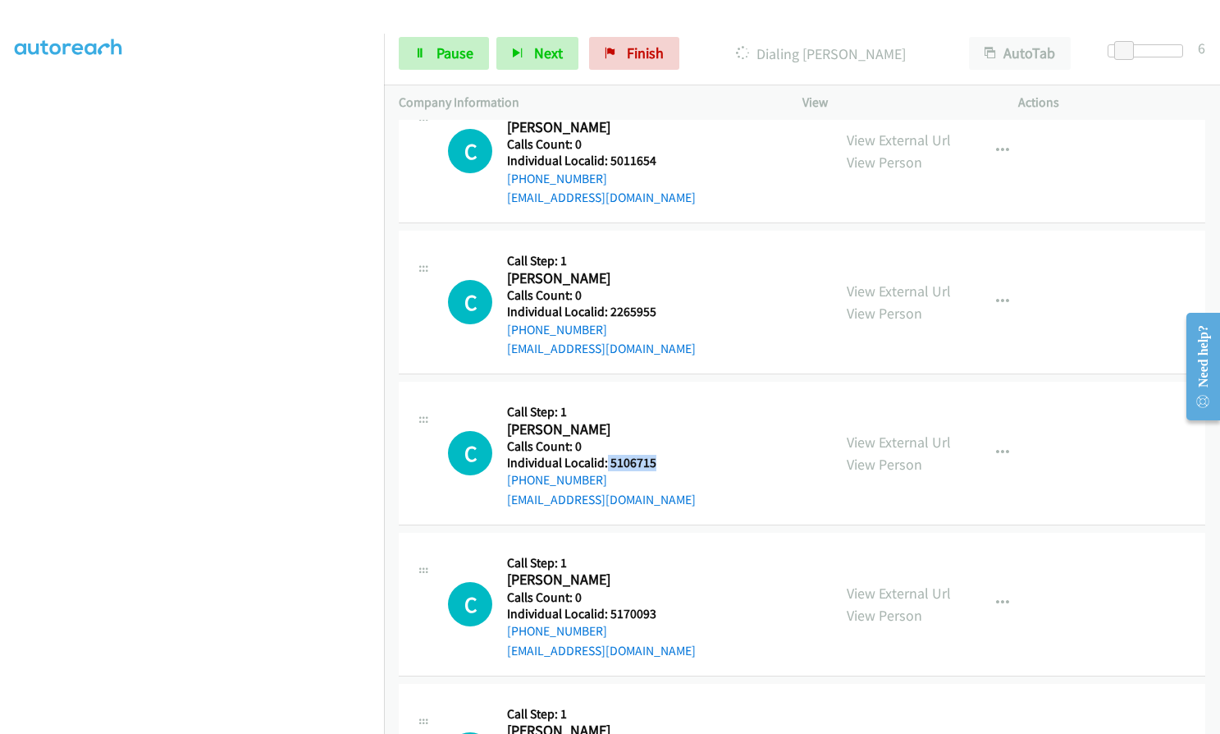
drag, startPoint x: 606, startPoint y: 463, endPoint x: 651, endPoint y: 463, distance: 44.3
click at [651, 463] on h5 "Individual Localid: 5106715" at bounding box center [601, 463] width 189 height 16
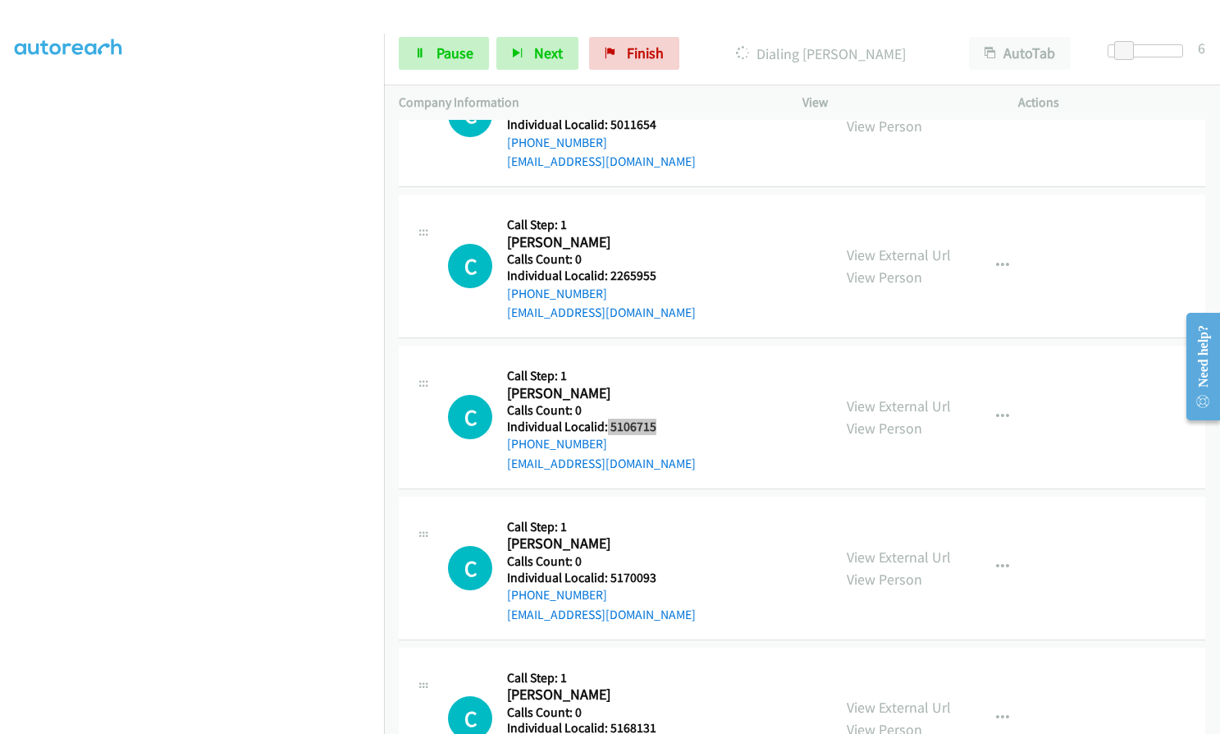
scroll to position [3057, 0]
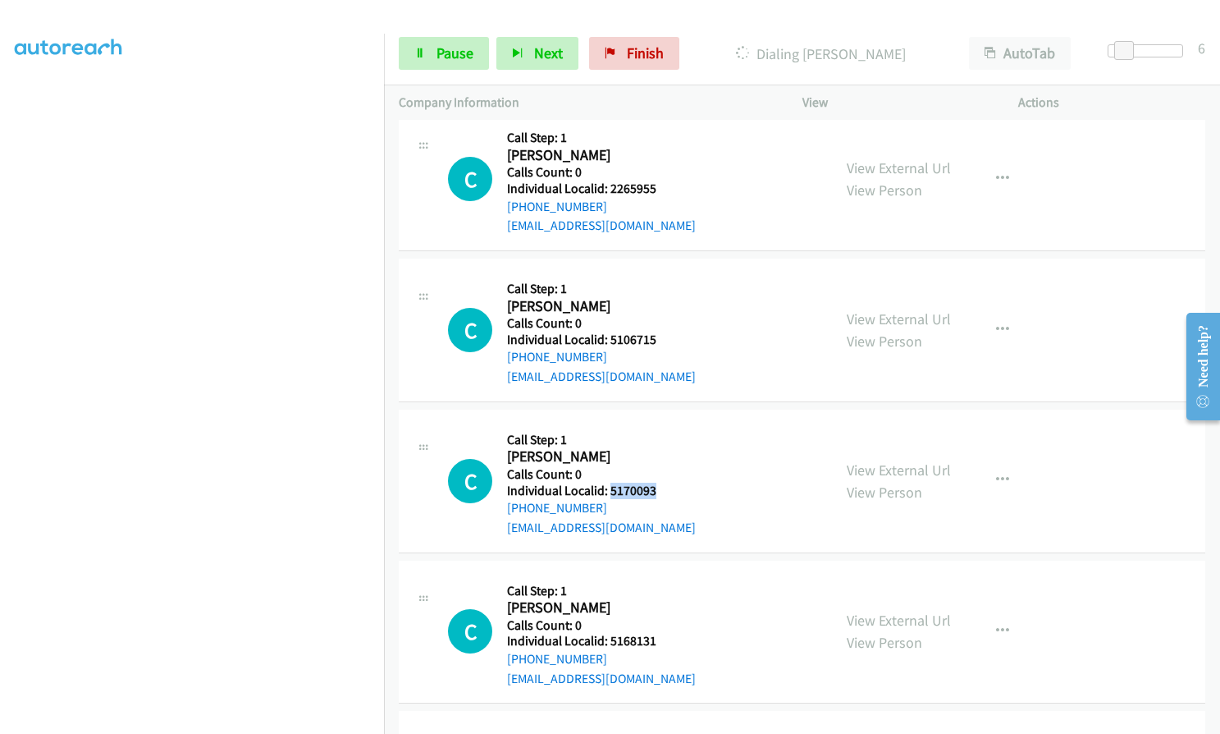
drag, startPoint x: 608, startPoint y: 491, endPoint x: 656, endPoint y: 491, distance: 47.6
click at [656, 491] on h5 "Individual Localid: 5170093" at bounding box center [601, 491] width 189 height 16
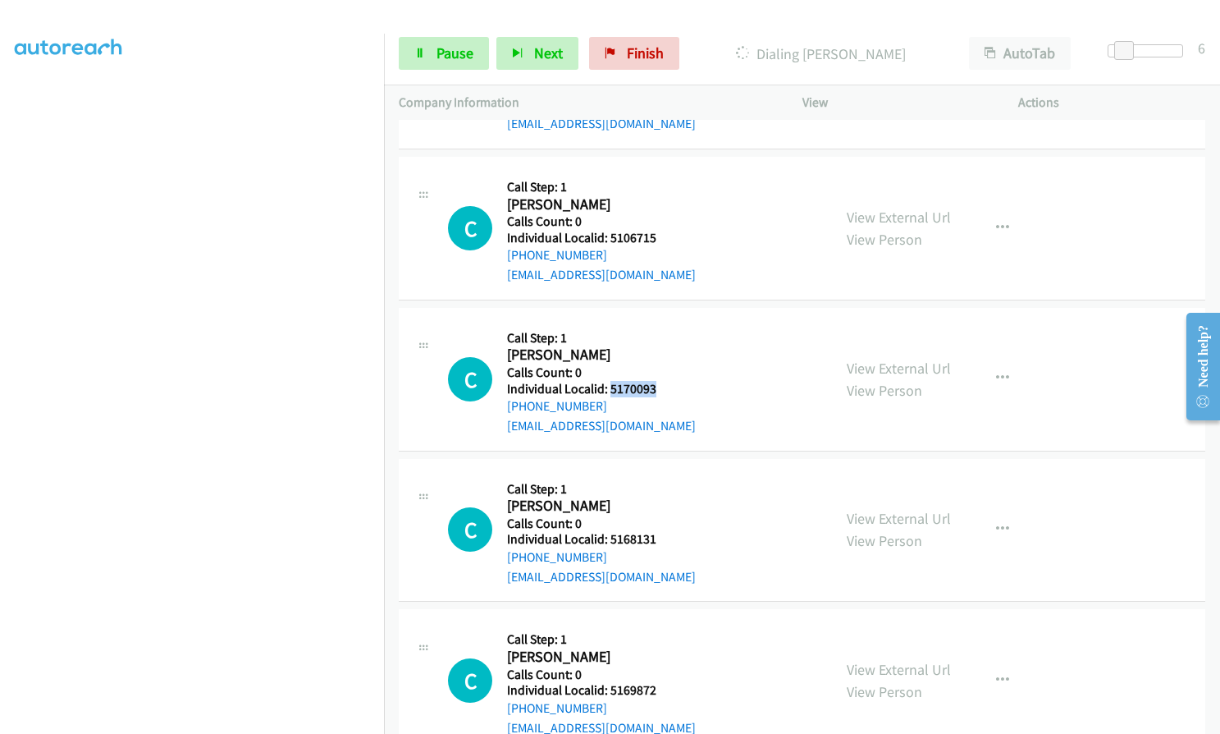
scroll to position [3180, 0]
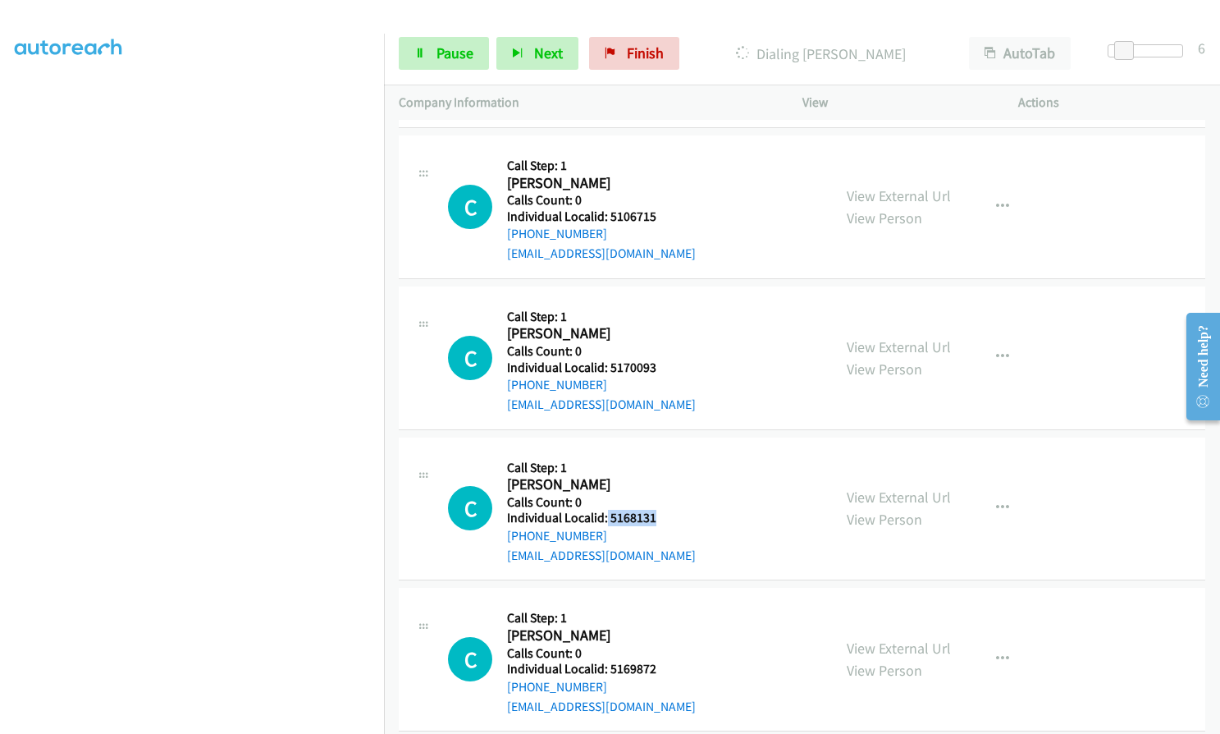
drag, startPoint x: 606, startPoint y: 515, endPoint x: 655, endPoint y: 516, distance: 49.3
click at [655, 516] on h5 "Individual Localid: 5168131" at bounding box center [601, 518] width 189 height 16
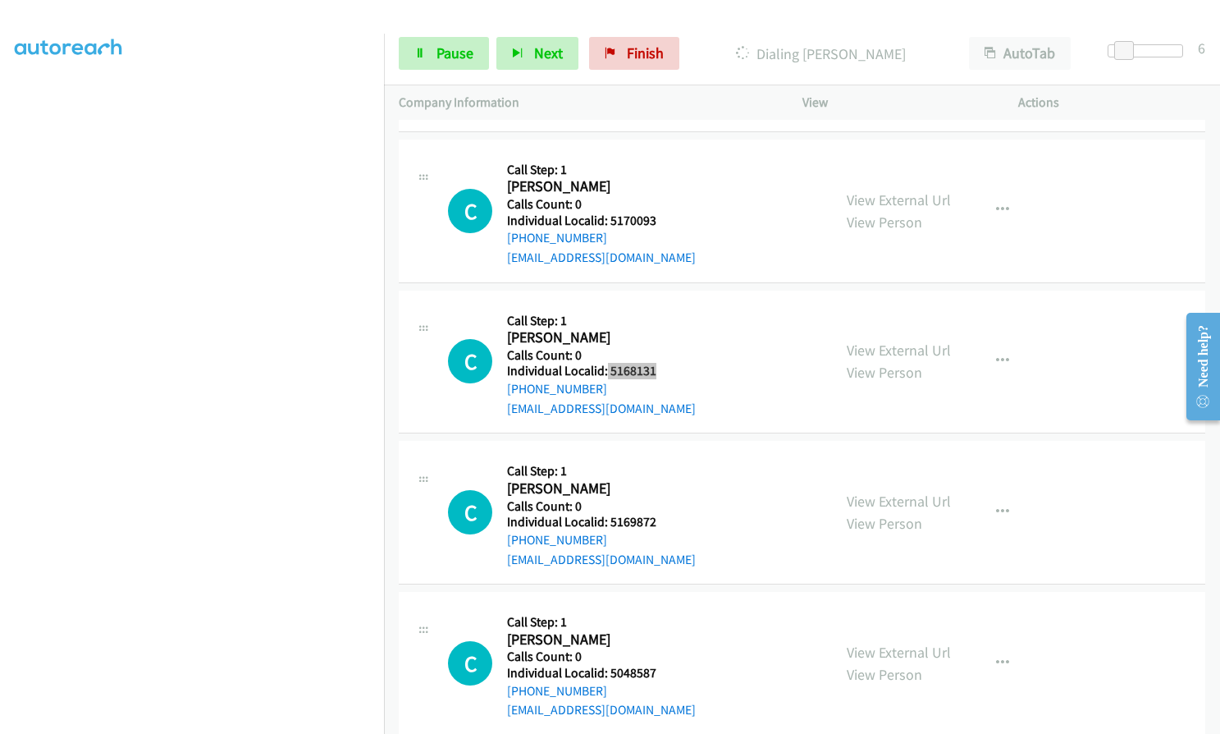
scroll to position [3344, 0]
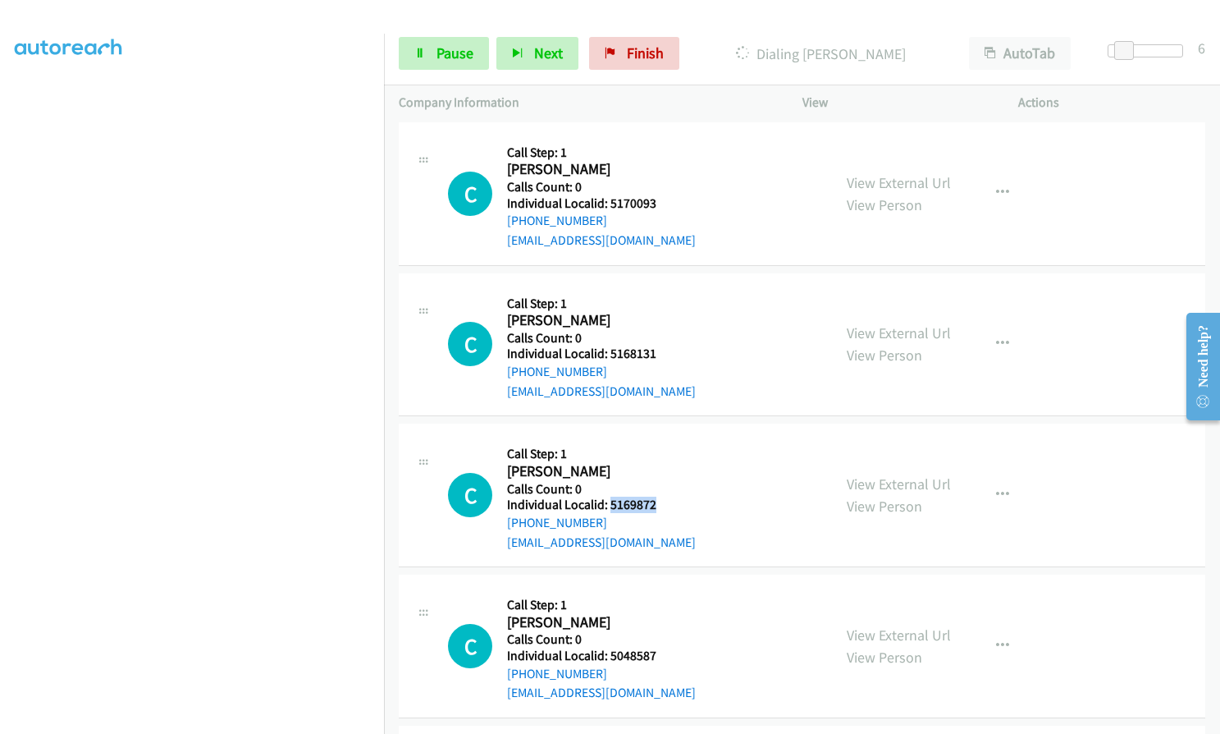
drag, startPoint x: 612, startPoint y: 503, endPoint x: 662, endPoint y: 505, distance: 50.1
click at [662, 505] on h5 "Individual Localid: 5169872" at bounding box center [601, 505] width 189 height 16
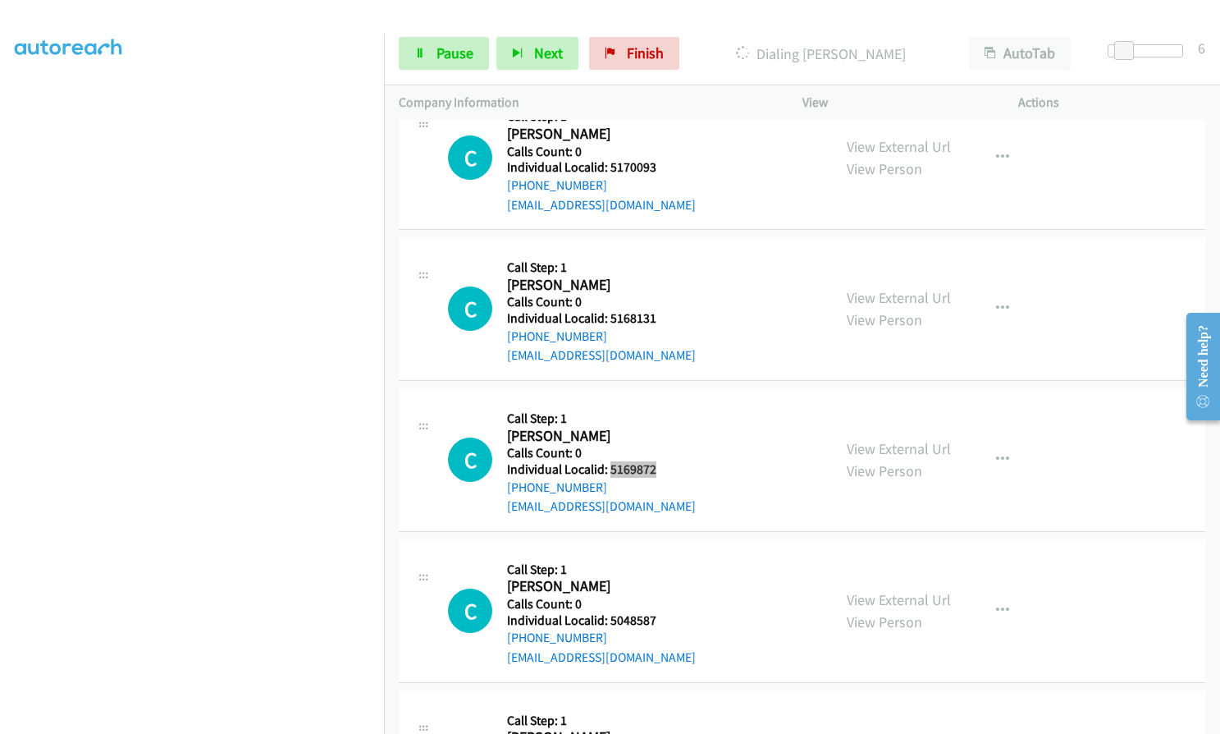
scroll to position [3522, 0]
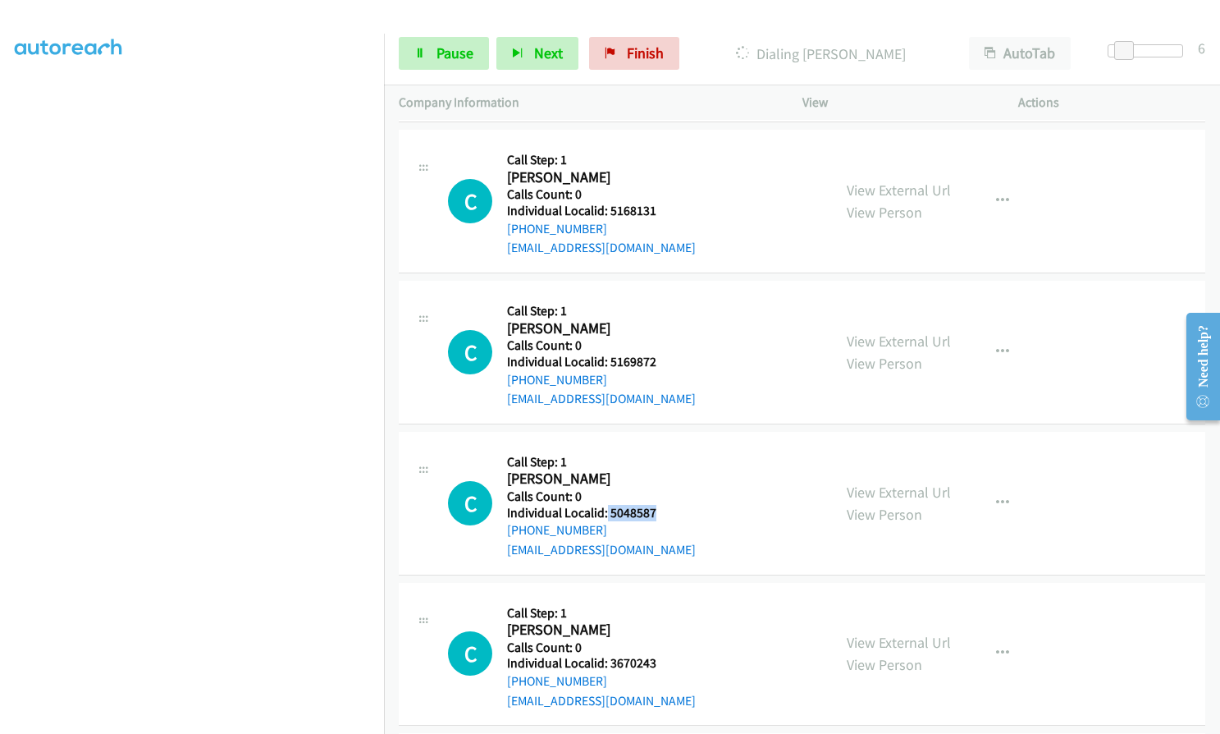
drag, startPoint x: 606, startPoint y: 510, endPoint x: 663, endPoint y: 515, distance: 56.9
click at [663, 515] on h5 "Individual Localid: 5048587" at bounding box center [601, 513] width 189 height 16
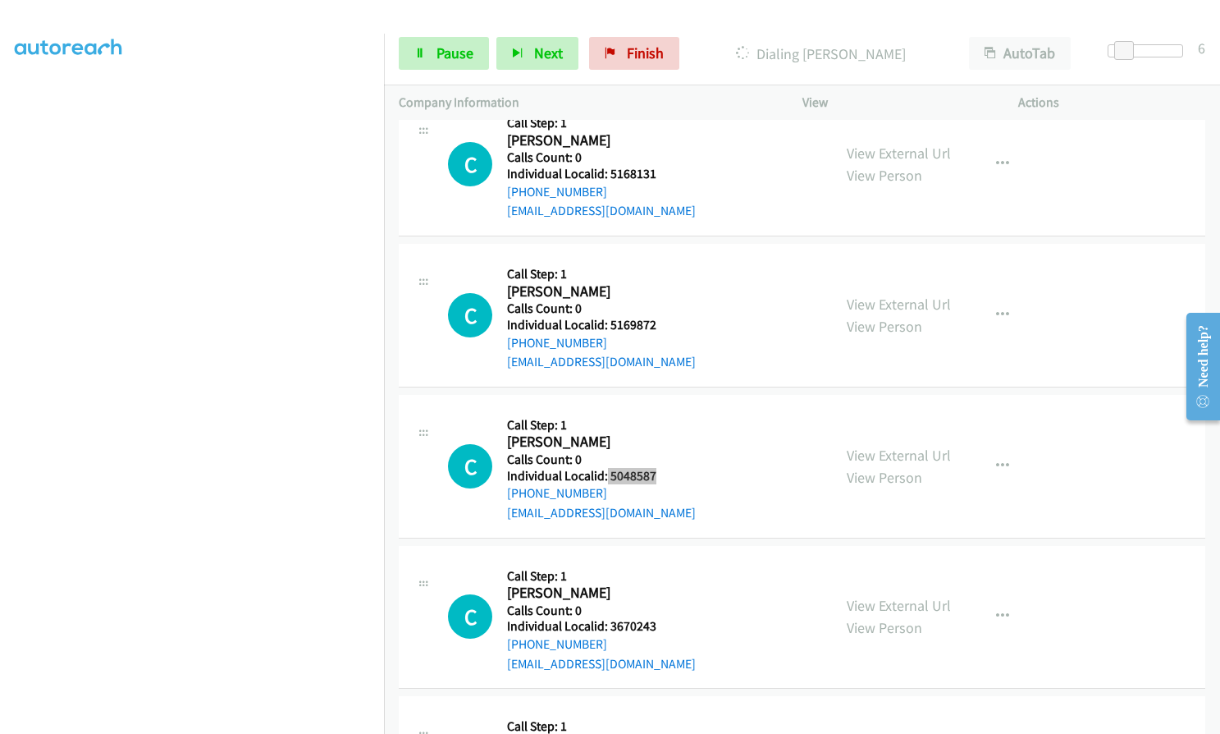
scroll to position [3687, 0]
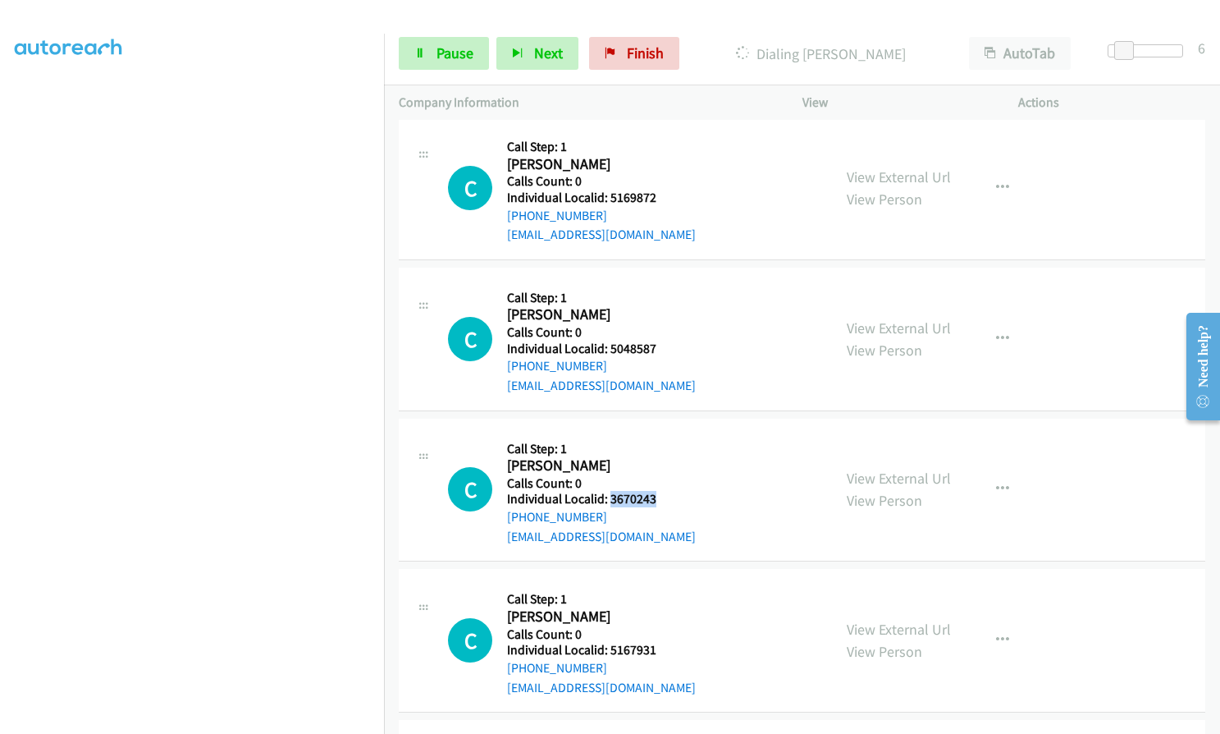
drag, startPoint x: 611, startPoint y: 499, endPoint x: 665, endPoint y: 497, distance: 54.2
click at [665, 497] on h5 "Individual Localid: 3670243" at bounding box center [601, 499] width 189 height 16
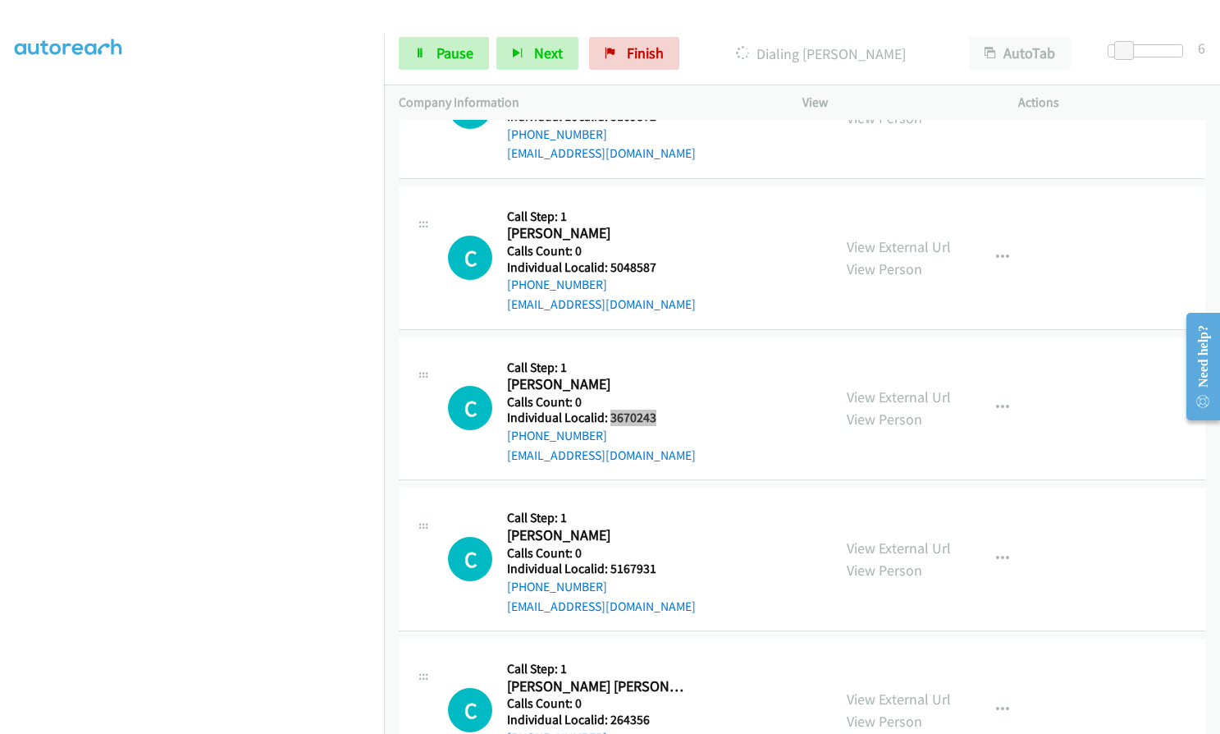
scroll to position [3769, 0]
drag, startPoint x: 609, startPoint y: 565, endPoint x: 654, endPoint y: 570, distance: 45.4
click at [654, 570] on h5 "Individual Localid: 5167931" at bounding box center [601, 568] width 189 height 16
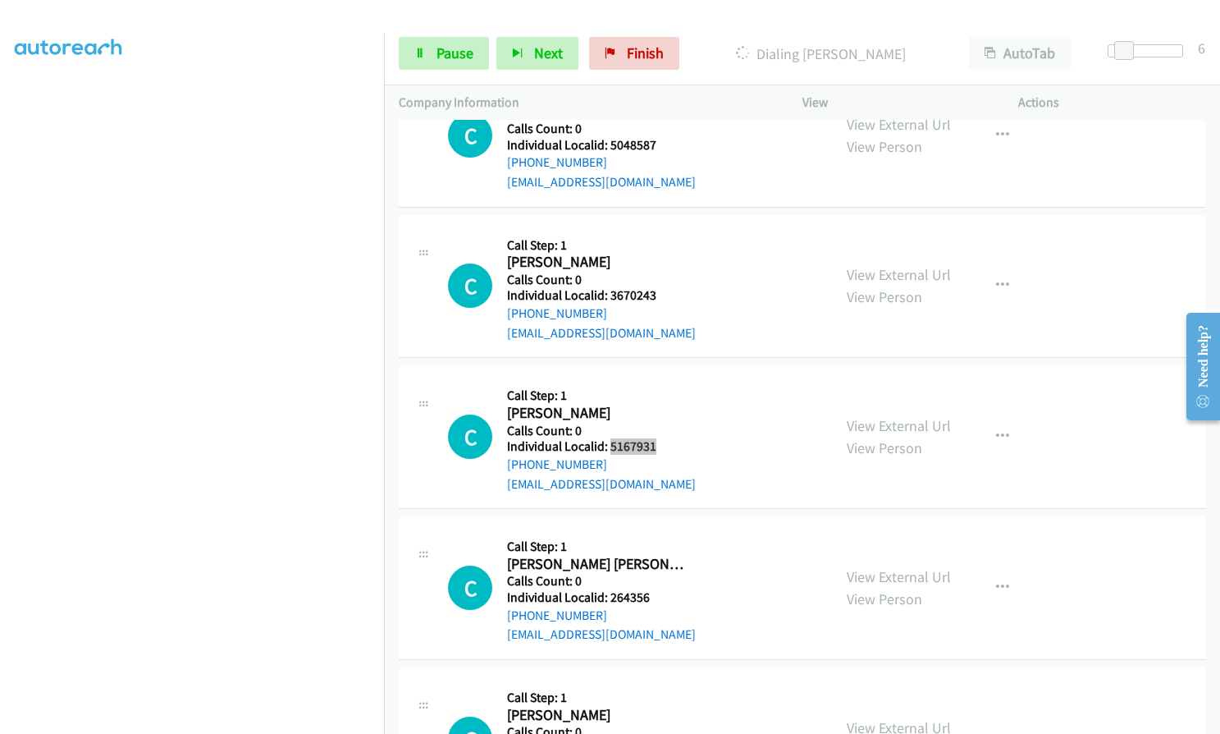
scroll to position [3933, 0]
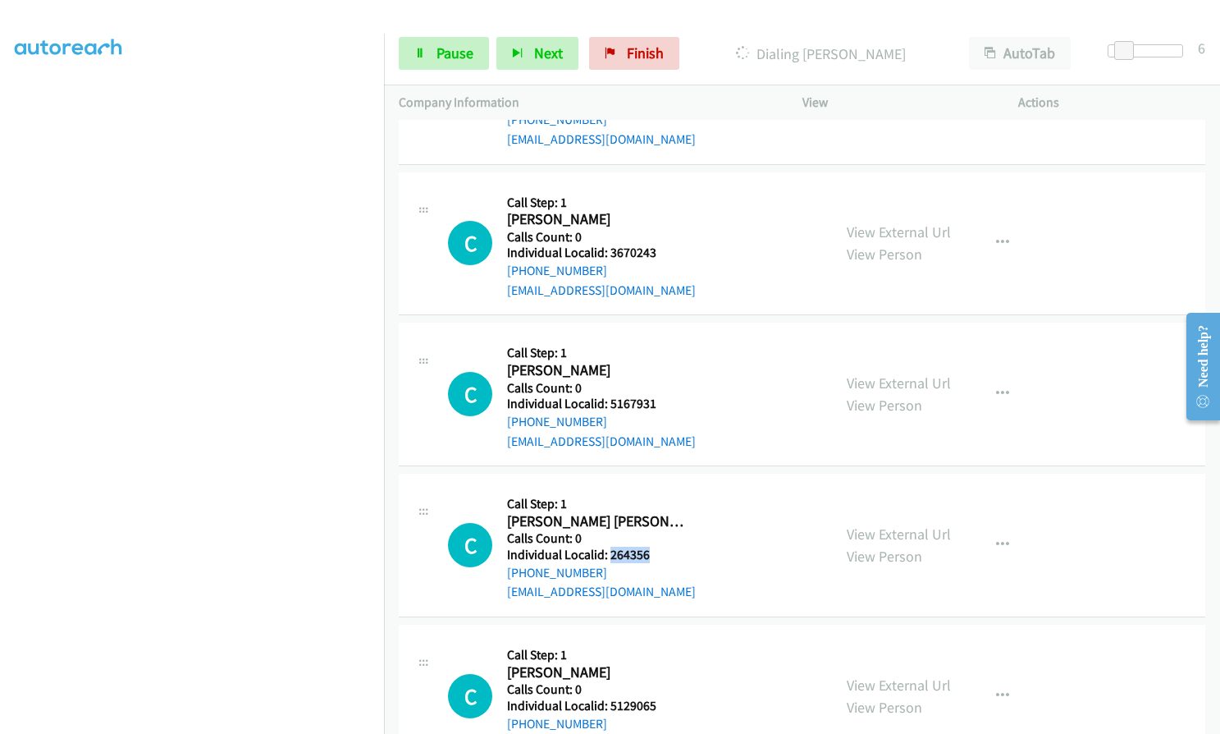
drag, startPoint x: 609, startPoint y: 557, endPoint x: 646, endPoint y: 555, distance: 37.0
click at [651, 556] on h5 "Individual Localid: 264356" at bounding box center [601, 555] width 189 height 16
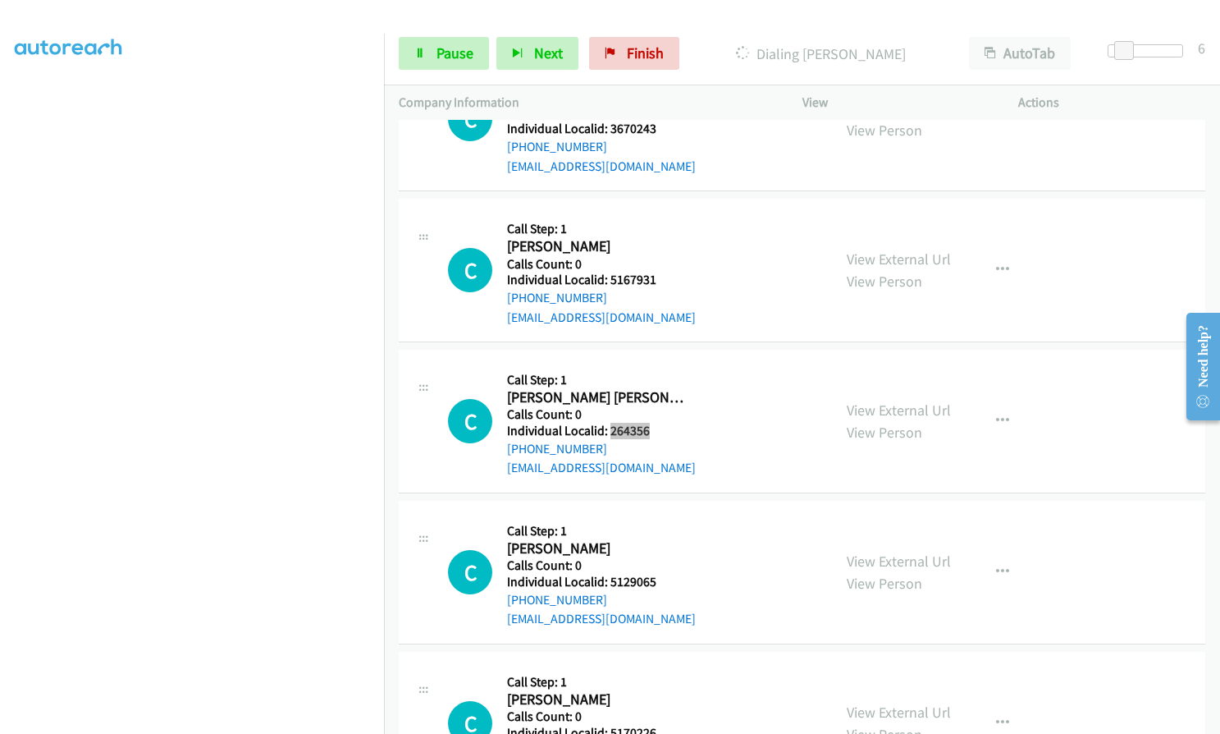
scroll to position [4076, 0]
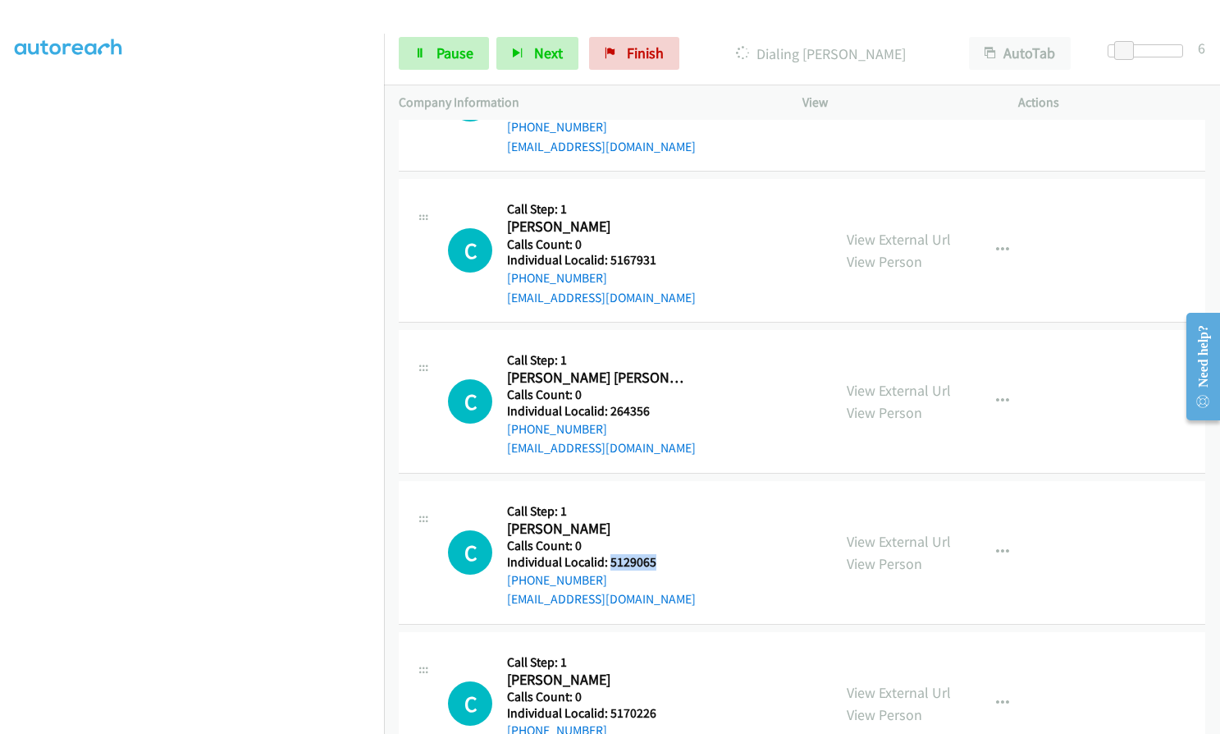
drag, startPoint x: 609, startPoint y: 562, endPoint x: 658, endPoint y: 563, distance: 49.2
click at [658, 563] on h5 "Individual Localid: 5129065" at bounding box center [601, 562] width 189 height 16
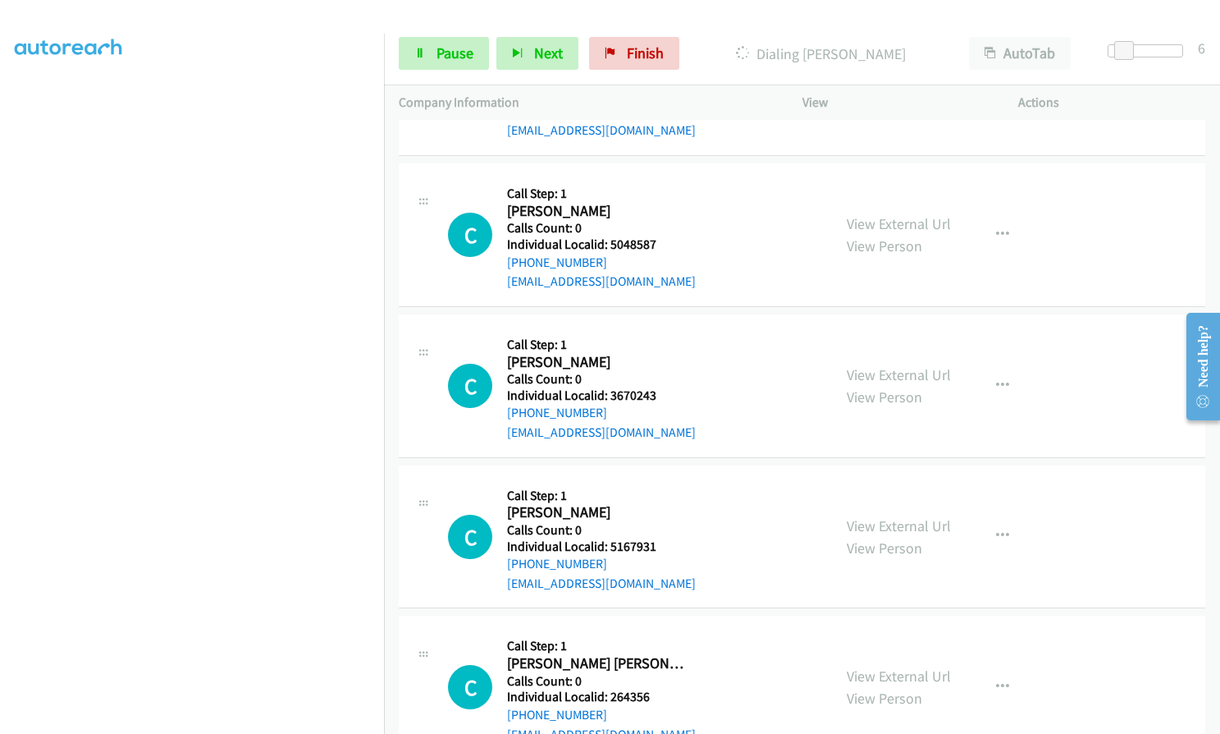
scroll to position [3860, 0]
click at [996, 231] on icon "button" at bounding box center [1002, 235] width 13 height 13
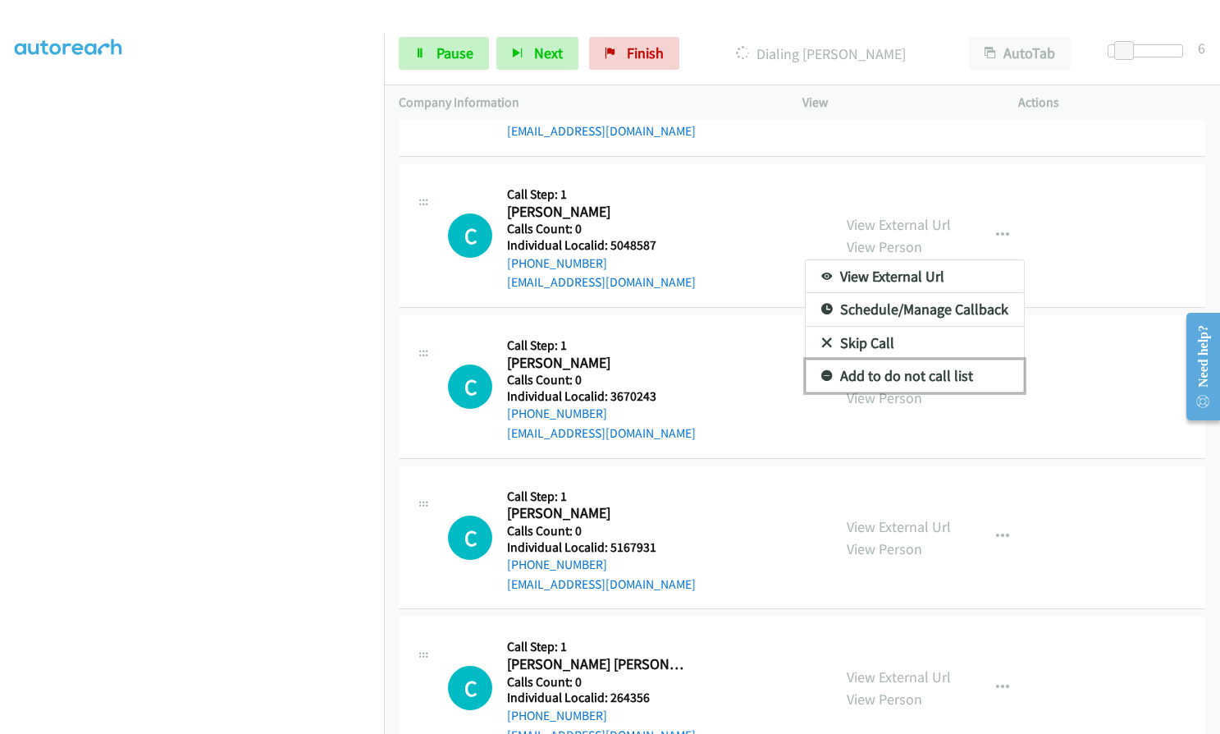
click at [822, 371] on icon at bounding box center [827, 376] width 11 height 11
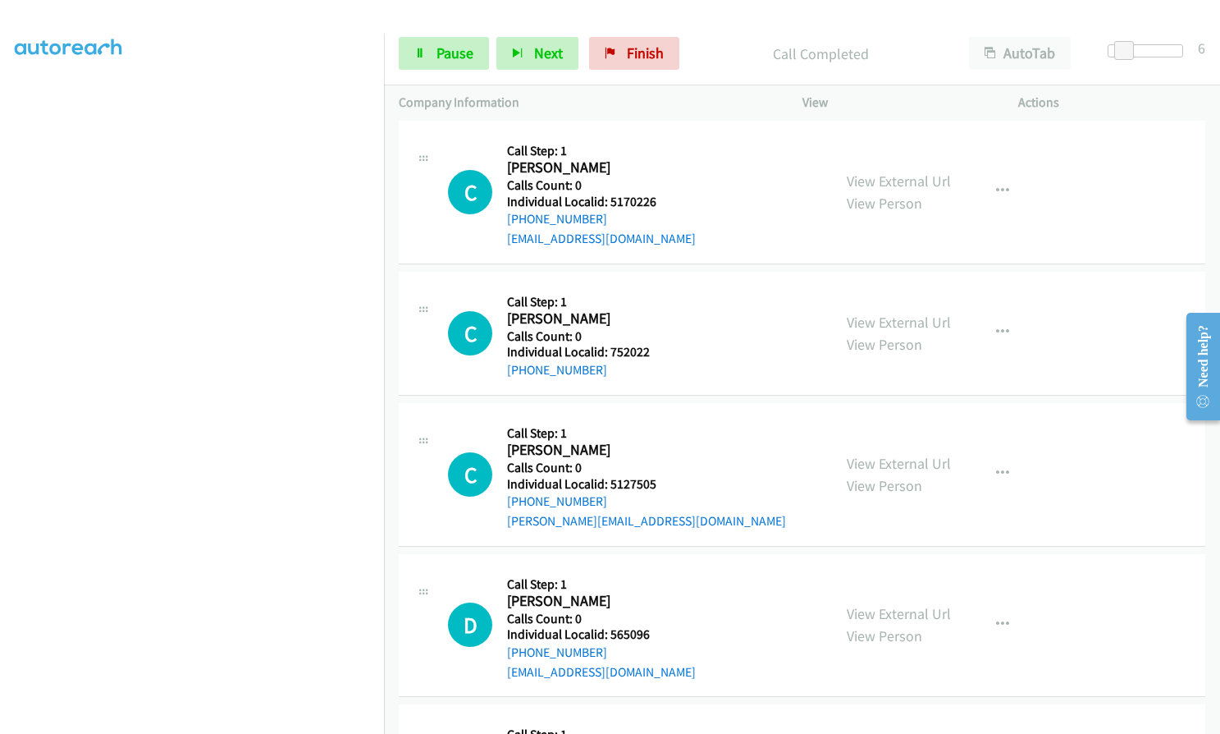
scroll to position [4695, 0]
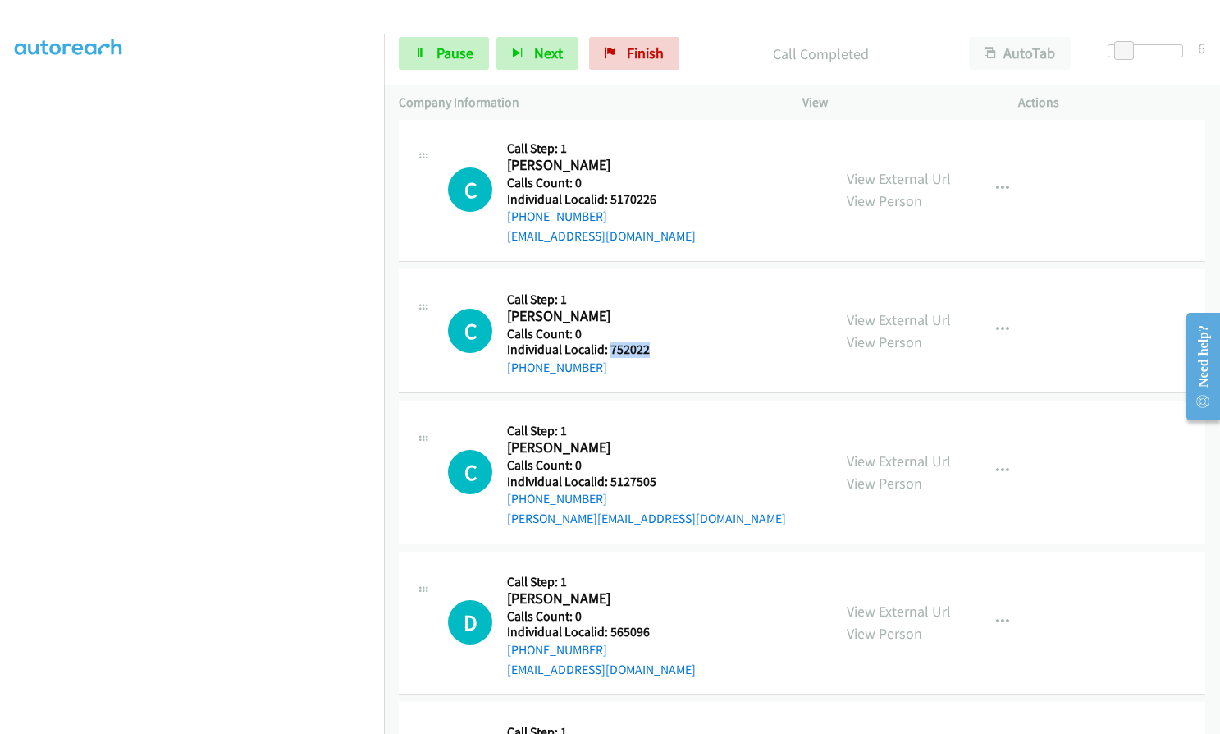
drag, startPoint x: 617, startPoint y: 352, endPoint x: 658, endPoint y: 350, distance: 41.1
click at [658, 350] on div "C Callback Scheduled Call Step: 1 [PERSON_NAME] America/New_York Calls Count: 0…" at bounding box center [632, 331] width 369 height 94
drag, startPoint x: 602, startPoint y: 481, endPoint x: 658, endPoint y: 482, distance: 55.8
click at [658, 482] on div "C Callback Scheduled Call Step: 1 [PERSON_NAME] America/[GEOGRAPHIC_DATA] Calls…" at bounding box center [632, 471] width 369 height 113
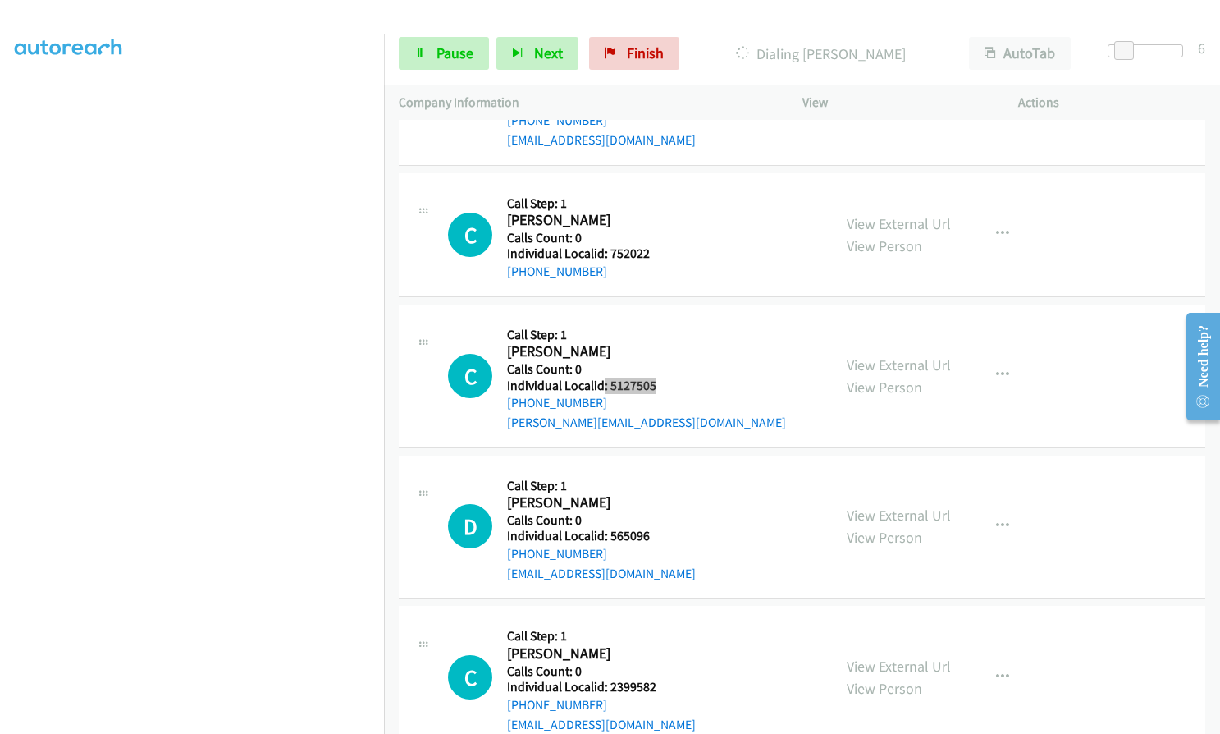
scroll to position [4798, 0]
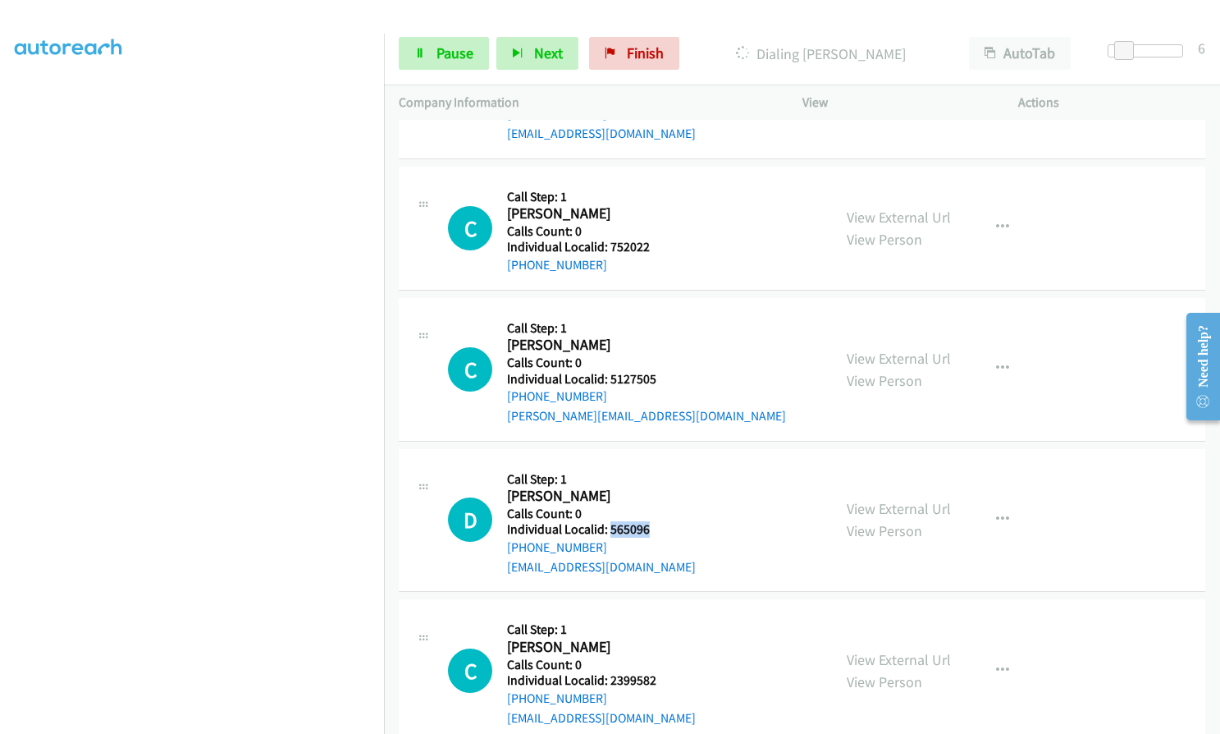
drag, startPoint x: 611, startPoint y: 530, endPoint x: 661, endPoint y: 529, distance: 50.9
click at [661, 529] on div "D Callback Scheduled Call Step: 1 [PERSON_NAME] America/[GEOGRAPHIC_DATA] Calls…" at bounding box center [632, 520] width 369 height 113
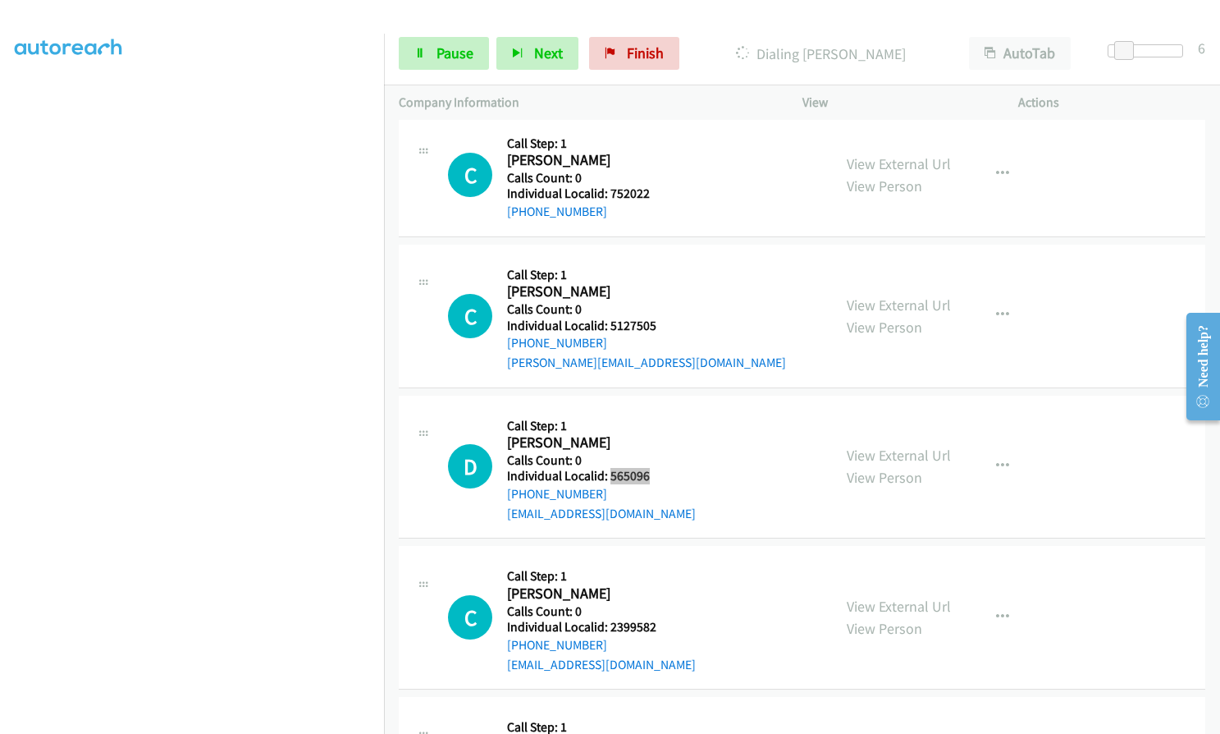
scroll to position [4859, 0]
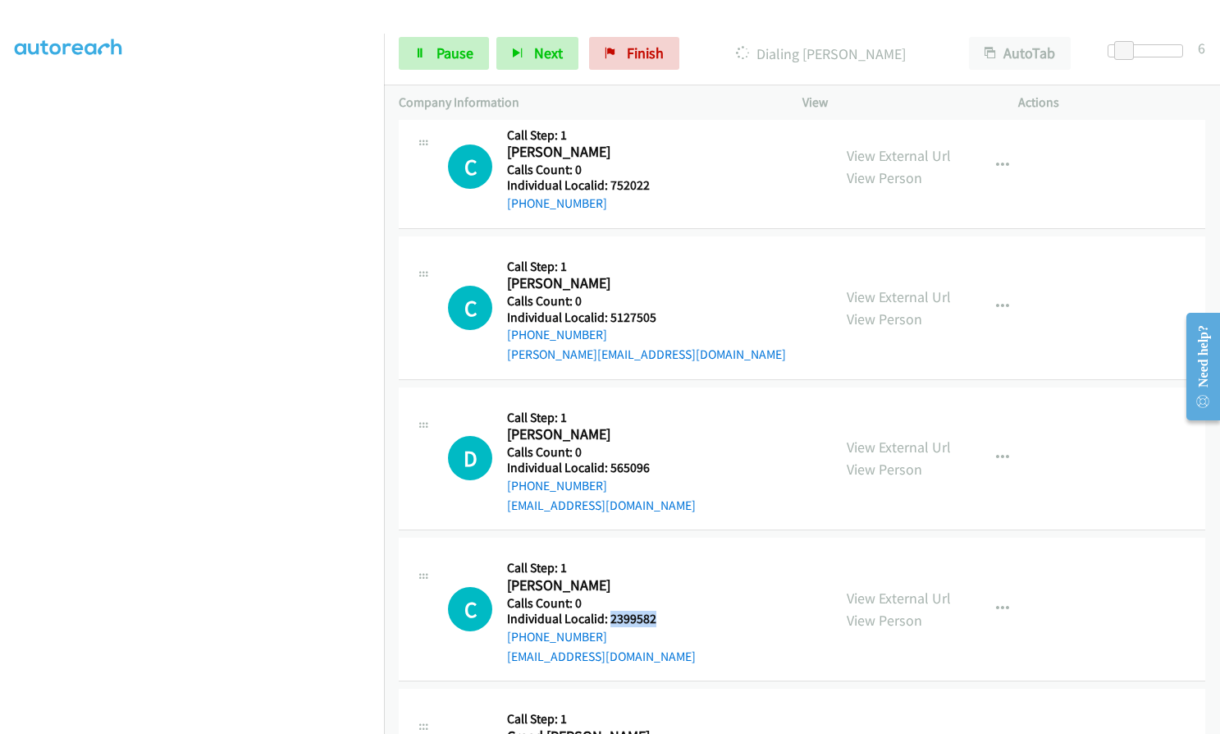
drag, startPoint x: 609, startPoint y: 616, endPoint x: 660, endPoint y: 616, distance: 50.9
click at [660, 616] on div "C Callback Scheduled Call Step: 1 [DEMOGRAPHIC_DATA][PERSON_NAME] America/New_Y…" at bounding box center [632, 608] width 369 height 113
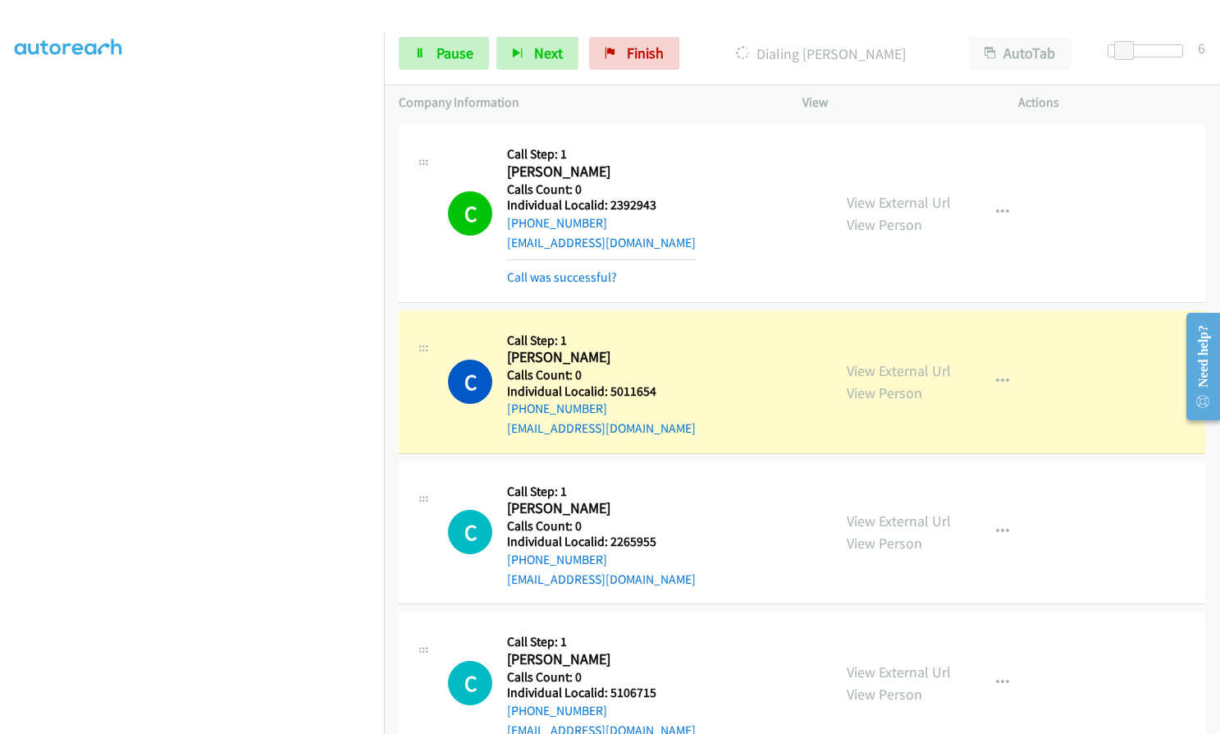
scroll to position [2684, 0]
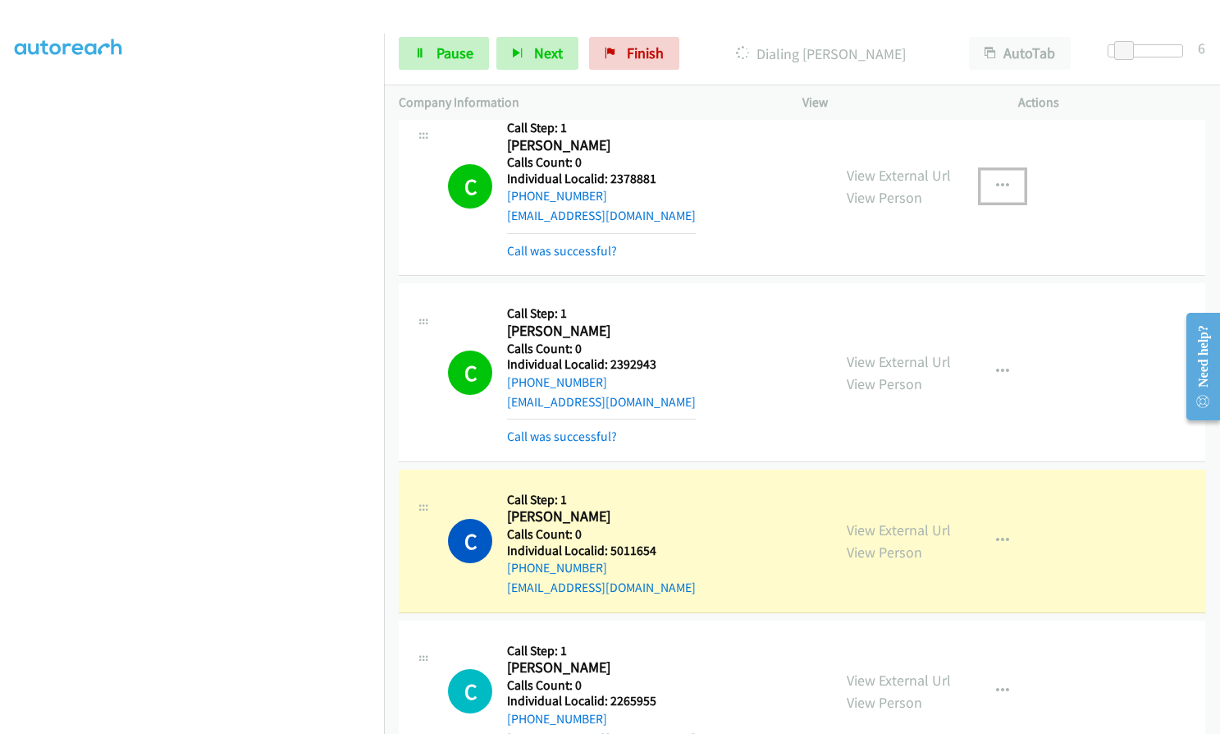
click at [990, 177] on button "button" at bounding box center [1003, 186] width 44 height 33
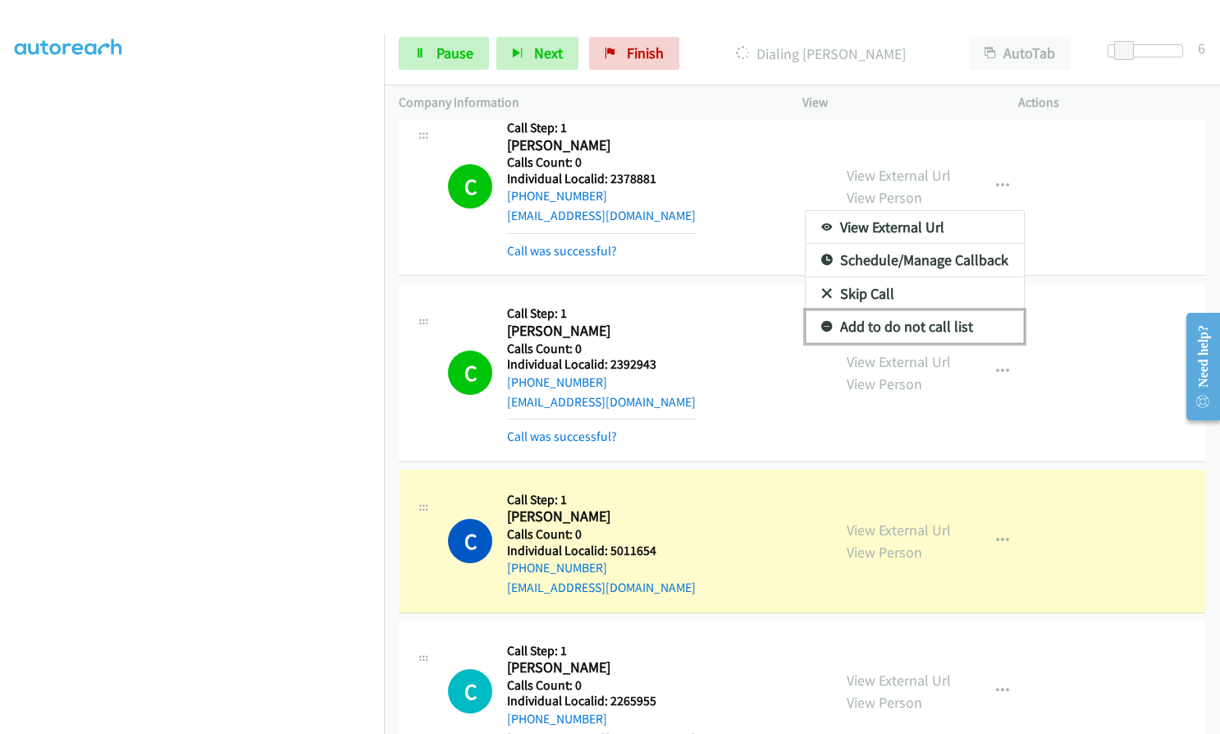
click at [822, 325] on icon at bounding box center [827, 327] width 11 height 11
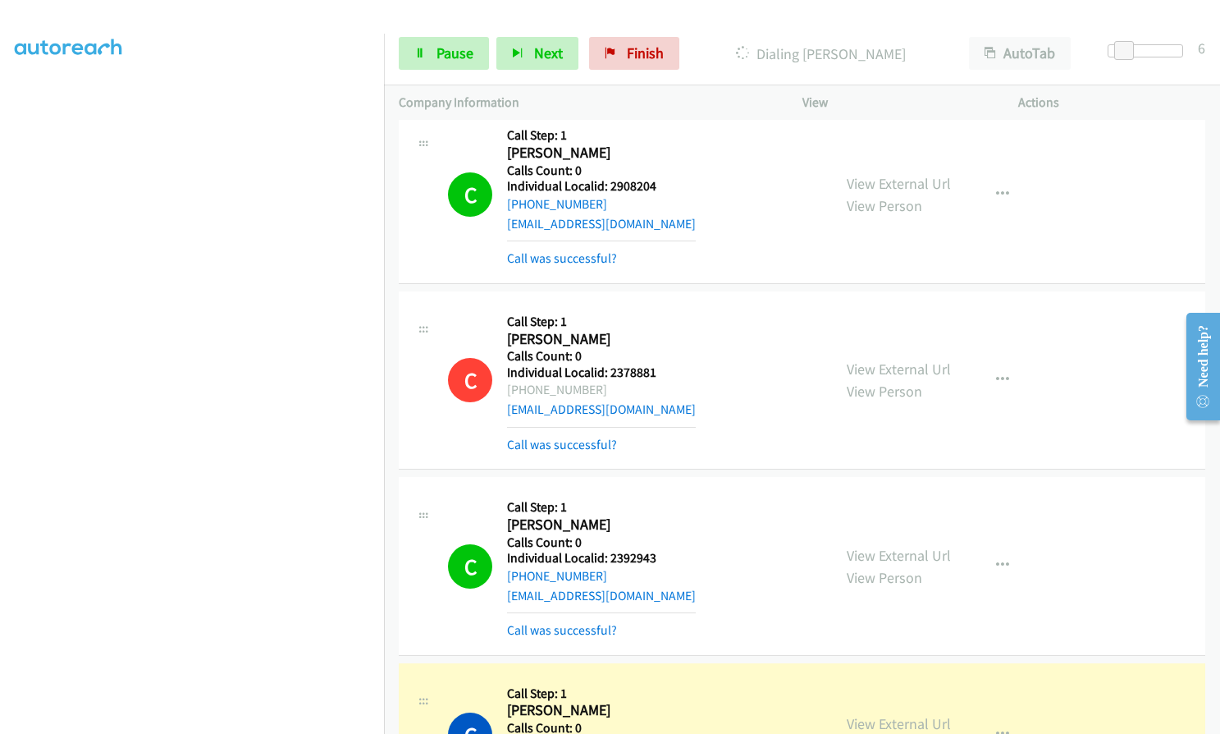
scroll to position [2520, 0]
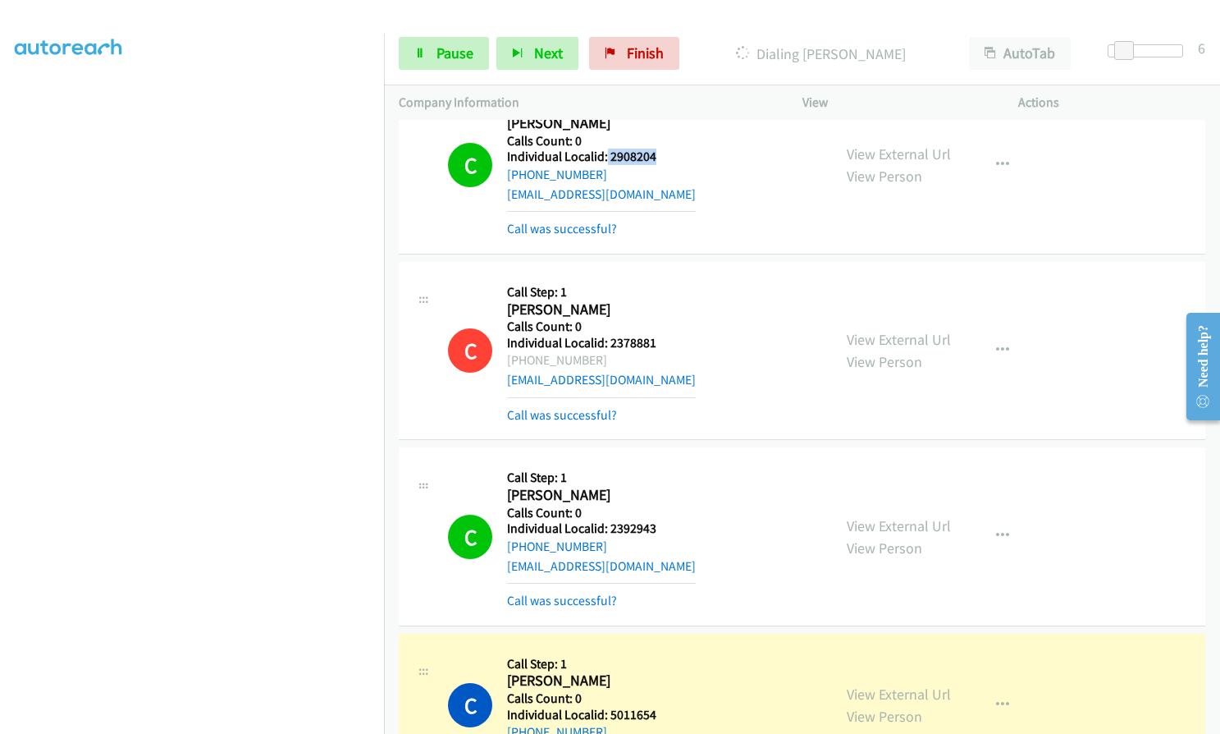
drag, startPoint x: 606, startPoint y: 155, endPoint x: 654, endPoint y: 155, distance: 47.6
click at [654, 155] on h5 "Individual Localid: 2908204" at bounding box center [601, 157] width 189 height 16
drag, startPoint x: 608, startPoint y: 529, endPoint x: 655, endPoint y: 528, distance: 46.8
click at [655, 528] on h5 "Individual Localid: 2392943" at bounding box center [601, 528] width 189 height 16
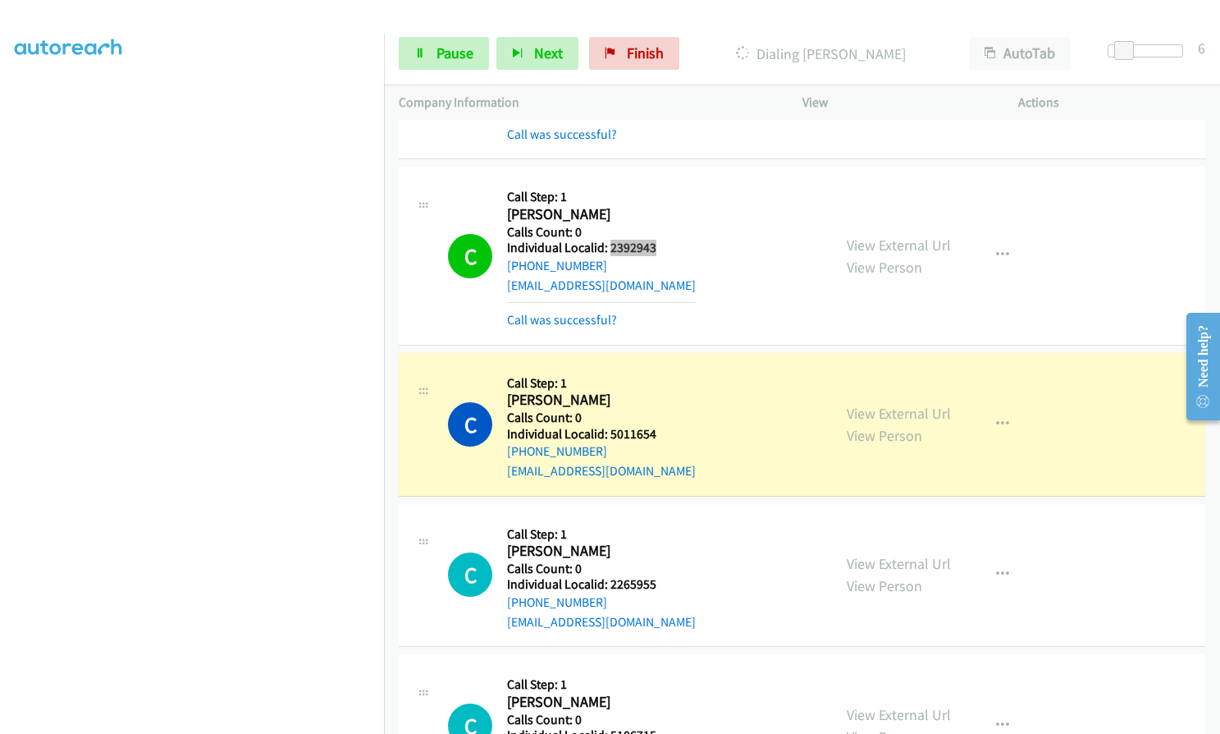
scroll to position [2808, 0]
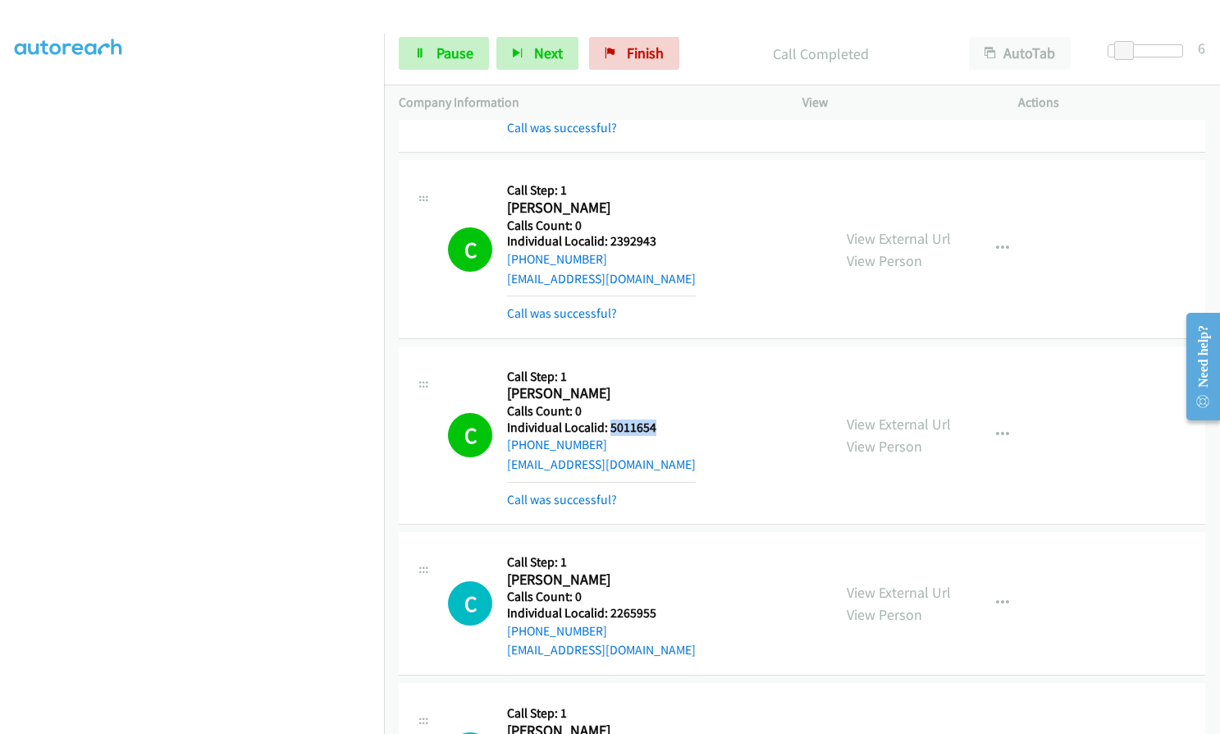
drag, startPoint x: 611, startPoint y: 427, endPoint x: 658, endPoint y: 424, distance: 47.7
click at [658, 424] on h5 "Individual Localid: 5011654" at bounding box center [601, 427] width 189 height 16
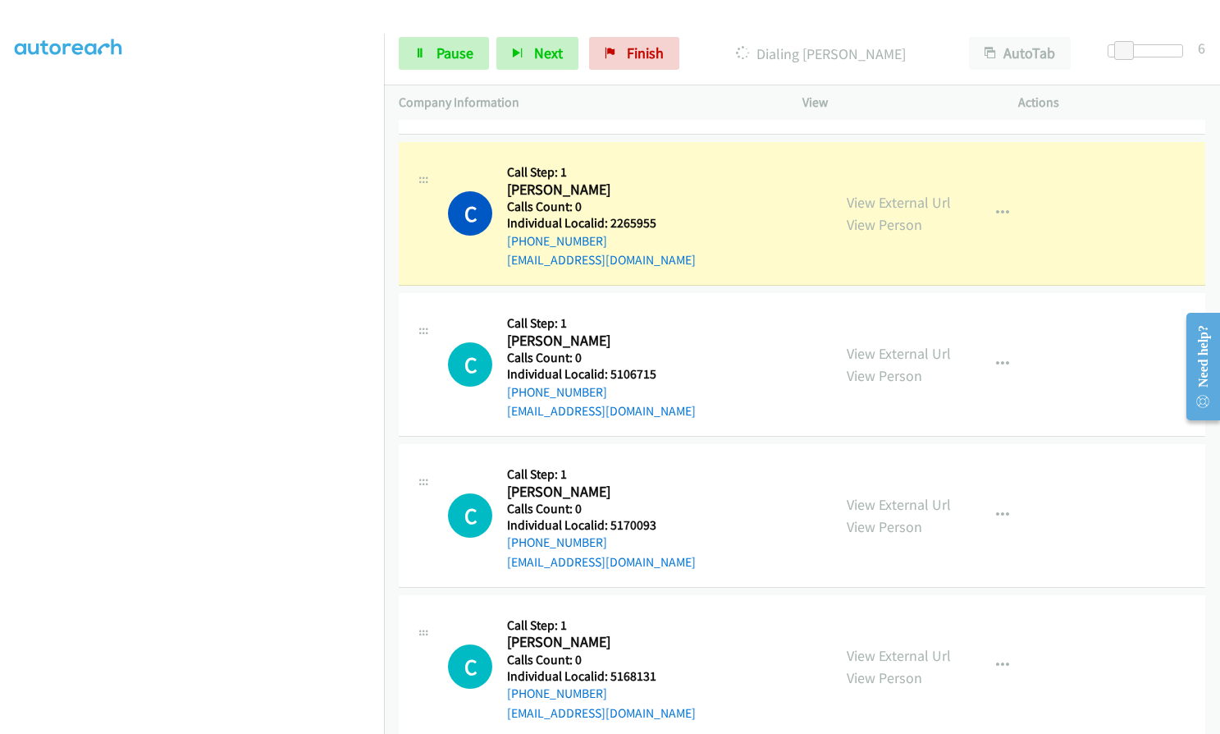
scroll to position [3218, 0]
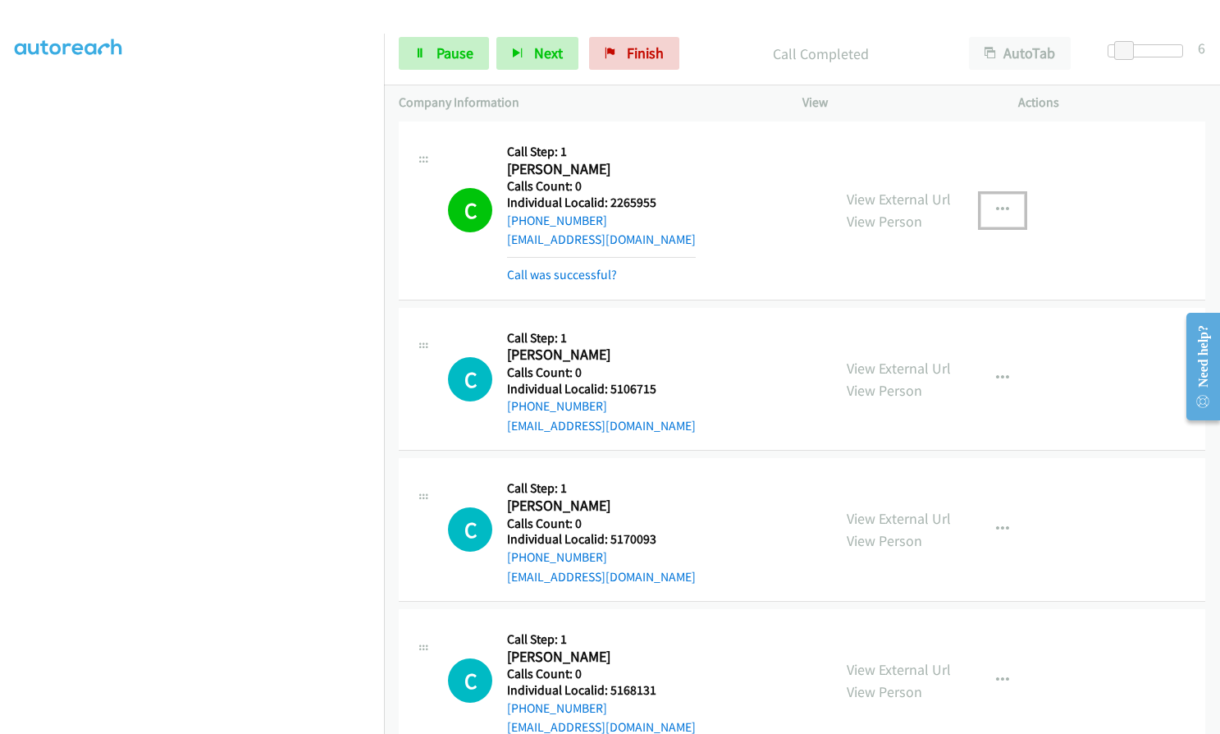
click at [1006, 201] on button "button" at bounding box center [1003, 210] width 44 height 33
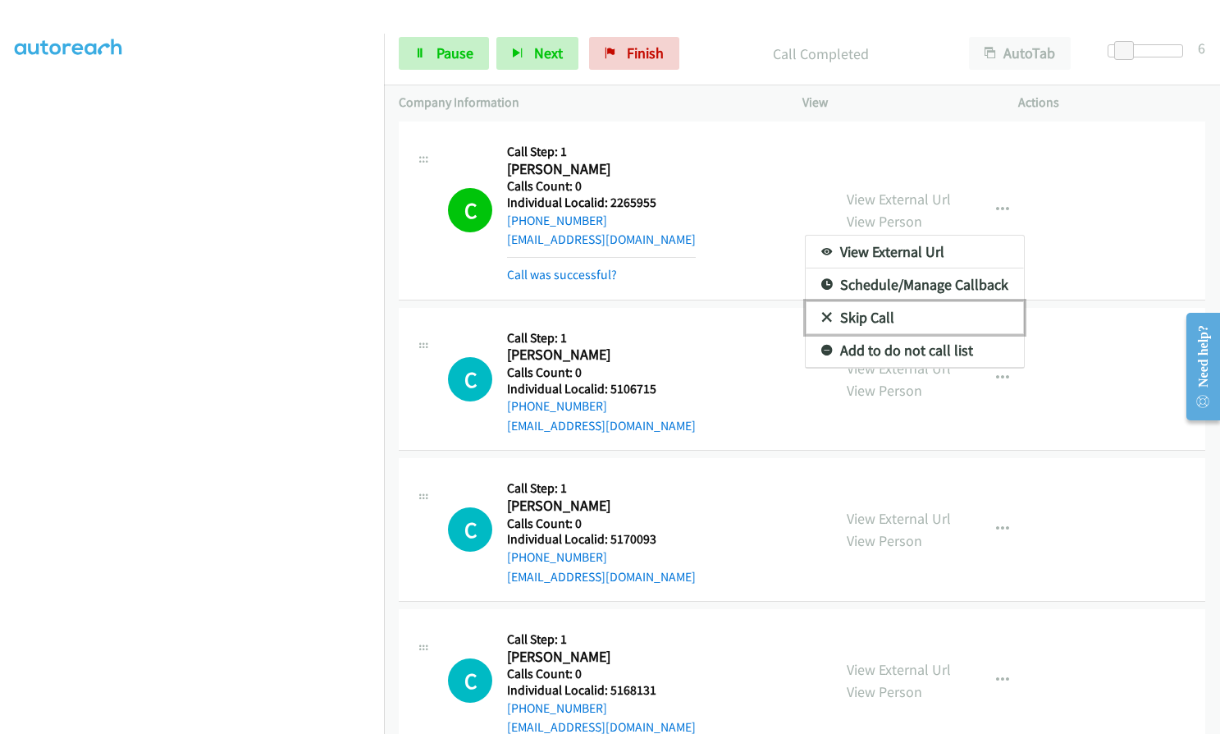
click at [822, 320] on icon at bounding box center [827, 318] width 11 height 11
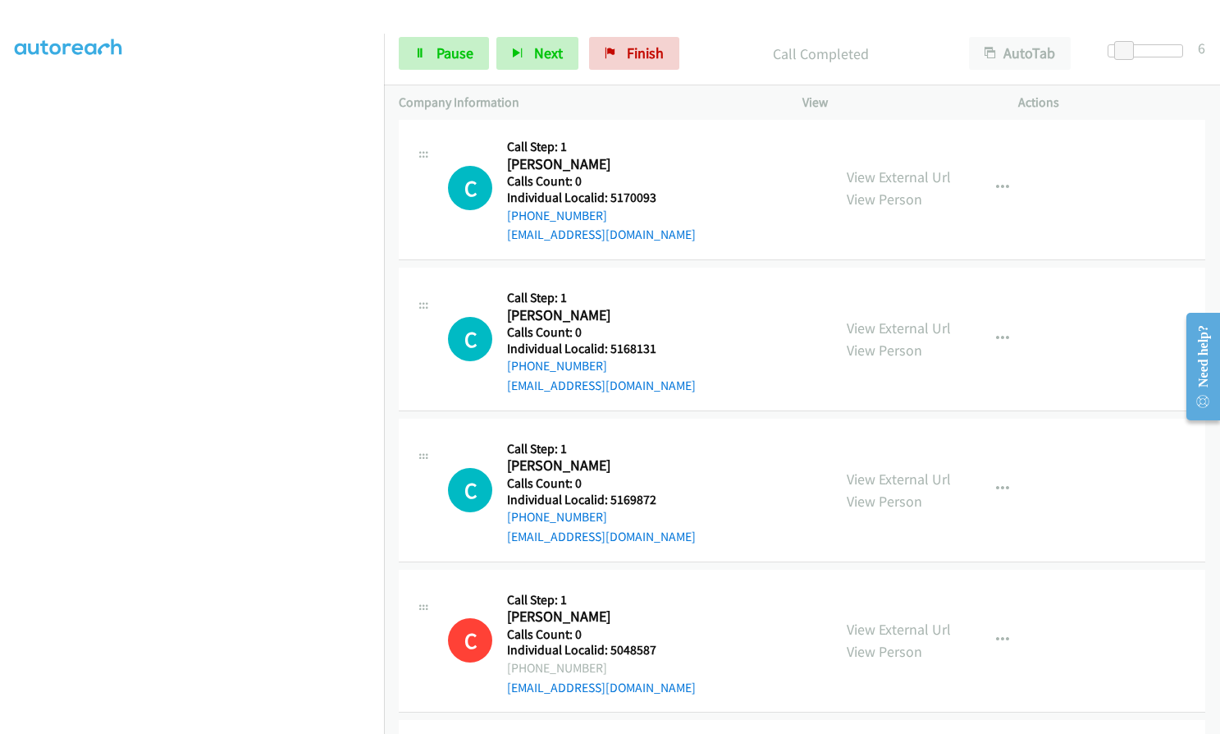
scroll to position [3608, 0]
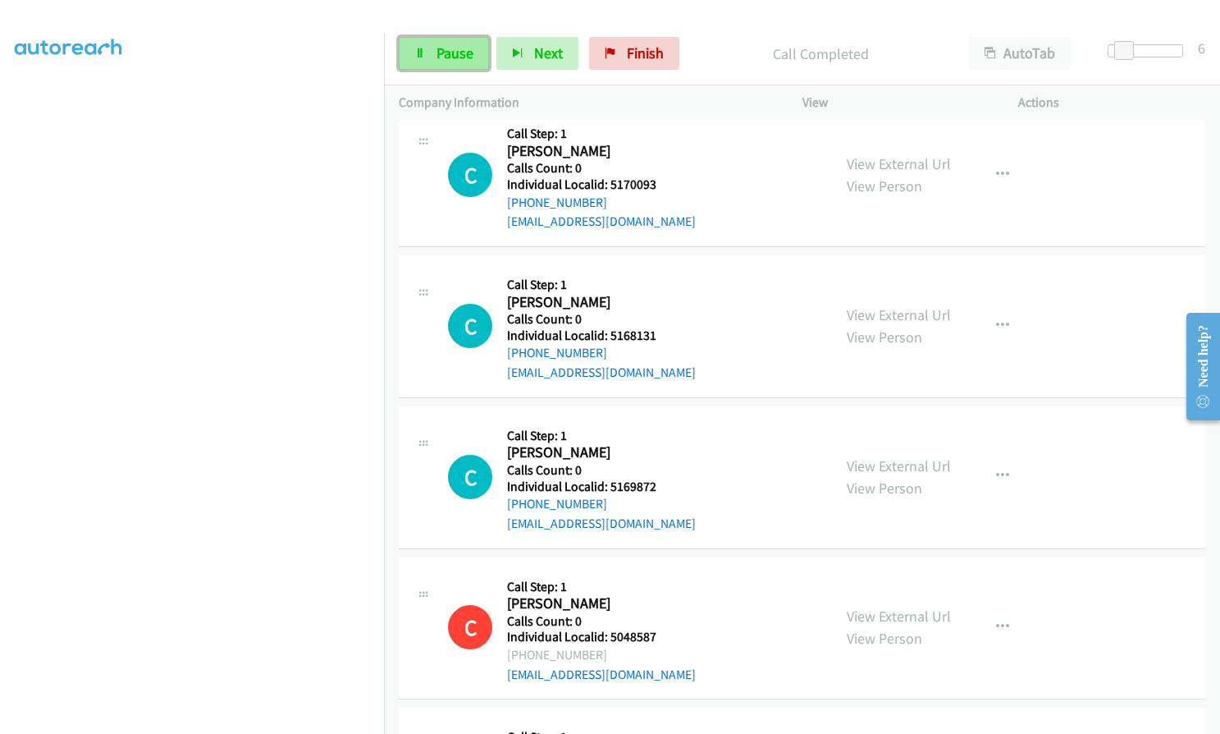
click at [435, 57] on link "Pause" at bounding box center [444, 53] width 90 height 33
click at [460, 53] on span "Start Calls" at bounding box center [469, 52] width 64 height 19
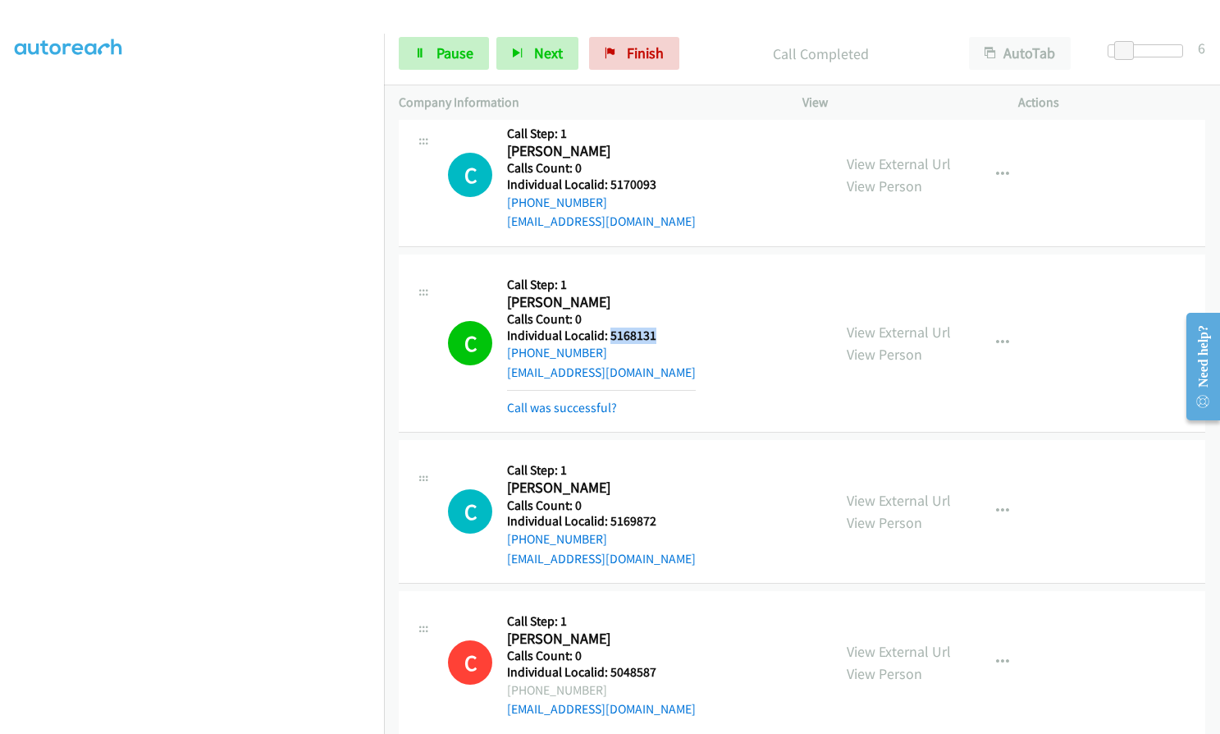
drag, startPoint x: 610, startPoint y: 332, endPoint x: 663, endPoint y: 336, distance: 53.5
click at [663, 336] on h5 "Individual Localid: 5168131" at bounding box center [601, 335] width 189 height 16
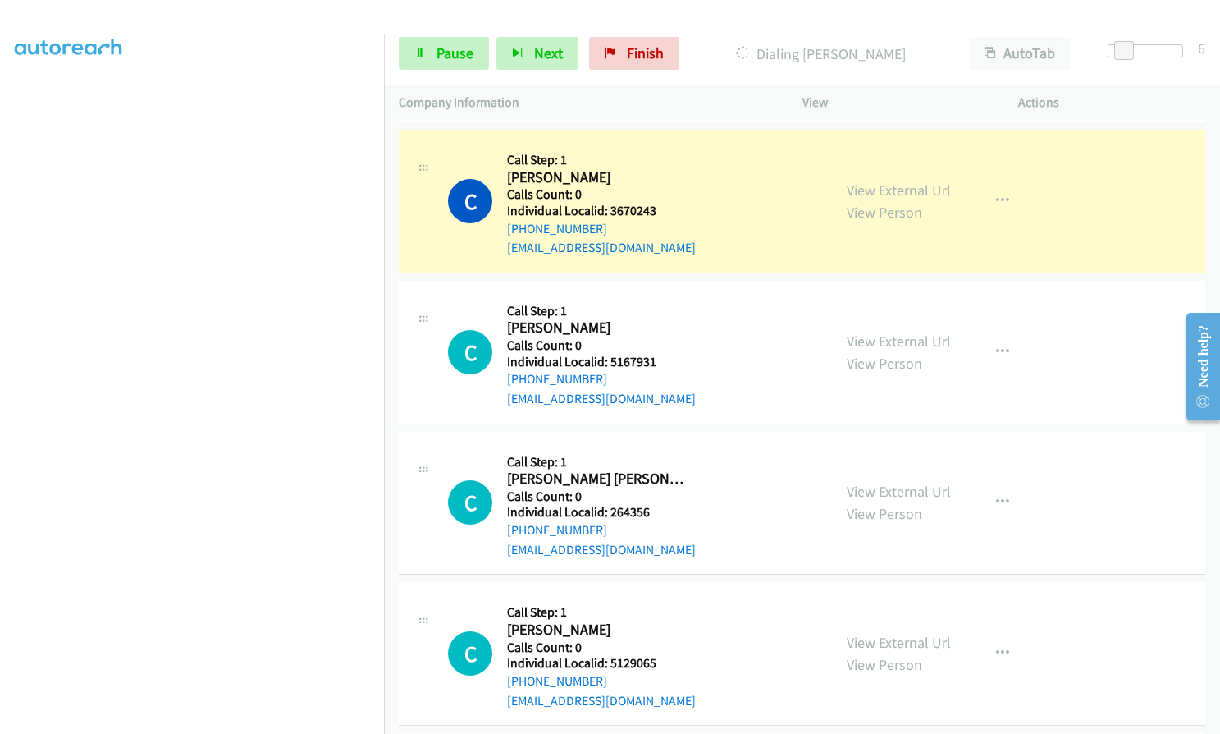
scroll to position [4223, 0]
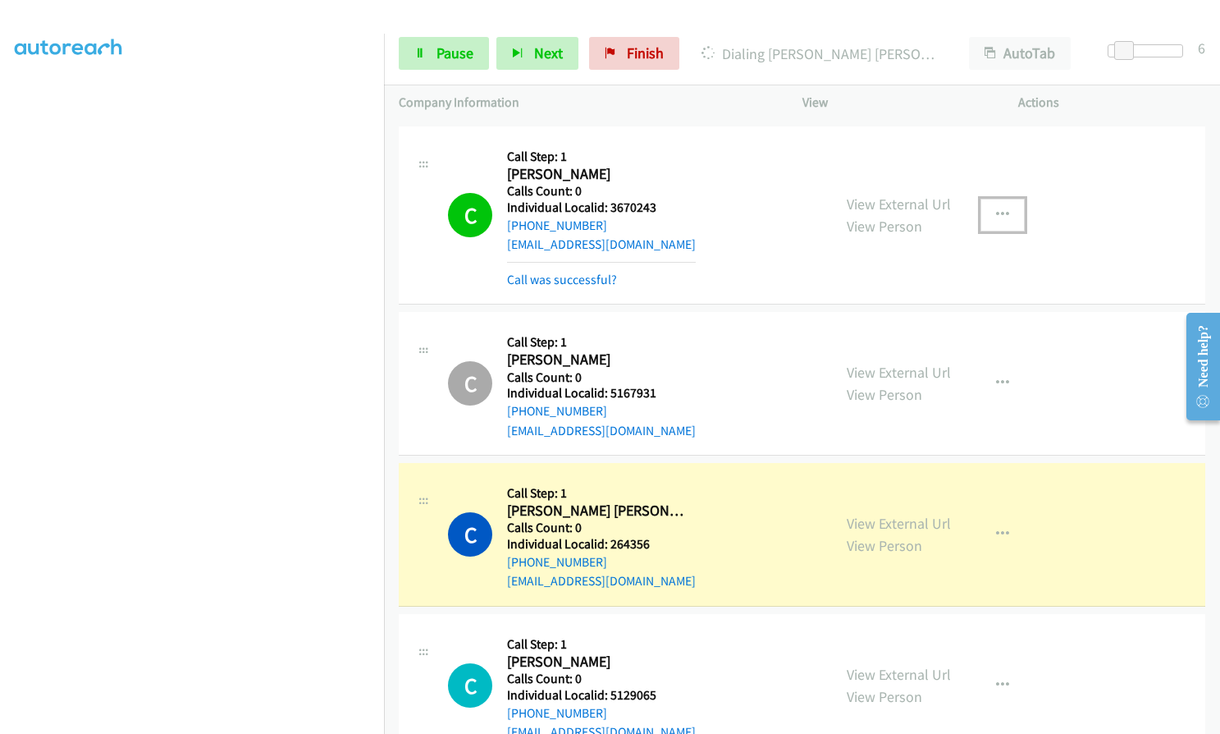
click at [1011, 213] on button "button" at bounding box center [1003, 215] width 44 height 33
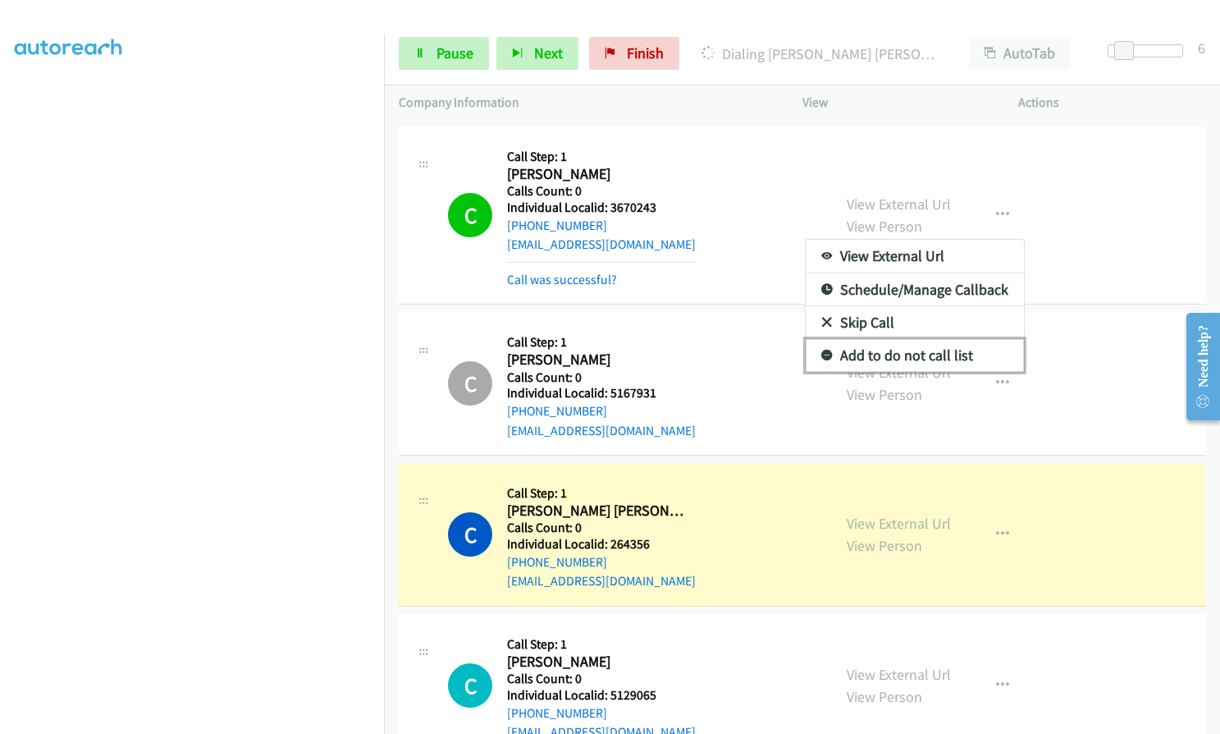
drag, startPoint x: 819, startPoint y: 357, endPoint x: 812, endPoint y: 369, distance: 14.4
click at [822, 357] on icon at bounding box center [827, 355] width 11 height 11
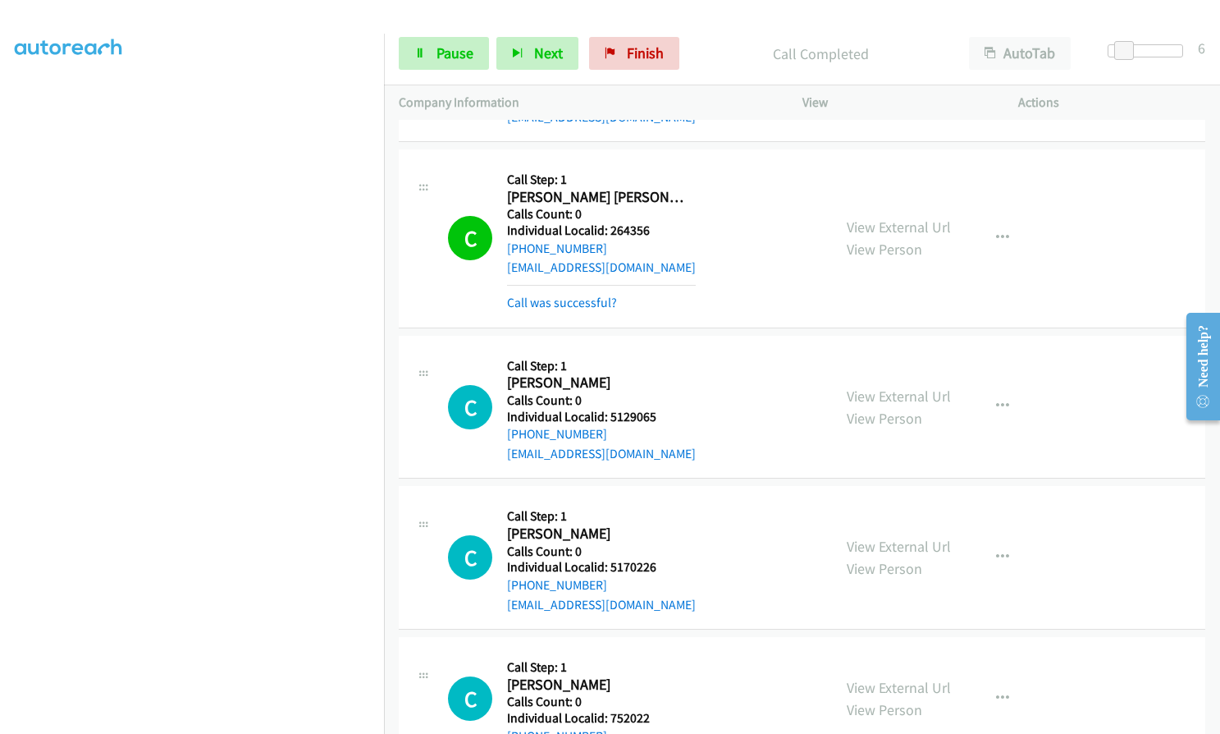
scroll to position [4552, 0]
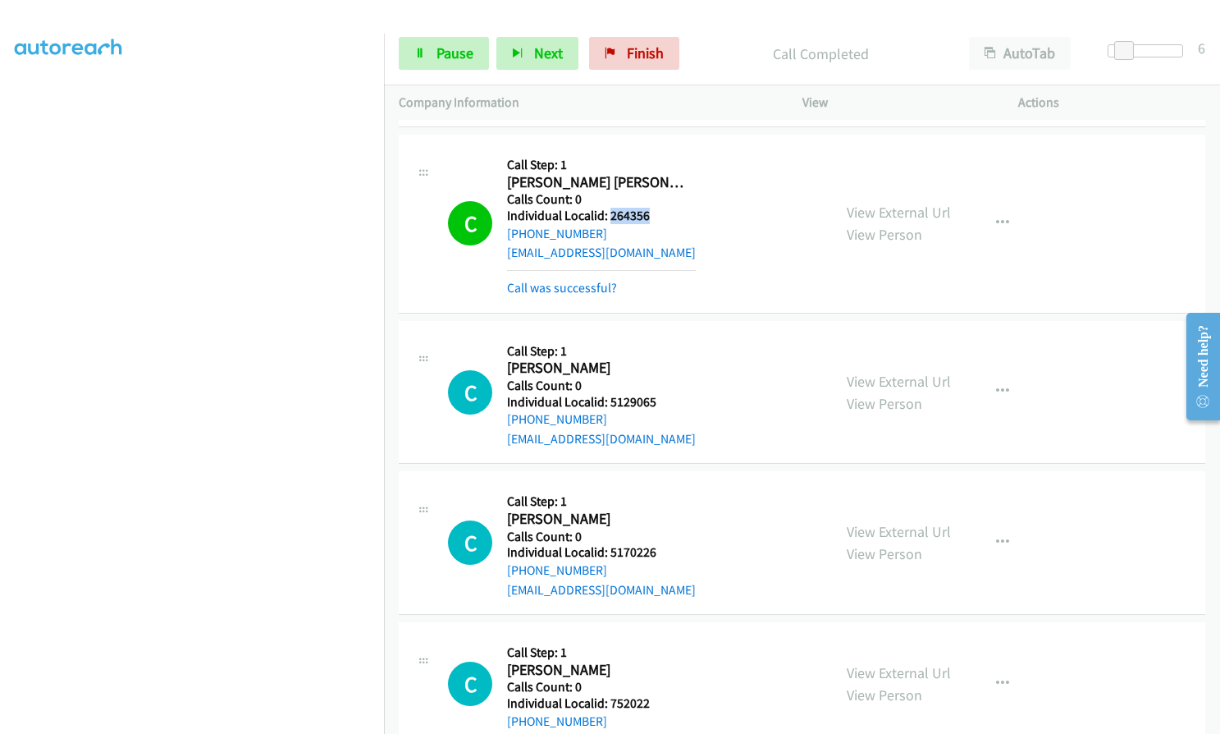
drag, startPoint x: 607, startPoint y: 212, endPoint x: 650, endPoint y: 214, distance: 42.7
click at [650, 214] on h5 "Individual Localid: 264356" at bounding box center [601, 216] width 189 height 16
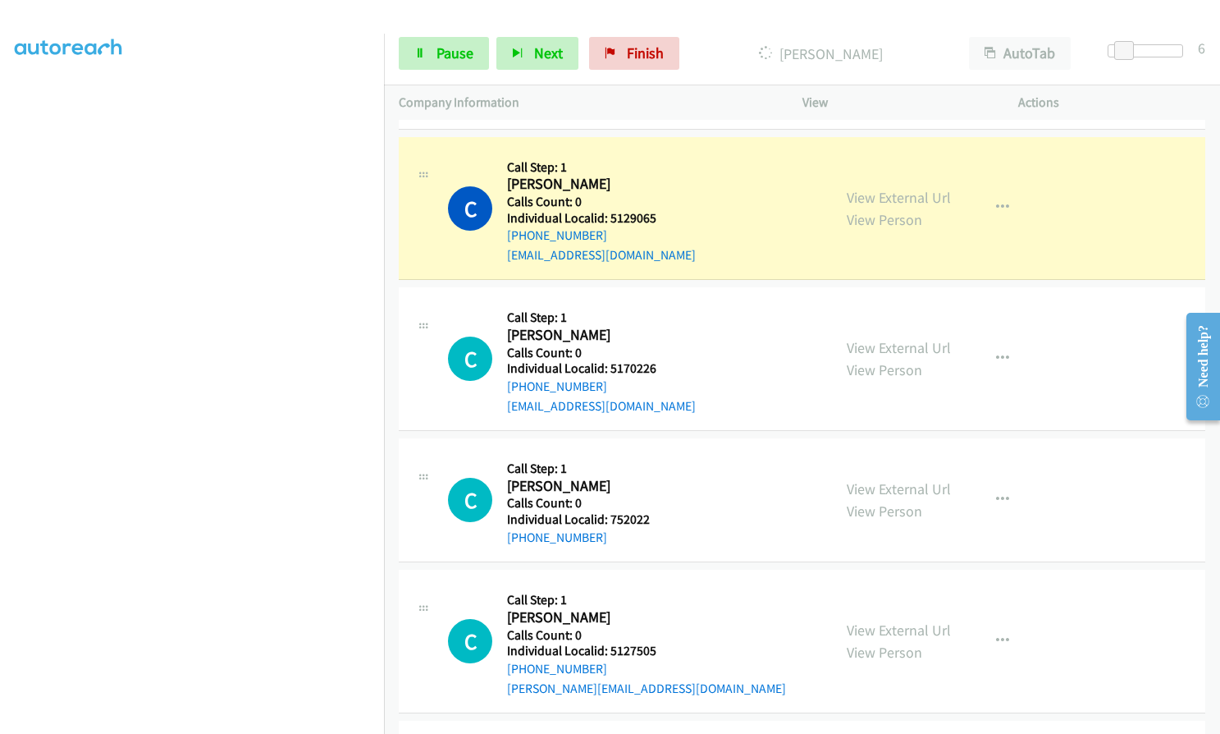
scroll to position [4736, 0]
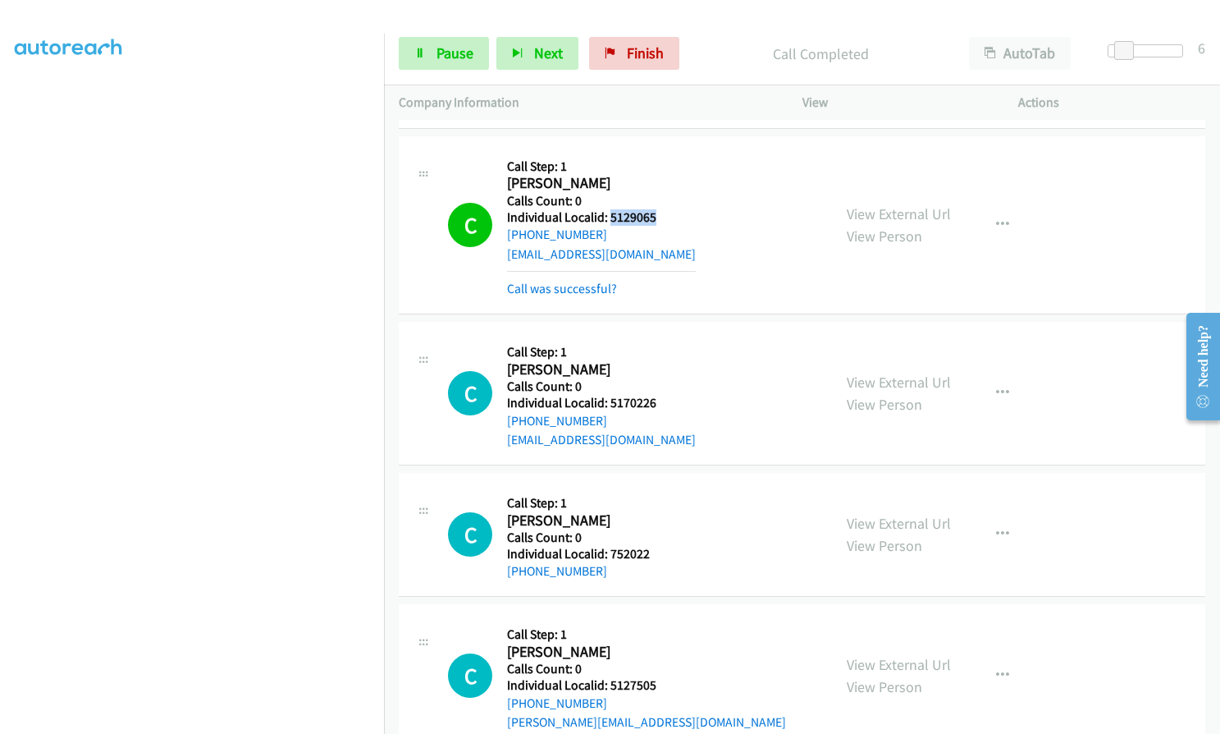
drag, startPoint x: 609, startPoint y: 216, endPoint x: 666, endPoint y: 216, distance: 57.4
click at [666, 216] on h5 "Individual Localid: 5129065" at bounding box center [601, 217] width 189 height 16
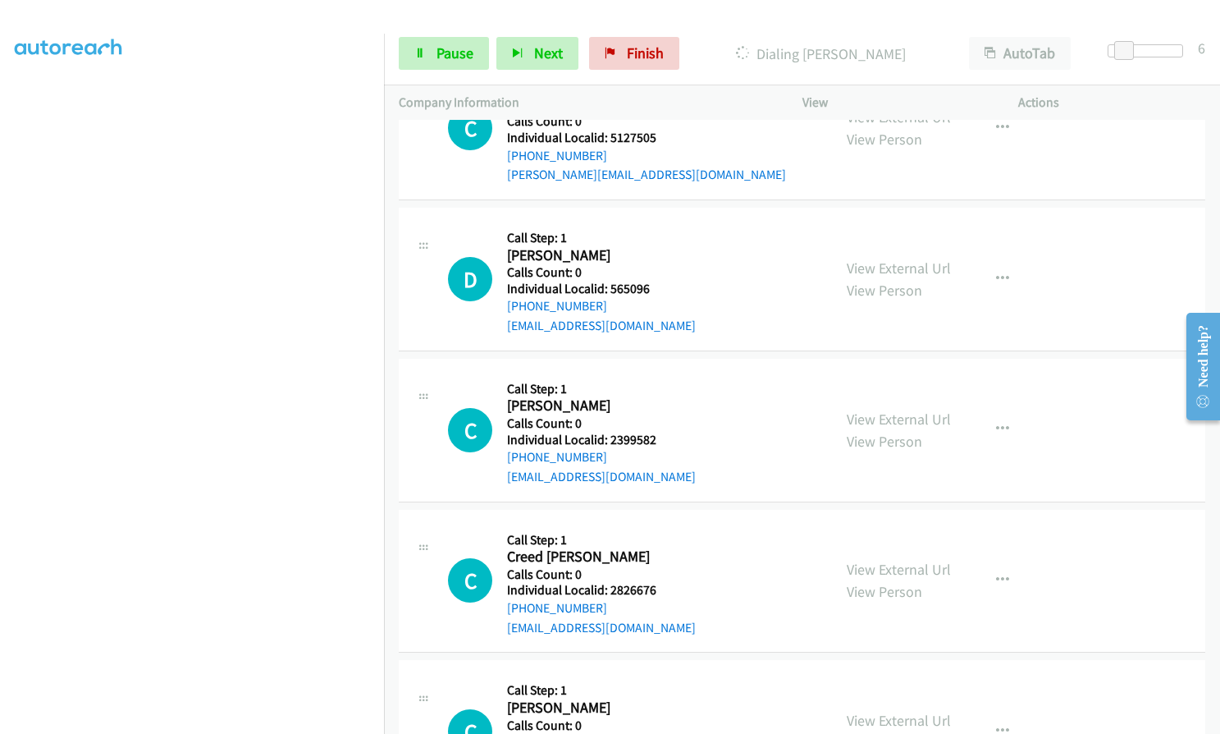
scroll to position [5311, 0]
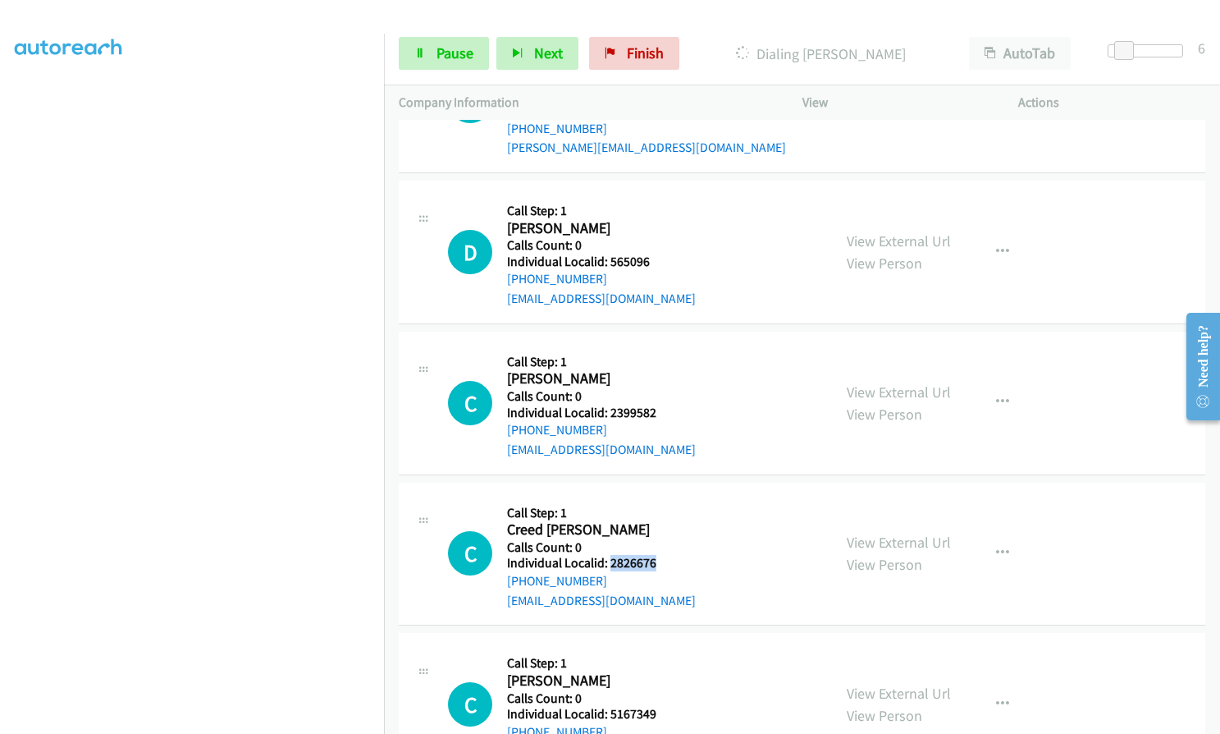
drag, startPoint x: 611, startPoint y: 562, endPoint x: 657, endPoint y: 561, distance: 46.8
click at [657, 561] on div "C Callback Scheduled Call Step: 1 Creed [PERSON_NAME] America/New_York Calls Co…" at bounding box center [632, 553] width 369 height 113
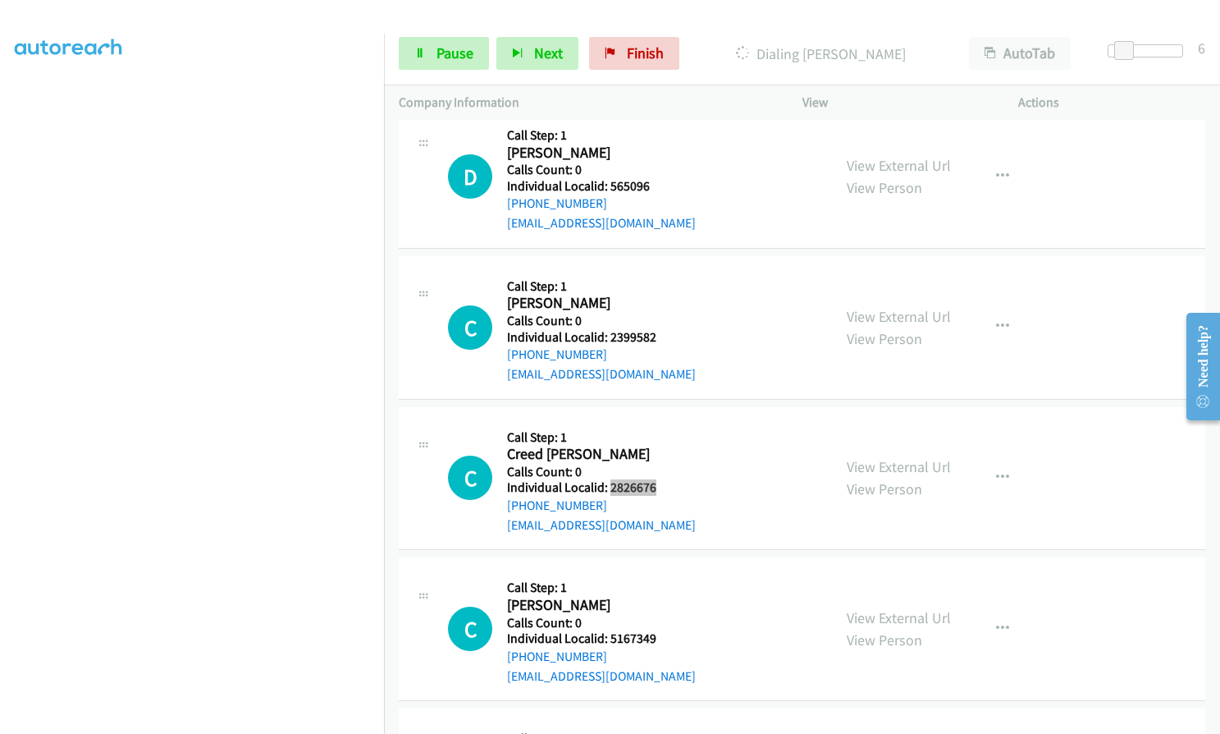
scroll to position [5393, 0]
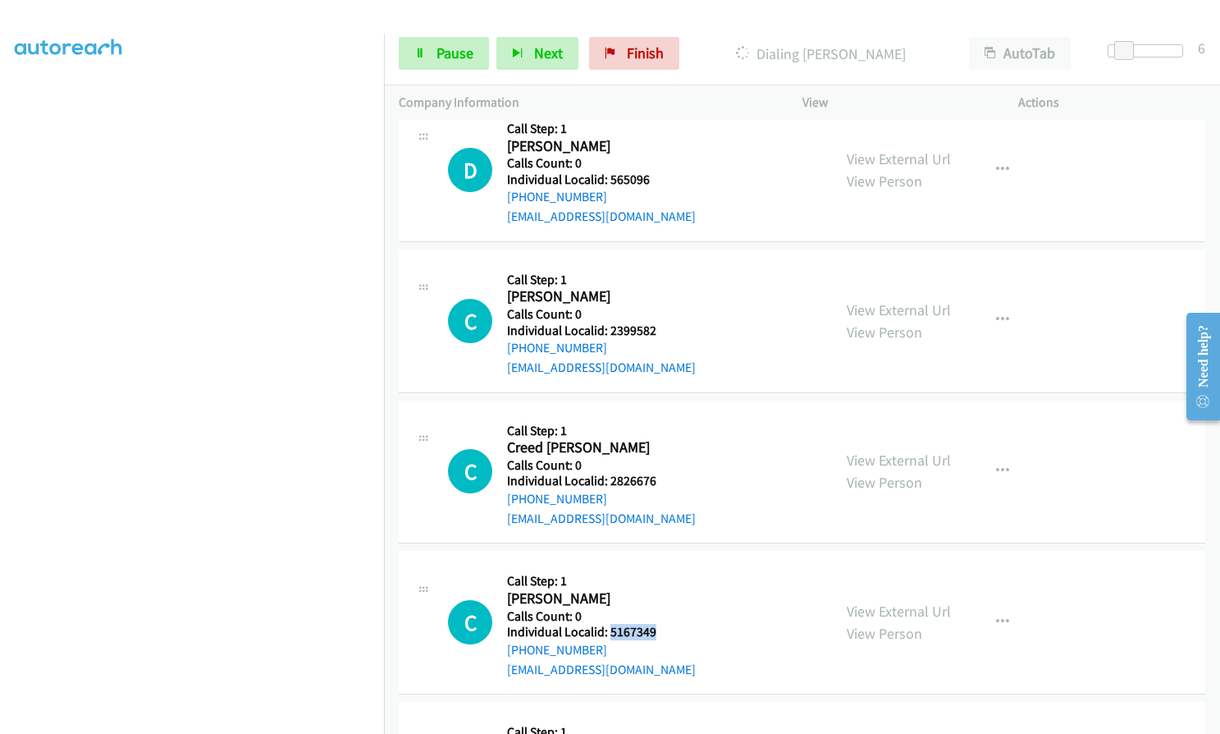
drag, startPoint x: 608, startPoint y: 629, endPoint x: 657, endPoint y: 629, distance: 48.4
click at [657, 629] on div "C Callback Scheduled Call Step: 1 [PERSON_NAME] America/[GEOGRAPHIC_DATA] Calls…" at bounding box center [632, 621] width 369 height 113
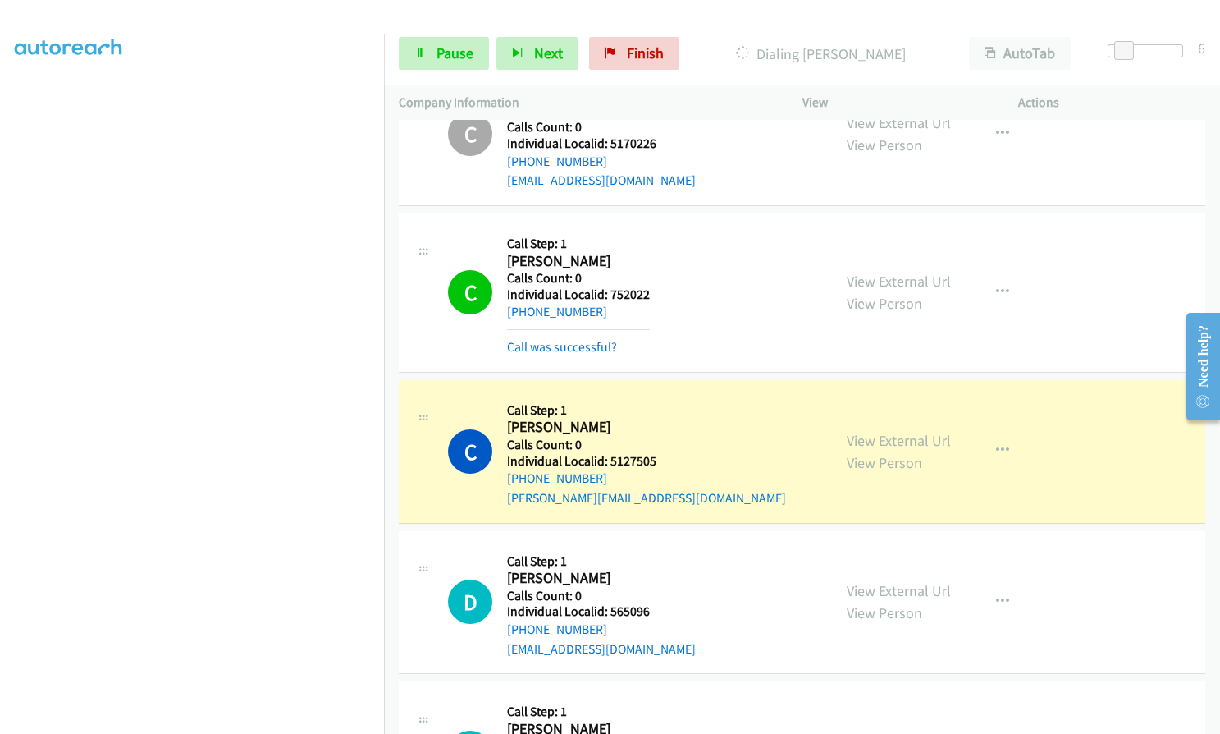
scroll to position [4977, 0]
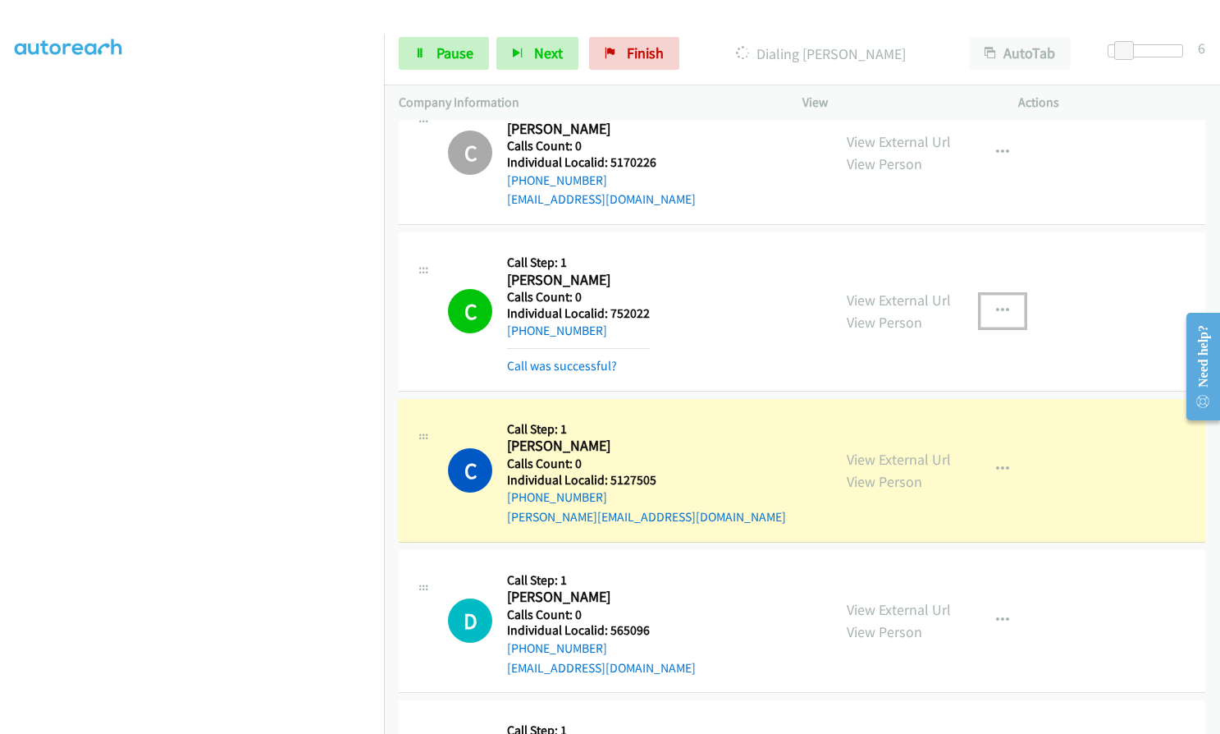
click at [996, 306] on icon "button" at bounding box center [1002, 310] width 13 height 13
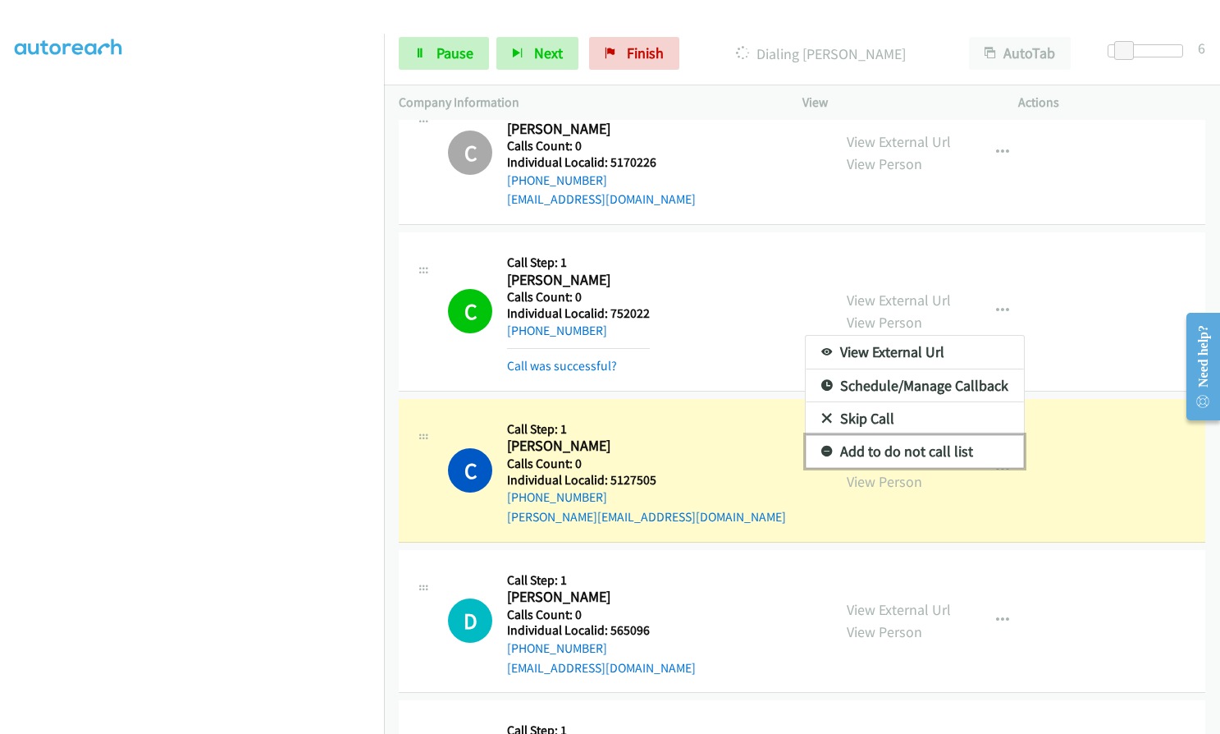
click at [822, 449] on icon at bounding box center [827, 451] width 11 height 11
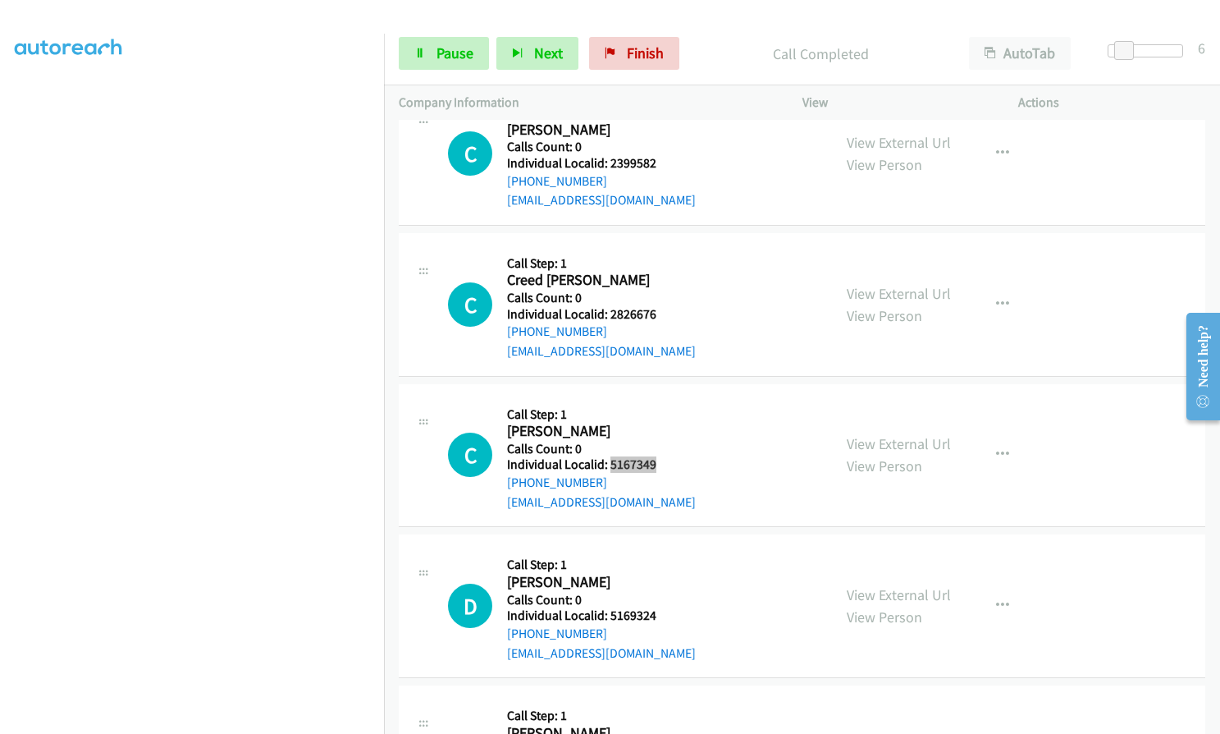
scroll to position [5633, 0]
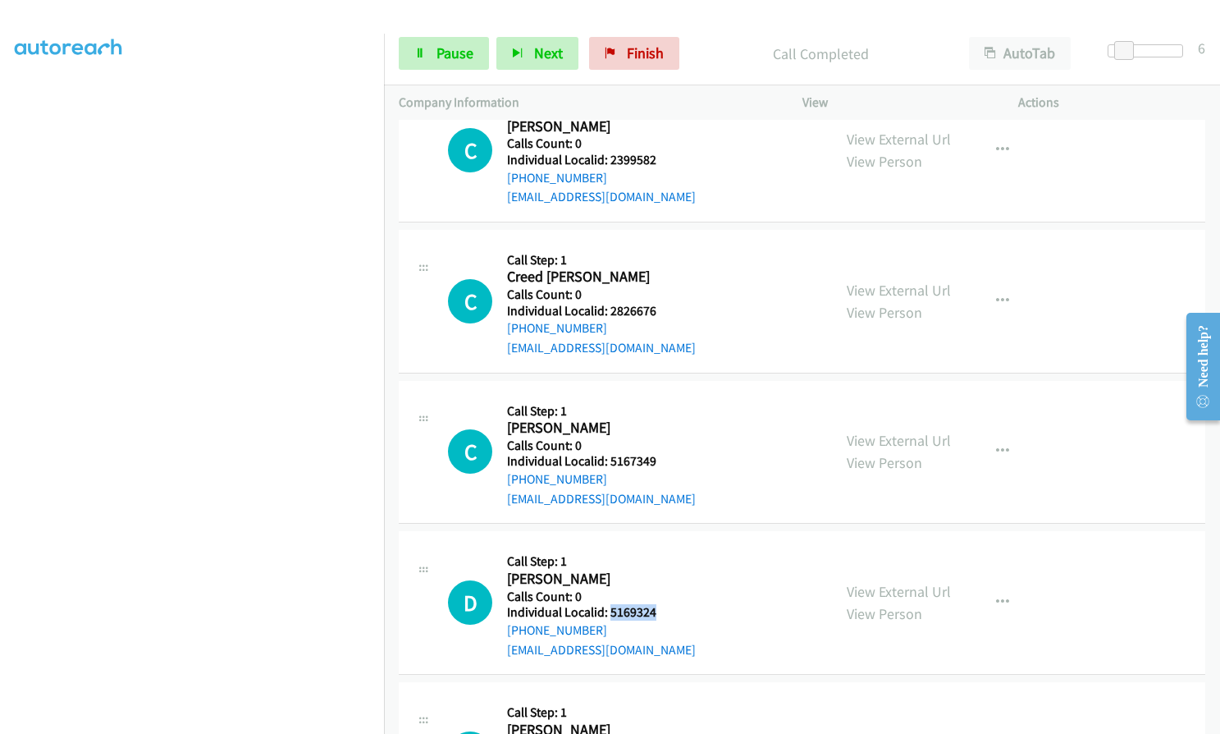
drag, startPoint x: 610, startPoint y: 607, endPoint x: 670, endPoint y: 611, distance: 60.0
click at [670, 611] on div "D Callback Scheduled Call Step: 1 [PERSON_NAME] America/New_York Calls Count: 0…" at bounding box center [632, 602] width 369 height 113
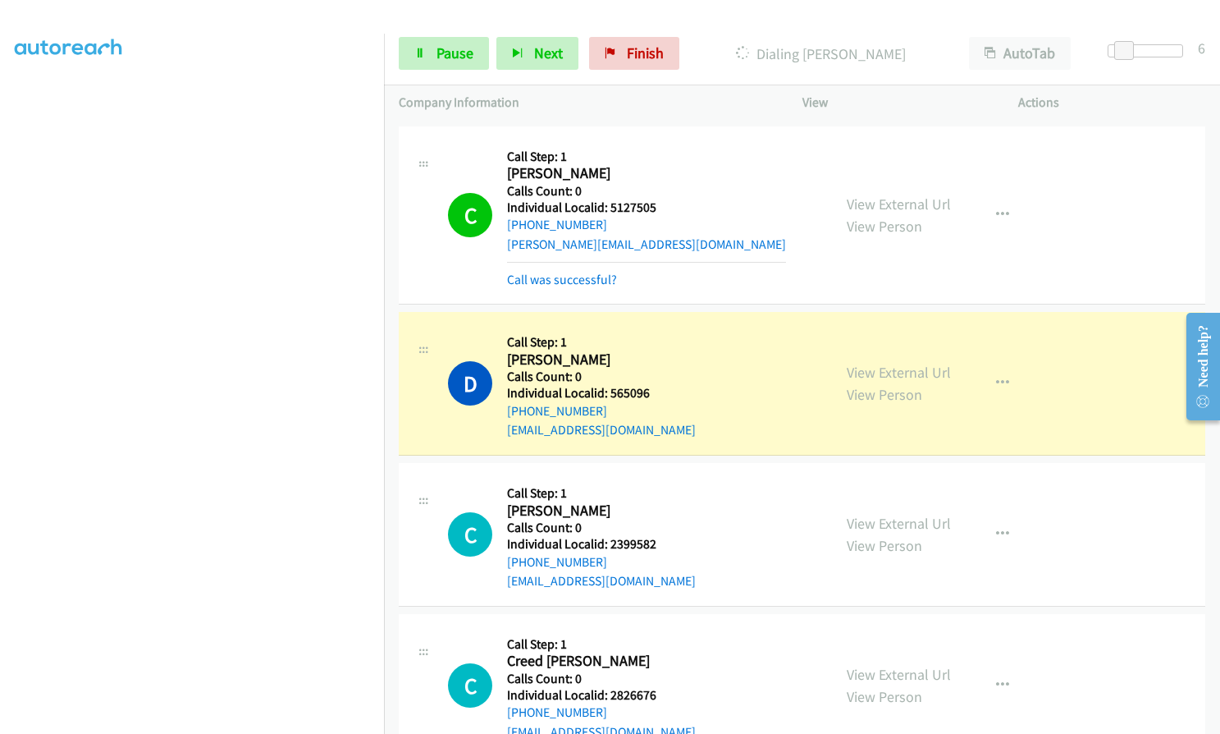
scroll to position [5223, 0]
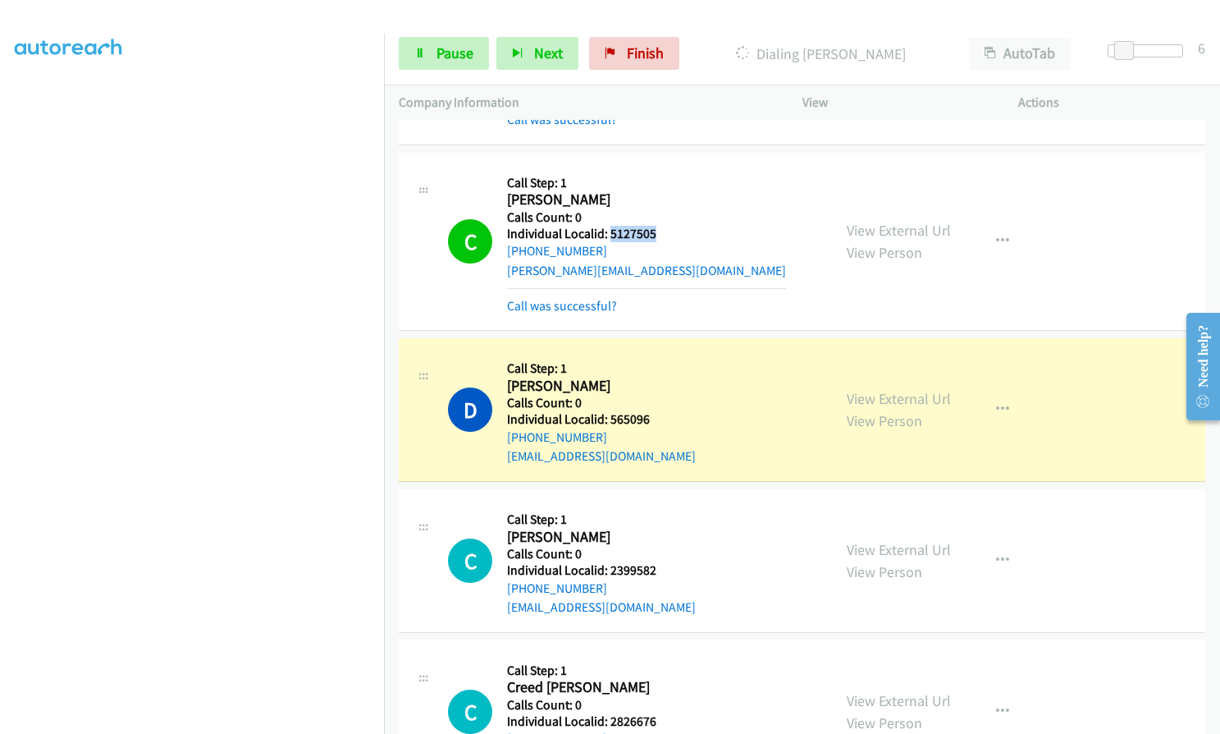
drag, startPoint x: 612, startPoint y: 236, endPoint x: 657, endPoint y: 232, distance: 44.4
click at [657, 232] on div "C Callback Scheduled Call Step: 1 [PERSON_NAME] America/[GEOGRAPHIC_DATA] Calls…" at bounding box center [632, 241] width 369 height 148
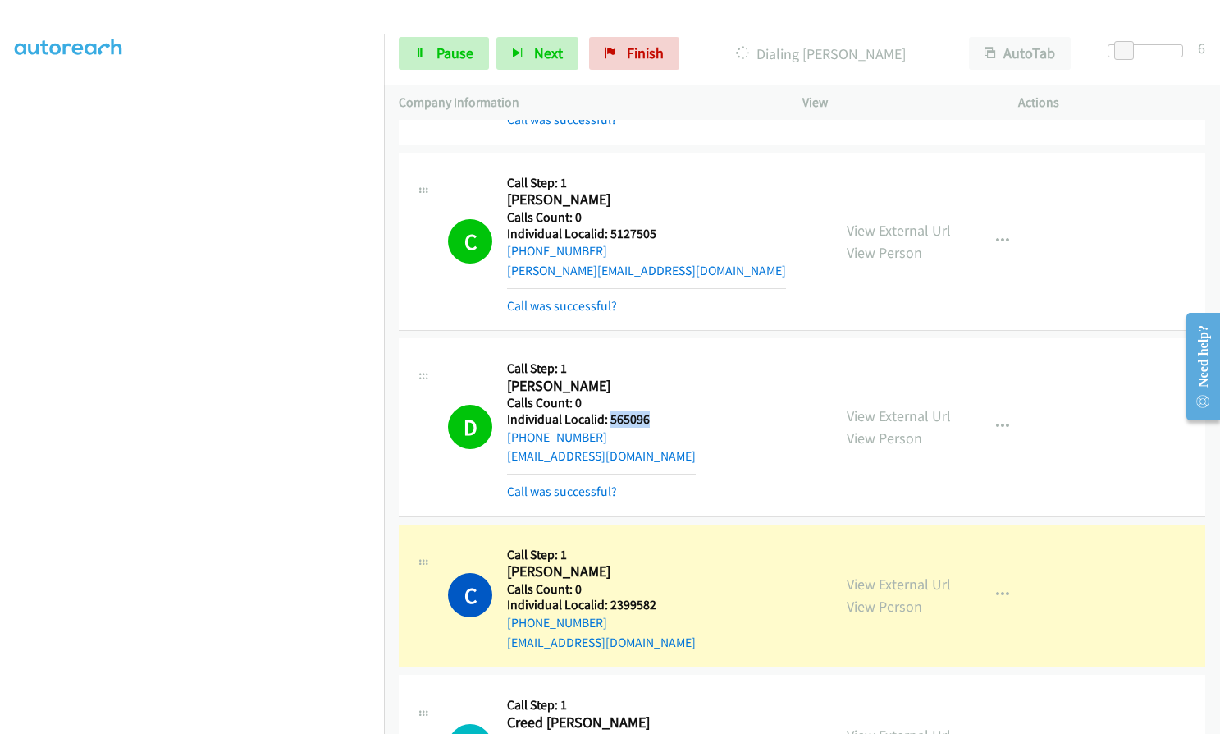
drag, startPoint x: 611, startPoint y: 421, endPoint x: 653, endPoint y: 420, distance: 42.7
click at [653, 420] on div "D Callback Scheduled Call Step: 1 [PERSON_NAME] America/[GEOGRAPHIC_DATA] Calls…" at bounding box center [632, 427] width 369 height 148
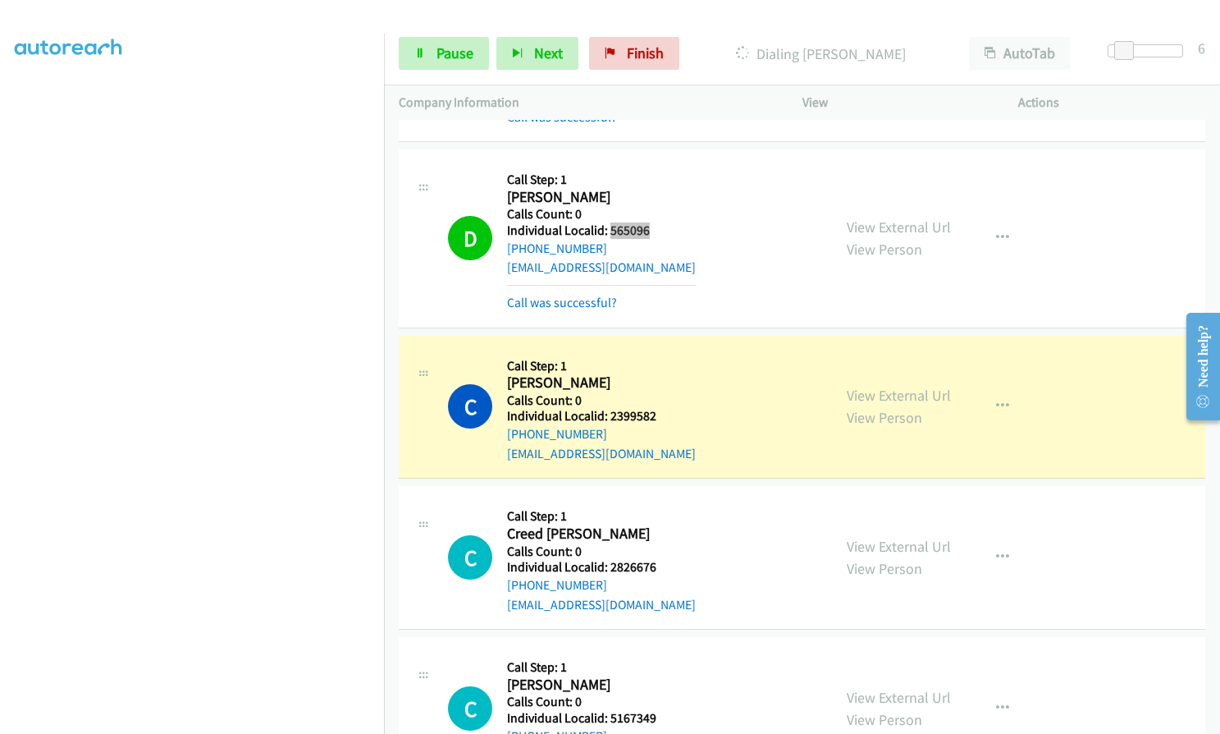
scroll to position [5469, 0]
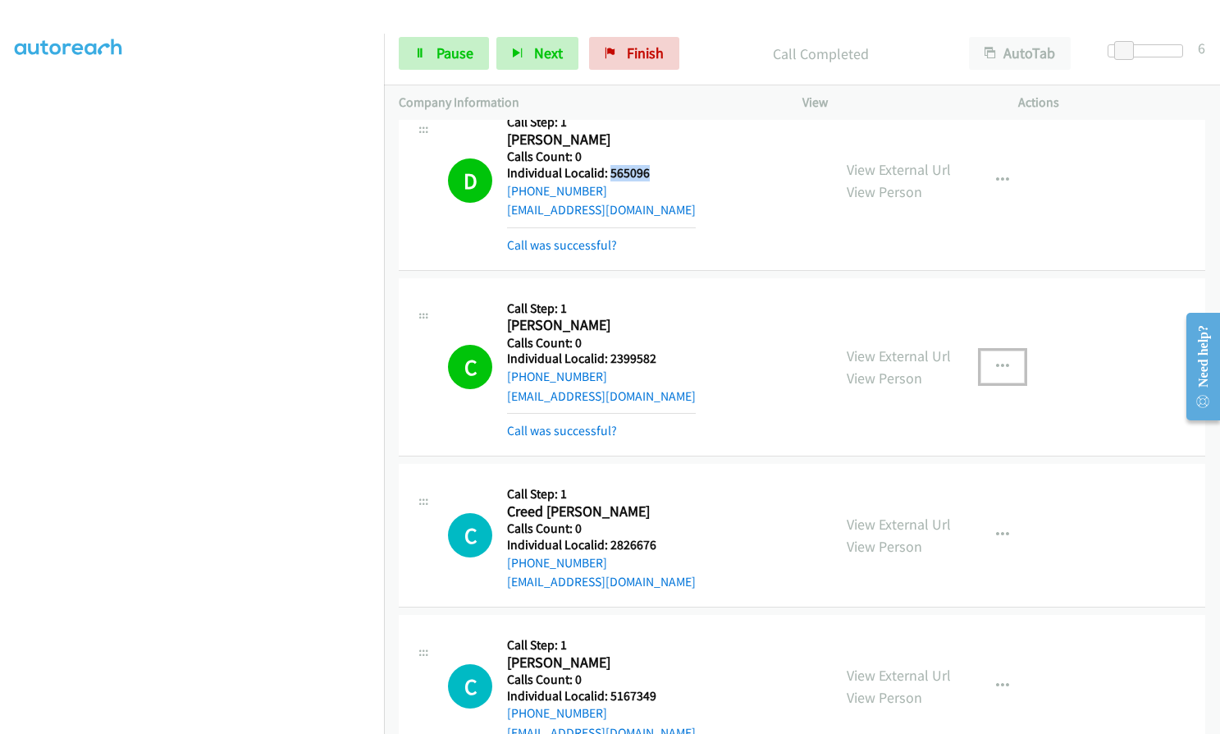
click at [996, 370] on icon "button" at bounding box center [1002, 366] width 13 height 13
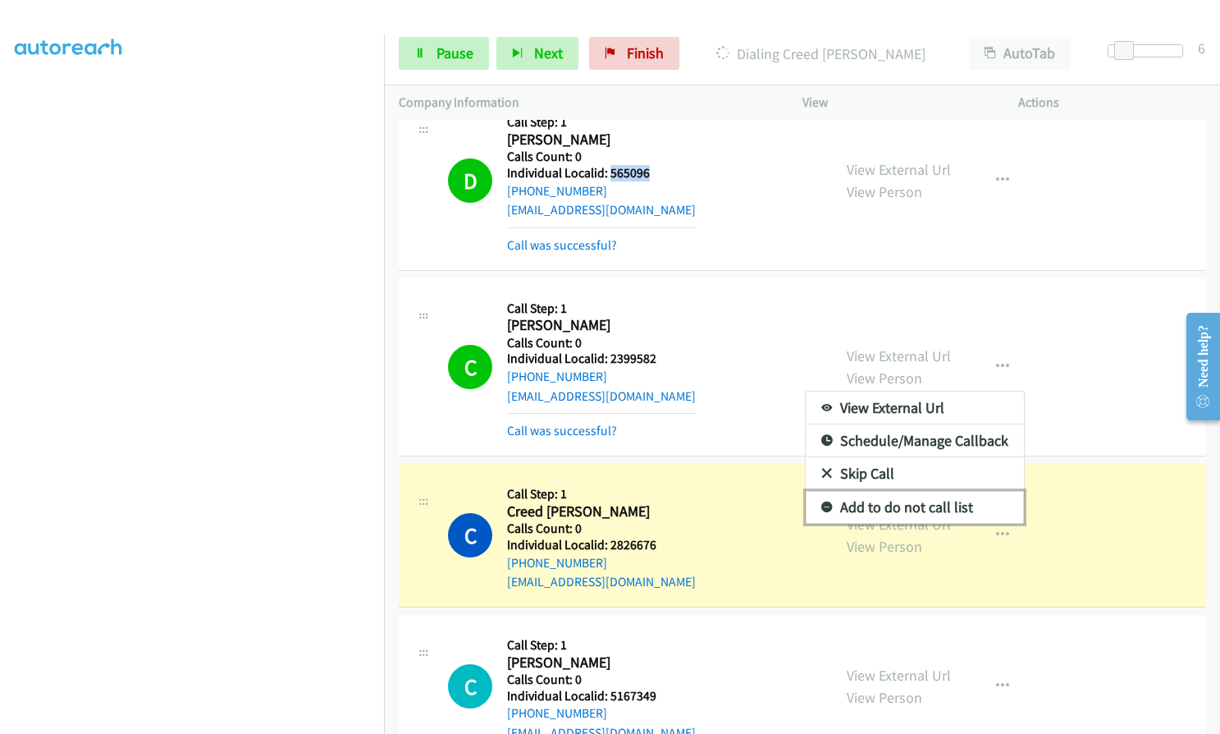
click at [822, 503] on icon at bounding box center [827, 507] width 11 height 11
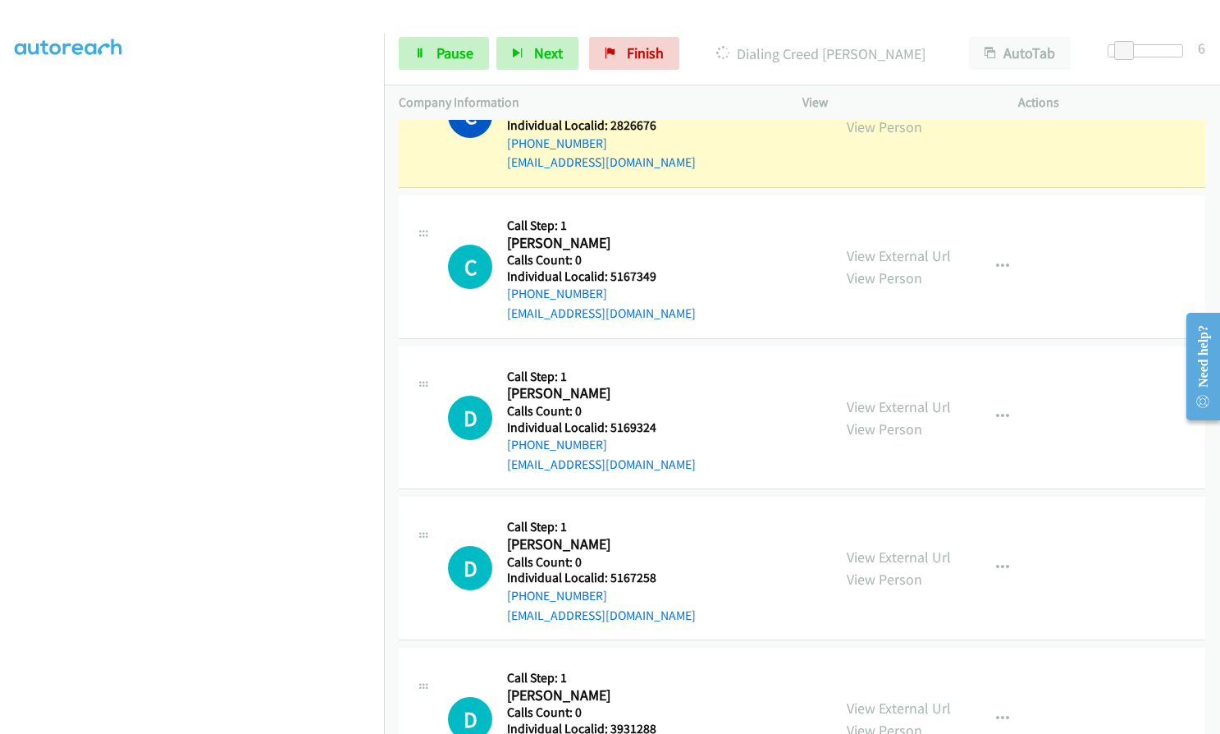
scroll to position [5859, 0]
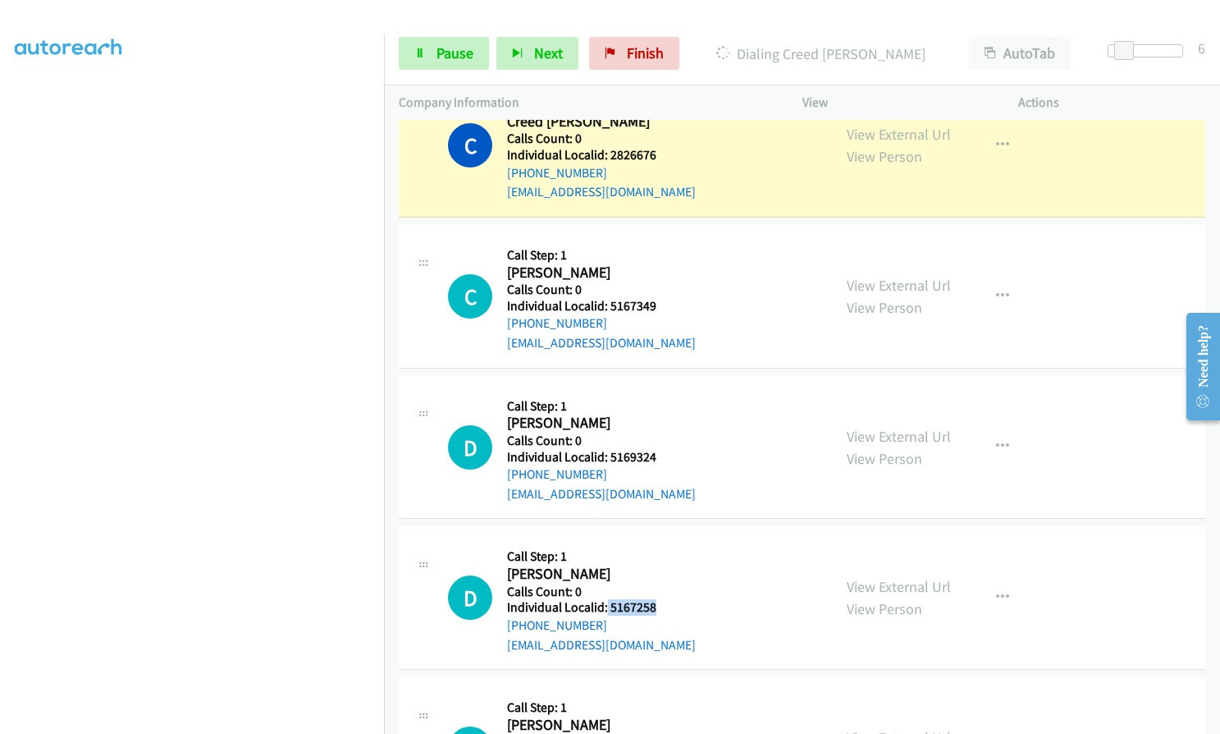
drag, startPoint x: 606, startPoint y: 606, endPoint x: 660, endPoint y: 606, distance: 54.2
click at [660, 606] on h5 "Individual Localid: 5167258" at bounding box center [601, 607] width 189 height 16
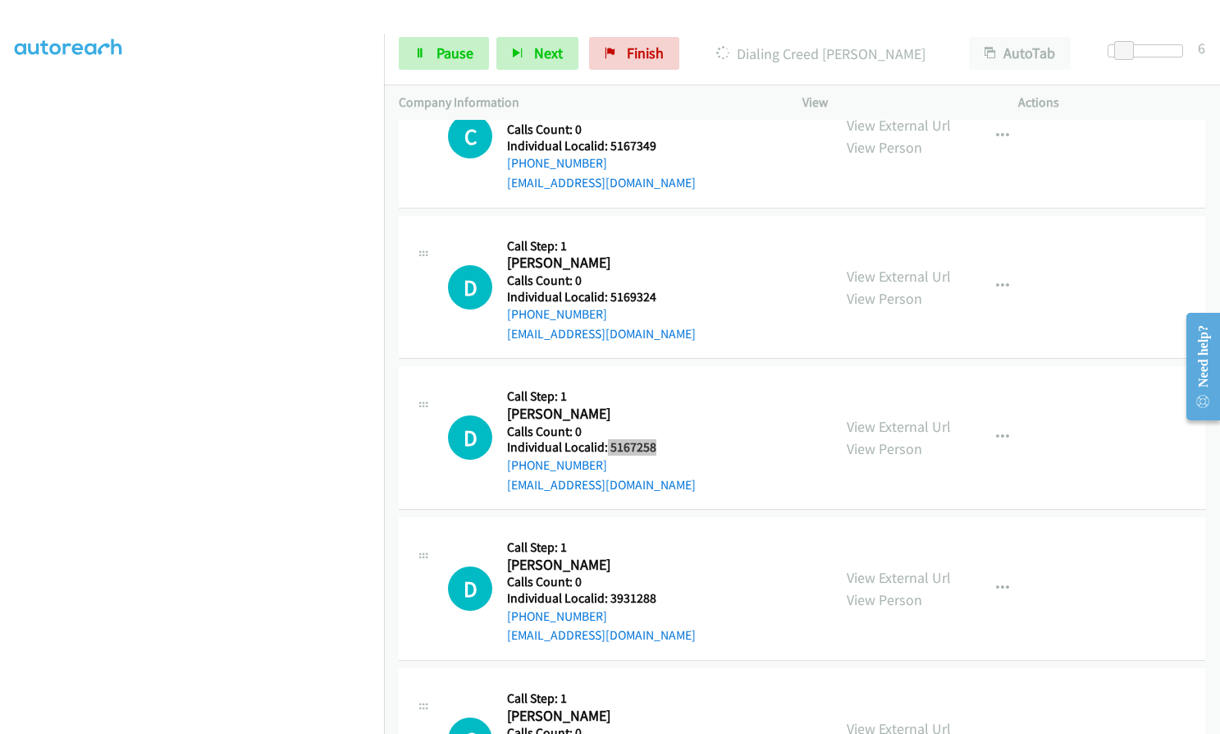
scroll to position [6044, 0]
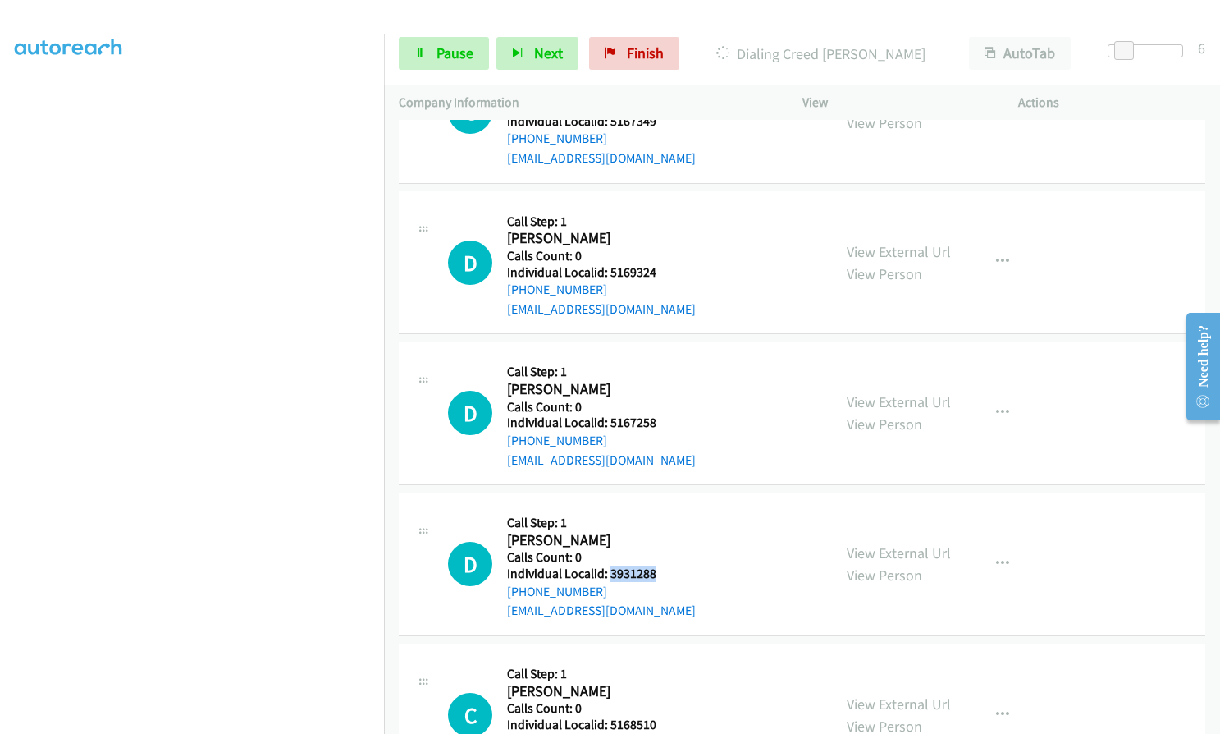
drag, startPoint x: 609, startPoint y: 570, endPoint x: 678, endPoint y: 569, distance: 69.0
click at [680, 569] on div "D Callback Scheduled Call Step: 1 [PERSON_NAME] America/New_York Calls Count: 0…" at bounding box center [632, 563] width 369 height 113
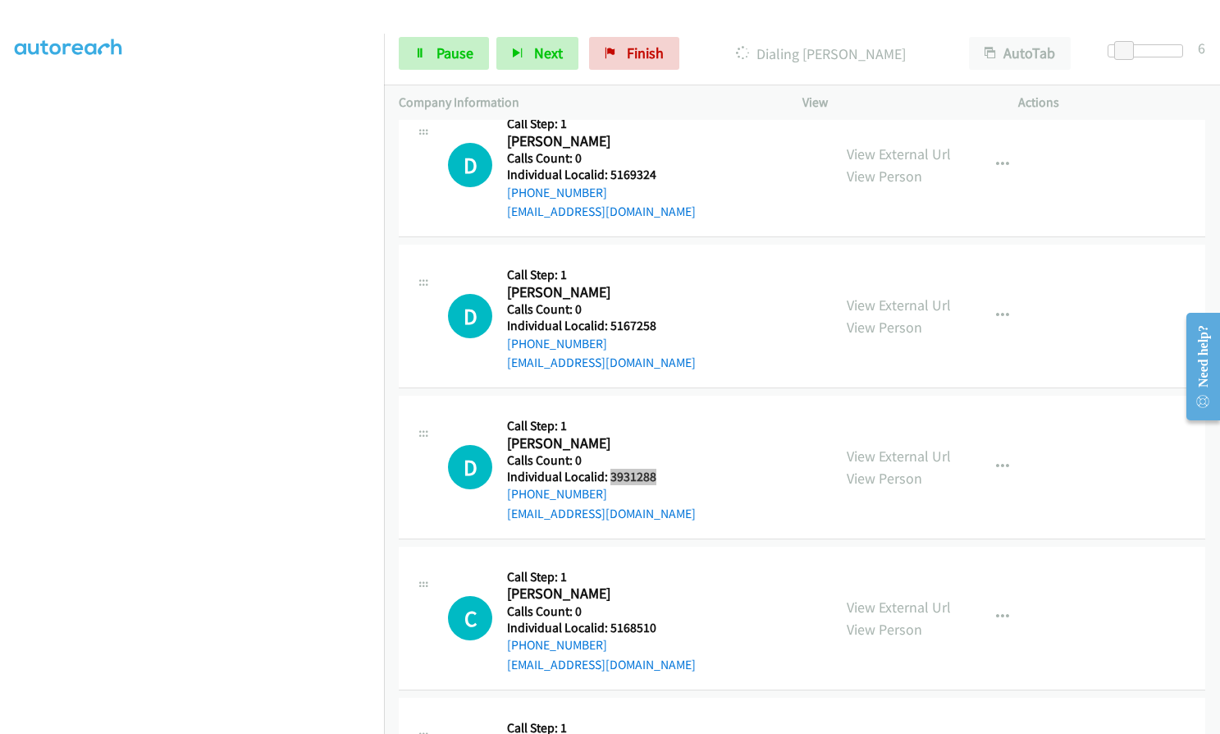
scroll to position [6201, 0]
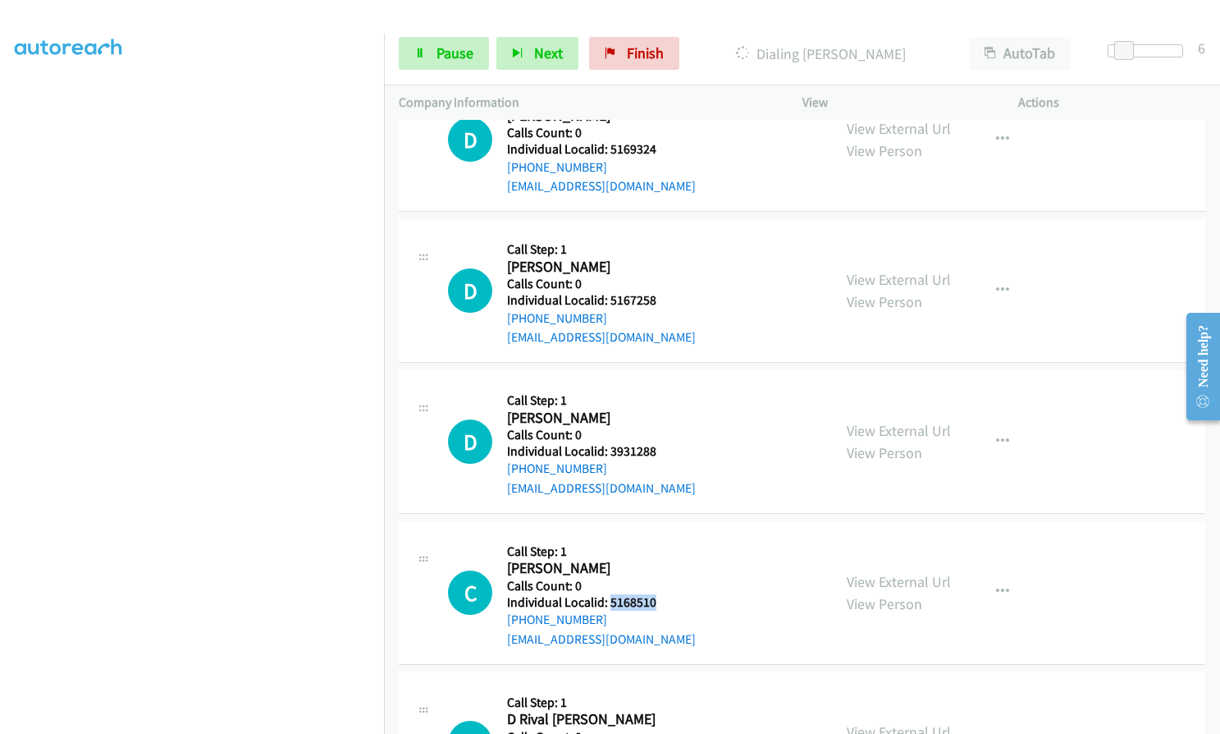
drag, startPoint x: 608, startPoint y: 598, endPoint x: 667, endPoint y: 602, distance: 59.2
click at [667, 602] on div "C Callback Scheduled Call Step: 1 [PERSON_NAME] America/[GEOGRAPHIC_DATA] Calls…" at bounding box center [632, 592] width 369 height 113
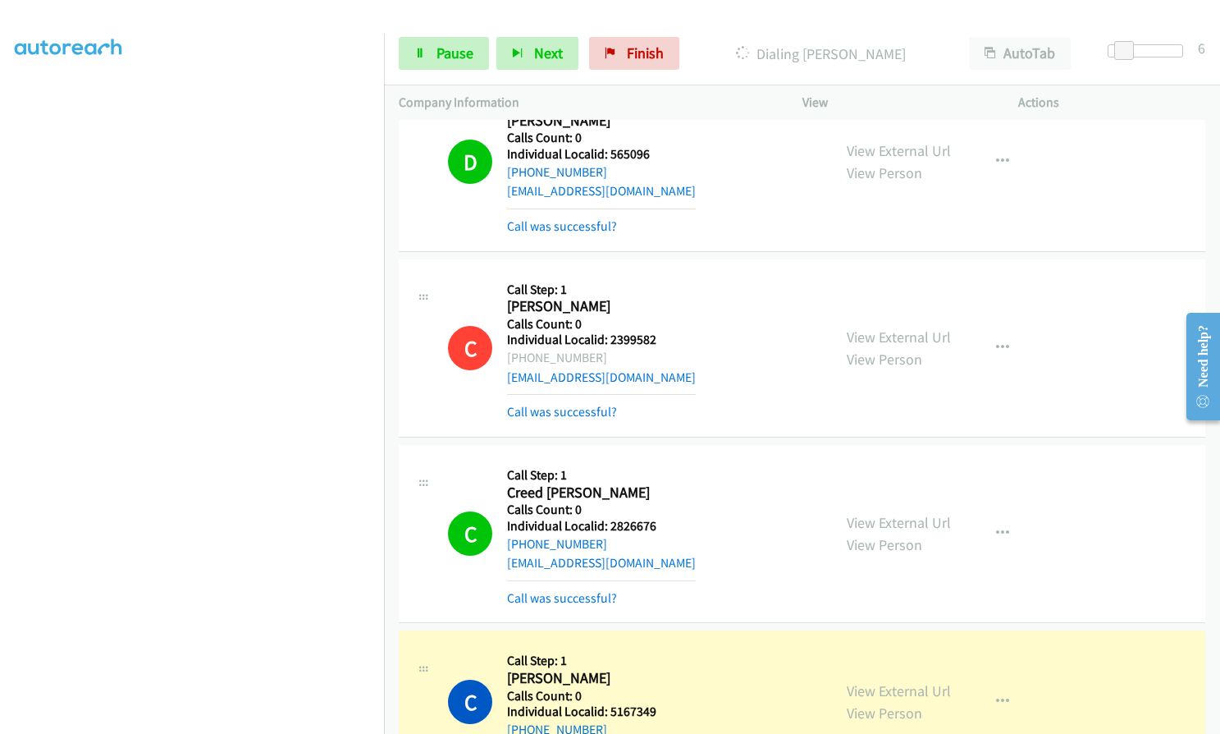
scroll to position [5483, 0]
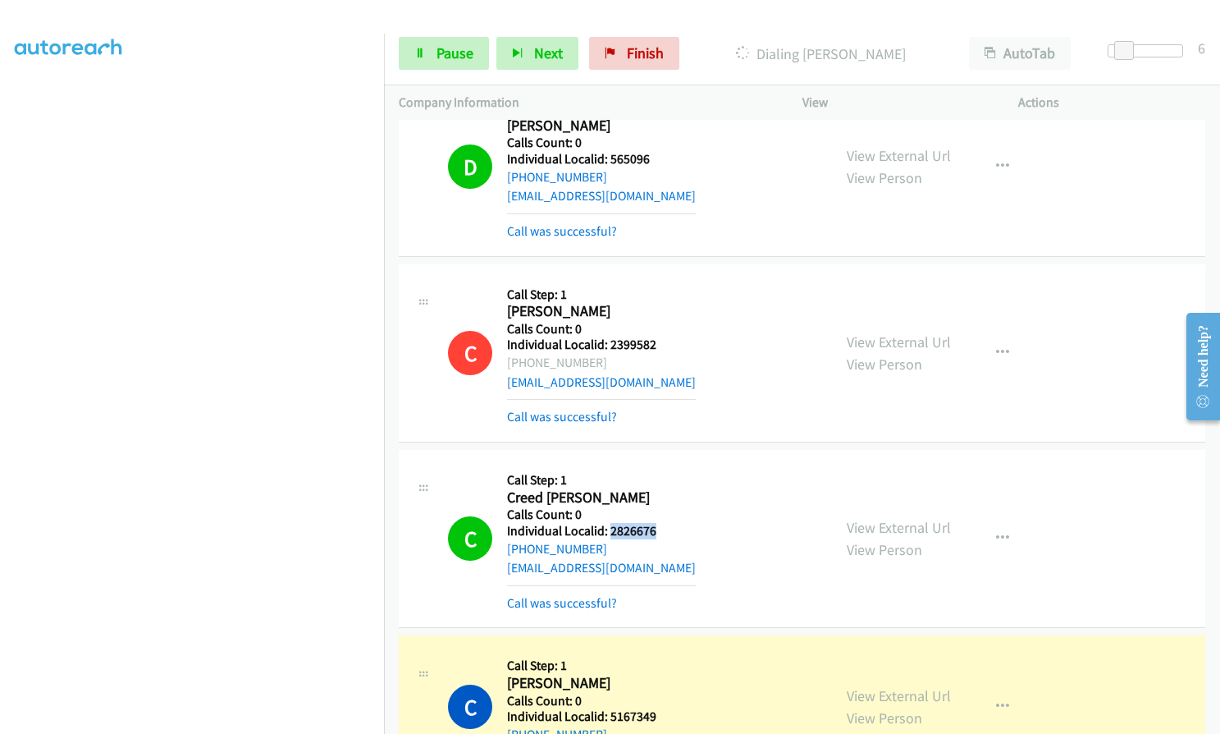
drag, startPoint x: 608, startPoint y: 533, endPoint x: 666, endPoint y: 531, distance: 58.3
click at [666, 531] on div "C Callback Scheduled Call Step: 1 Creed [PERSON_NAME] America/New_York Calls Co…" at bounding box center [632, 539] width 369 height 148
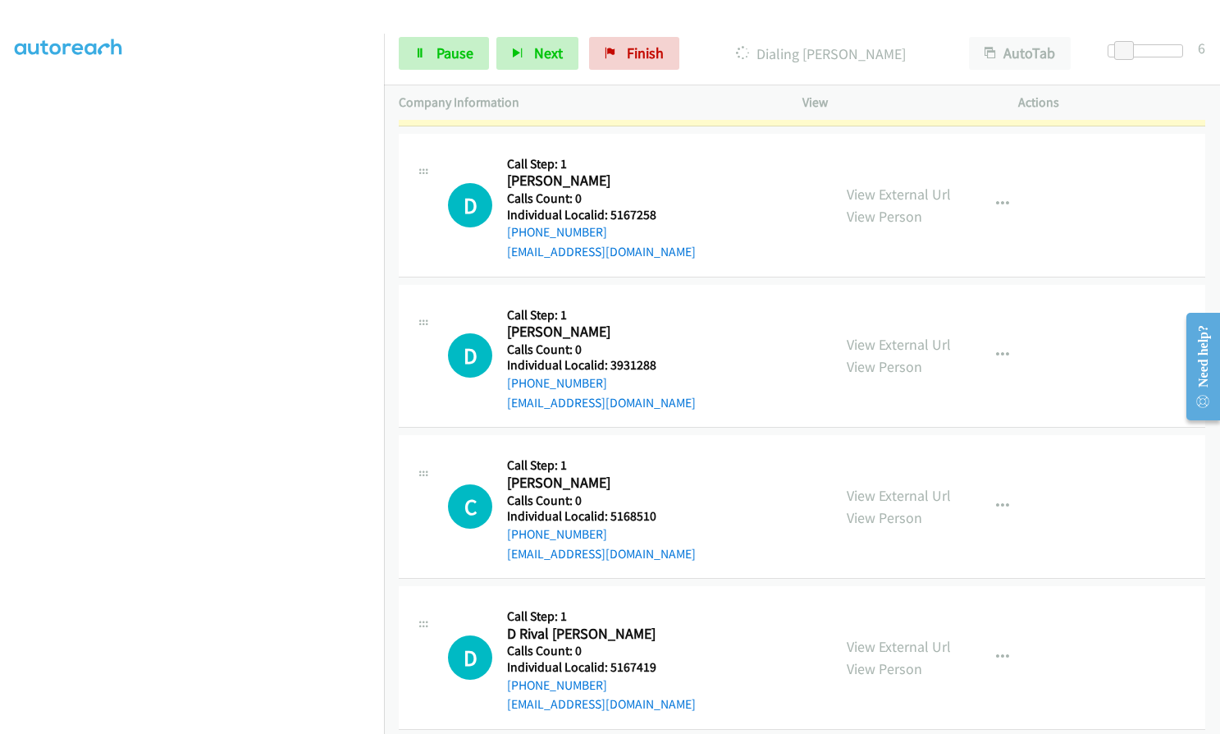
scroll to position [6406, 0]
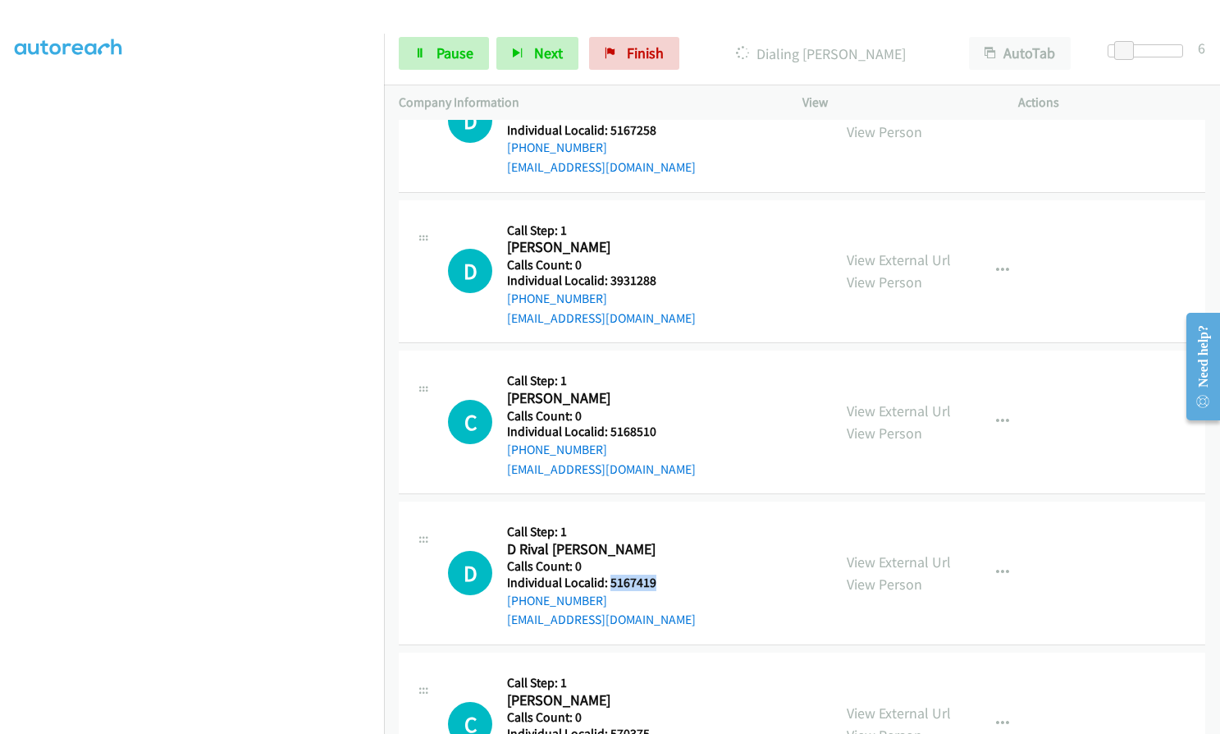
drag, startPoint x: 608, startPoint y: 581, endPoint x: 668, endPoint y: 582, distance: 59.9
click at [668, 582] on div "D Callback Scheduled Call Step: 1 D Rival [PERSON_NAME] America/New_York Calls …" at bounding box center [632, 572] width 369 height 113
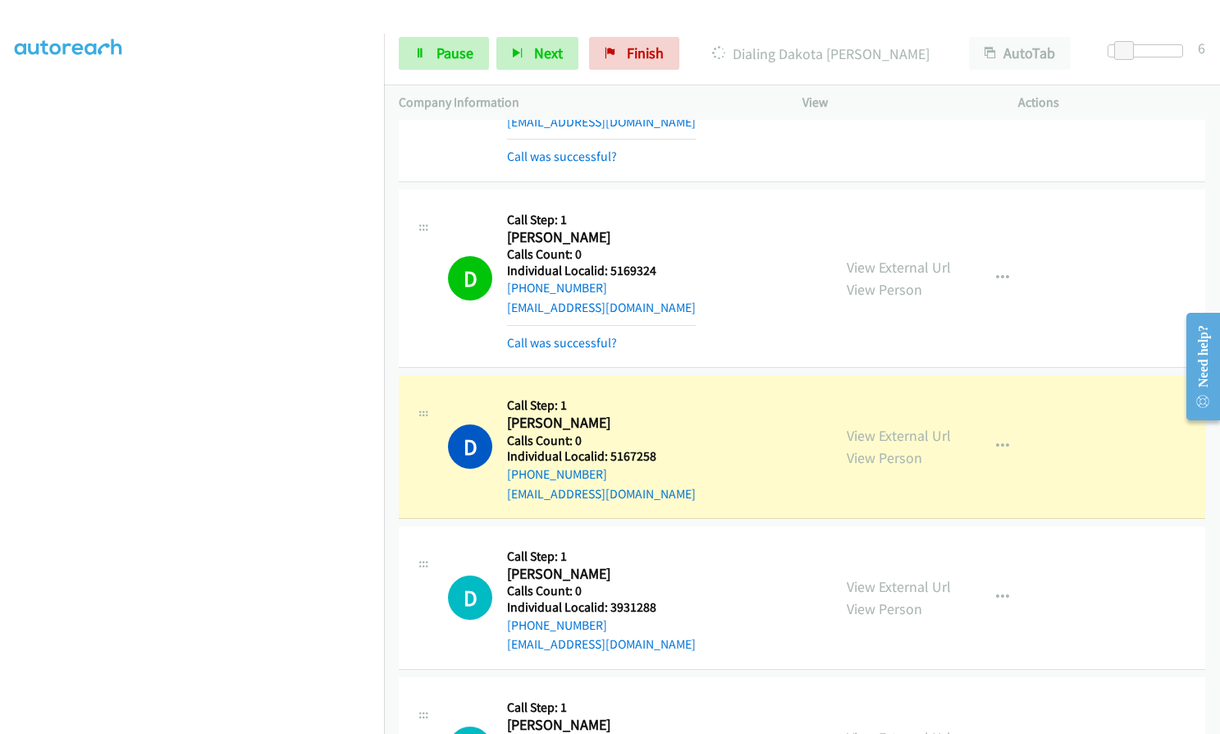
scroll to position [6092, 0]
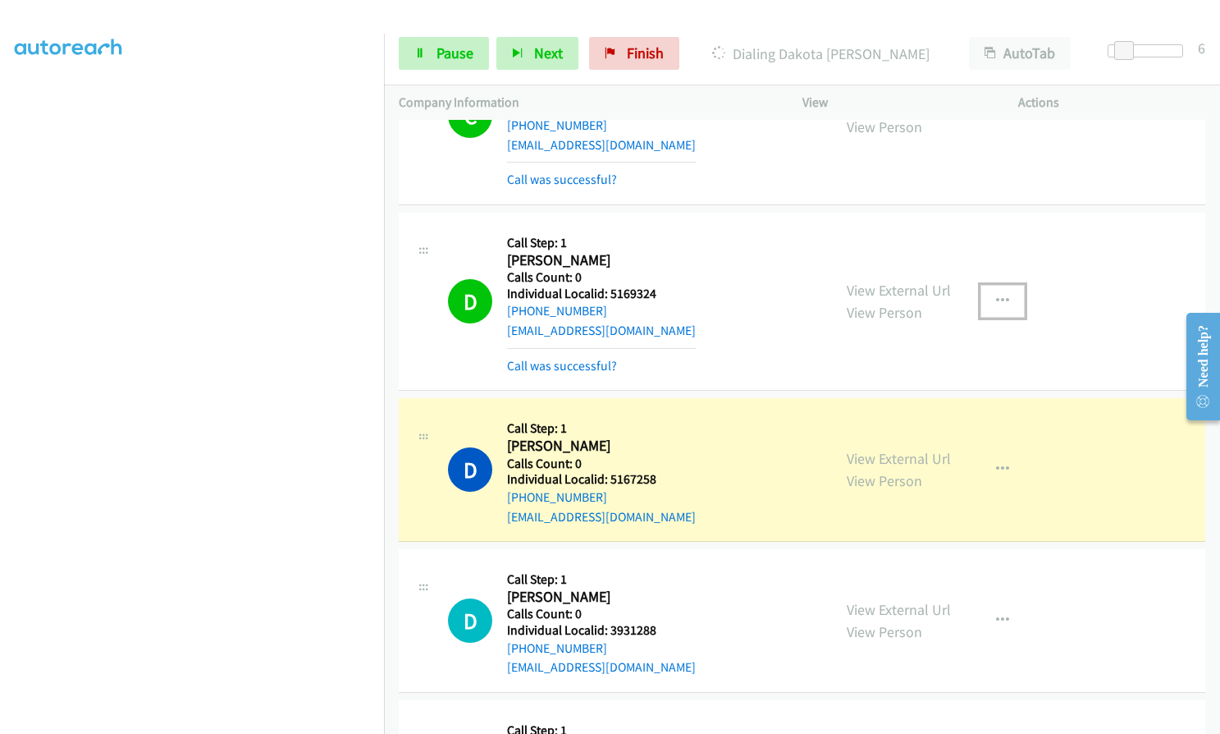
drag, startPoint x: 999, startPoint y: 295, endPoint x: 989, endPoint y: 305, distance: 14.5
click at [999, 295] on icon "button" at bounding box center [1002, 301] width 13 height 13
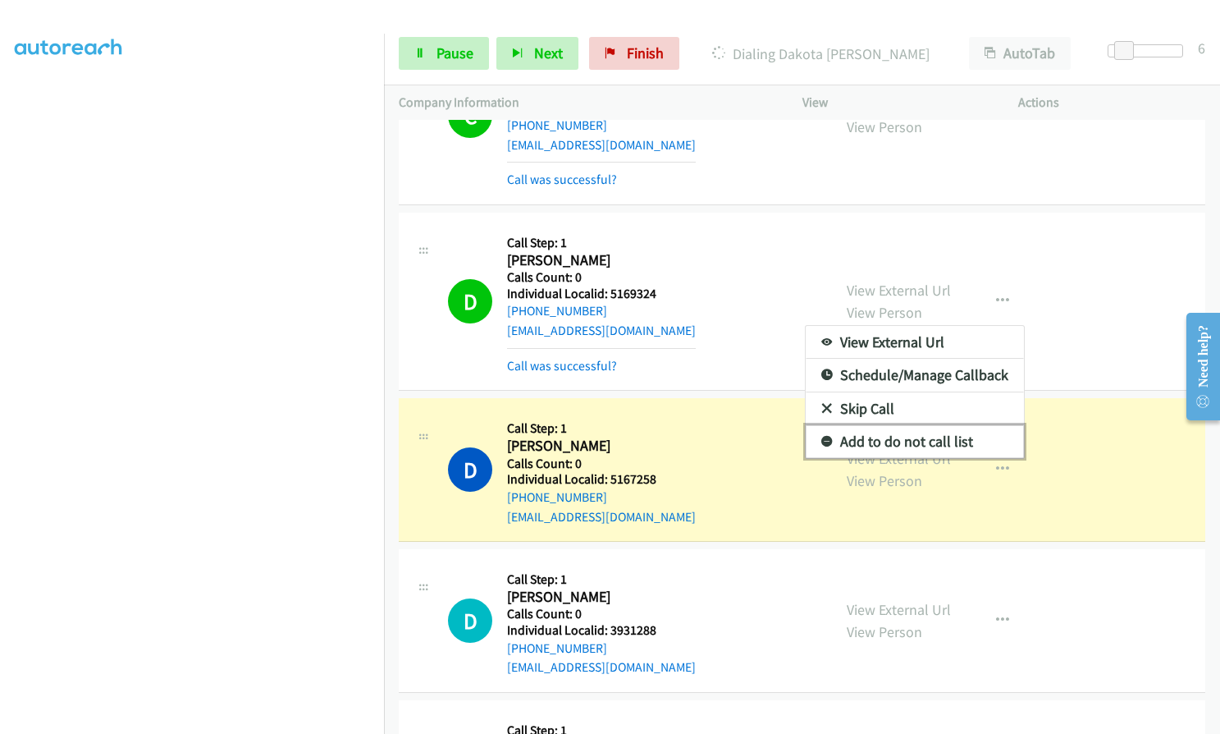
click at [822, 446] on icon at bounding box center [827, 442] width 11 height 11
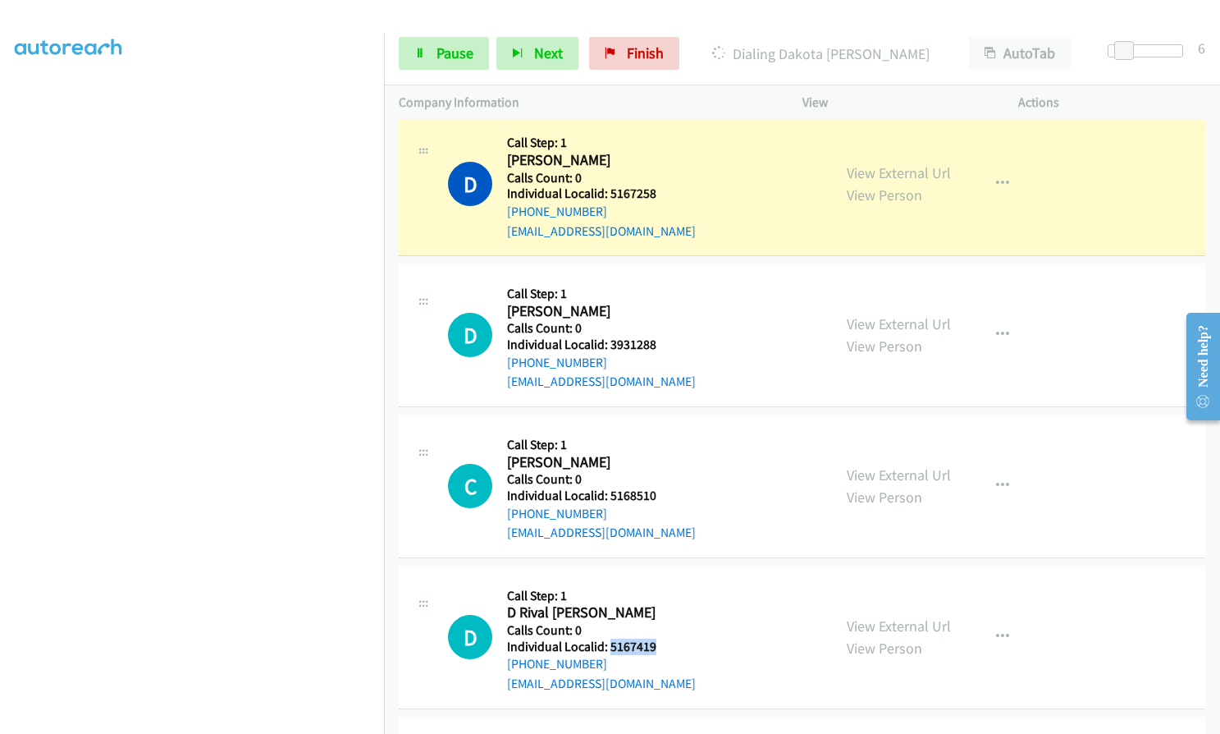
scroll to position [6379, 0]
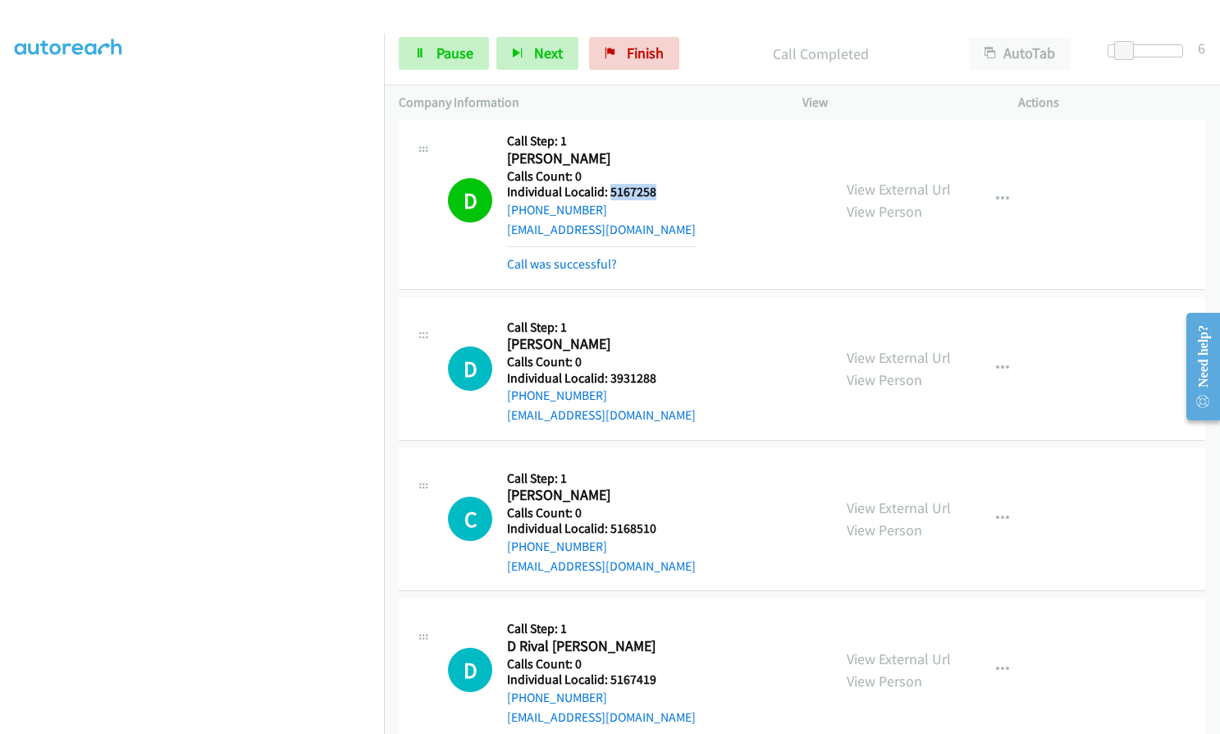
drag, startPoint x: 611, startPoint y: 193, endPoint x: 662, endPoint y: 189, distance: 51.0
click at [662, 189] on h5 "Individual Localid: 5167258" at bounding box center [601, 192] width 189 height 16
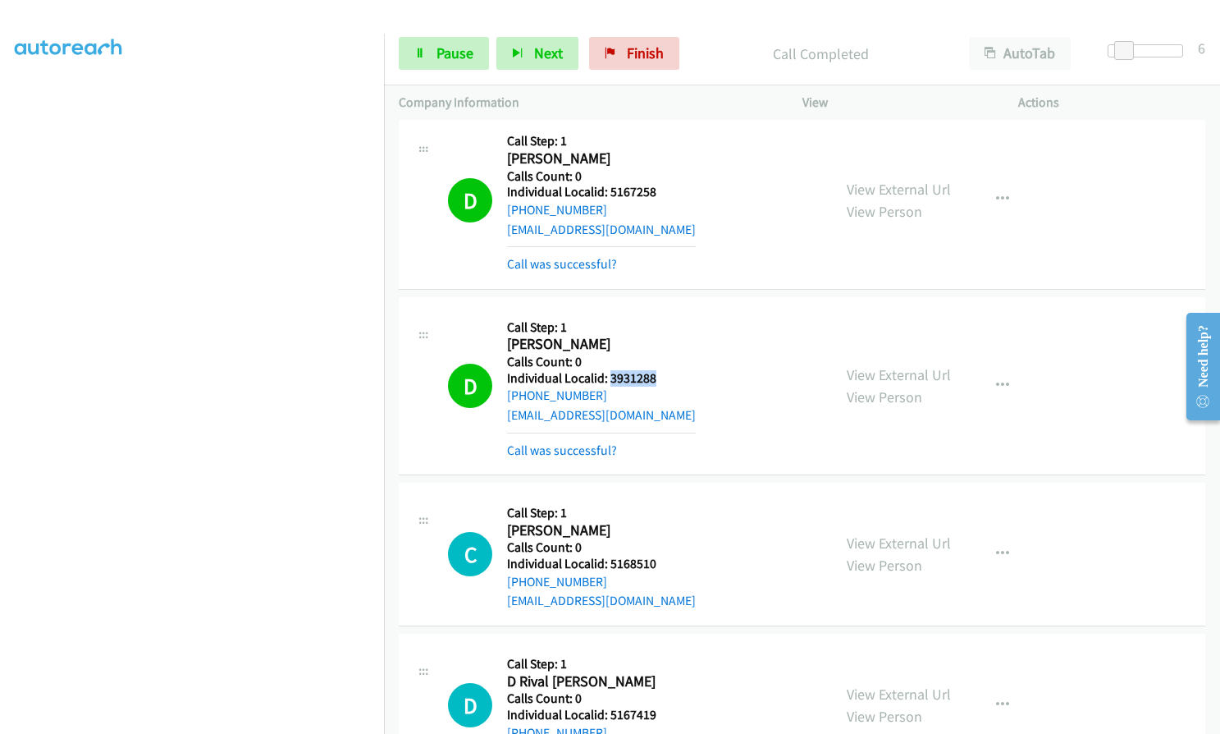
drag, startPoint x: 609, startPoint y: 377, endPoint x: 674, endPoint y: 380, distance: 64.9
click at [674, 380] on div "D Callback Scheduled Call Step: 1 [PERSON_NAME] America/New_York Calls Count: 0…" at bounding box center [632, 386] width 369 height 148
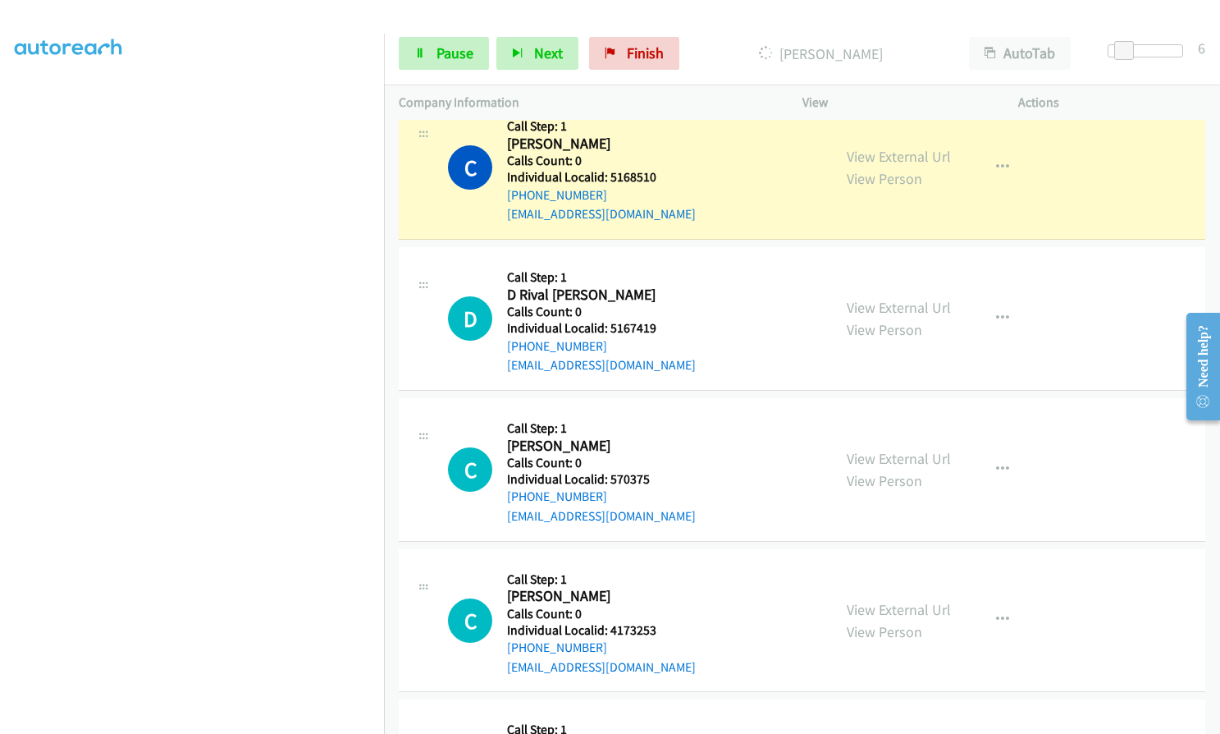
scroll to position [6810, 0]
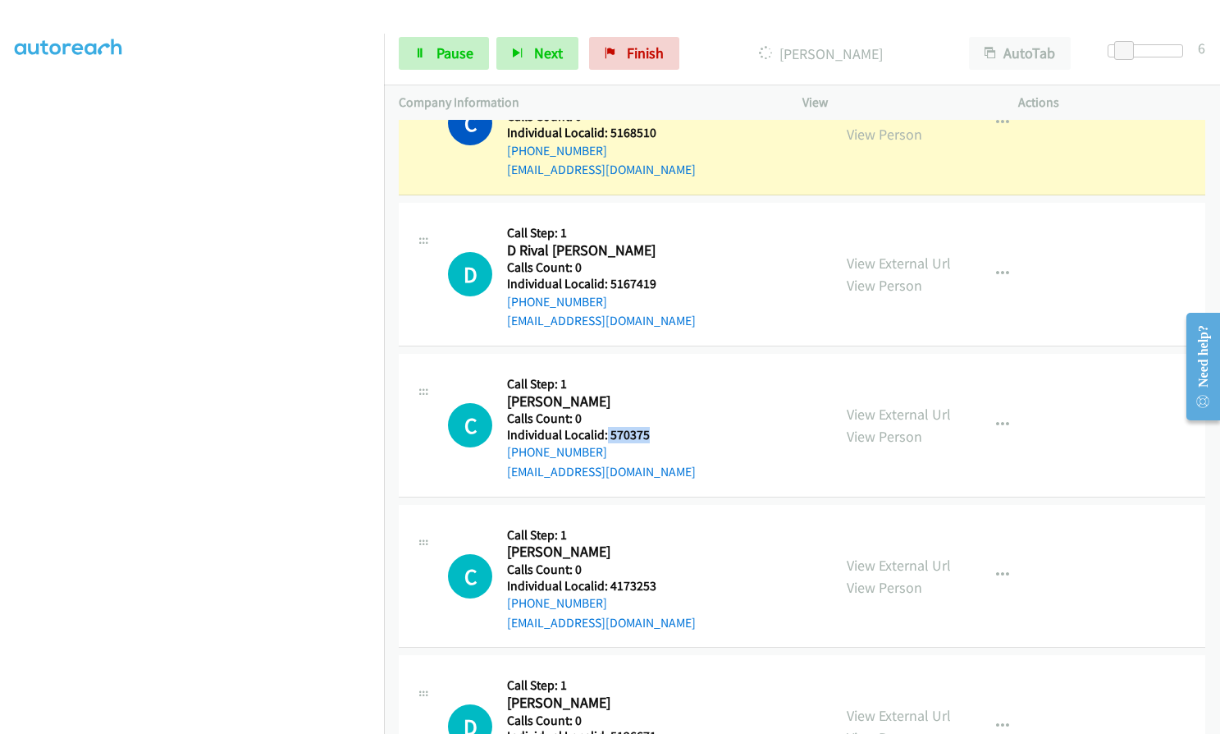
drag, startPoint x: 606, startPoint y: 431, endPoint x: 667, endPoint y: 437, distance: 61.8
click at [667, 437] on div "C Callback Scheduled Call Step: 1 [PERSON_NAME] America/[GEOGRAPHIC_DATA] Calls…" at bounding box center [632, 424] width 369 height 113
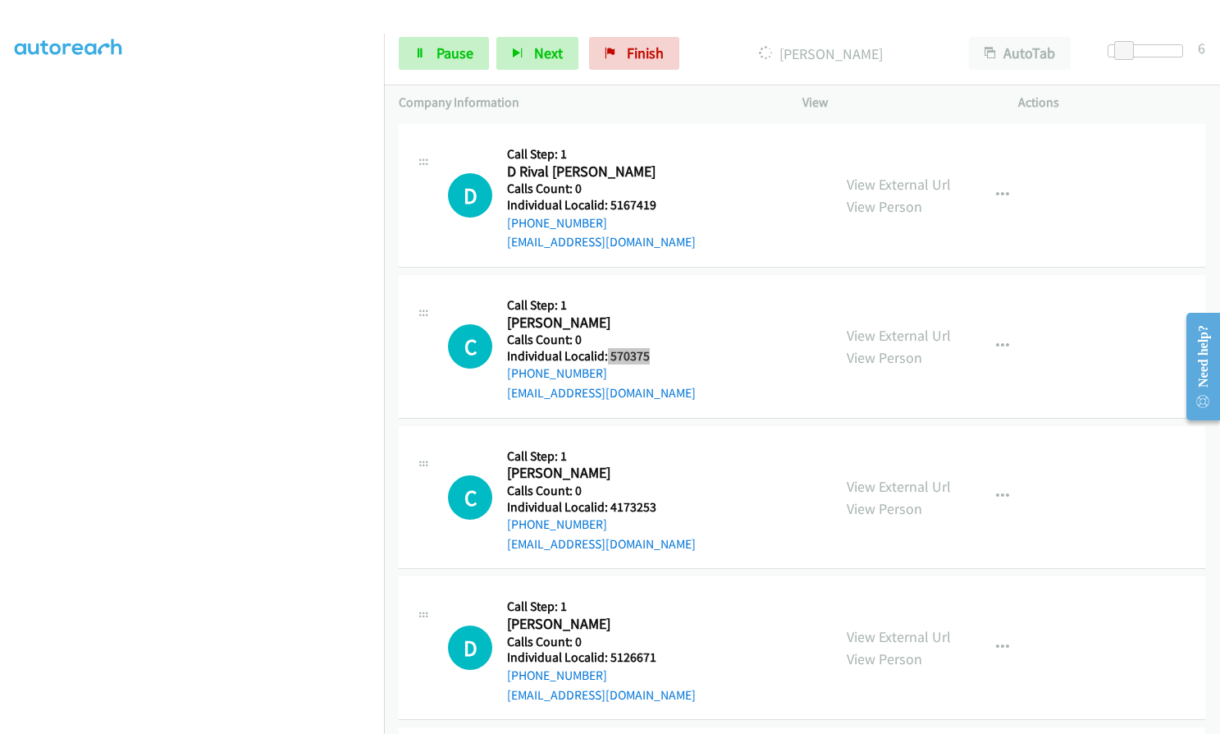
scroll to position [6892, 0]
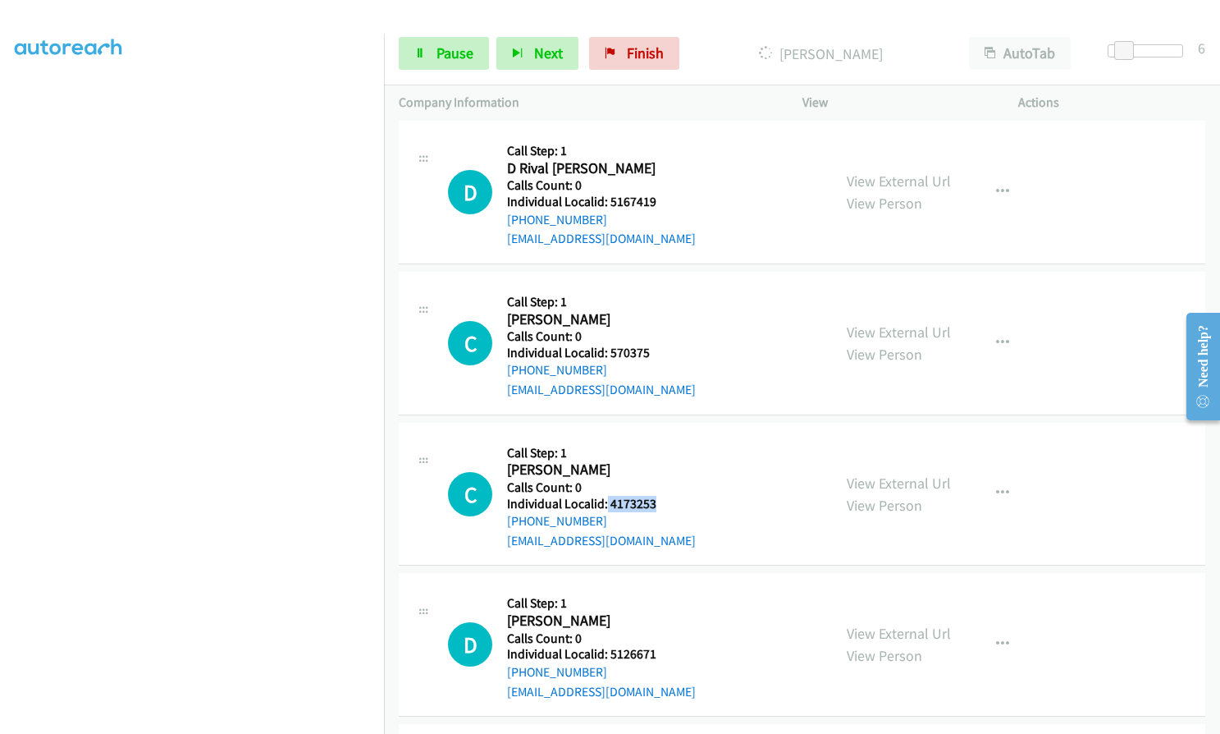
drag, startPoint x: 606, startPoint y: 502, endPoint x: 655, endPoint y: 503, distance: 49.2
click at [655, 503] on div "C Callback Scheduled Call Step: 1 [PERSON_NAME] America/New_York Calls Count: 0…" at bounding box center [632, 493] width 369 height 113
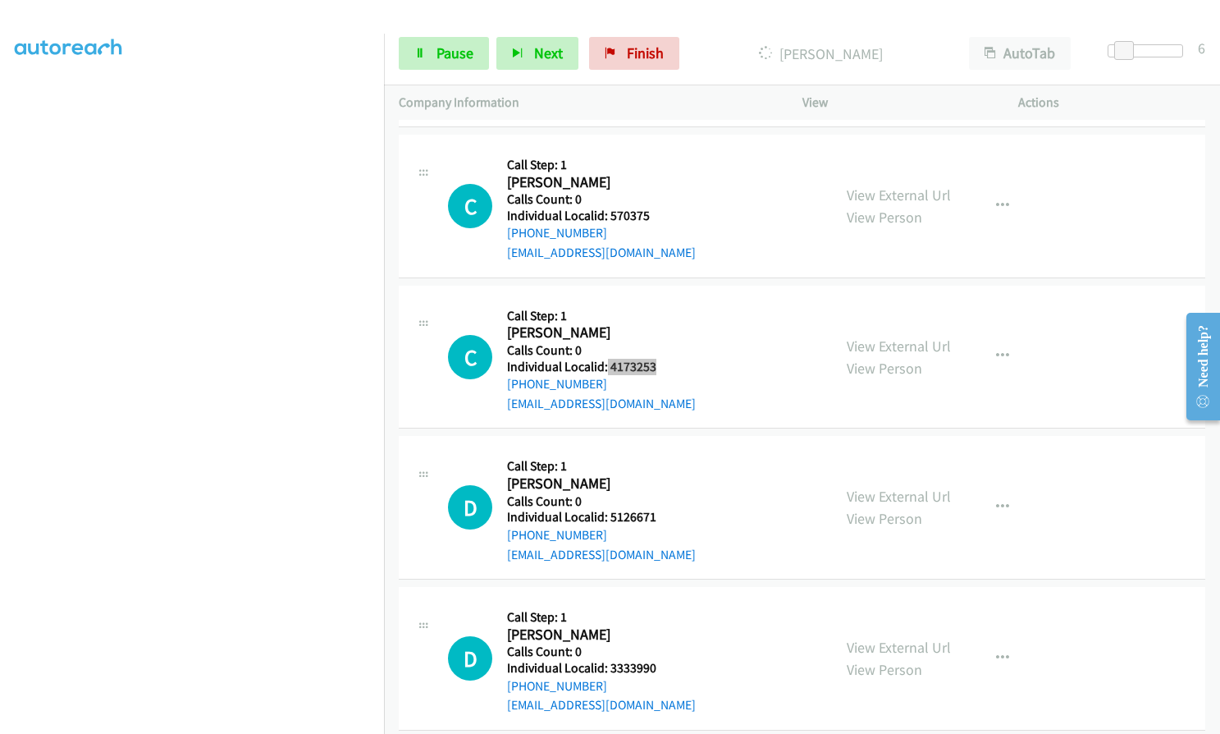
scroll to position [7056, 0]
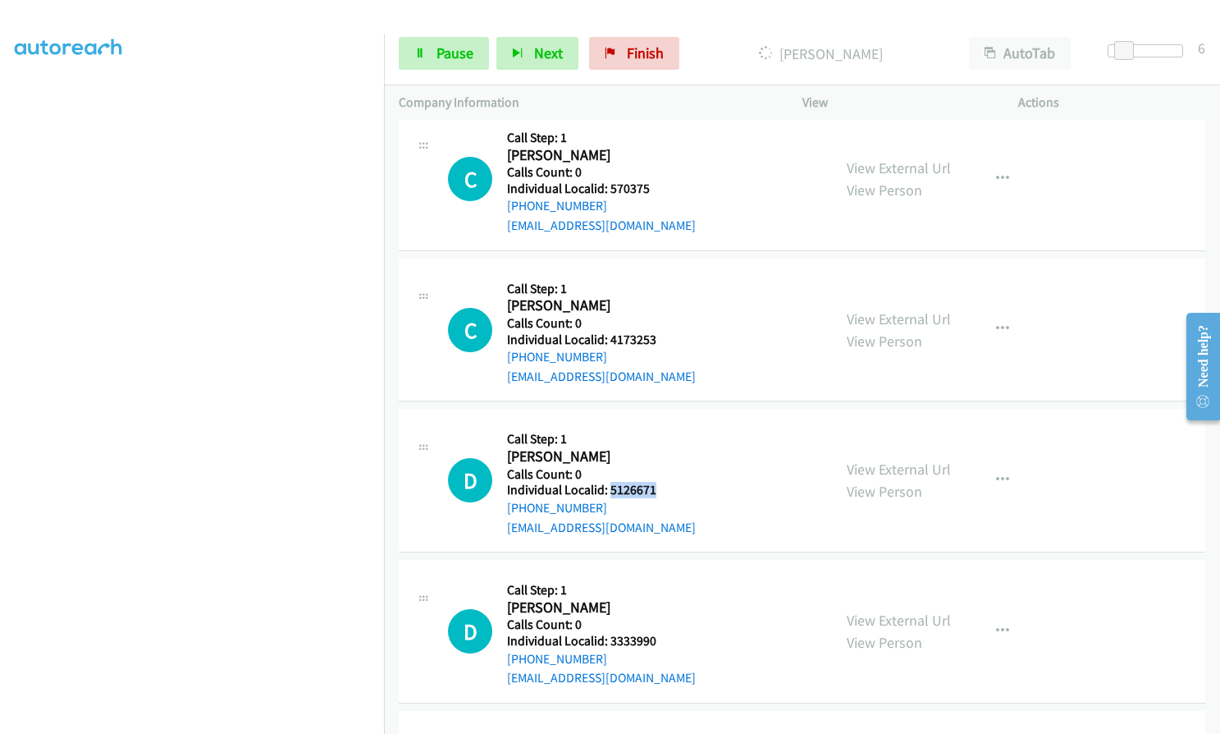
drag, startPoint x: 611, startPoint y: 492, endPoint x: 664, endPoint y: 490, distance: 53.4
click at [664, 490] on div "D Callback Scheduled Call Step: 1 [PERSON_NAME] America/New_York Calls Count: 0…" at bounding box center [632, 479] width 369 height 113
drag, startPoint x: 608, startPoint y: 640, endPoint x: 637, endPoint y: 643, distance: 28.8
click at [666, 641] on div "D Callback Scheduled Call Step: 1 [PERSON_NAME] America/New_York Calls Count: 0…" at bounding box center [632, 630] width 369 height 113
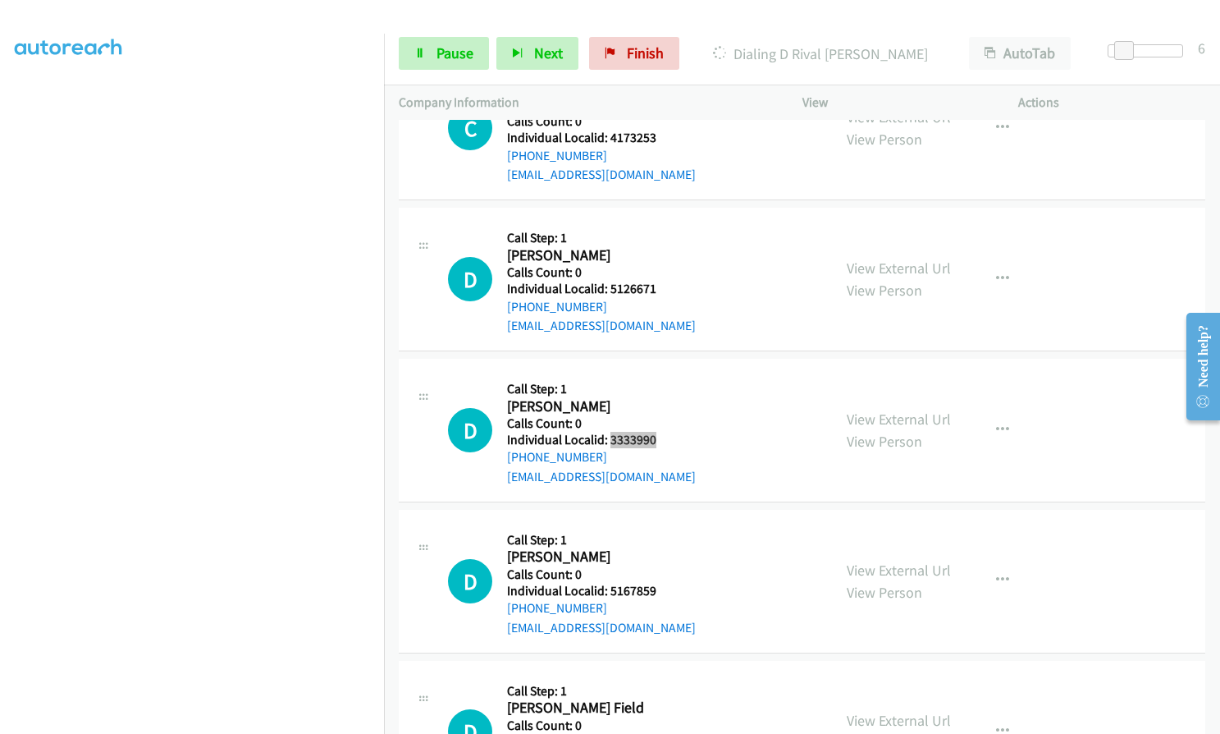
scroll to position [7296, 0]
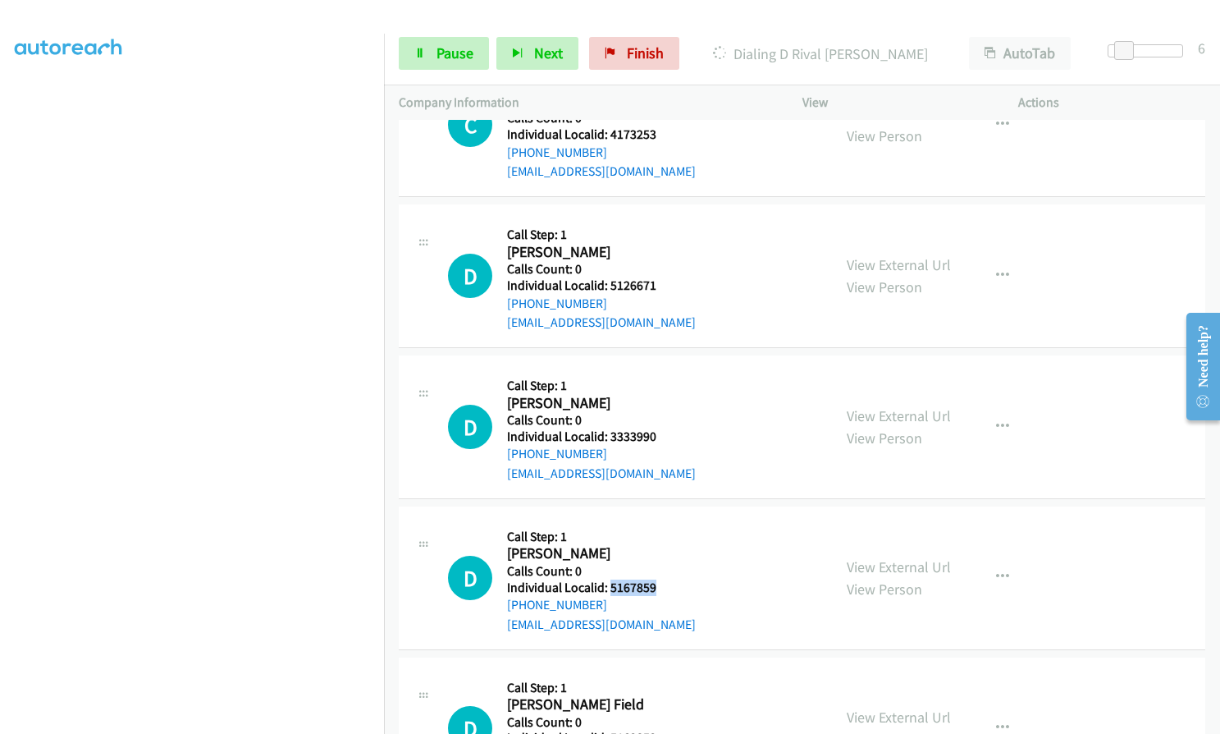
drag, startPoint x: 608, startPoint y: 587, endPoint x: 652, endPoint y: 588, distance: 44.3
click at [652, 588] on h5 "Individual Localid: 5167859" at bounding box center [601, 587] width 189 height 16
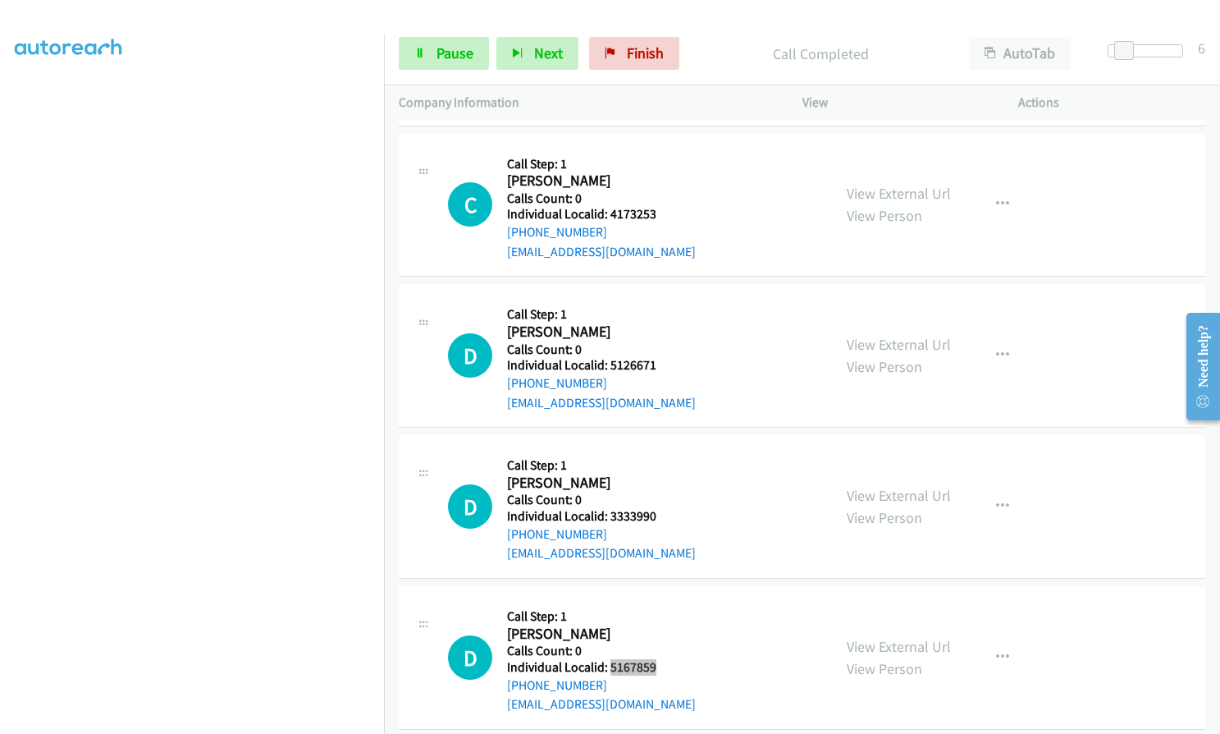
scroll to position [7307, 0]
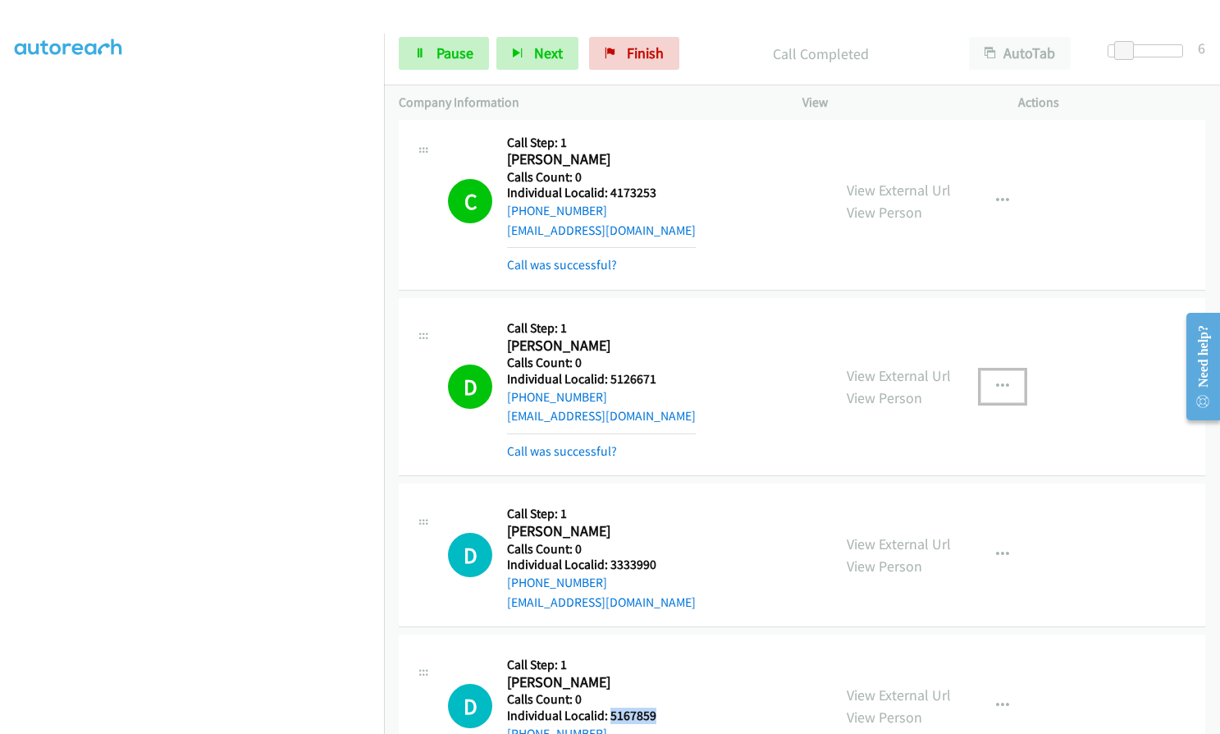
click at [996, 390] on icon "button" at bounding box center [1002, 386] width 13 height 13
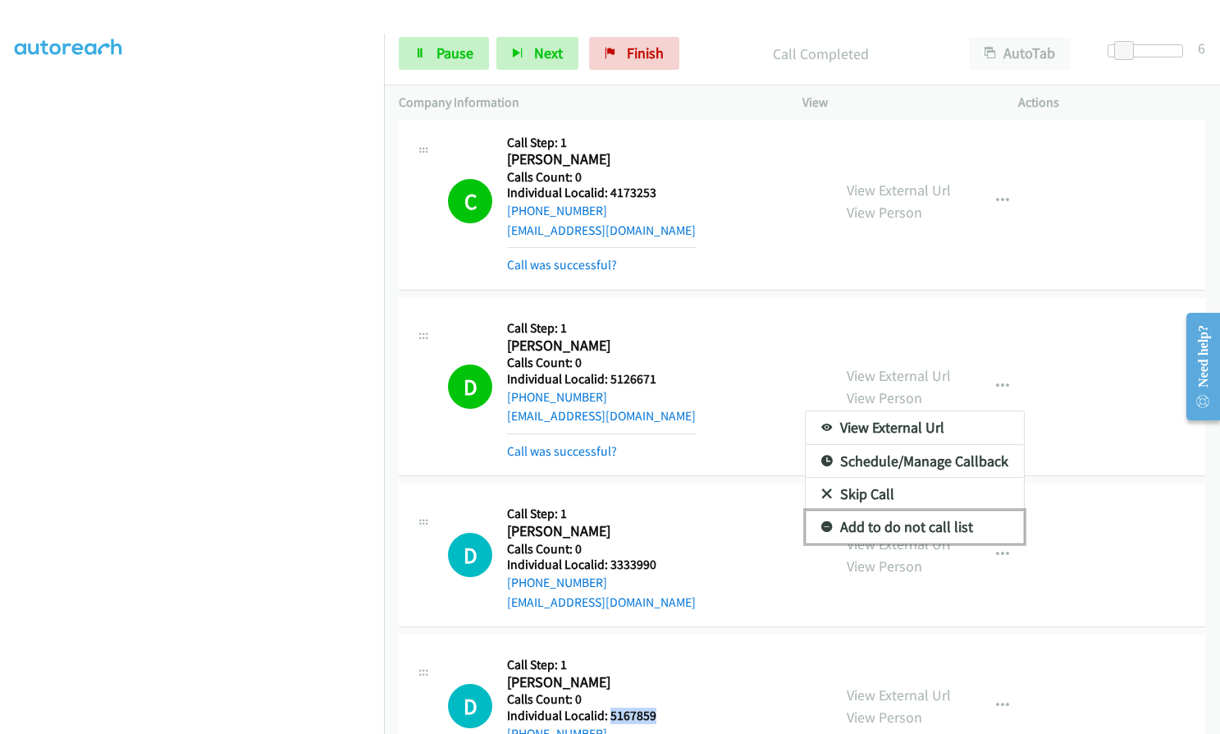
click at [825, 528] on link "Add to do not call list" at bounding box center [915, 526] width 218 height 33
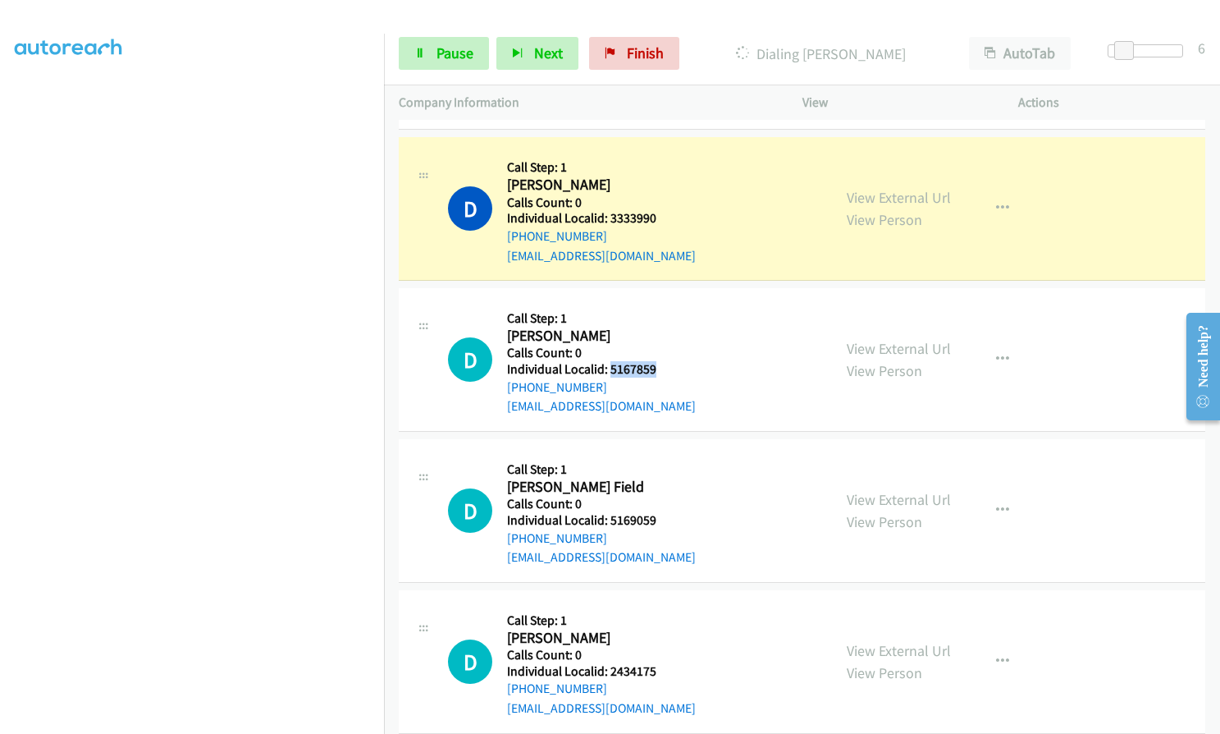
scroll to position [7656, 0]
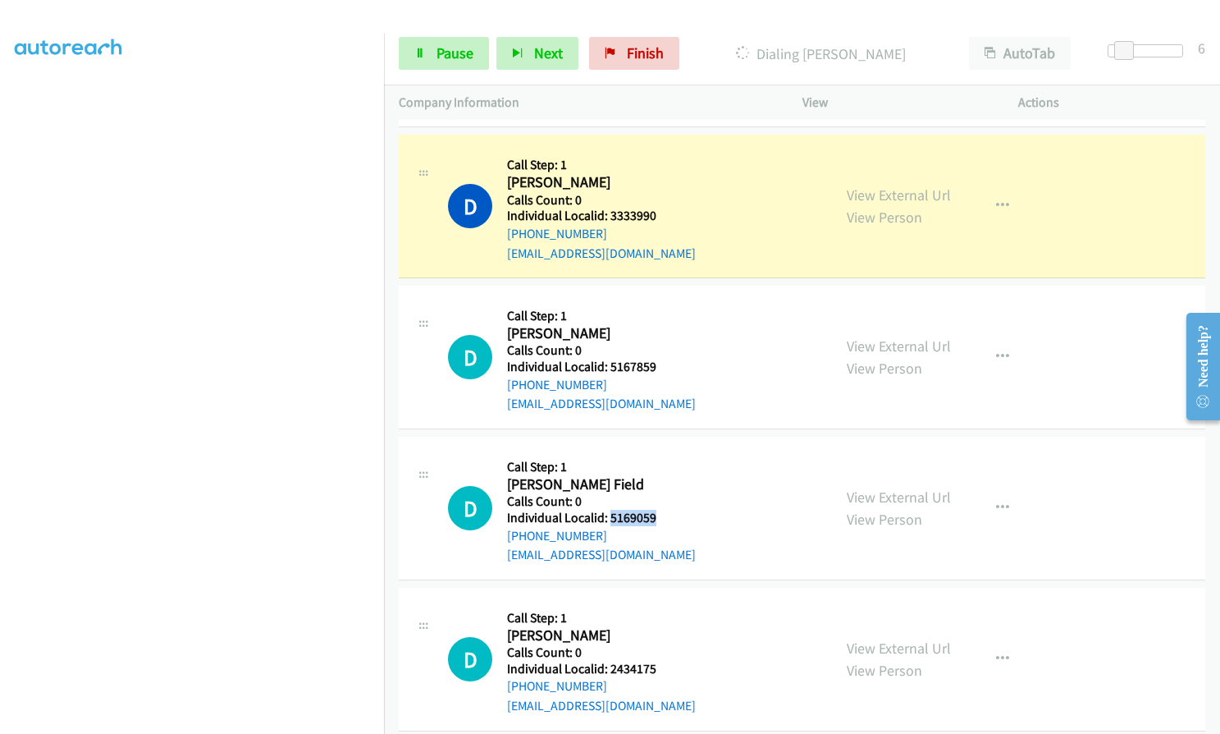
drag, startPoint x: 609, startPoint y: 515, endPoint x: 661, endPoint y: 517, distance: 52.5
click at [661, 517] on div "D Callback Scheduled Call Step: 1 [PERSON_NAME][GEOGRAPHIC_DATA] America/New_Yo…" at bounding box center [632, 507] width 369 height 113
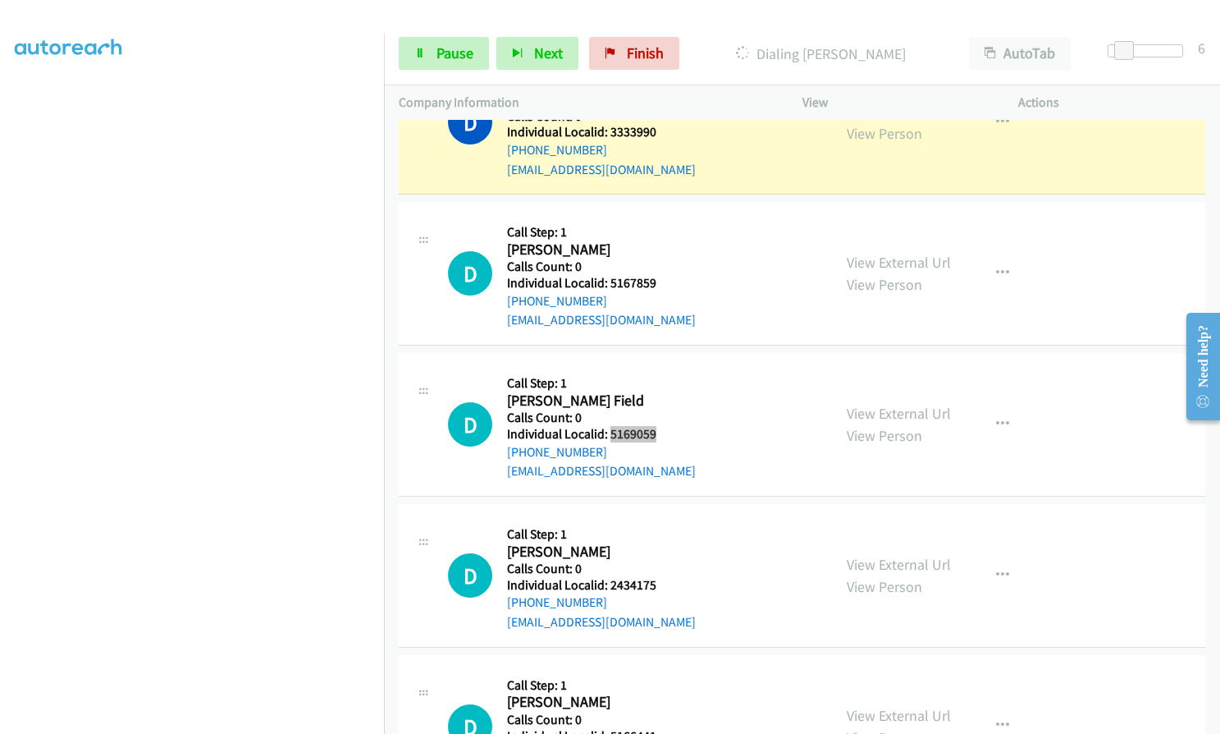
scroll to position [7779, 0]
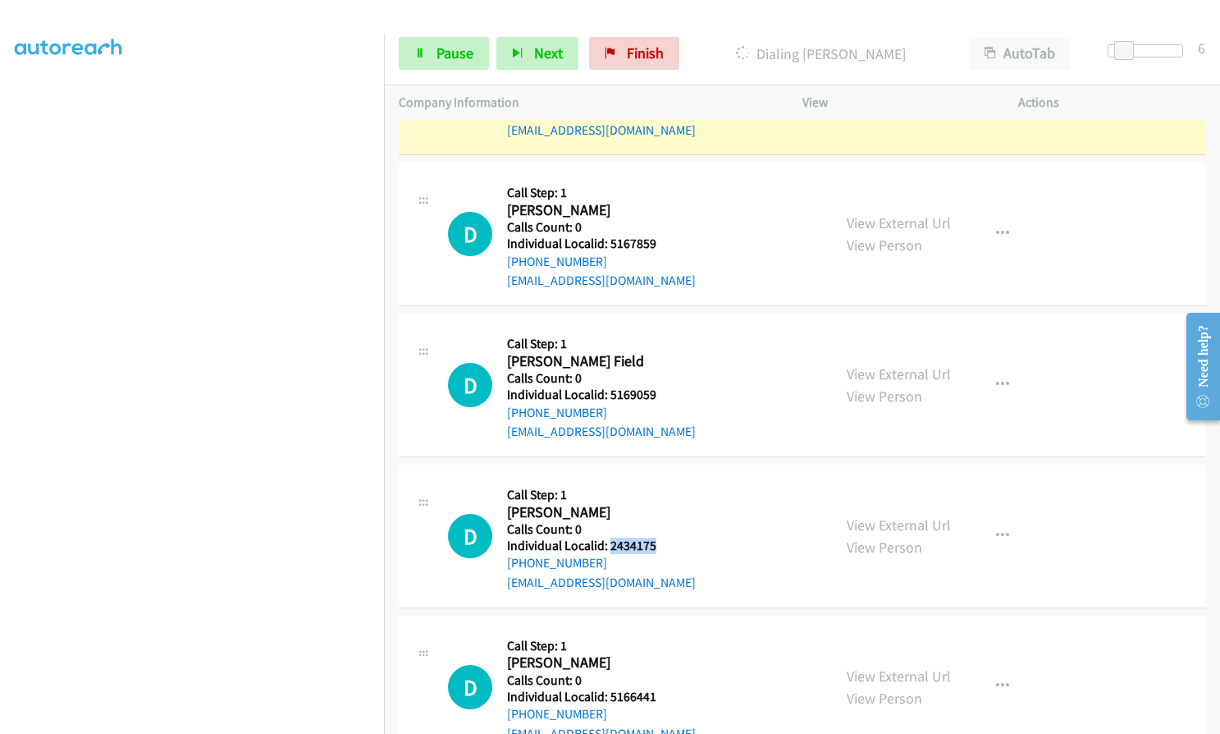
drag, startPoint x: 607, startPoint y: 543, endPoint x: 656, endPoint y: 543, distance: 48.4
click at [656, 543] on div "D Callback Scheduled Call Step: 1 [PERSON_NAME] America/New_York Calls Count: 0…" at bounding box center [632, 535] width 369 height 113
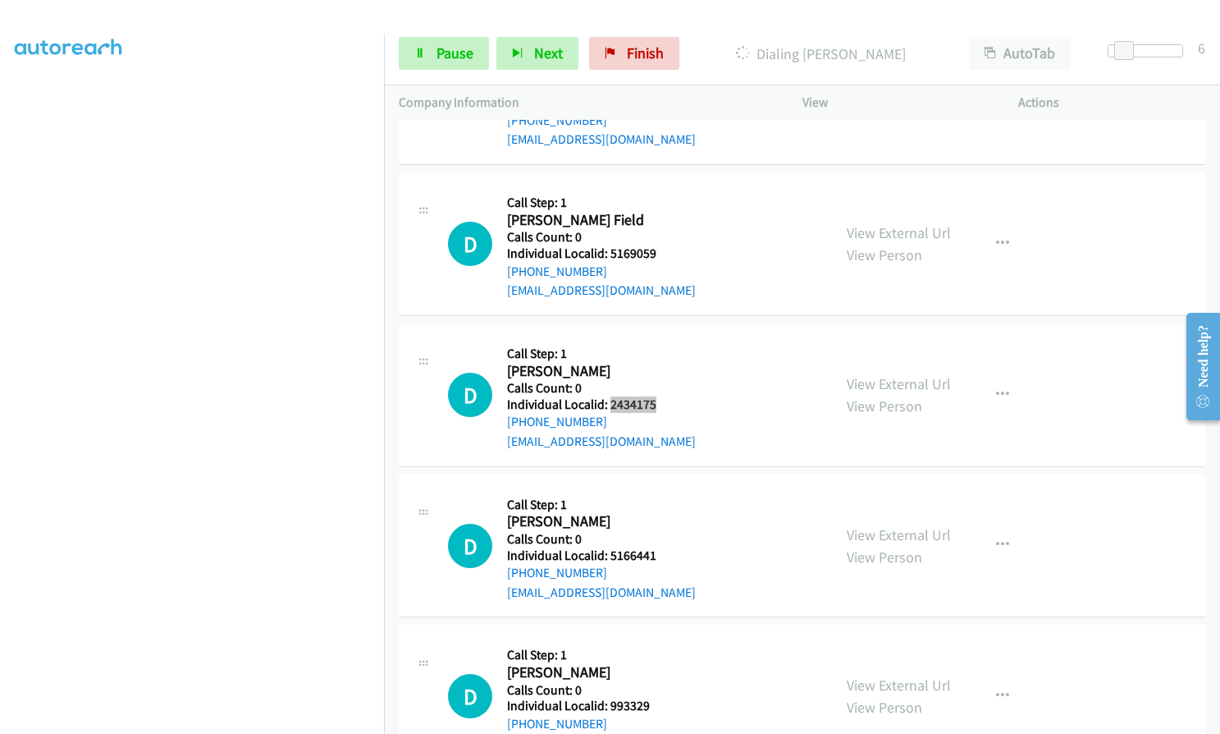
scroll to position [7923, 0]
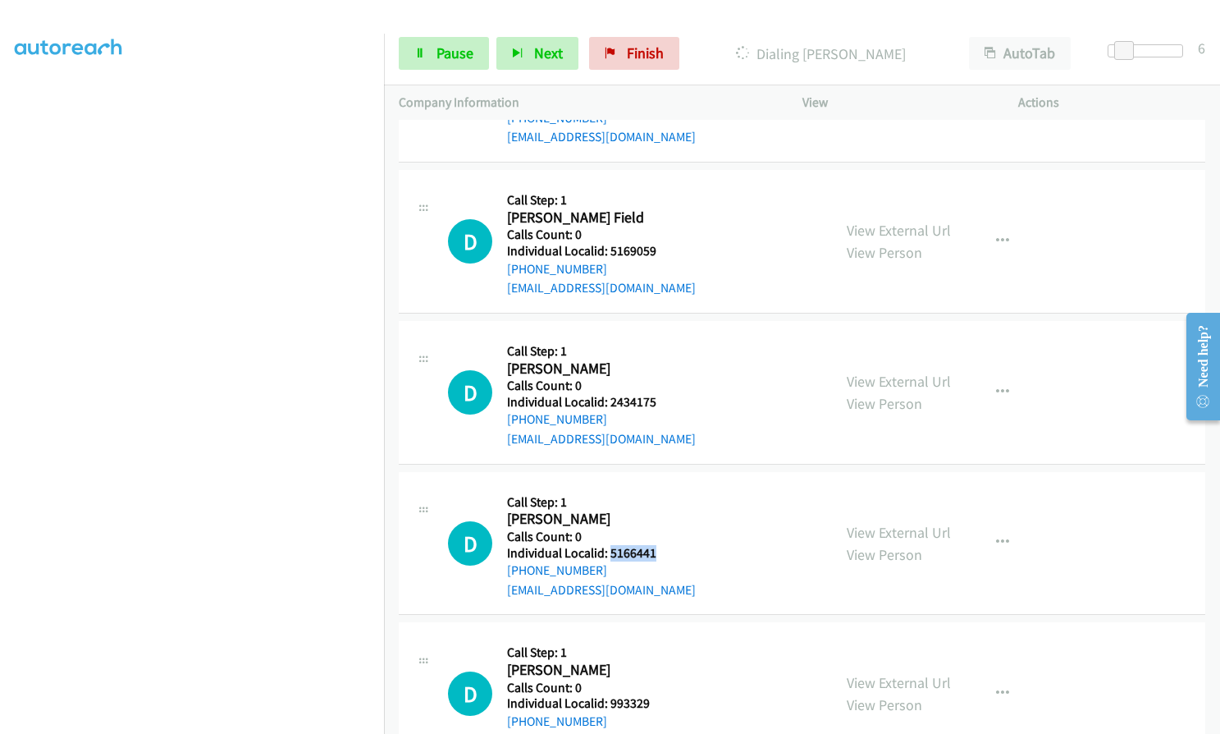
drag, startPoint x: 610, startPoint y: 551, endPoint x: 660, endPoint y: 555, distance: 50.2
click at [660, 555] on div "D Callback Scheduled Call Step: 1 [PERSON_NAME] America/New_York Calls Count: 0…" at bounding box center [632, 543] width 369 height 113
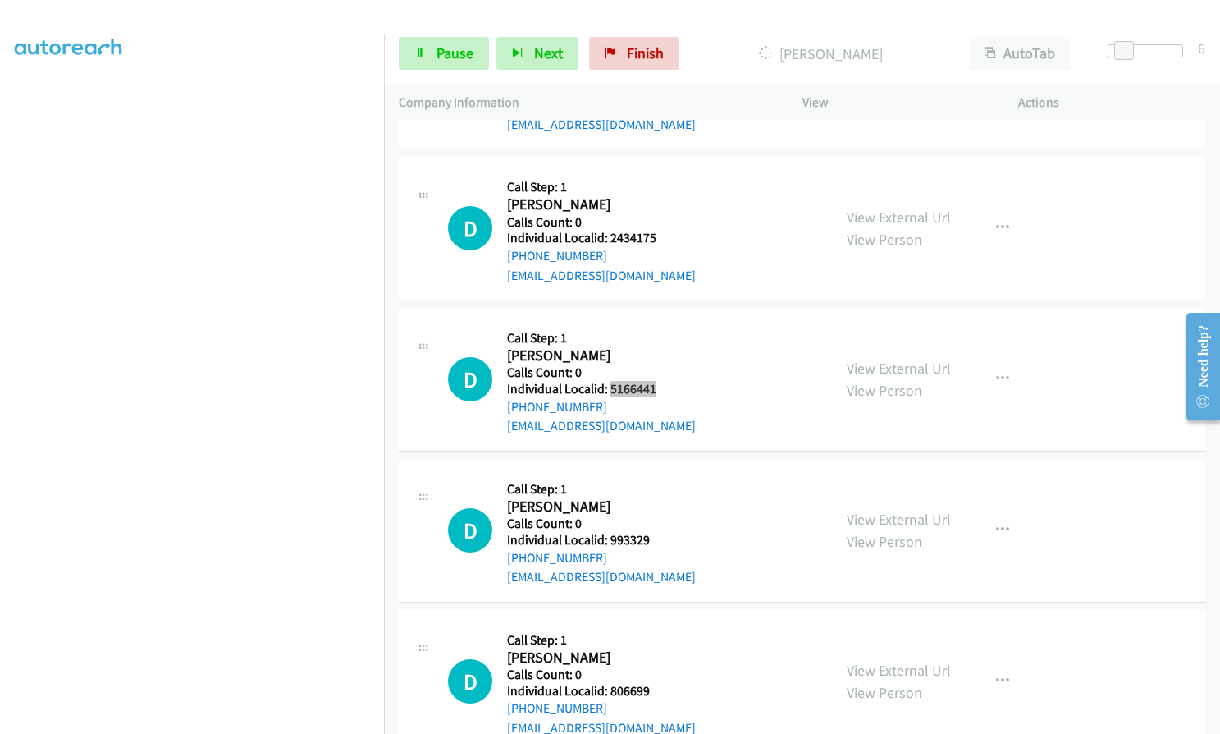
scroll to position [8163, 0]
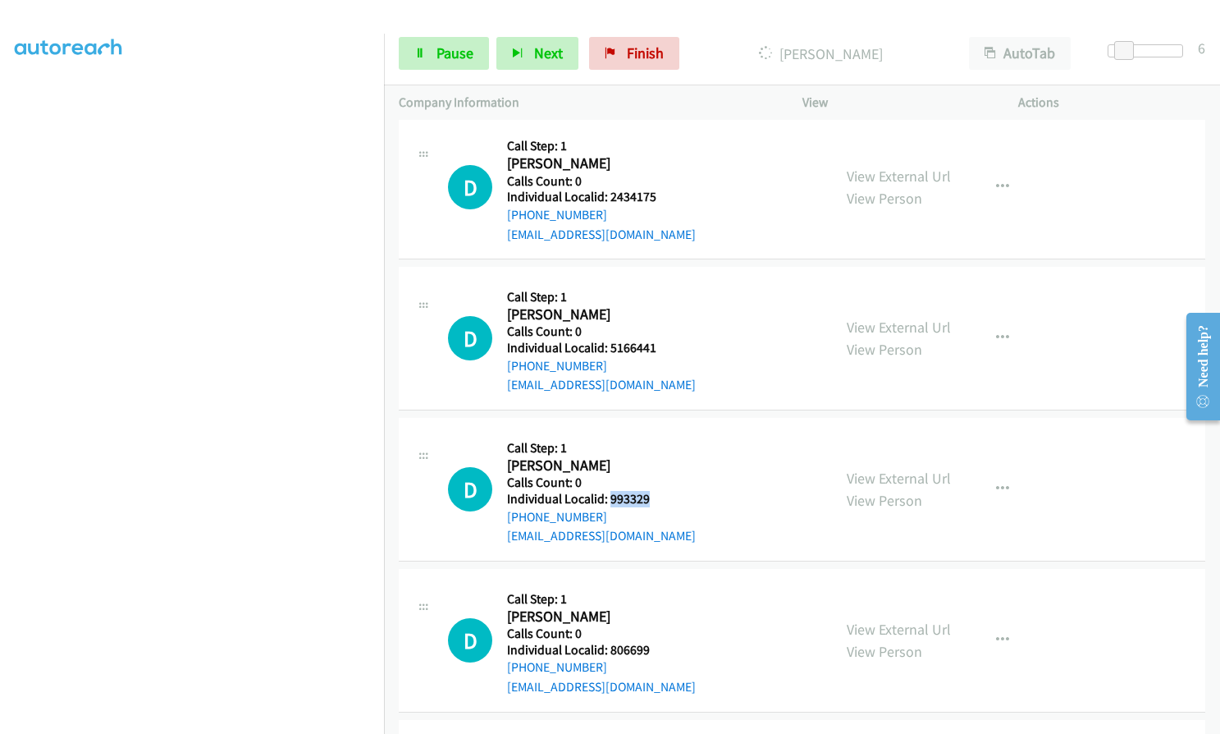
drag, startPoint x: 611, startPoint y: 501, endPoint x: 684, endPoint y: 493, distance: 74.2
click at [684, 493] on div "D Callback Scheduled Call Step: 1 [PERSON_NAME] America/[GEOGRAPHIC_DATA] Calls…" at bounding box center [632, 489] width 369 height 113
drag, startPoint x: 18, startPoint y: 406, endPoint x: 0, endPoint y: 432, distance: 31.2
click at [0, 432] on aside "Dialing Mode: Power | Switch to Preview My Lists" at bounding box center [192, 336] width 384 height 909
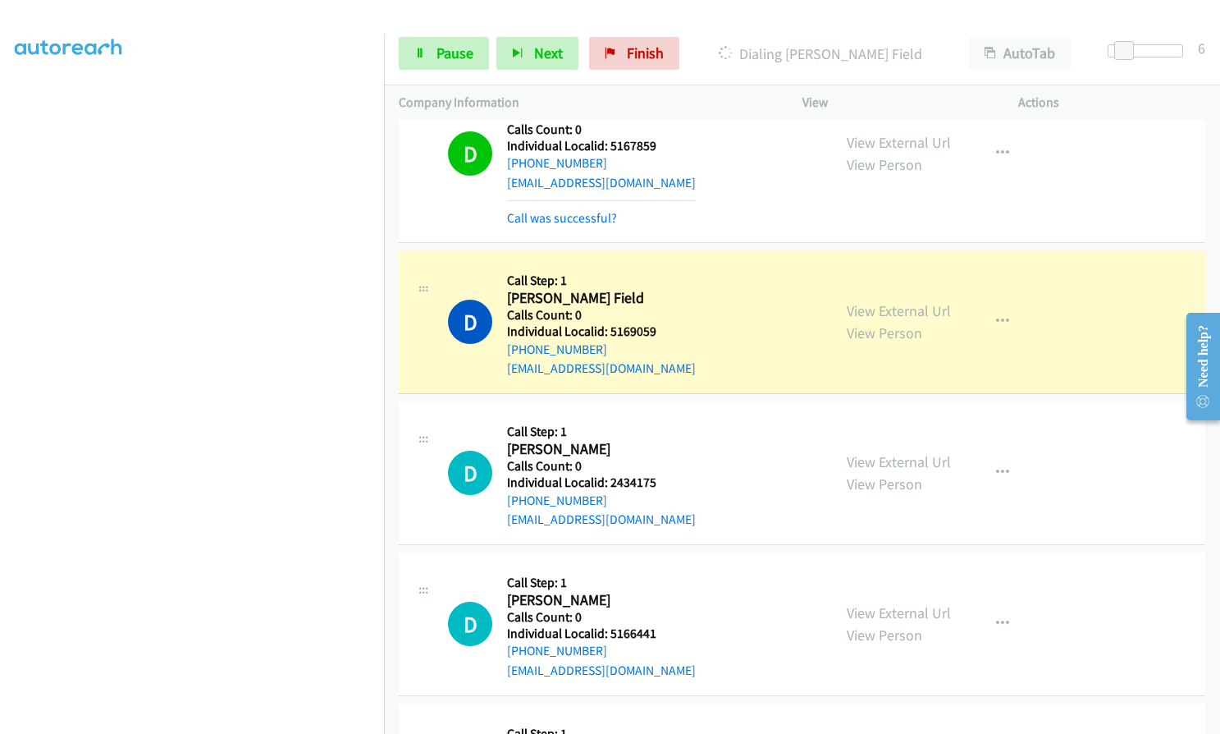
scroll to position [7890, 0]
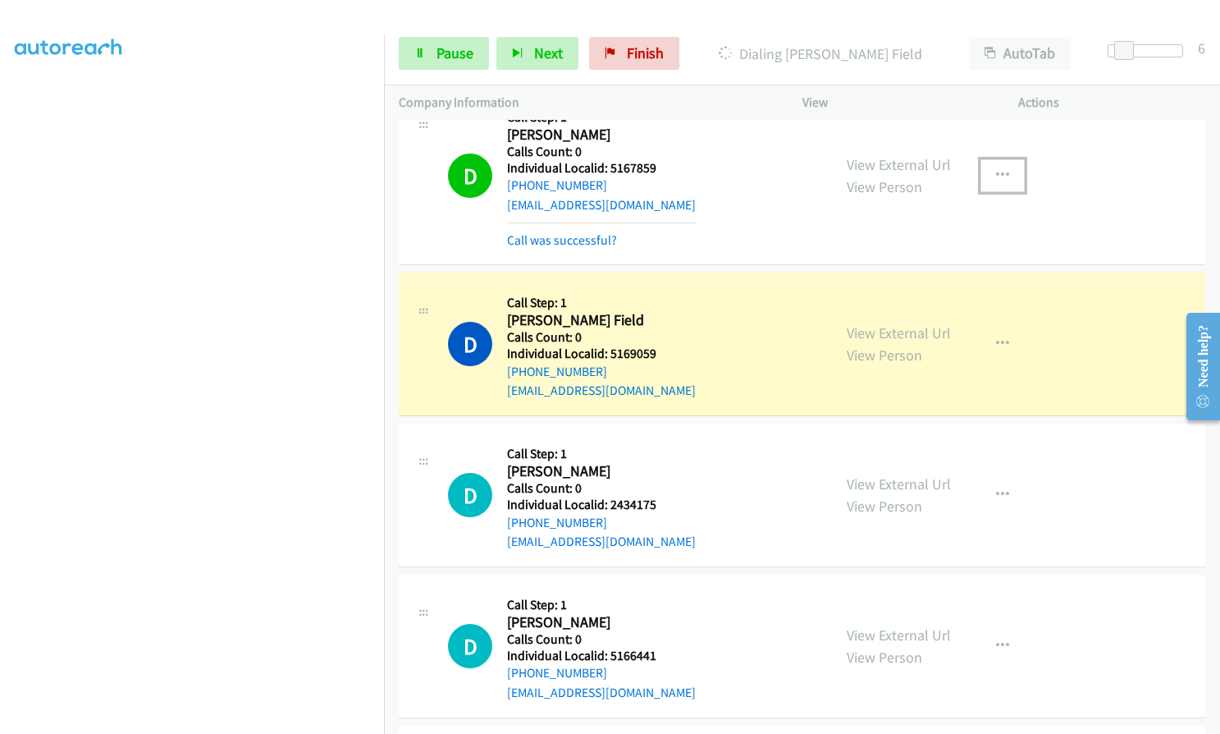
click at [996, 172] on icon "button" at bounding box center [1002, 175] width 13 height 13
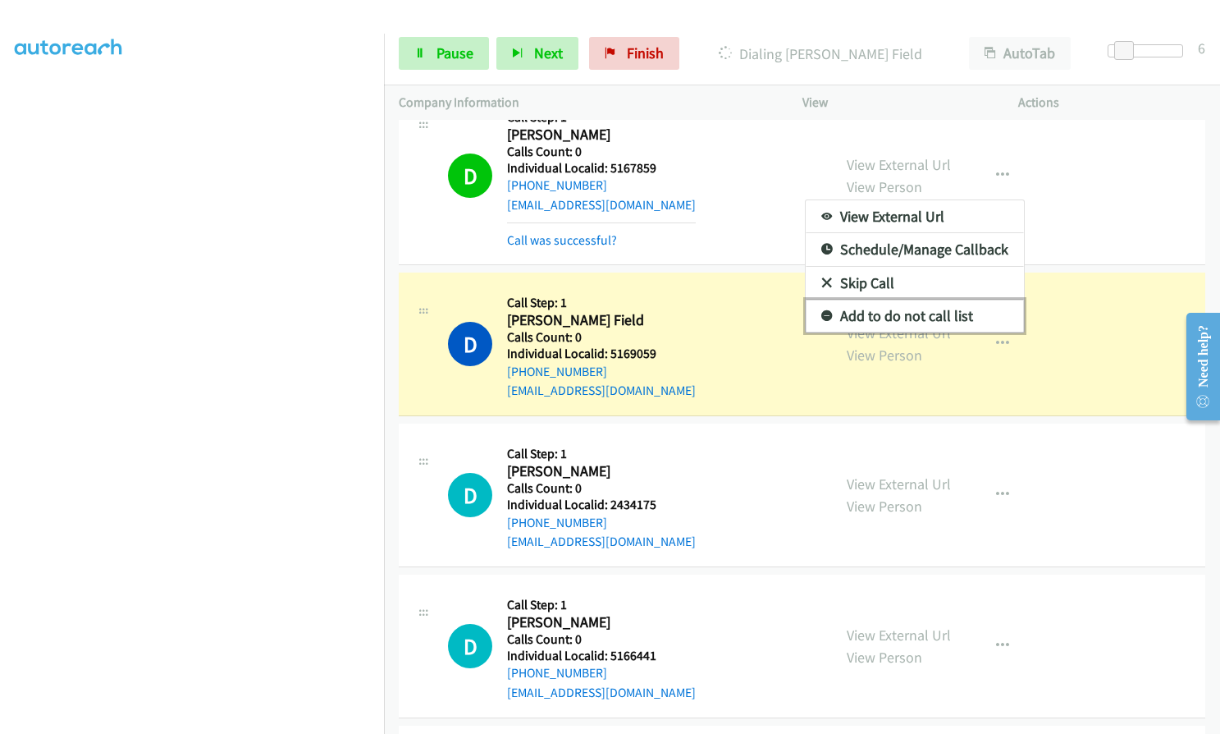
click at [822, 309] on link "Add to do not call list" at bounding box center [915, 316] width 218 height 33
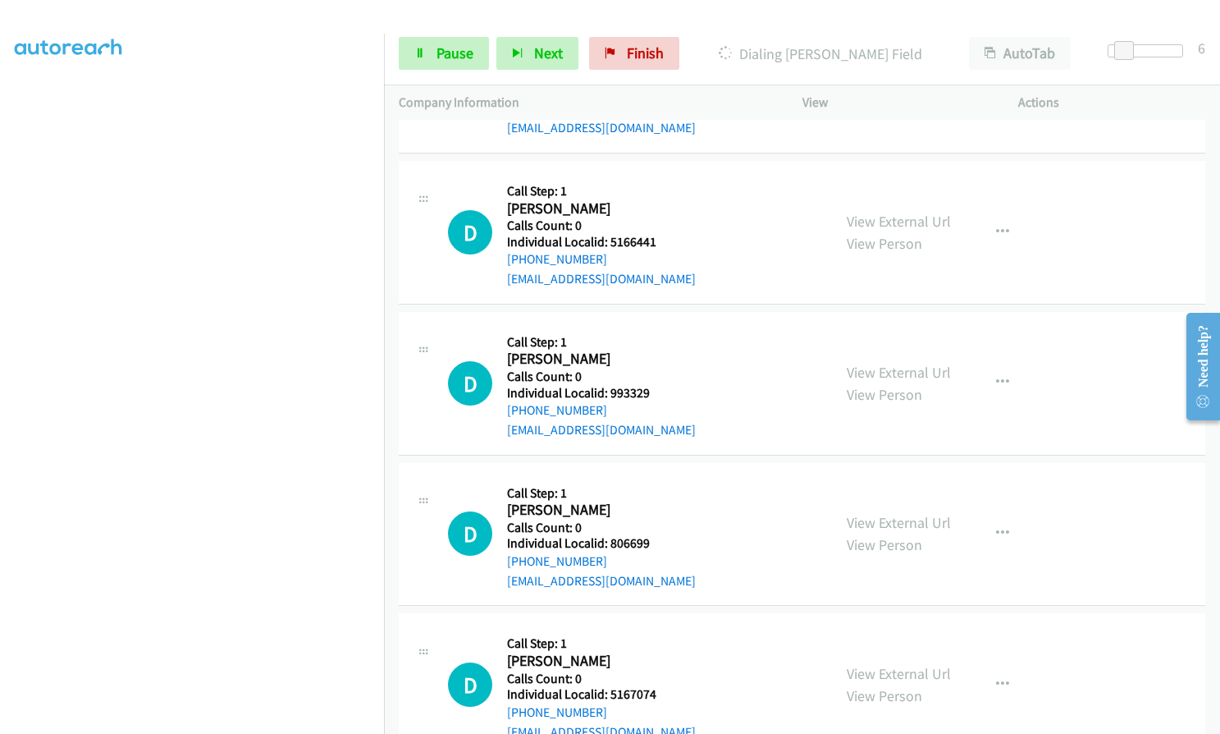
scroll to position [8321, 0]
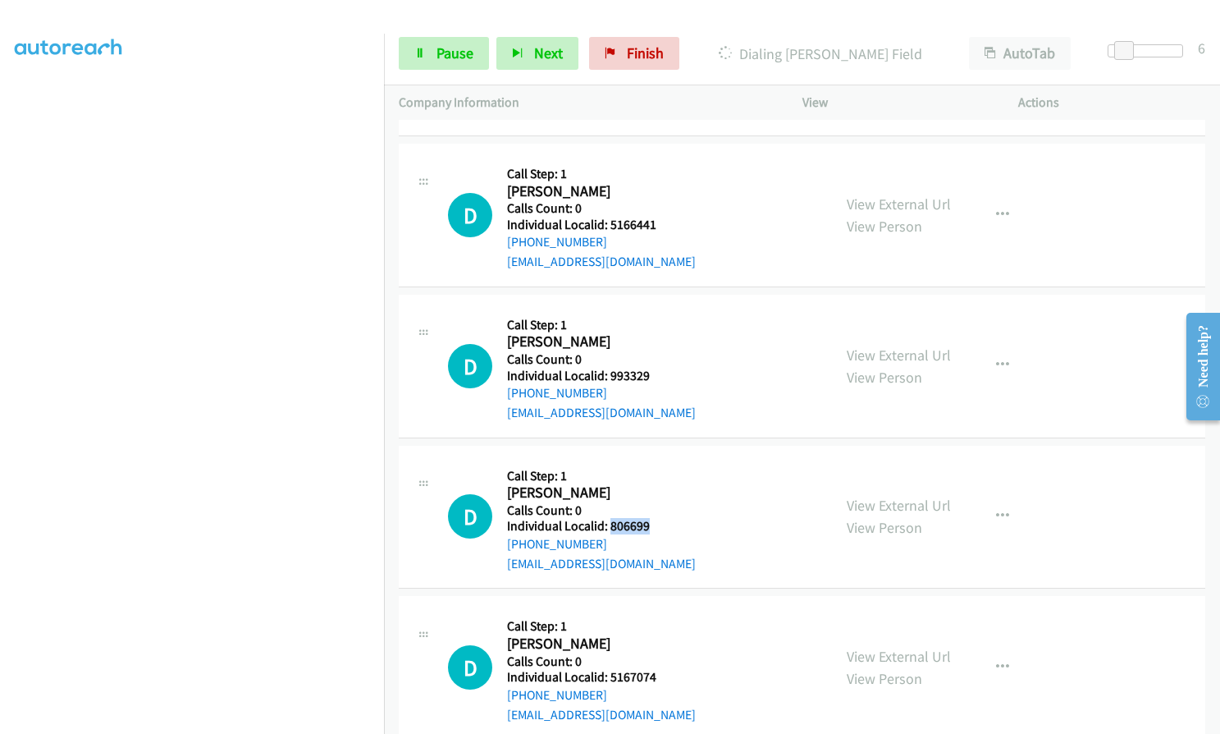
drag, startPoint x: 610, startPoint y: 527, endPoint x: 657, endPoint y: 525, distance: 47.6
click at [657, 525] on div "D Callback Scheduled Call Step: 1 [PERSON_NAME] America/New_York Calls Count: 0…" at bounding box center [632, 516] width 369 height 113
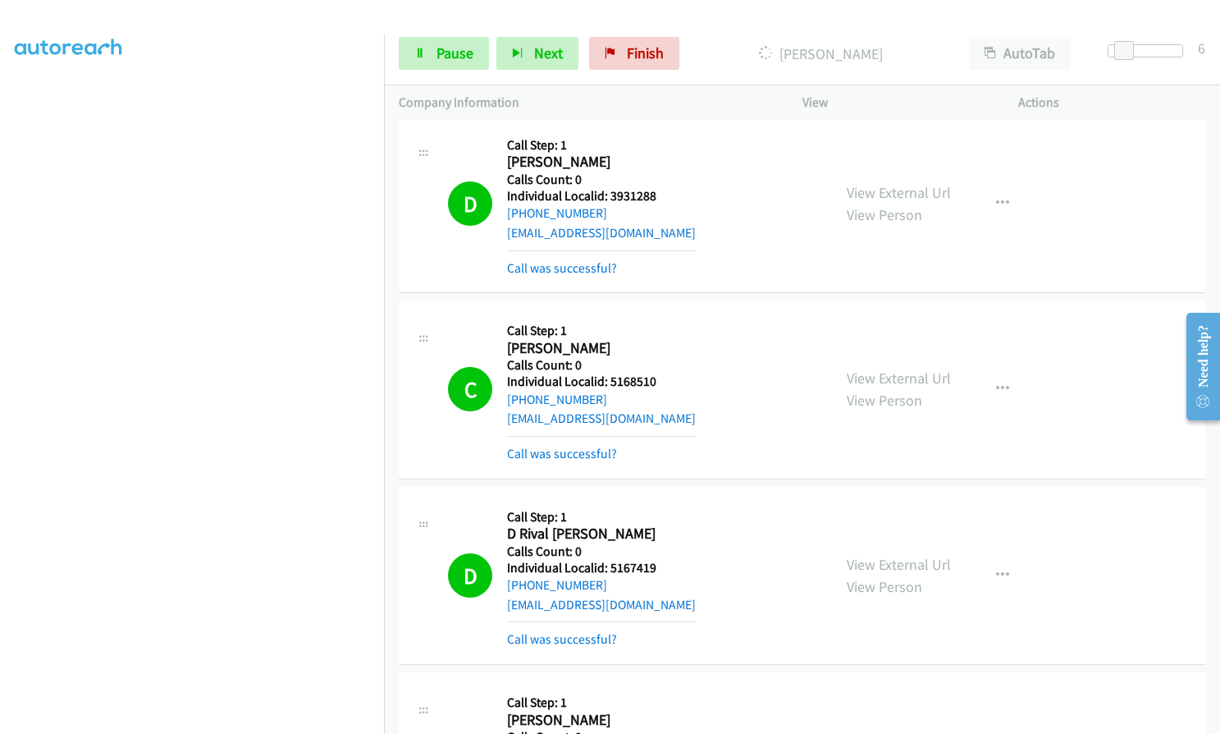
scroll to position [6556, 0]
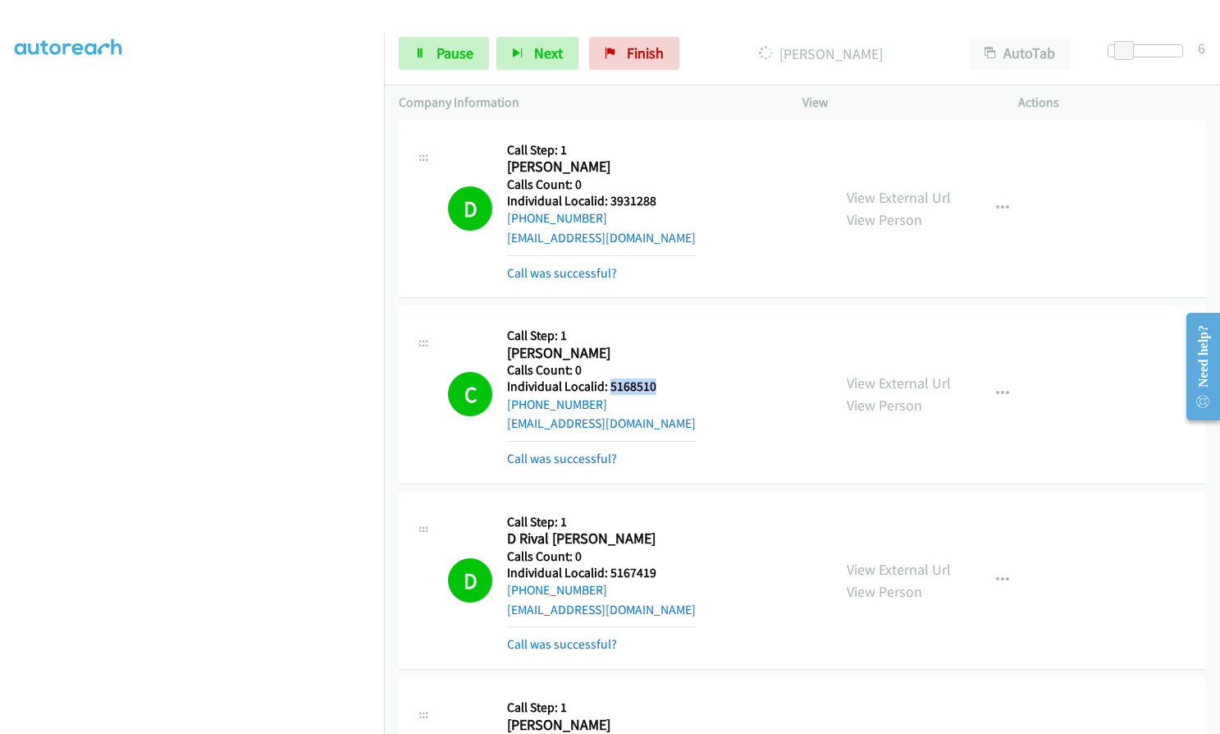
drag, startPoint x: 608, startPoint y: 384, endPoint x: 652, endPoint y: 383, distance: 44.3
click at [652, 383] on h5 "Individual Localid: 5168510" at bounding box center [601, 386] width 189 height 16
drag, startPoint x: 610, startPoint y: 574, endPoint x: 666, endPoint y: 572, distance: 56.7
click at [668, 571] on div "D Callback Scheduled Call Step: 1 D Rival [PERSON_NAME] America/New_York Calls …" at bounding box center [632, 580] width 369 height 148
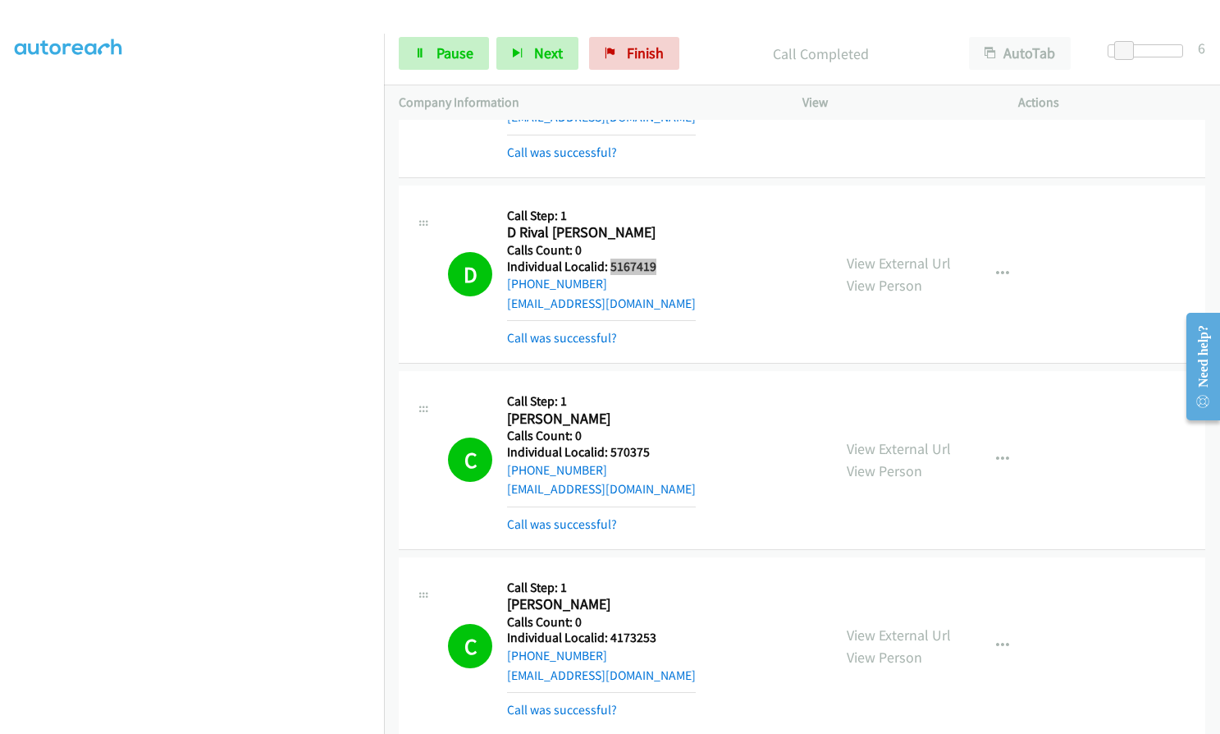
scroll to position [6864, 0]
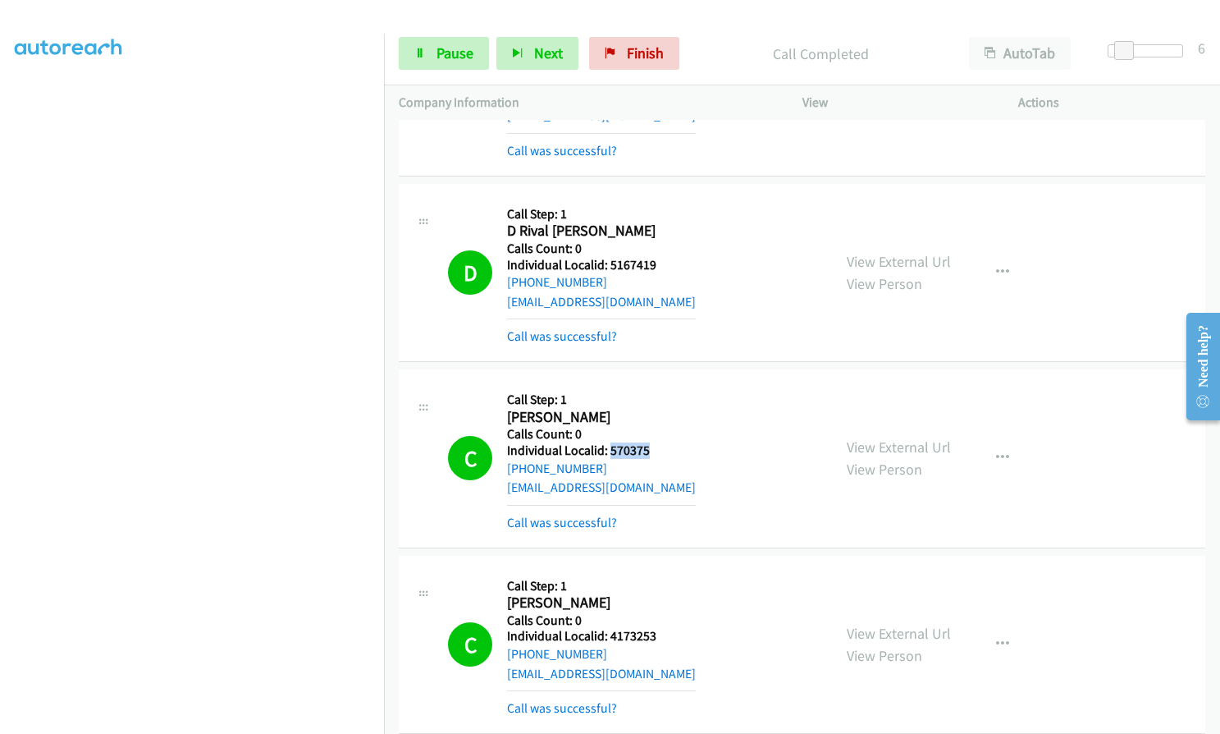
drag, startPoint x: 609, startPoint y: 449, endPoint x: 657, endPoint y: 448, distance: 47.6
click at [657, 448] on div "C Callback Scheduled Call Step: 1 [PERSON_NAME] America/[GEOGRAPHIC_DATA] Calls…" at bounding box center [632, 458] width 369 height 148
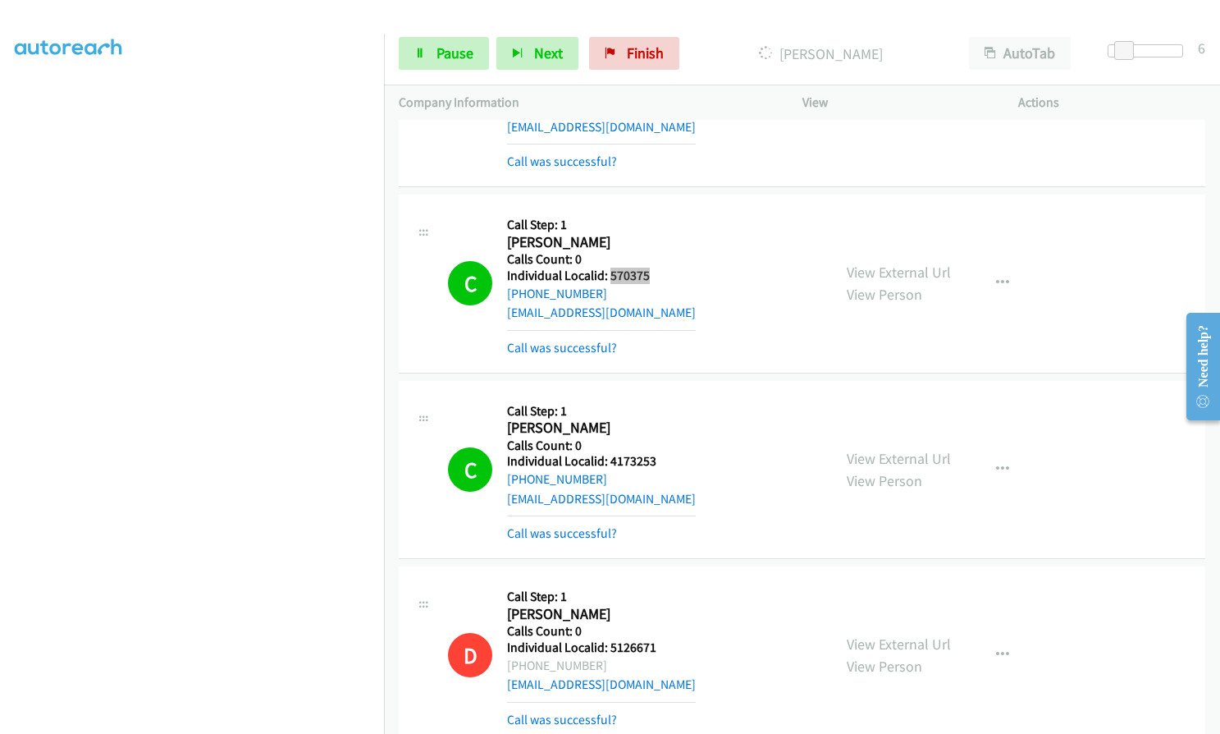
scroll to position [7049, 0]
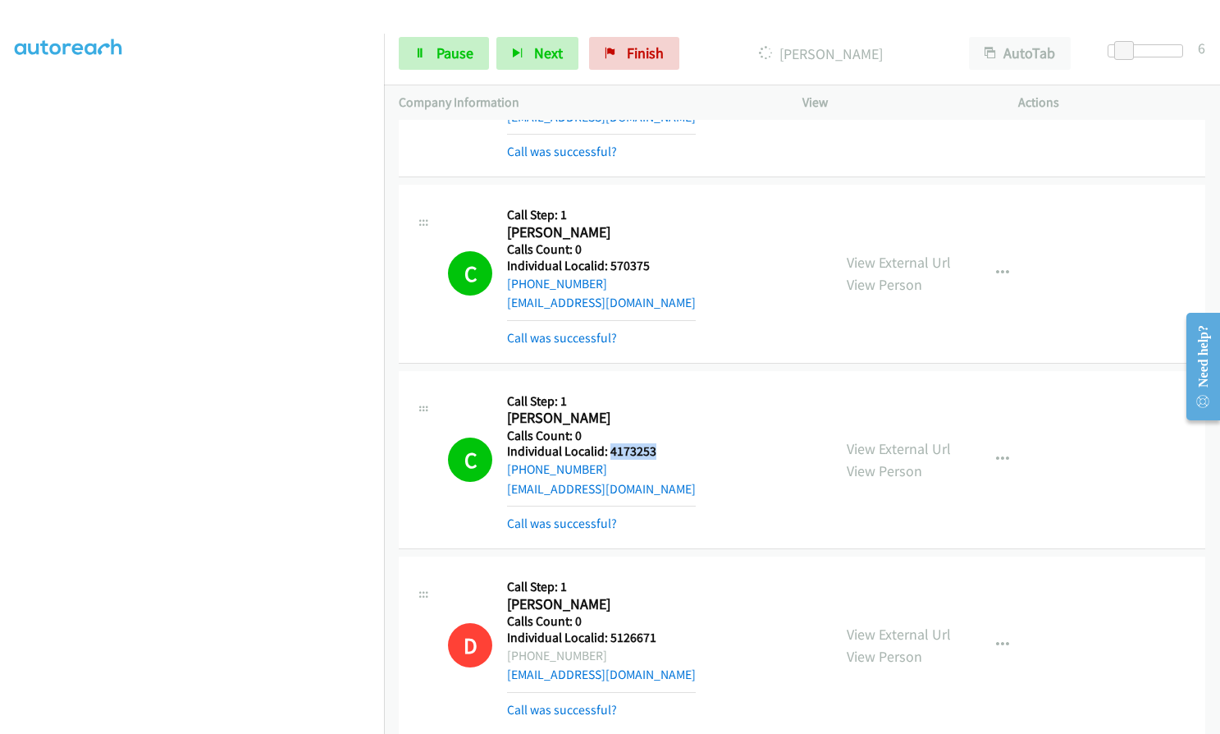
drag, startPoint x: 608, startPoint y: 451, endPoint x: 664, endPoint y: 452, distance: 55.8
click at [664, 452] on div "C Callback Scheduled Call Step: 1 [PERSON_NAME] America/New_York Calls Count: 0…" at bounding box center [632, 460] width 369 height 148
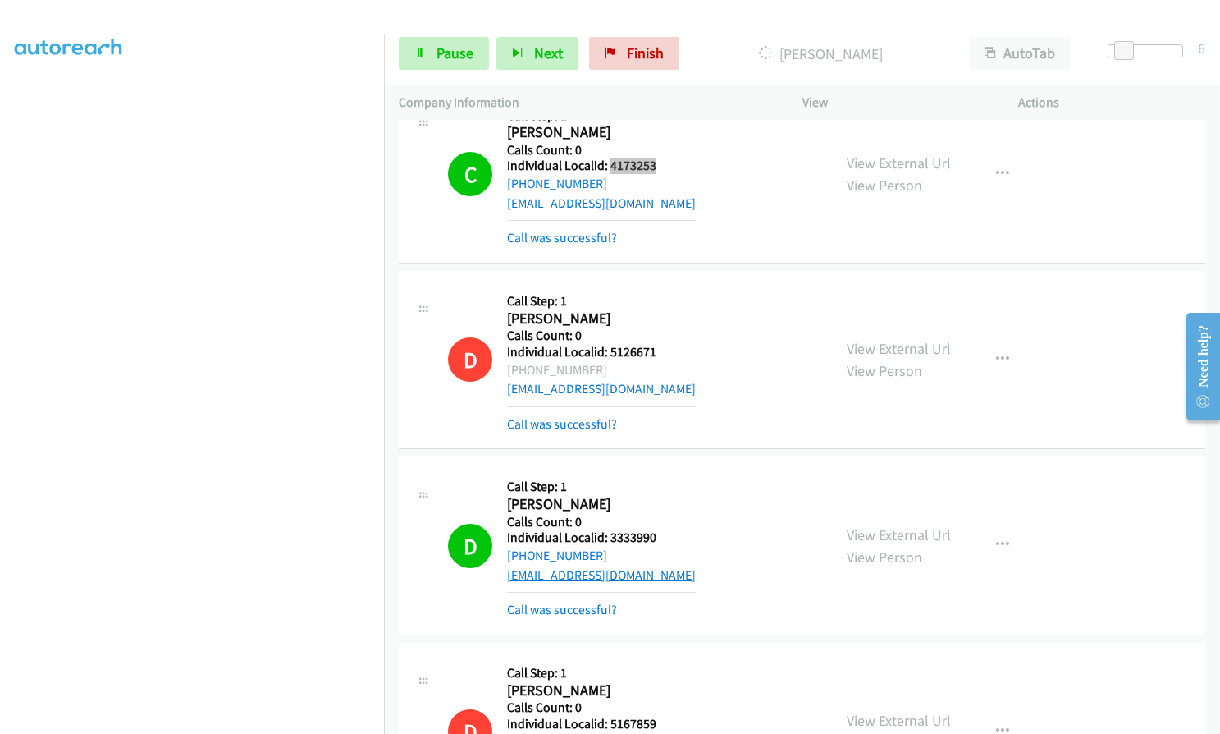
scroll to position [7336, 0]
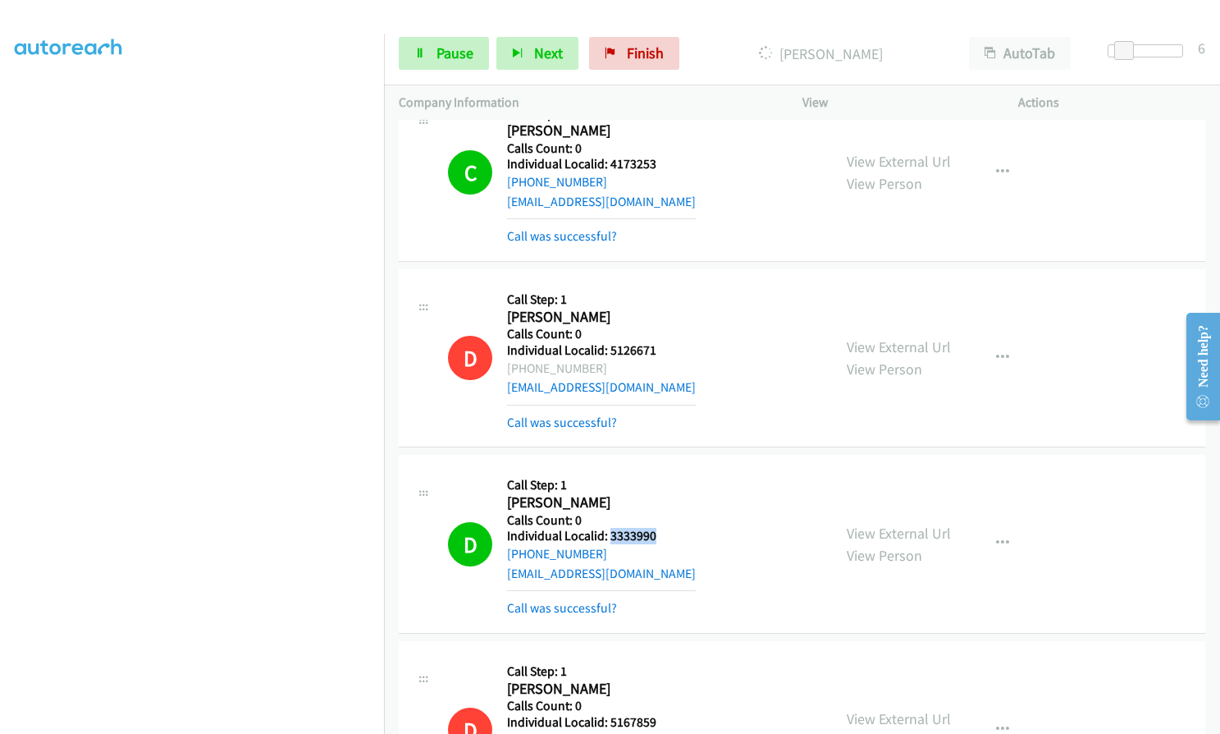
drag, startPoint x: 609, startPoint y: 537, endPoint x: 654, endPoint y: 535, distance: 45.2
click at [654, 535] on div "D Callback Scheduled Call Step: 1 [PERSON_NAME] America/New_York Calls Count: 0…" at bounding box center [632, 543] width 369 height 148
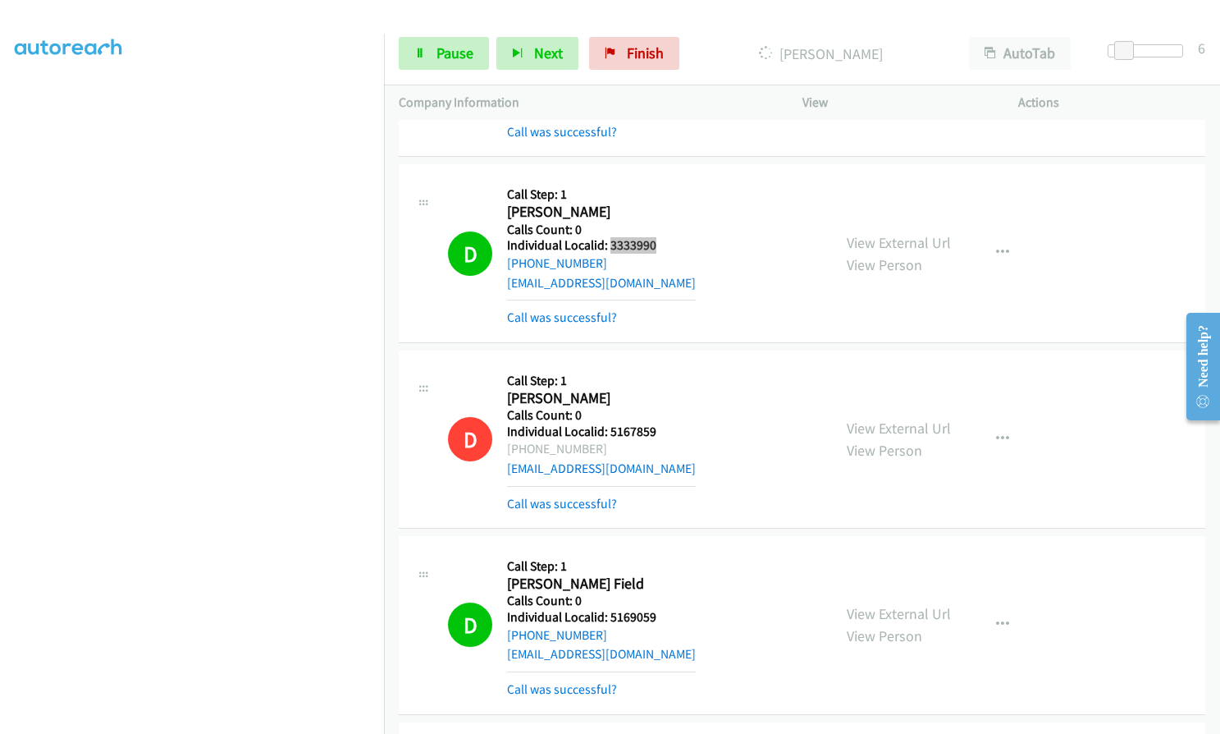
scroll to position [7746, 0]
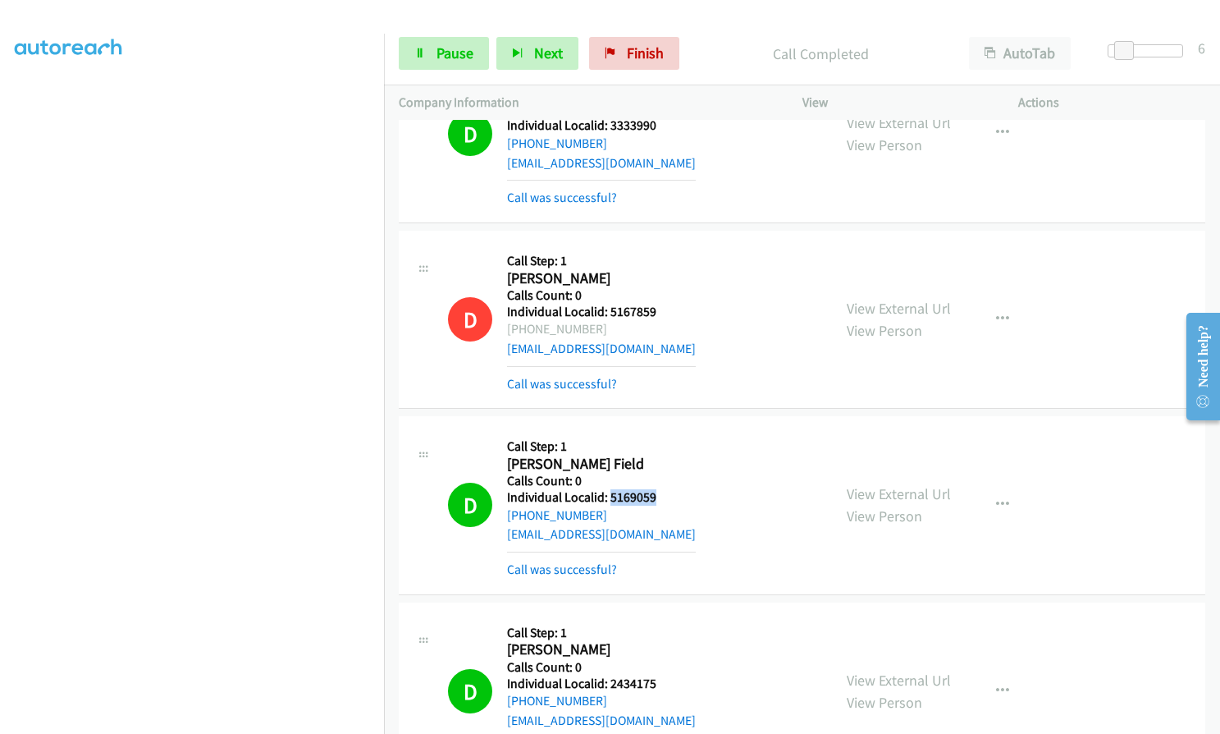
drag, startPoint x: 624, startPoint y: 493, endPoint x: 659, endPoint y: 493, distance: 35.3
click at [659, 493] on div "D Callback Scheduled Call Step: 1 [PERSON_NAME][GEOGRAPHIC_DATA] America/New_Yo…" at bounding box center [632, 505] width 369 height 148
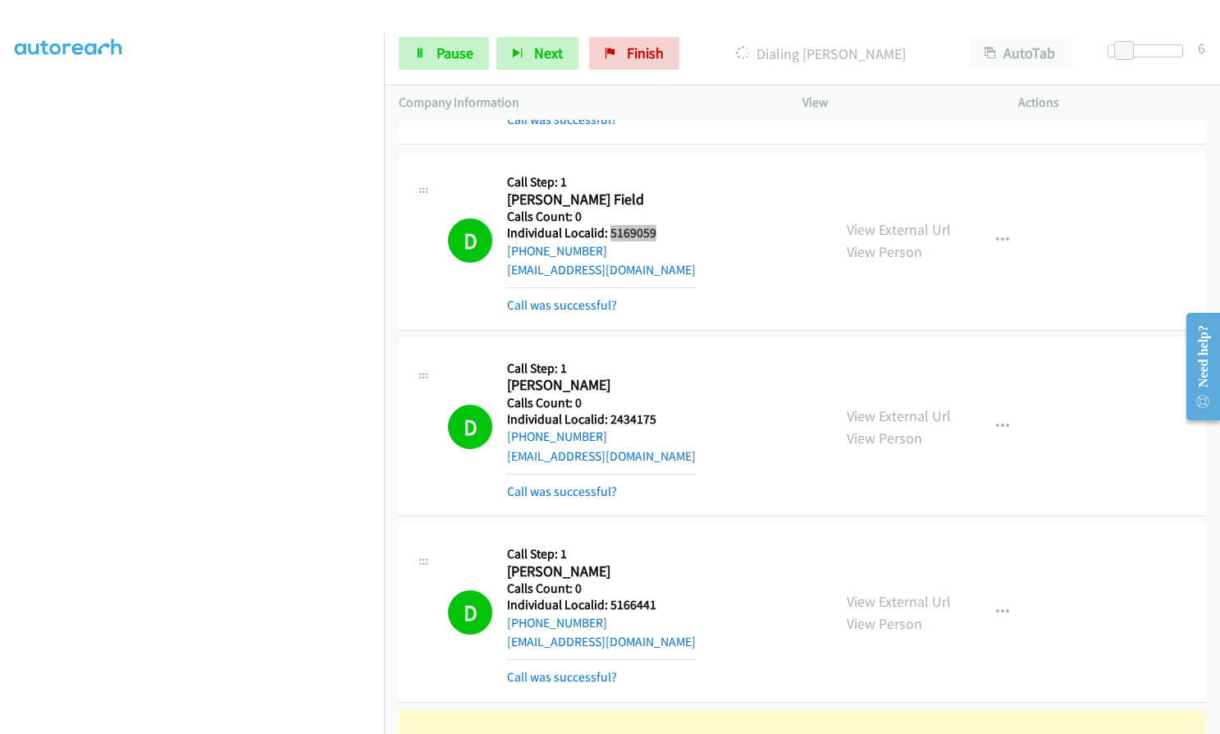
scroll to position [8095, 0]
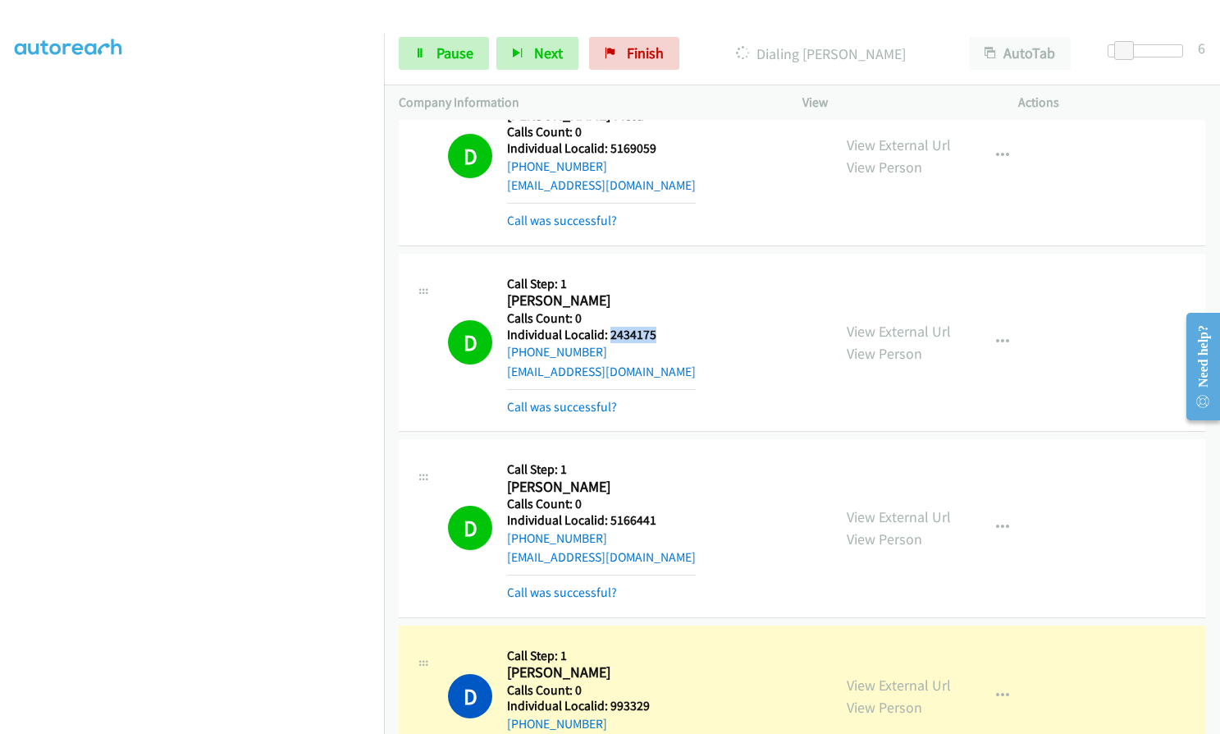
drag, startPoint x: 609, startPoint y: 336, endPoint x: 665, endPoint y: 337, distance: 55.8
click at [665, 337] on div "D Callback Scheduled Call Step: 1 [PERSON_NAME] America/New_York Calls Count: 0…" at bounding box center [632, 342] width 369 height 148
drag, startPoint x: 616, startPoint y: 519, endPoint x: 661, endPoint y: 518, distance: 44.3
click at [661, 518] on div "D Callback Scheduled Call Step: 1 [PERSON_NAME] America/New_York Calls Count: 0…" at bounding box center [632, 528] width 369 height 148
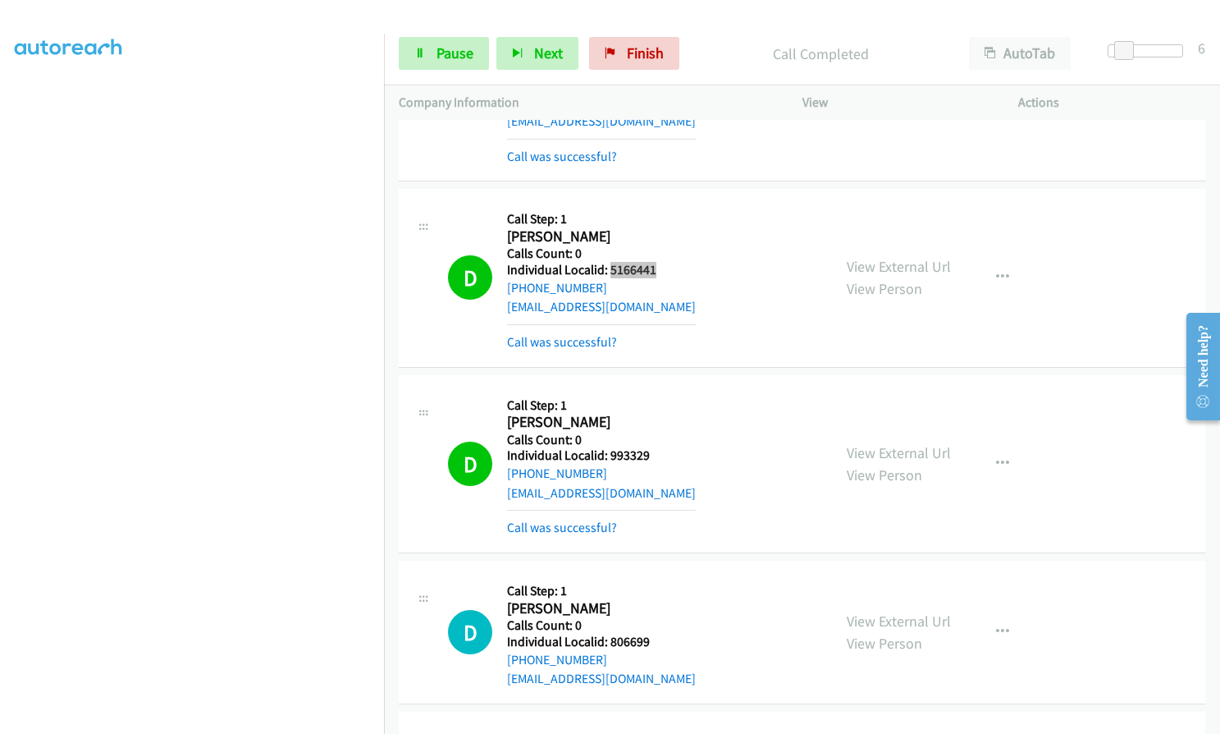
scroll to position [8383, 0]
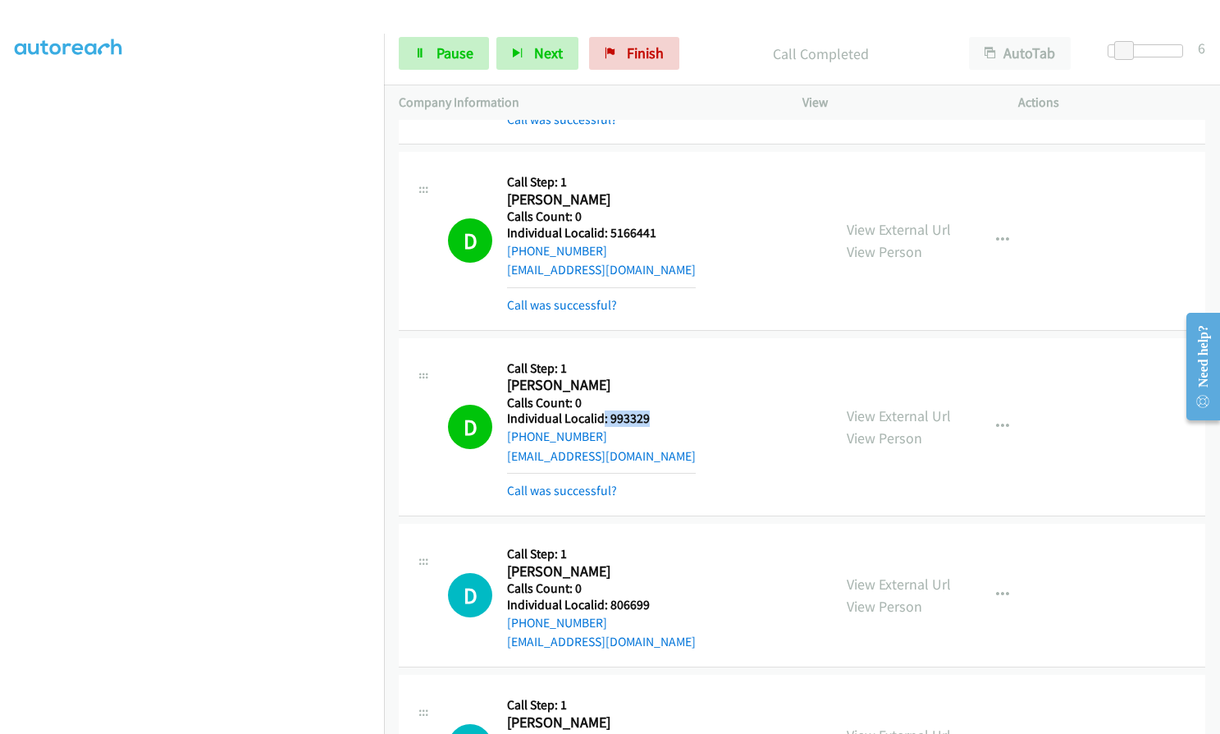
drag, startPoint x: 604, startPoint y: 418, endPoint x: 655, endPoint y: 418, distance: 50.9
click at [655, 418] on h5 "Individual Localid: 993329" at bounding box center [601, 418] width 189 height 16
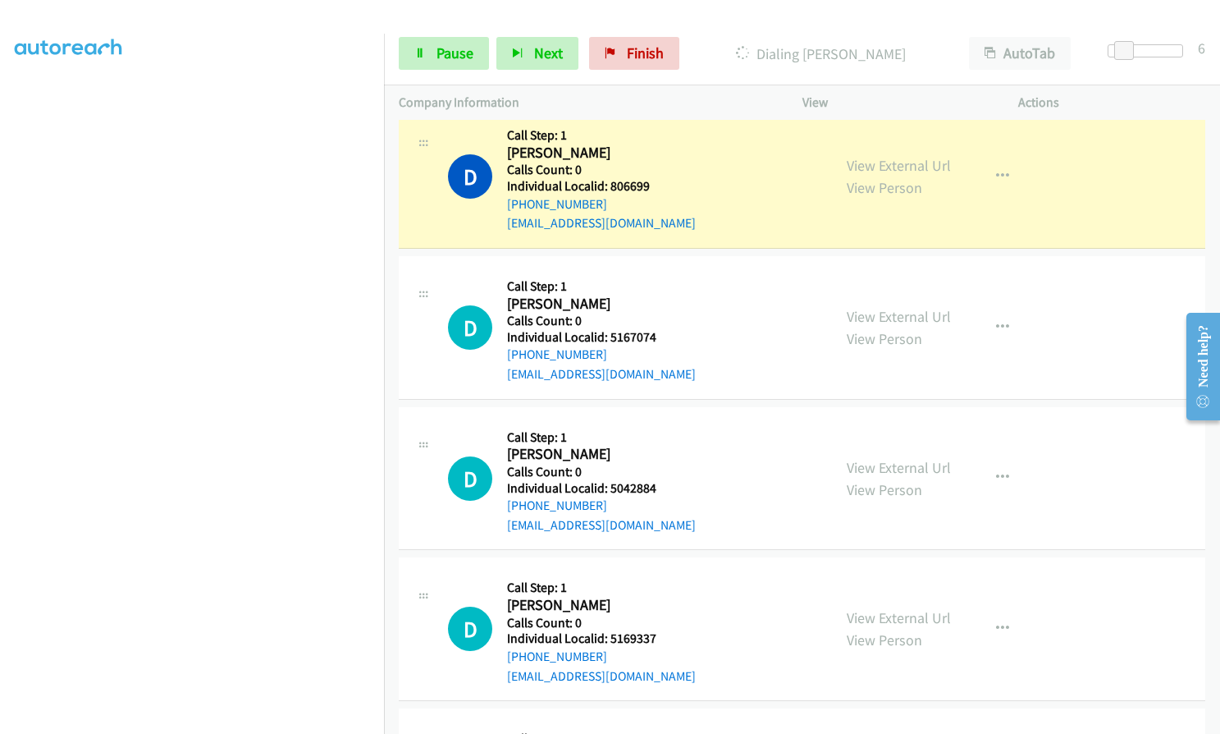
scroll to position [8813, 0]
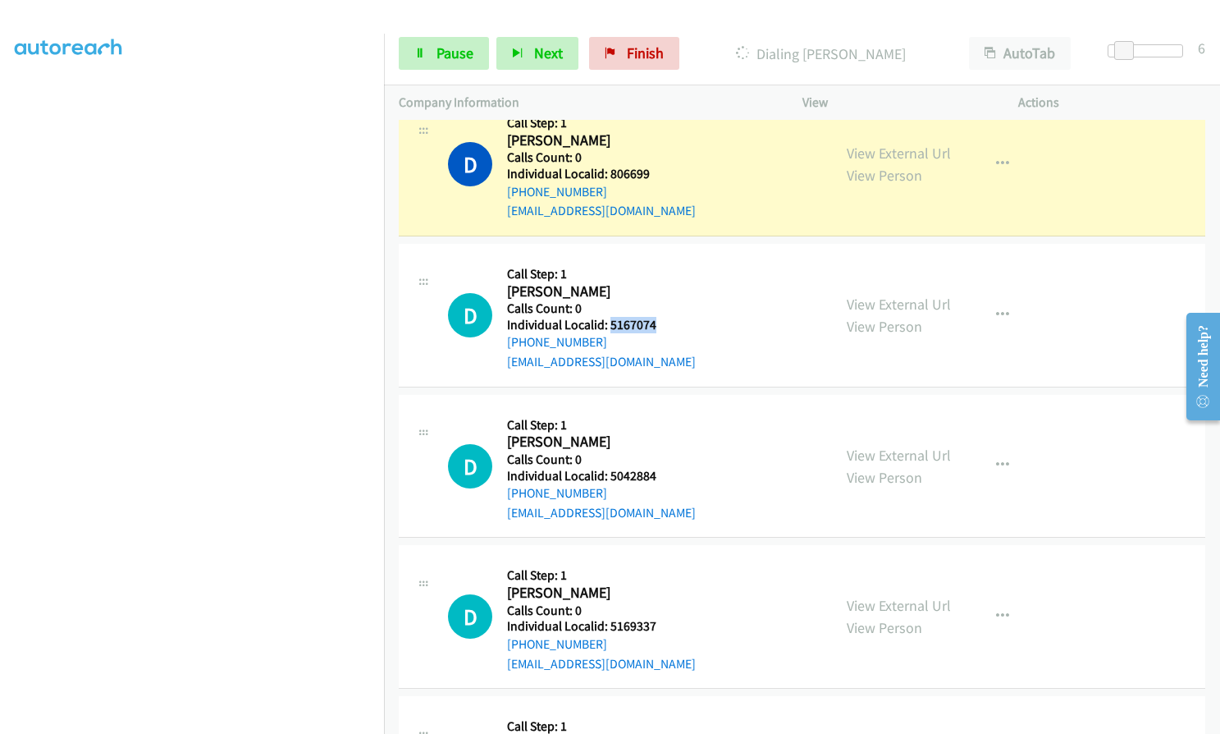
drag, startPoint x: 608, startPoint y: 329, endPoint x: 659, endPoint y: 323, distance: 51.2
click at [659, 323] on h5 "Individual Localid: 5167074" at bounding box center [601, 325] width 189 height 16
drag, startPoint x: 606, startPoint y: 477, endPoint x: 645, endPoint y: 475, distance: 38.6
click at [665, 474] on div "D Callback Scheduled Call Step: 1 [PERSON_NAME] America/New_York Calls Count: 0…" at bounding box center [632, 466] width 369 height 113
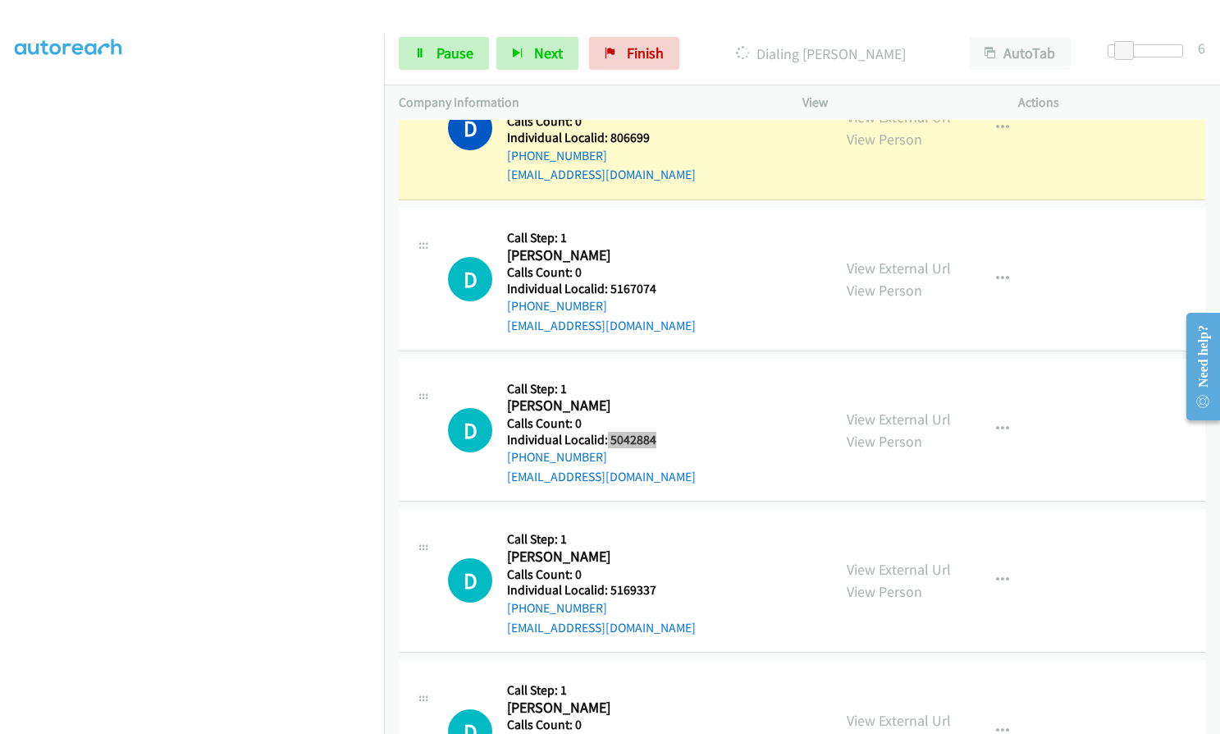
scroll to position [8895, 0]
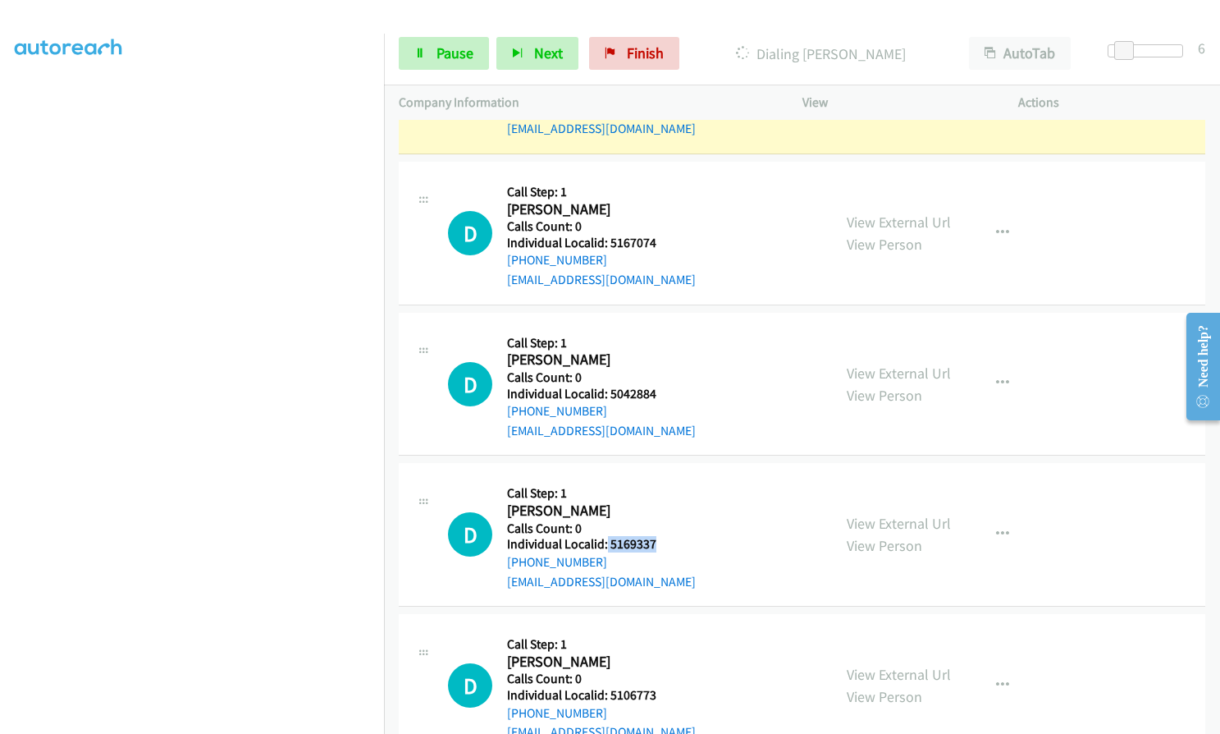
drag, startPoint x: 605, startPoint y: 541, endPoint x: 658, endPoint y: 541, distance: 53.3
click at [658, 541] on div "D Callback Scheduled Call Step: 1 [PERSON_NAME] America/[GEOGRAPHIC_DATA] Calls…" at bounding box center [632, 534] width 369 height 113
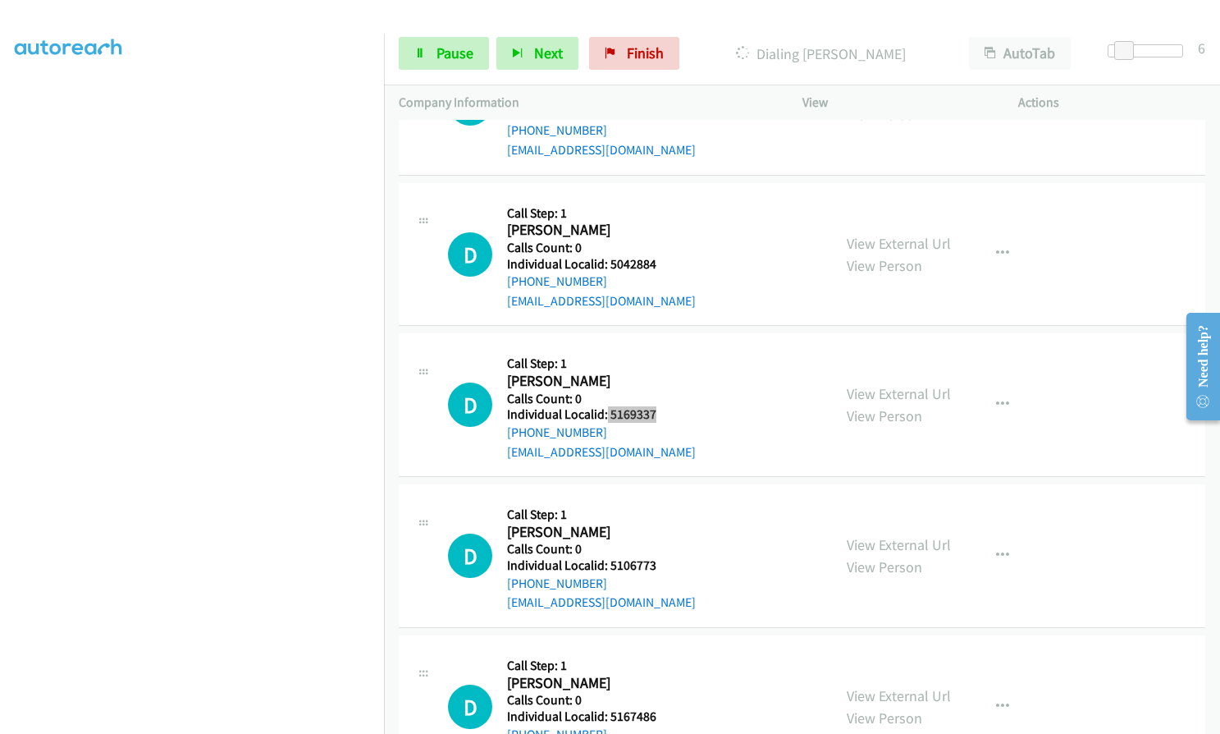
scroll to position [9039, 0]
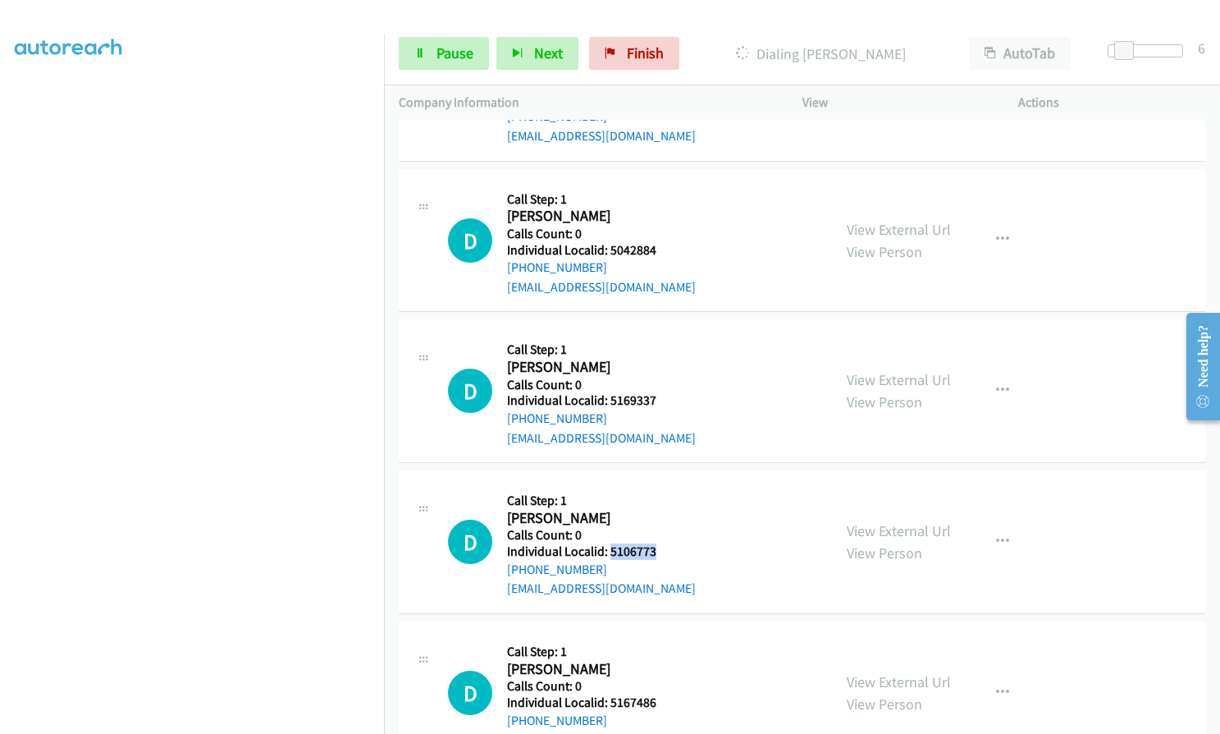
drag, startPoint x: 611, startPoint y: 553, endPoint x: 664, endPoint y: 552, distance: 52.5
click at [664, 552] on div "D Callback Scheduled Call Step: 1 [PERSON_NAME] America/New_York Calls Count: 0…" at bounding box center [632, 541] width 369 height 113
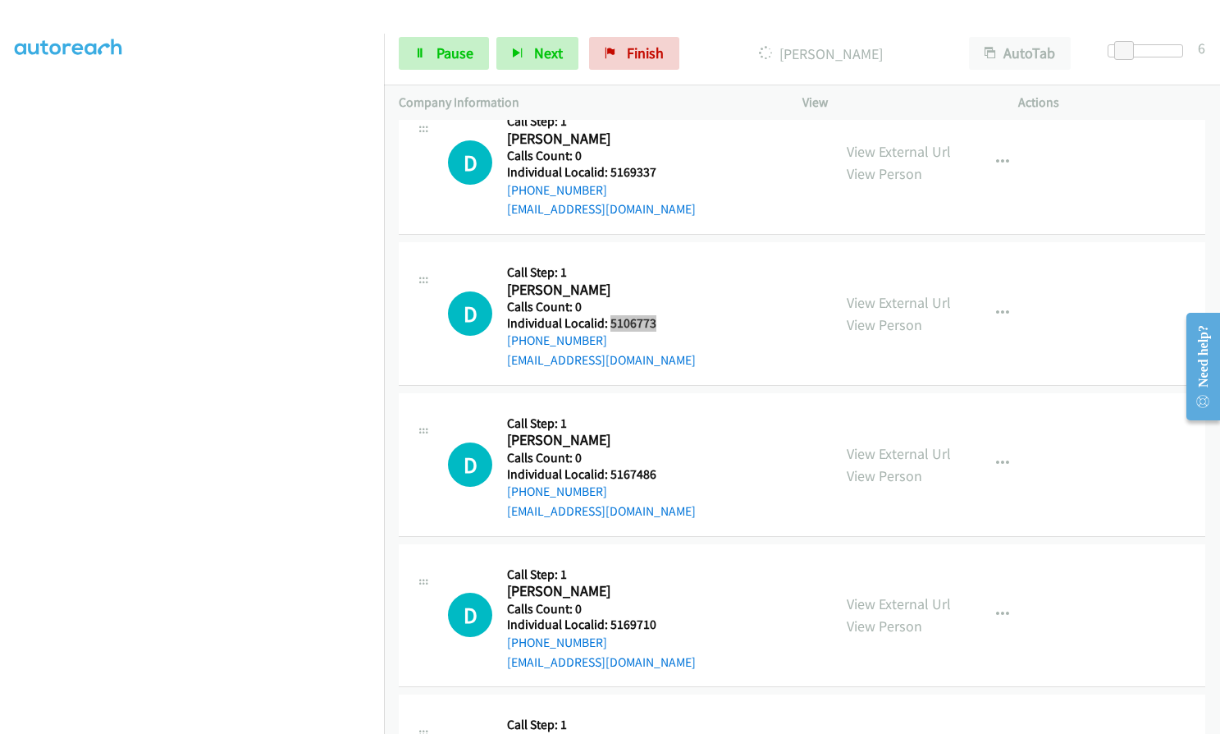
scroll to position [9382, 0]
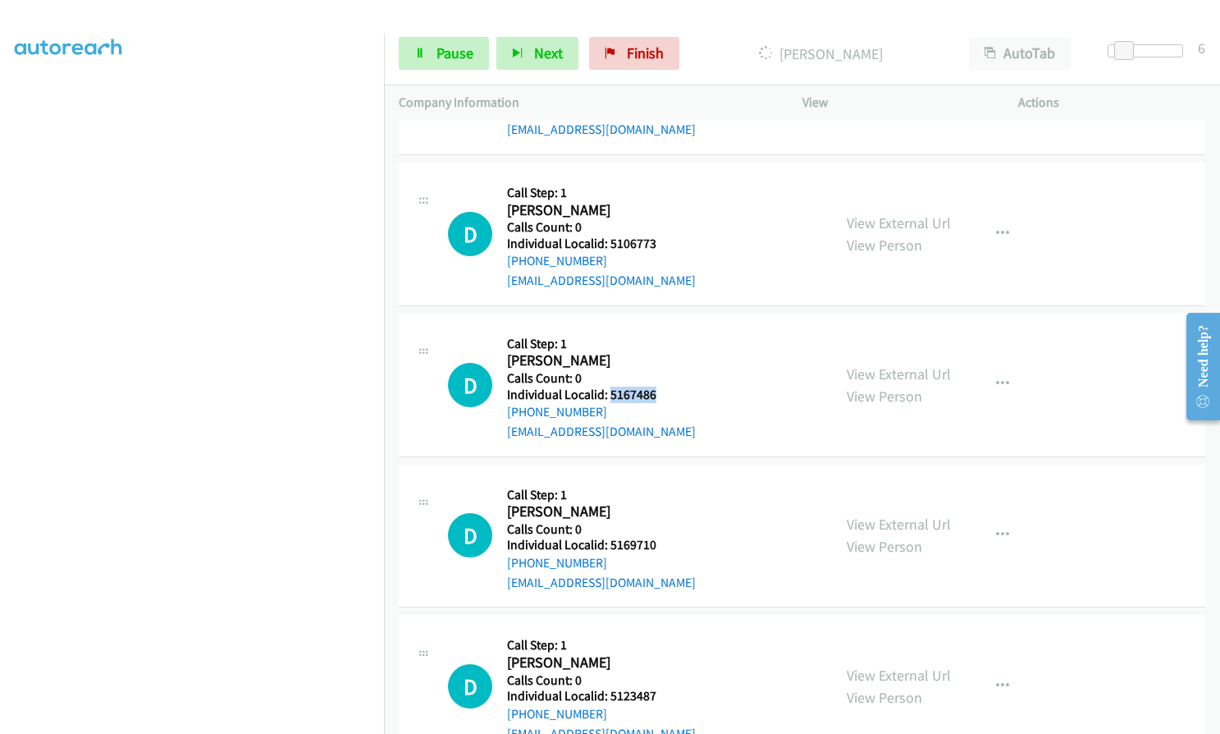
drag, startPoint x: 608, startPoint y: 393, endPoint x: 655, endPoint y: 393, distance: 46.8
click at [655, 393] on div "D Callback Scheduled Call Step: [STREET_ADDRESS][PERSON_NAME] America/New_York …" at bounding box center [632, 384] width 369 height 113
drag, startPoint x: 607, startPoint y: 544, endPoint x: 664, endPoint y: 542, distance: 56.7
click at [664, 542] on h5 "Individual Localid: 5169710" at bounding box center [601, 545] width 189 height 16
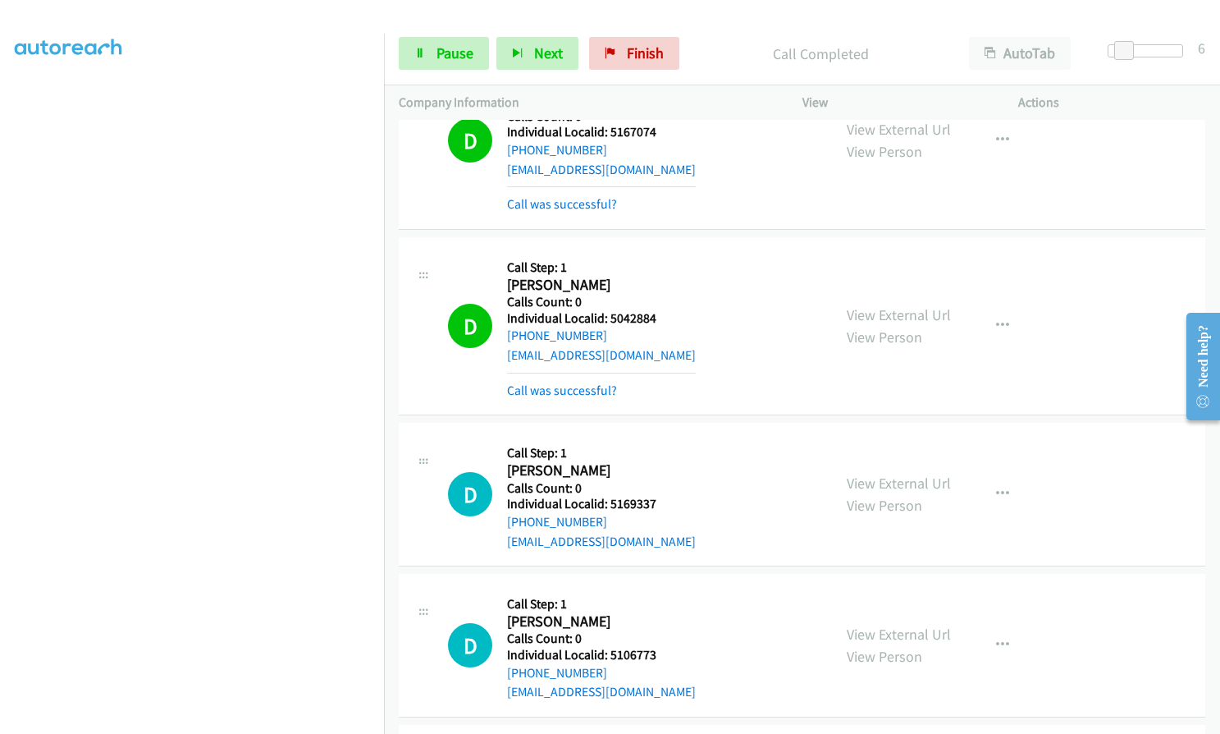
scroll to position [9001, 0]
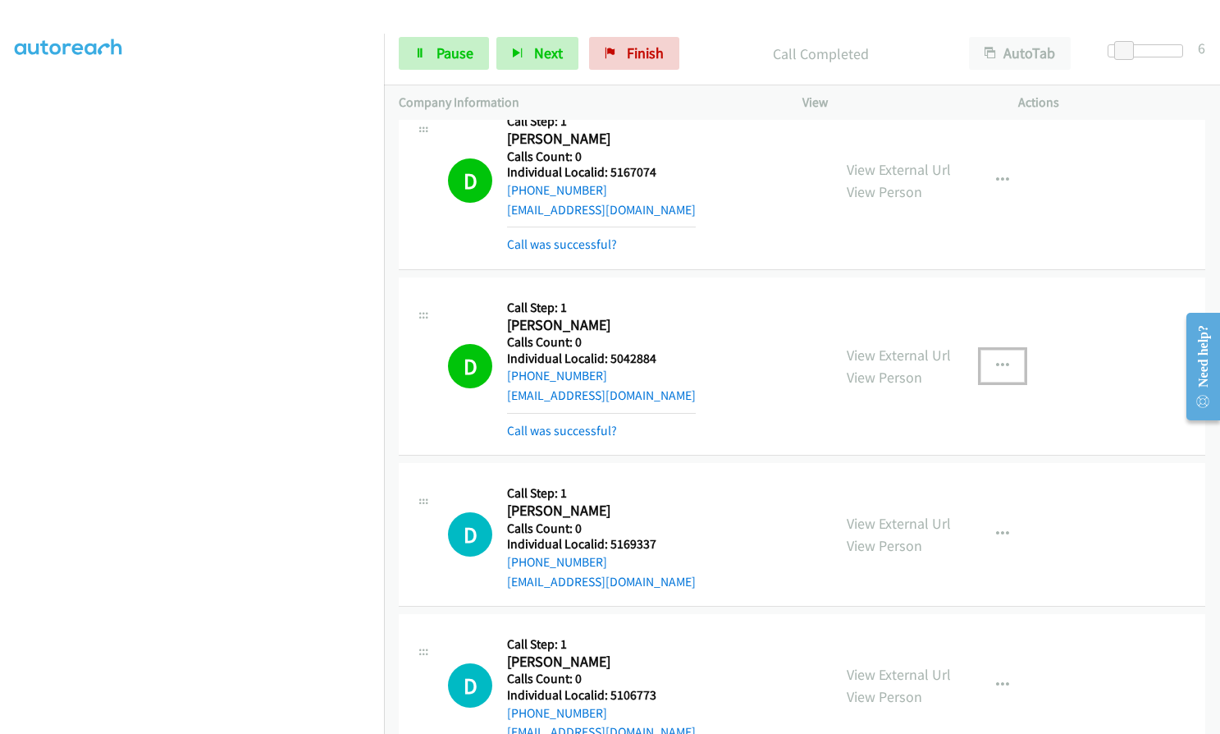
click at [996, 368] on icon "button" at bounding box center [1002, 365] width 13 height 13
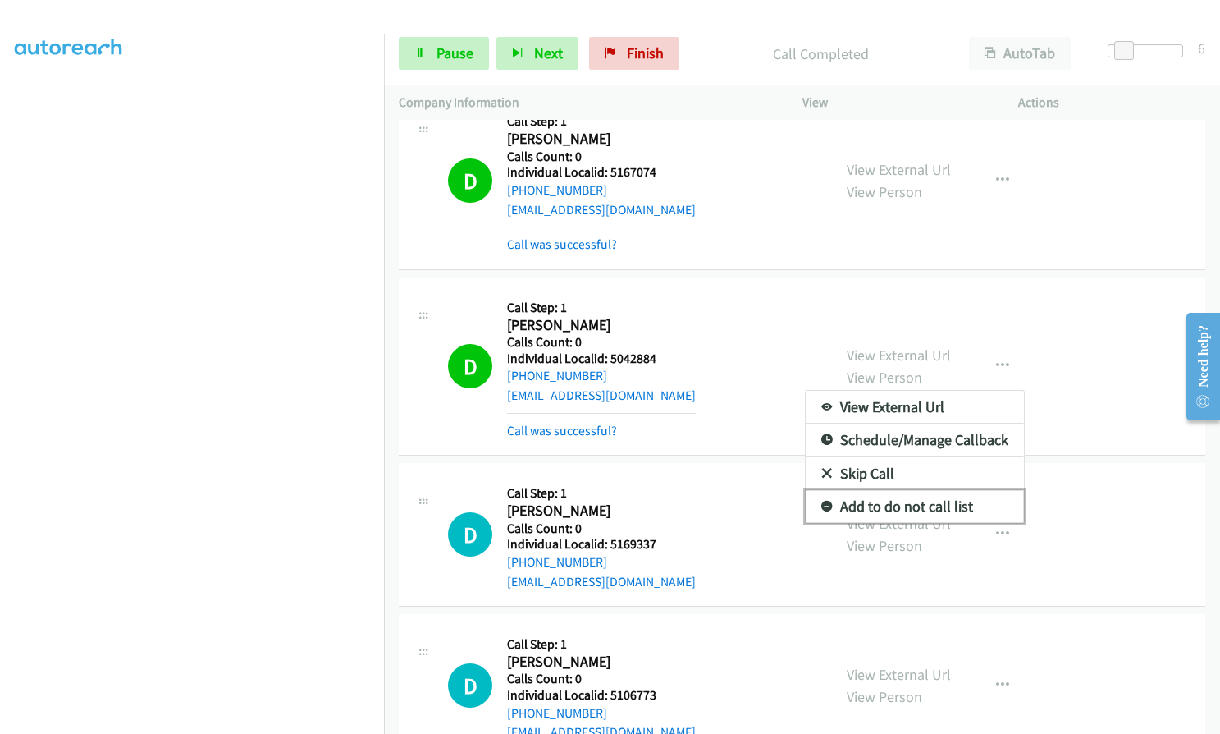
click at [822, 505] on icon at bounding box center [827, 506] width 11 height 11
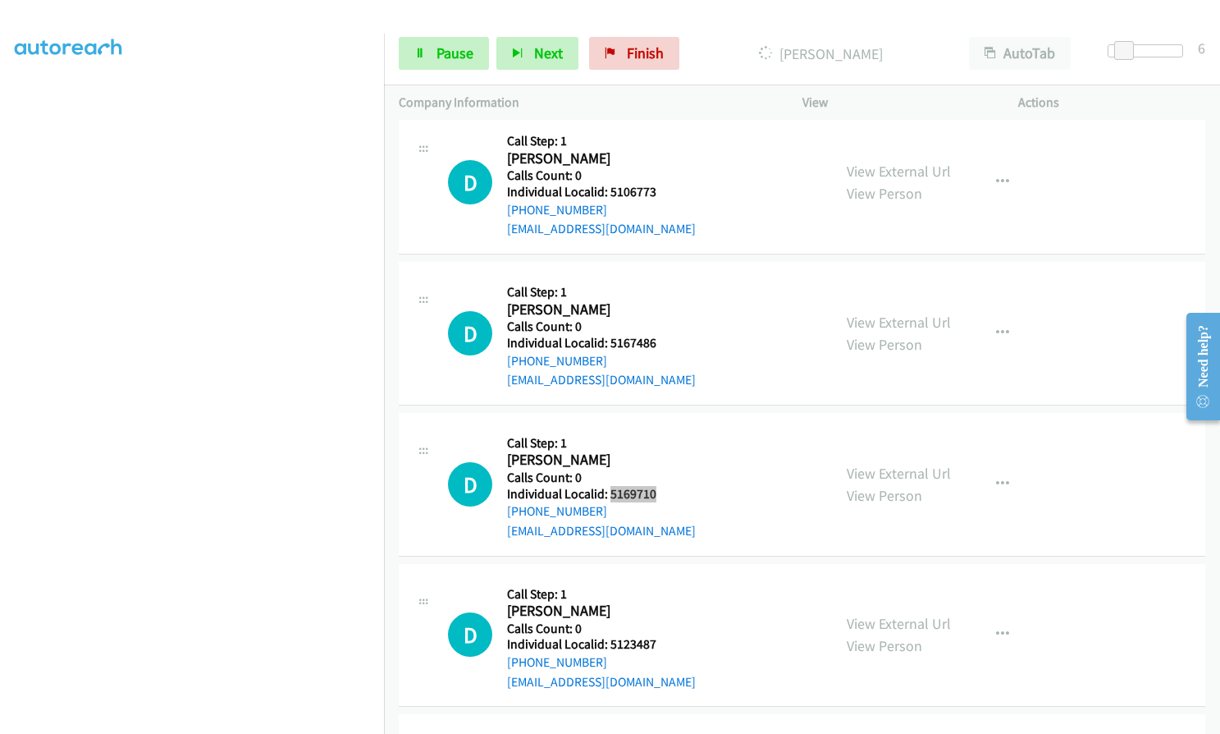
scroll to position [9616, 0]
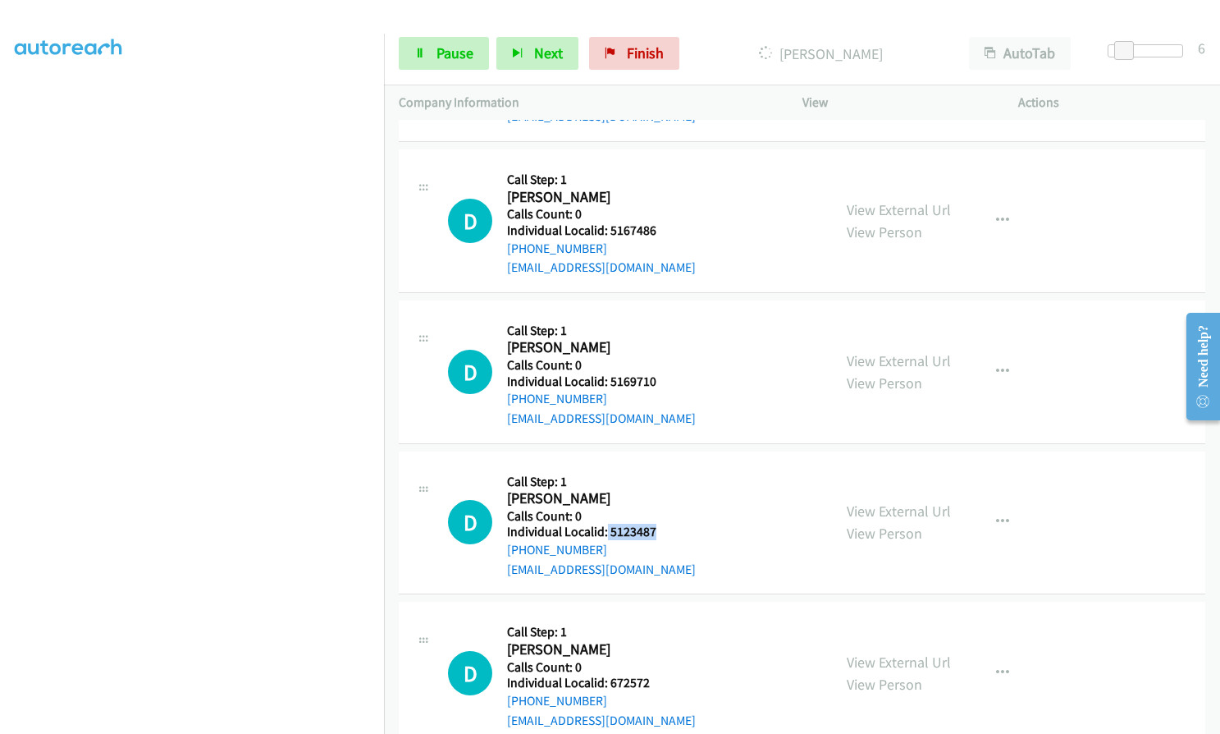
drag, startPoint x: 606, startPoint y: 530, endPoint x: 666, endPoint y: 532, distance: 59.9
click at [666, 532] on h5 "Individual Localid: 5123487" at bounding box center [601, 532] width 189 height 16
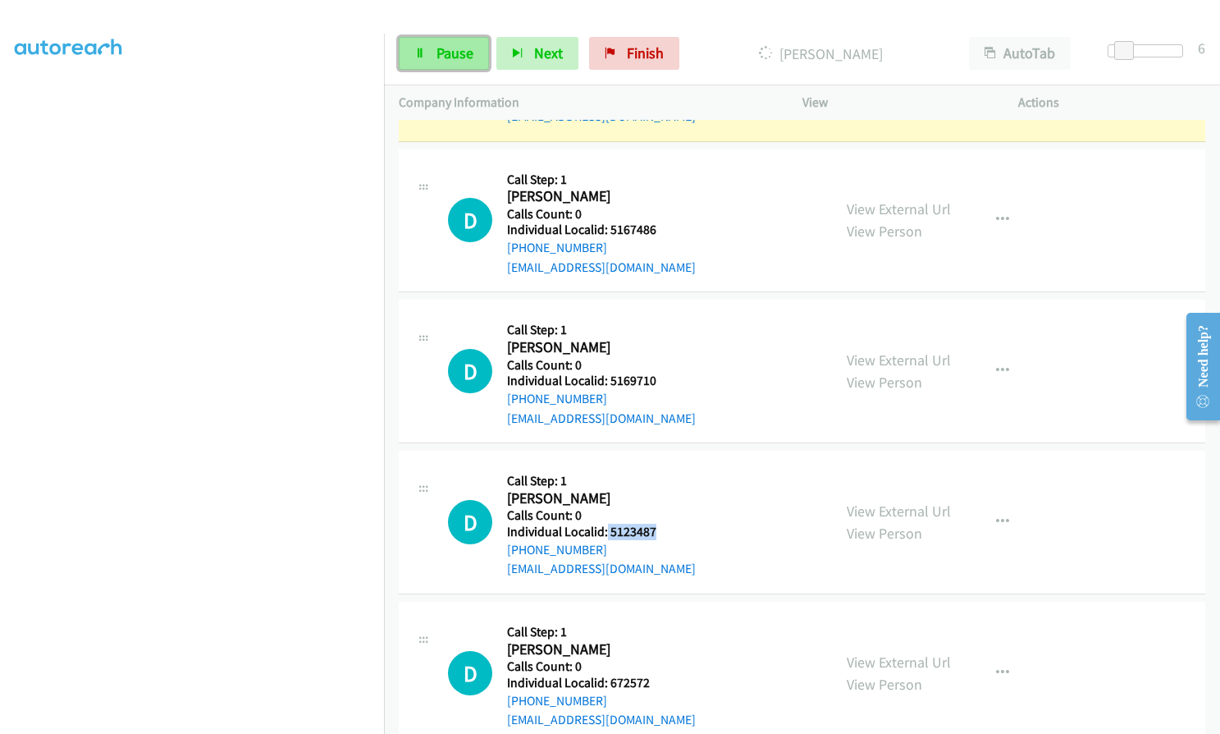
drag, startPoint x: 469, startPoint y: 47, endPoint x: 449, endPoint y: 47, distance: 20.5
click at [469, 47] on span "Pause" at bounding box center [455, 52] width 37 height 19
